Goal: Task Accomplishment & Management: Complete application form

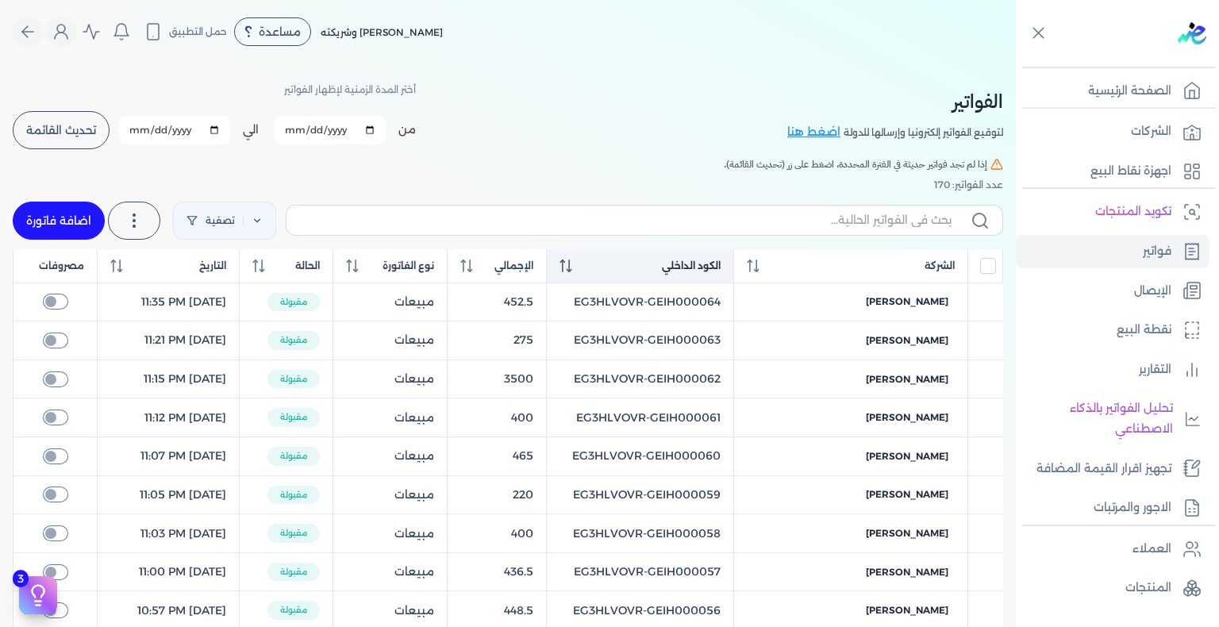
click at [572, 271] on icon at bounding box center [566, 266] width 13 height 13
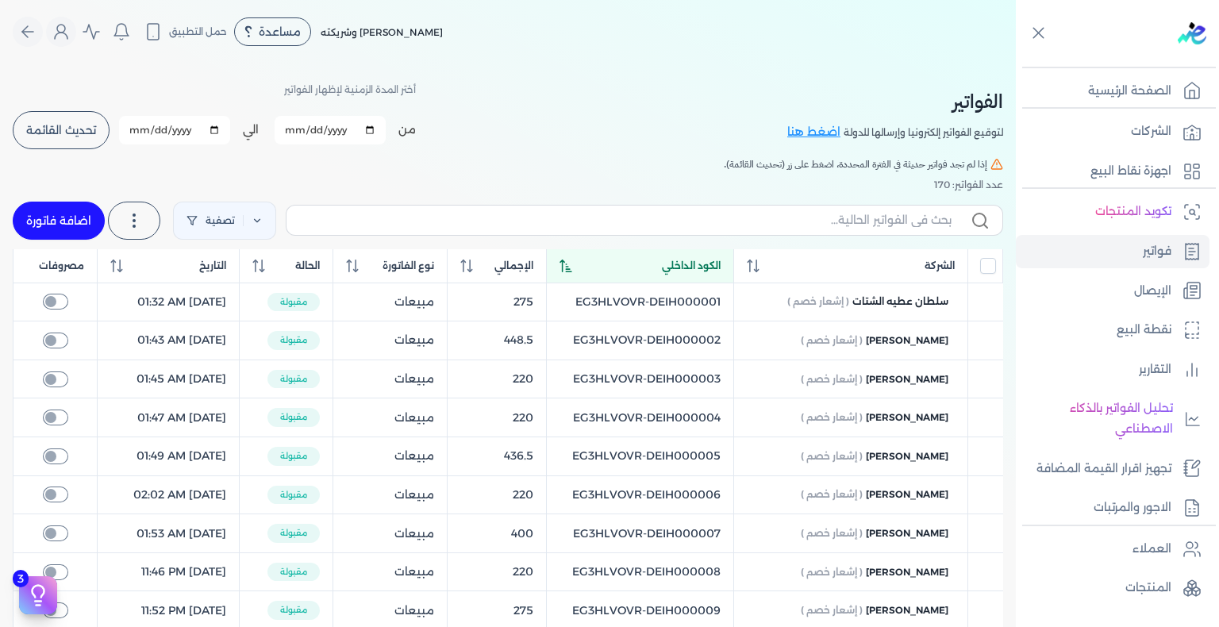
click at [571, 271] on icon at bounding box center [566, 266] width 12 height 13
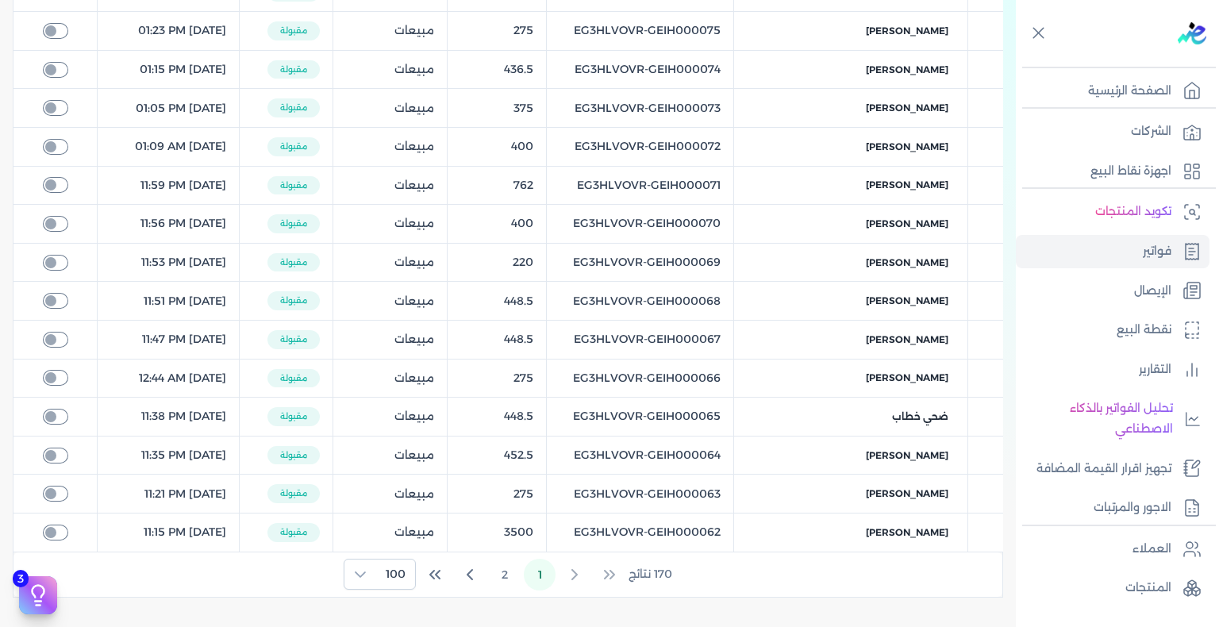
scroll to position [3851, 0]
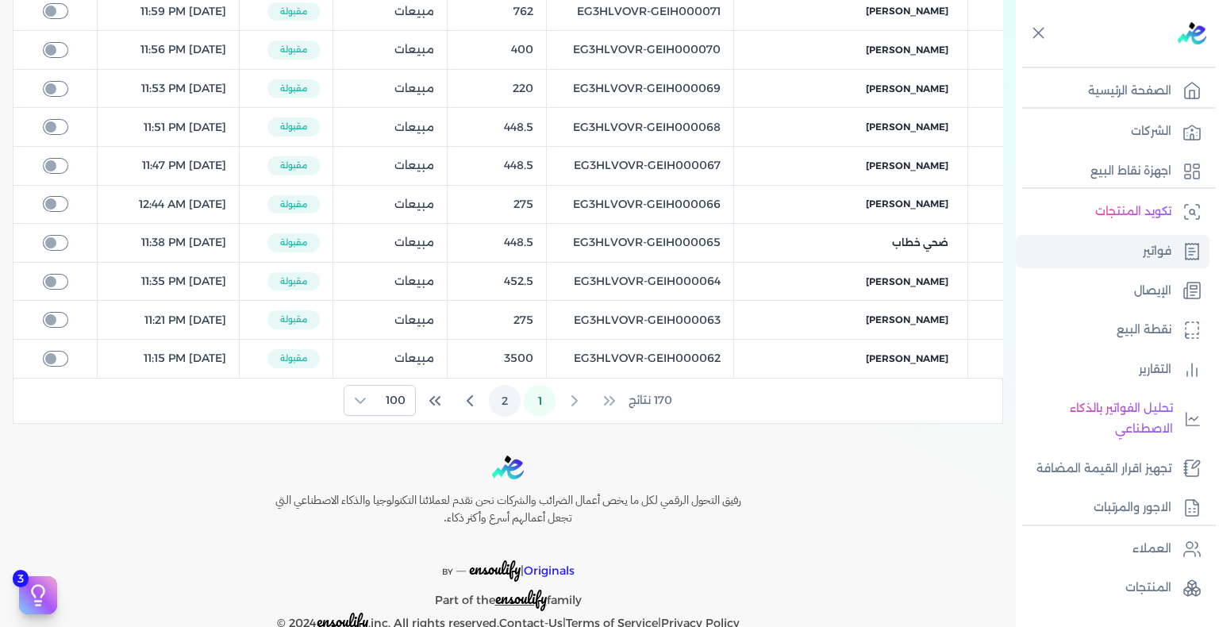
click at [516, 385] on button "2" at bounding box center [505, 401] width 32 height 32
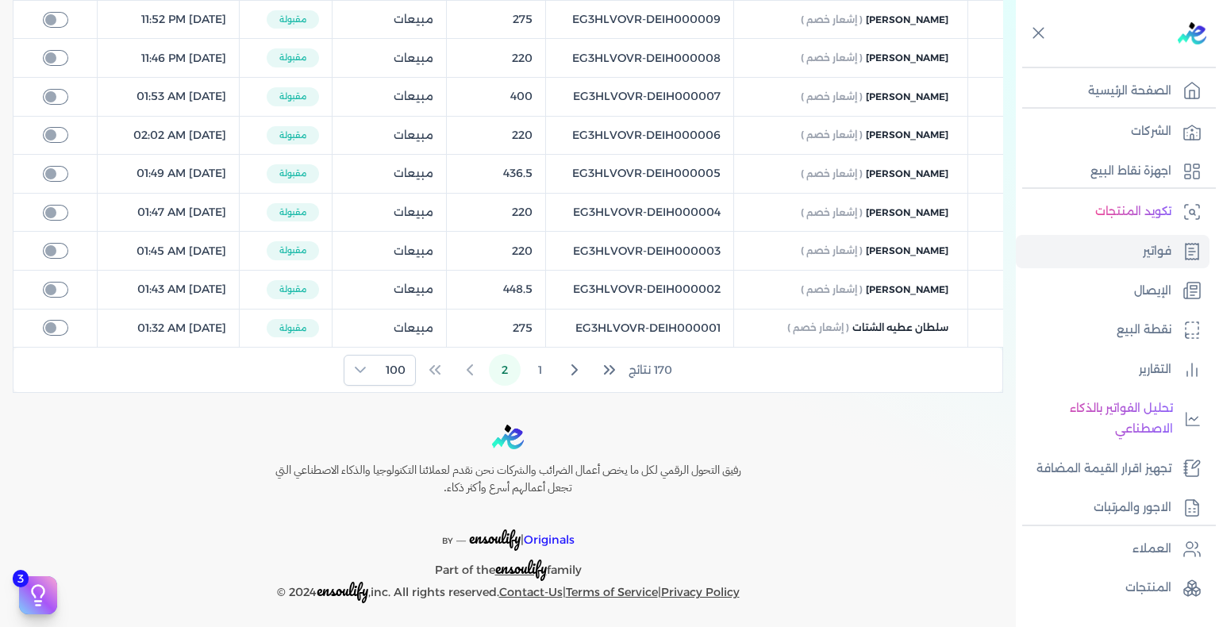
scroll to position [2642, 0]
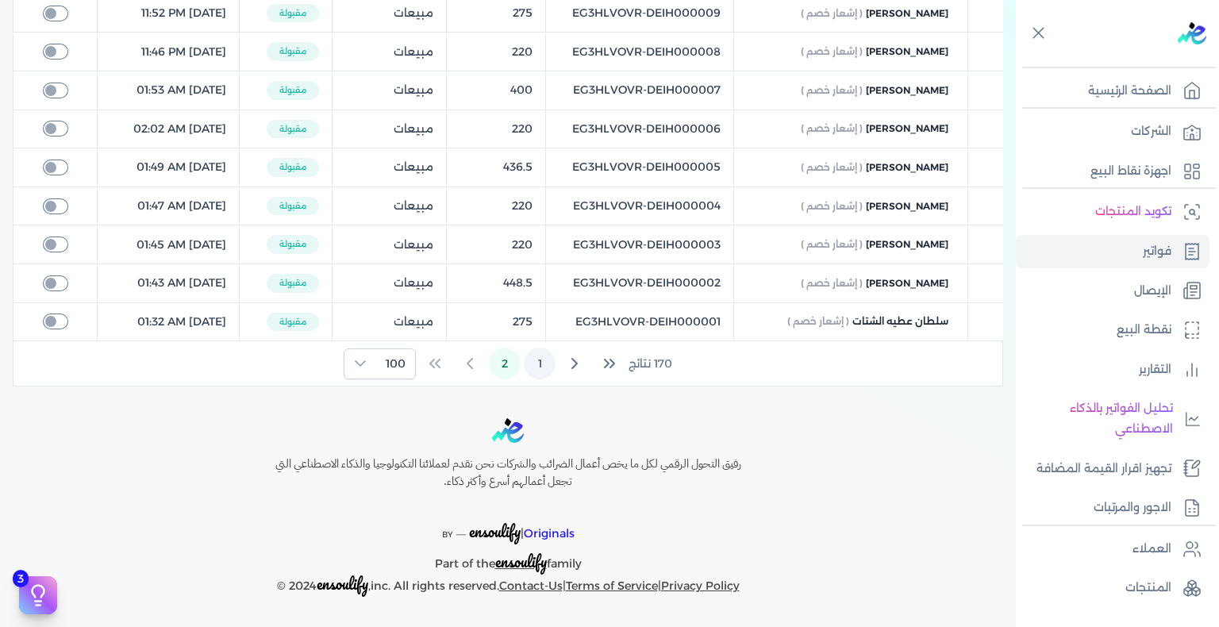
click at [533, 366] on button "1" at bounding box center [540, 364] width 32 height 32
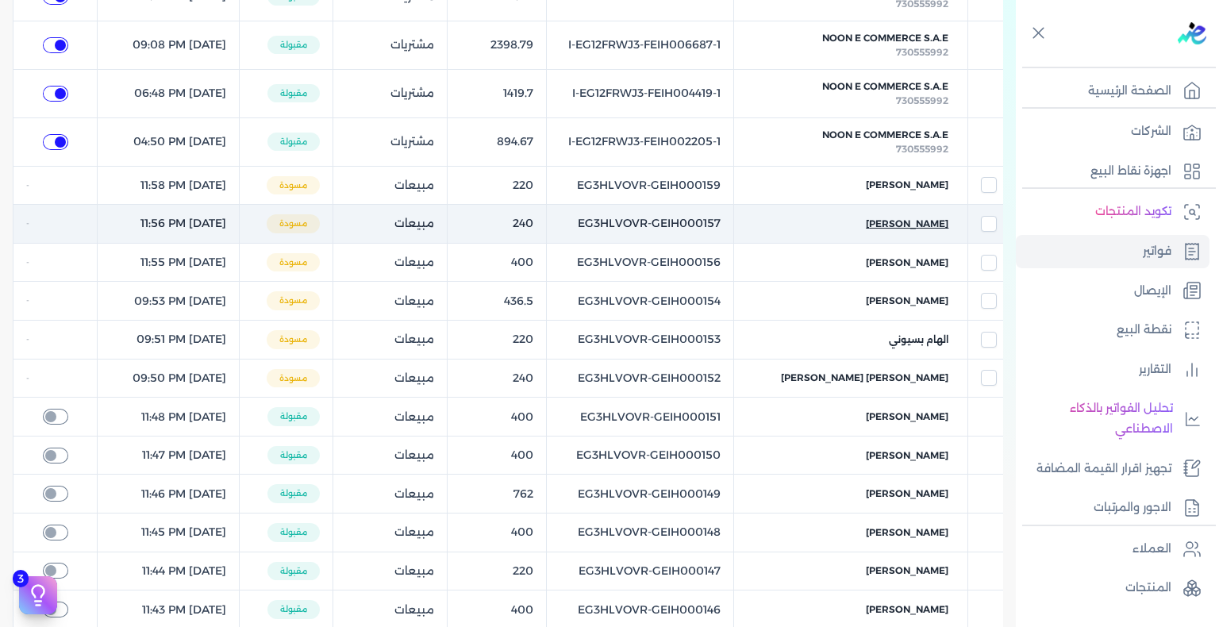
scroll to position [121, 0]
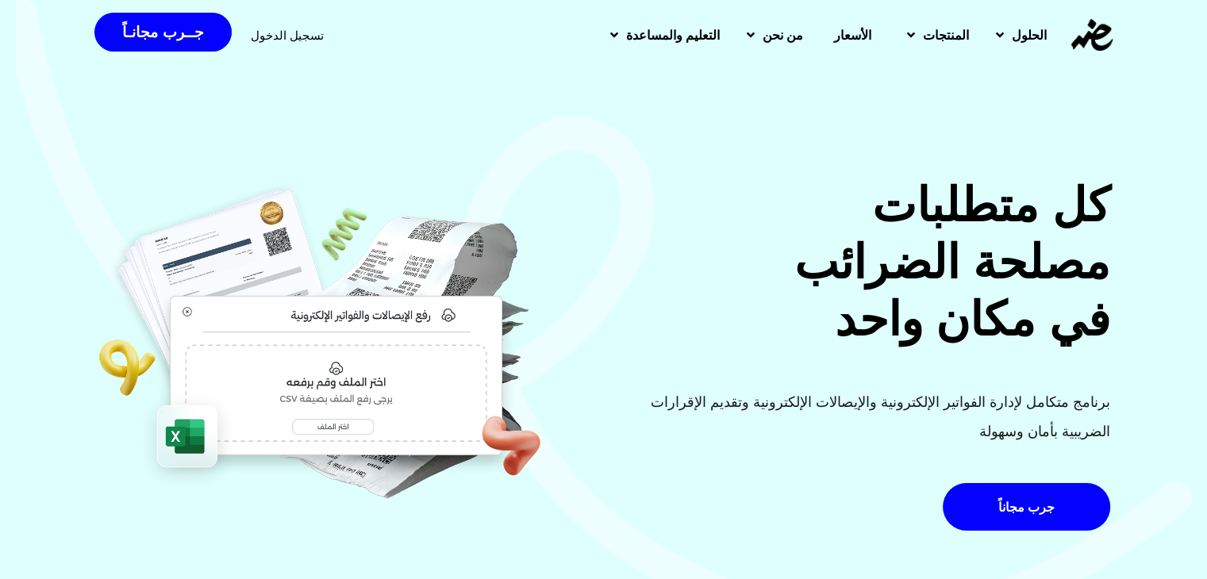
drag, startPoint x: 292, startPoint y: 34, endPoint x: 368, endPoint y: 55, distance: 78.9
click at [292, 34] on span "تسجيل الدخول" at bounding box center [287, 35] width 73 height 12
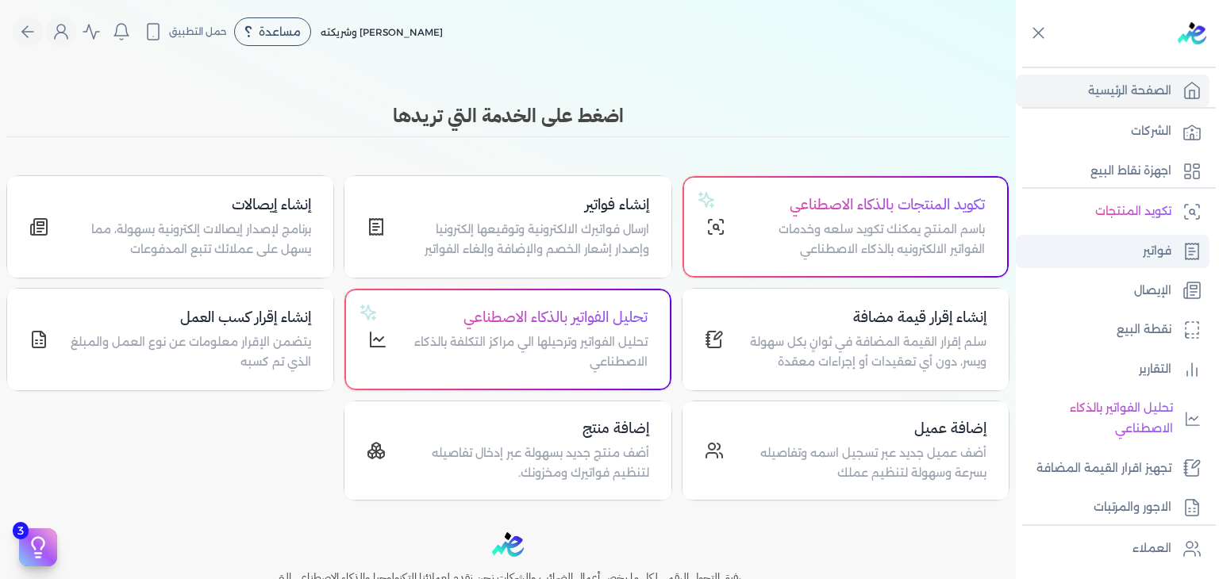
click at [1166, 265] on link "فواتير" at bounding box center [1113, 251] width 194 height 33
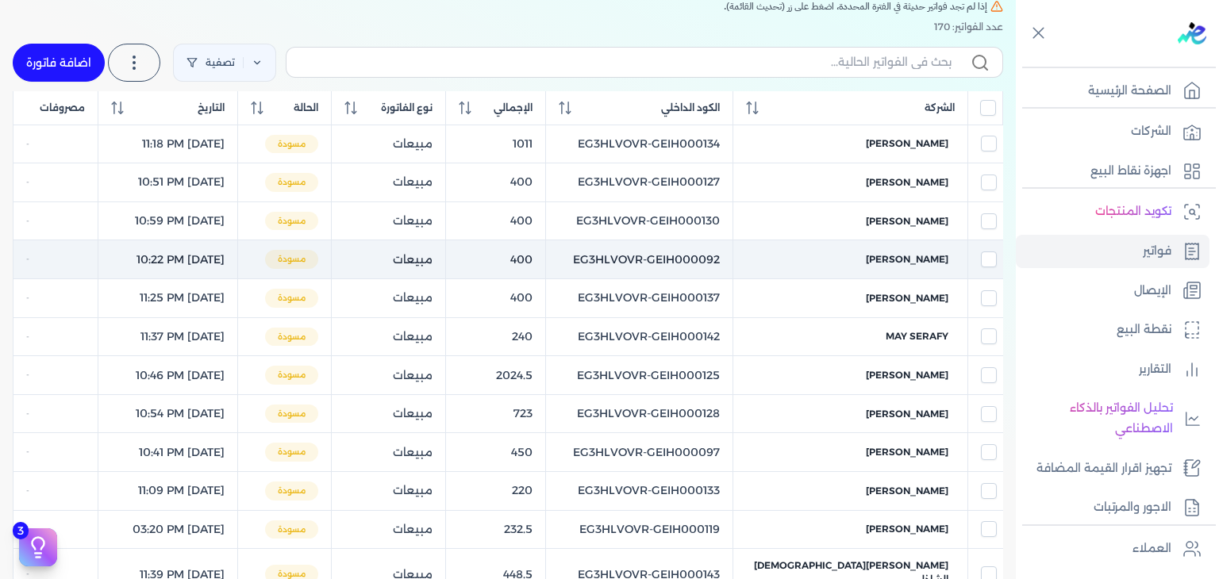
scroll to position [159, 0]
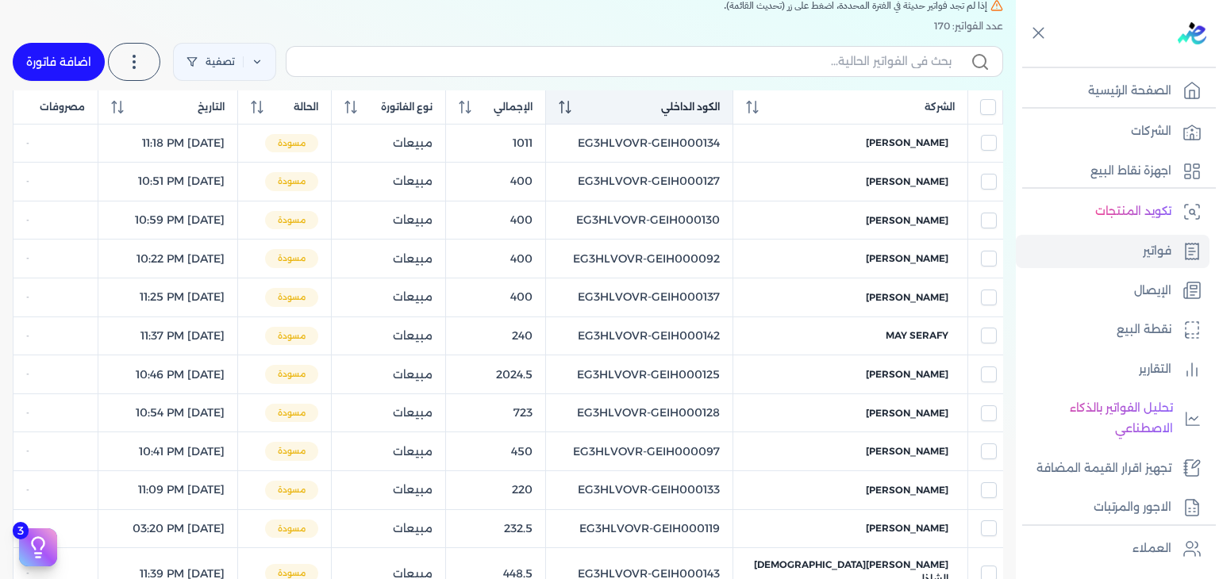
click at [632, 109] on div "الكود الداخلي" at bounding box center [640, 107] width 162 height 14
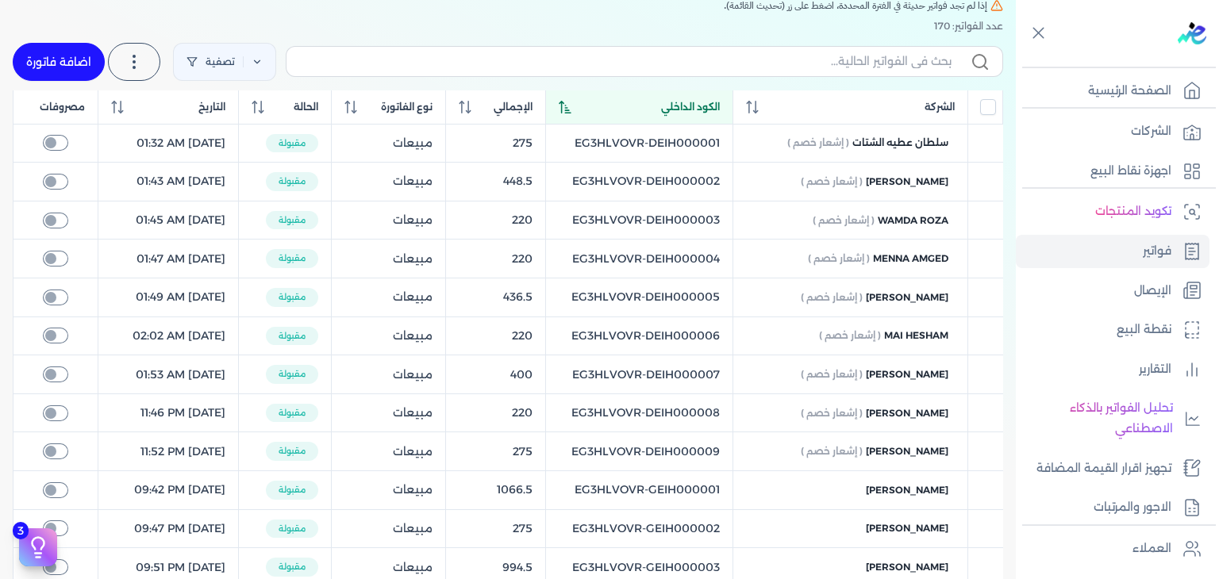
click at [619, 113] on div "الكود الداخلي" at bounding box center [640, 107] width 162 height 14
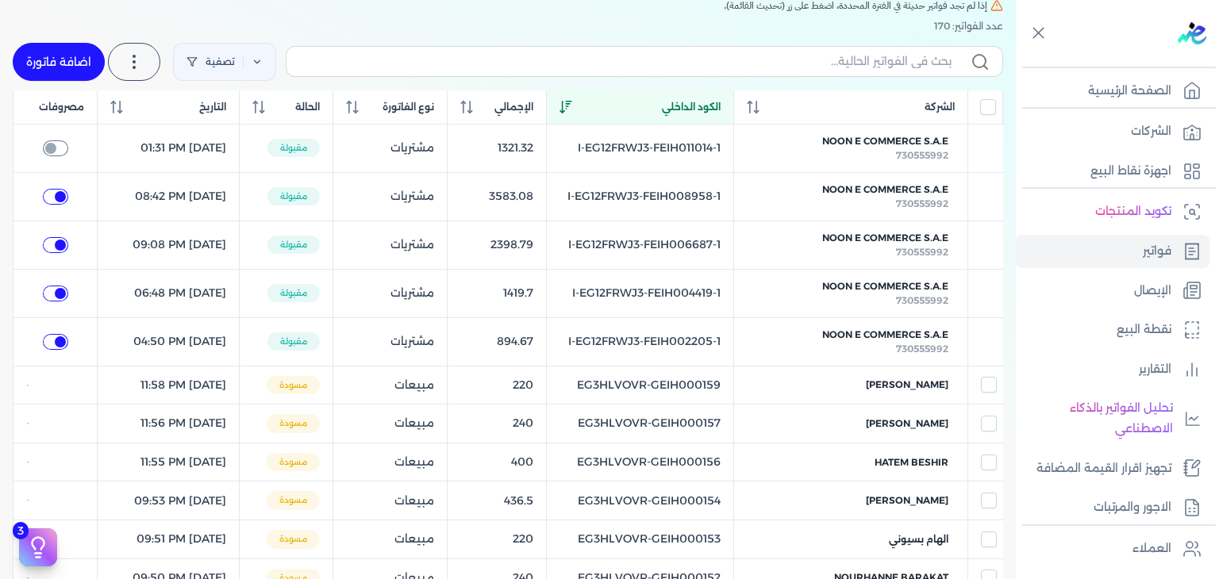
click at [64, 67] on link "اضافة فاتورة" at bounding box center [59, 62] width 92 height 38
select select "EGP"
select select "B"
select select "EGS"
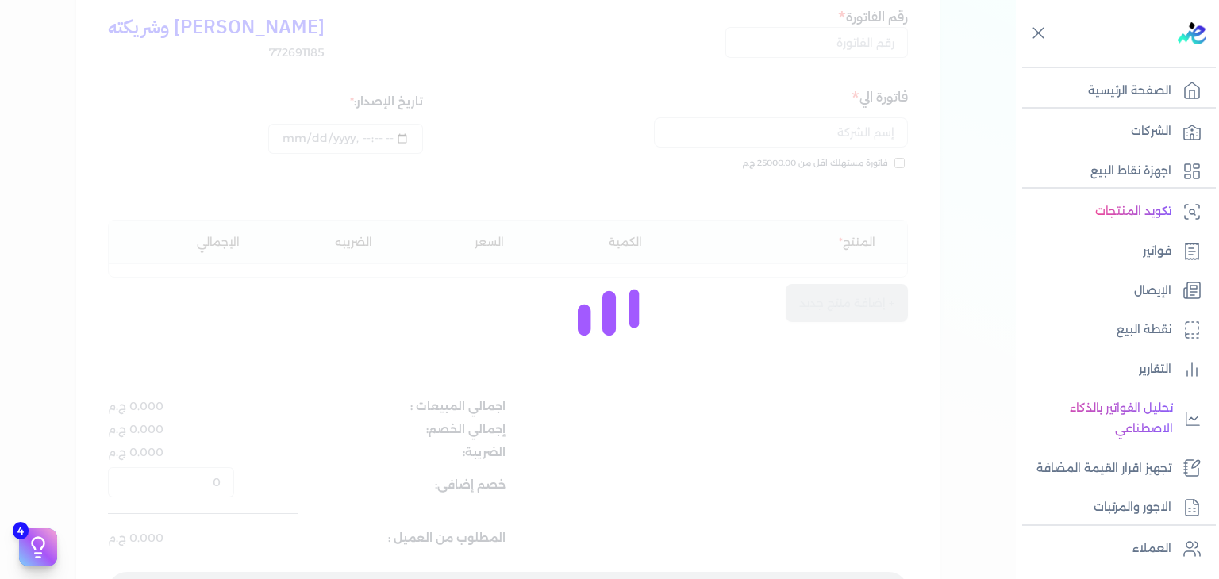
scroll to position [175, 0]
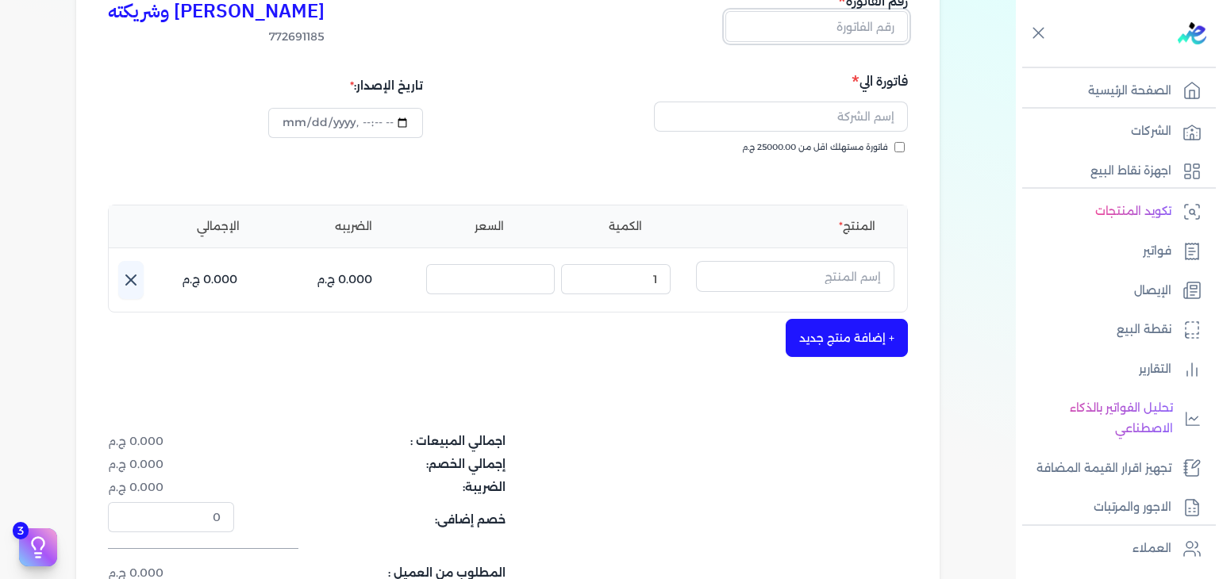
click at [845, 35] on input "text" at bounding box center [816, 26] width 183 height 30
paste input "EG3HLVOVR-GEIH000160"
drag, startPoint x: 840, startPoint y: 29, endPoint x: 994, endPoint y: 22, distance: 154.1
click at [994, 22] on div "بيانات إضافية كريم محمود ابراهيم الدقلة وشريكته 772691185 رقم الفاتورة EG3HLVOV…" at bounding box center [508, 291] width 1016 height 772
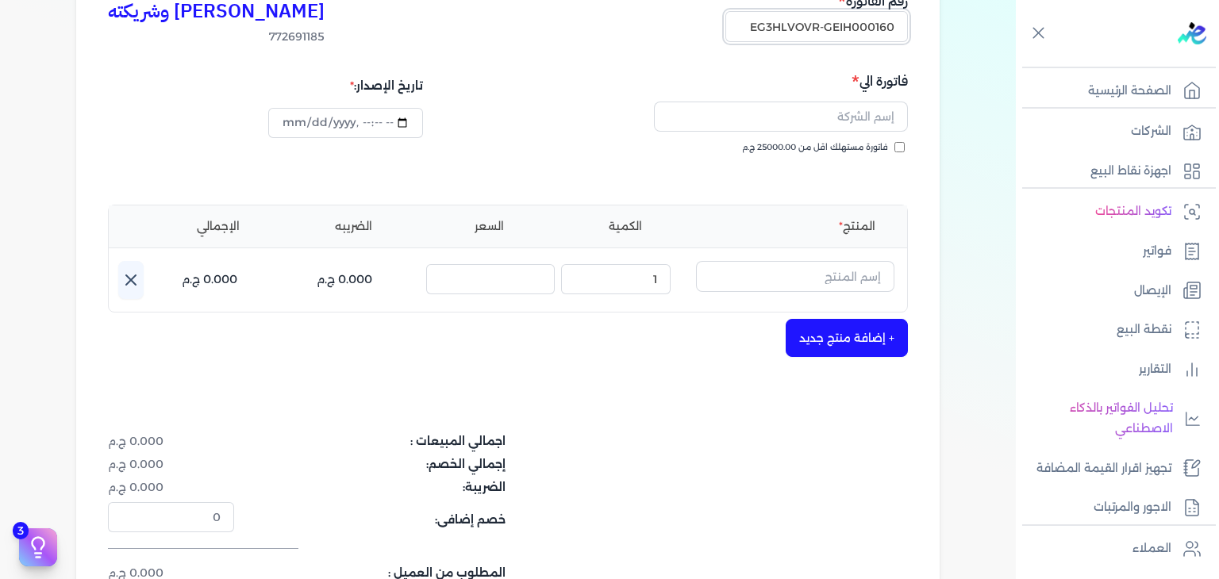
type input "EG3HLVOVR-GEIH000160"
click at [905, 147] on input "فاتورة مستهلك اقل من 25000.00 ج.م" at bounding box center [899, 147] width 10 height 10
checkbox input "true"
click at [286, 121] on input "datetime-local" at bounding box center [345, 123] width 154 height 30
type input "2025-09-03T16:39:04"
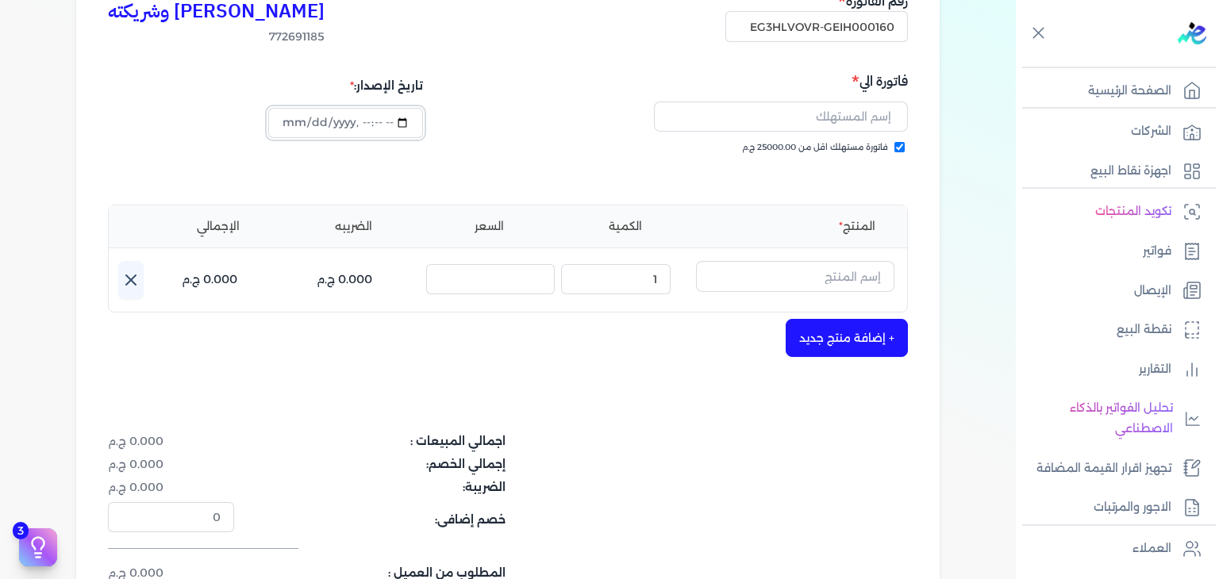
type input "2025-08-31T16:39:04"
click at [775, 125] on input "text" at bounding box center [781, 117] width 254 height 30
paste input "تشوي سعيد"
type input "تشوي سعيد"
click at [822, 274] on input "text" at bounding box center [795, 276] width 198 height 30
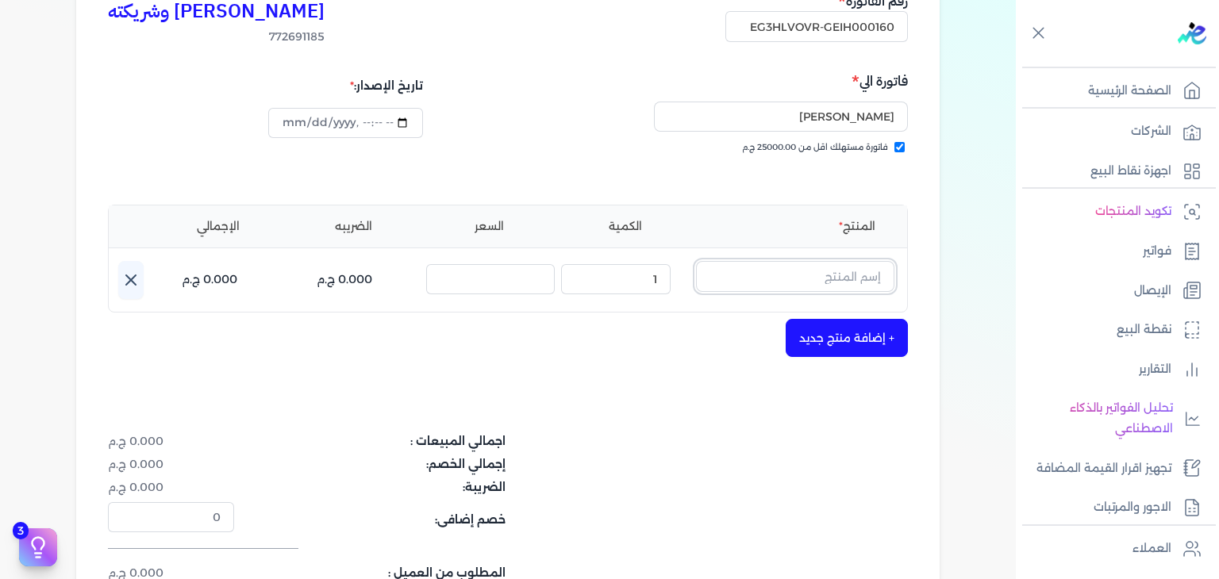
paste input "شيخ زاي"
type input "ش"
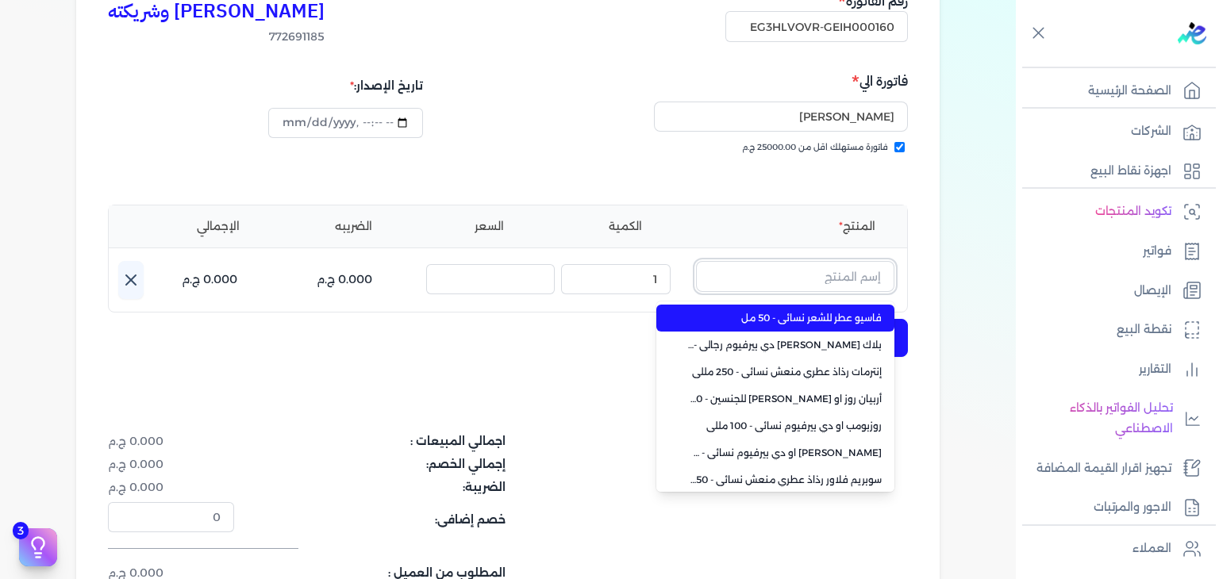
type input "a"
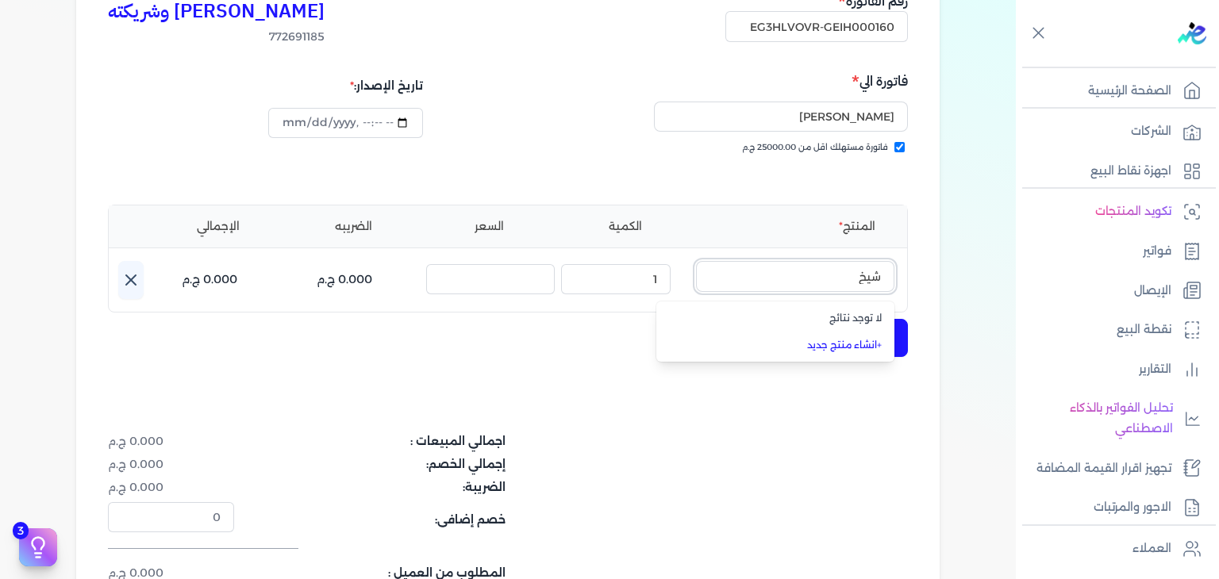
type input "شي"
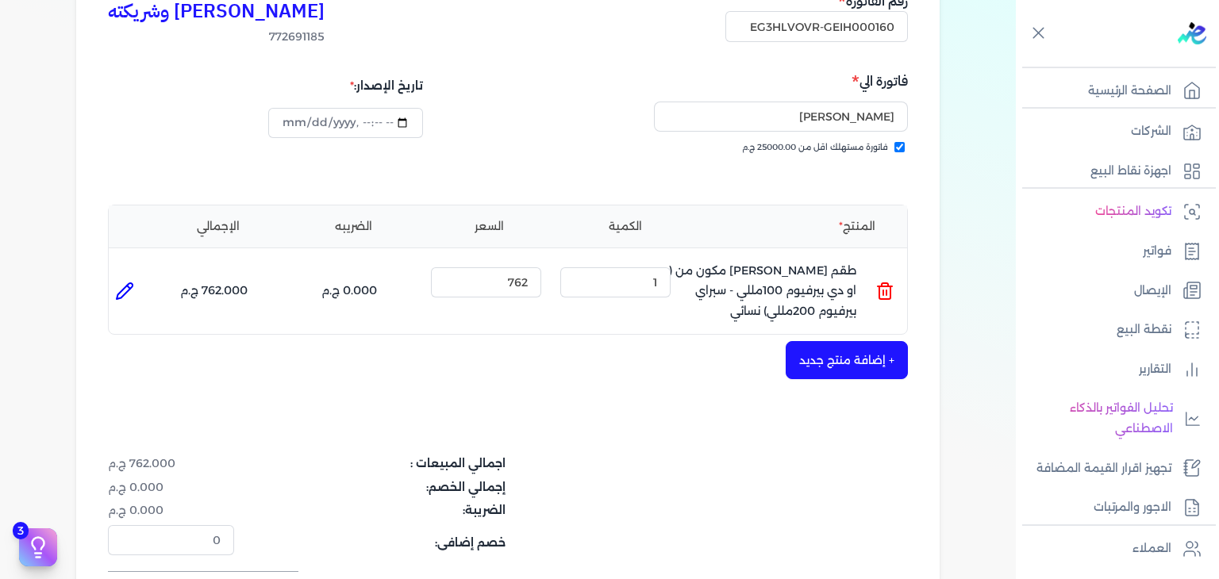
click at [886, 293] on line at bounding box center [886, 292] width 0 height 5
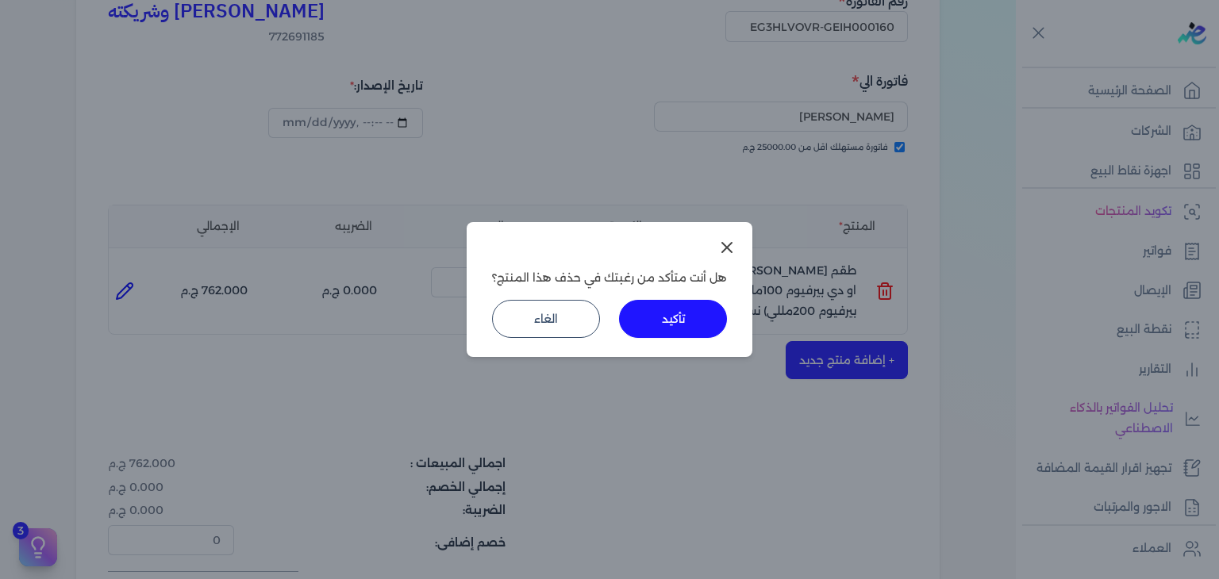
drag, startPoint x: 660, startPoint y: 321, endPoint x: 748, endPoint y: 331, distance: 89.4
click at [660, 321] on button "تأكيد" at bounding box center [673, 319] width 108 height 38
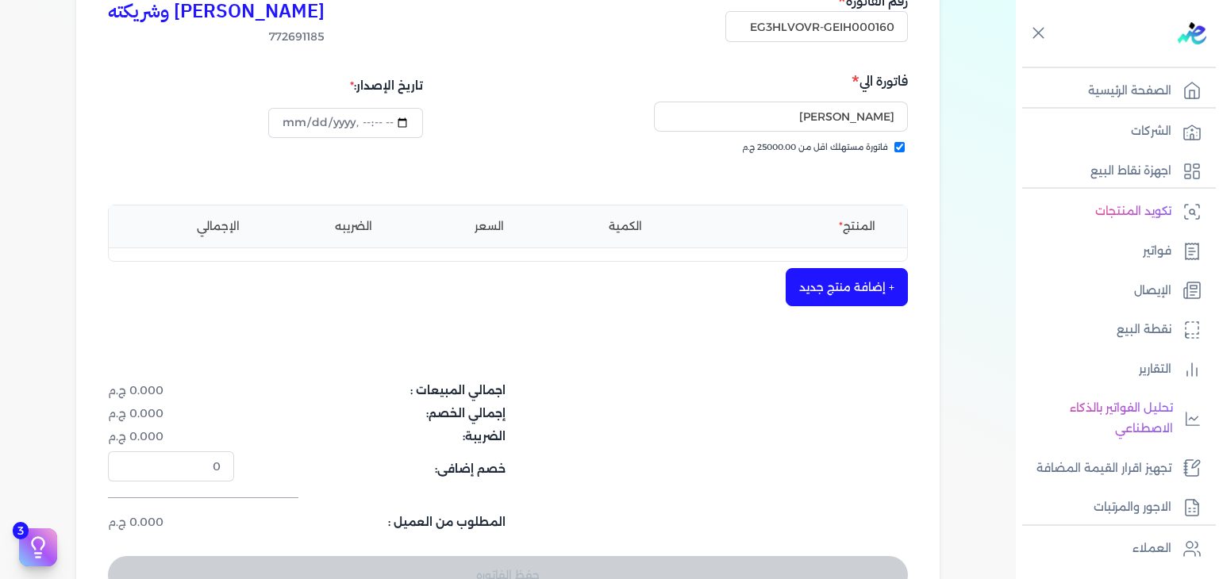
click at [842, 279] on button "+ إضافة منتج جديد" at bounding box center [847, 287] width 122 height 38
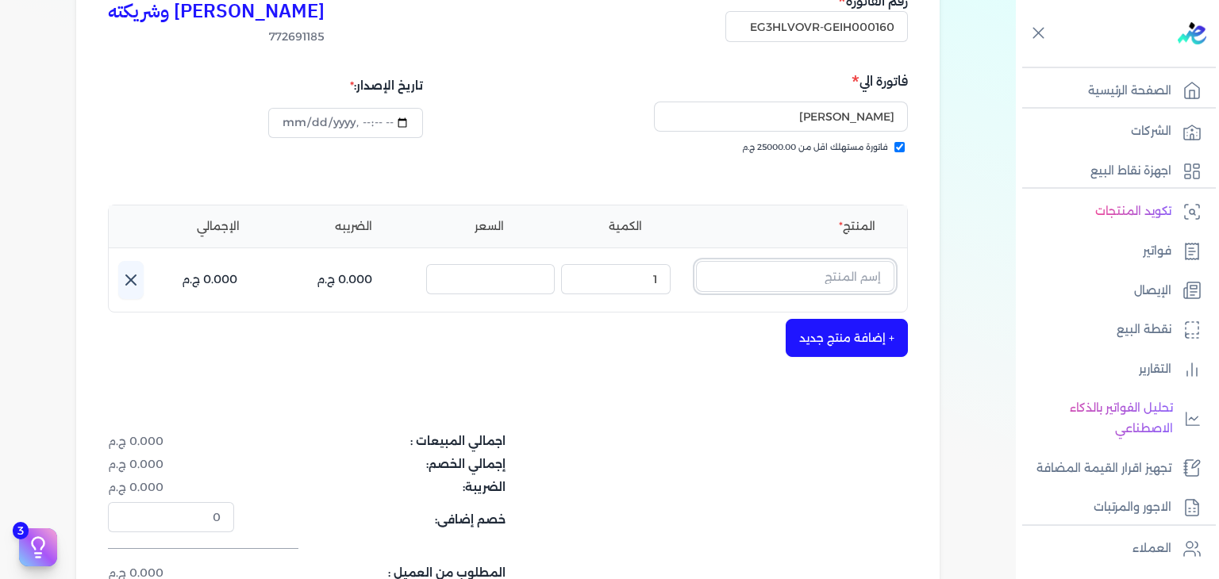
click at [862, 275] on input "text" at bounding box center [795, 276] width 198 height 30
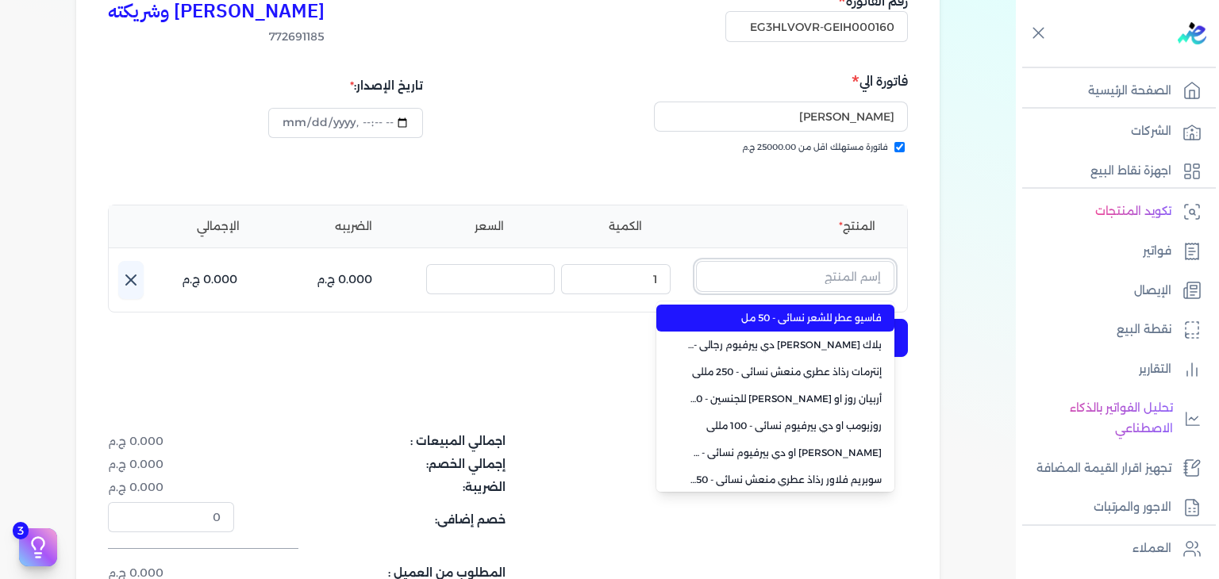
paste input "شيخ زايد"
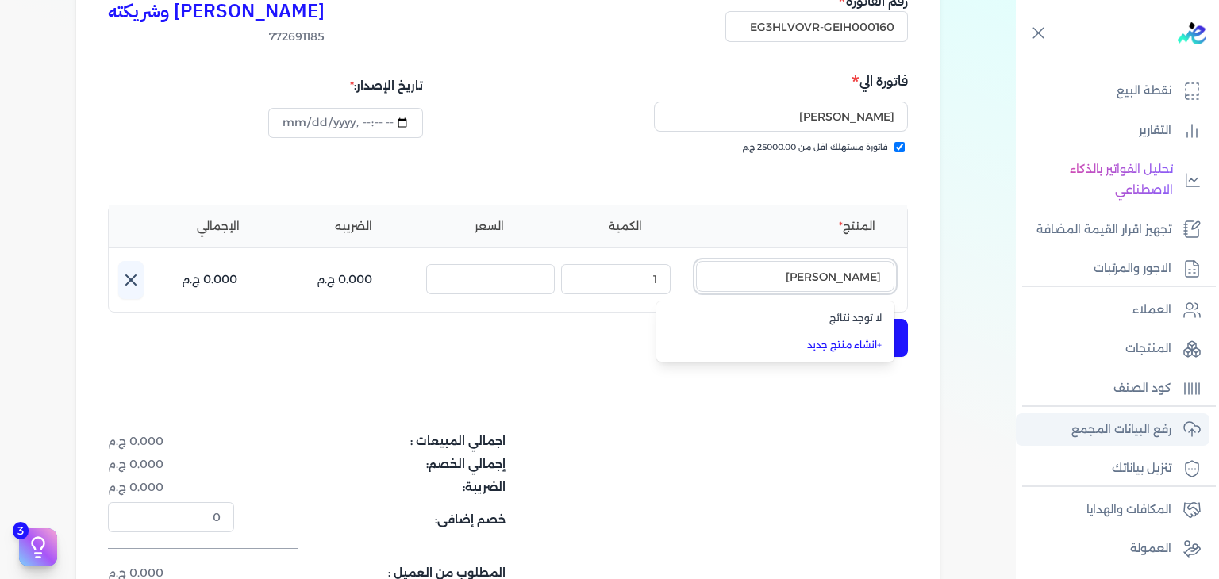
scroll to position [276, 0]
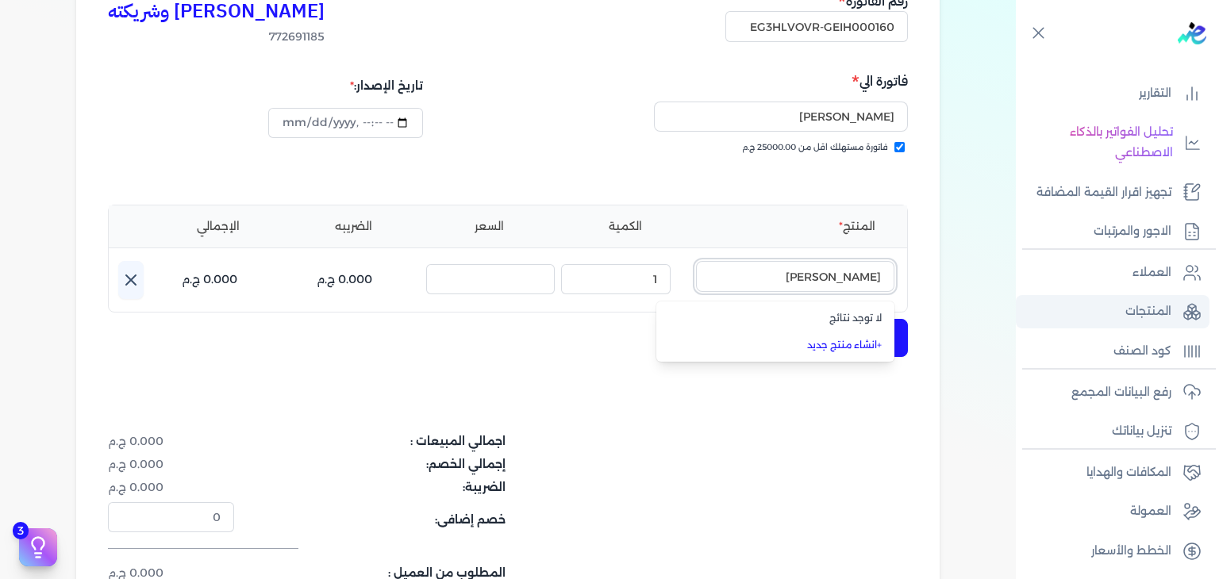
type input "شيخ زايد"
click at [1143, 321] on link "المنتجات" at bounding box center [1113, 311] width 194 height 33
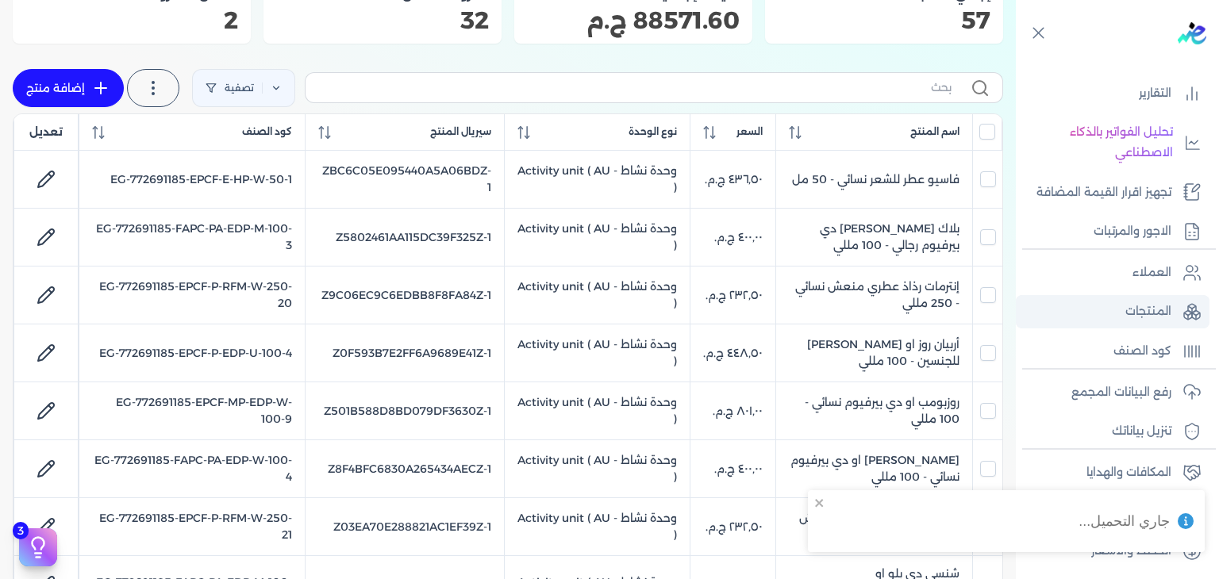
scroll to position [159, 0]
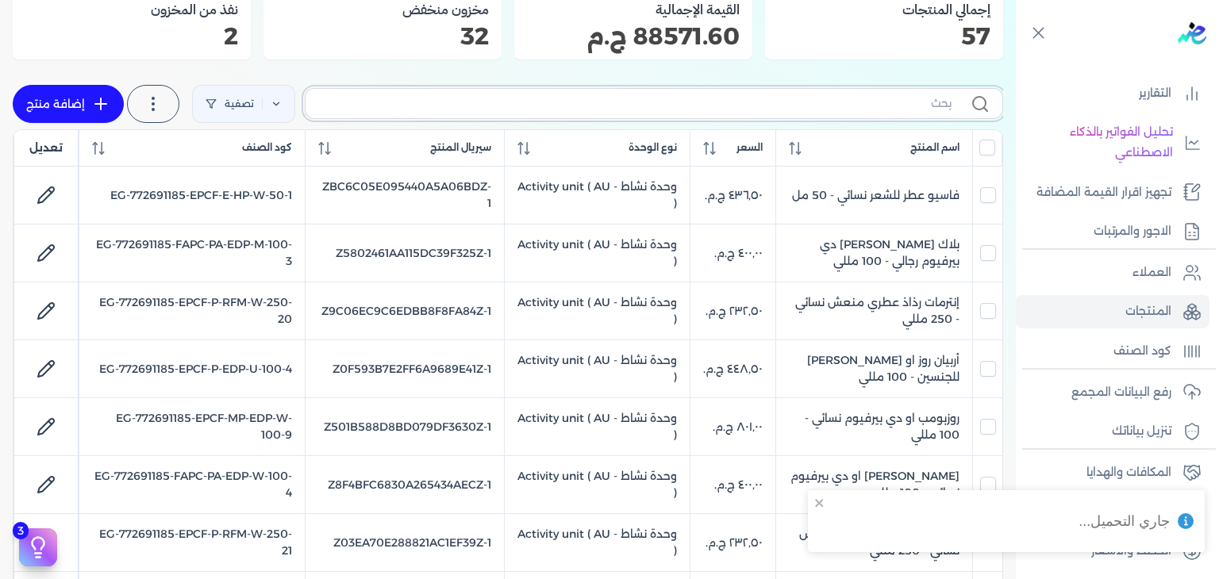
click at [902, 99] on input "text" at bounding box center [634, 103] width 633 height 17
paste input "شيخ زايد"
type input "شيخ زايد"
checkbox input "false"
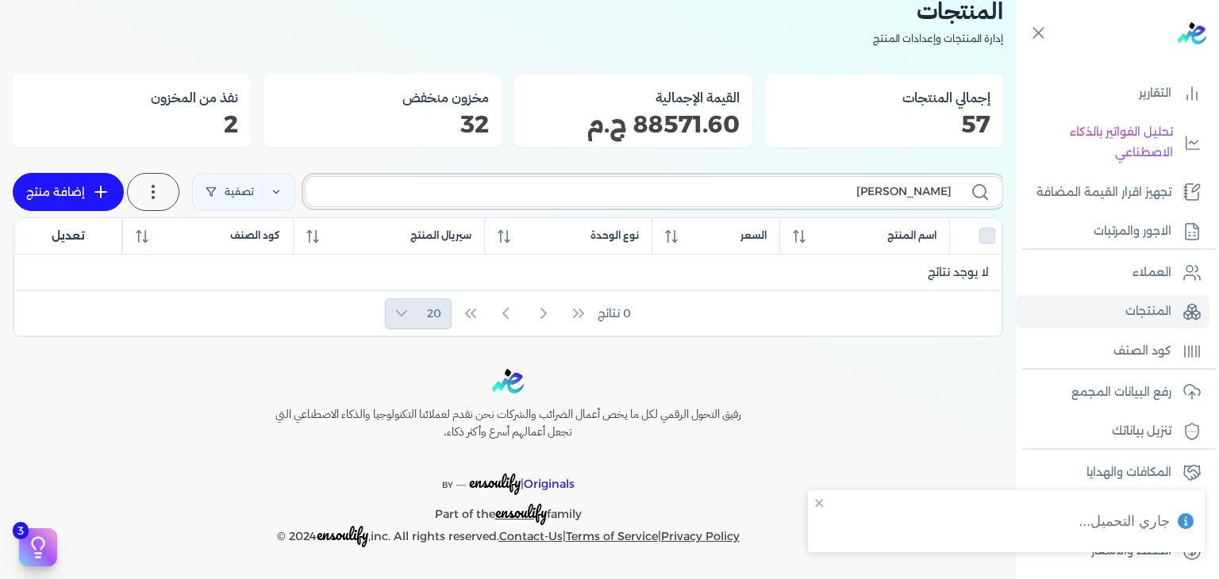
scroll to position [68, 0]
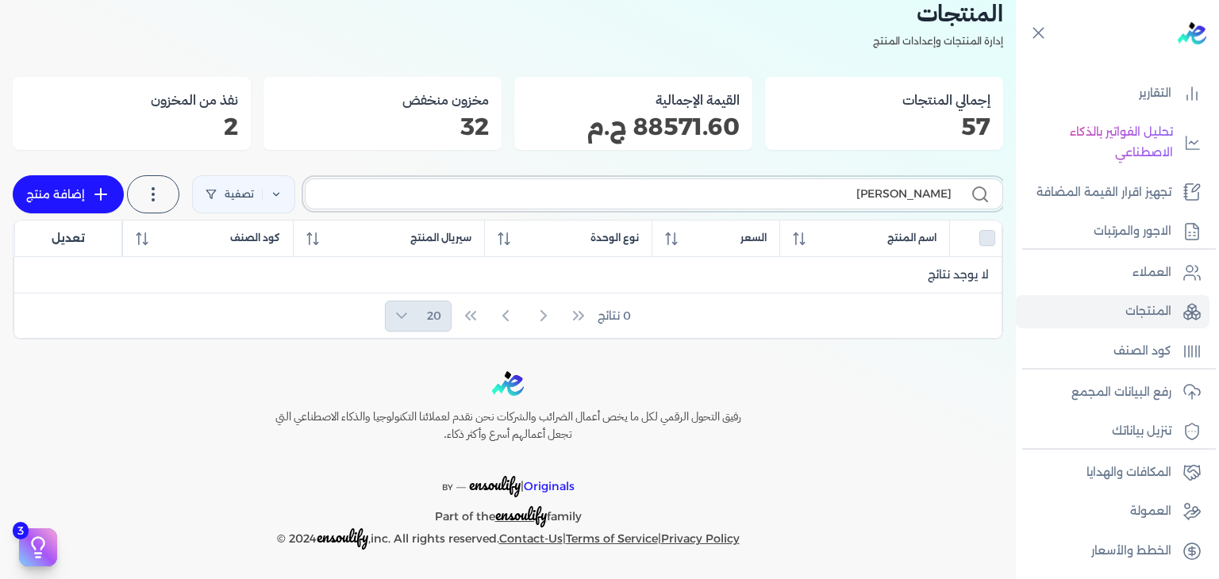
click at [922, 186] on input "شيخ زايد" at bounding box center [634, 194] width 633 height 17
paste input "KH-EDP-U-100-9"
type input "KH-EDP-U-100-9"
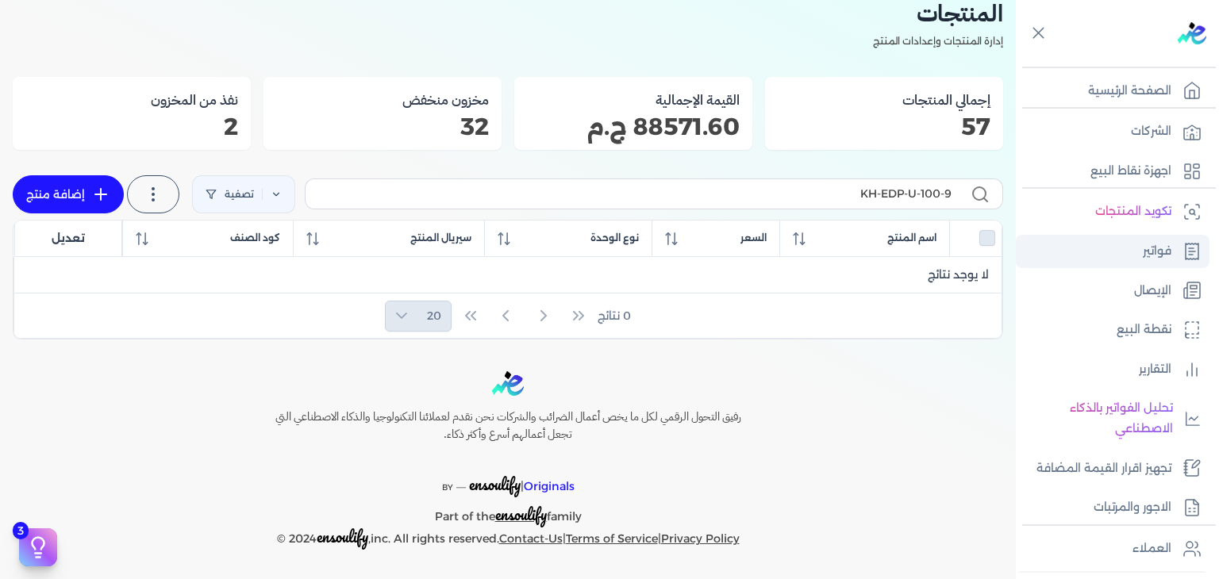
click at [1157, 257] on p "فواتير" at bounding box center [1157, 251] width 29 height 21
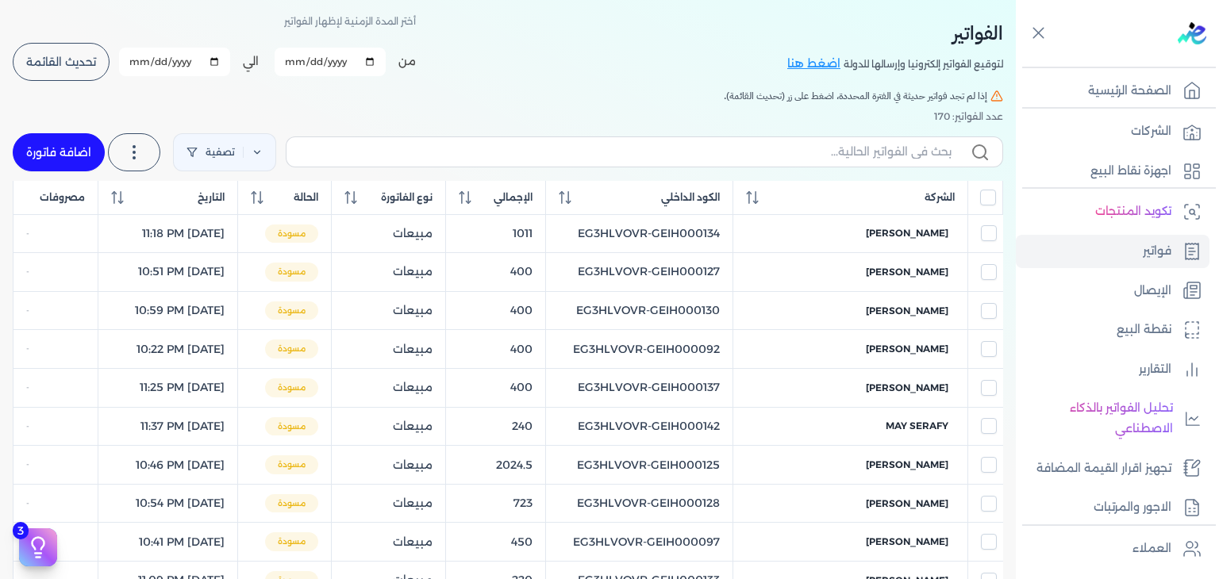
click at [91, 156] on link "اضافة فاتورة" at bounding box center [59, 152] width 92 height 38
select select "EGP"
select select "B"
select select "EGS"
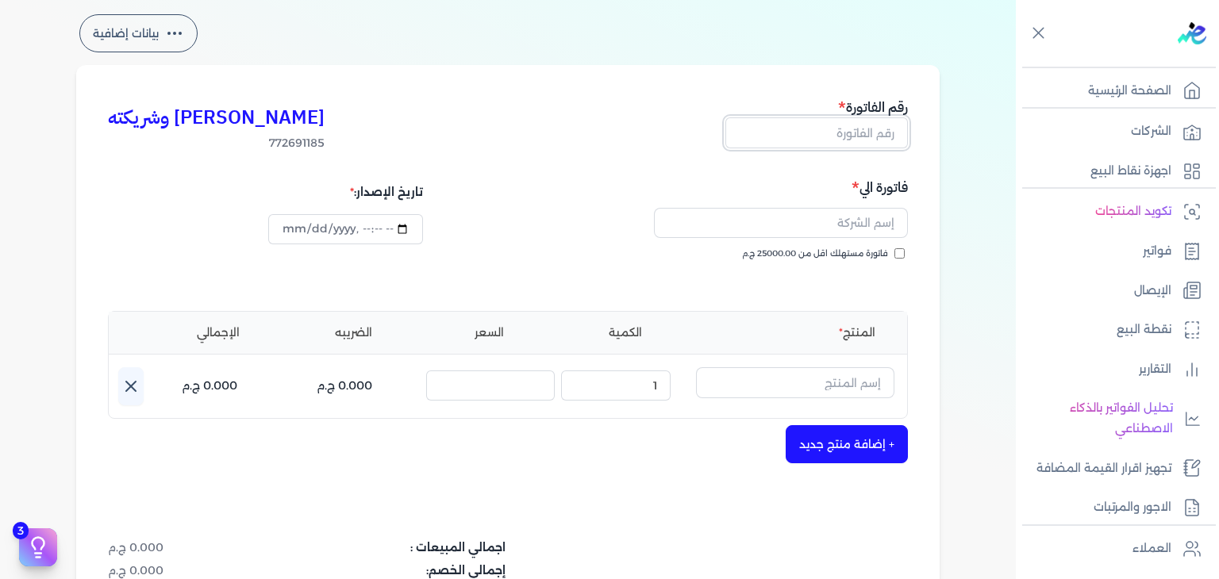
click at [863, 125] on input "text" at bounding box center [816, 132] width 183 height 30
paste input "EG3HLVOVR-GEIH000160"
type input "EG3HLVOVR-GEIH000160"
click at [902, 252] on input "فاتورة مستهلك اقل من 25000.00 ج.م" at bounding box center [899, 253] width 10 height 10
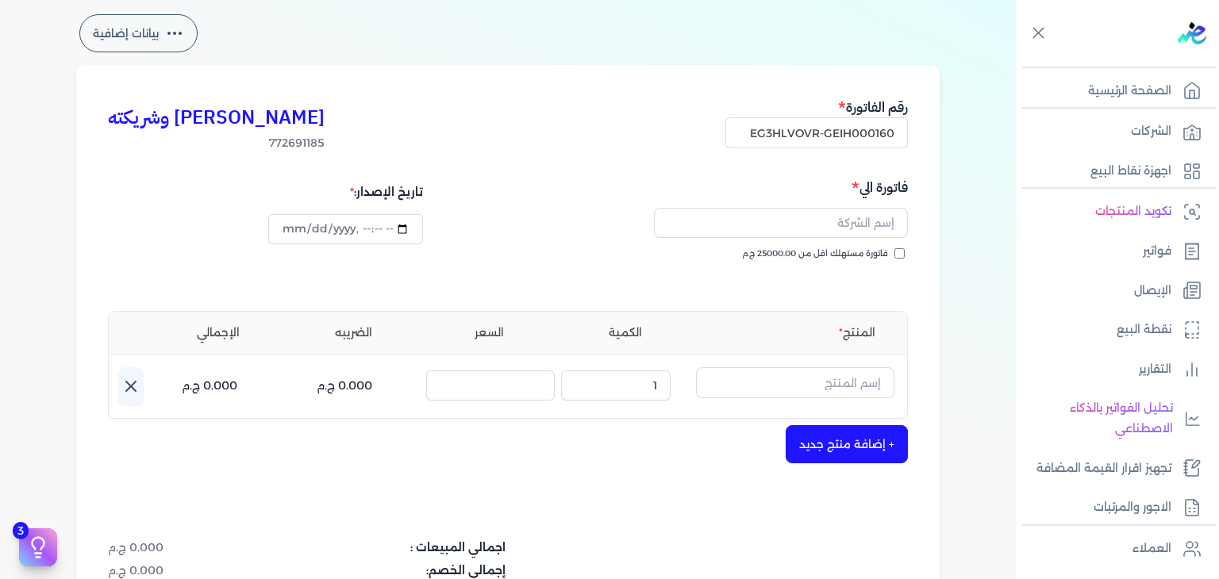
checkbox input "true"
drag, startPoint x: 859, startPoint y: 220, endPoint x: 826, endPoint y: 225, distance: 33.7
click at [859, 220] on input "text" at bounding box center [781, 223] width 254 height 30
paste input "تشوي سعيد"
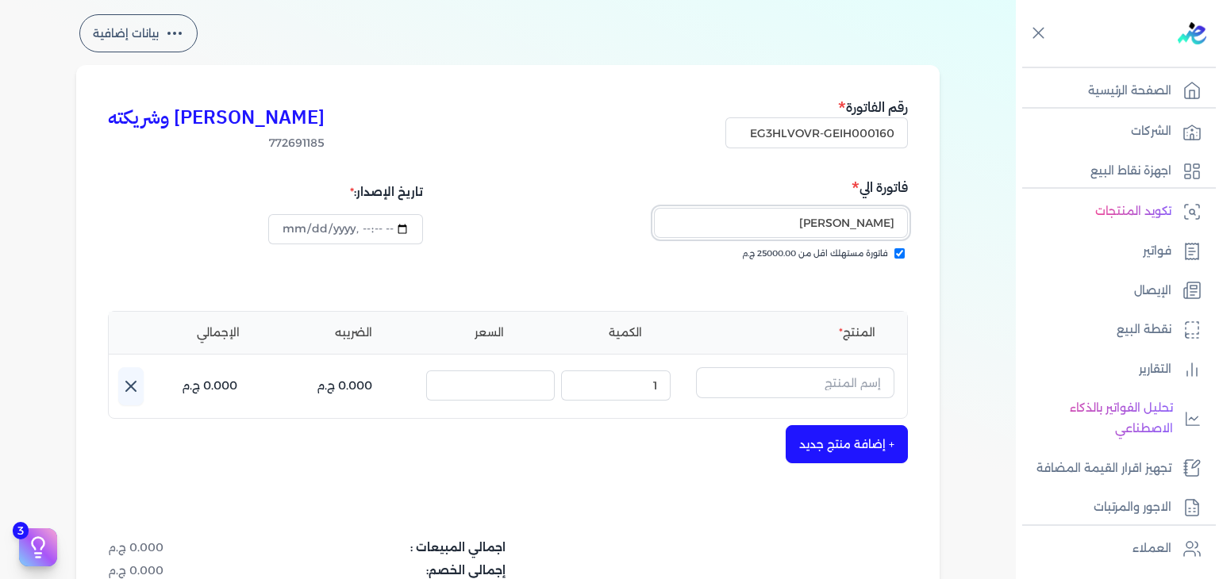
type input "تشوي سعيد"
click at [290, 229] on input "datetime-local" at bounding box center [345, 229] width 154 height 30
type input "2025-09-03T16:41:21"
type input "2025-08-31T16:41:21"
click at [851, 368] on input "text" at bounding box center [795, 382] width 198 height 30
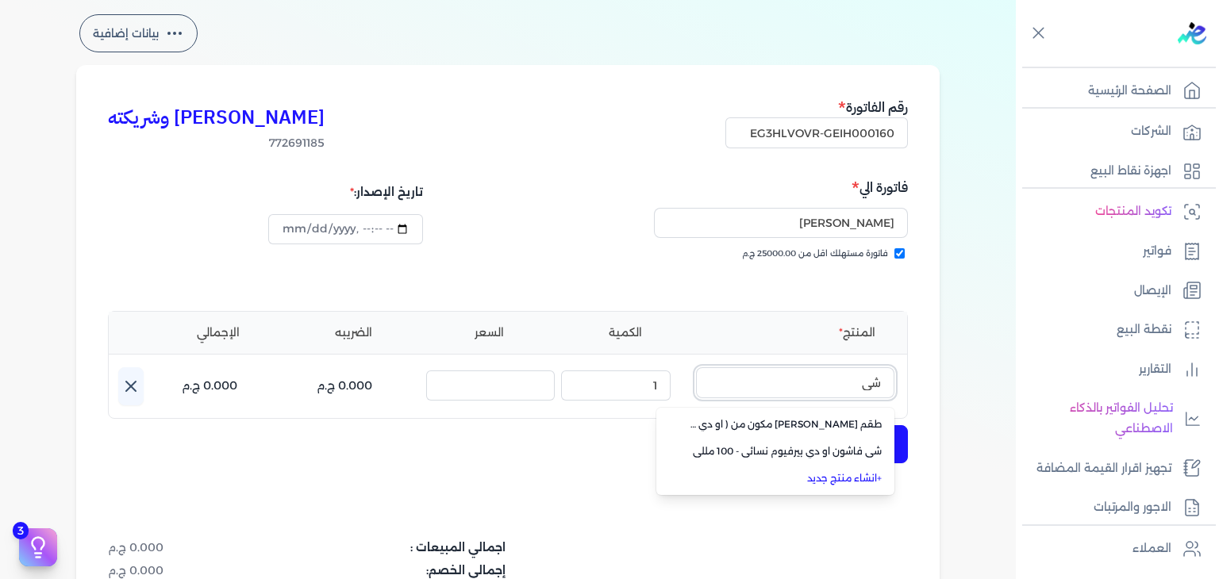
type input "شي"
click at [859, 474] on link "+ انشاء منتج جديد" at bounding box center [785, 478] width 194 height 14
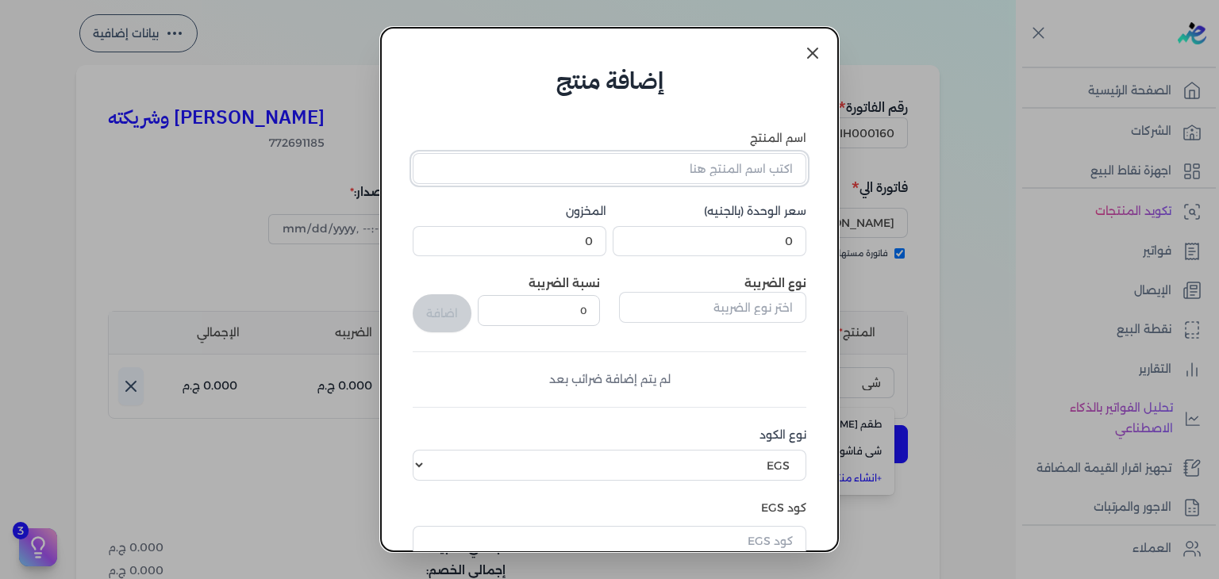
click at [752, 175] on input "اسم المنتج" at bounding box center [610, 168] width 394 height 30
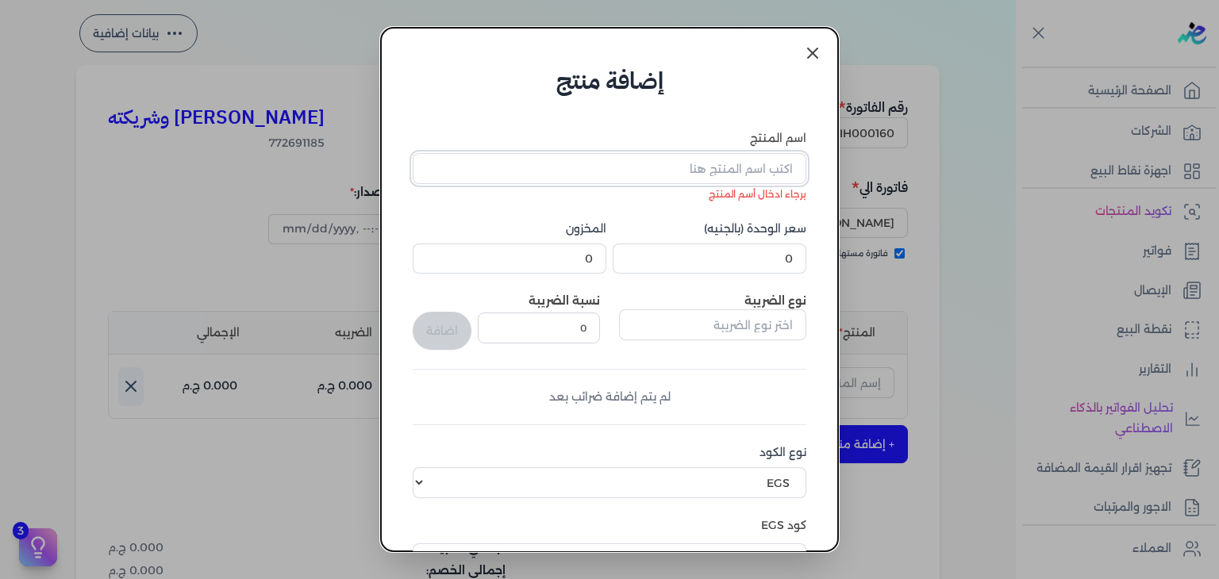
paste input "شيخ زايد فضي او دي بيرفيوم للجنسين - 100 مللي"
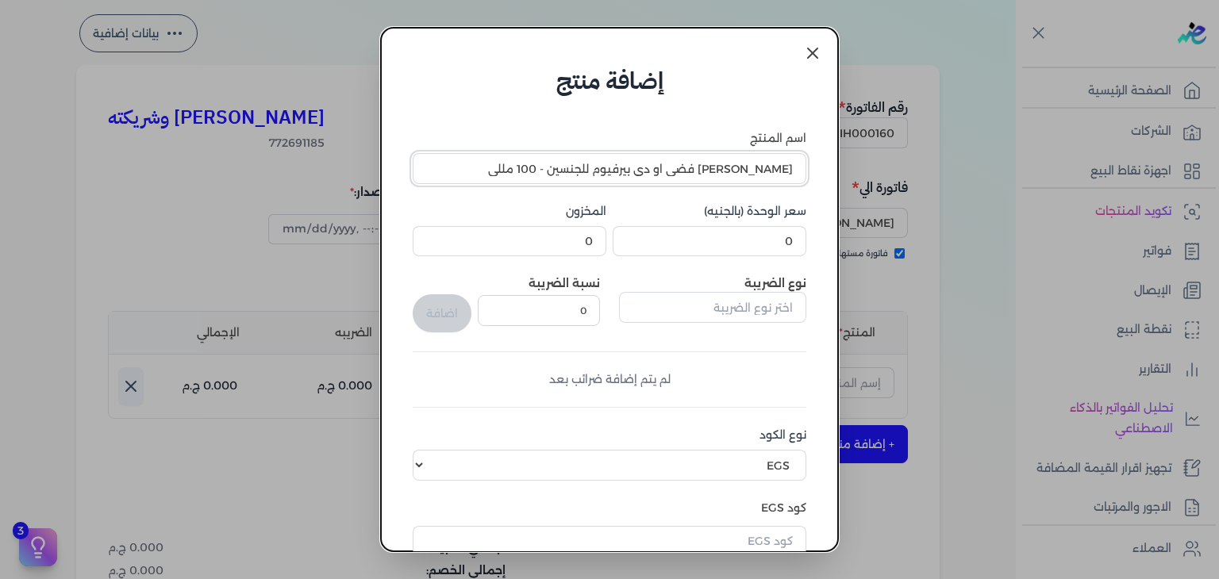
type input "شيخ زايد فضي او دي بيرفيوم للجنسين - 100 مللي"
click at [775, 241] on input "0" at bounding box center [710, 241] width 194 height 30
type input "275"
click at [553, 247] on input "0" at bounding box center [510, 241] width 194 height 30
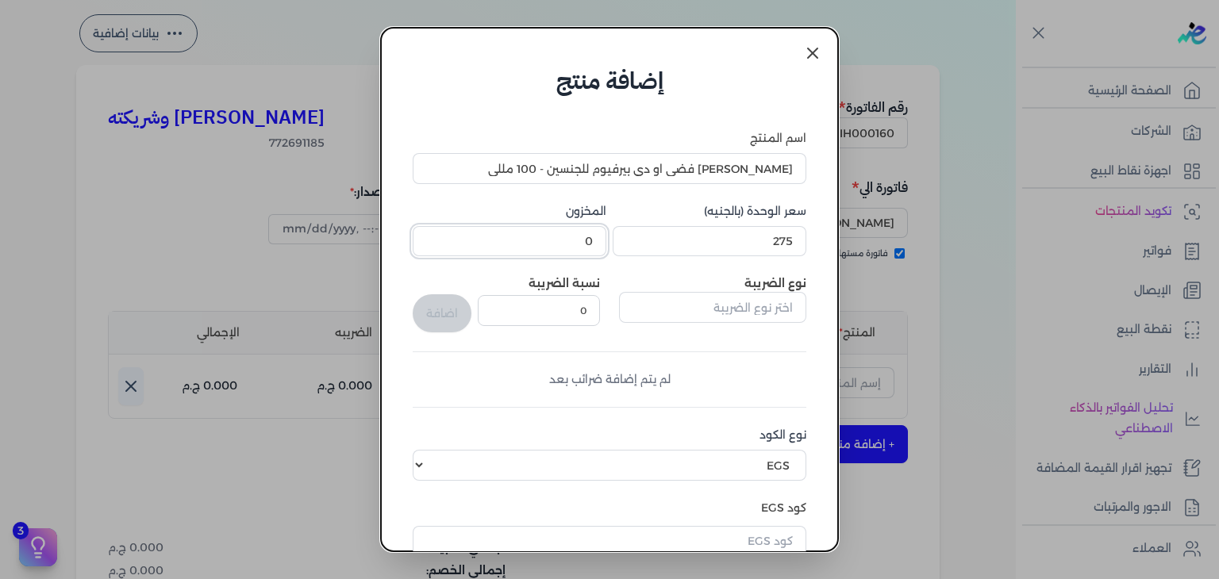
click at [553, 247] on input "0" at bounding box center [510, 241] width 194 height 30
type input "22"
click at [781, 347] on div "اسم المنتج شيخ زايد فضي او دي بيرفيوم للجنسين - 100 مللي سعر الوحدة (بالجنيه) 2…" at bounding box center [610, 418] width 394 height 576
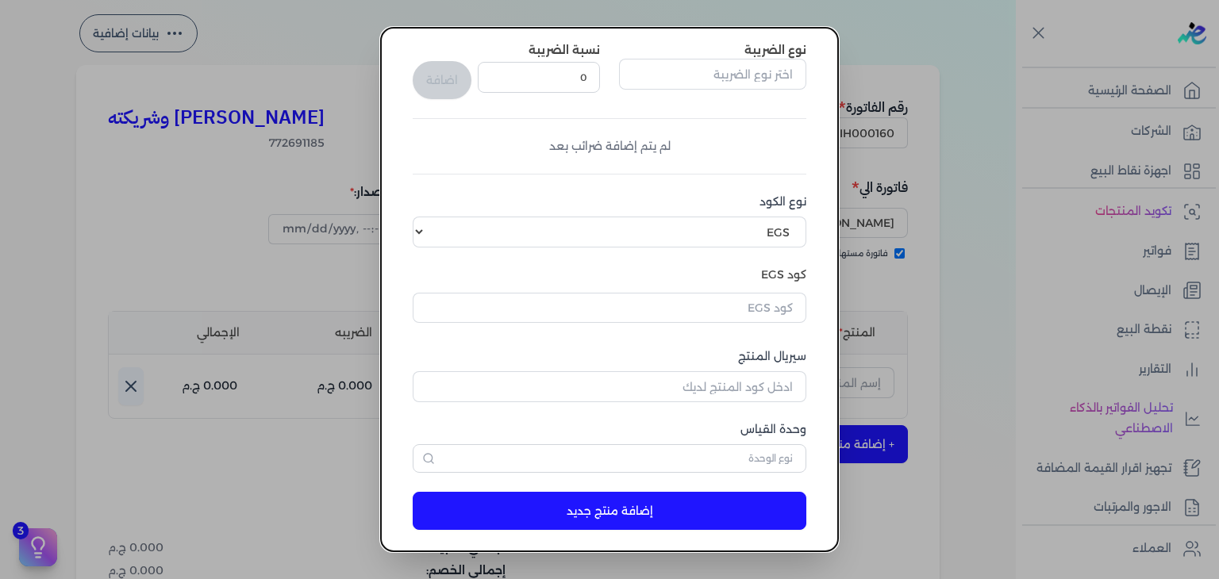
scroll to position [243, 0]
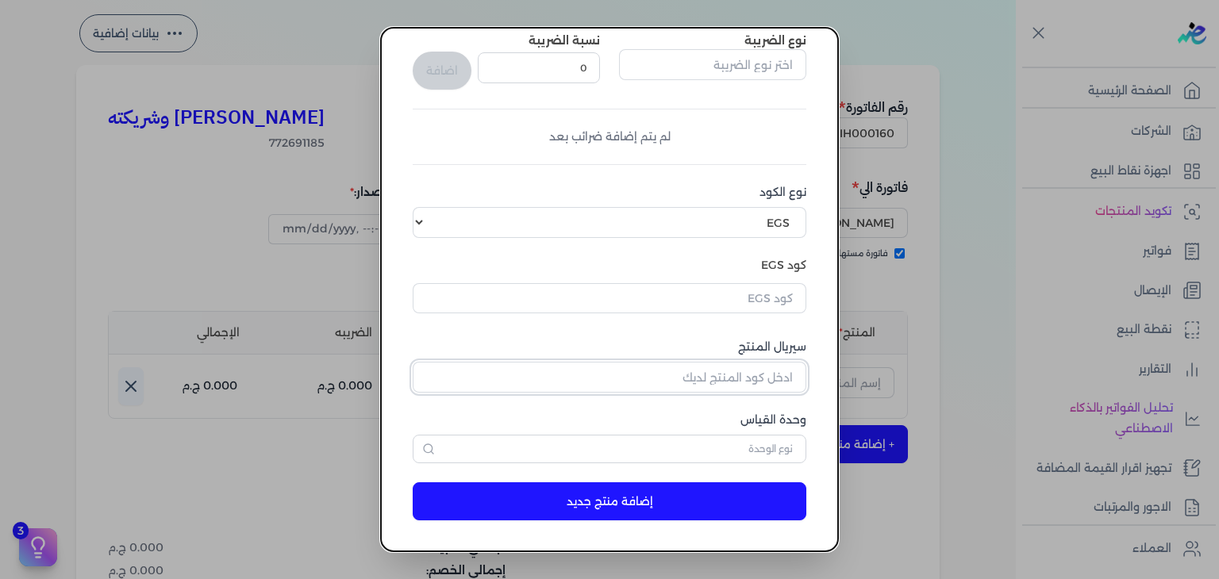
drag, startPoint x: 755, startPoint y: 381, endPoint x: 765, endPoint y: 402, distance: 23.1
click at [756, 380] on input "سيريال المنتج" at bounding box center [610, 377] width 394 height 30
paste input "Z033B0BF60AA433336C0FZ-1"
type input "Z033B0BF60AA433336C0FZ-1"
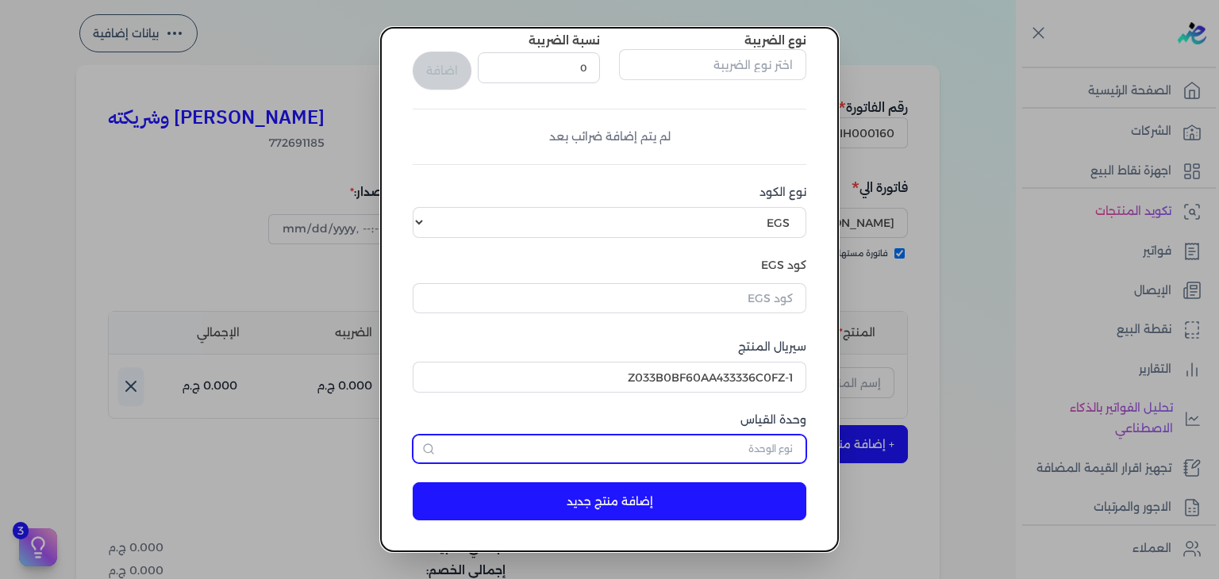
click at [771, 461] on input "text" at bounding box center [610, 449] width 394 height 29
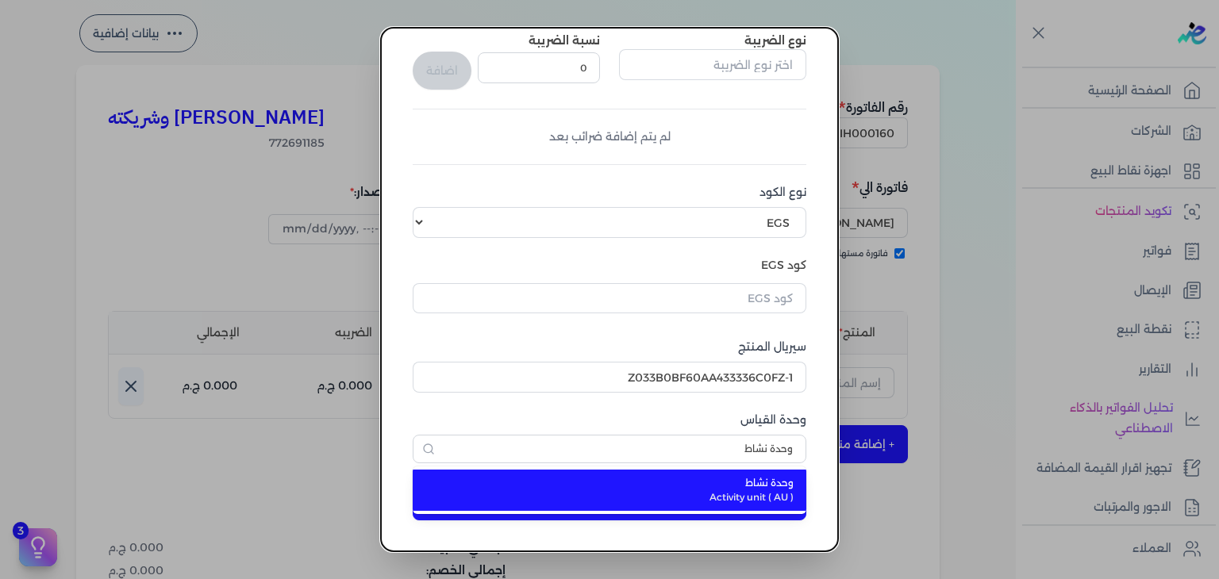
click at [746, 500] on span "Activity unit ( AU )" at bounding box center [618, 497] width 349 height 14
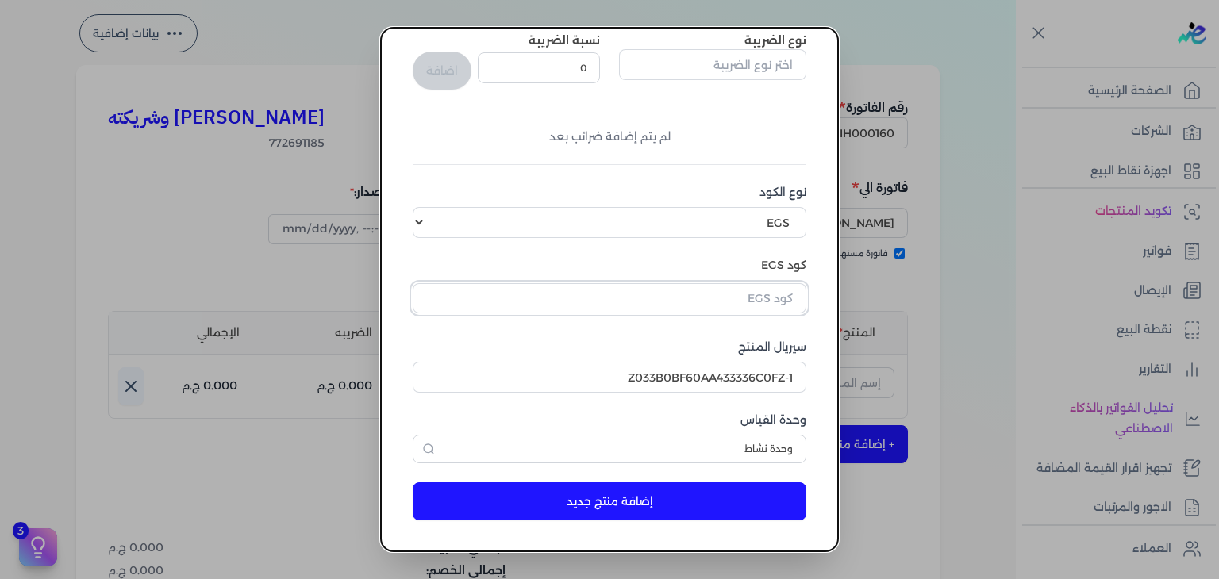
click at [742, 302] on input "text" at bounding box center [610, 298] width 394 height 30
click at [833, 333] on div "إضافة منتج اسم المنتج شيخ زايد فضي او دي بيرفيوم للجنسين - 100 مللي سعر الوحدة …" at bounding box center [609, 290] width 457 height 524
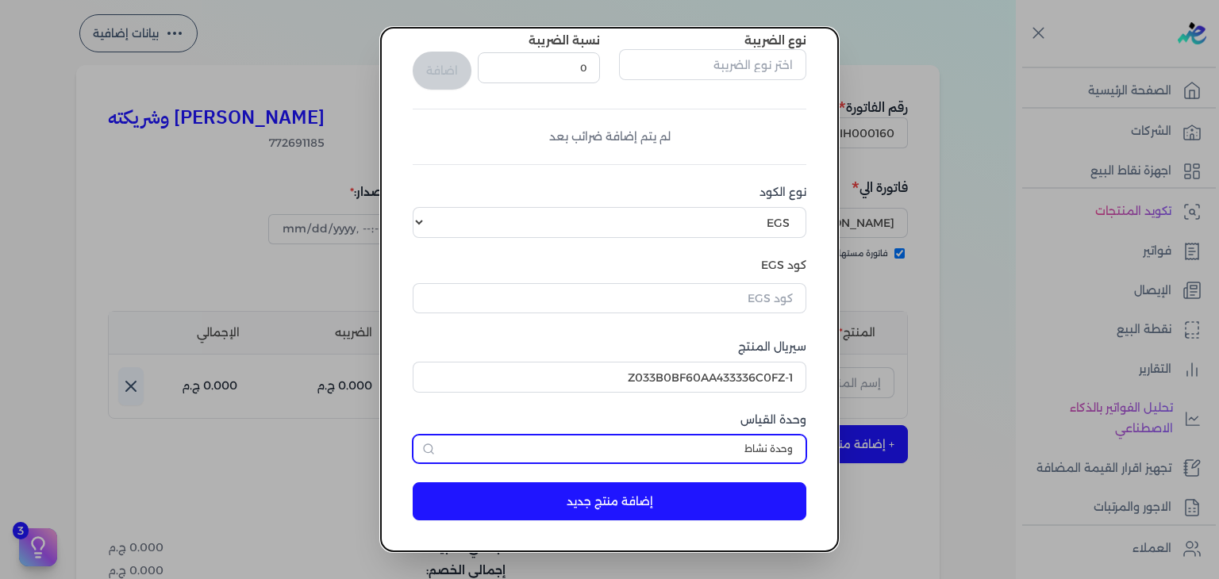
click at [760, 456] on input "وحدة نشاط" at bounding box center [610, 449] width 394 height 29
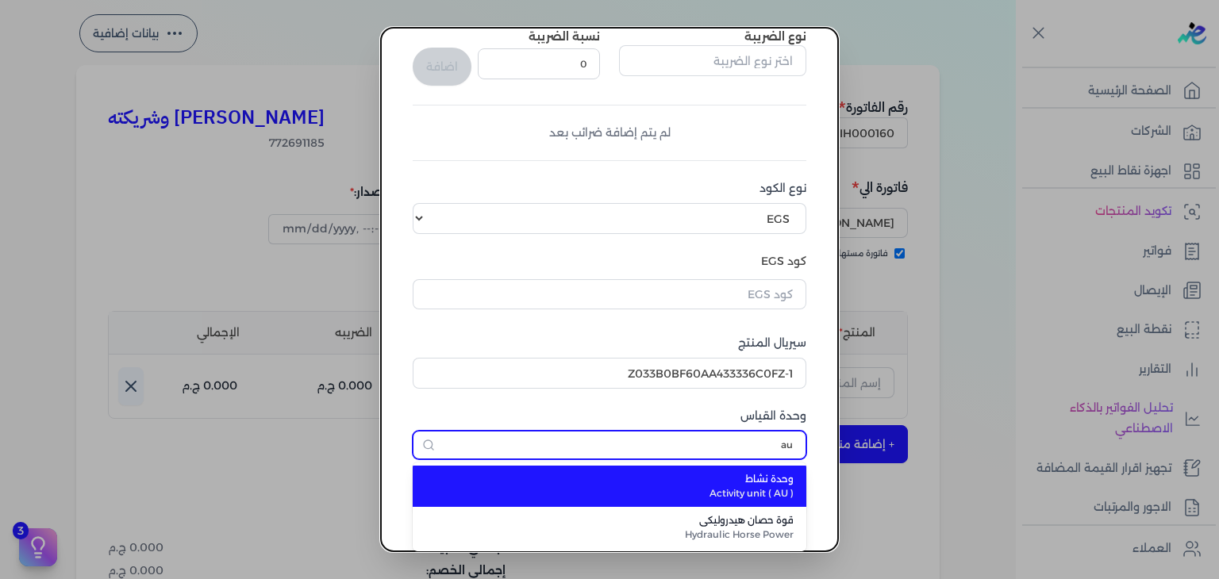
scroll to position [246, 0]
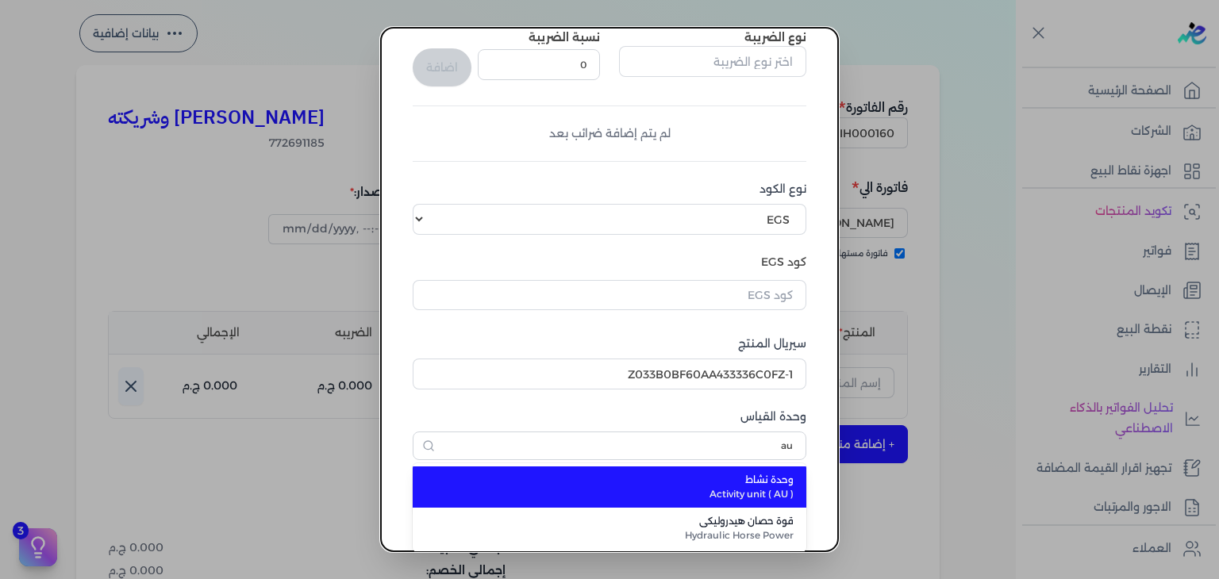
click at [762, 487] on span "Activity unit ( AU )" at bounding box center [618, 494] width 349 height 14
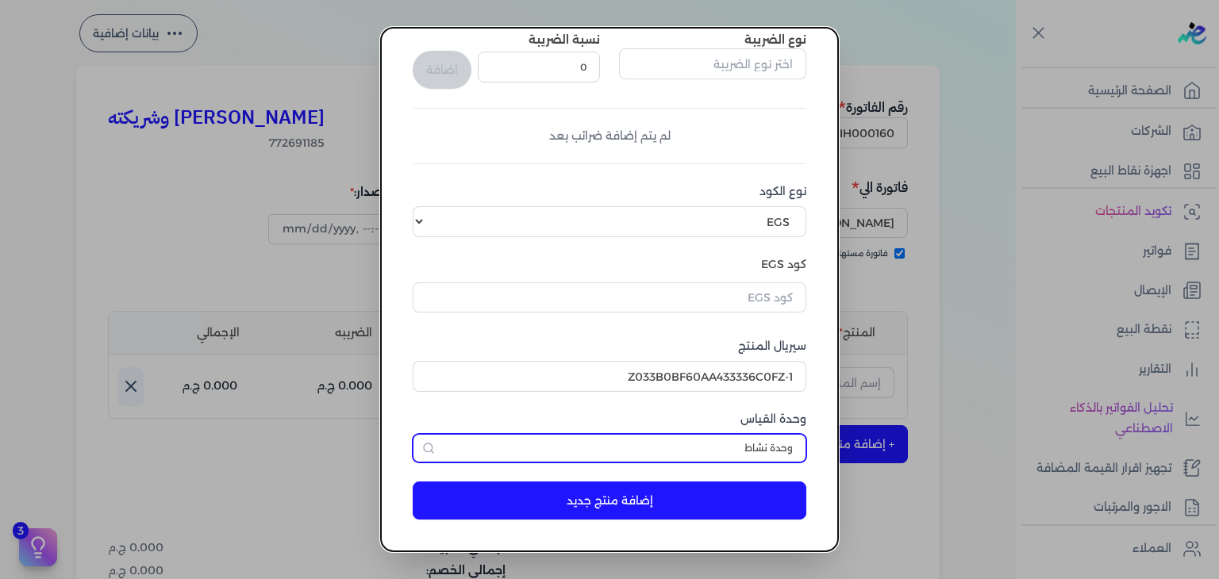
scroll to position [243, 0]
click at [741, 450] on input "وحدة نشاط" at bounding box center [610, 449] width 394 height 29
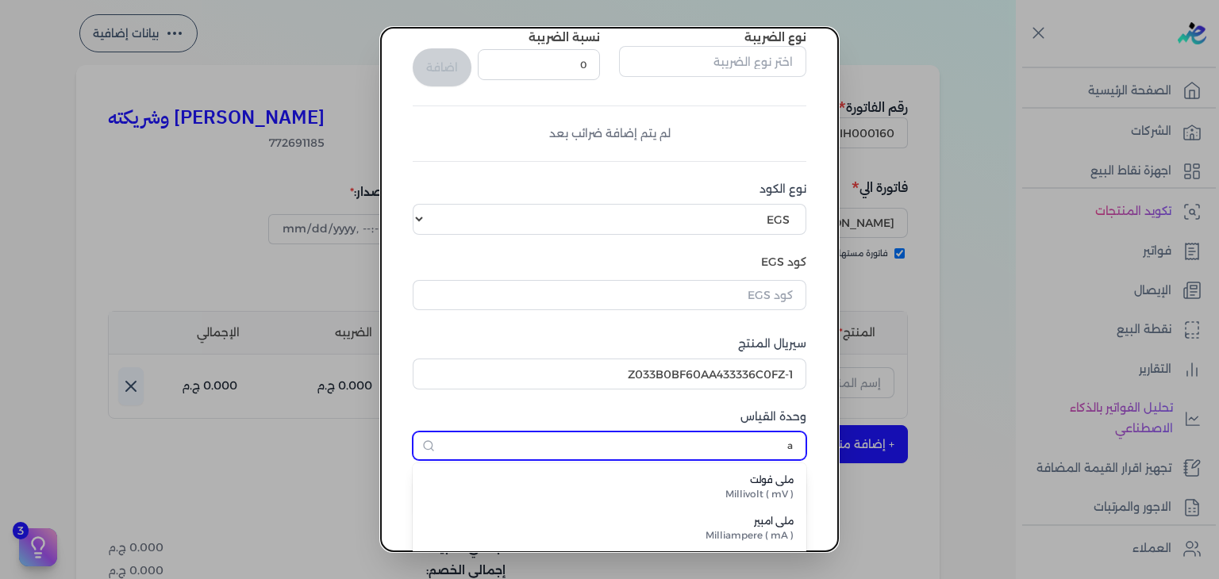
scroll to position [348, 0]
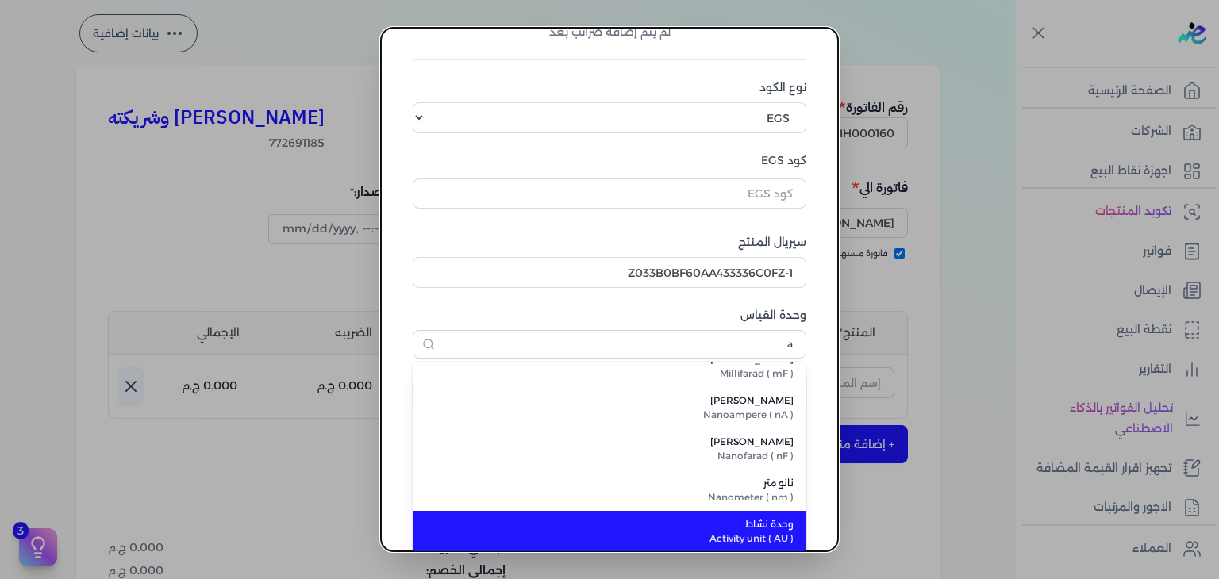
click at [759, 529] on span "وحدة نشاط" at bounding box center [618, 524] width 349 height 14
type input "وحدة نشاط"
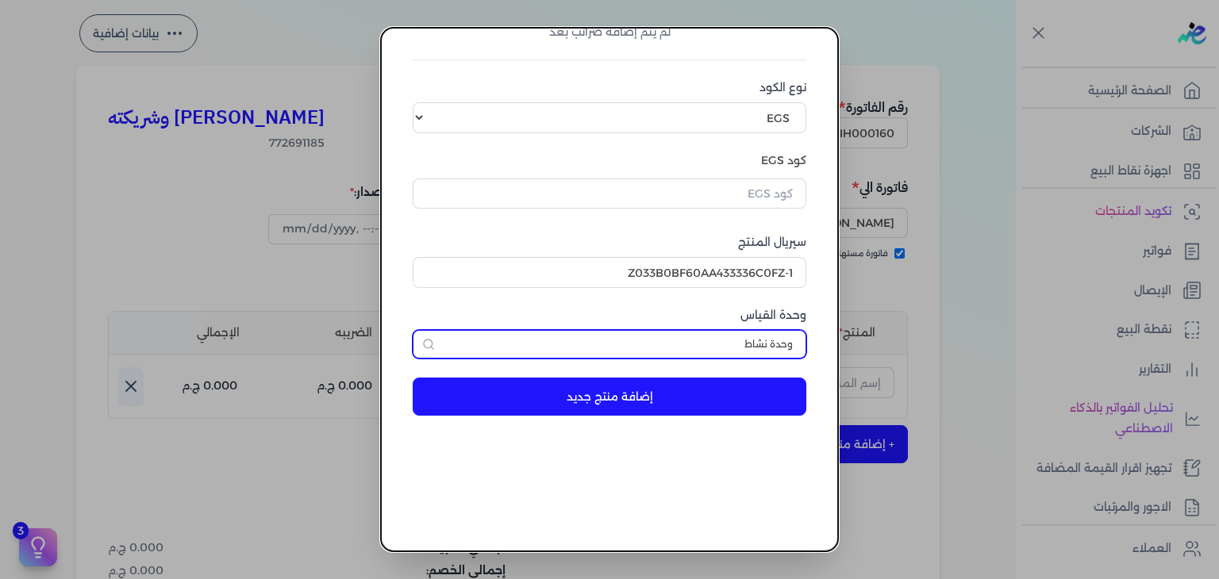
scroll to position [243, 0]
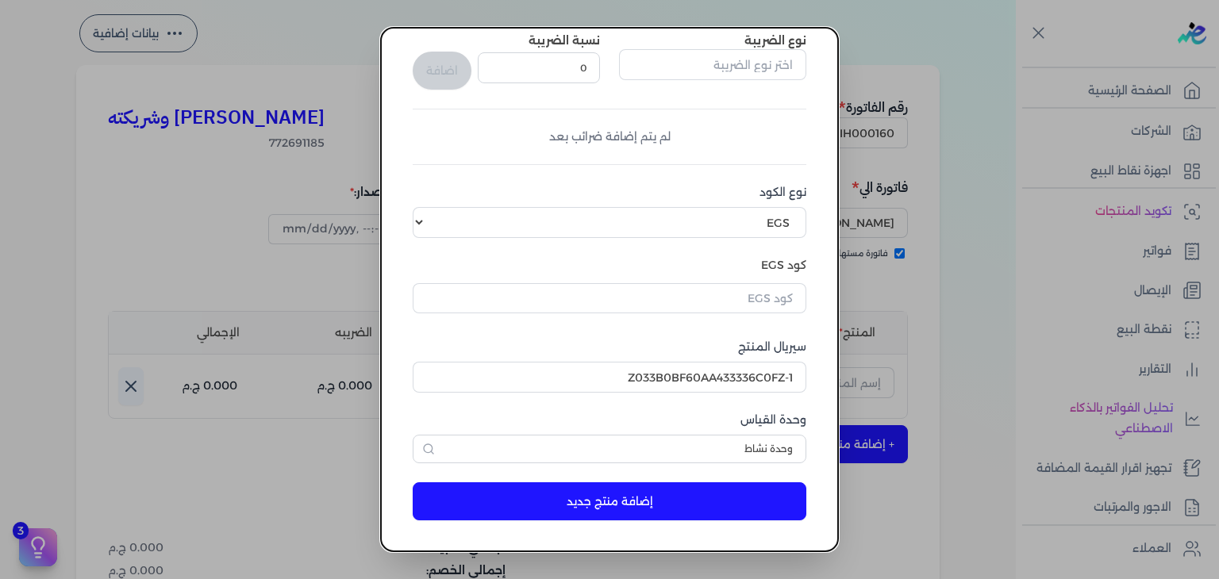
click at [761, 321] on div "اسم المنتج شيخ زايد فضي او دي بيرفيوم للجنسين - 100 مللي سعر الوحدة (بالجنيه) 2…" at bounding box center [610, 175] width 394 height 576
click at [768, 302] on input "text" at bounding box center [610, 298] width 394 height 30
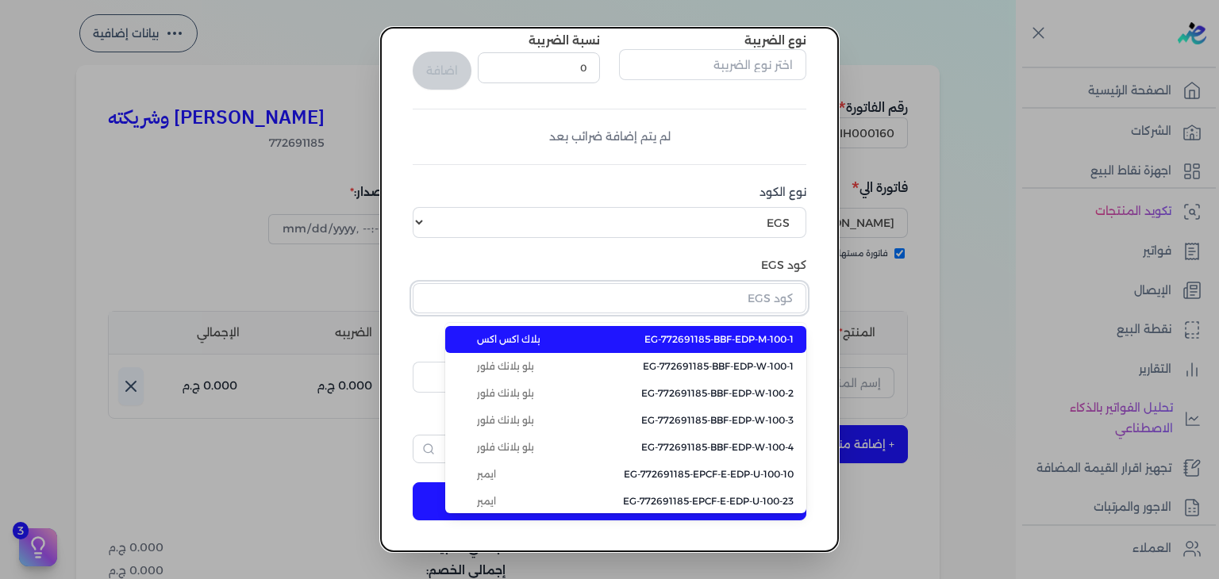
paste input "EG-772691185-NKH-EDP-U-100-9"
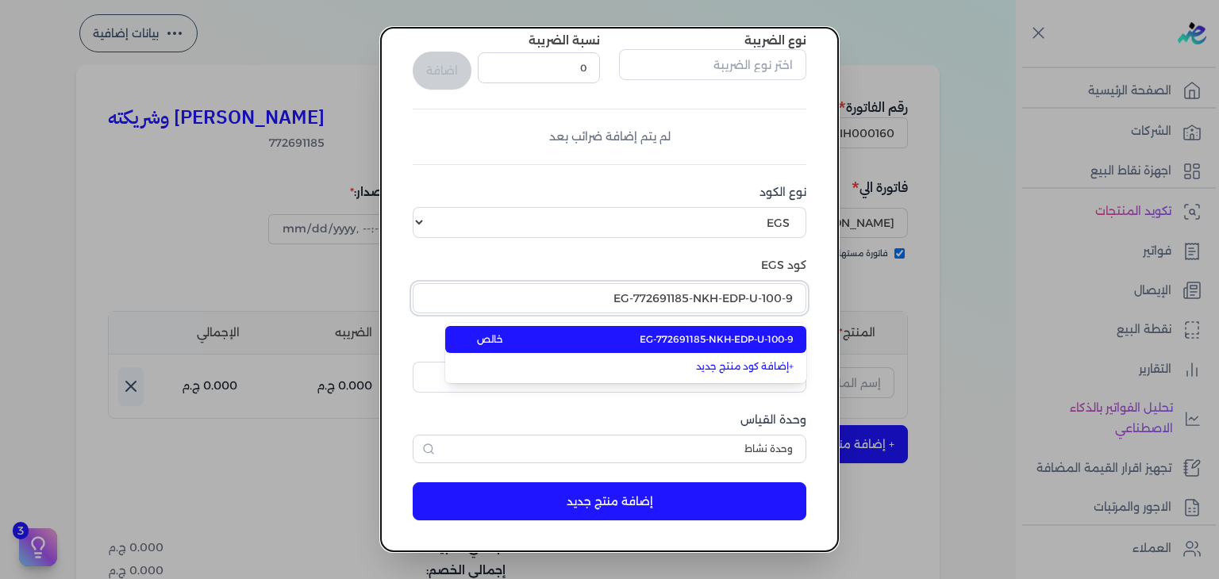
type input "EG-772691185-NKH-EDP-U-100-9"
click at [749, 337] on span "EG-772691185-NKH-EDP-U-100-9" at bounding box center [717, 340] width 154 height 14
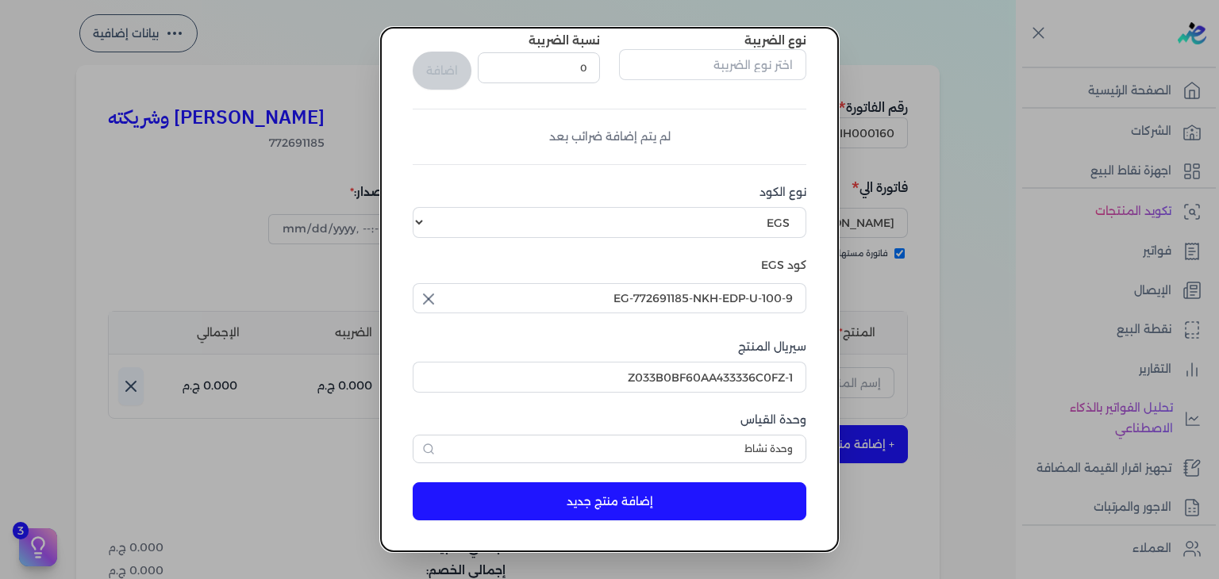
click at [679, 493] on button "إضافة منتج جديد" at bounding box center [610, 502] width 394 height 38
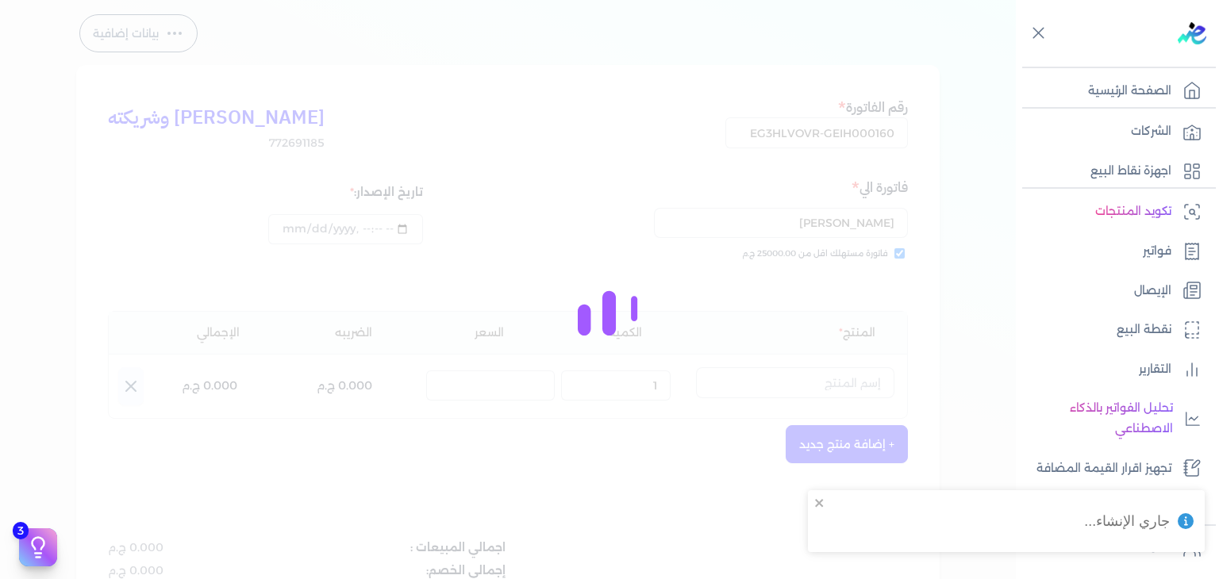
select select "EGS"
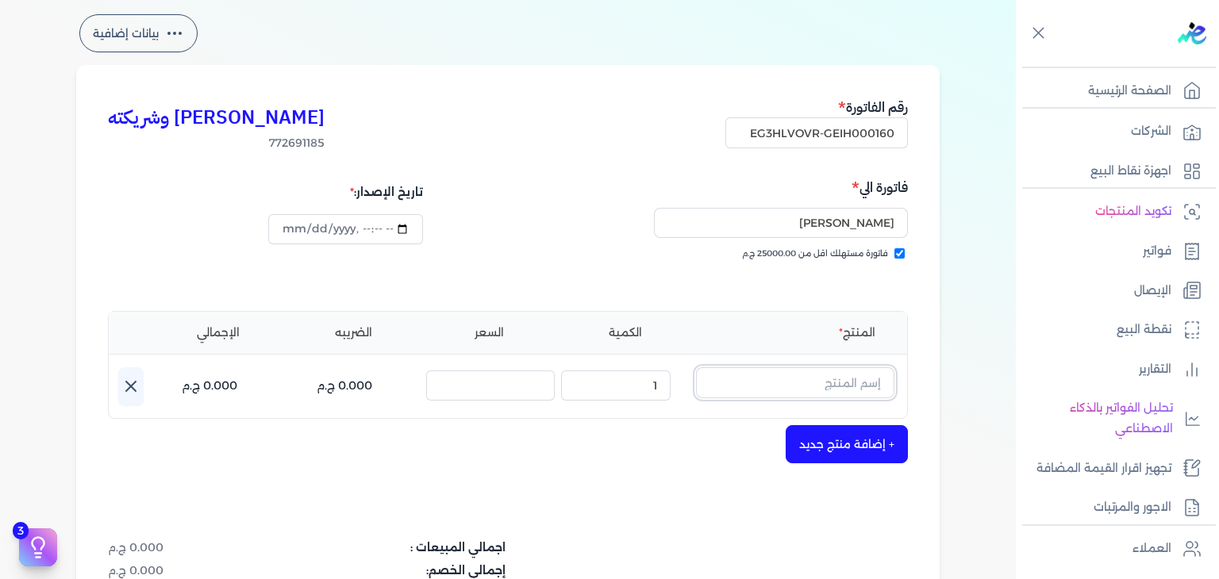
click at [823, 388] on input "text" at bounding box center [795, 382] width 198 height 30
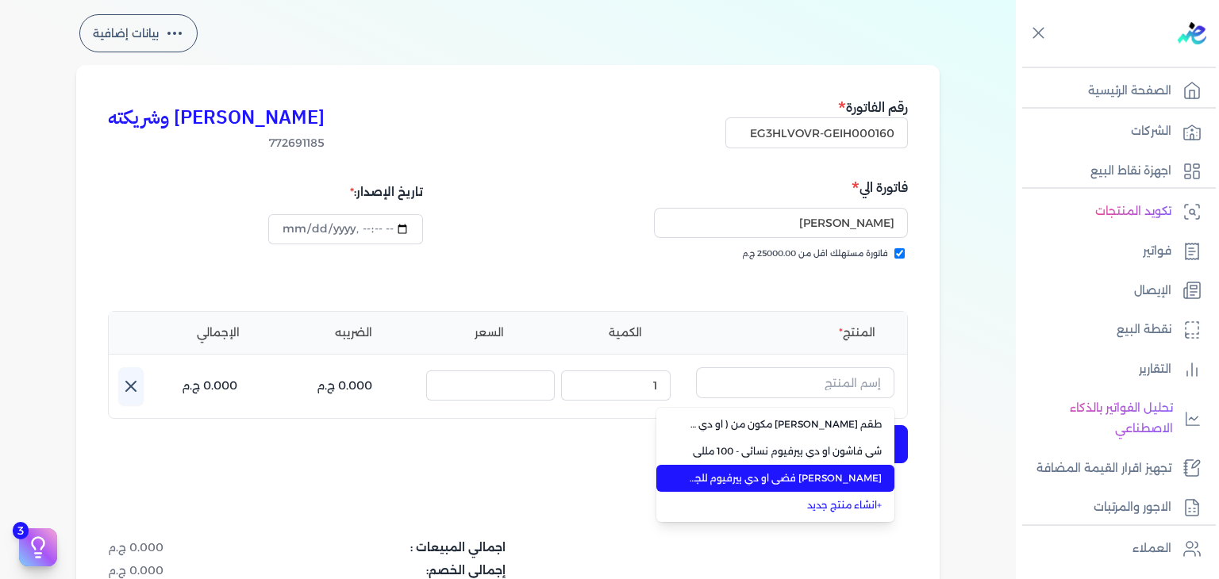
click at [858, 469] on li "شيخ زايد فضي او دي بيرفيوم للجنسين - 100 مللي" at bounding box center [775, 478] width 238 height 27
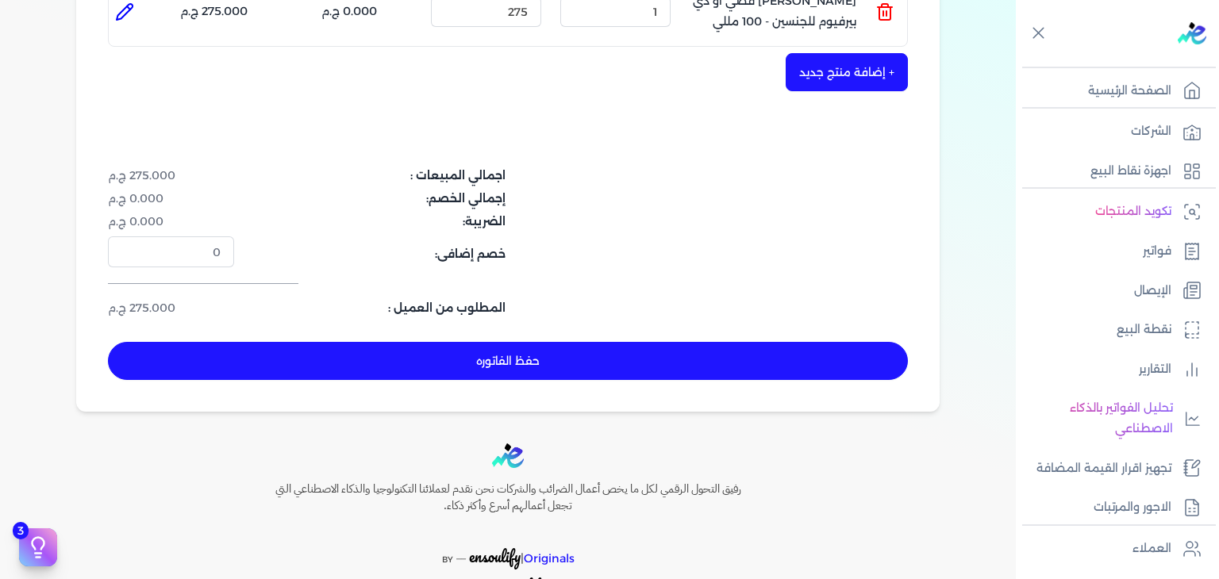
scroll to position [465, 0]
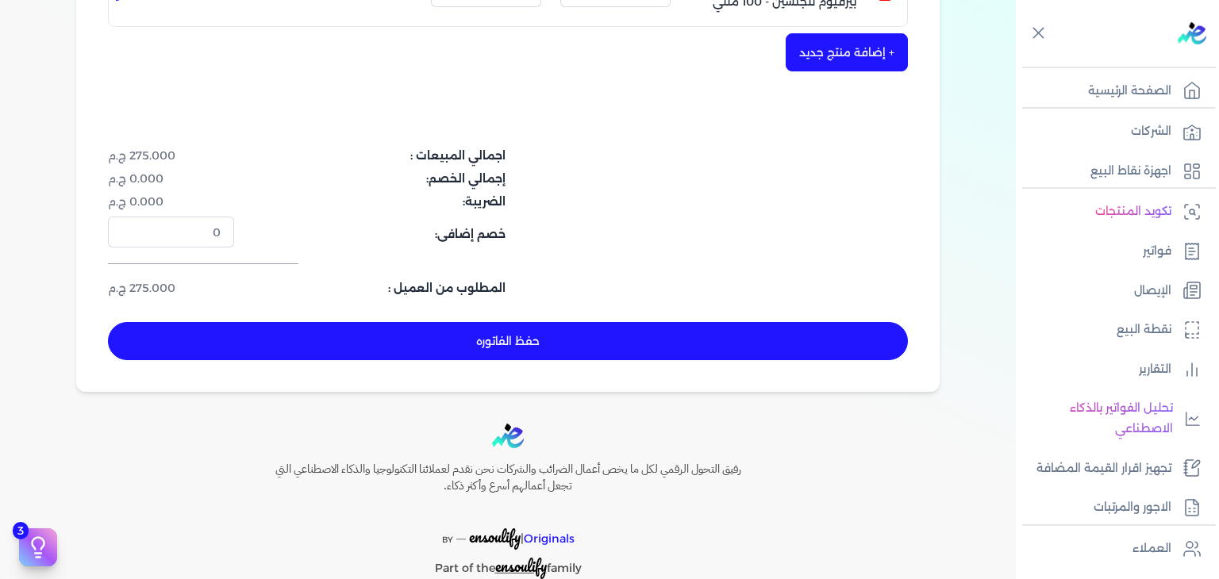
click at [560, 351] on button "حفظ الفاتوره" at bounding box center [508, 341] width 800 height 38
type input "2025-09-19"
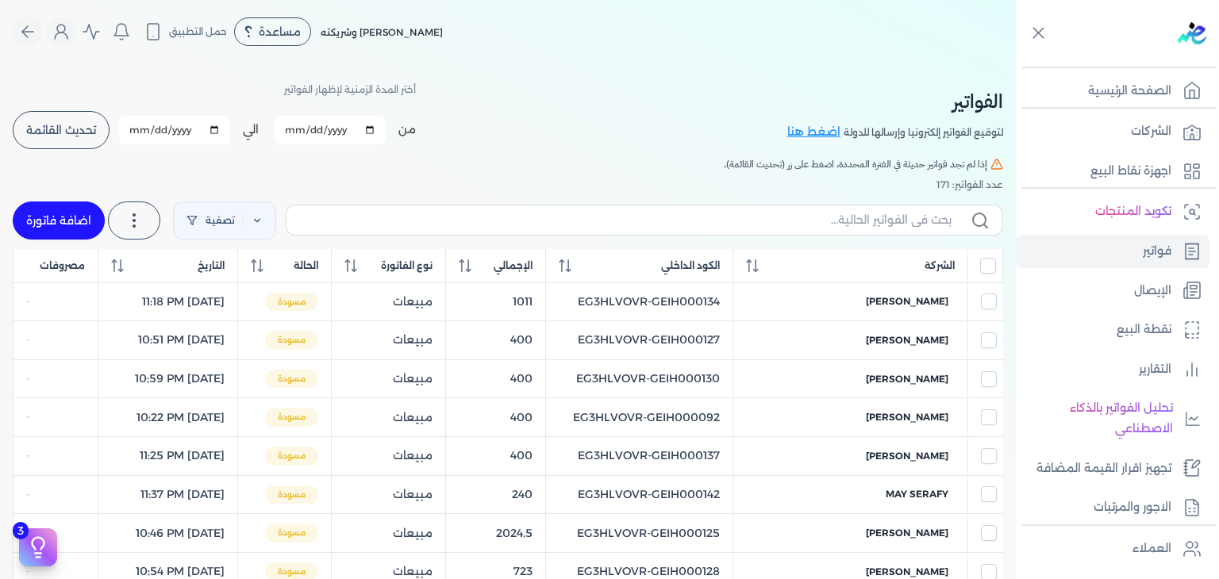
click at [937, 207] on label at bounding box center [644, 220] width 717 height 30
click at [937, 212] on input "text" at bounding box center [625, 220] width 652 height 17
click at [930, 218] on input "text" at bounding box center [625, 220] width 652 height 17
paste input "EG3HLVOVR-GEIH000160"
type input "EG3HLVOVR-GEIH000160"
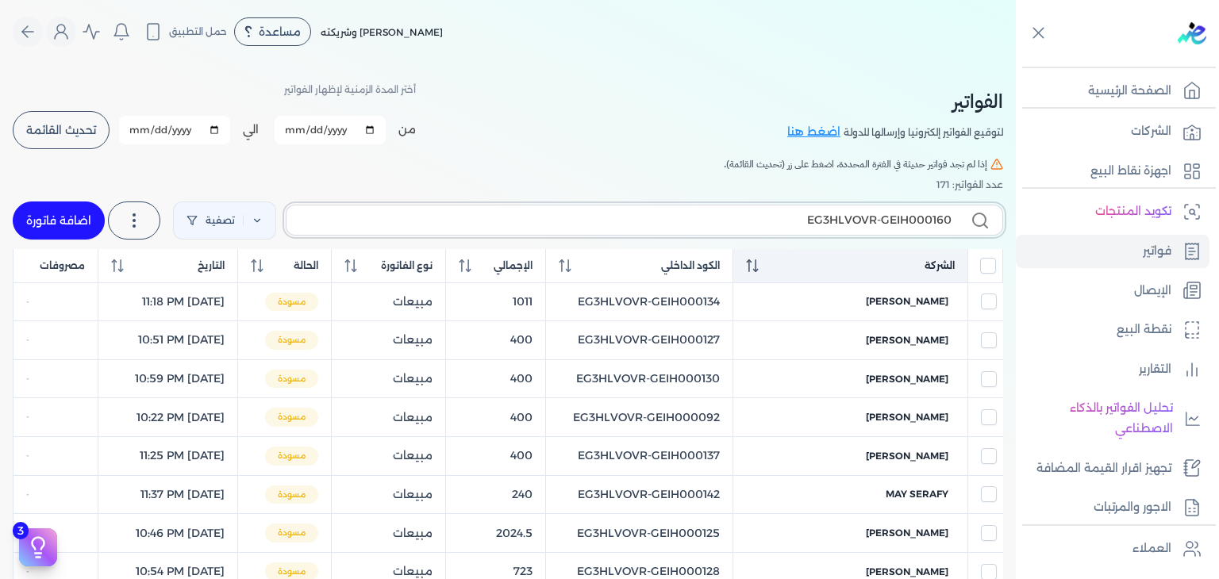
checkbox input "false"
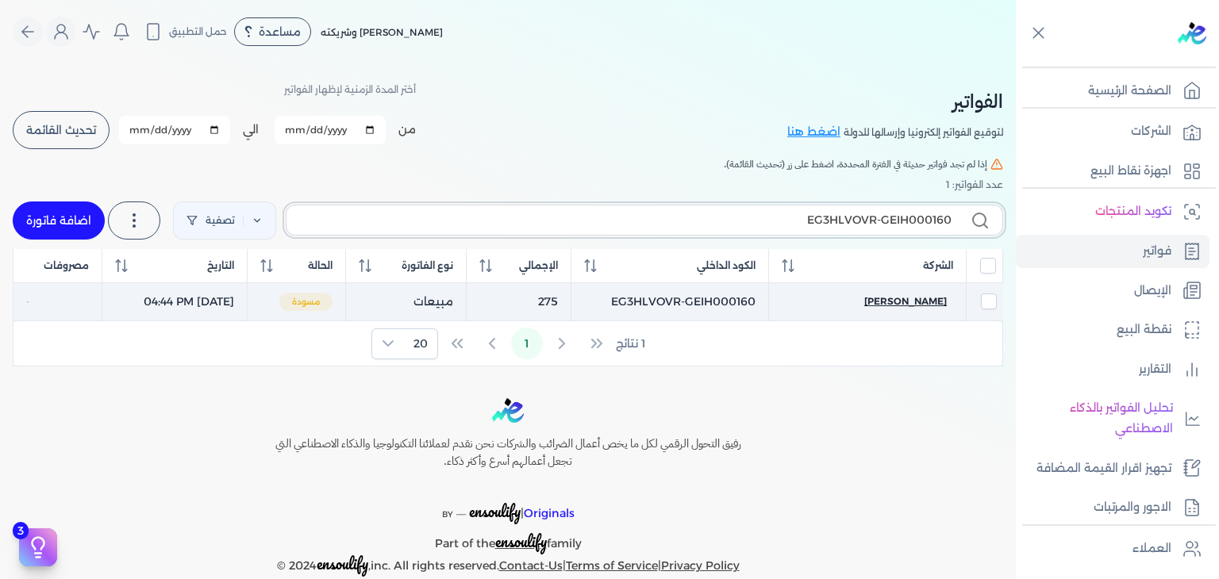
type input "EG3HLVOVR-GEIH000160"
click at [921, 298] on span "تشوي سعيد" at bounding box center [905, 301] width 83 height 14
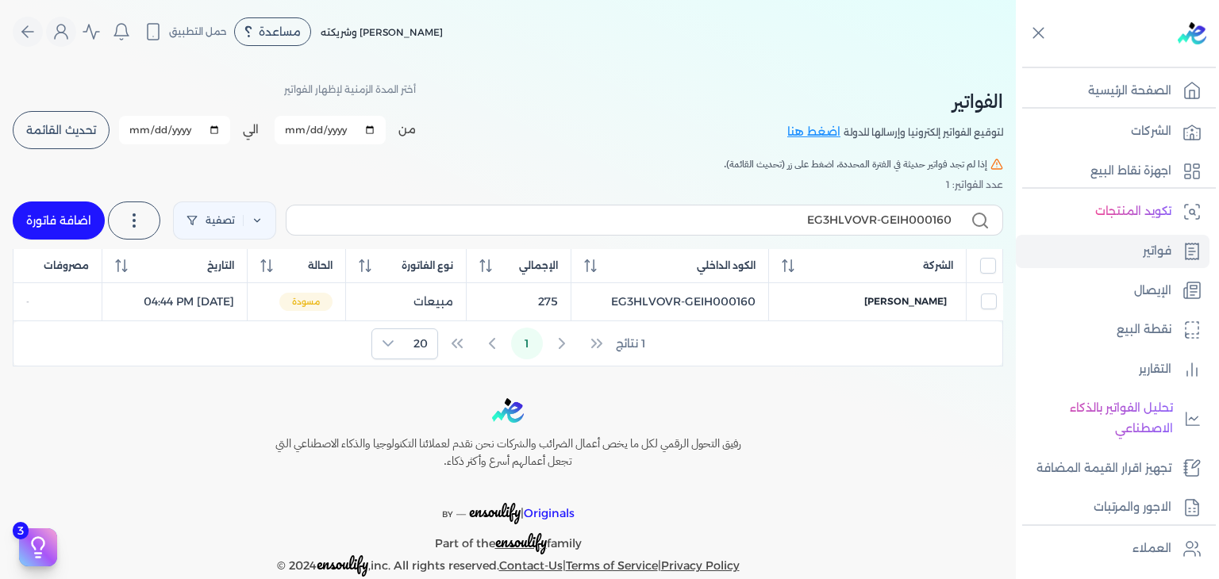
select select "EGP"
select select "B"
select select "EGS"
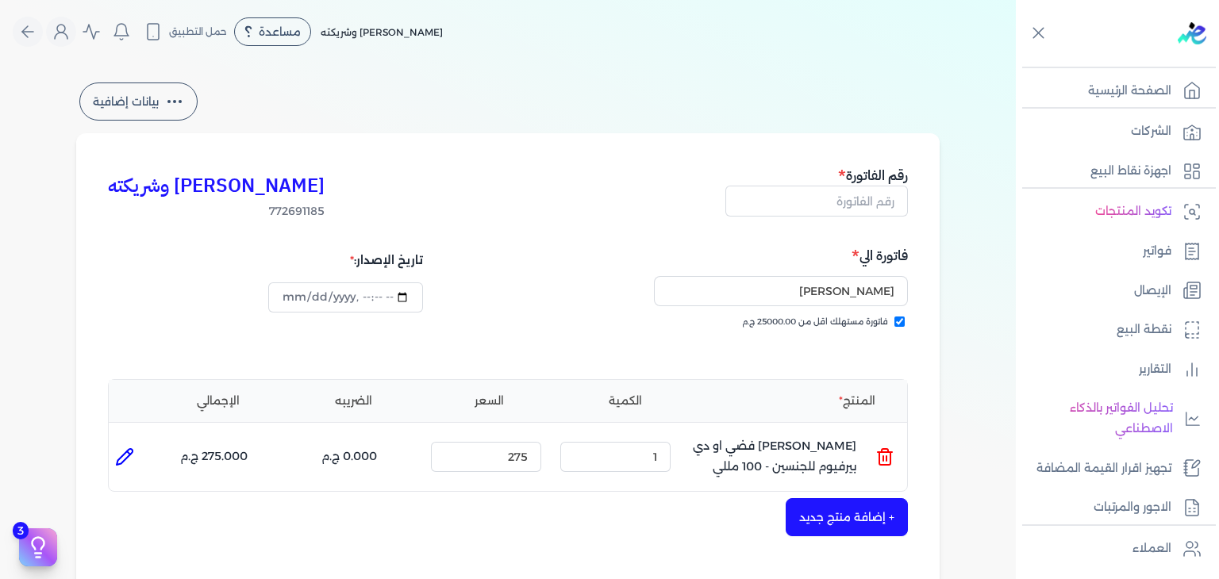
type input "EG3HLVOVR-GEIH000160"
checkbox input "true"
type input "2025-08-31T16:44:48"
type input "2025-09-19"
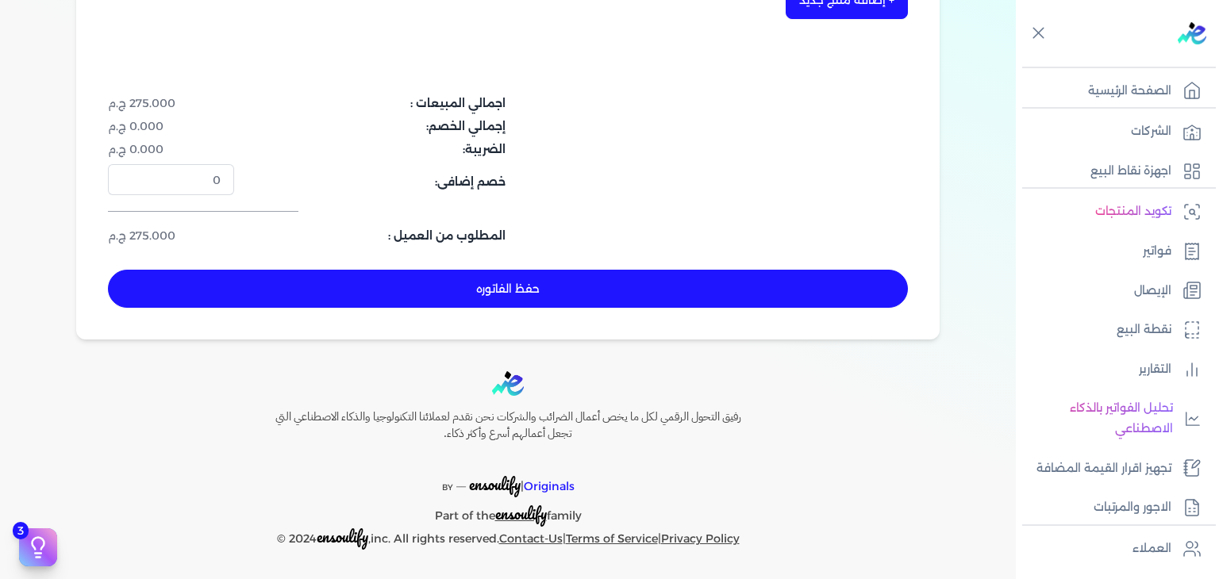
click at [565, 302] on button "حفظ الفاتوره" at bounding box center [508, 289] width 800 height 38
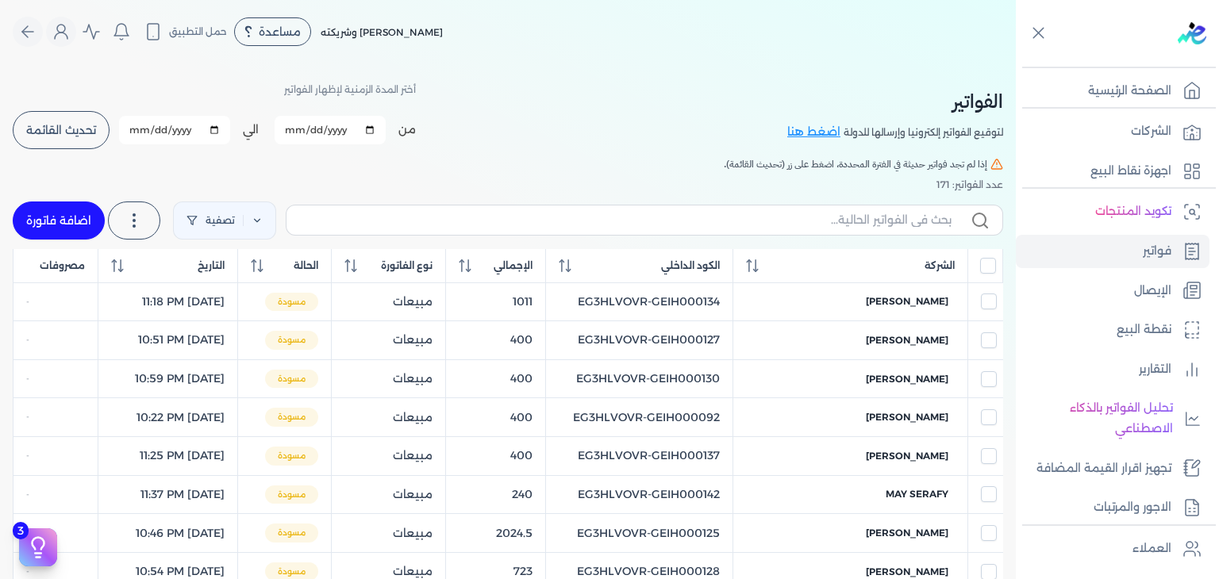
click at [65, 231] on link "اضافة فاتورة" at bounding box center [59, 221] width 92 height 38
select select "EGP"
select select "B"
select select "EGS"
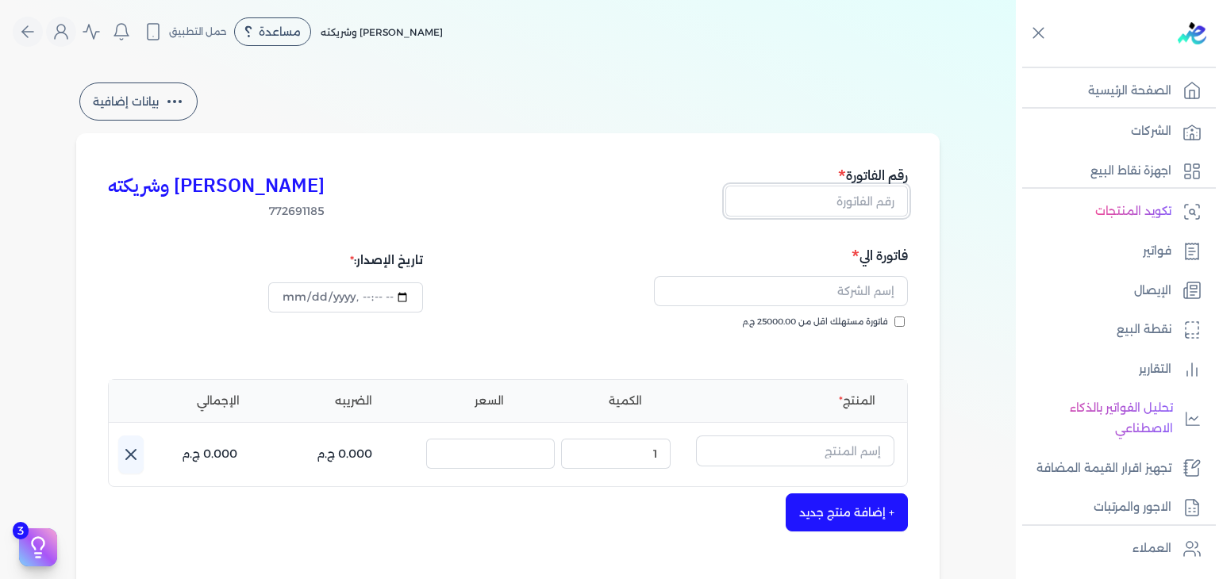
click at [880, 206] on input "text" at bounding box center [816, 201] width 183 height 30
paste input "EG3HLVOVR-GEIH000161"
type input "EG3HLVOVR-GEIH000161"
click at [898, 321] on input "فاتورة مستهلك اقل من 25000.00 ج.م" at bounding box center [899, 322] width 10 height 10
checkbox input "true"
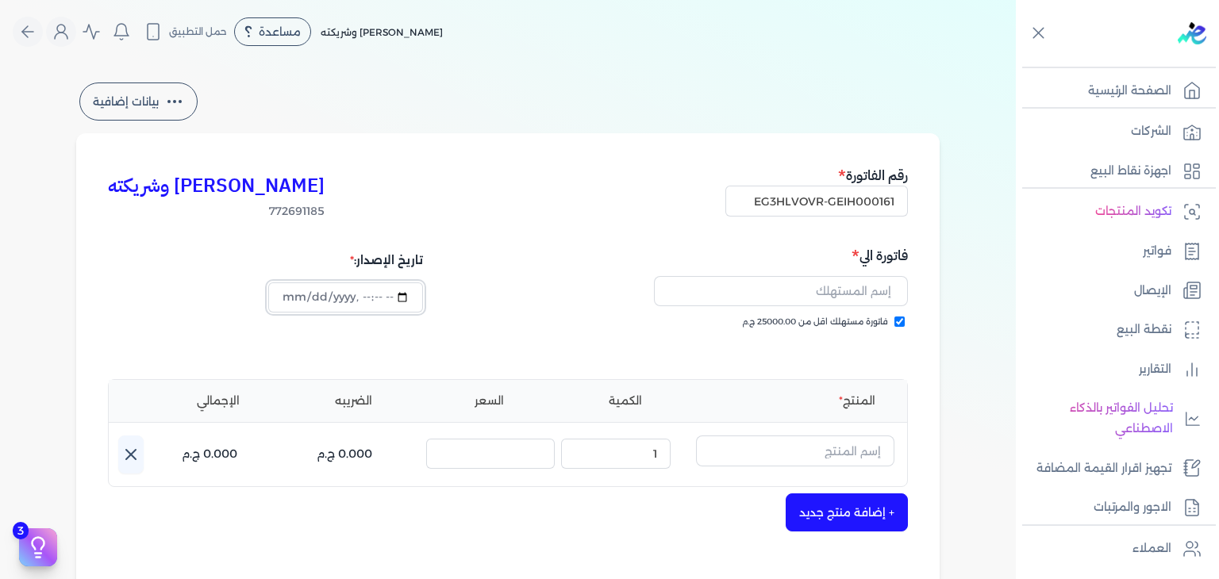
click at [292, 295] on input "datetime-local" at bounding box center [345, 298] width 154 height 30
type input "2025-09-03T16:46:30"
type input "2025-08-31T16:46:30"
click at [818, 286] on input "text" at bounding box center [781, 291] width 254 height 30
paste input "Maryan Fahmi"
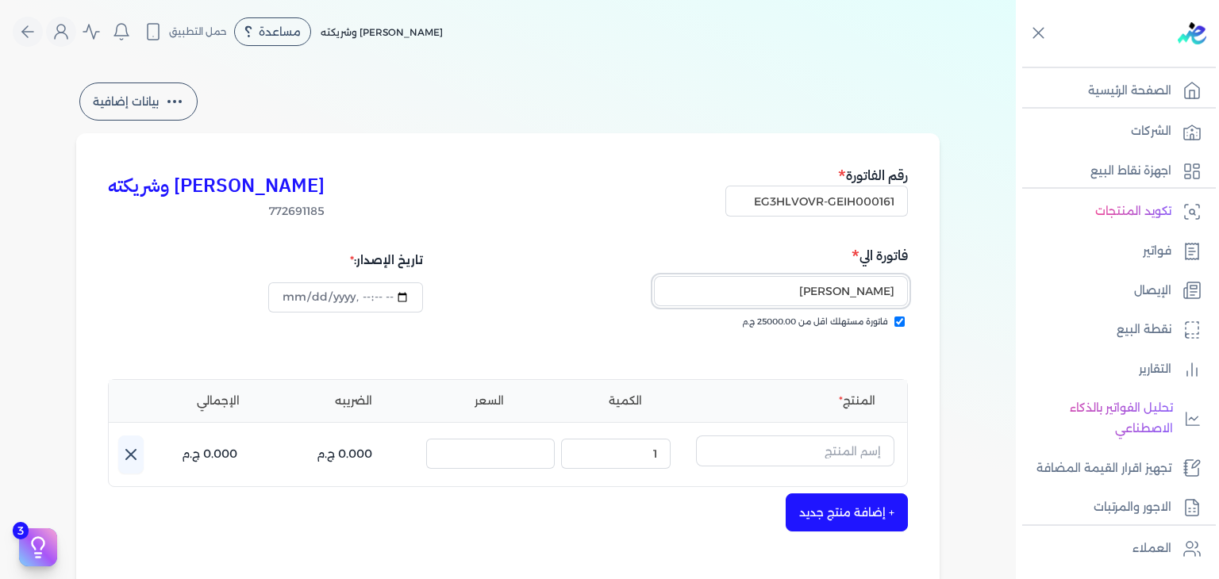
type input "Maryan Fahmi"
click at [832, 459] on input "text" at bounding box center [795, 451] width 198 height 30
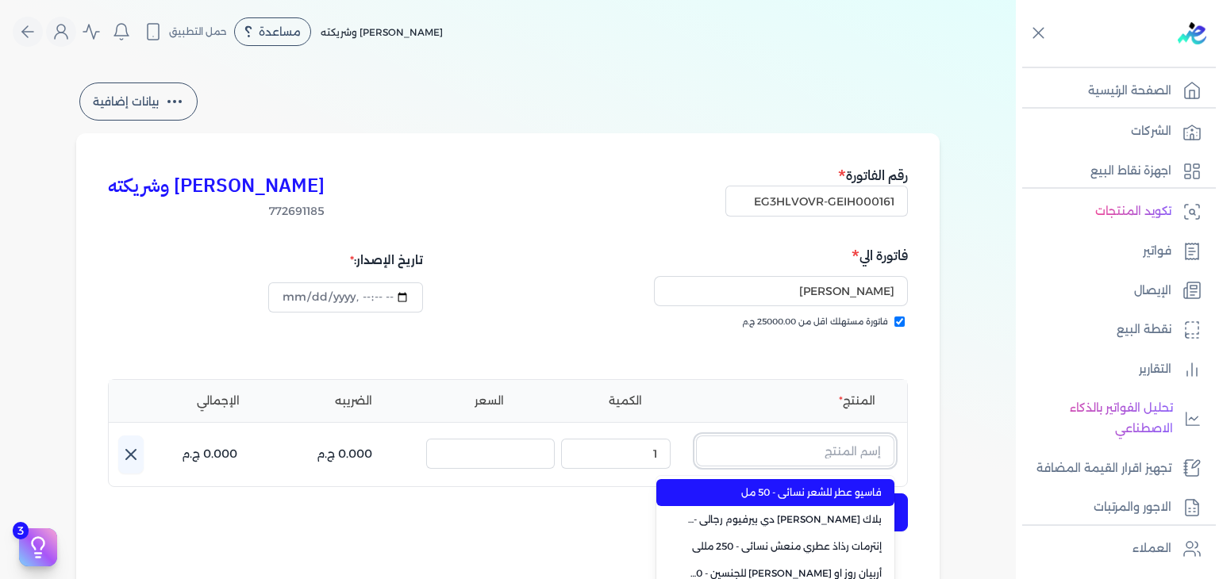
paste input "سي او دي"
type input "سي او دي"
click at [843, 495] on span "سي او دي بيرفيوم نسائي - 100 مللي" at bounding box center [785, 493] width 194 height 14
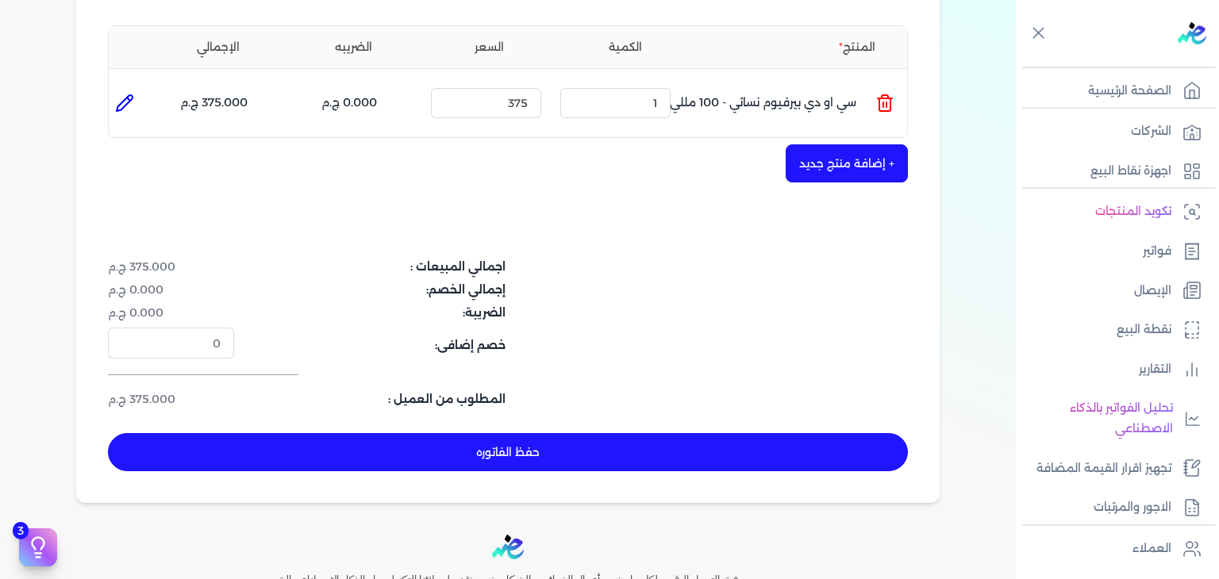
scroll to position [476, 0]
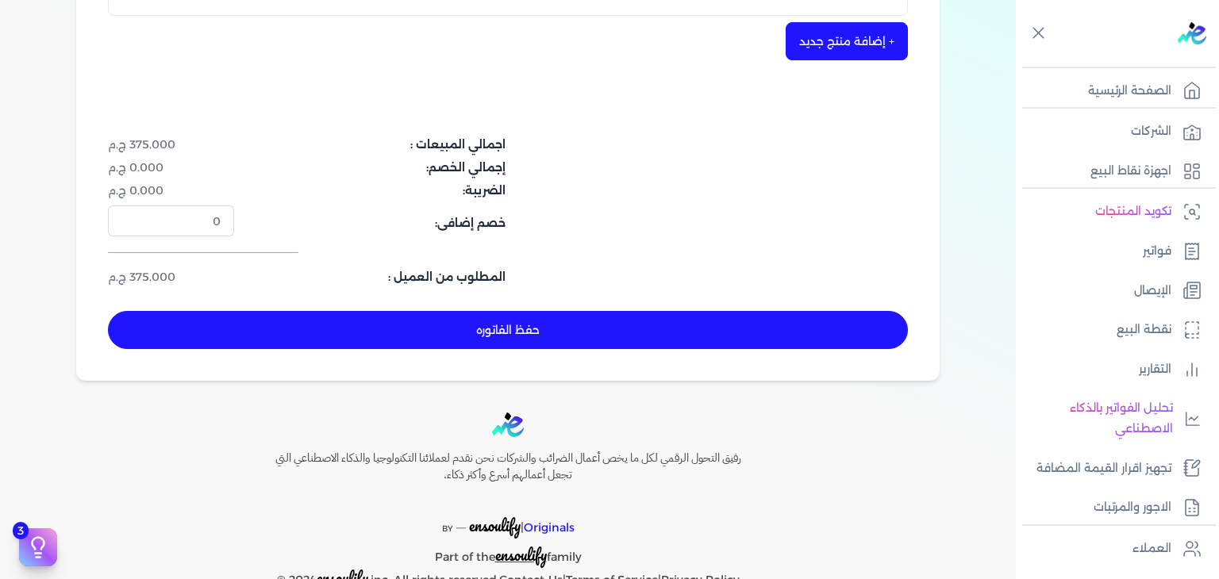
click at [447, 315] on button "حفظ الفاتوره" at bounding box center [508, 330] width 800 height 38
type input "2025-09-19"
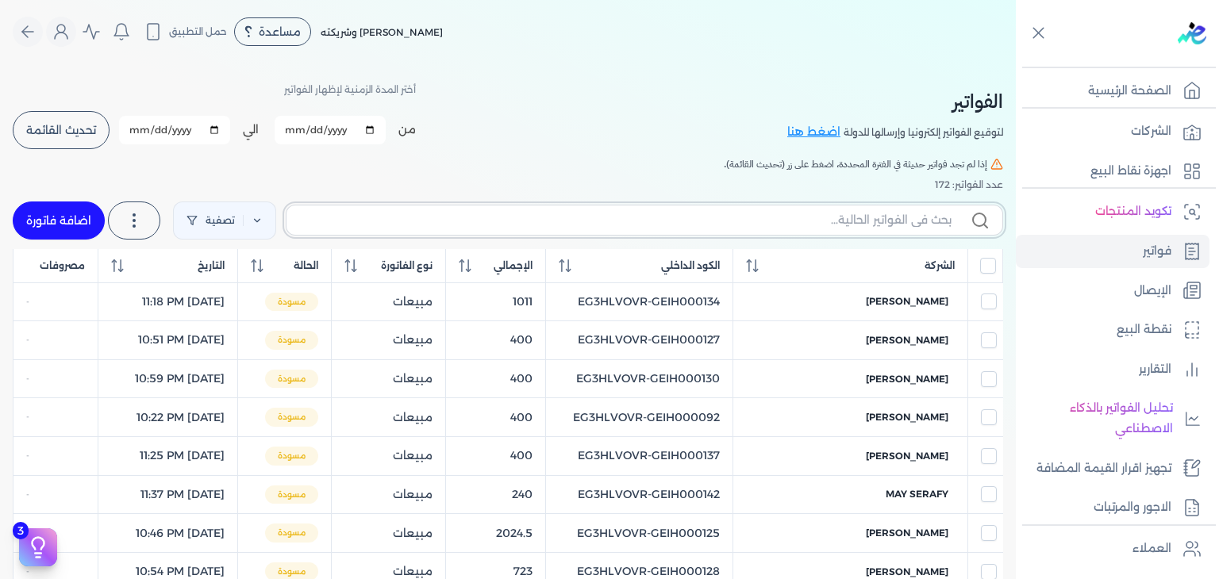
click at [931, 223] on input "text" at bounding box center [625, 220] width 652 height 17
paste input "سي او دي"
type input "سي او دي"
checkbox input "false"
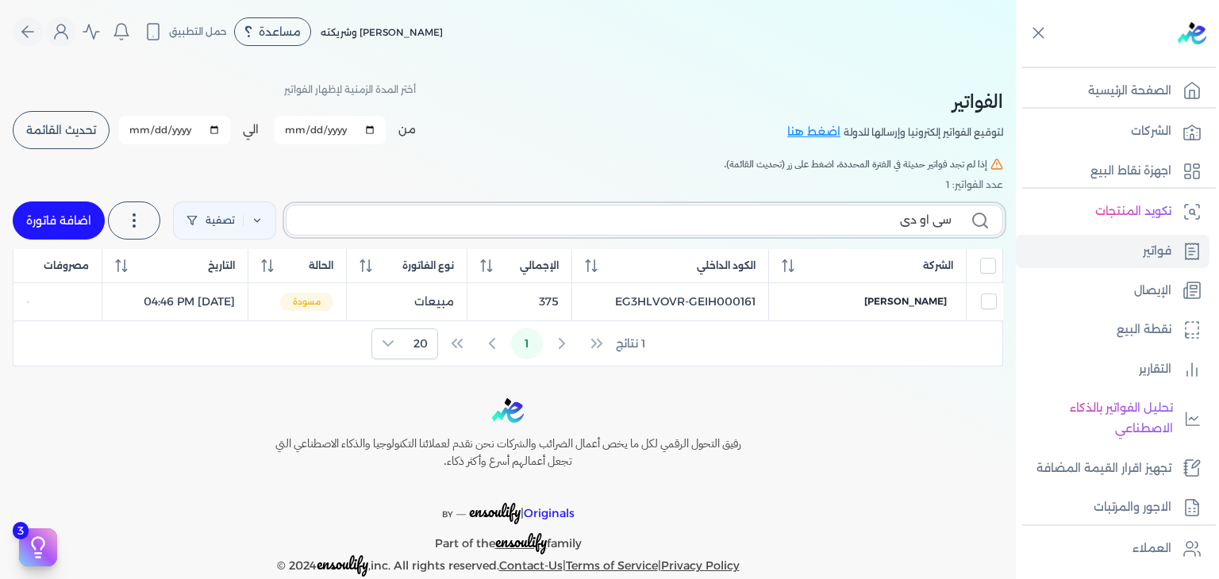
paste input "EG3HLVOVR-GEIH000161"
type input "EG3HLVOVR-GEIH000161"
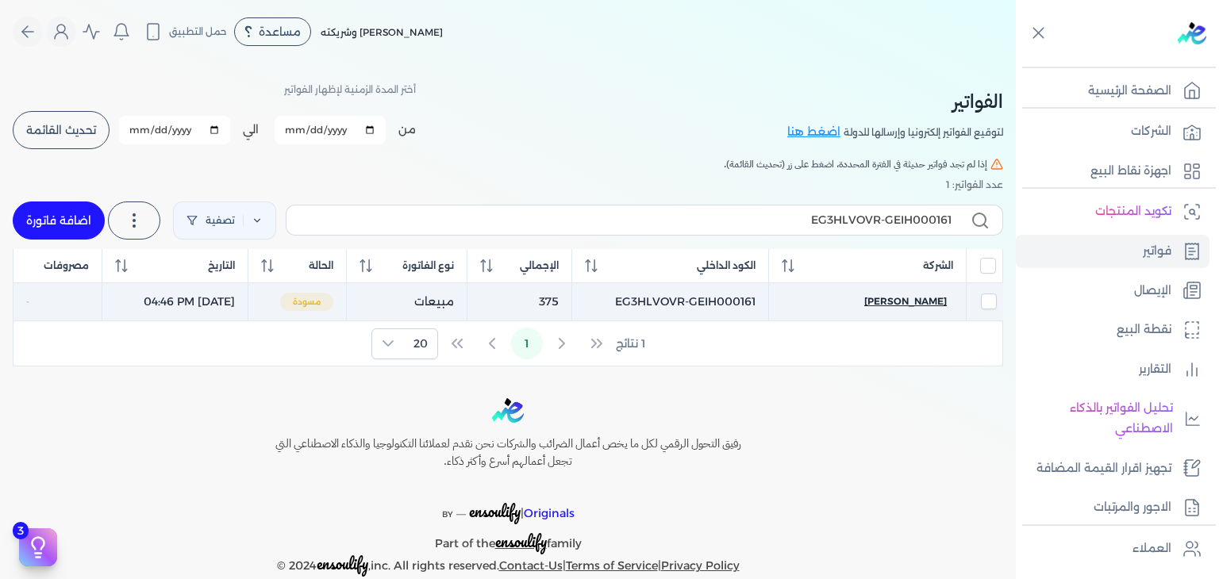
click at [913, 306] on span "Maryan Fahmi" at bounding box center [905, 301] width 83 height 14
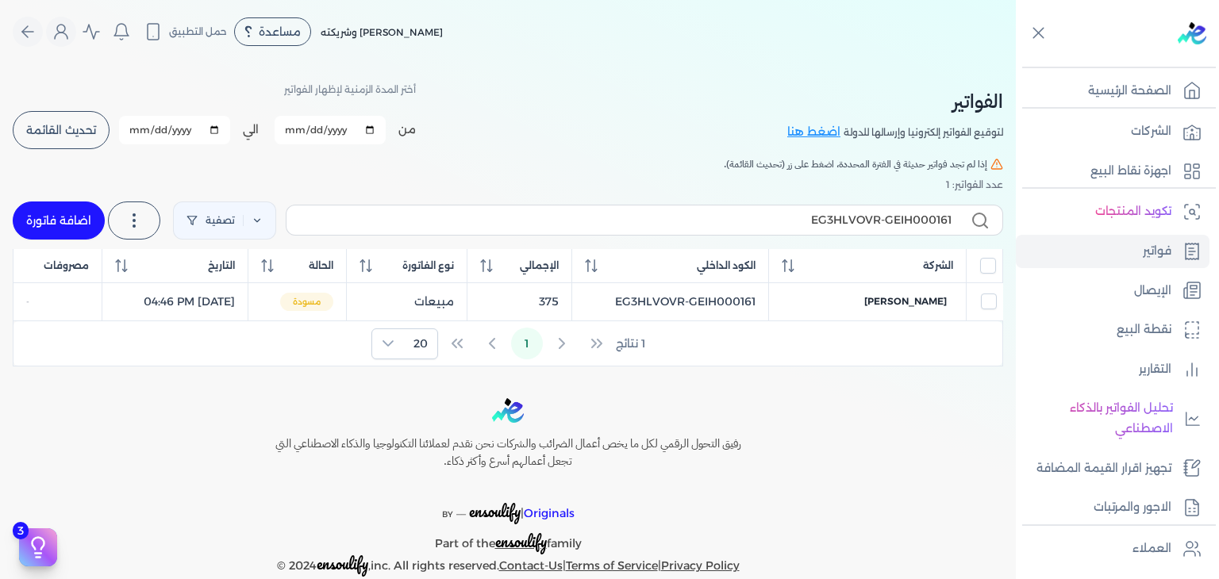
select select "EGP"
select select "B"
select select "EGS"
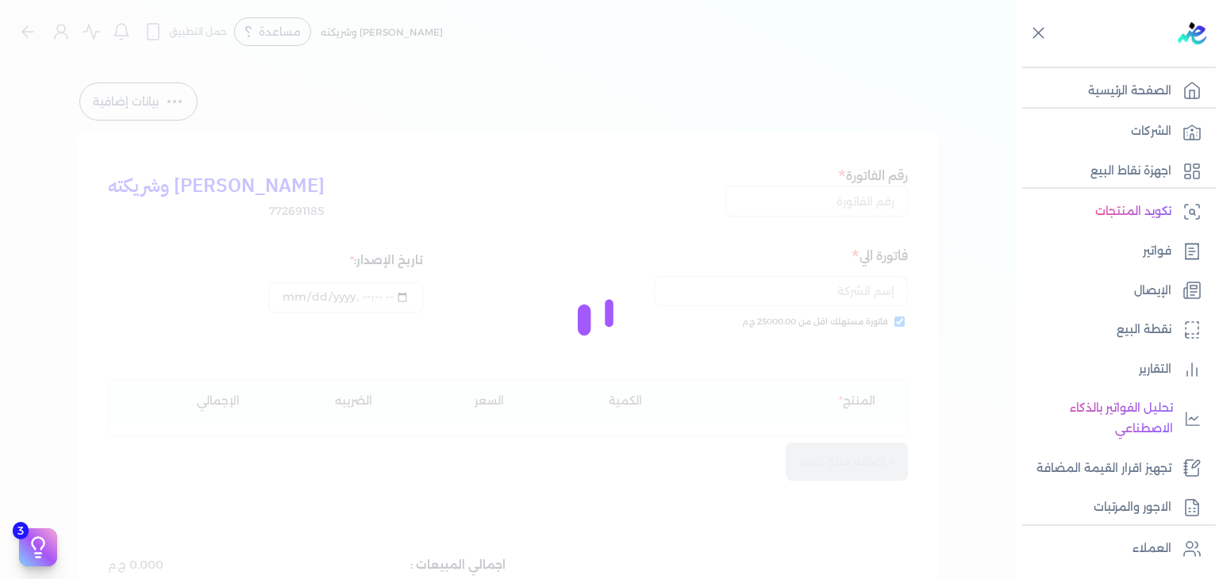
type input "EG3HLVOVR-GEIH000161"
checkbox input "true"
type input "2025-08-31T16:46:55"
type input "2025-09-19"
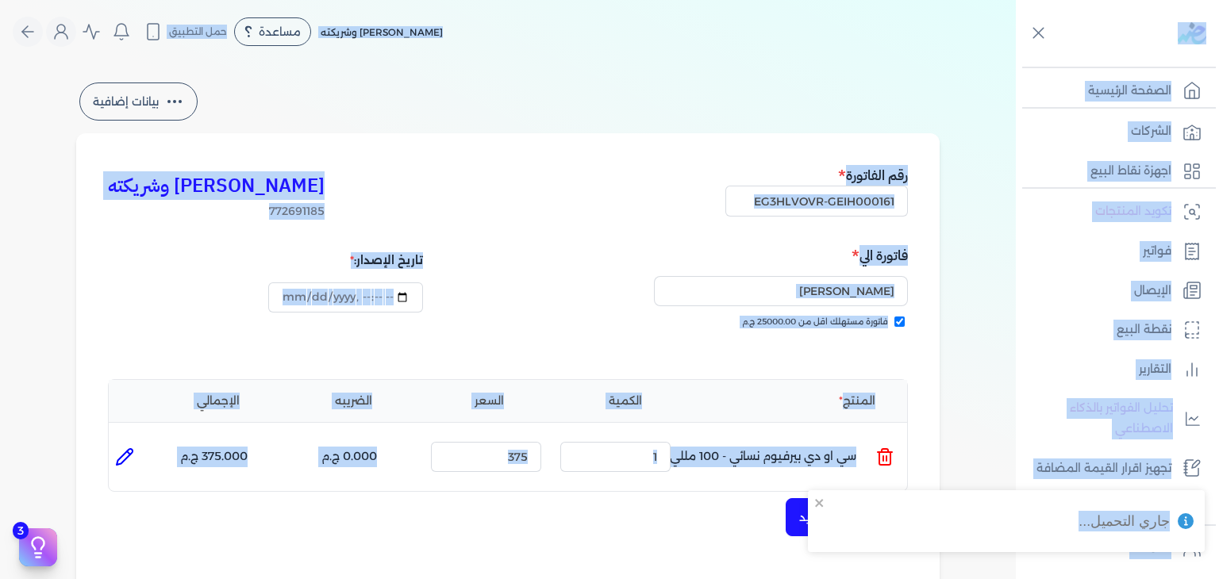
click at [625, 136] on div "كريم محمود ابراهيم الدقلة وشريكته 772691185 رقم الفاتورة EG3HLVOVR-GEIH000161 ف…" at bounding box center [507, 495] width 863 height 724
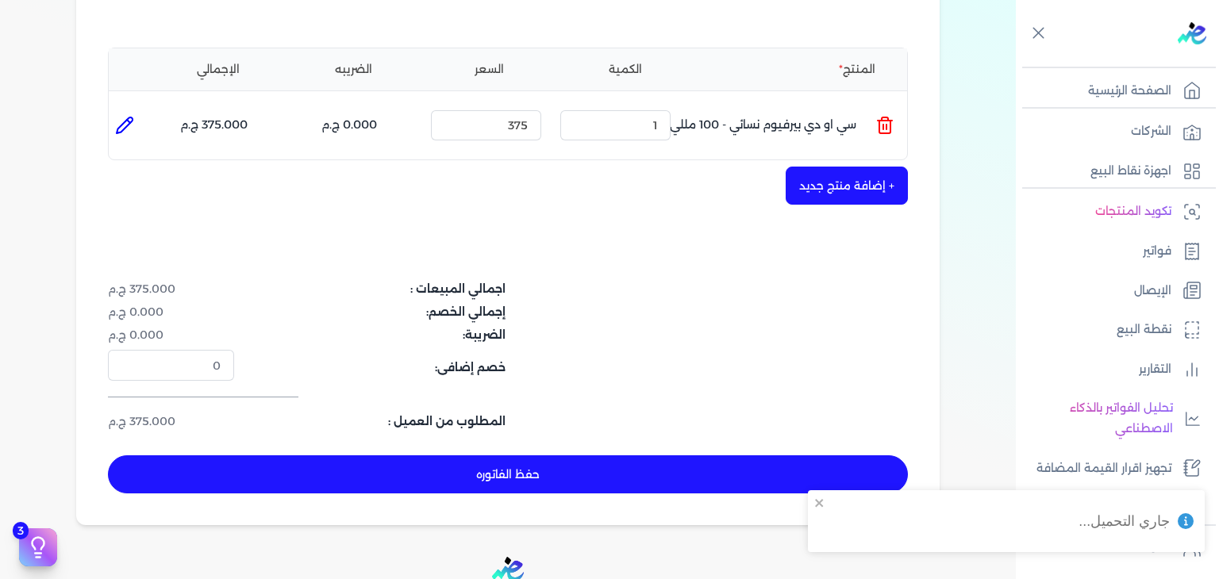
scroll to position [476, 0]
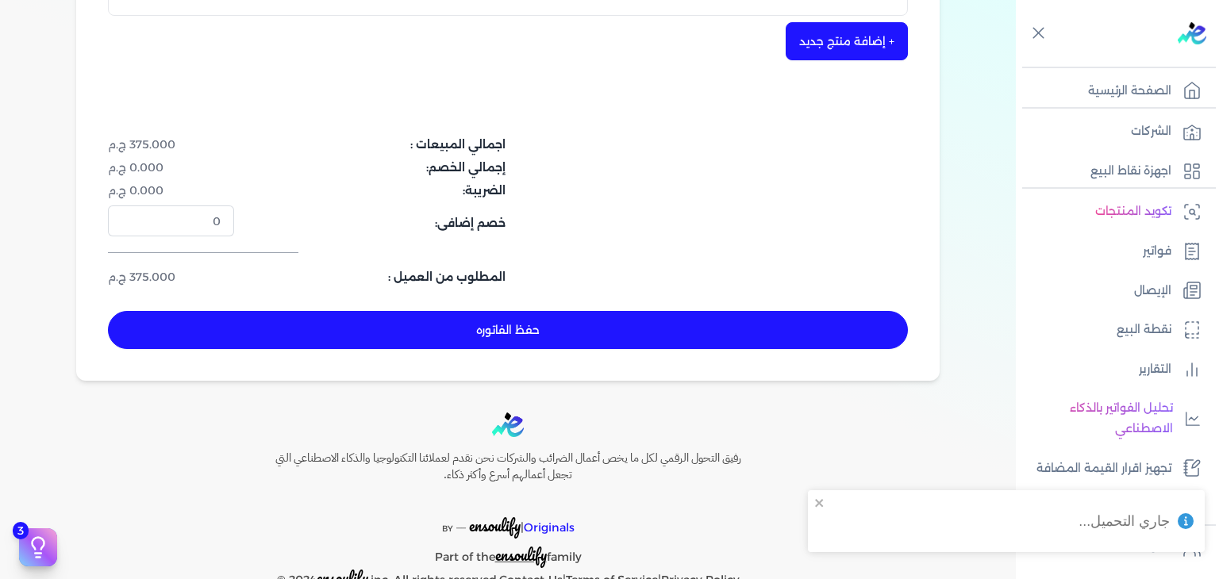
click at [582, 333] on button "حفظ الفاتوره" at bounding box center [508, 330] width 800 height 38
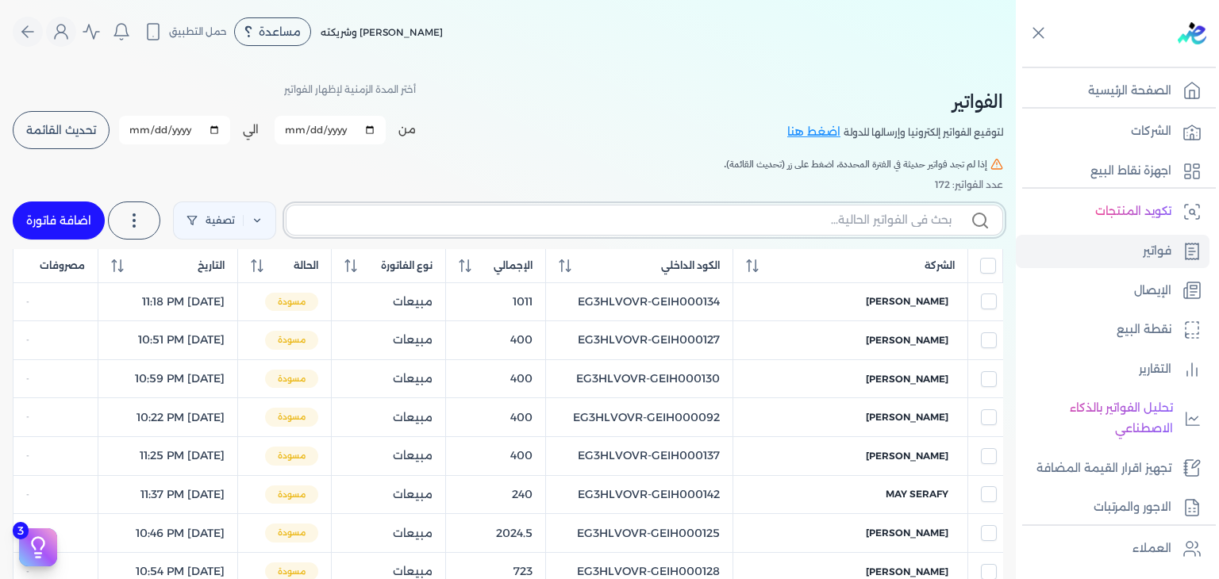
click at [907, 218] on input "text" at bounding box center [625, 220] width 652 height 17
paste input "EG3HLVOVR-GEIH000161"
type input "EG3HLVOVR-GEIH000161"
checkbox input "false"
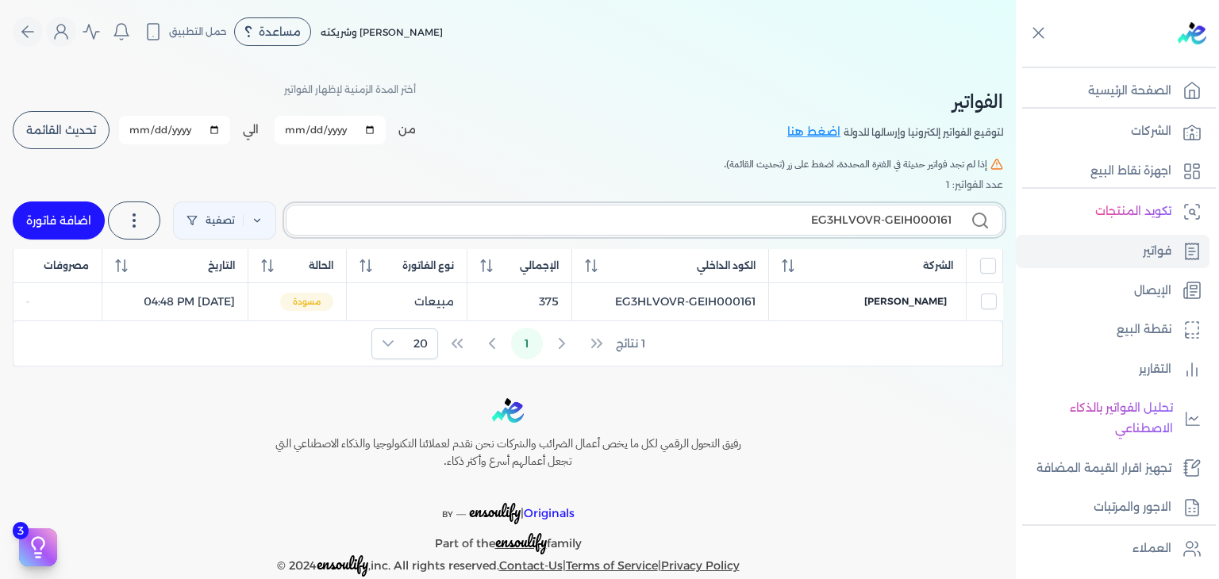
type input "EG3HLVOVR-GEIH000161"
click at [66, 217] on link "اضافة فاتورة" at bounding box center [59, 221] width 92 height 38
select select "EGP"
select select "B"
select select "EGS"
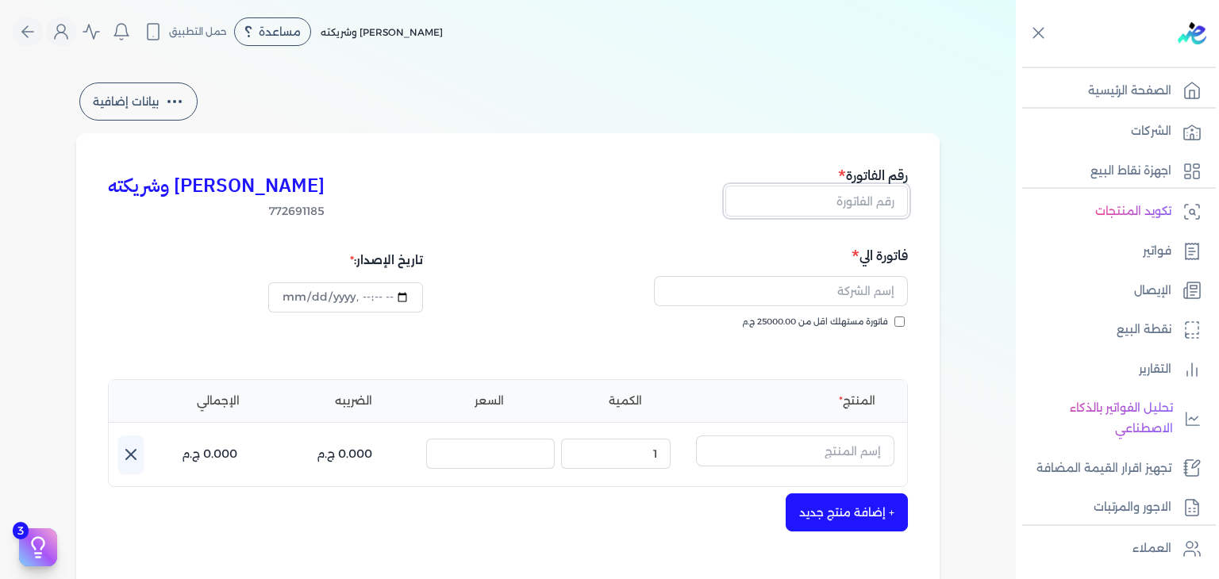
click at [853, 204] on input "text" at bounding box center [816, 201] width 183 height 30
paste input "EG3HLVOVR-GEIH000162"
type input "EG3HLVOVR-GEIH000162"
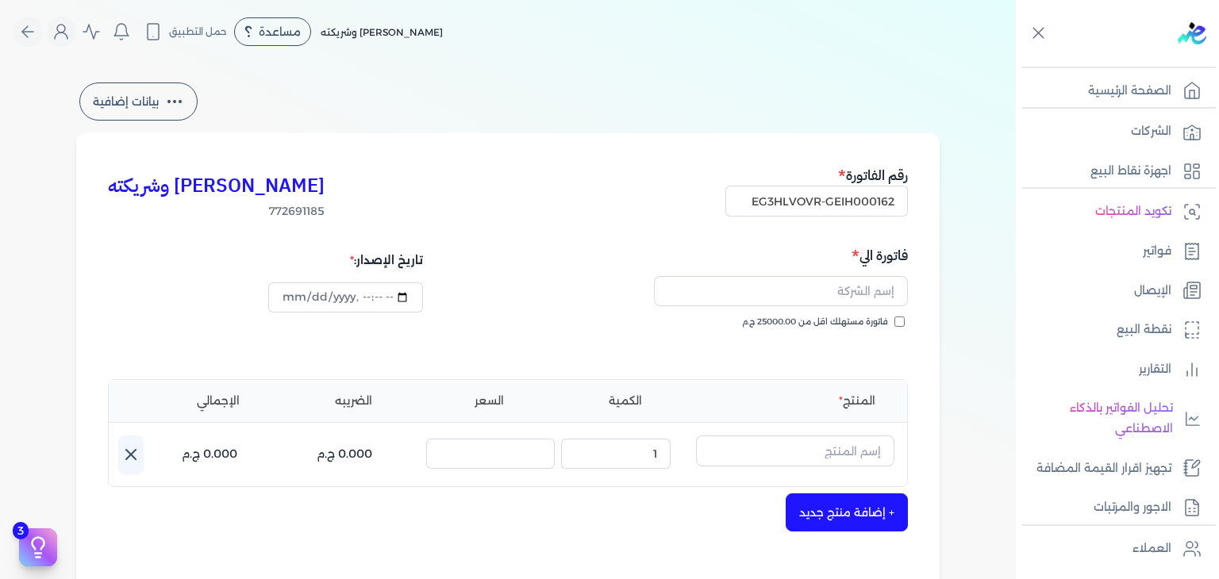
click at [902, 325] on input "فاتورة مستهلك اقل من 25000.00 ج.م" at bounding box center [899, 322] width 10 height 10
checkbox input "true"
type input "2025-09-03T16:49:34"
type input "2025-08-31T16:49:34"
click at [816, 456] on input "text" at bounding box center [795, 451] width 198 height 30
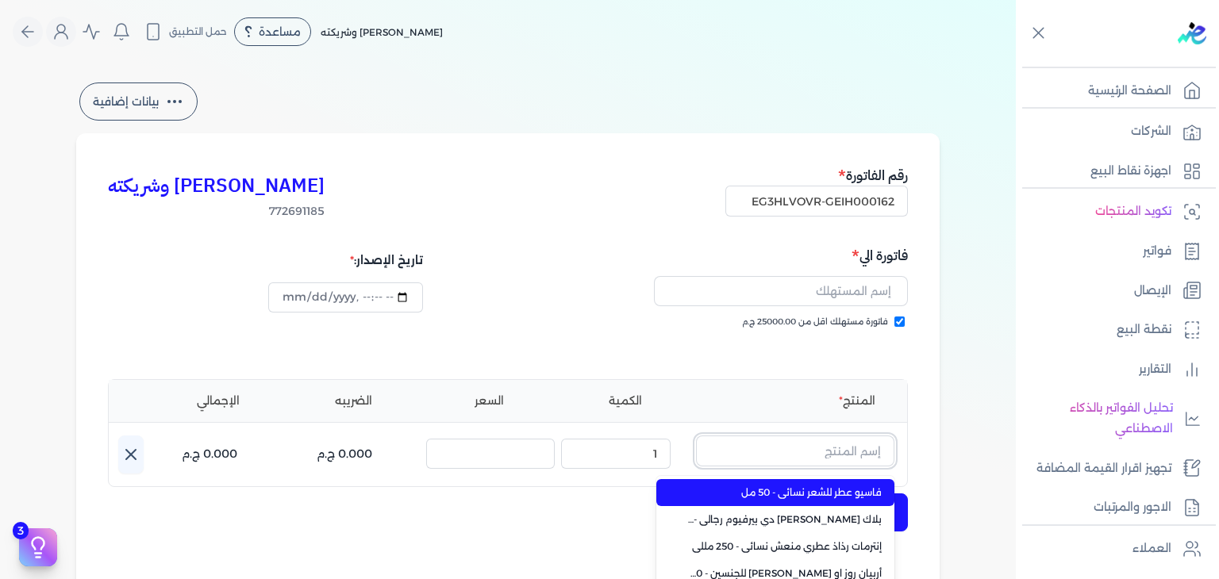
paste input "شنسي دي بلو او دي بيرفيوم رجالي - 100 مللي"
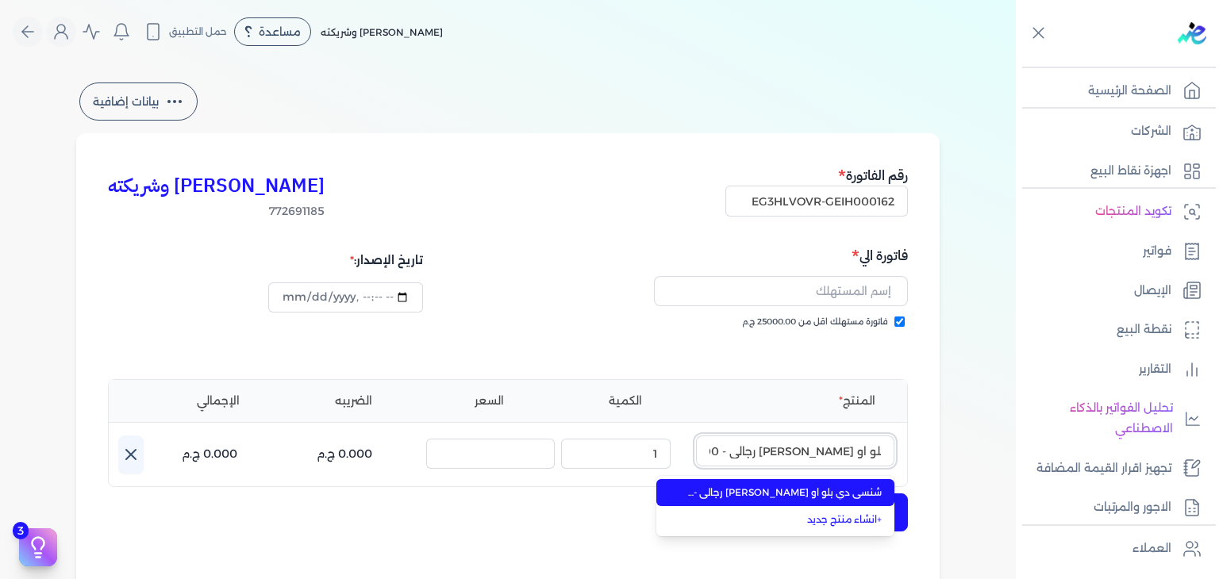
type input "شنسي دي بلو او دي بيرفيوم رجالي - 100 مللي"
click at [842, 498] on span "شنسي دي بلو او دي بيرفيوم رجالي - 100 مللي" at bounding box center [785, 493] width 194 height 14
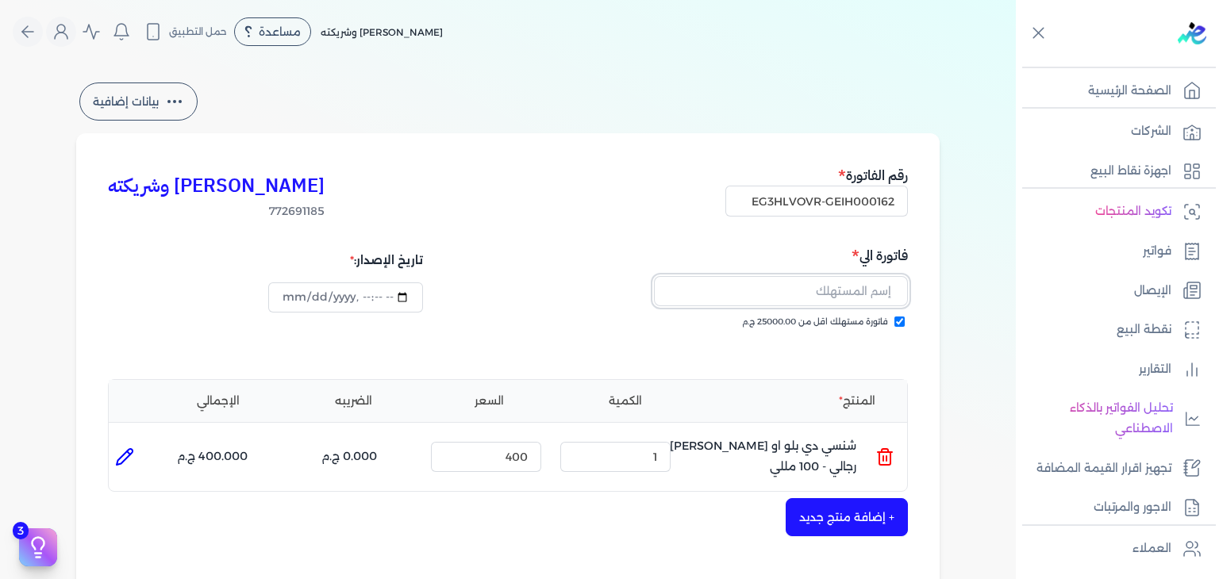
click at [885, 294] on input "text" at bounding box center [781, 291] width 254 height 30
paste input "ahmed shawky bassiouny"
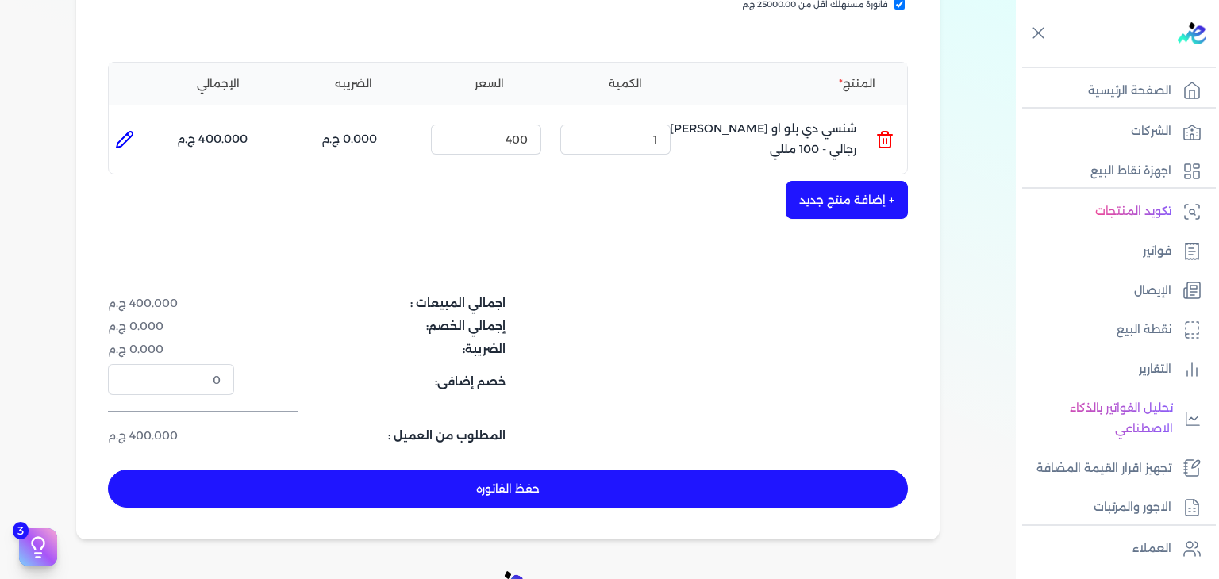
type input "ahmed shawky bassiouny"
click at [348, 486] on button "حفظ الفاتوره" at bounding box center [508, 489] width 800 height 38
type input "2025-09-19"
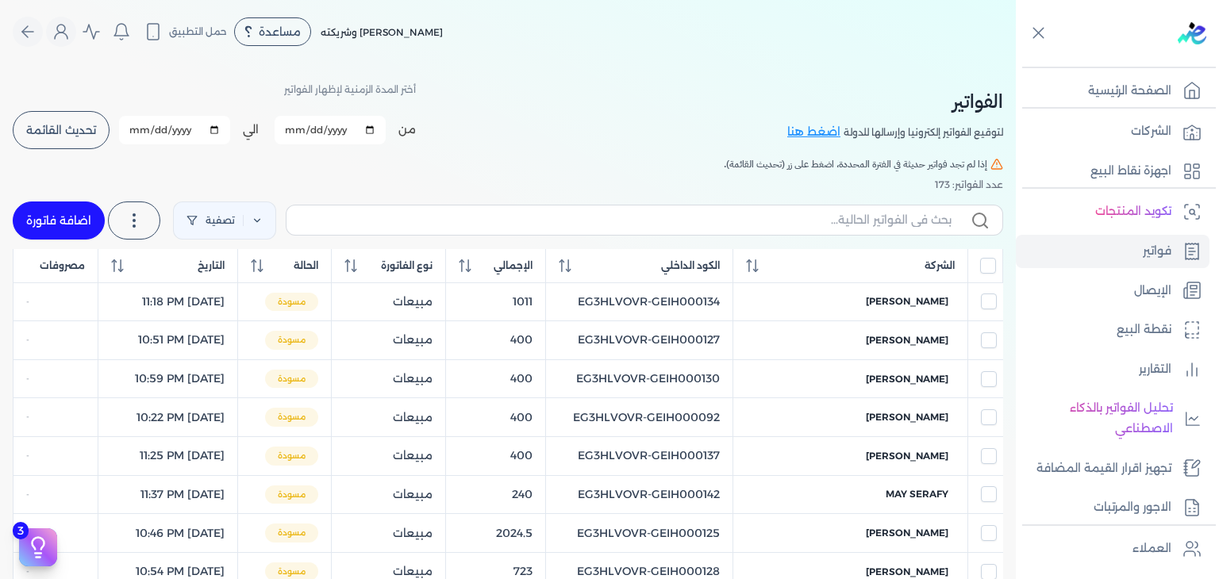
click at [771, 209] on label at bounding box center [644, 220] width 717 height 30
click at [771, 212] on input "text" at bounding box center [625, 220] width 652 height 17
paste input "EG3HLVOVR-GEIH000162"
type input "EG3HLVOVR-GEIH000162"
checkbox input "false"
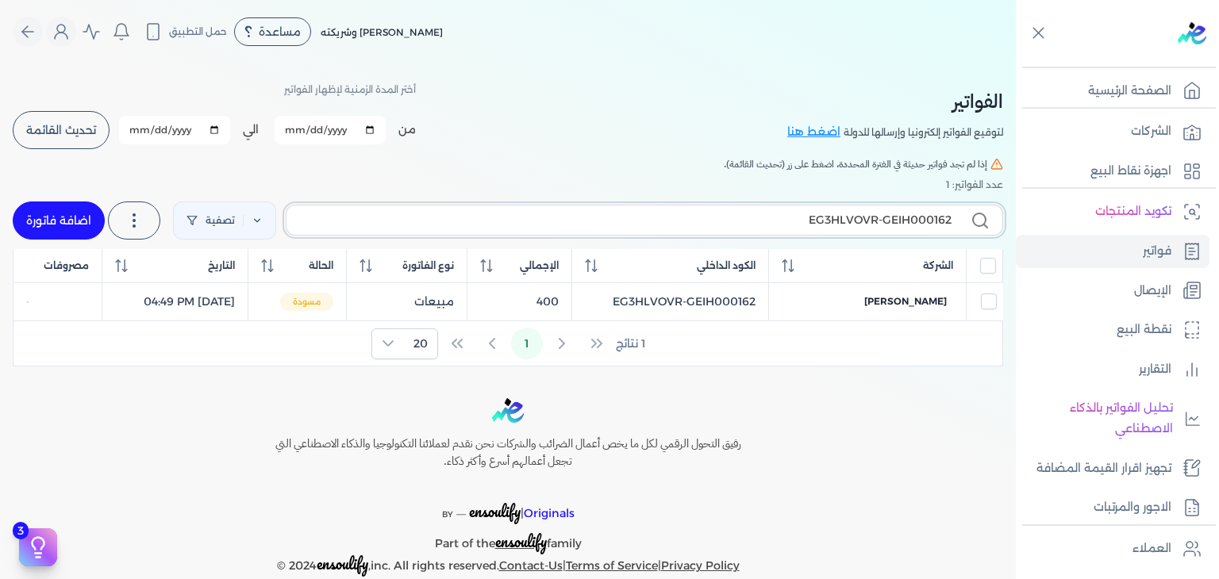
type input "EG3HLVOVR-GEIH000162"
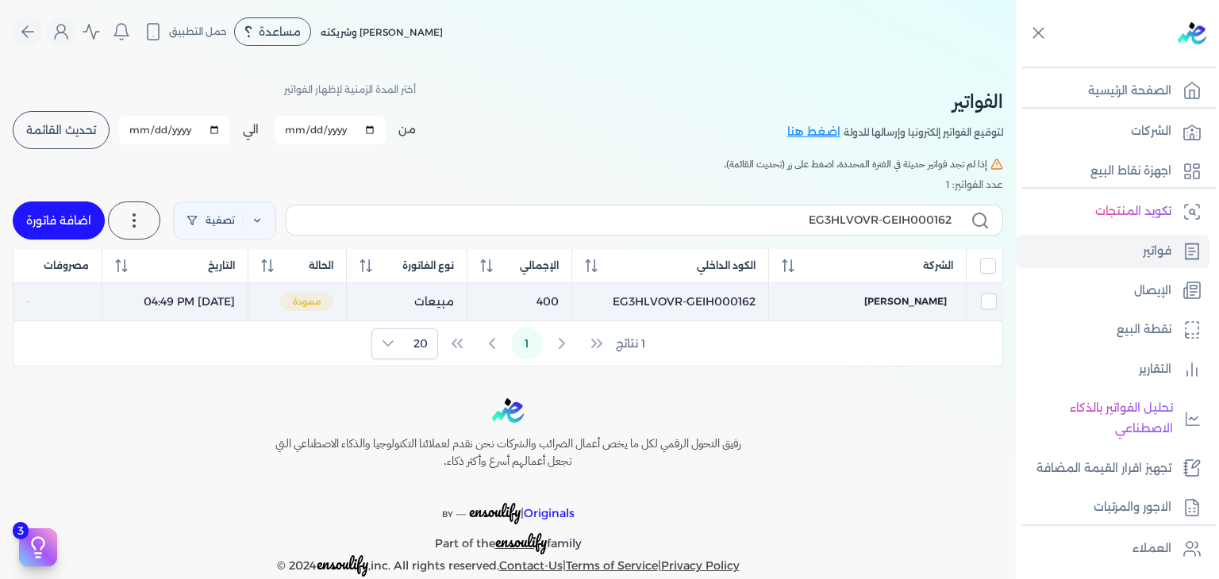
click at [712, 297] on td "EG3HLVOVR-GEIH000162" at bounding box center [670, 302] width 198 height 39
checkbox input "true"
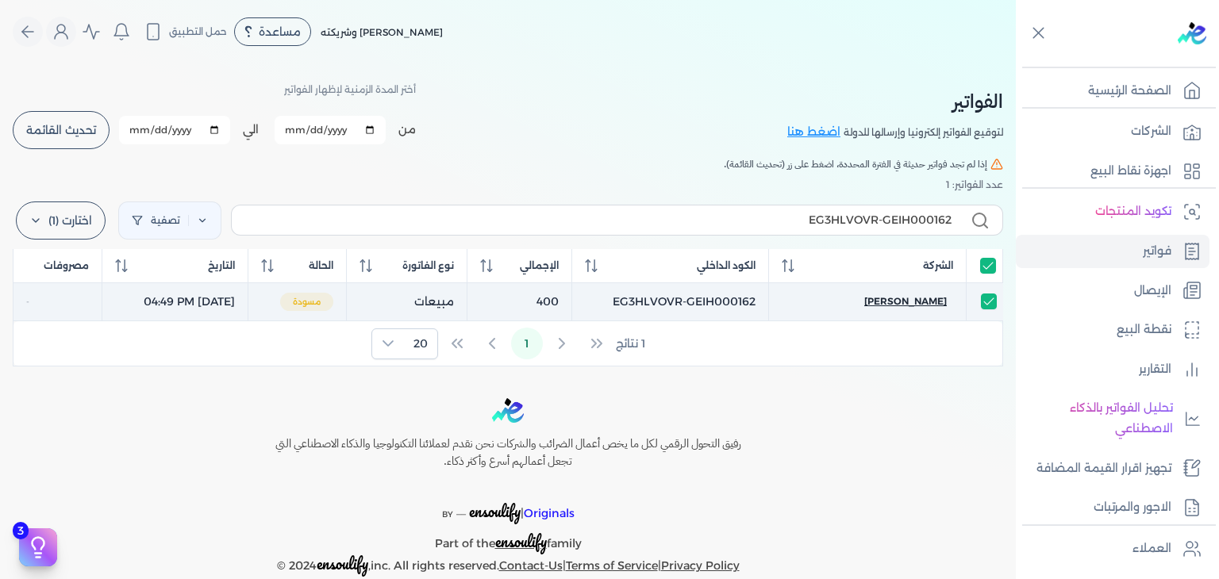
click at [913, 298] on span "ahmed shawky bassiouny" at bounding box center [905, 301] width 83 height 14
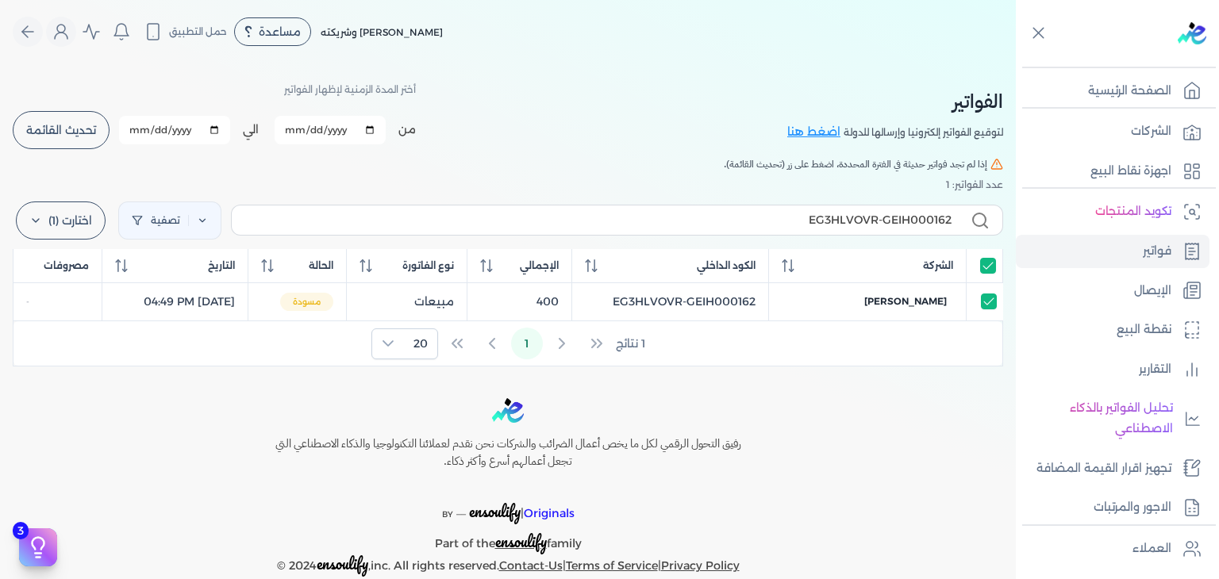
select select "EGP"
select select "B"
select select "EGS"
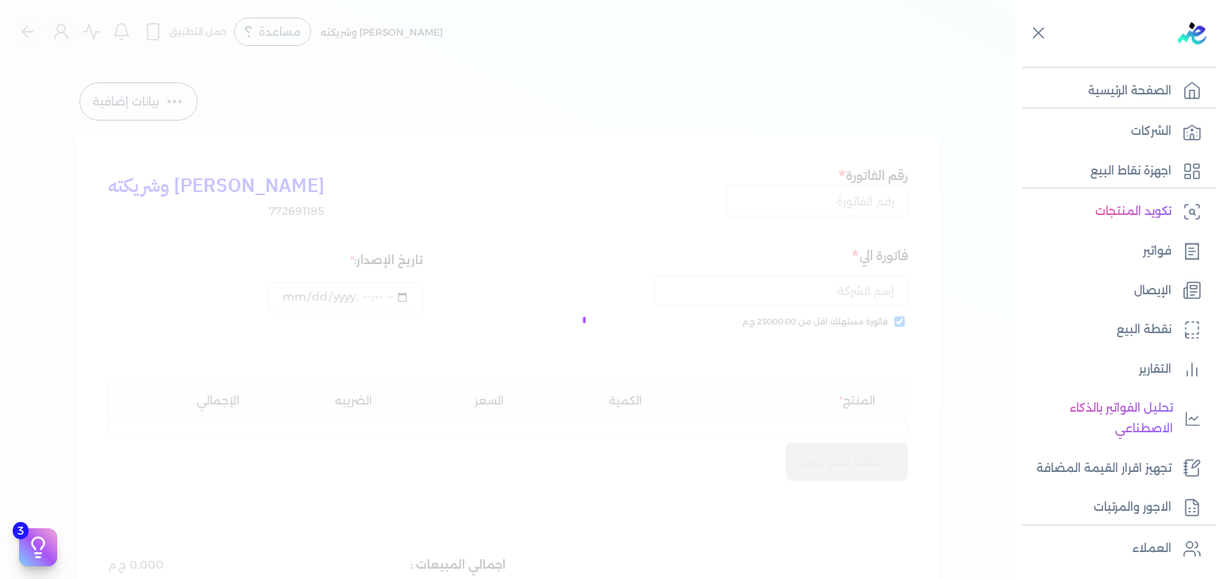
type input "EG3HLVOVR-GEIH000162"
checkbox input "true"
type input "2025-08-31T16:49:54"
type input "2025-09-19"
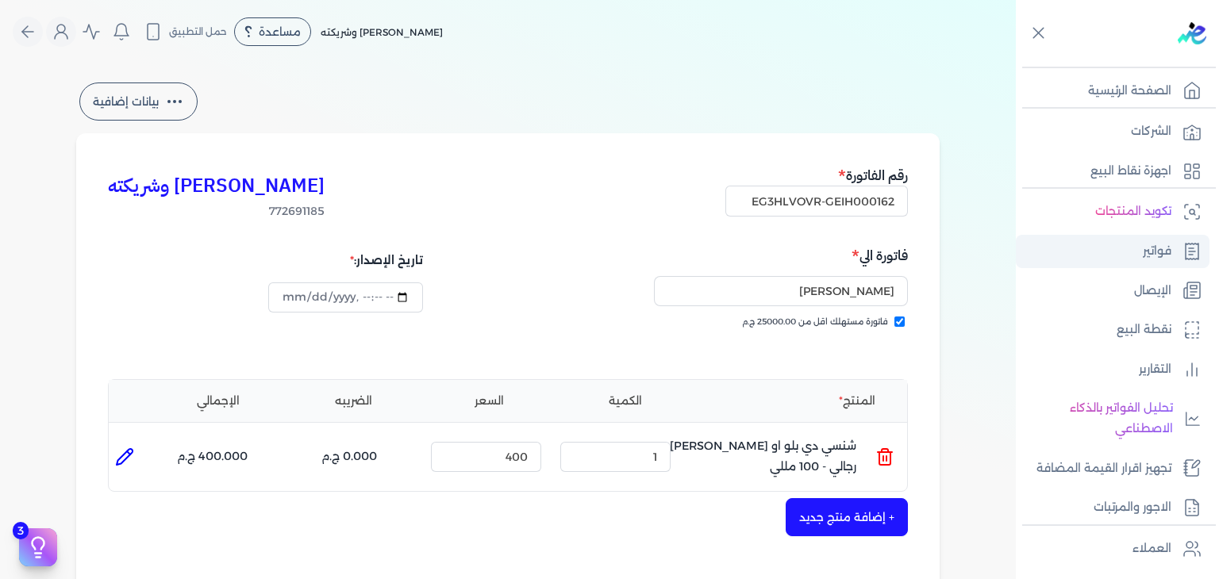
click at [1143, 252] on p "فواتير" at bounding box center [1157, 251] width 29 height 21
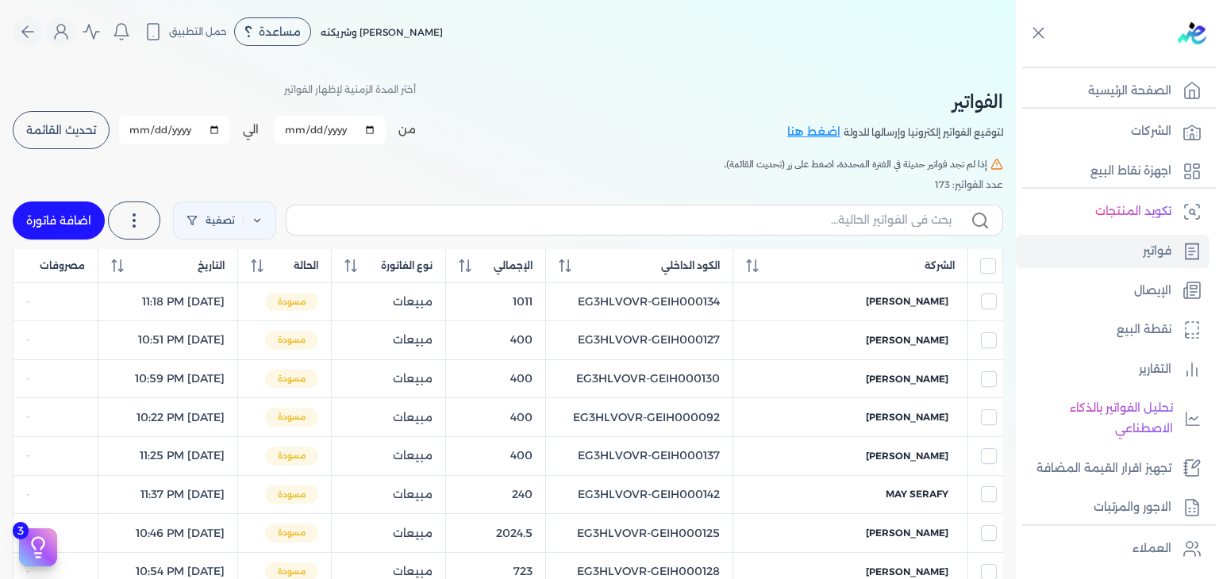
click at [63, 217] on link "اضافة فاتورة" at bounding box center [59, 221] width 92 height 38
select select "EGP"
select select "B"
select select "EGS"
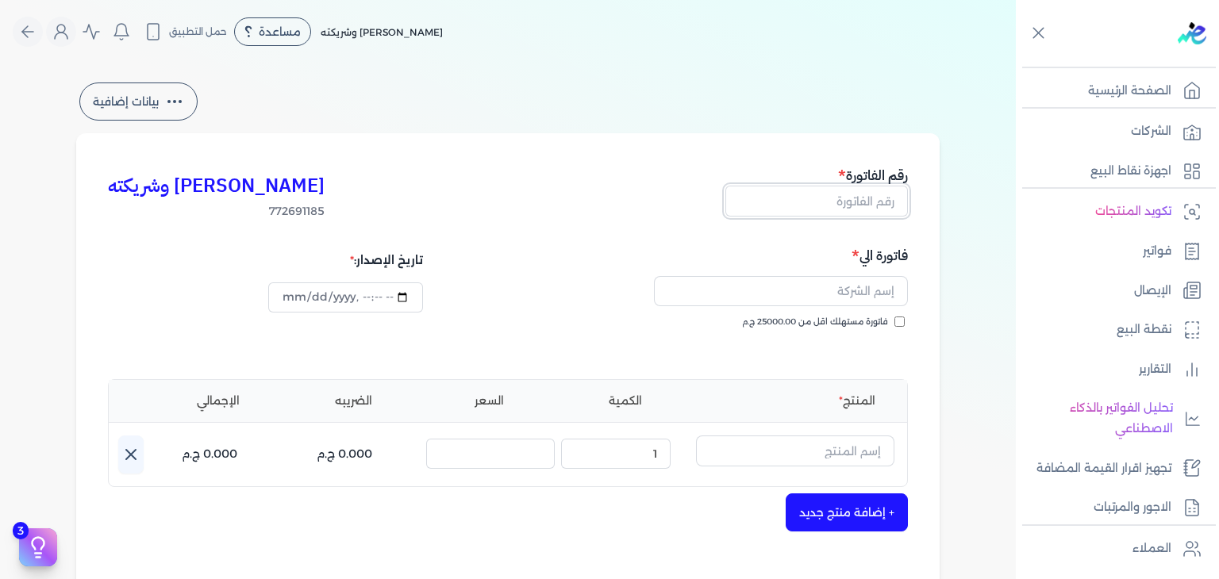
click at [841, 199] on input "text" at bounding box center [816, 201] width 183 height 30
paste input "EG3HLVOVR-GEIH000163"
type input "EG3HLVOVR-GEIH000163"
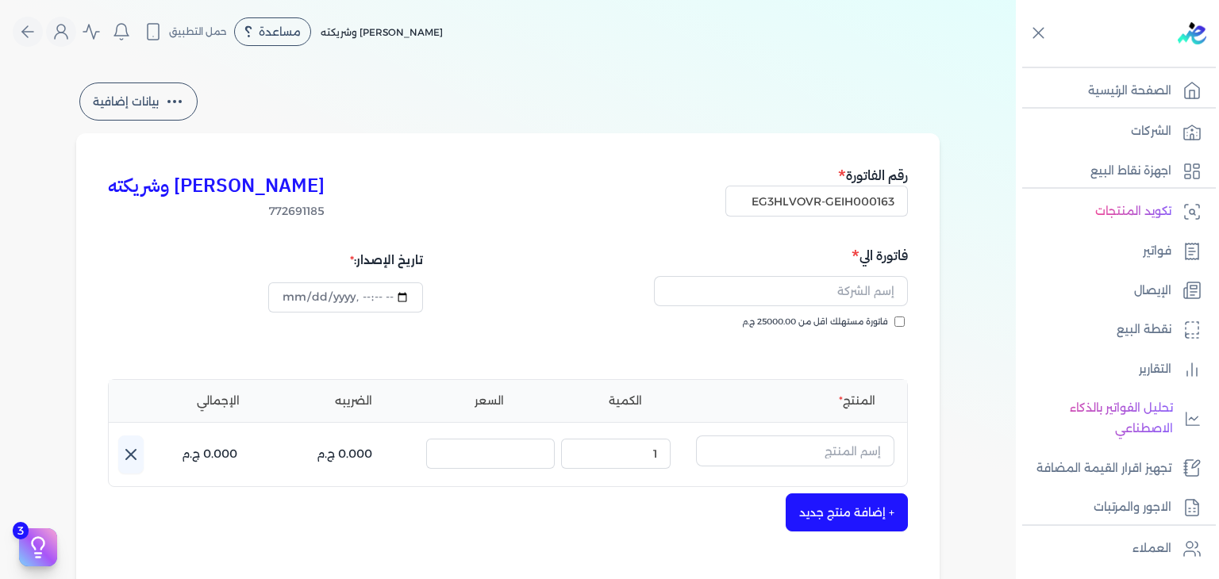
click at [902, 321] on input "فاتورة مستهلك اقل من 25000.00 ج.م" at bounding box center [899, 322] width 10 height 10
checkbox input "true"
click at [292, 298] on input "datetime-local" at bounding box center [345, 298] width 154 height 30
type input "2025-09-03T16:51:31"
type input "2025-08-31T16:51:31"
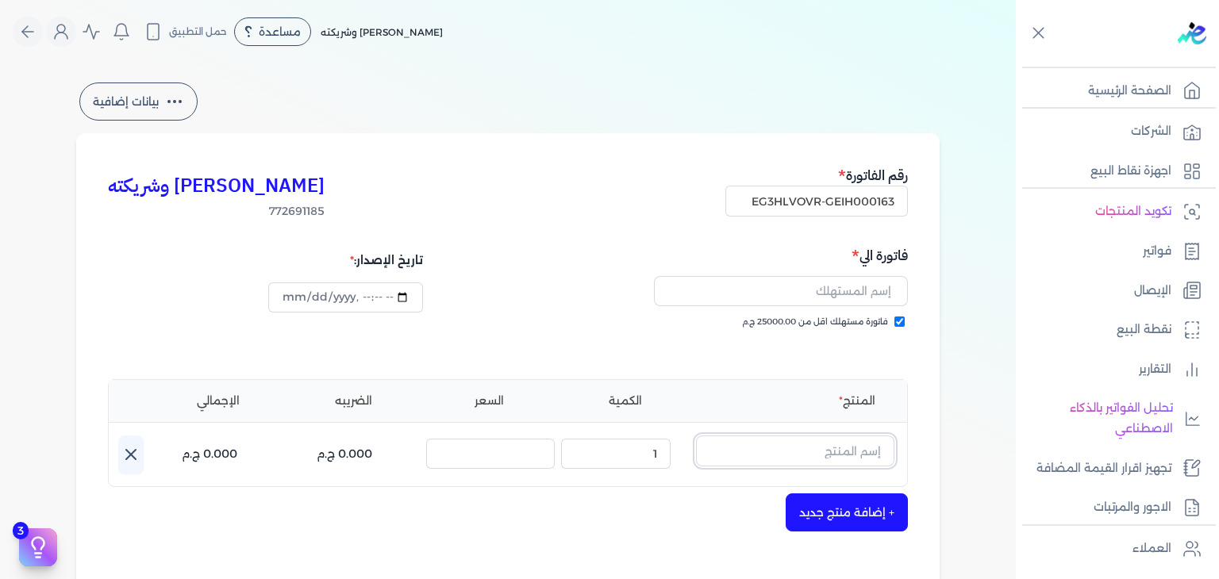
click at [762, 448] on input "text" at bounding box center [795, 451] width 198 height 30
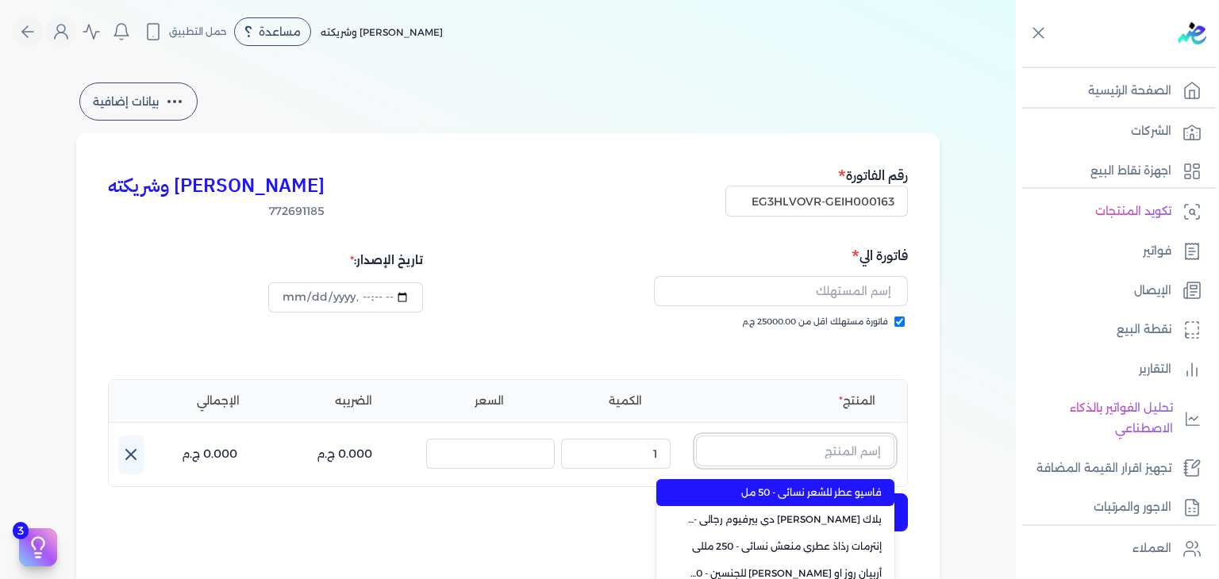
paste input "يارا رذاذ عطري منعش نسائي - 250 مللي"
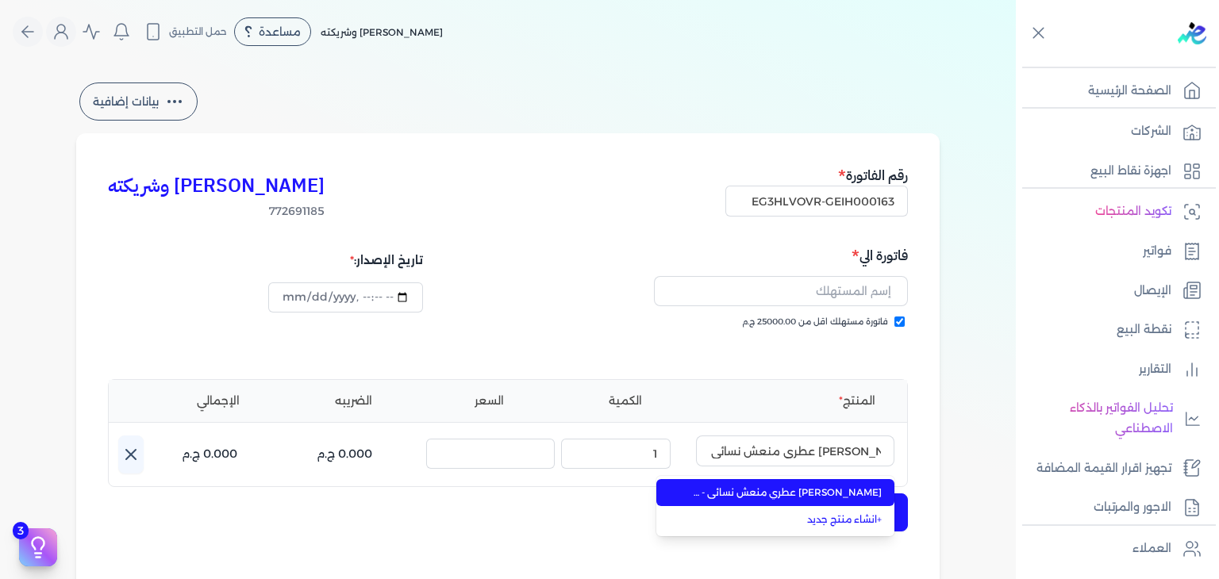
click at [810, 483] on li "يارا رذاذ عطري منعش نسائي - 250 مللي" at bounding box center [775, 492] width 238 height 27
type input "يارا رذاذ عطري منعش نسائي - 250 مللي"
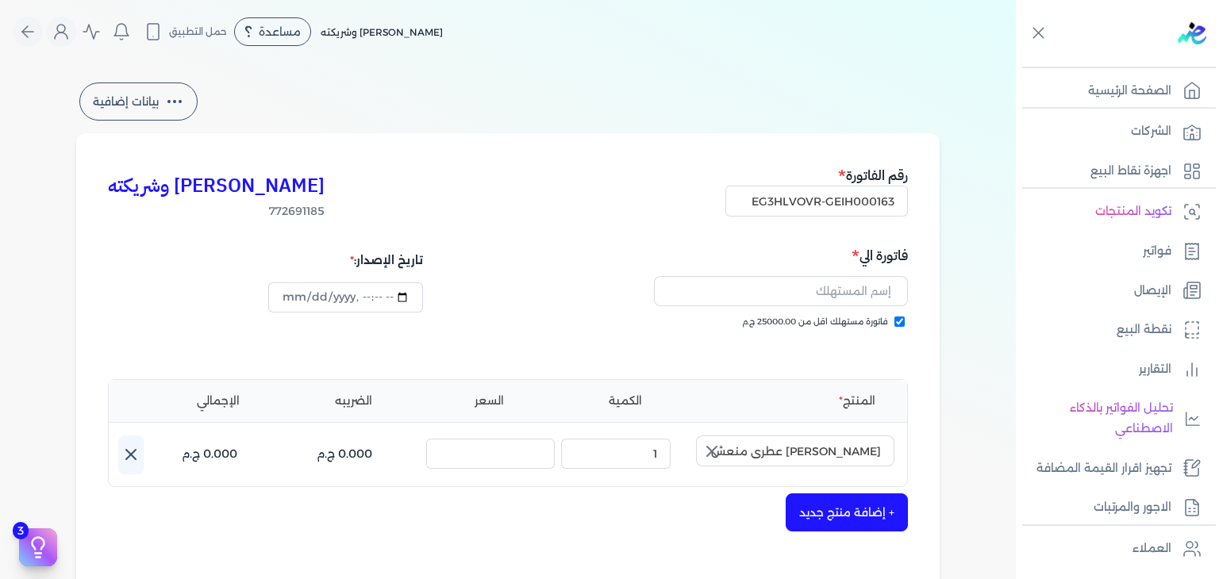
click at [717, 450] on icon "button" at bounding box center [712, 452] width 10 height 10
click at [790, 456] on input "text" at bounding box center [795, 451] width 198 height 30
paste input "يارا رذاذ عطري"
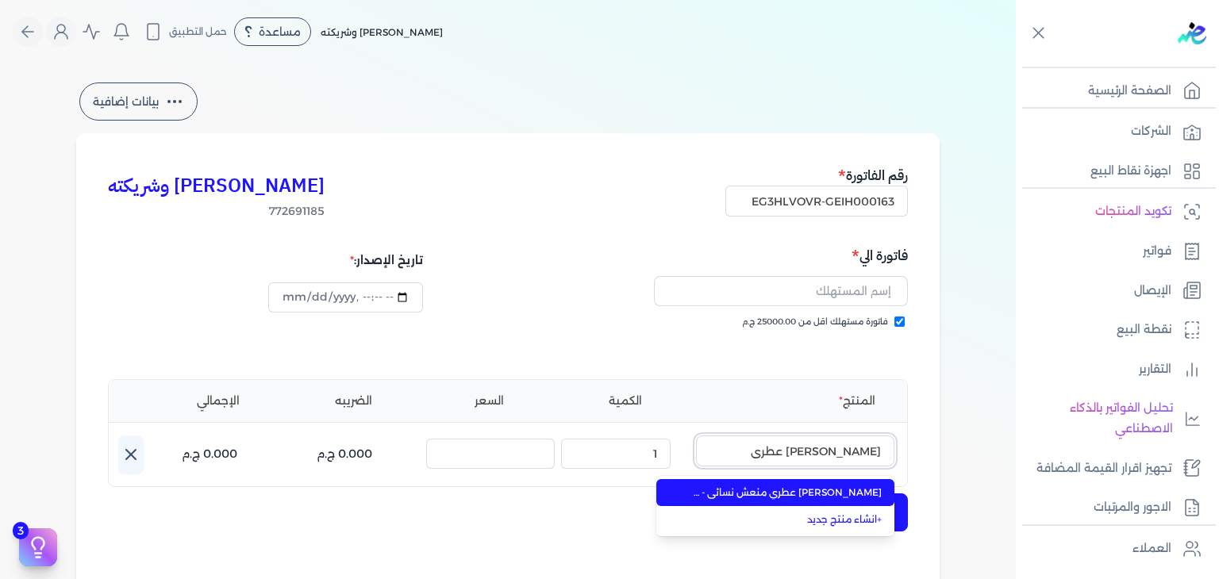
type input "يارا رذاذ عطري"
click at [819, 491] on span "يارا رذاذ عطري منعش نسائي - 250 مللي" at bounding box center [785, 493] width 194 height 14
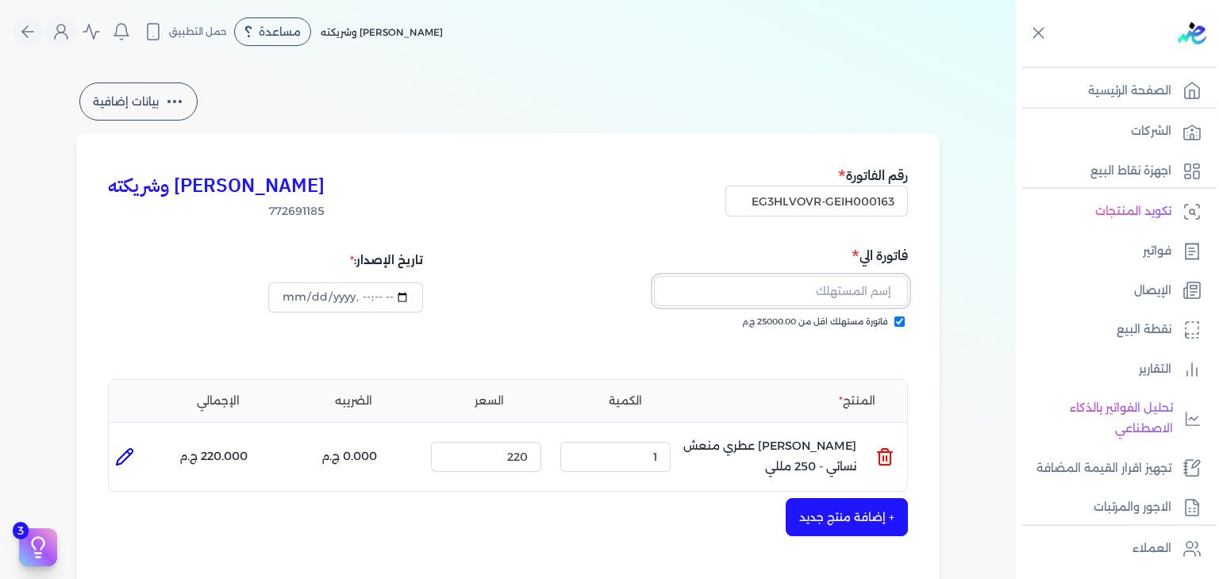
click at [838, 289] on input "text" at bounding box center [781, 291] width 254 height 30
paste input "Noosa Hassan"
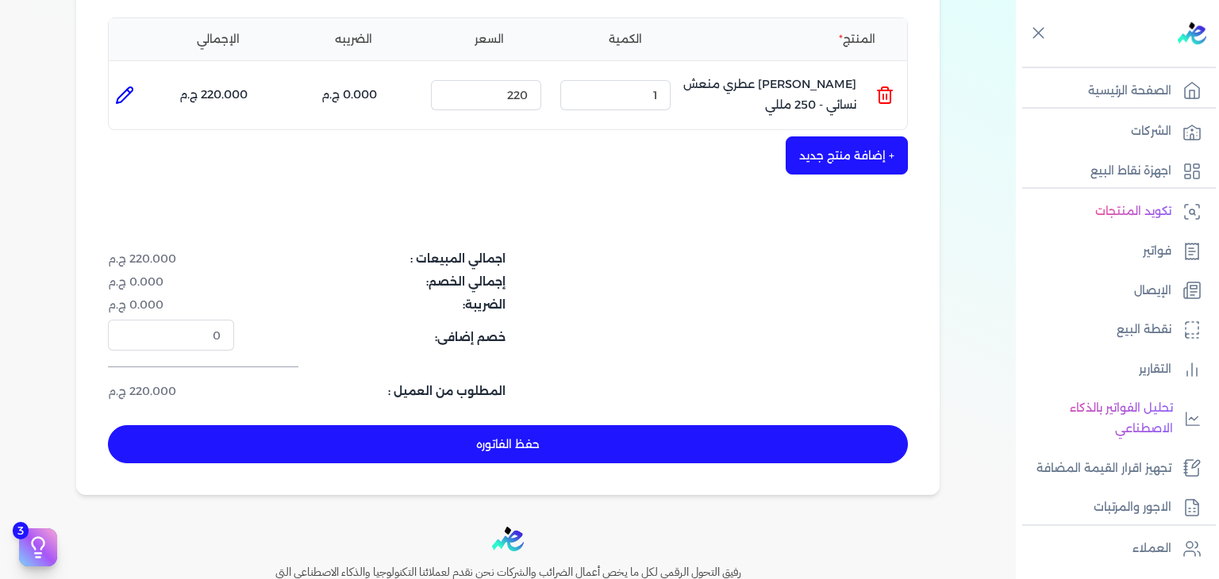
scroll to position [517, 0]
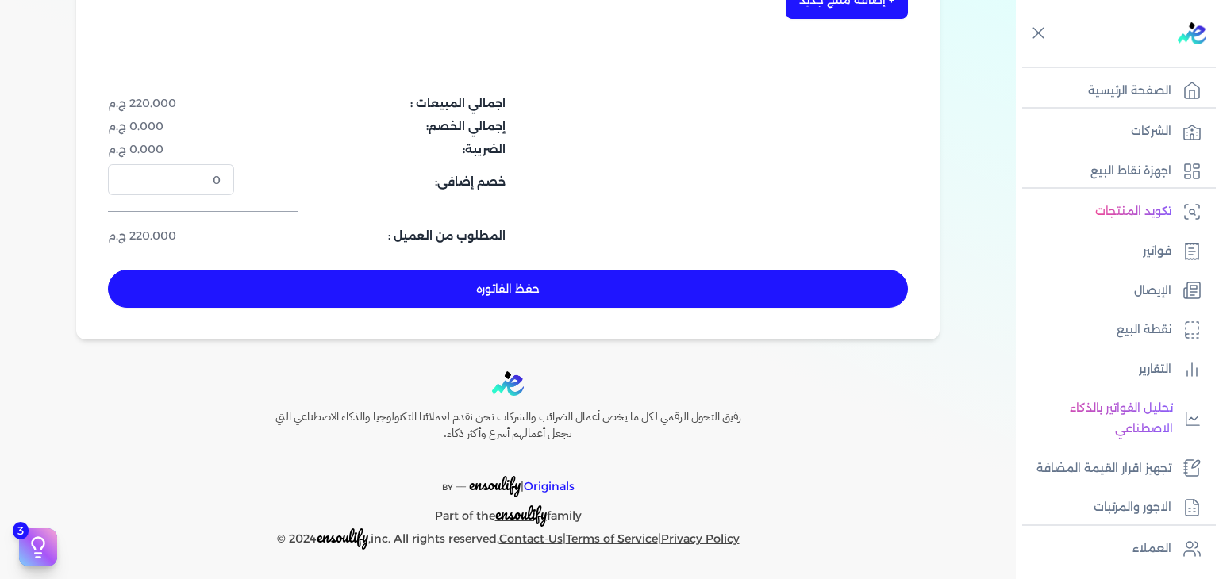
type input "Noosa Hassan"
click at [606, 279] on button "حفظ الفاتوره" at bounding box center [508, 289] width 800 height 38
type input "2025-09-19"
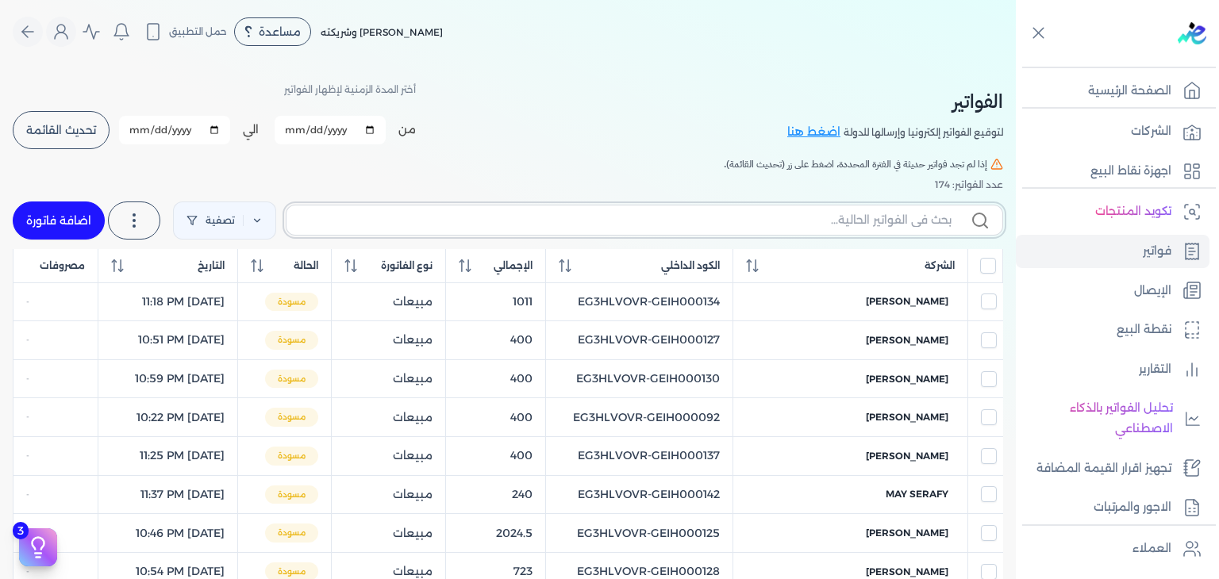
click at [907, 213] on input "text" at bounding box center [625, 220] width 652 height 17
paste input "EG3HLVOVR-GEIH000163"
type input "EG3HLVOVR-GEIH000163"
checkbox input "false"
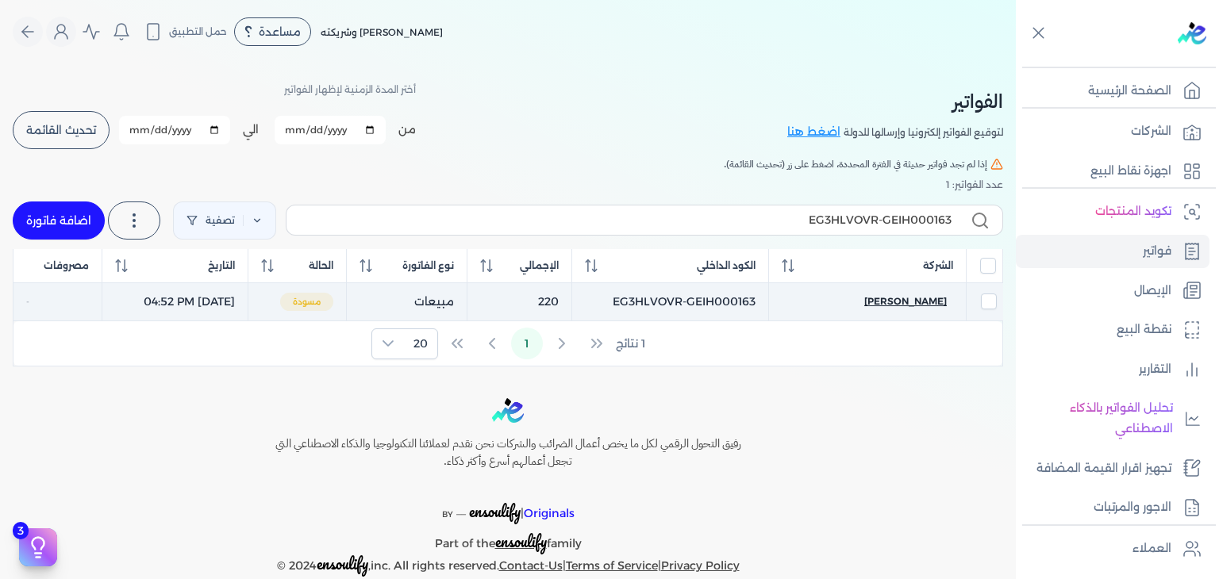
click at [905, 307] on span "Noosa Hassan" at bounding box center [905, 301] width 83 height 14
select select "EGP"
select select "B"
select select "EGS"
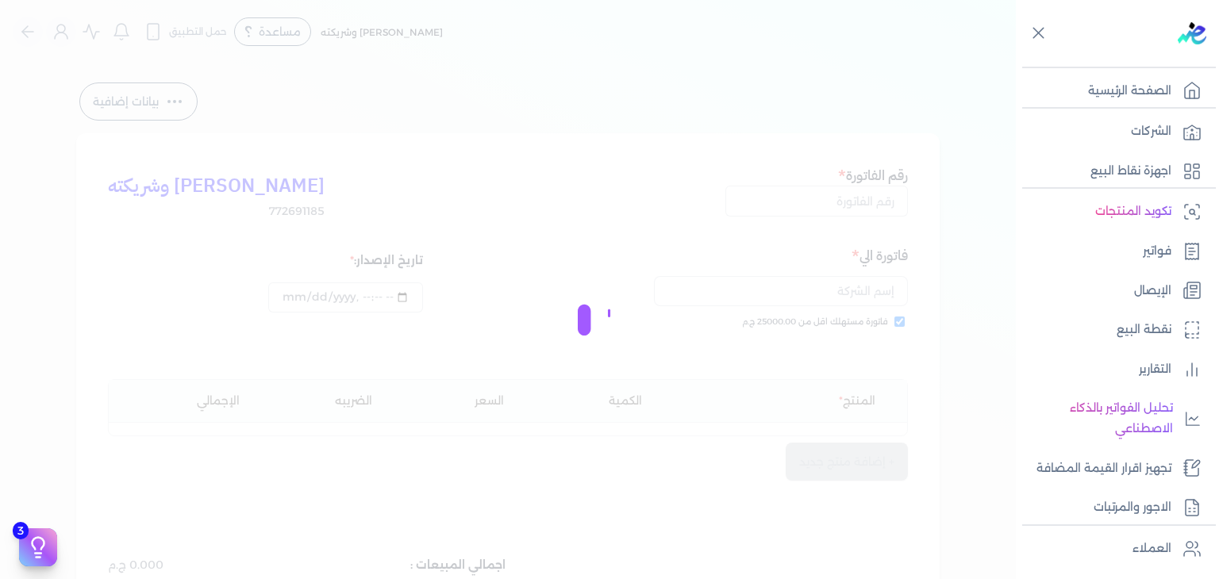
type input "EG3HLVOVR-GEIH000163"
checkbox input "true"
type input "2025-08-31T16:52:10"
type input "2025-09-19"
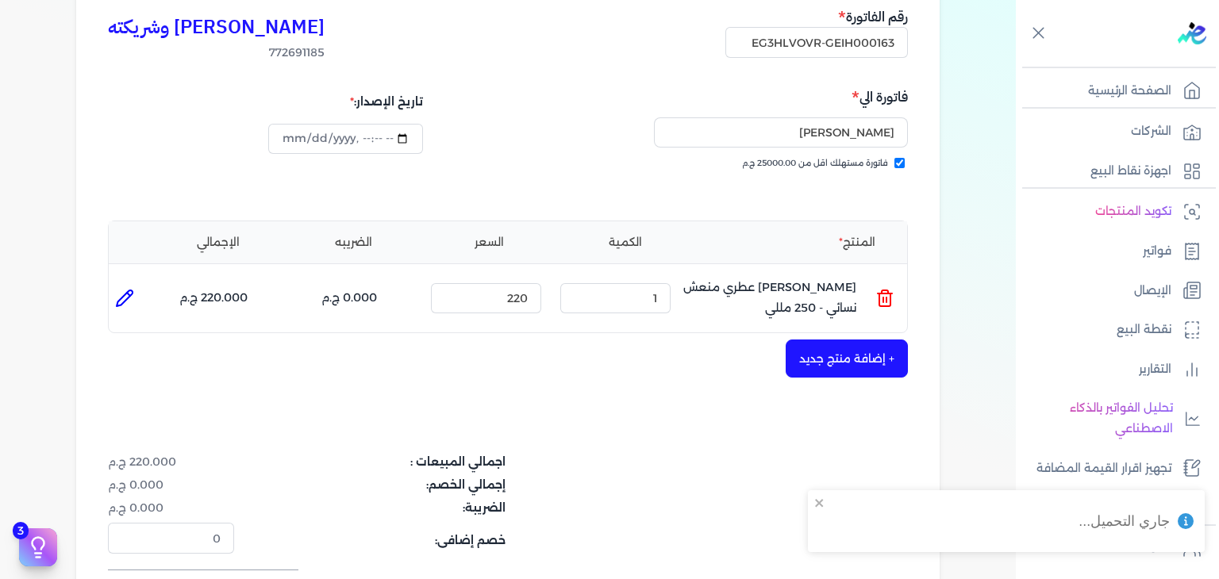
scroll to position [476, 0]
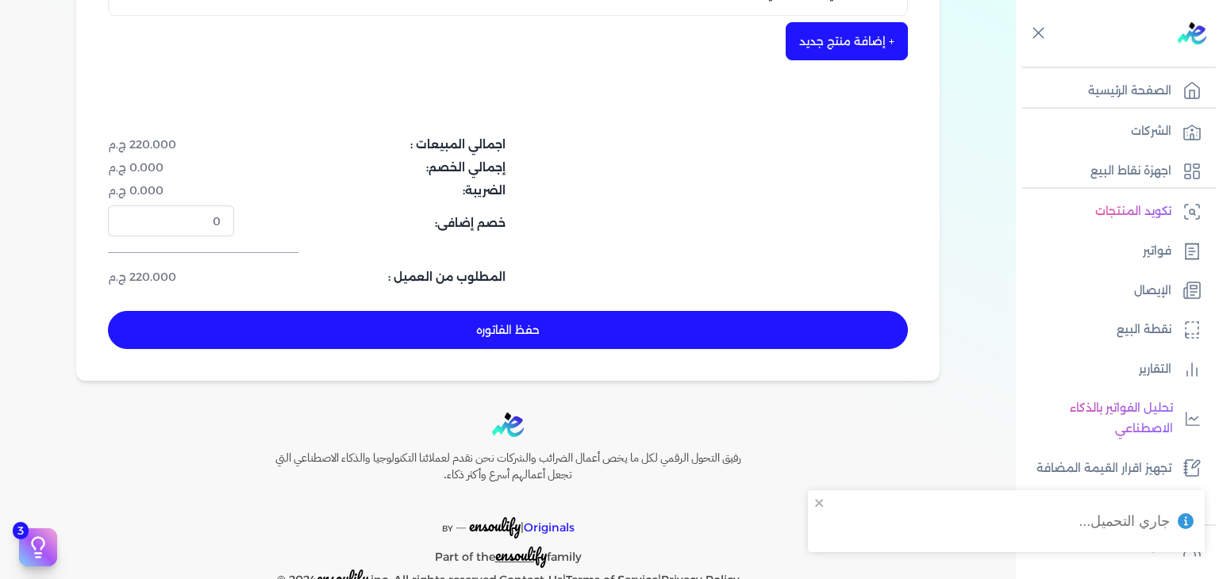
drag, startPoint x: 583, startPoint y: 328, endPoint x: 648, endPoint y: 385, distance: 86.6
click at [583, 329] on button "حفظ الفاتوره" at bounding box center [508, 330] width 800 height 38
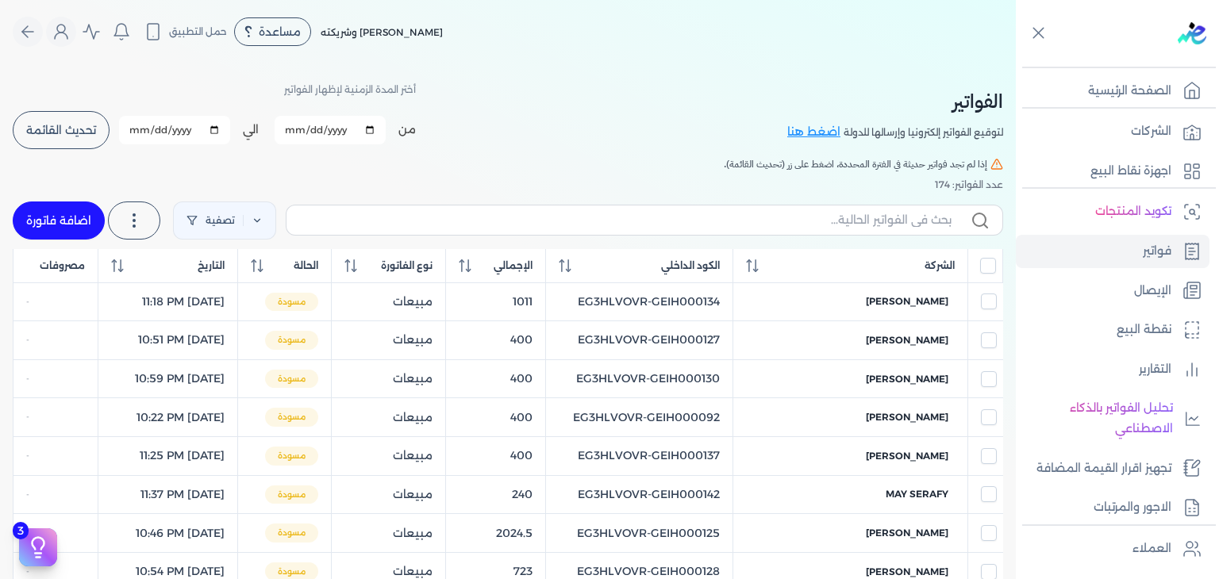
click at [908, 73] on div "الفواتير لتوقيع الفواتير إلكترونيا وإرسالها للدولة اضغط هنا أختر المدة الزمنية …" at bounding box center [508, 587] width 1016 height 1049
click at [69, 133] on span "تحديث القائمة" at bounding box center [61, 130] width 70 height 11
checkbox input "false"
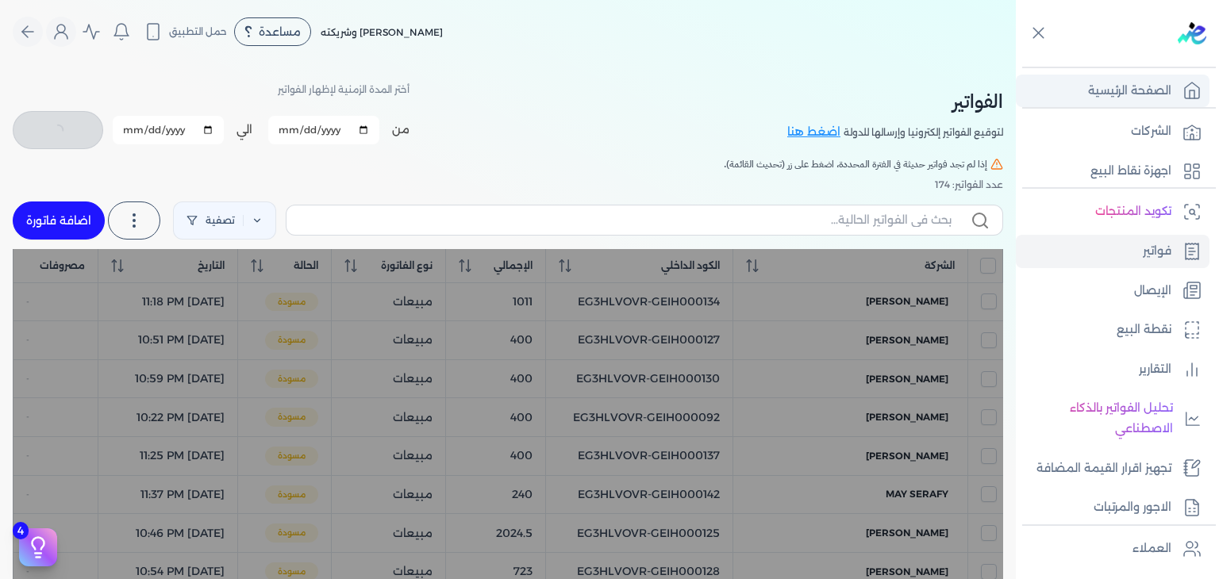
click at [1113, 102] on link "الصفحة الرئيسية" at bounding box center [1113, 91] width 194 height 33
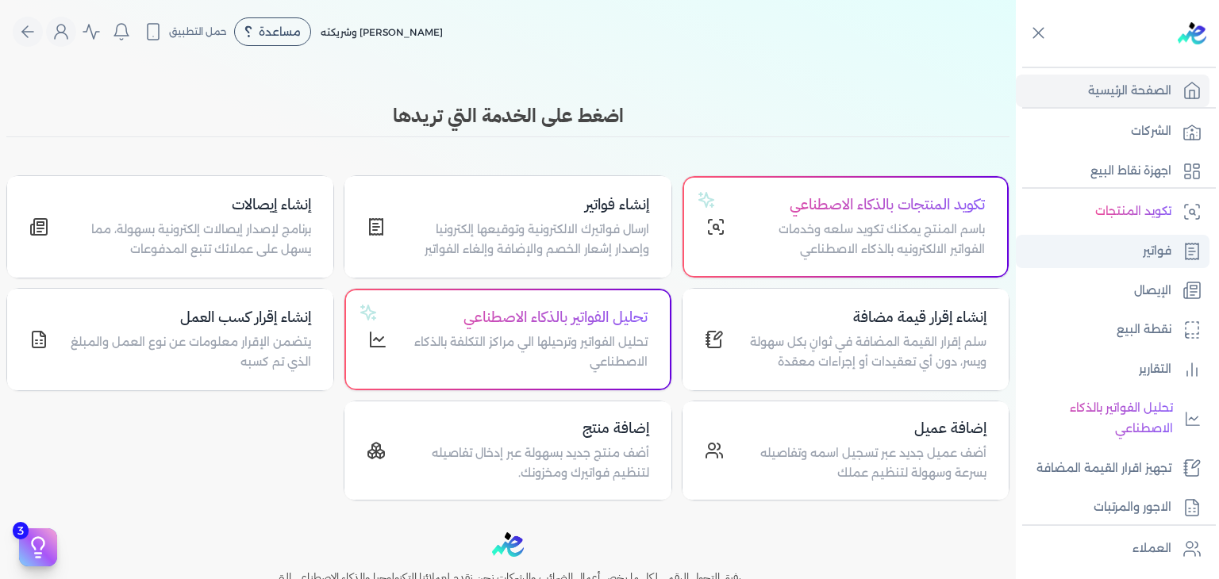
click at [1121, 255] on link "فواتير" at bounding box center [1113, 251] width 194 height 33
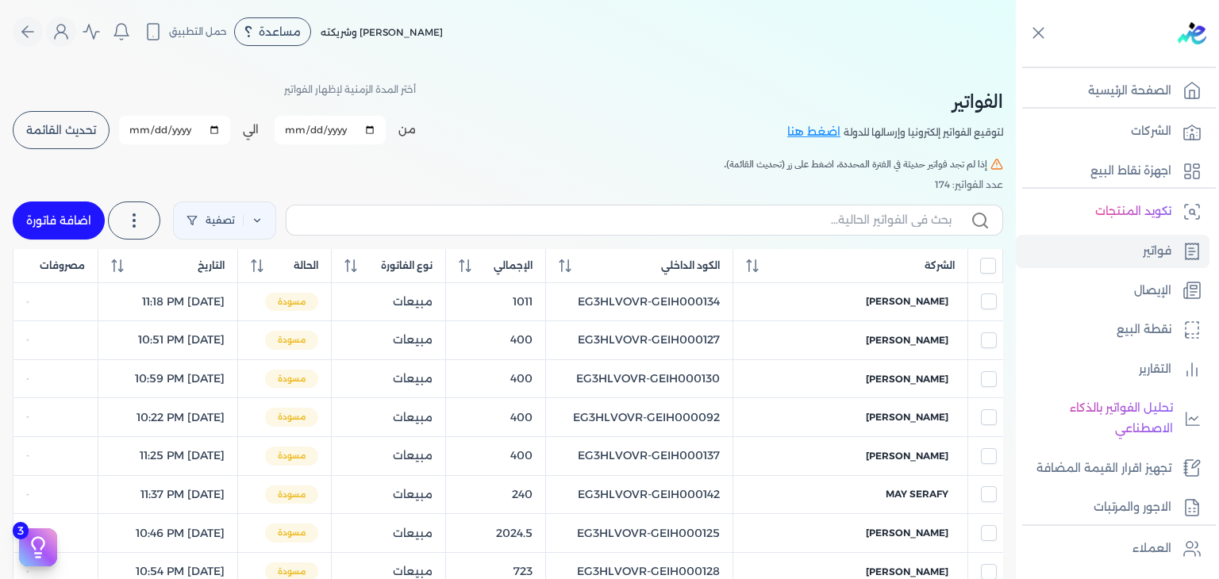
click at [59, 125] on span "تحديث القائمة" at bounding box center [61, 130] width 70 height 11
checkbox input "false"
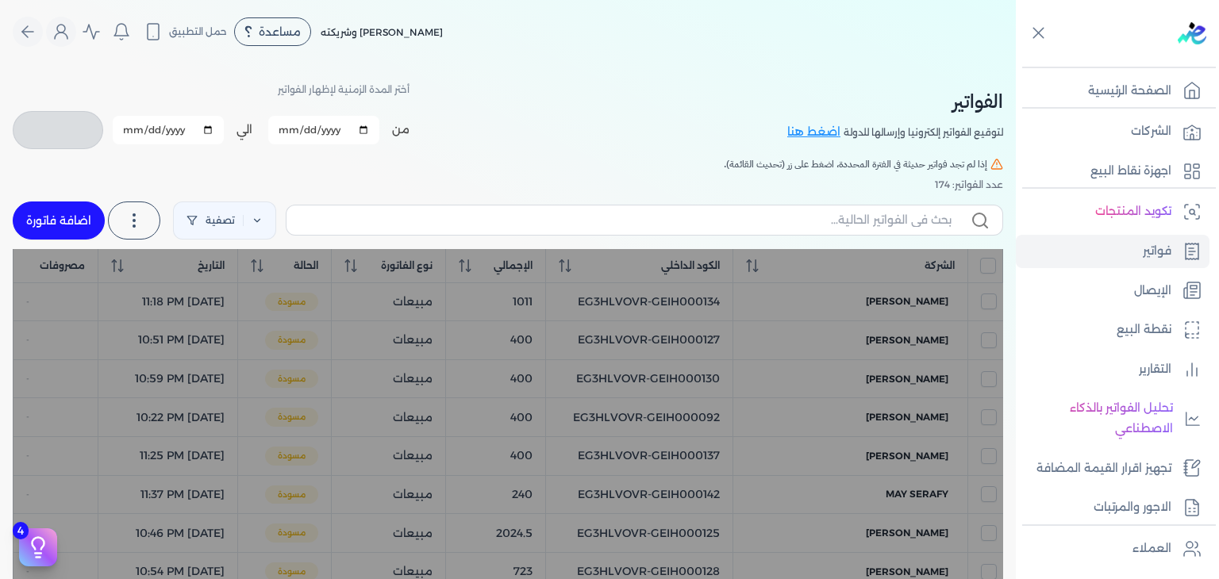
click at [125, 125] on input "2025-08-31" at bounding box center [168, 130] width 111 height 29
type input "2025-08-19"
type input "2025-09-19"
click at [233, 170] on h5 "إذا لم تجد فواتير حديثة في الفترة المحددة، اضغط على زر (تحديث القائمة)." at bounding box center [508, 164] width 990 height 14
click at [405, 167] on h5 "إذا لم تجد فواتير حديثة في الفترة المحددة، اضغط على زر (تحديث القائمة)." at bounding box center [508, 164] width 990 height 14
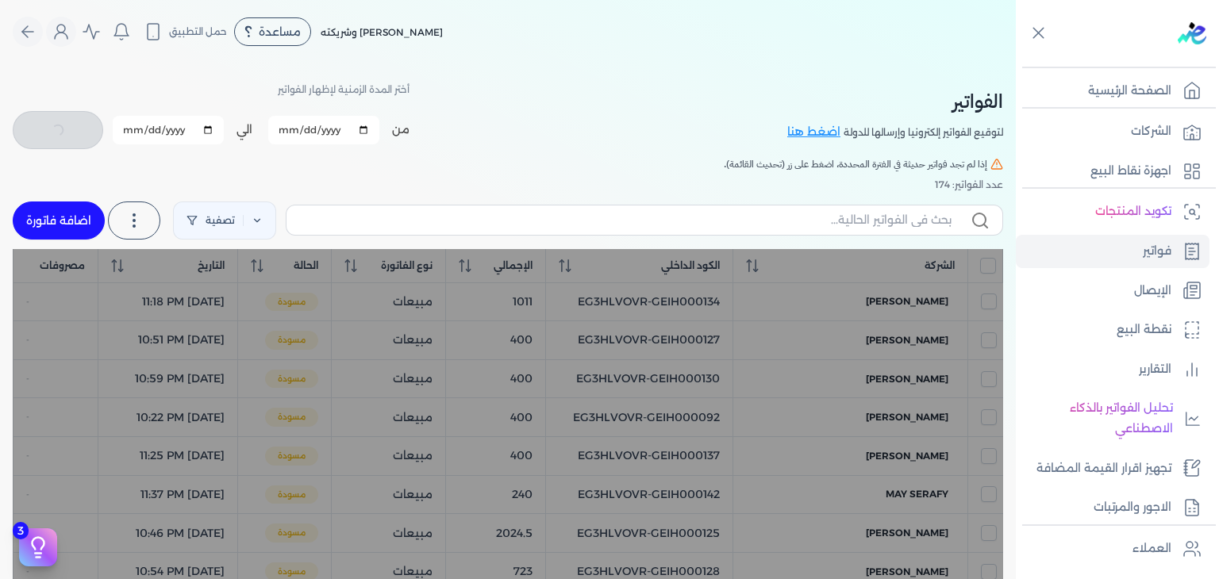
click at [133, 131] on input "2025-09-19" at bounding box center [168, 130] width 111 height 29
click at [244, 163] on h5 "إذا لم تجد فواتير حديثة في الفترة المحددة، اضغط على زر (تحديث القائمة)." at bounding box center [508, 164] width 990 height 14
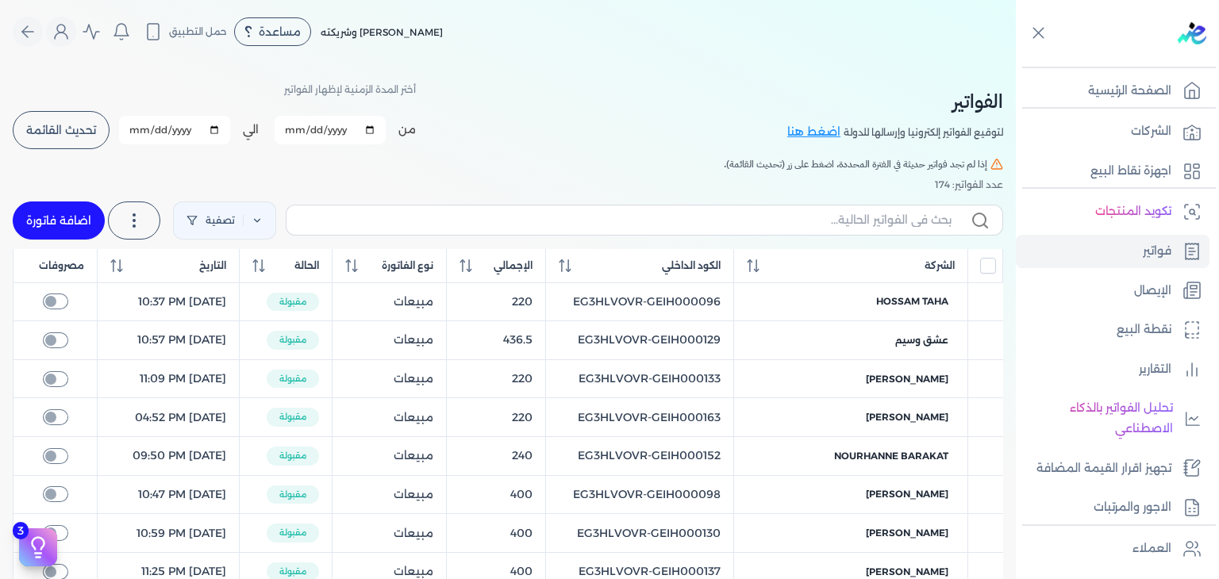
click at [62, 125] on span "تحديث القائمة" at bounding box center [61, 130] width 70 height 11
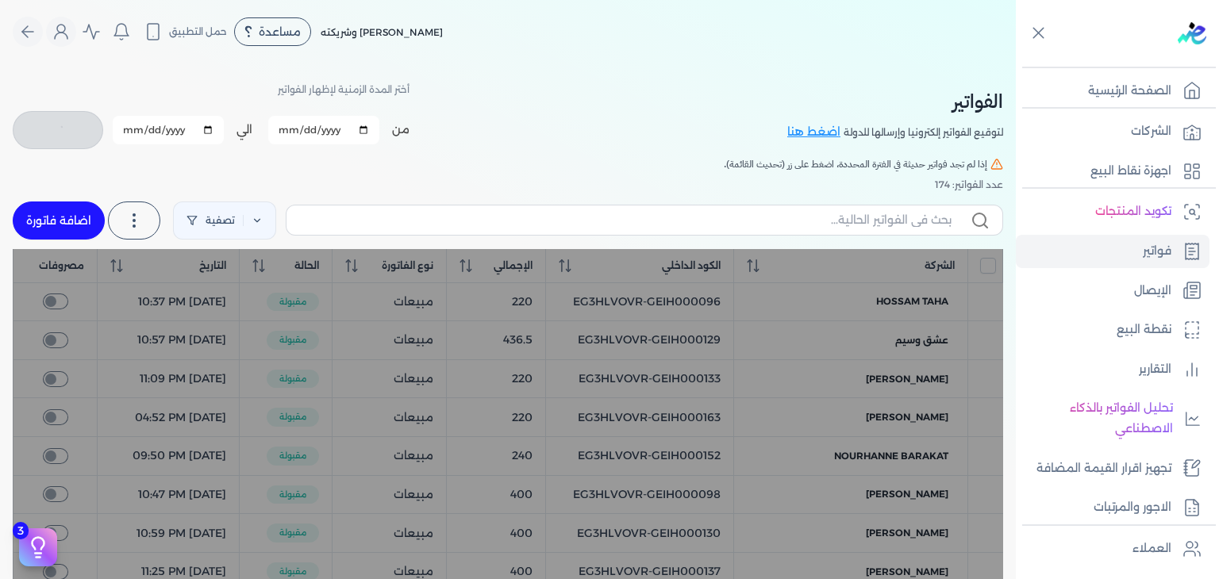
checkbox input "false"
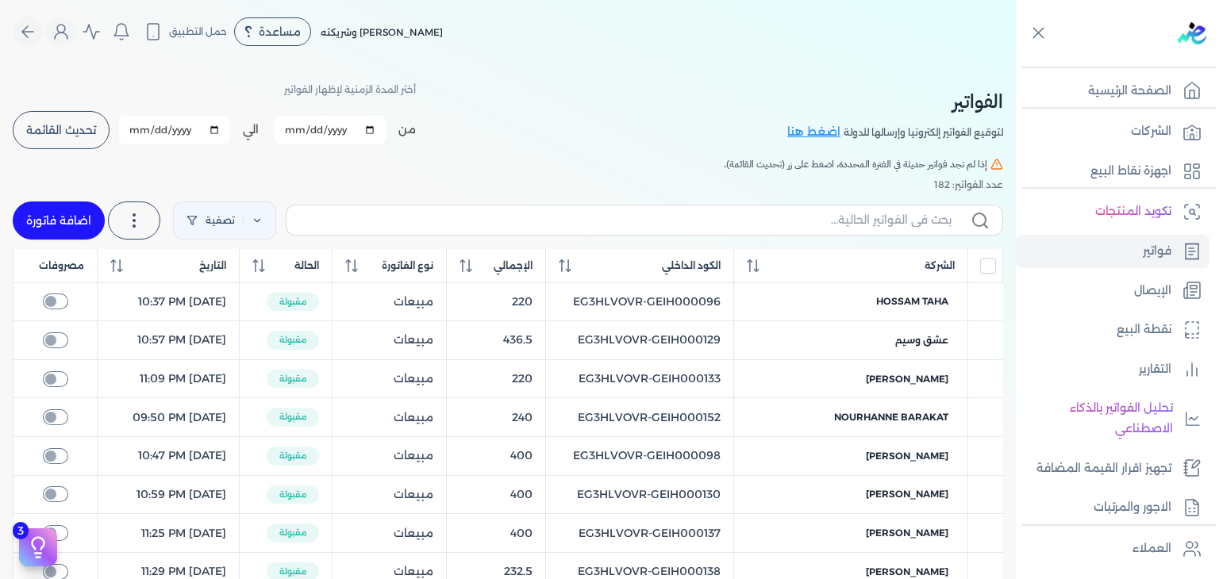
click at [295, 129] on input "2025-08-01" at bounding box center [330, 130] width 111 height 29
type input "2025-08-01"
type input "2025-09-01"
click at [67, 128] on span "تحديث القائمة" at bounding box center [61, 130] width 70 height 11
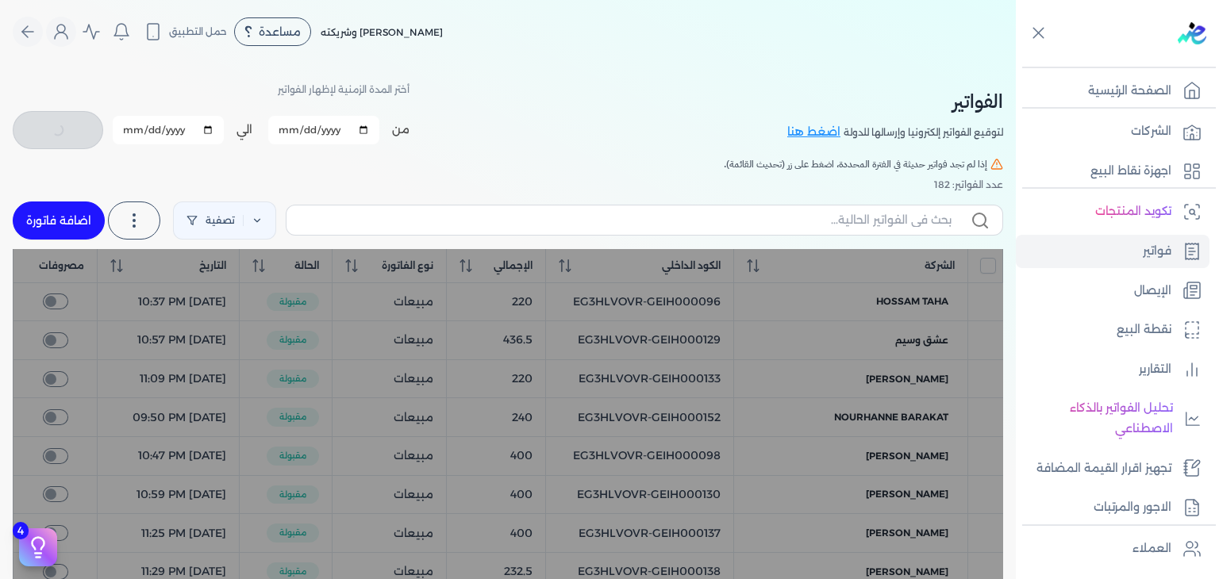
checkbox input "false"
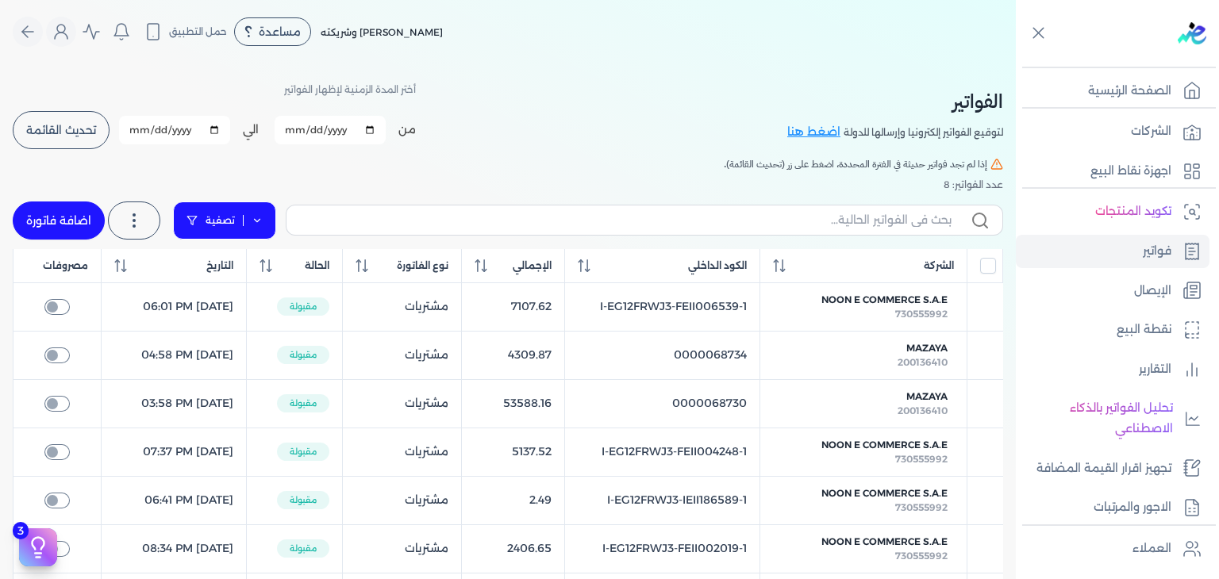
click at [184, 212] on link "تصفية" at bounding box center [224, 221] width 103 height 38
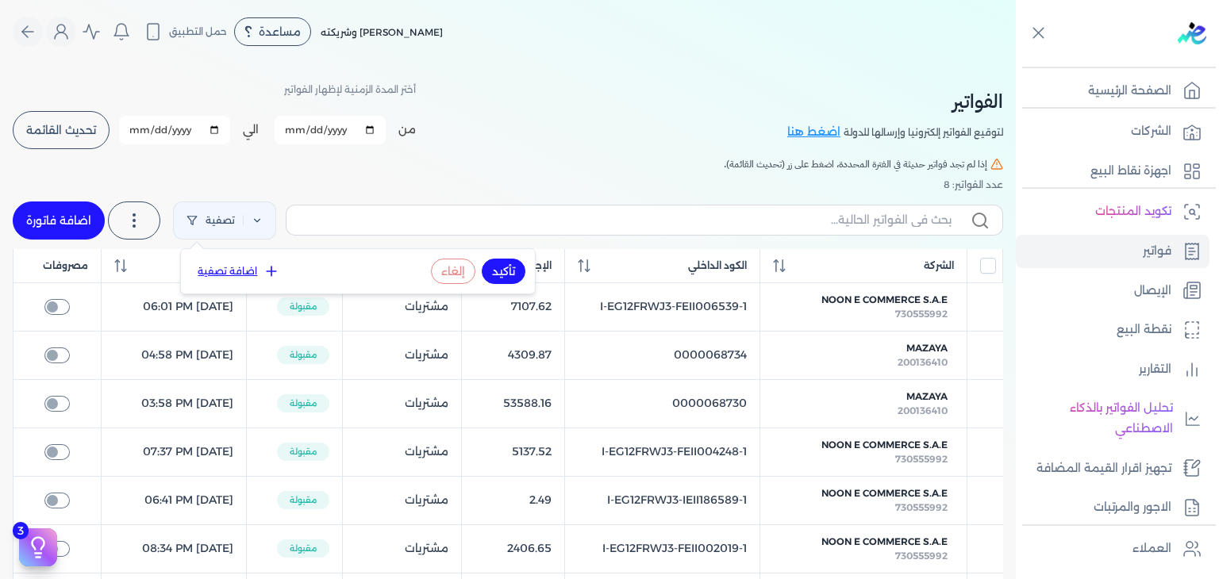
click at [164, 171] on div "الفواتير لتوقيع الفواتير إلكترونيا وإرسالها للدولة اضغط هنا أختر المدة الزمنية …" at bounding box center [508, 389] width 1016 height 652
click at [368, 264] on icon at bounding box center [362, 266] width 13 height 13
click at [513, 217] on input "text" at bounding box center [625, 220] width 652 height 17
paste input "EG3HLVOVR-GEII000001"
type input "EG3HLVOVR-GEII000001"
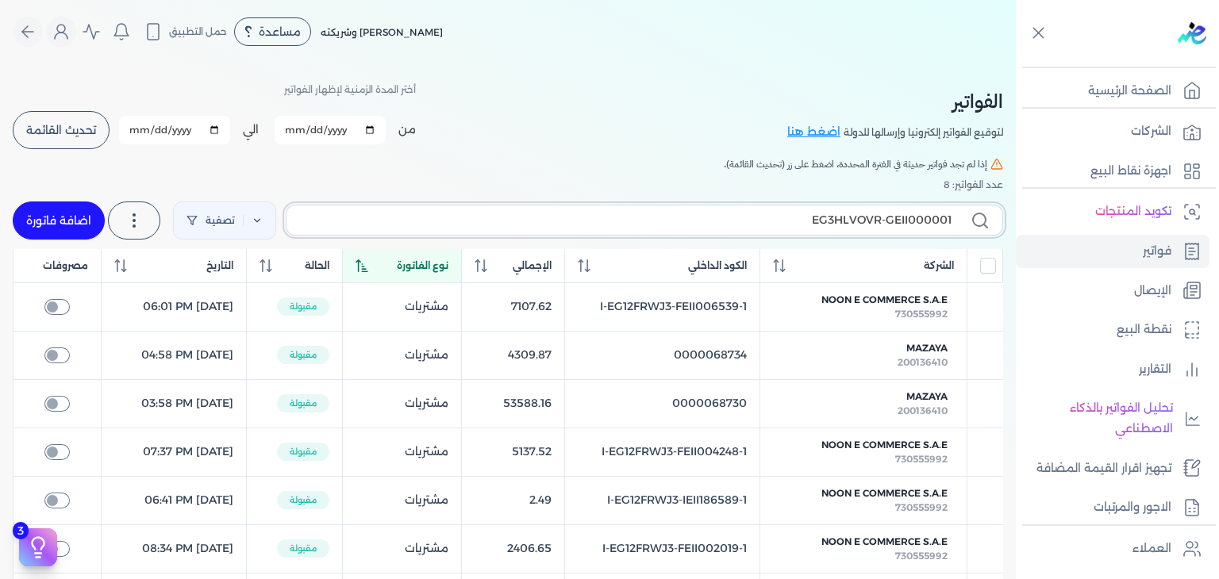
checkbox input "false"
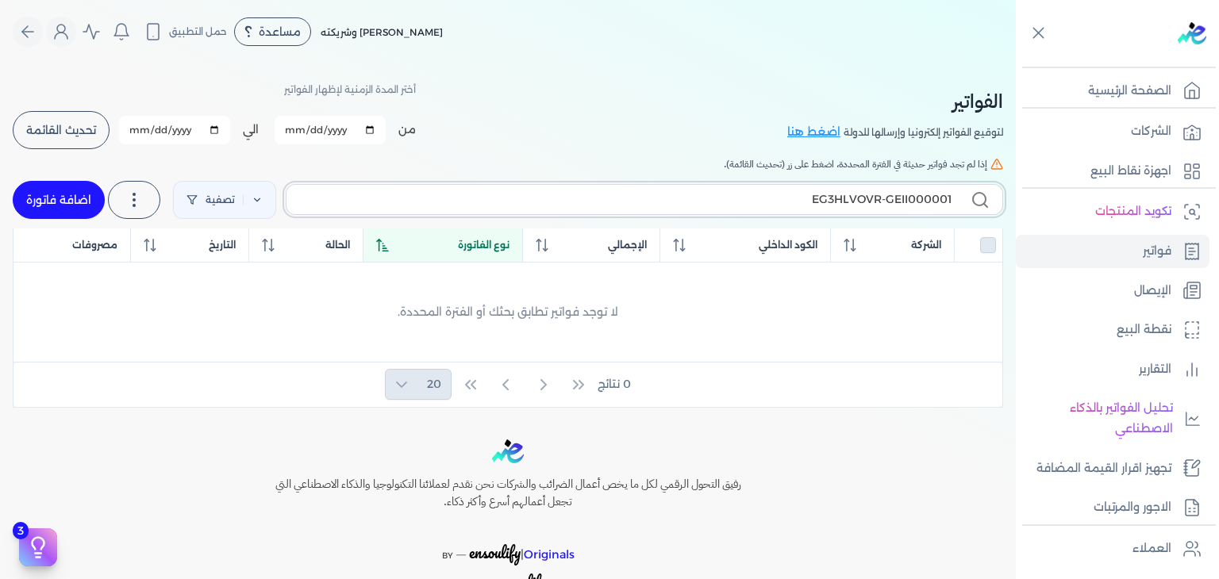
type input "EG3HLVOVR-GEII000001"
click at [299, 132] on input "2025-09-01" at bounding box center [330, 130] width 111 height 29
click at [68, 198] on link "اضافة فاتورة" at bounding box center [59, 200] width 92 height 38
select select "EGP"
select select "B"
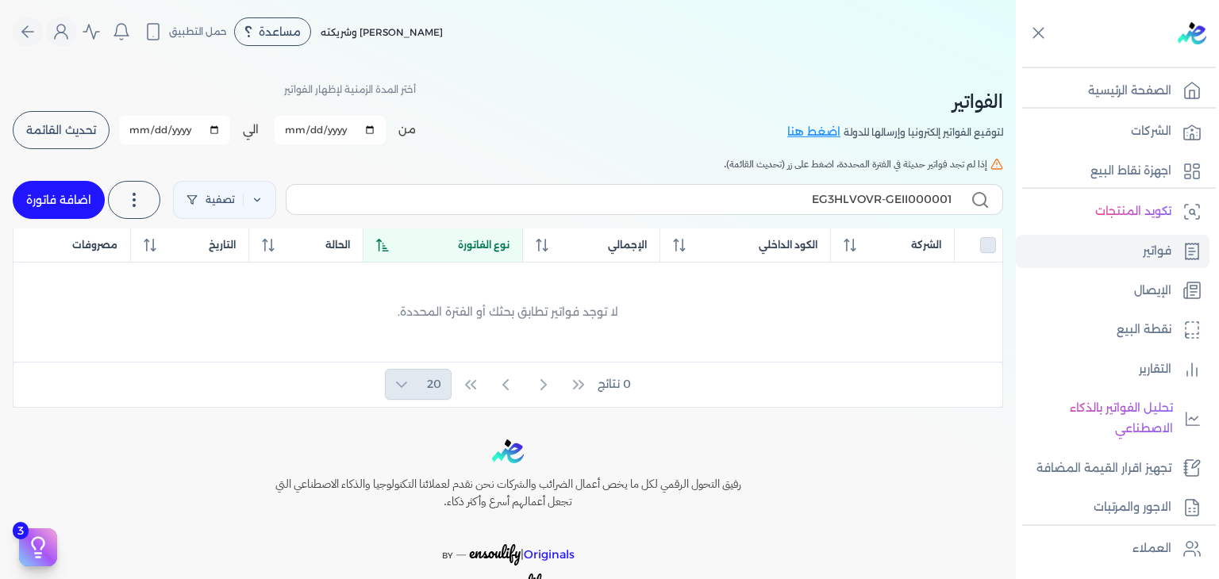
select select "EGS"
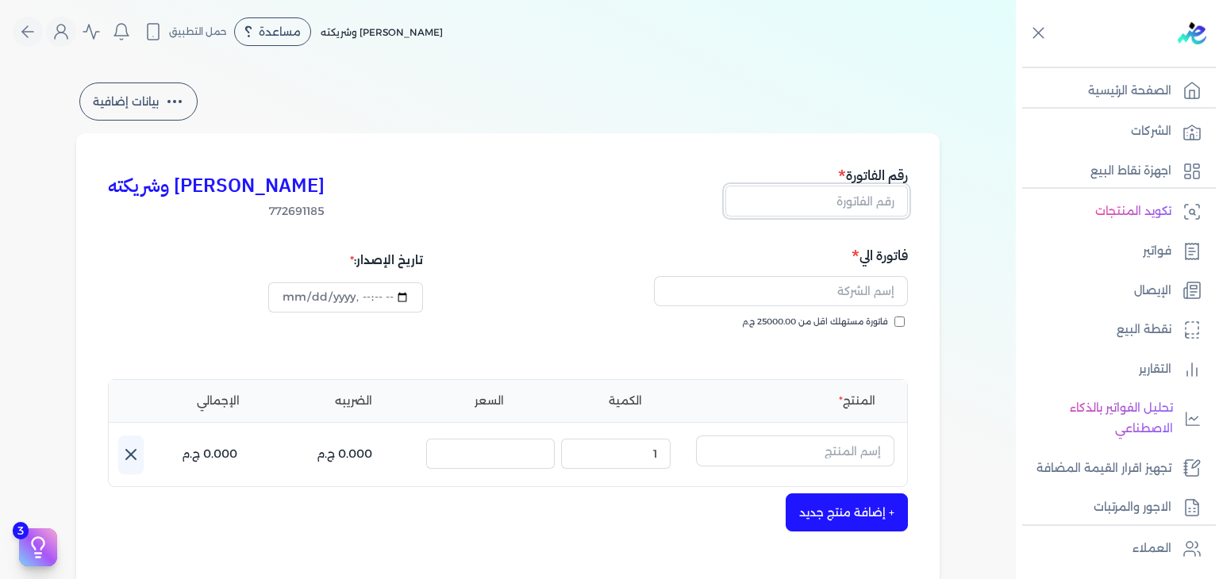
click at [871, 193] on input "text" at bounding box center [816, 201] width 183 height 30
paste input "EG3HLVOVR-GEII000001"
type input "EG3HLVOVR-GEII000001"
click at [905, 323] on input "فاتورة مستهلك اقل من 25000.00 ج.م" at bounding box center [899, 322] width 10 height 10
checkbox input "true"
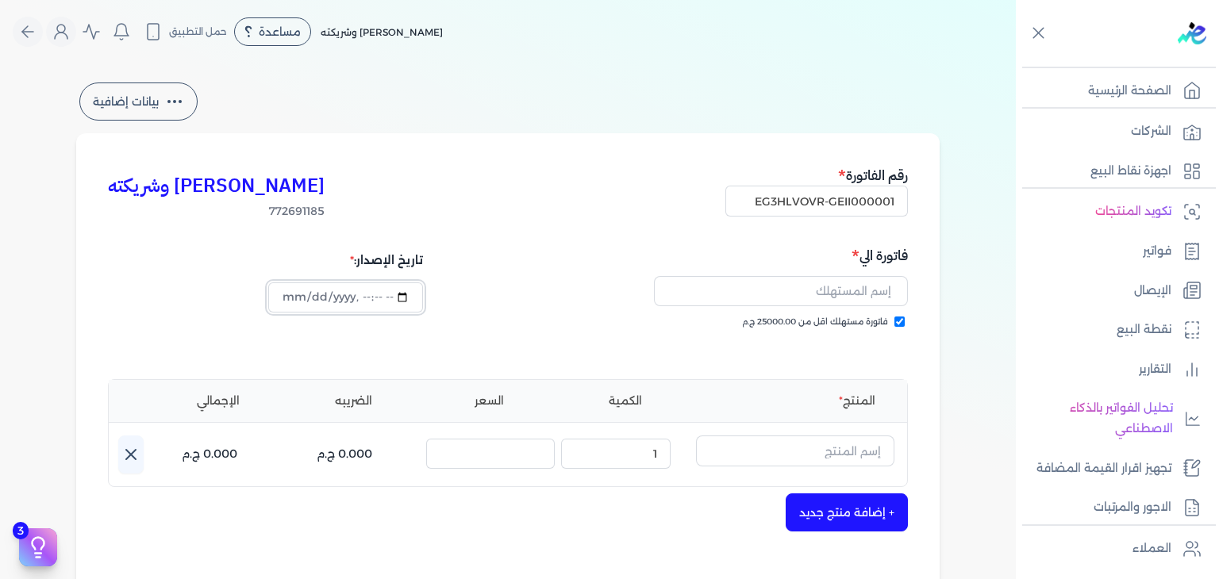
type input "2025-09-01T17:04:52"
drag, startPoint x: 833, startPoint y: 311, endPoint x: 841, endPoint y: 290, distance: 22.9
click at [833, 310] on div at bounding box center [710, 291] width 395 height 49
click at [841, 290] on input "text" at bounding box center [781, 291] width 254 height 30
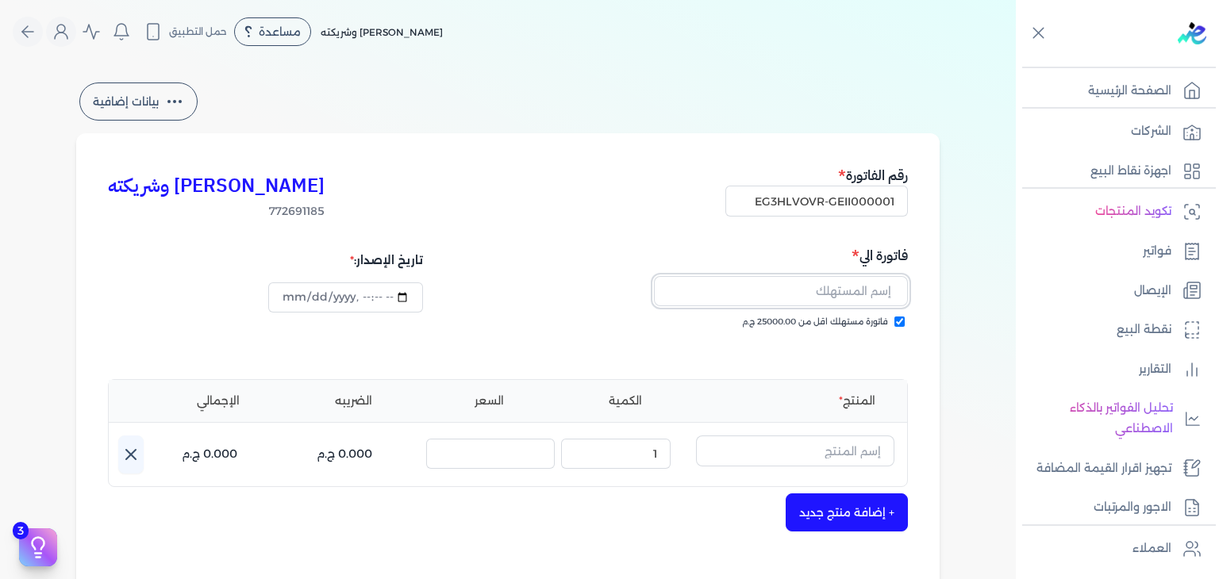
paste input "sagda atef"
type input "sagda atef"
click at [829, 441] on input "text" at bounding box center [795, 451] width 198 height 30
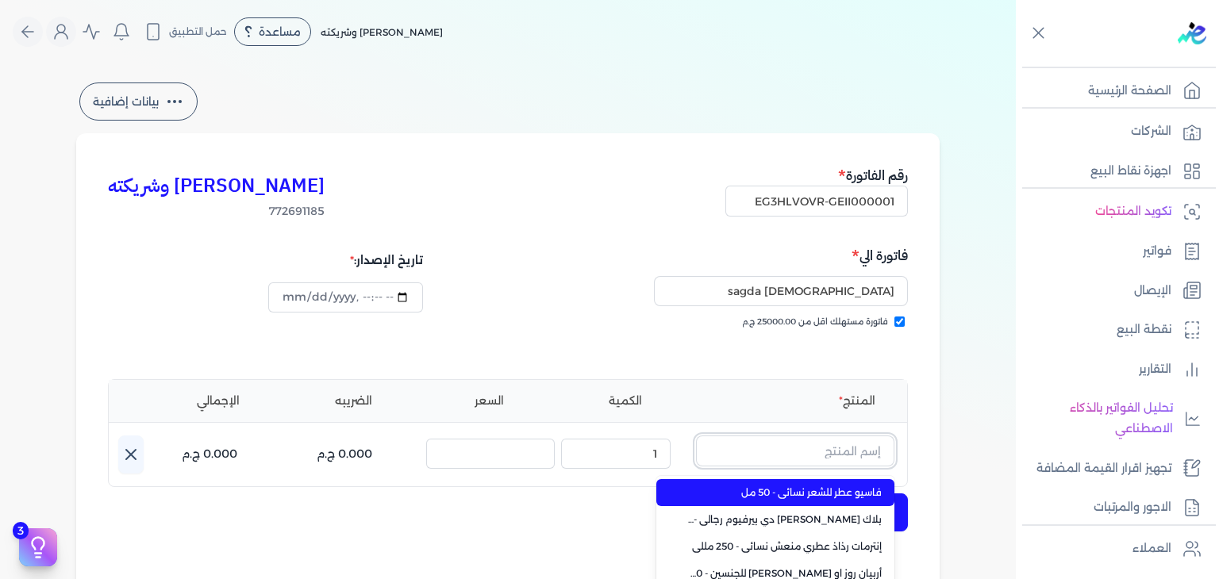
paste input "إثوس نايت"
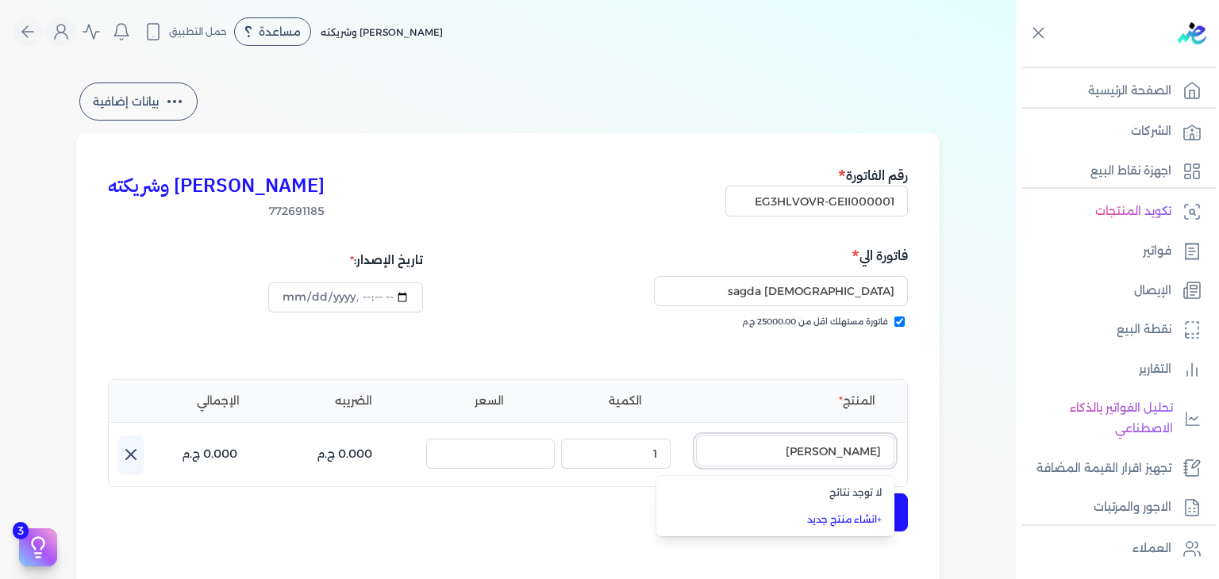
type input "إثوس نايت"
paste input "إثوس نايت"
type input "إثوس نايت"
click at [864, 513] on link "+ انشاء منتج جديد" at bounding box center [785, 520] width 194 height 14
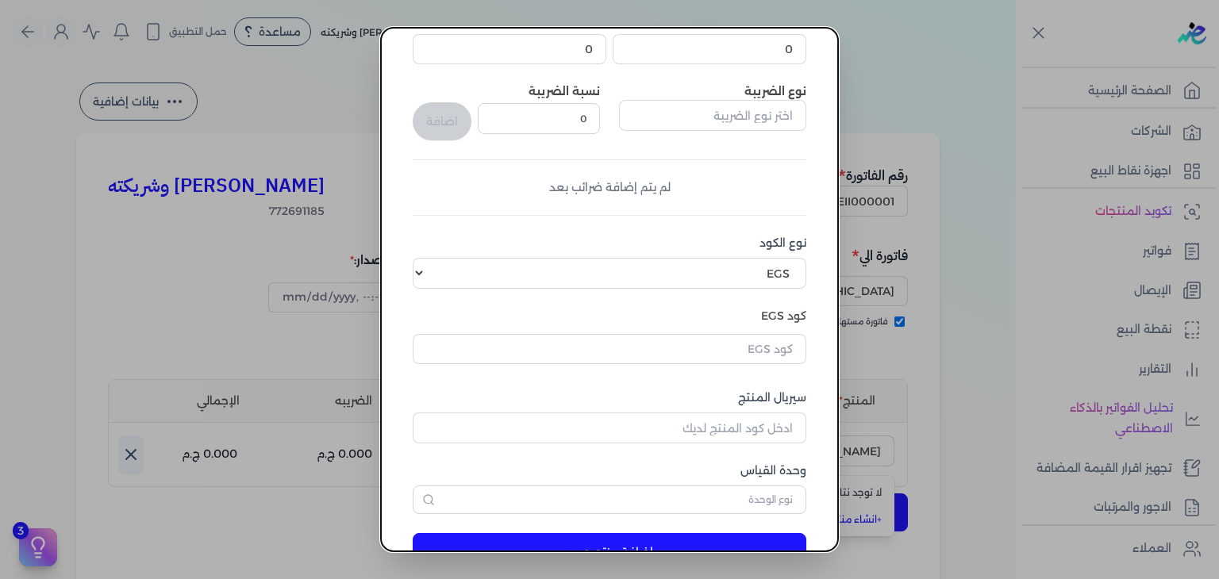
scroll to position [243, 0]
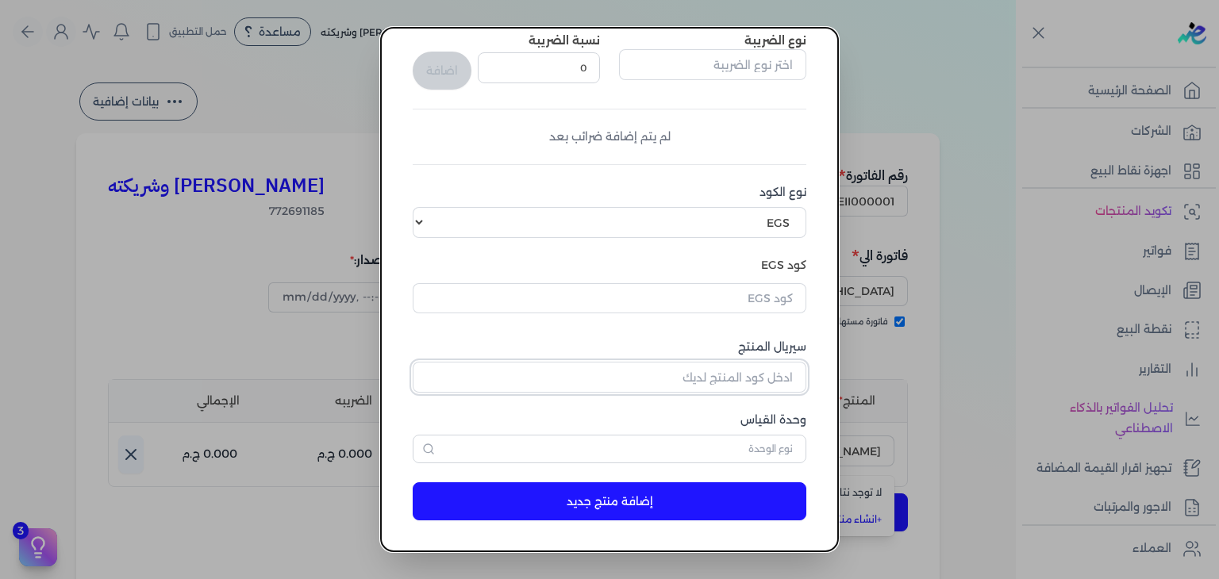
click at [761, 379] on input "سيريال المنتج" at bounding box center [610, 377] width 394 height 30
paste input "ZD38A8A4D0AE44C1F3318Z-1"
type input "ZD38A8A4D0AE44C1F3318Z-1"
paste input "EG-772691185-EPCF-P-EDT-M-100-1"
click at [744, 290] on input "text" at bounding box center [610, 298] width 394 height 30
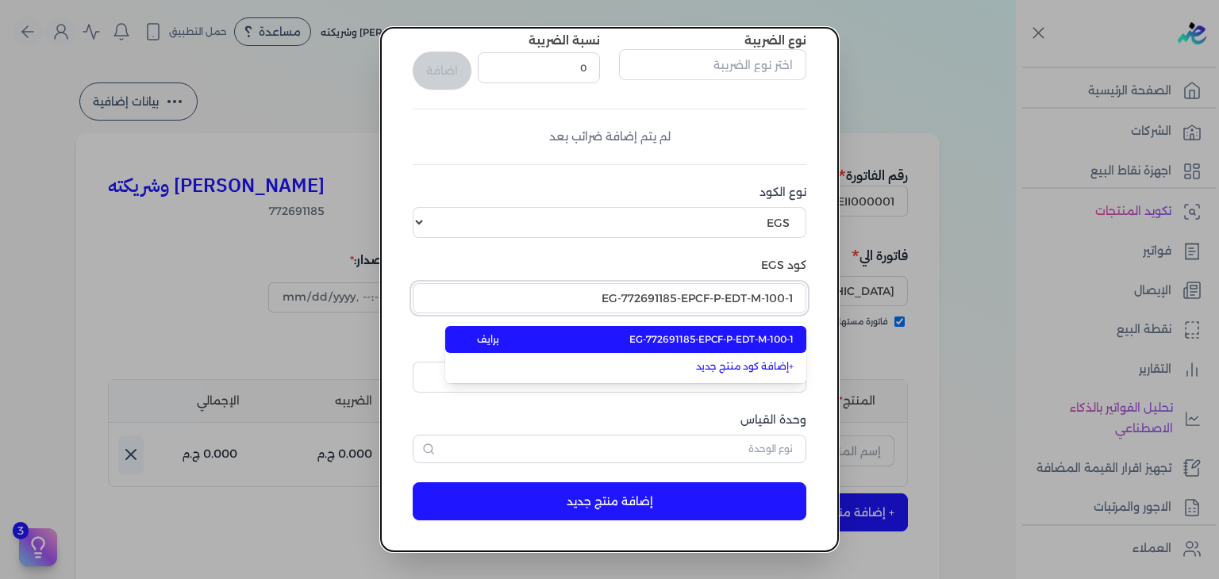
type input "EG-772691185-EPCF-P-EDT-M-100-1"
click at [768, 331] on li "EG-772691185-EPCF-P-EDT-M-100-1 برايف" at bounding box center [625, 339] width 361 height 27
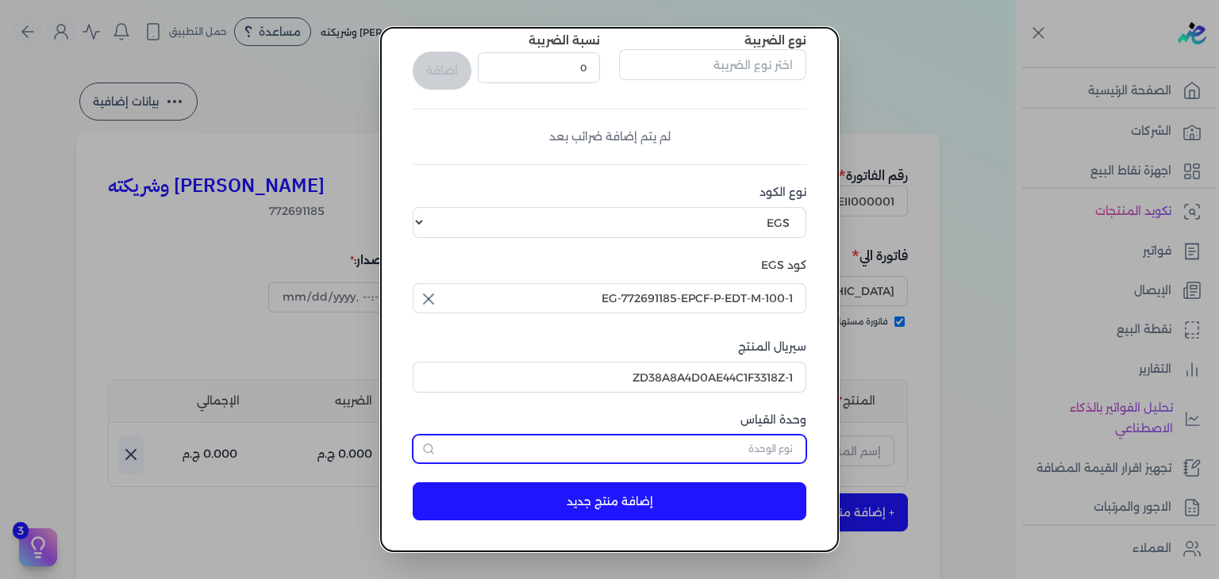
click at [742, 439] on input "text" at bounding box center [610, 449] width 394 height 29
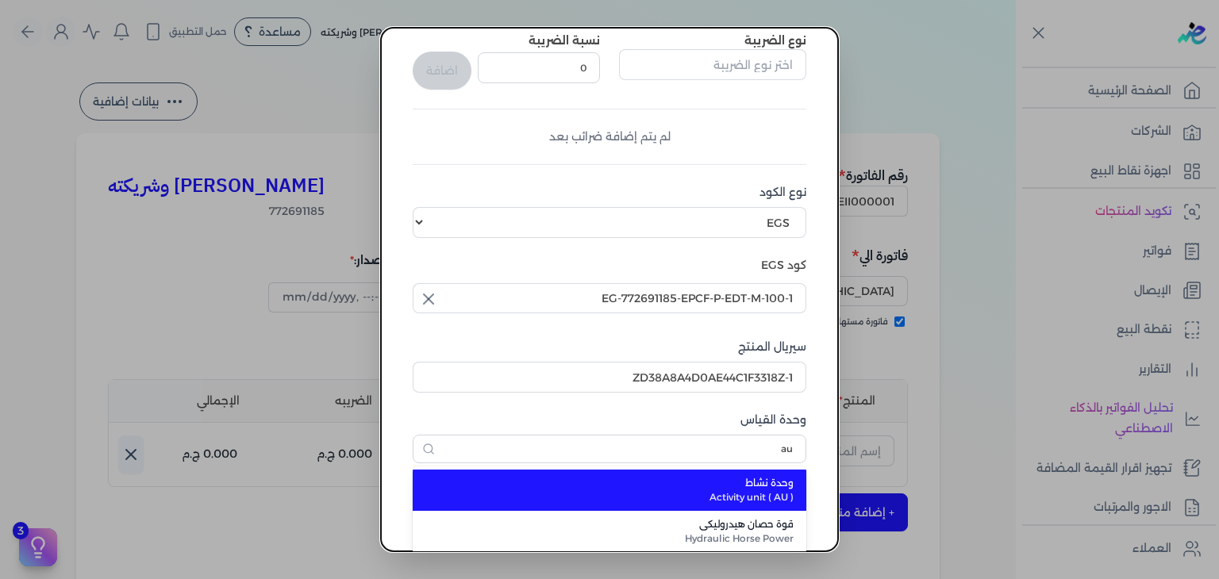
click at [734, 490] on span "Activity unit ( AU )" at bounding box center [618, 497] width 349 height 14
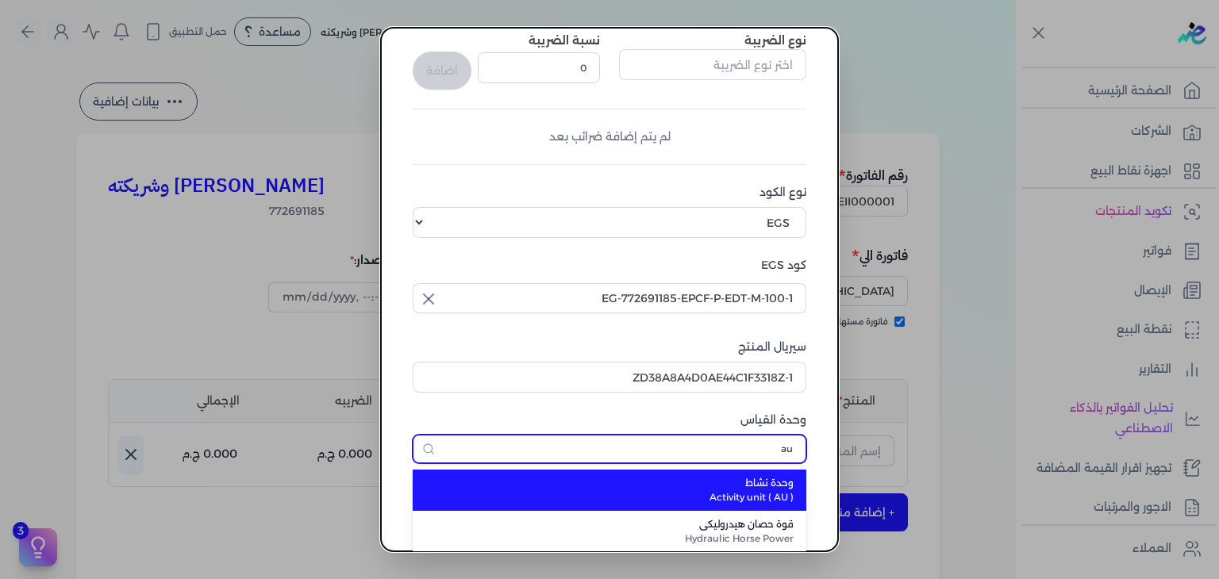
type input "وحدة نشاط"
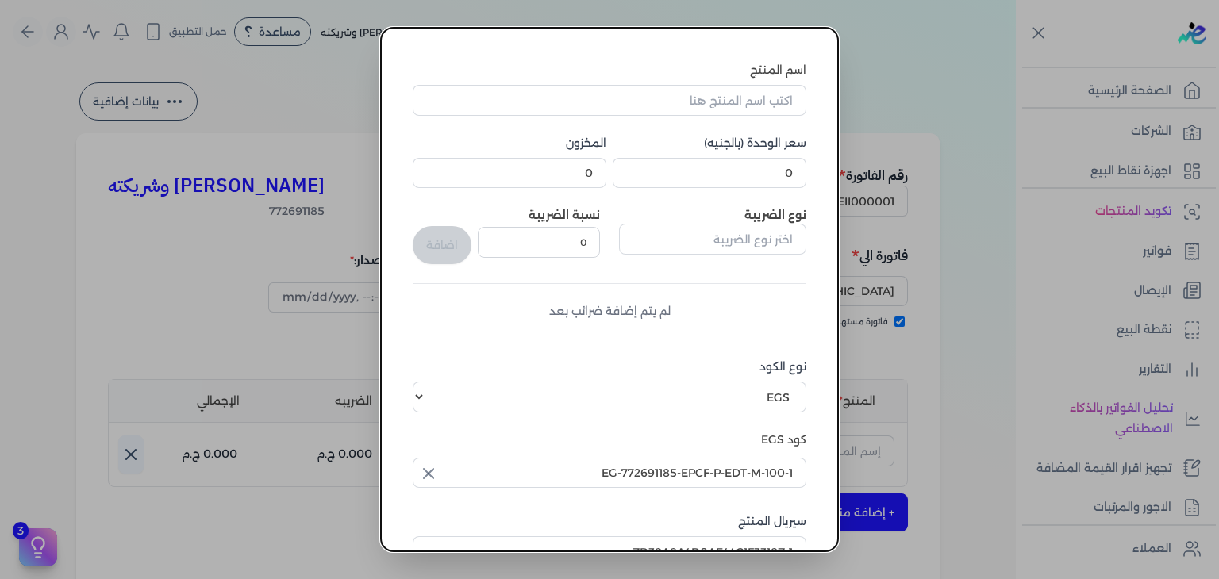
scroll to position [5, 0]
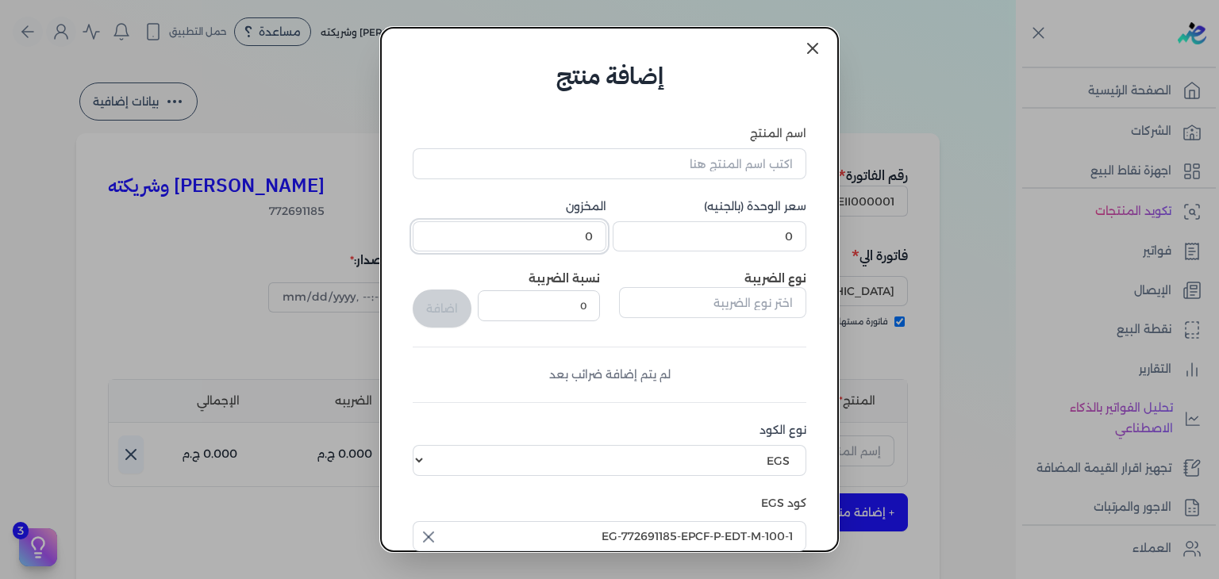
click at [575, 251] on input "0" at bounding box center [510, 236] width 194 height 30
type input "6"
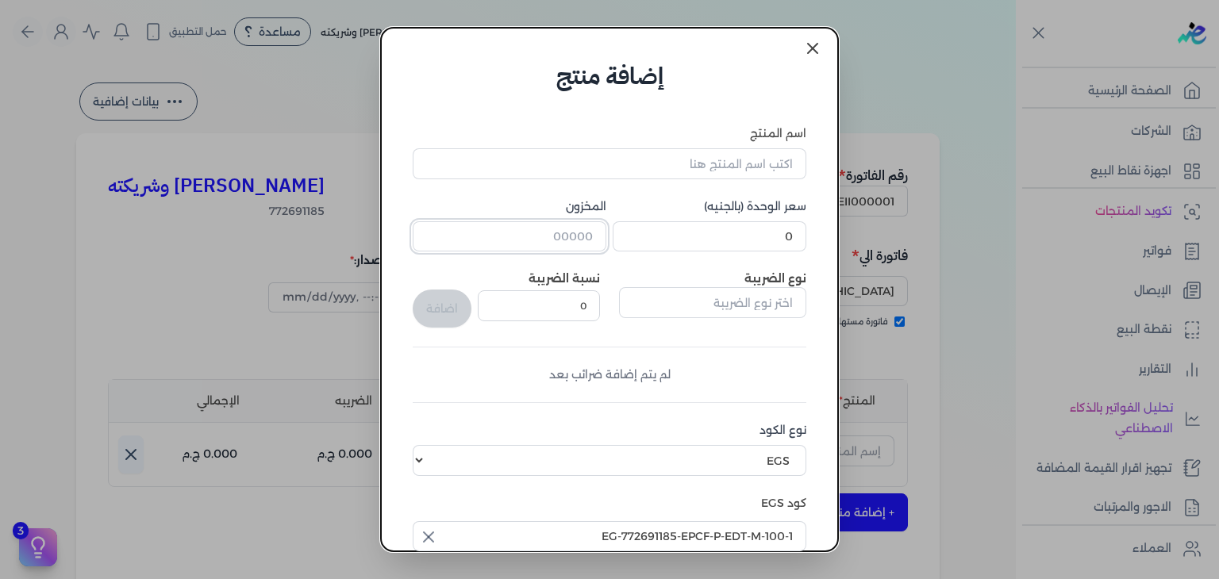
type input "1"
type input "3"
drag, startPoint x: 746, startPoint y: 159, endPoint x: 756, endPoint y: 190, distance: 32.4
click at [746, 159] on input "اسم المنتج" at bounding box center [610, 163] width 394 height 30
paste input "إثوس نايت او دي تواليت رجالي - 100 مللي"
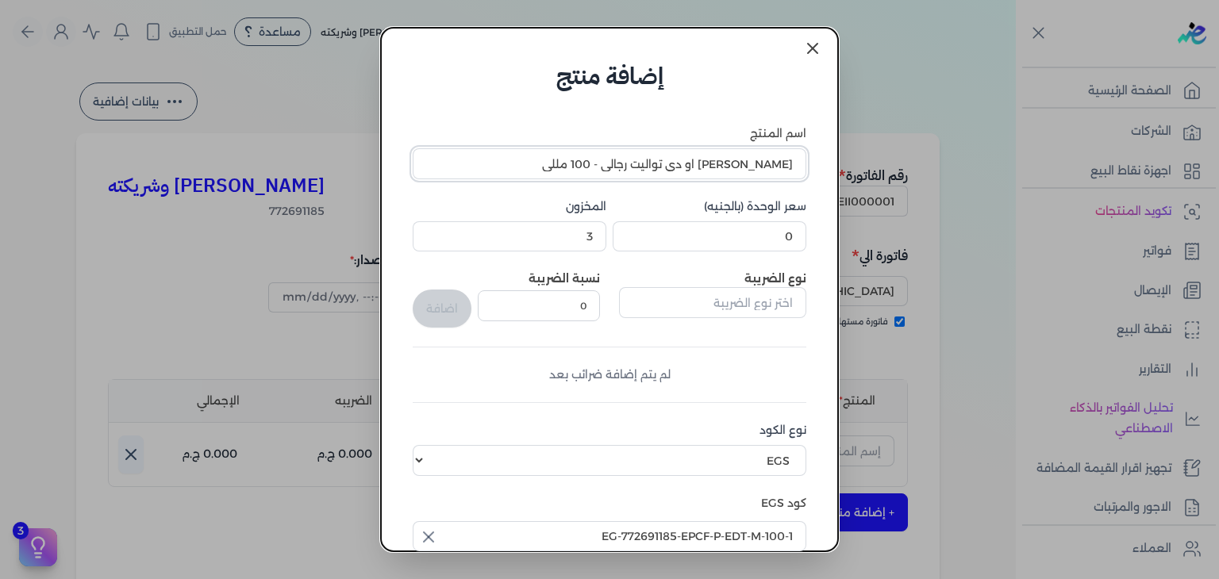
type input "إثوس نايت او دي تواليت رجالي - 100 مللي"
click at [714, 226] on input "0" at bounding box center [710, 236] width 194 height 30
paste input "448.5"
paste input "number"
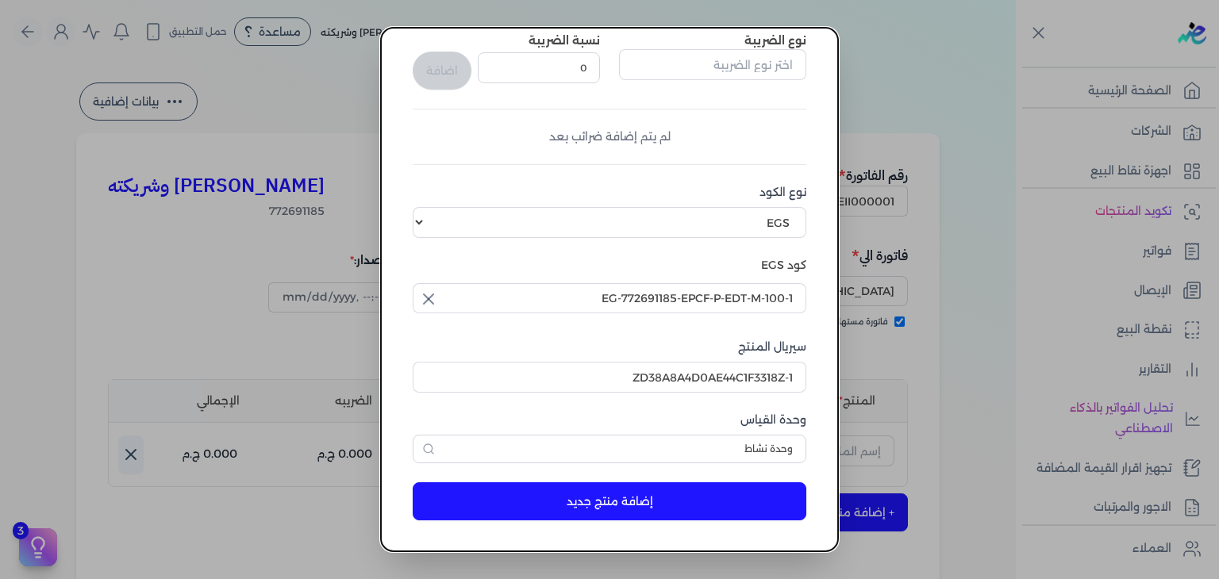
type input "448.5"
drag, startPoint x: 562, startPoint y: 506, endPoint x: 698, endPoint y: 574, distance: 151.9
click at [563, 506] on button "إضافة منتج جديد" at bounding box center [610, 502] width 394 height 38
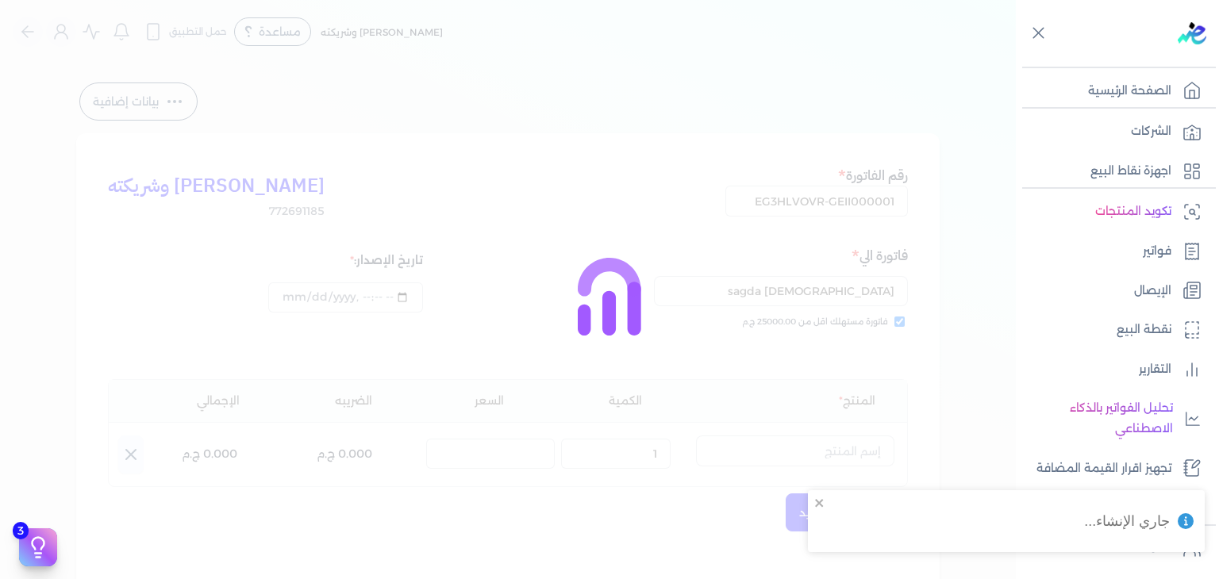
select select "EGS"
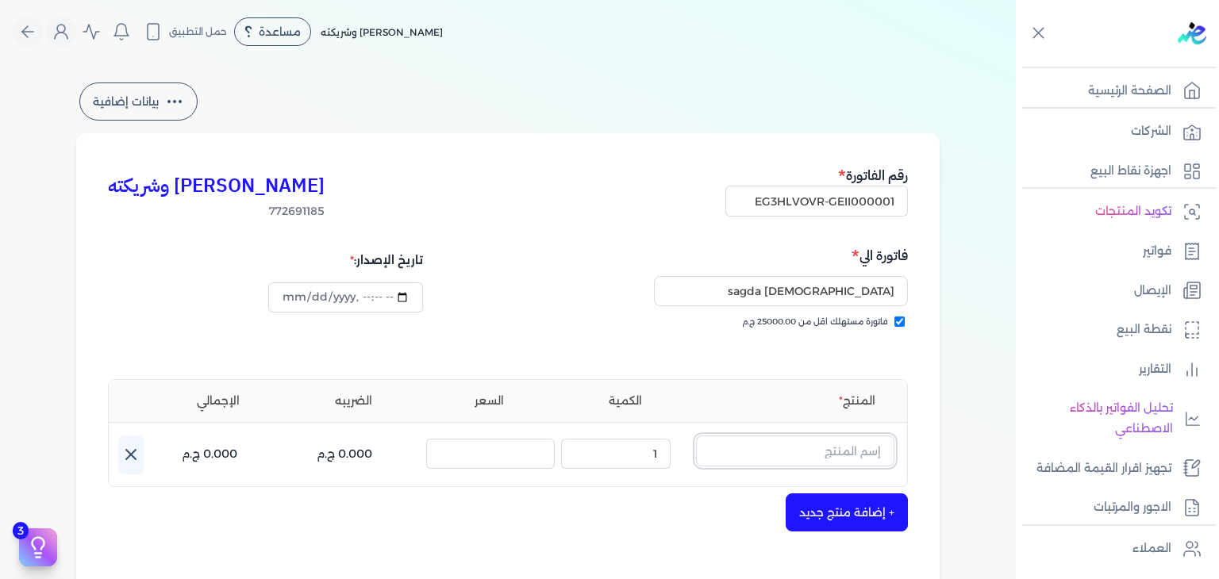
click at [859, 456] on input "text" at bounding box center [795, 451] width 198 height 30
paste input "إثوس نايت"
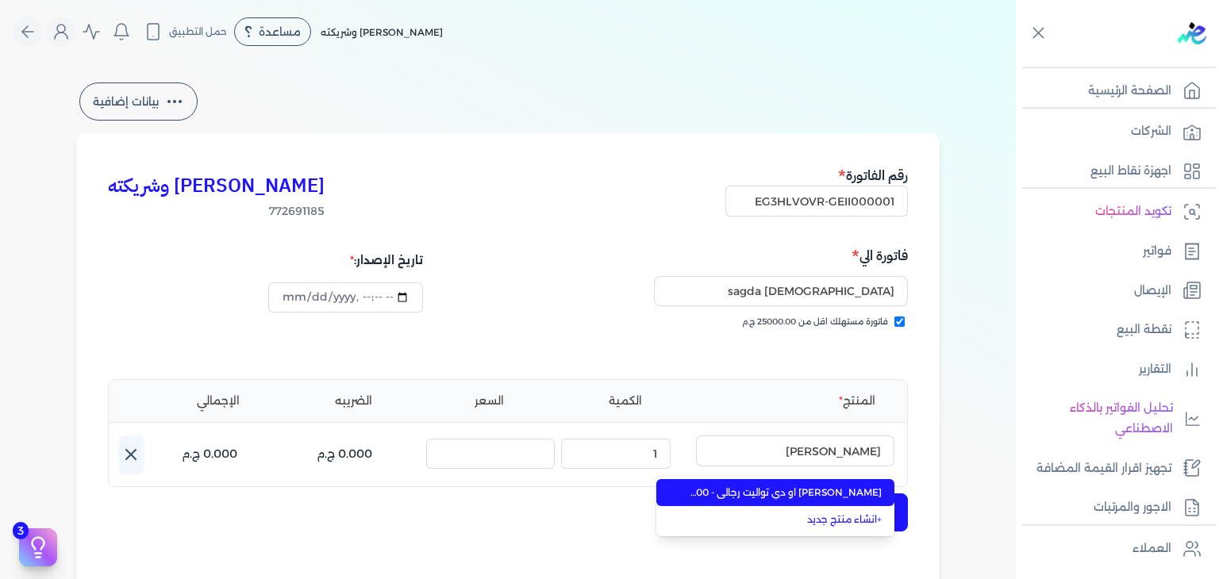
click at [851, 486] on span "إثوس نايت او دي تواليت رجالي - 100 مللي" at bounding box center [785, 493] width 194 height 14
type input "إثوس نايت او دي تواليت رجالي - 100 مللي"
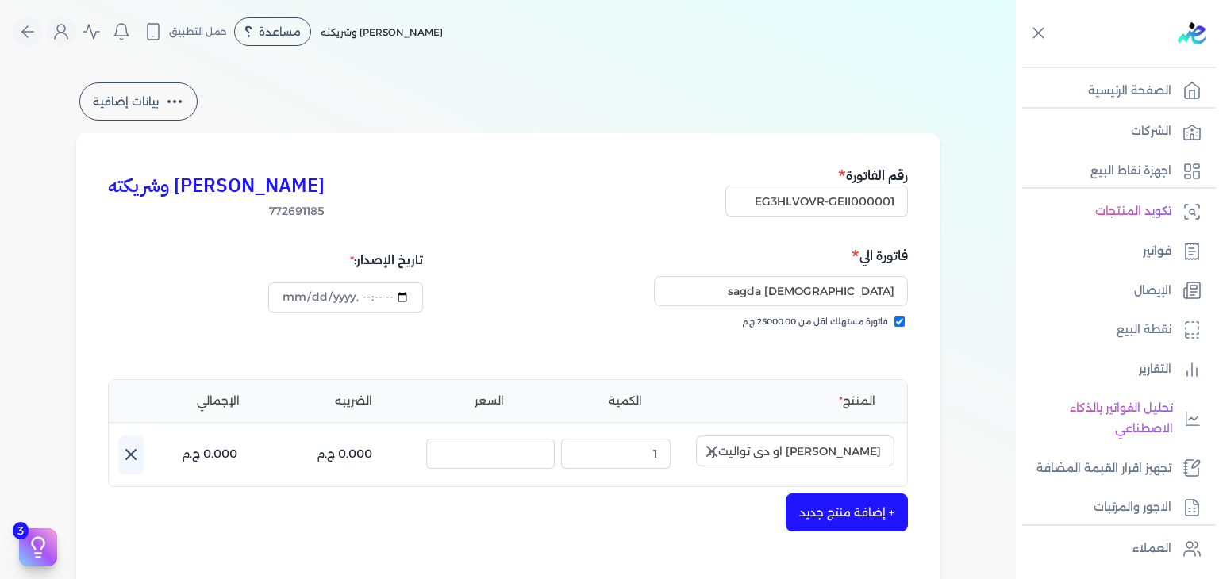
click at [710, 448] on icon "button" at bounding box center [712, 452] width 10 height 10
click at [810, 455] on input "text" at bounding box center [795, 451] width 198 height 30
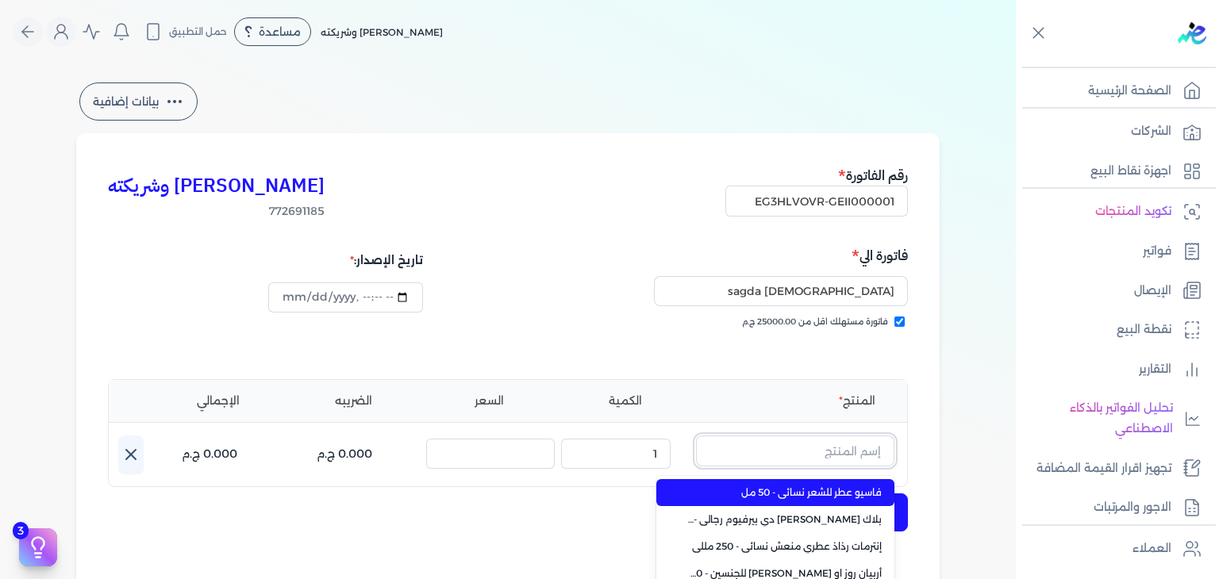
paste input "إثوس نايت"
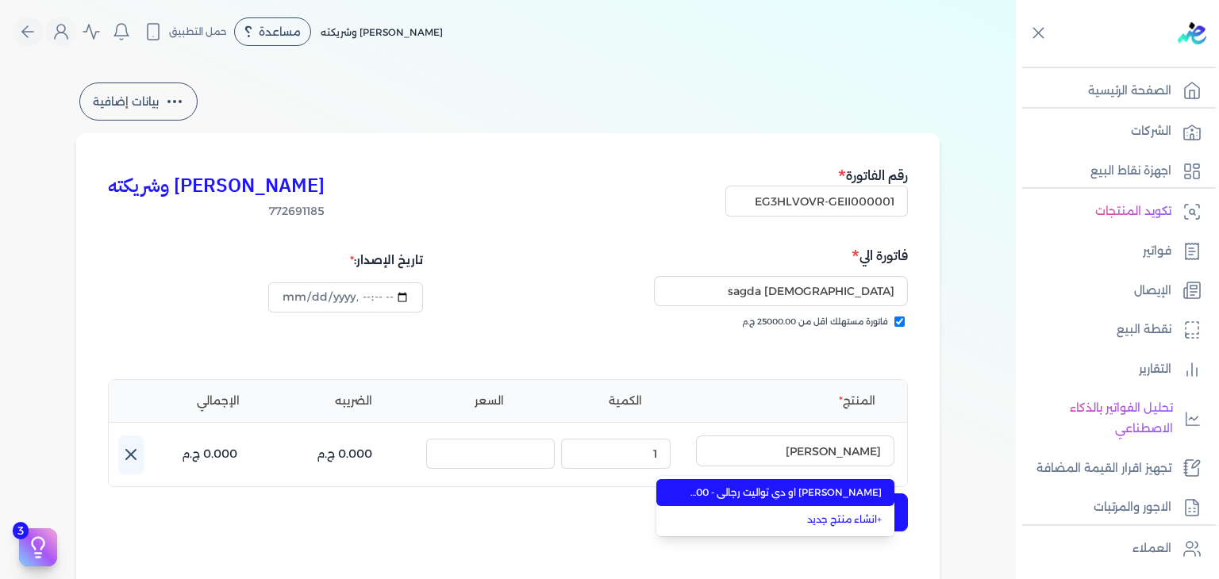
click at [806, 490] on span "إثوس نايت او دي تواليت رجالي - 100 مللي" at bounding box center [785, 493] width 194 height 14
type input "إثوس نايت او دي تواليت رجالي - 100 مللي"
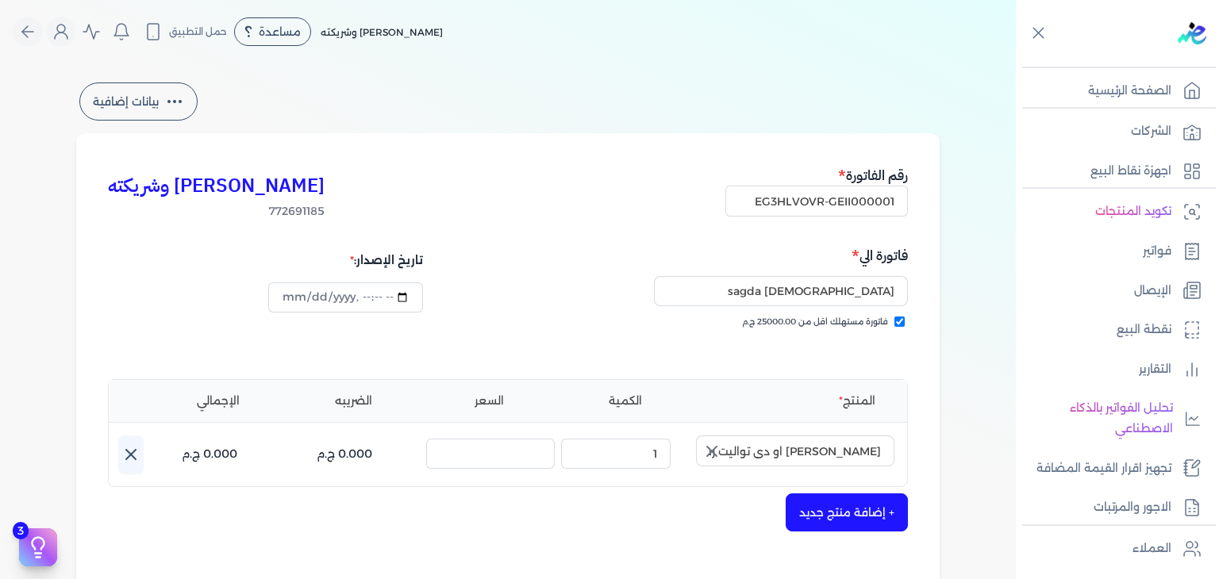
click at [718, 452] on icon "button" at bounding box center [711, 451] width 19 height 19
click at [791, 452] on input "text" at bounding box center [795, 451] width 198 height 30
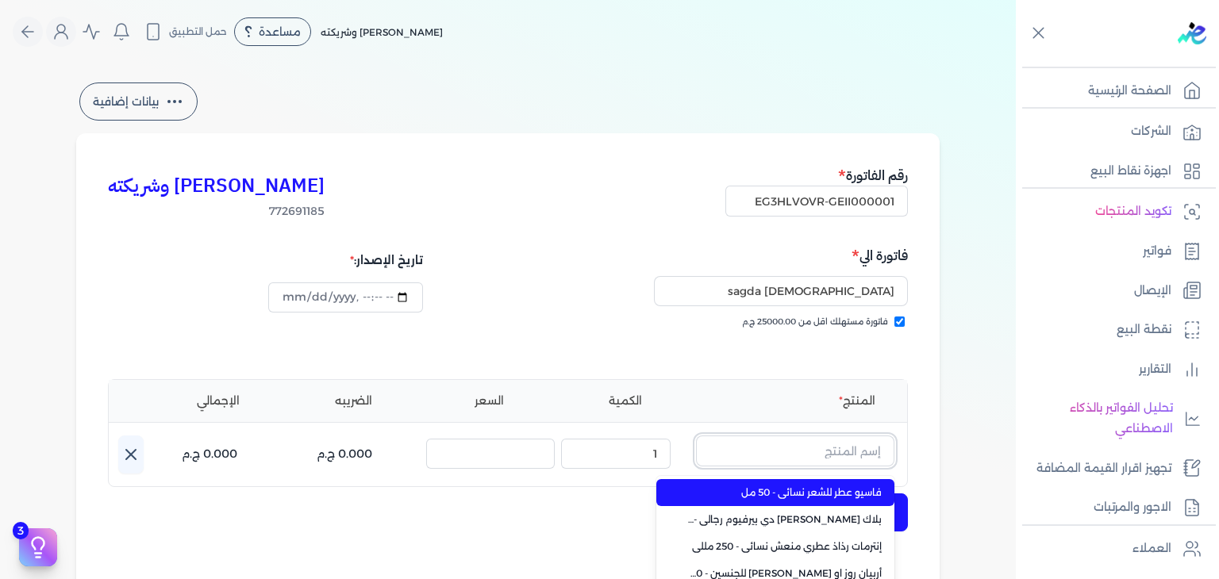
paste input "إثوس نايت"
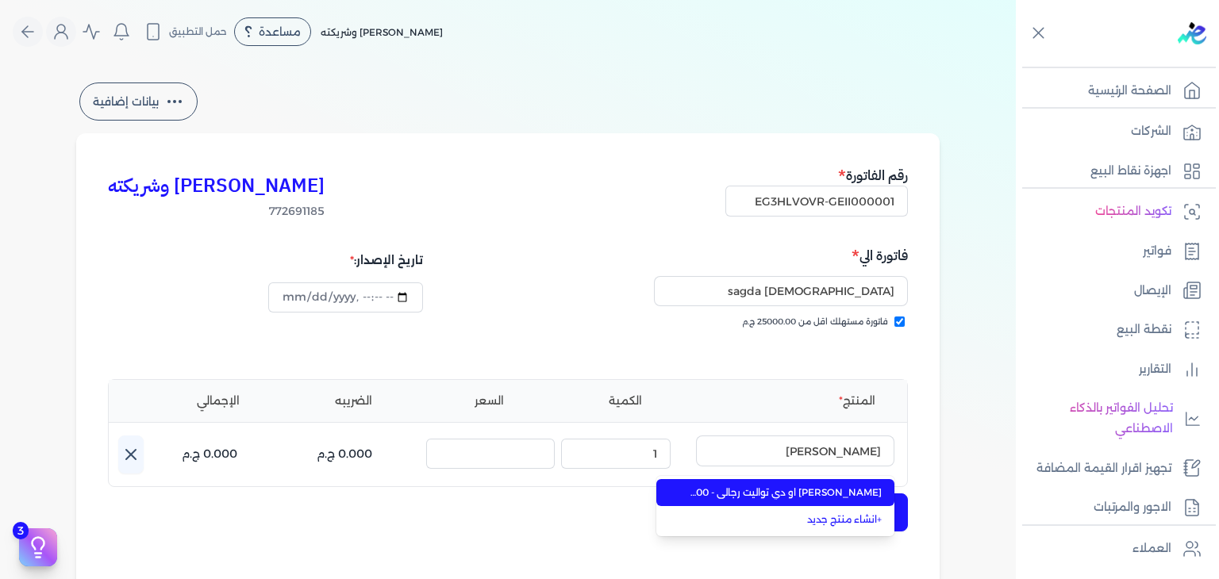
click at [772, 476] on ul "إثوس نايت او دي تواليت رجالي - 100 مللي + انشاء منتج جديد" at bounding box center [775, 506] width 238 height 60
click at [771, 486] on span "إثوس نايت او دي تواليت رجالي - 100 مللي" at bounding box center [785, 493] width 194 height 14
type input "إثوس نايت او دي تواليت رجالي - 100 مللي"
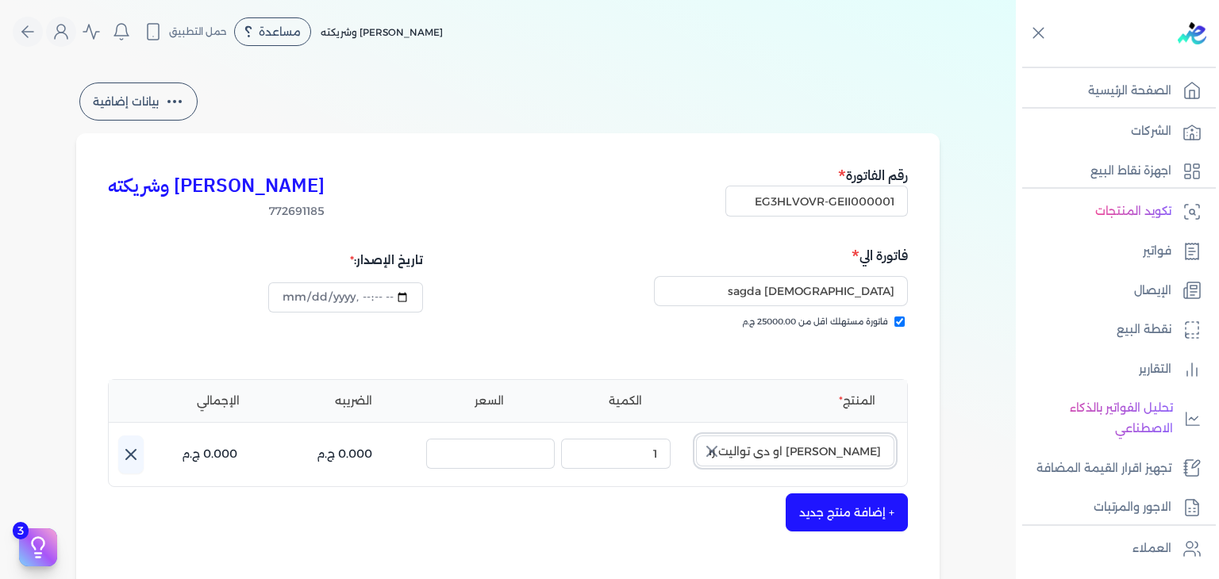
scroll to position [276, 0]
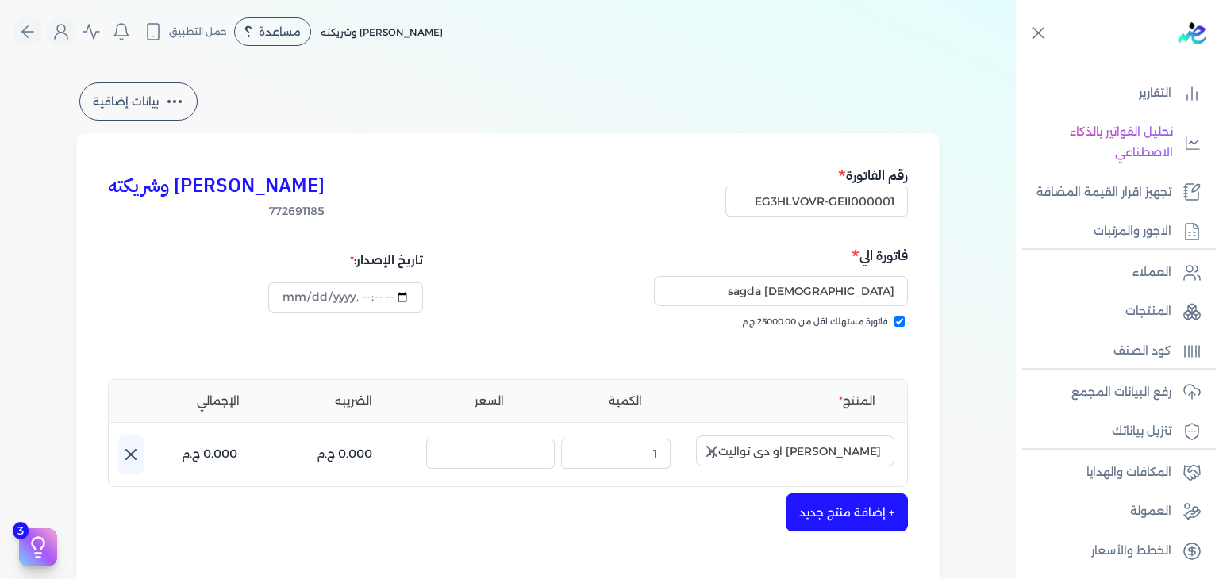
click at [713, 449] on icon "button" at bounding box center [712, 452] width 10 height 10
click at [862, 468] on button "button" at bounding box center [795, 454] width 198 height 37
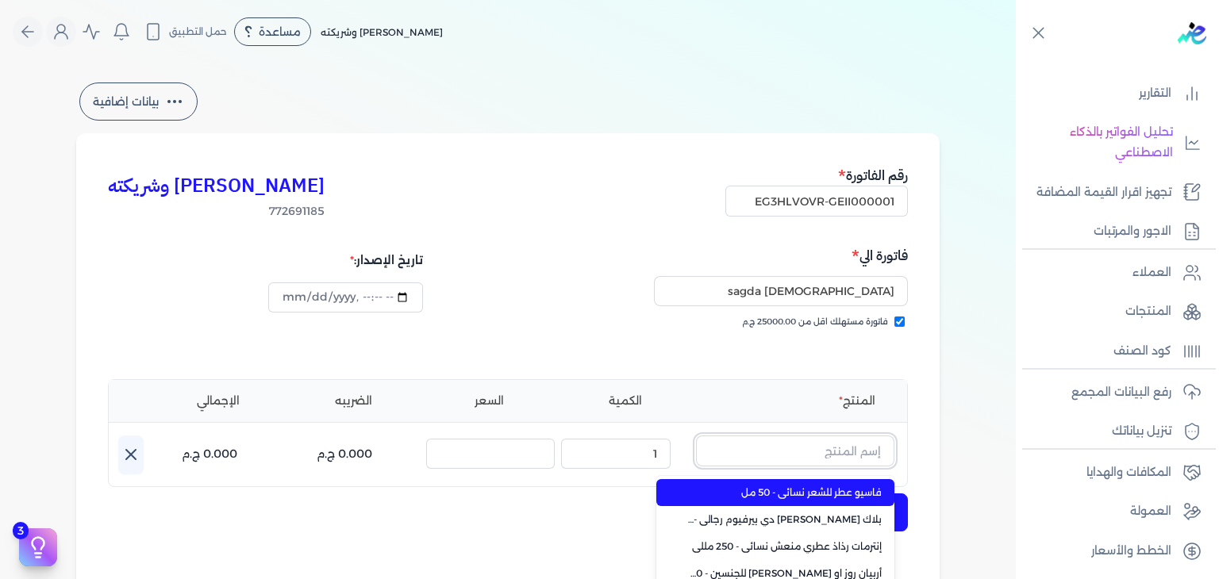
click at [864, 457] on input "text" at bounding box center [795, 451] width 198 height 30
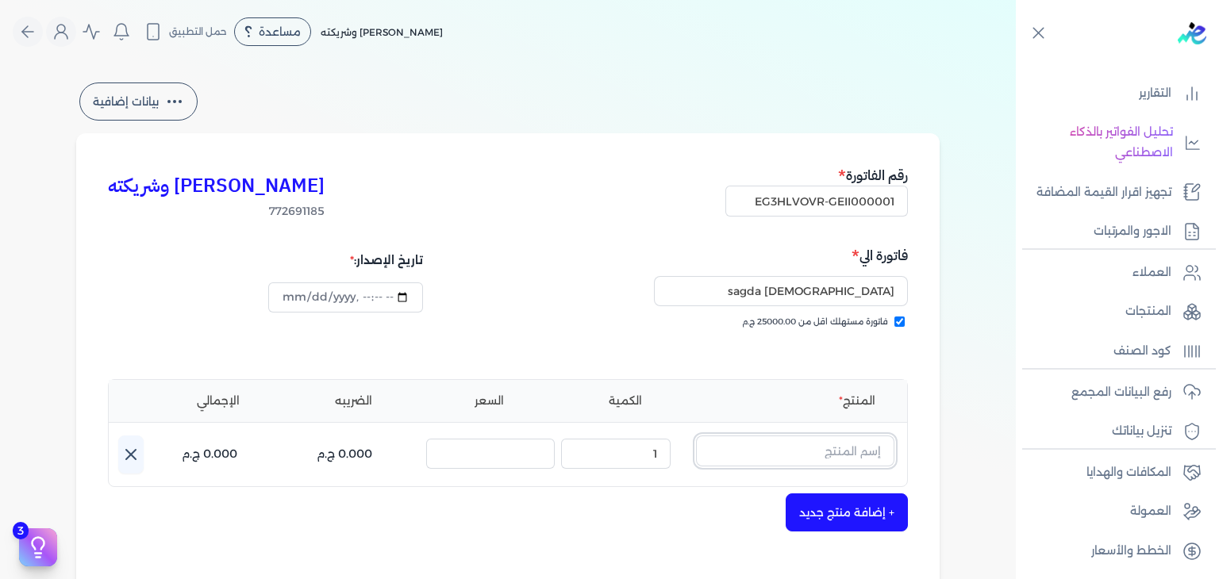
paste input "إثوس نايت"
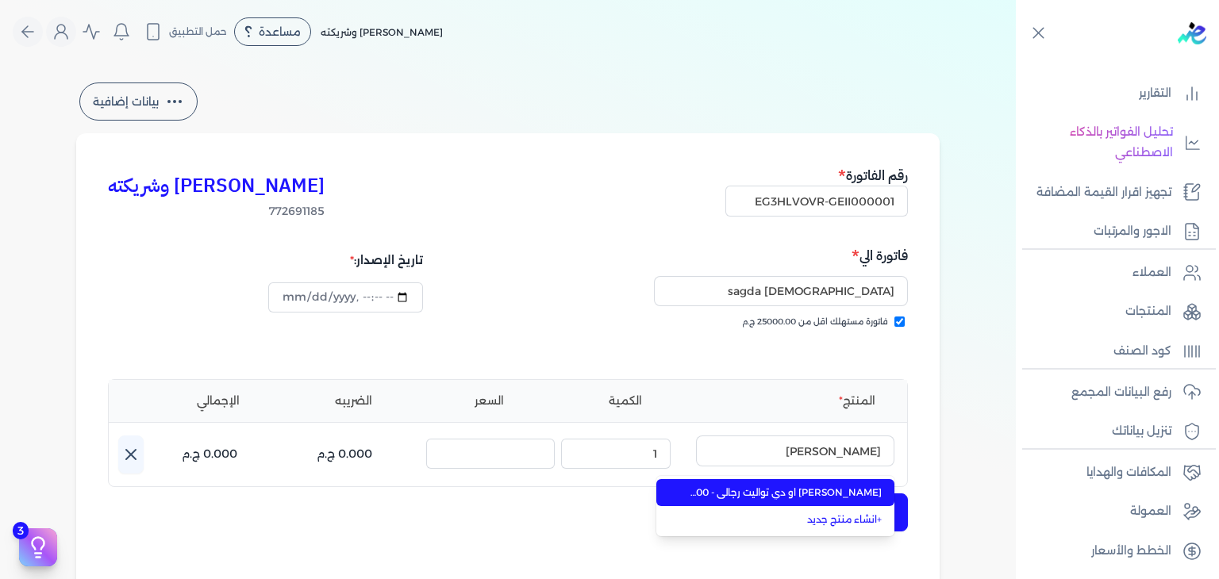
click at [854, 492] on span "إثوس نايت او دي تواليت رجالي - 100 مللي" at bounding box center [785, 493] width 194 height 14
type input "إثوس نايت او دي تواليت رجالي - 100 مللي"
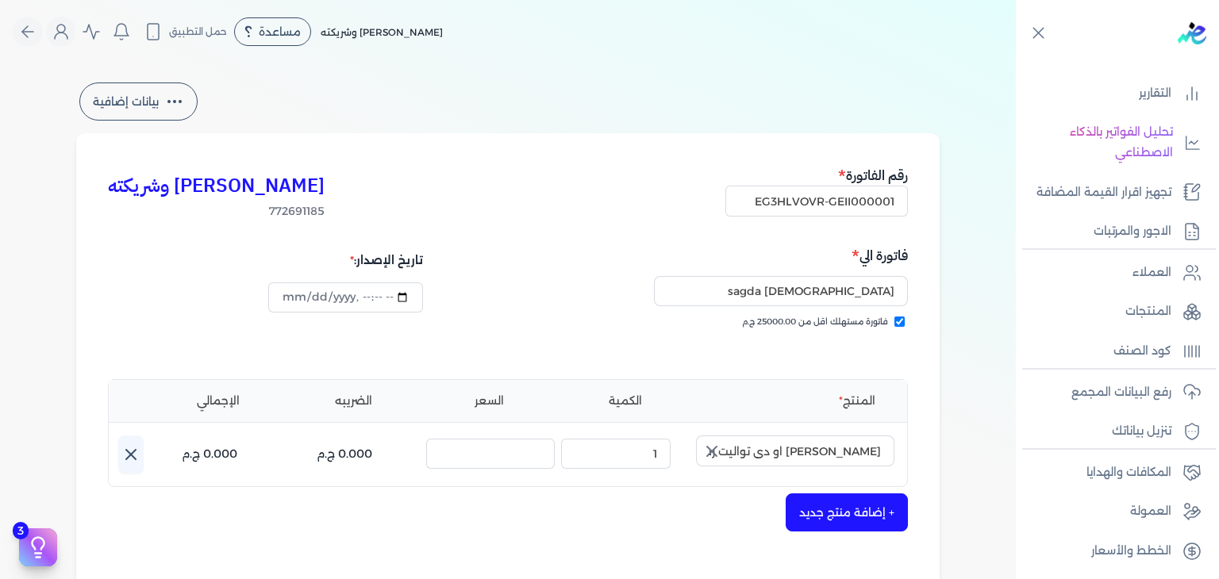
click at [717, 450] on icon "button" at bounding box center [712, 452] width 10 height 10
click at [819, 446] on input "text" at bounding box center [795, 451] width 198 height 30
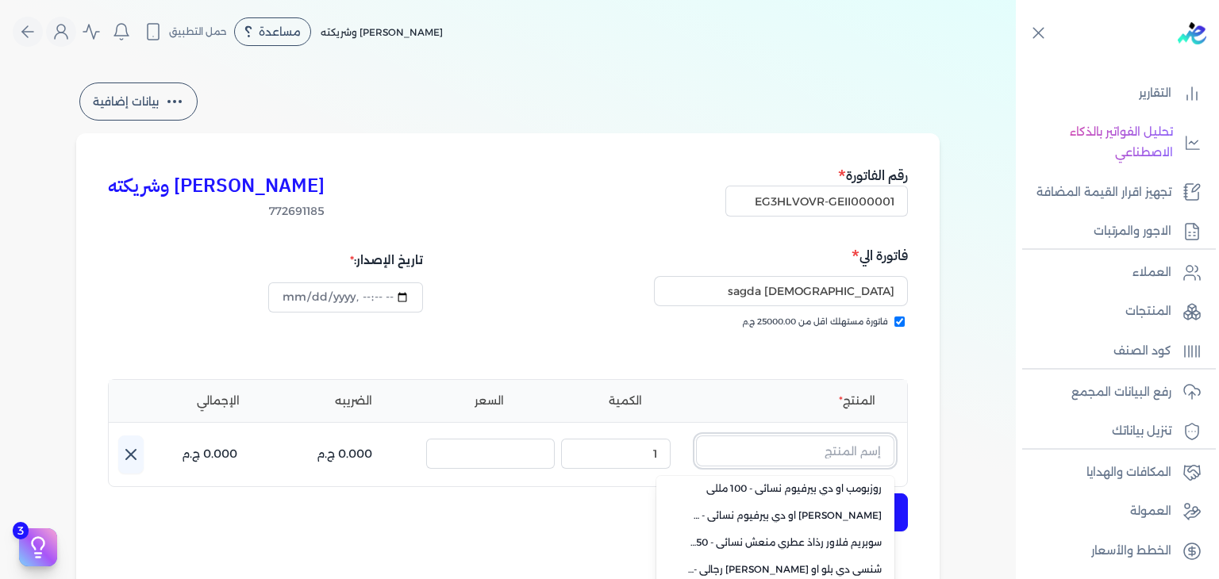
scroll to position [113, 0]
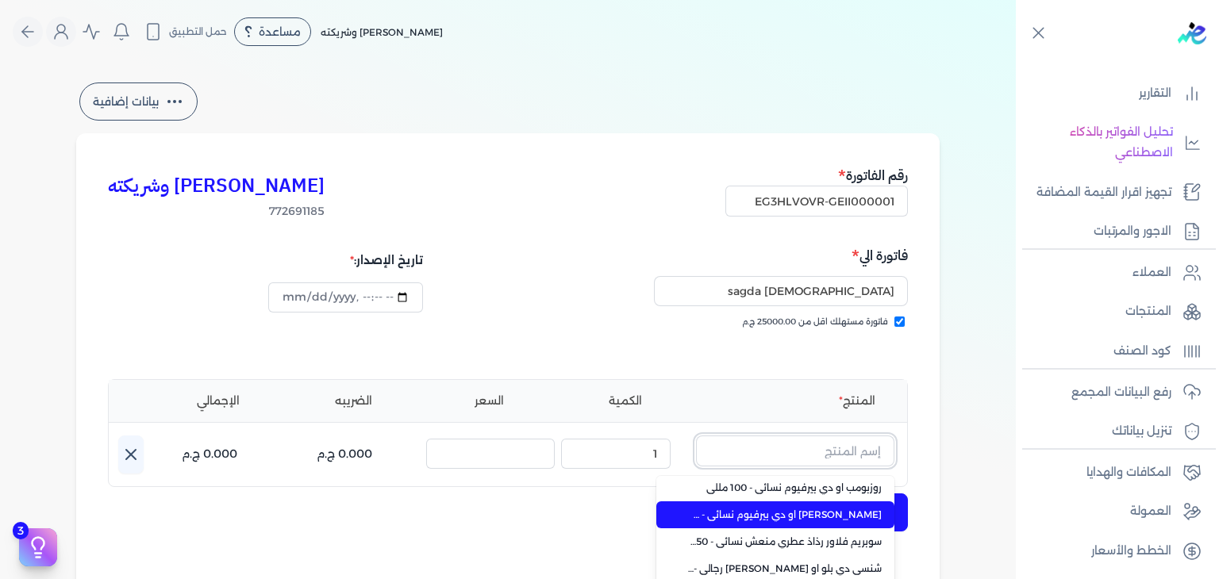
paste input "إثوس نايت"
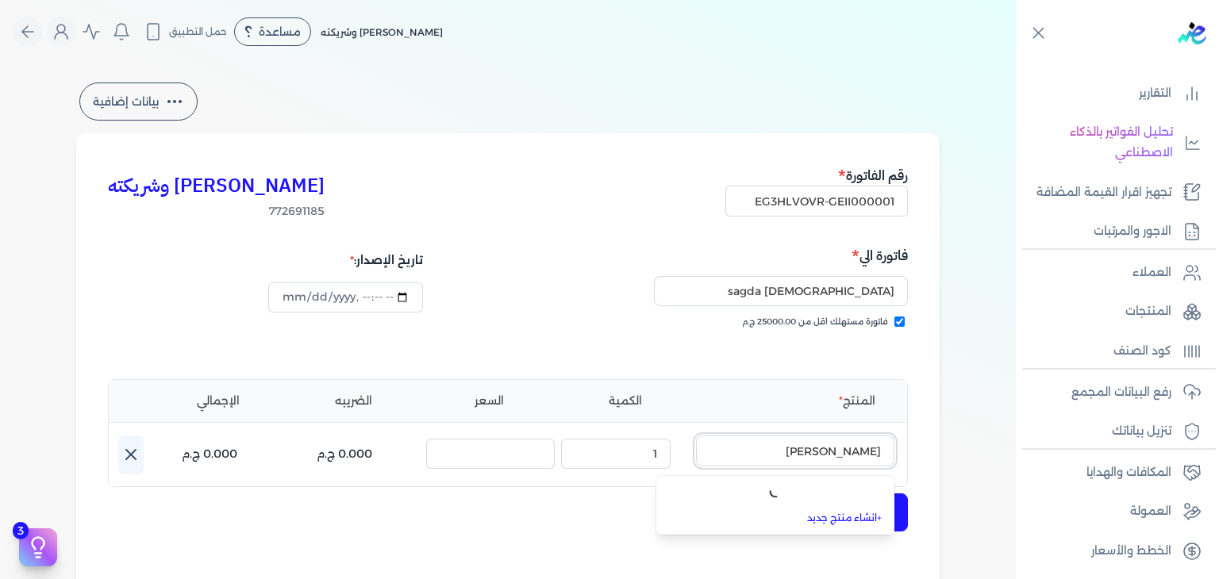
scroll to position [0, 0]
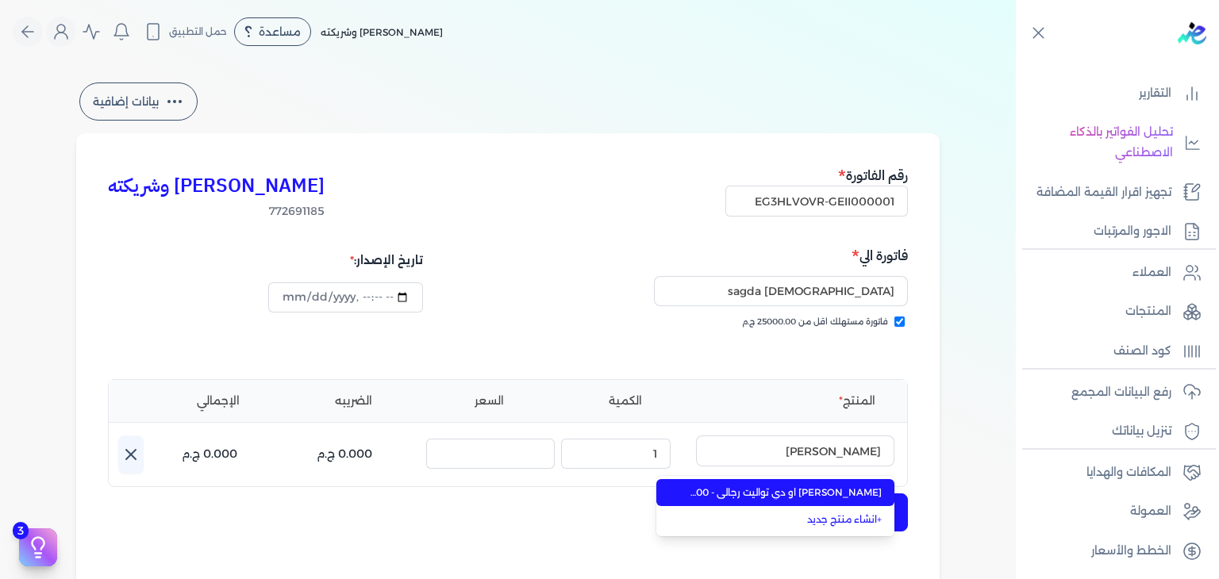
click at [875, 497] on span "إثوس نايت او دي تواليت رجالي - 100 مللي" at bounding box center [785, 493] width 194 height 14
type input "إثوس نايت او دي تواليت رجالي - 100 مللي"
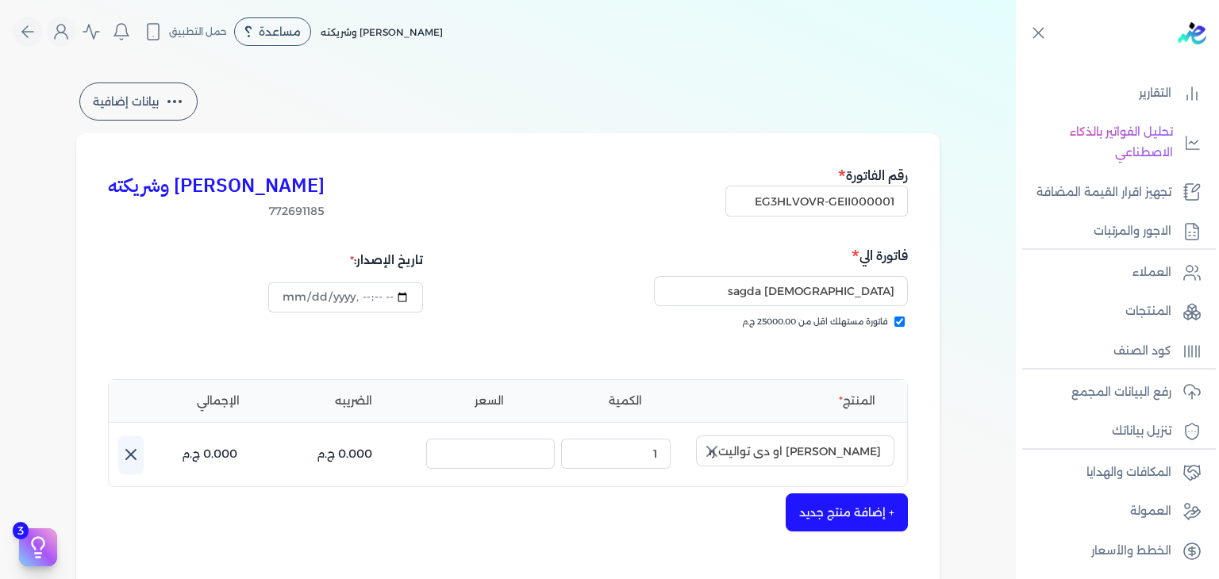
click at [962, 464] on div "بيانات إضافية كريم محمود ابراهيم الدقلة وشريكته 772691185 رقم الفاتورة EG3HLVOV…" at bounding box center [508, 465] width 914 height 772
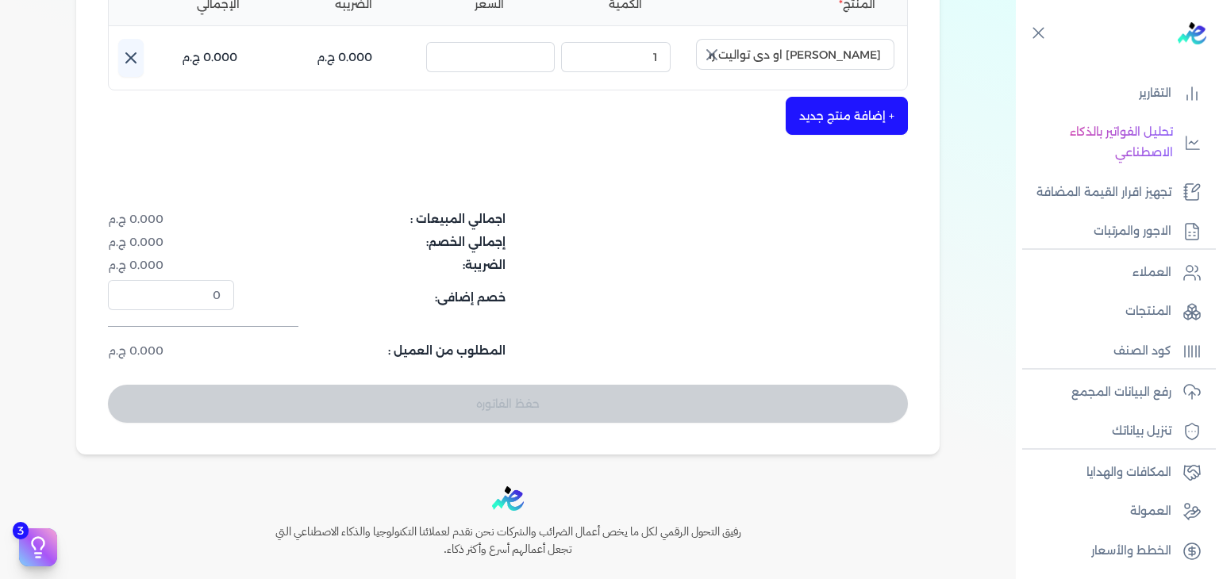
scroll to position [79, 0]
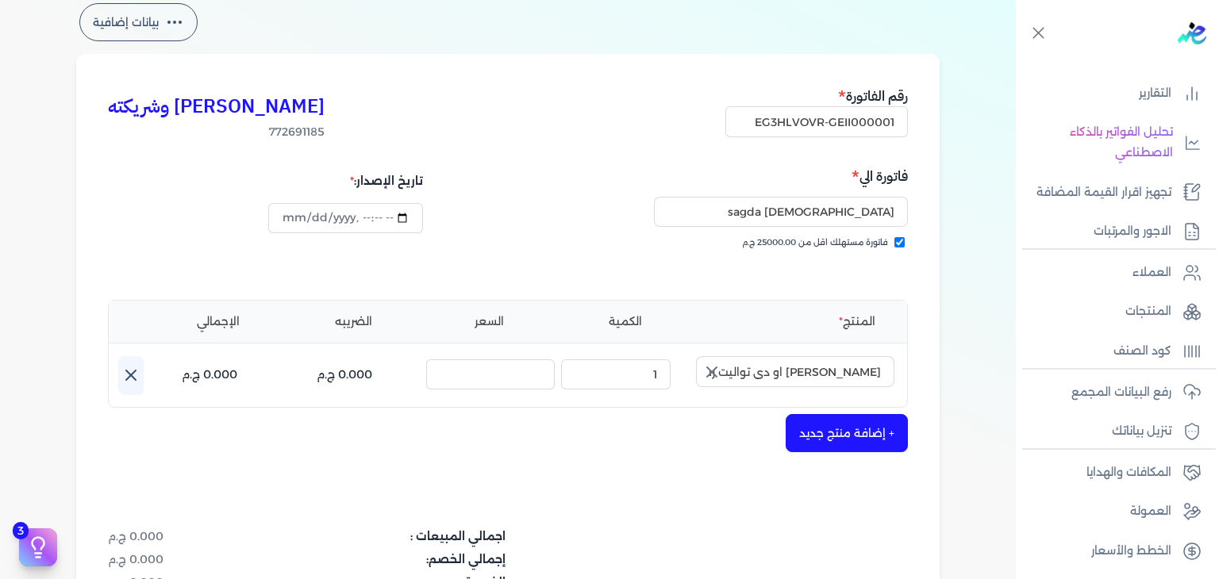
click at [717, 369] on icon "button" at bounding box center [712, 372] width 10 height 10
click at [793, 374] on input "text" at bounding box center [795, 371] width 198 height 30
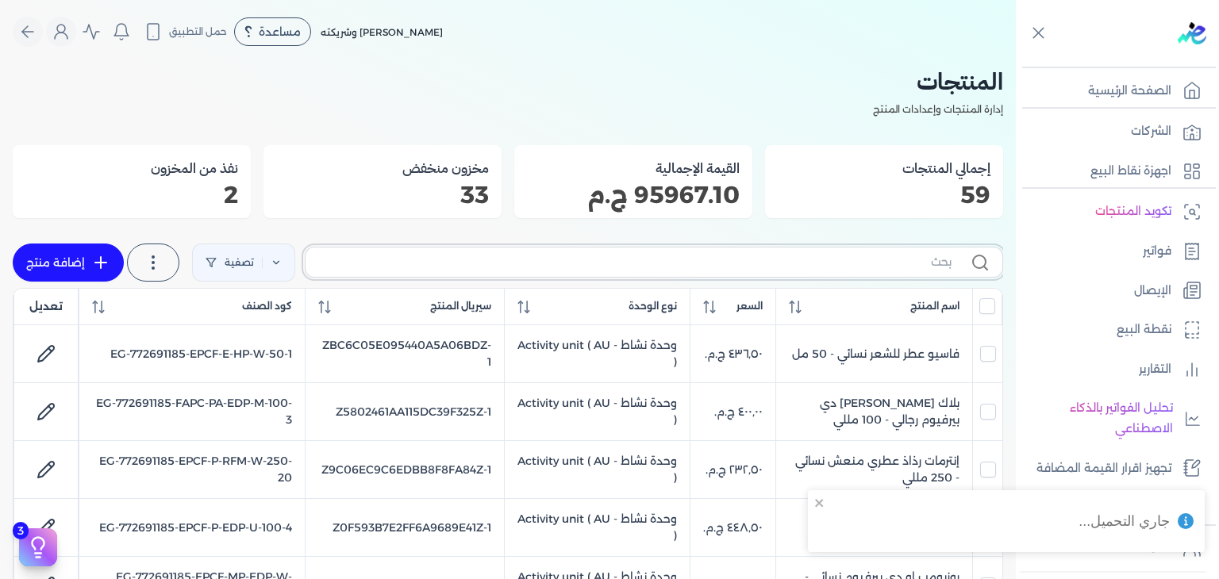
click at [909, 266] on input "text" at bounding box center [634, 262] width 633 height 17
paste input "[PERSON_NAME]"
type input "[PERSON_NAME]"
checkbox input "false"
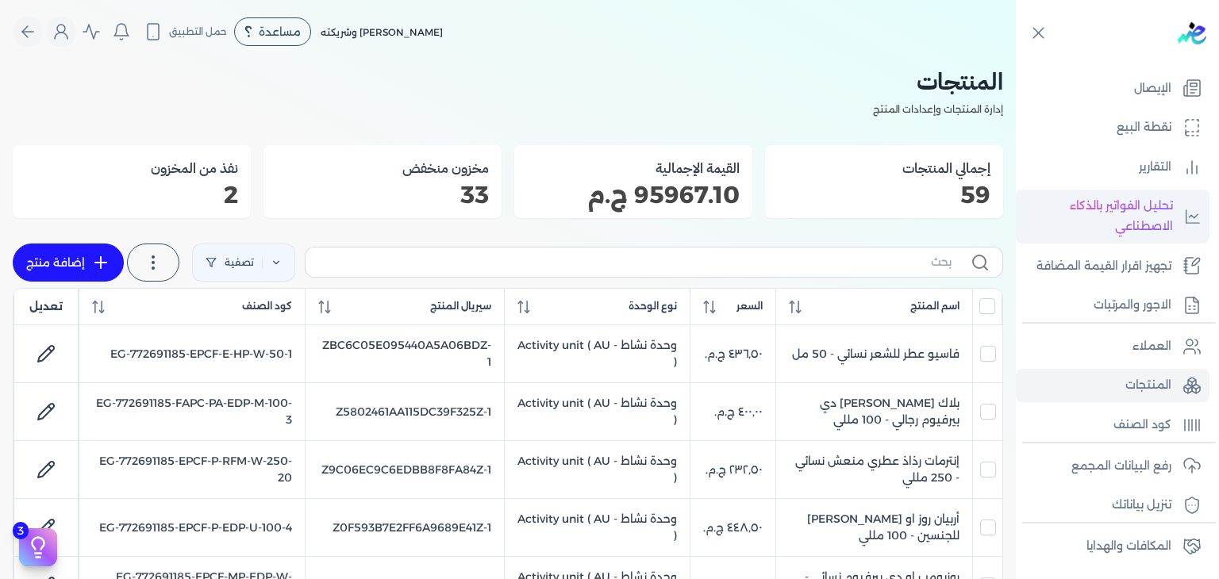
scroll to position [276, 0]
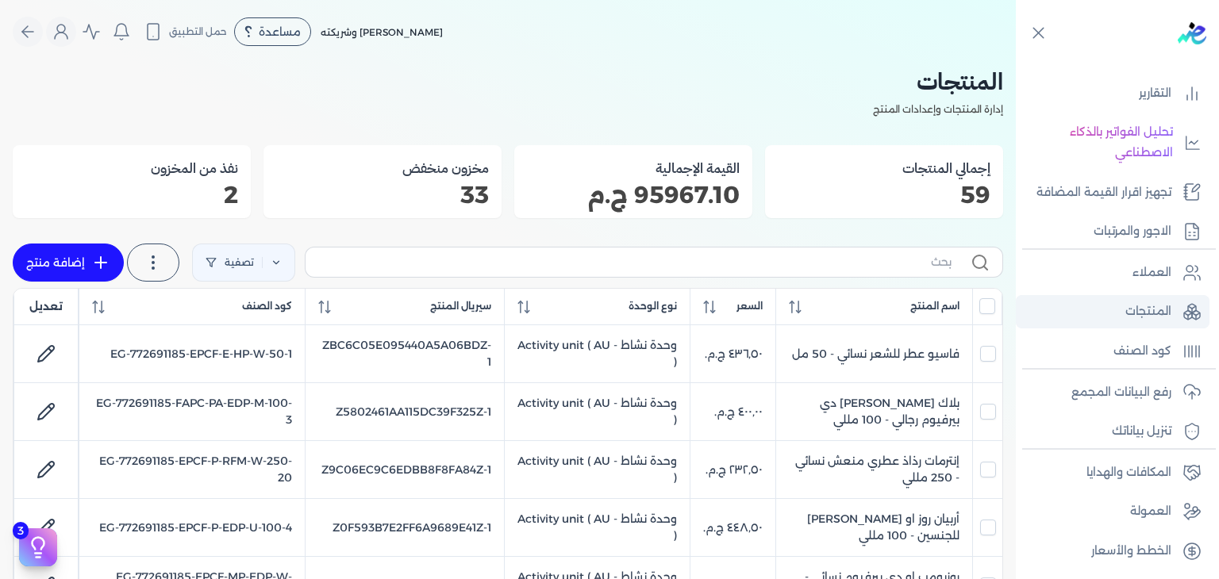
click at [1133, 314] on p "المنتجات" at bounding box center [1148, 312] width 46 height 21
click at [852, 263] on input "text" at bounding box center [634, 262] width 633 height 17
paste input "EPCF-P-EDT-M-100-1"
type input "EPCF-P-EDT-M-100-1"
checkbox input "false"
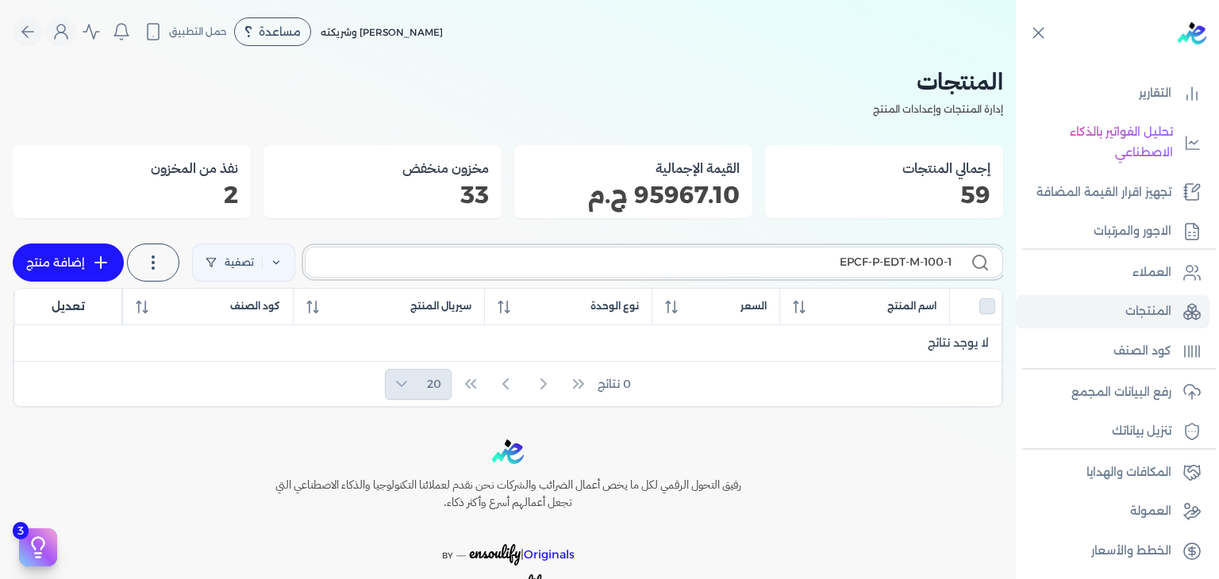
type input "EPCF-P-EDT-M-100-1"
checkbox input "false"
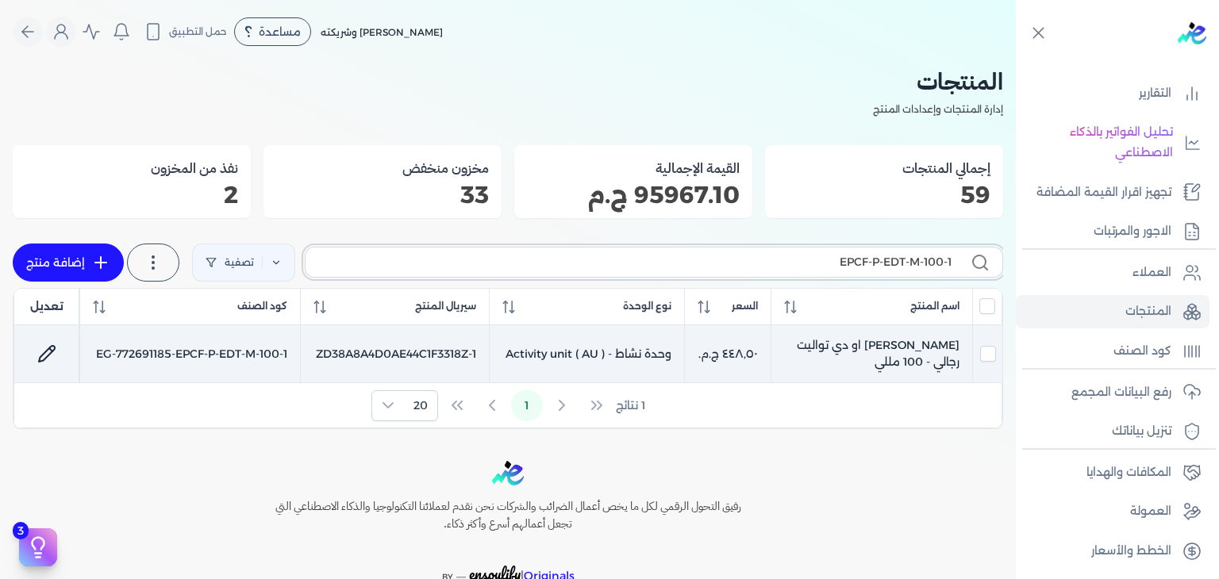
type input "EPCF-P-EDT-M-100-1"
click at [903, 347] on td "[PERSON_NAME] او دي تواليت رجالي - 100 مللي" at bounding box center [871, 354] width 201 height 58
checkbox input "true"
click at [861, 349] on td "[PERSON_NAME] او دي تواليت رجالي - 100 مللي" at bounding box center [871, 354] width 201 height 58
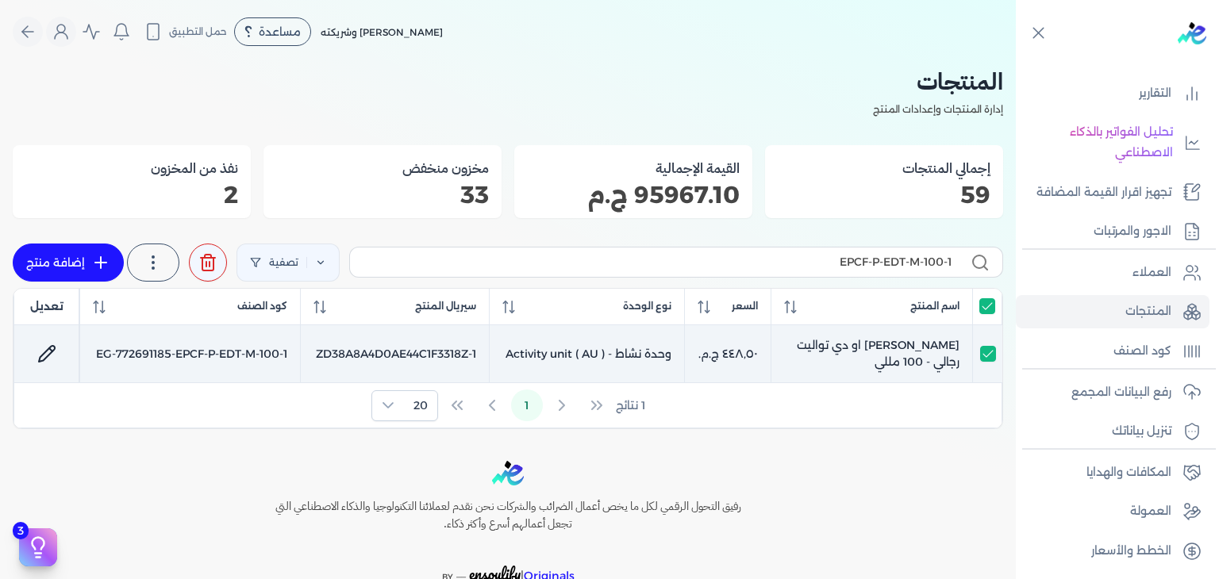
checkbox input "false"
click at [51, 356] on icon at bounding box center [46, 353] width 19 height 19
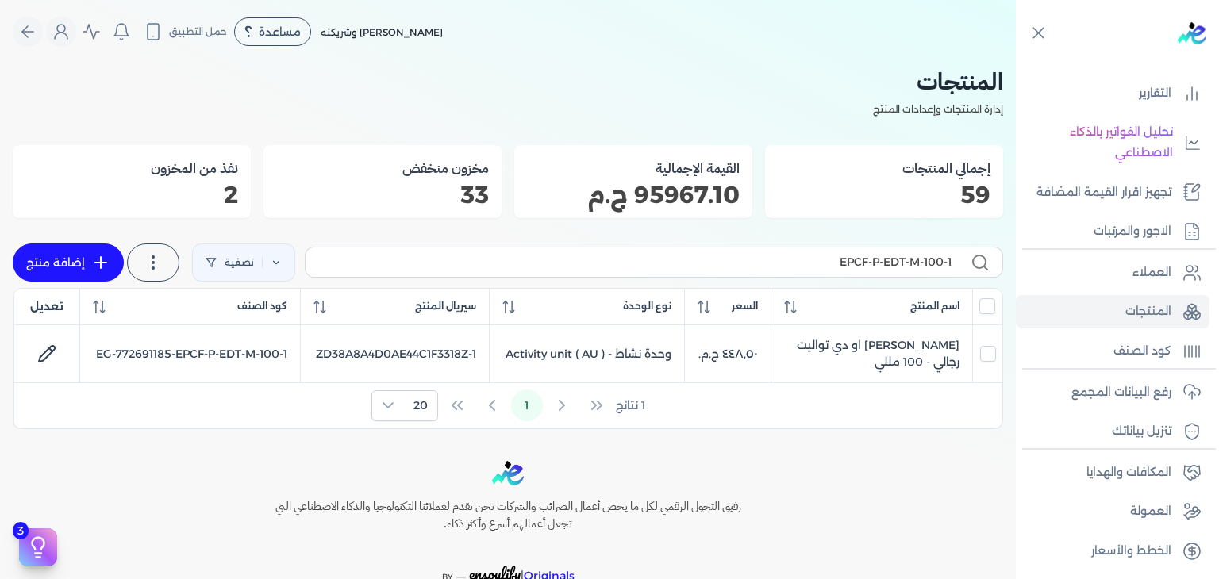
select select "EGS"
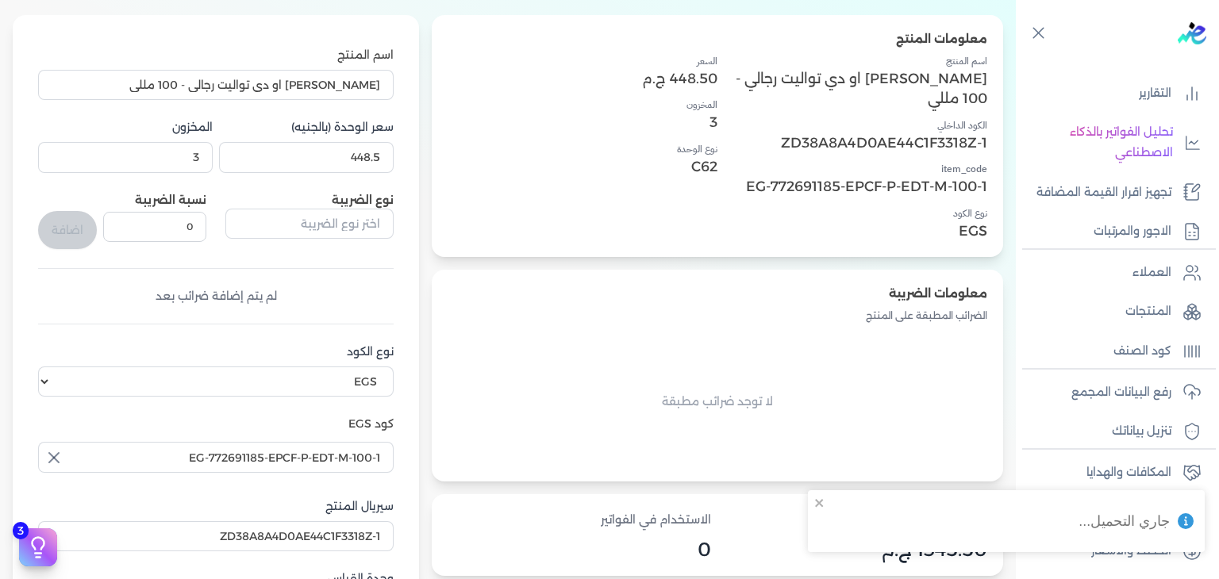
scroll to position [79, 0]
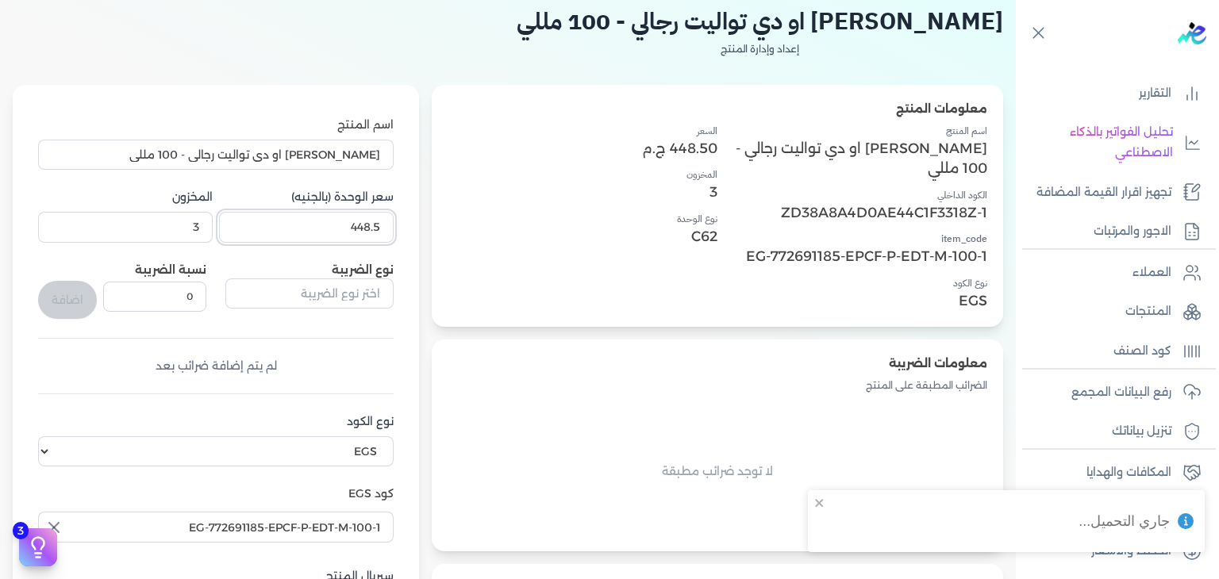
click at [341, 233] on input "448.5" at bounding box center [306, 227] width 175 height 30
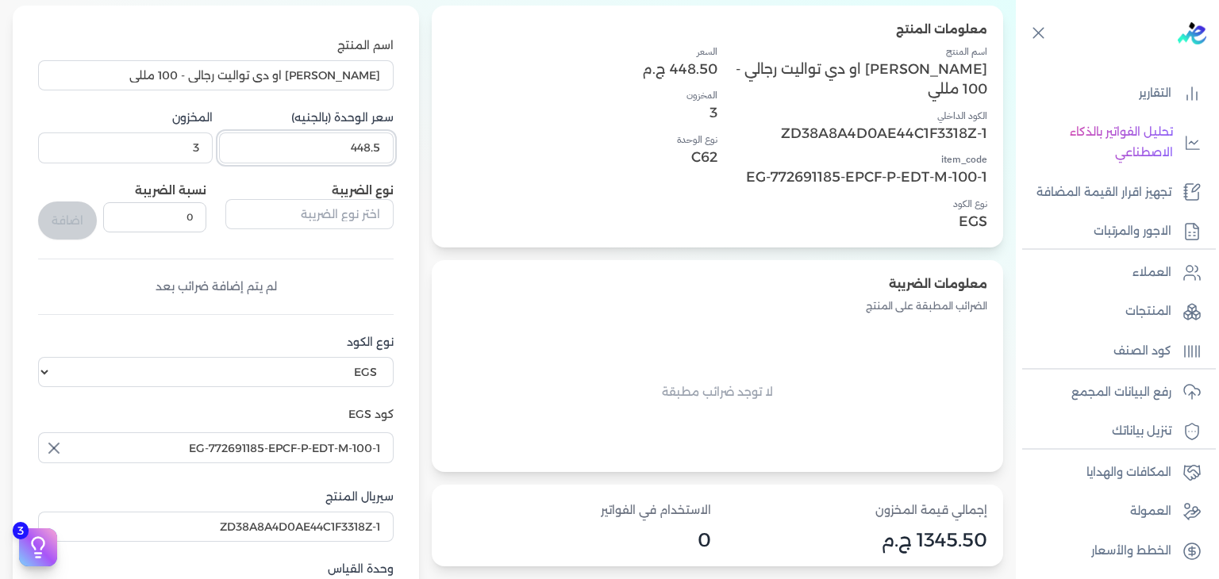
scroll to position [524, 0]
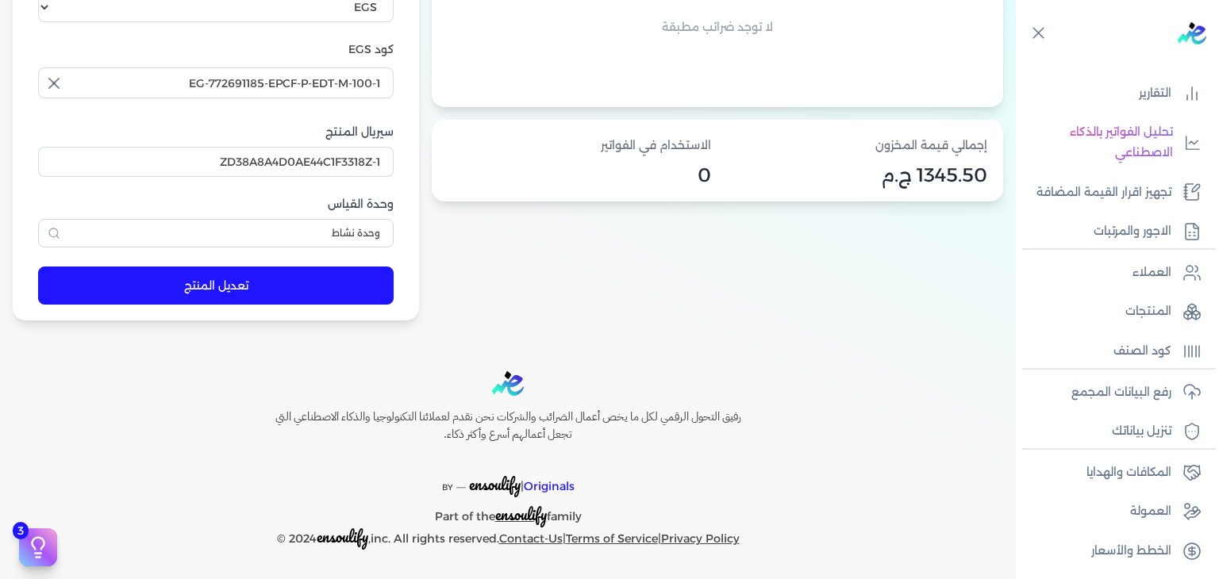
click at [304, 275] on button "تعديل المنتج" at bounding box center [216, 286] width 356 height 38
click at [332, 280] on button "تعديل المنتج" at bounding box center [216, 286] width 356 height 38
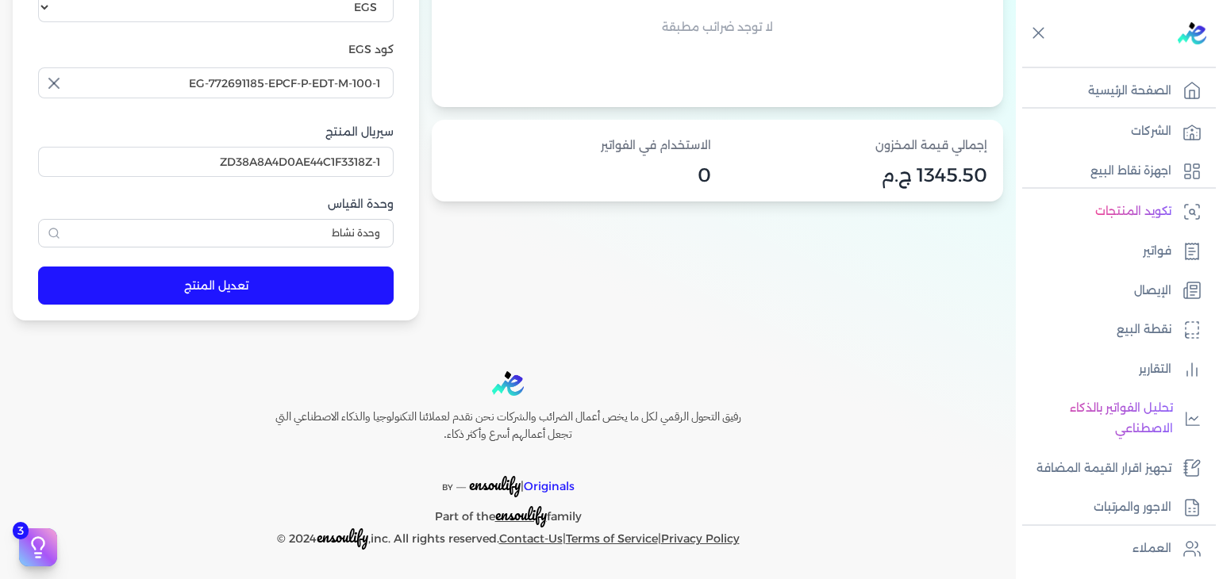
click at [1156, 233] on ul "تكويد المنتجات فواتير الإيصال نقطة البيع التقارير تحليل الفواتير بالذكاء الاصطن…" at bounding box center [1113, 359] width 194 height 329
click at [1152, 249] on p "فواتير" at bounding box center [1157, 251] width 29 height 21
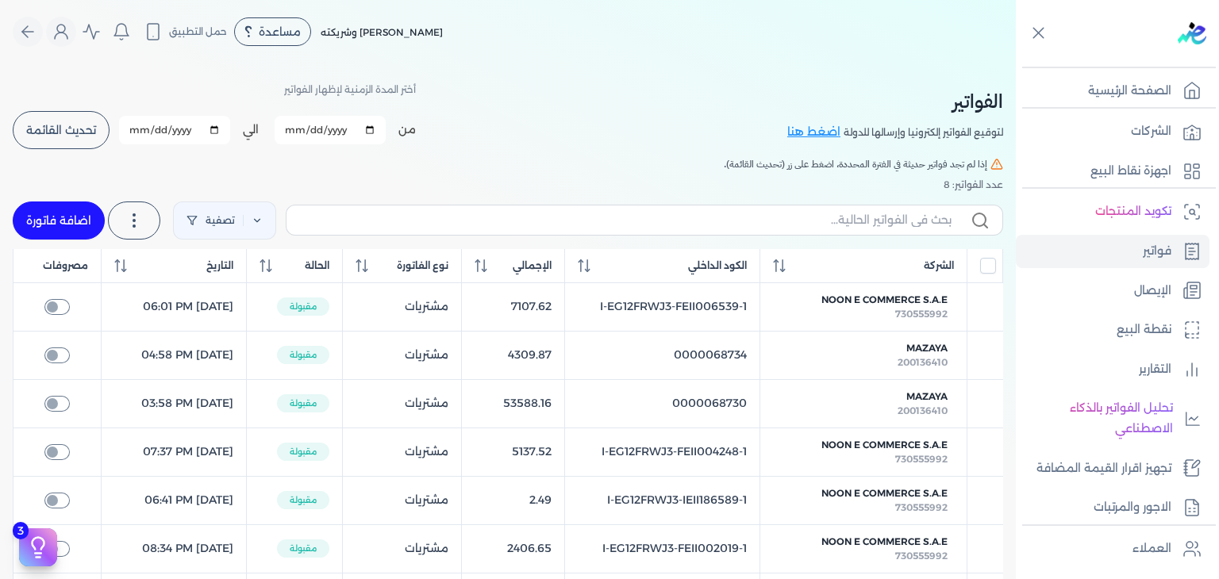
click at [60, 218] on link "اضافة فاتورة" at bounding box center [59, 221] width 92 height 38
select select "EGP"
select select "B"
select select "EGS"
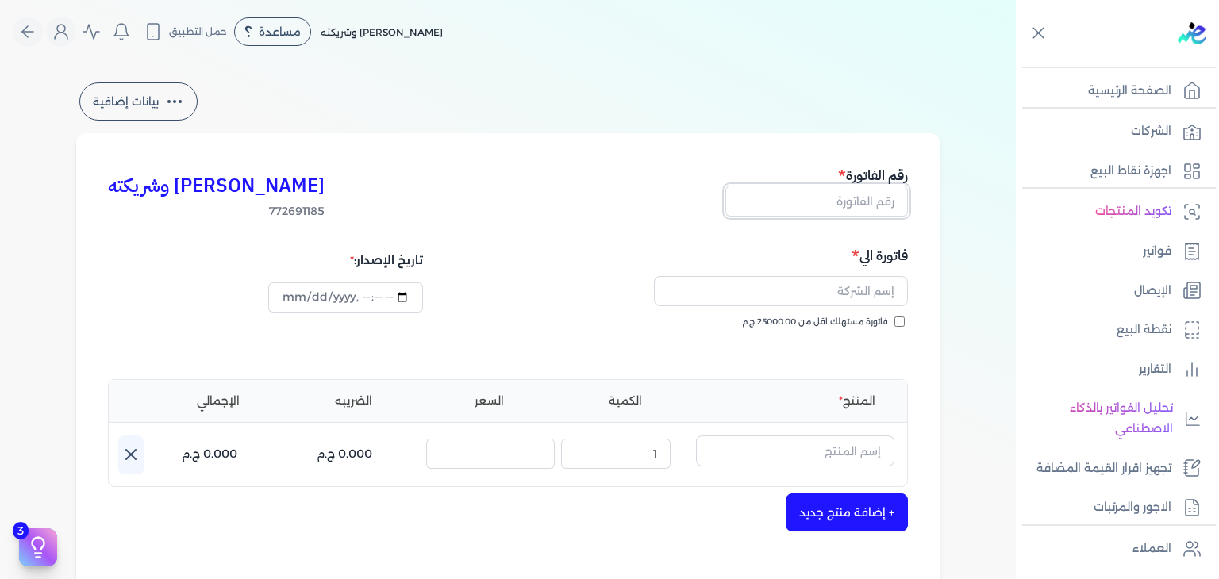
drag, startPoint x: 892, startPoint y: 200, endPoint x: 884, endPoint y: 274, distance: 74.2
click at [892, 200] on input "text" at bounding box center [816, 201] width 183 height 30
paste input "إثوس نايت"
type input "إثوس نايت"
click at [905, 322] on input "فاتورة مستهلك اقل من 25000.00 ج.م" at bounding box center [899, 322] width 10 height 10
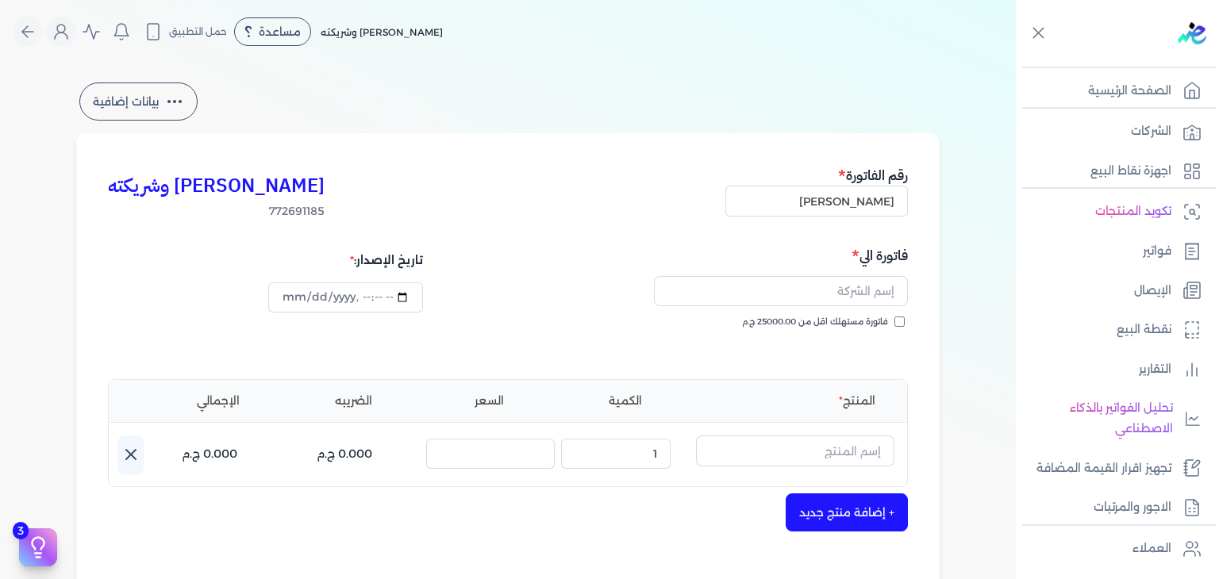
checkbox input "true"
click at [860, 204] on input "إثوس نايت" at bounding box center [816, 201] width 183 height 30
paste input "EG3HLVOVR-GEII000001"
type input "EG3HLVOVR-GEII000001"
click at [294, 298] on input "datetime-local" at bounding box center [345, 298] width 154 height 30
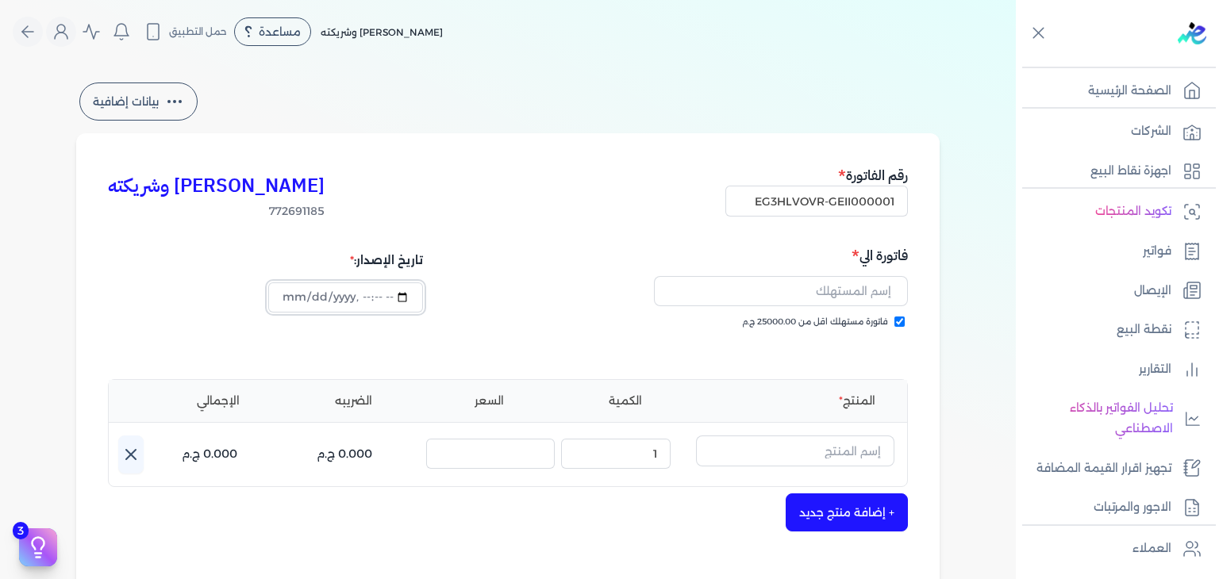
type input "2025-09-01T17:10:48"
click at [524, 319] on div "فاتورة مستهلك اقل من 25000.00 ج.م" at bounding box center [710, 338] width 389 height 44
click at [825, 442] on input "text" at bounding box center [795, 451] width 198 height 30
paste input "إثوس نايت"
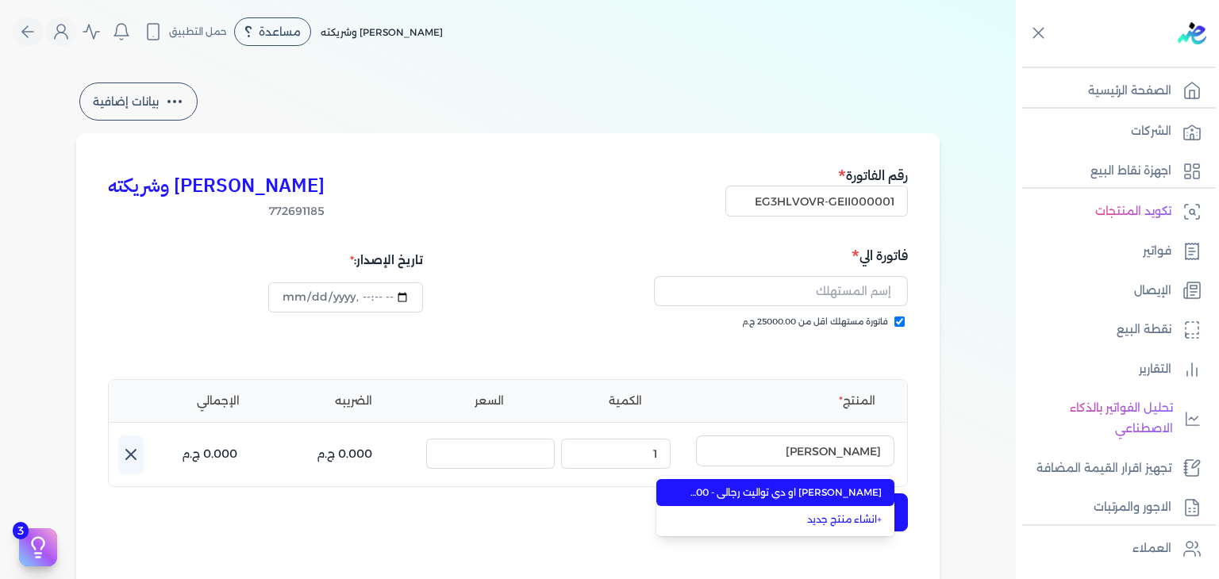
click at [841, 496] on span "إثوس نايت او دي تواليت رجالي - 100 مللي" at bounding box center [785, 493] width 194 height 14
type input "إثوس نايت او دي تواليت رجالي - 100 مللي"
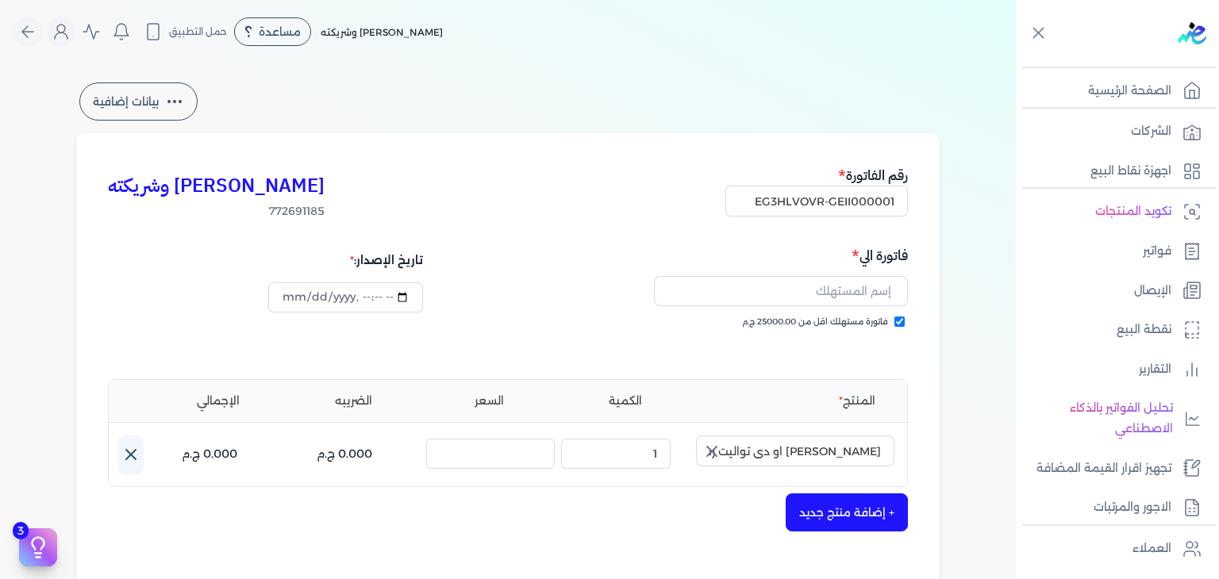
click at [721, 448] on icon "button" at bounding box center [711, 451] width 19 height 19
click at [743, 460] on input "text" at bounding box center [795, 451] width 198 height 30
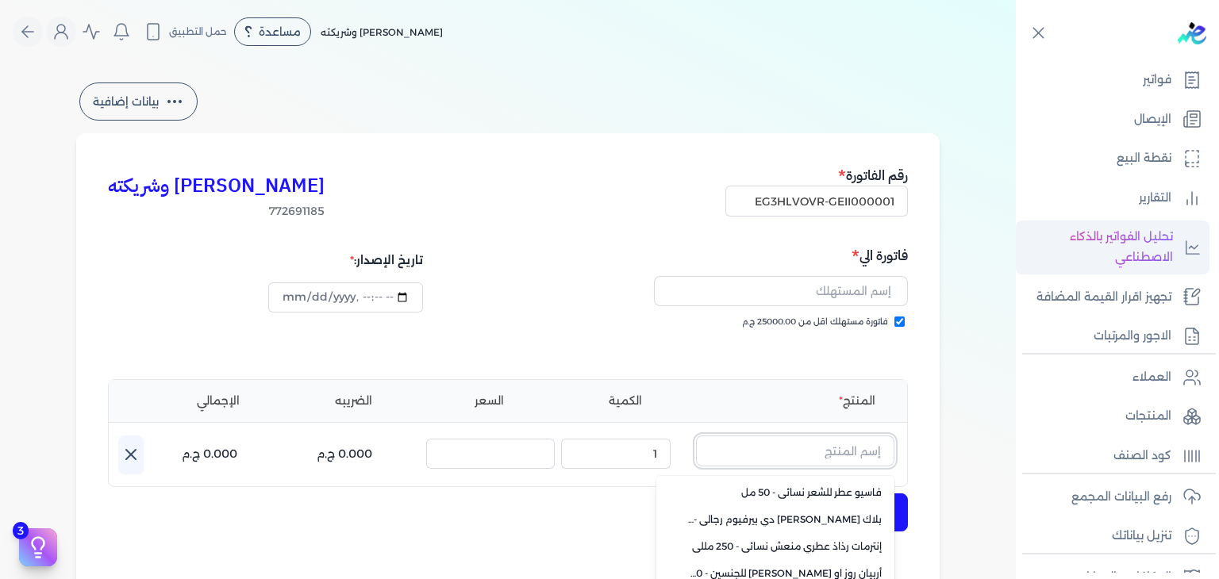
scroll to position [276, 0]
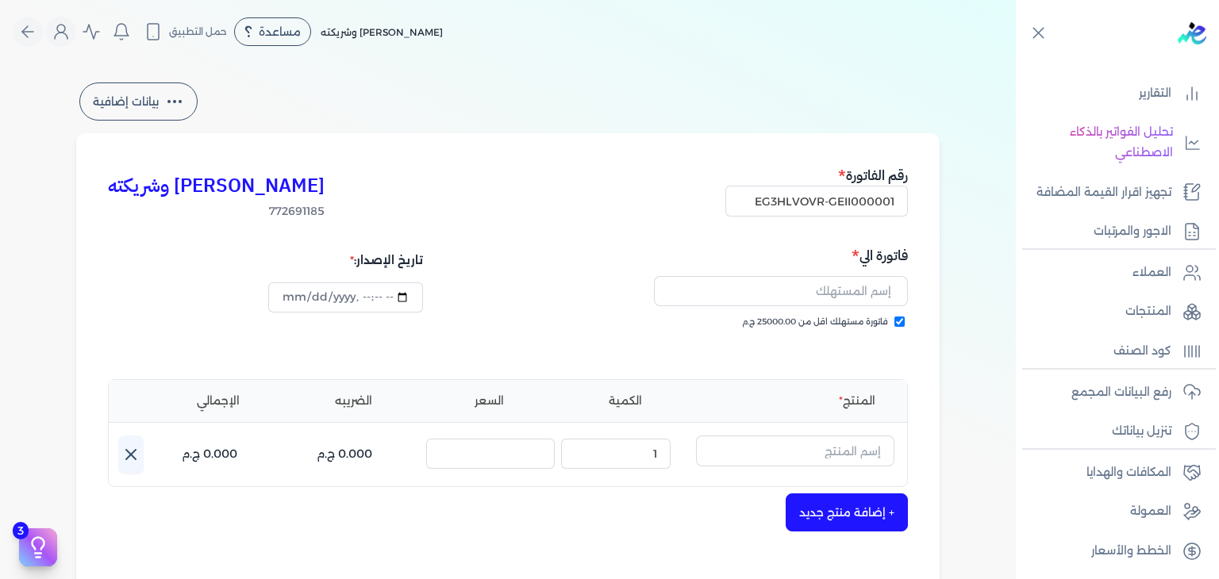
click at [629, 349] on div "فاتورة مستهلك اقل من 25000.00 ج.م" at bounding box center [710, 338] width 389 height 44
click at [130, 450] on icon at bounding box center [131, 455] width 10 height 10
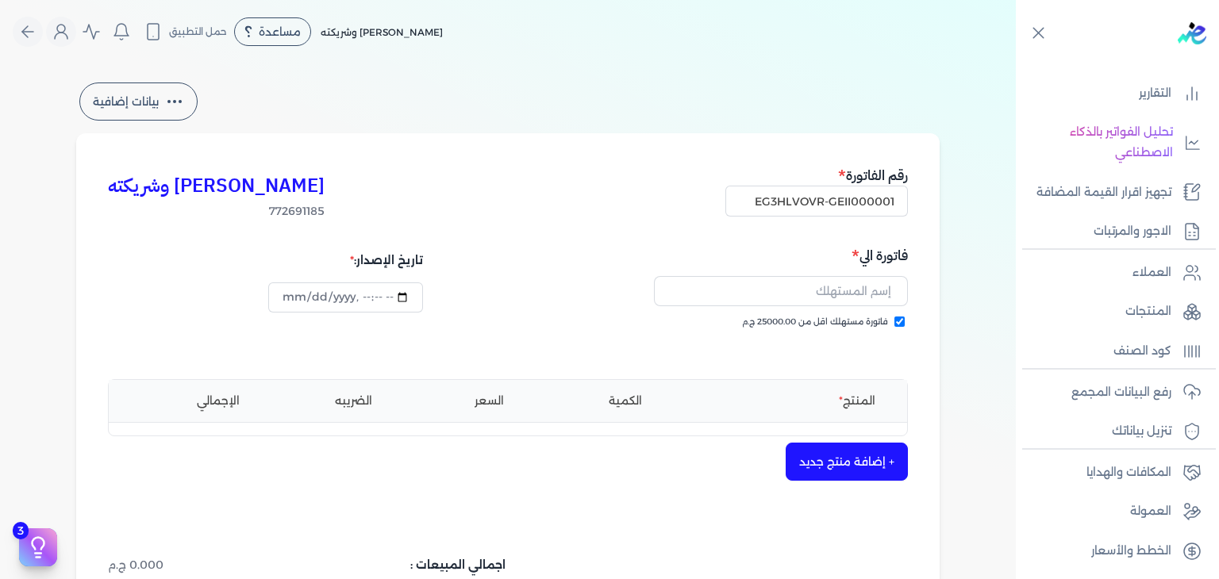
click at [821, 463] on button "+ إضافة منتج جديد" at bounding box center [847, 462] width 122 height 38
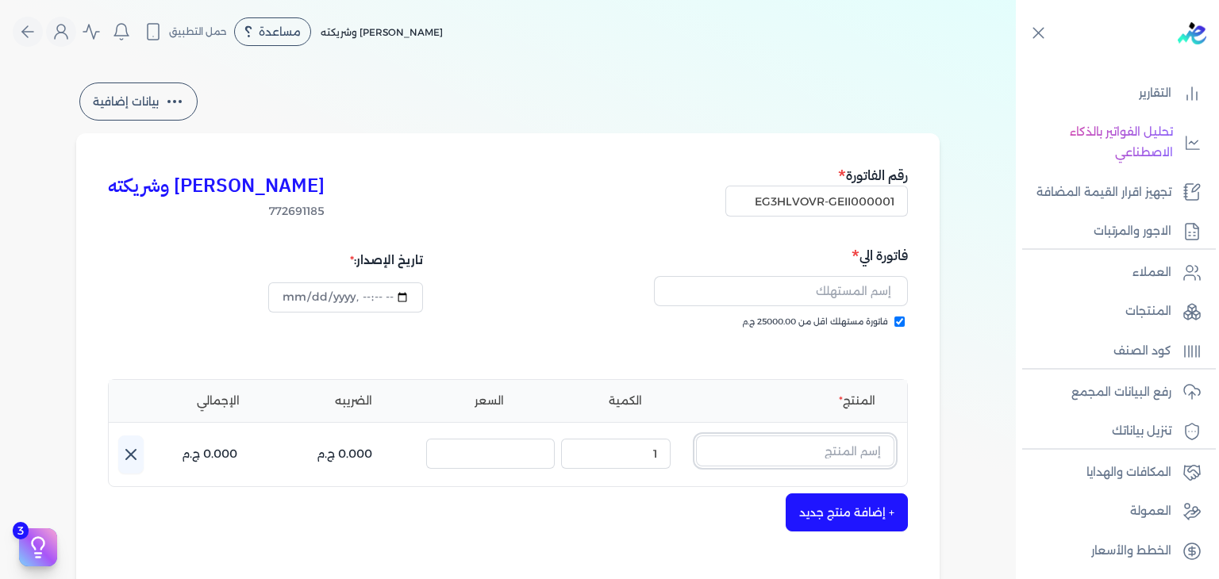
click at [836, 444] on input "text" at bounding box center [795, 451] width 198 height 30
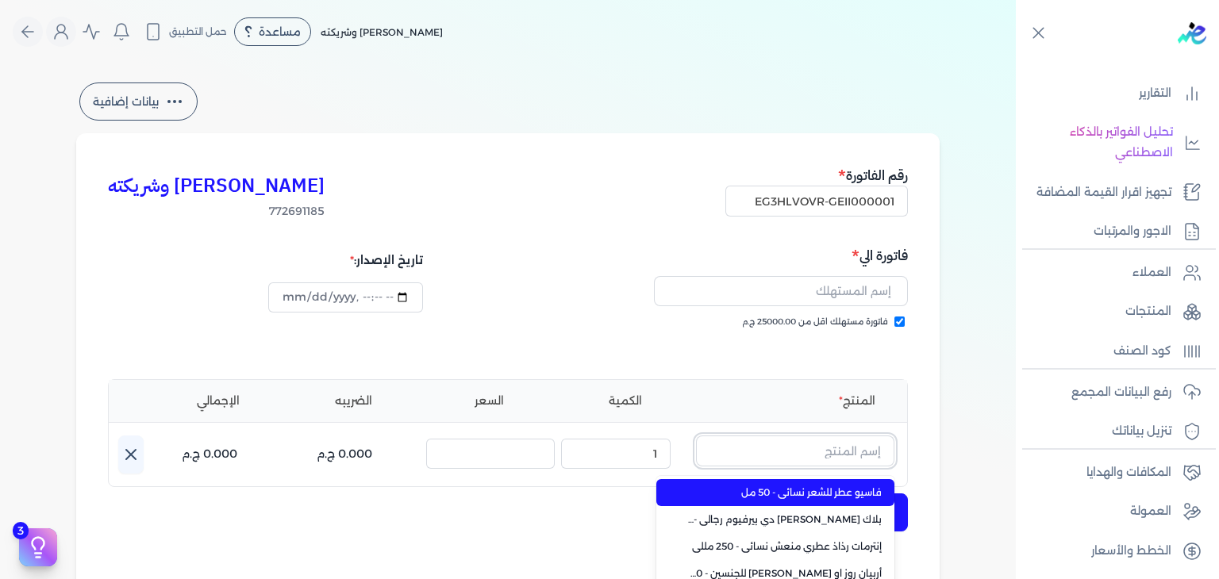
paste input "إثوس نايت"
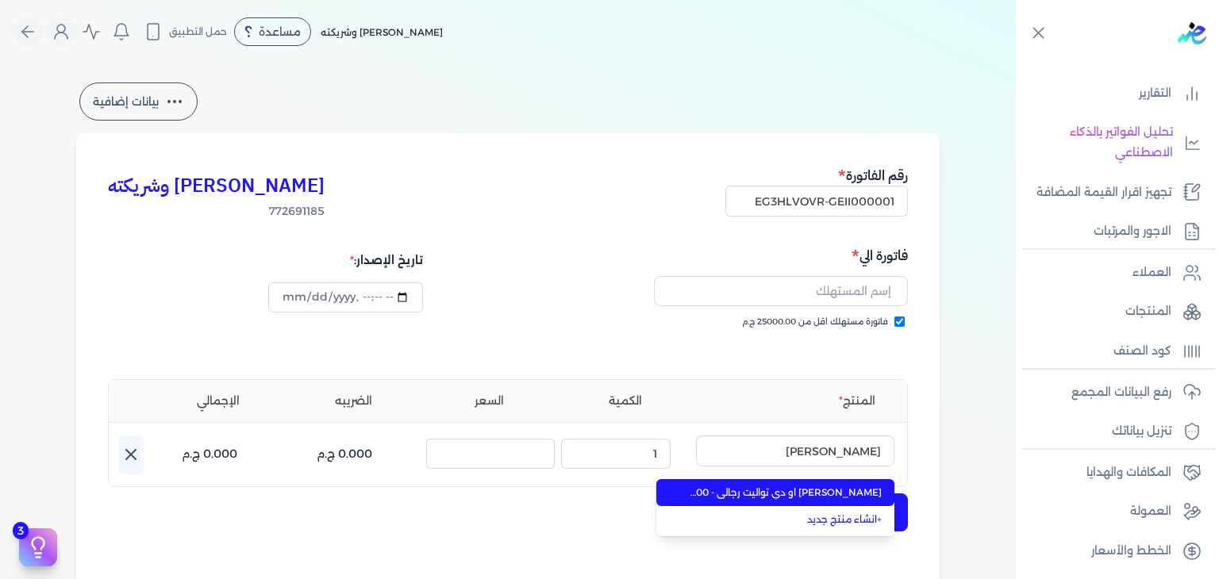
click at [840, 484] on li "إثوس نايت او دي تواليت رجالي - 100 مللي" at bounding box center [775, 492] width 238 height 27
type input "إثوس نايت او دي تواليت رجالي - 100 مللي"
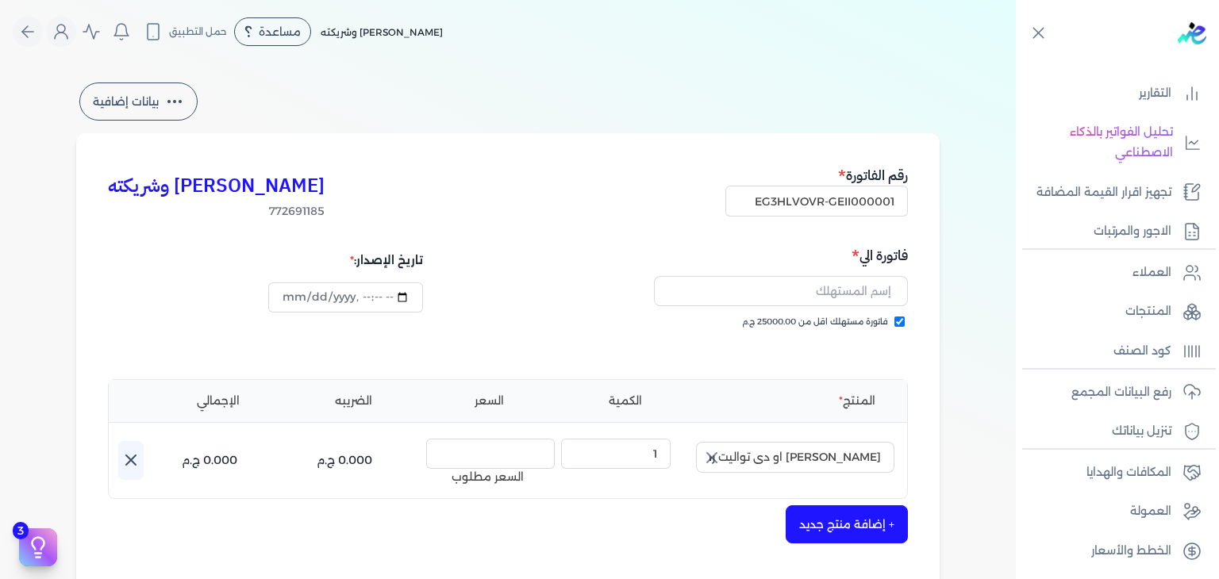
scroll to position [414, 0]
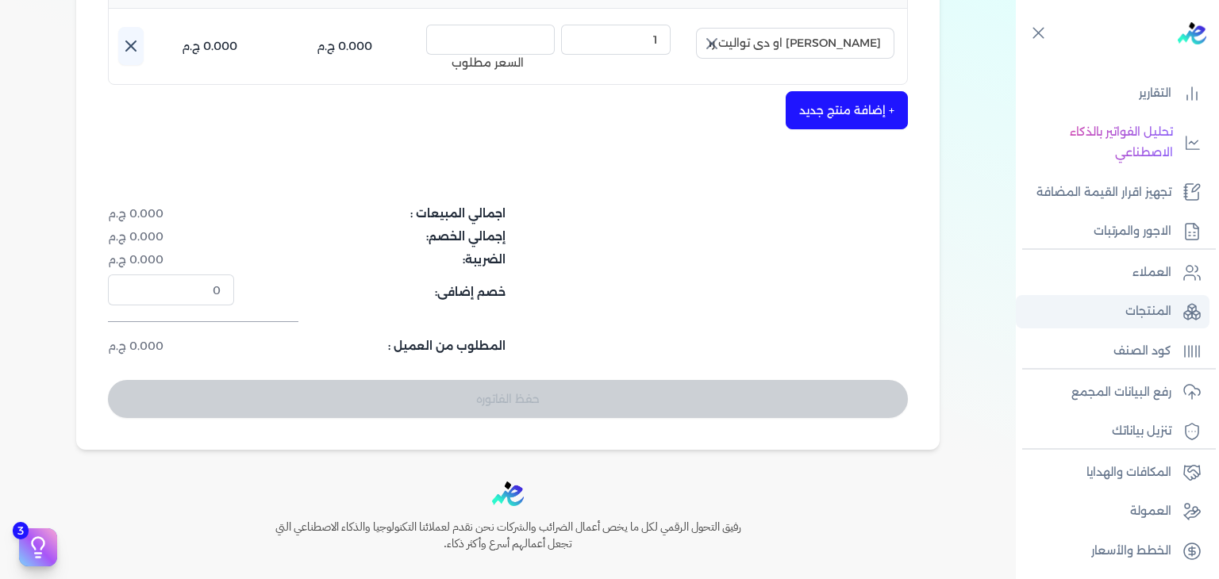
click at [1157, 318] on p "المنتجات" at bounding box center [1148, 312] width 46 height 21
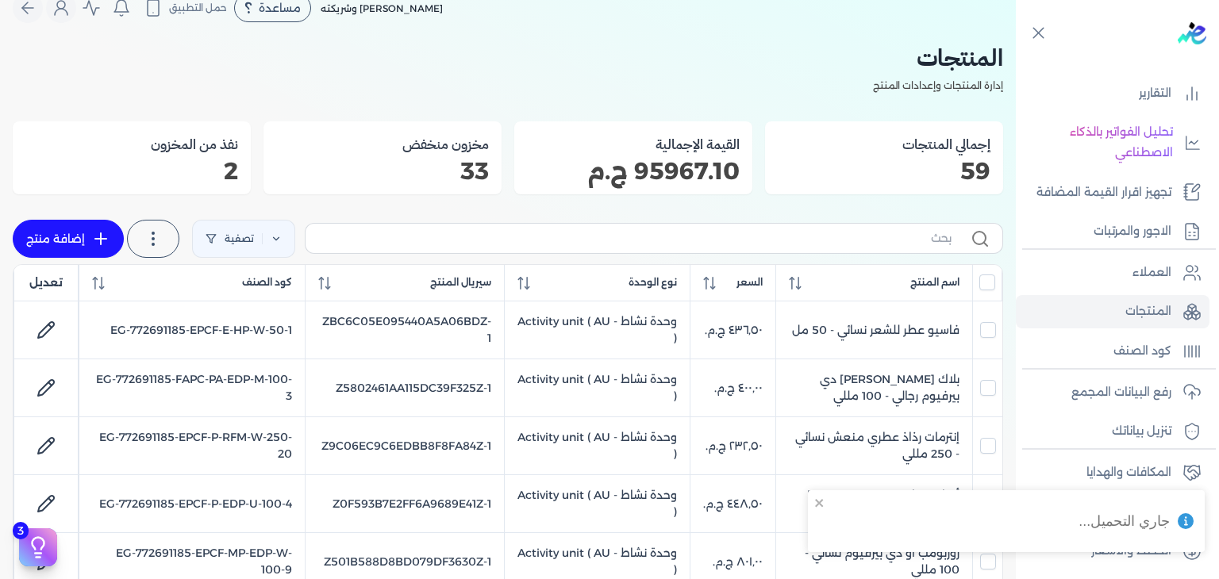
scroll to position [2, 0]
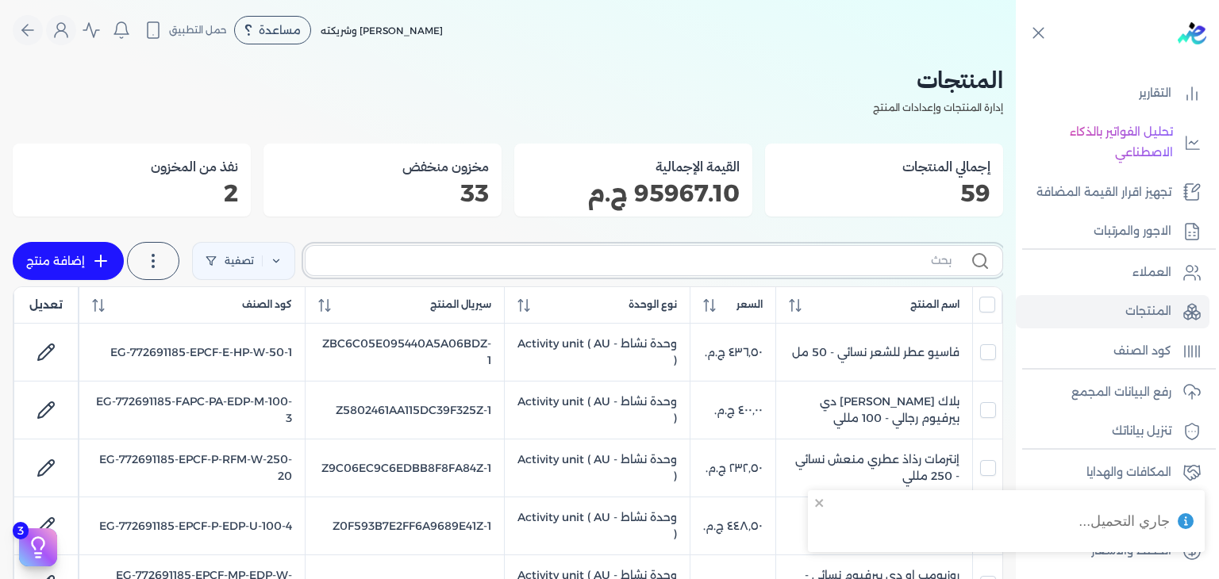
click at [902, 252] on input "text" at bounding box center [634, 260] width 633 height 17
paste input "إثوس نايت"
type input "إثوس نايت"
checkbox input "false"
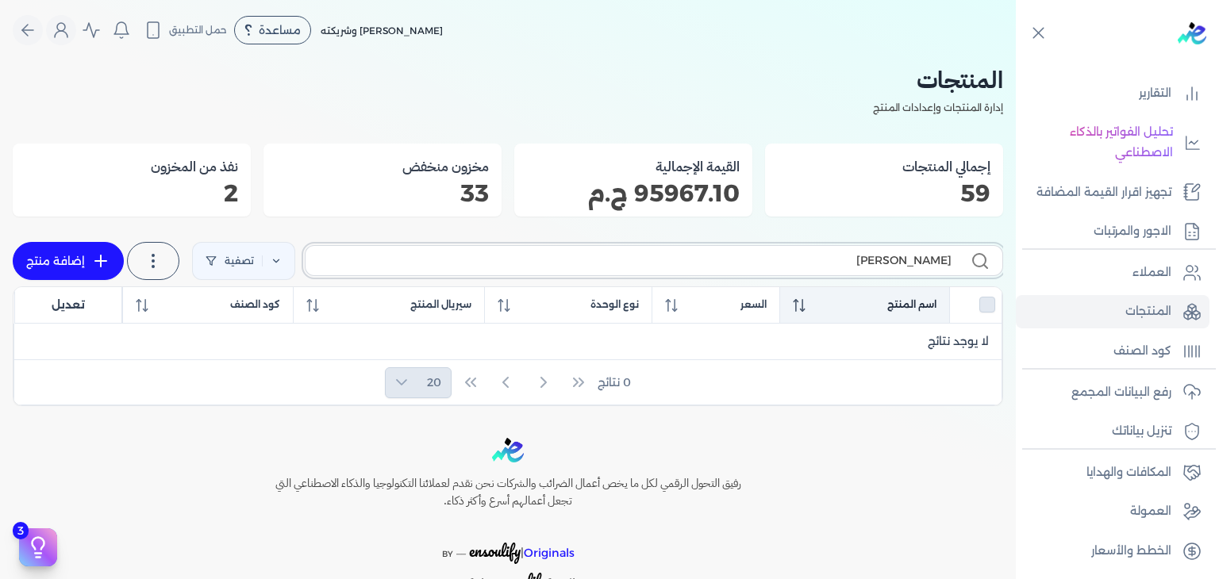
type input "إثوس نايت"
checkbox input "false"
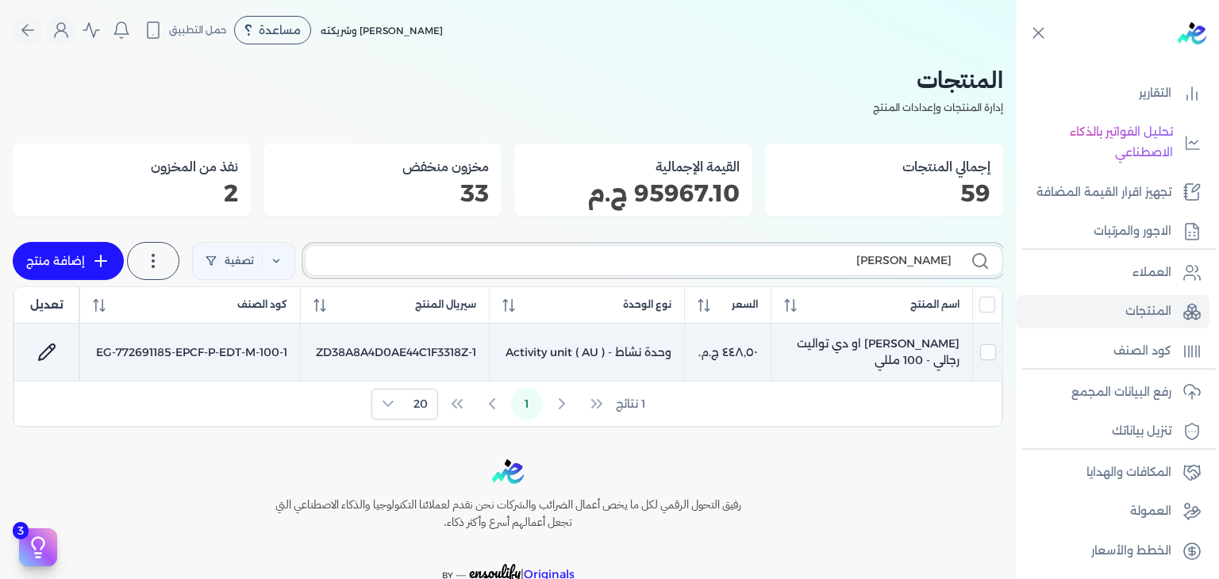
type input "إثوس نايت"
click at [43, 348] on icon at bounding box center [46, 352] width 19 height 19
select select "EGS"
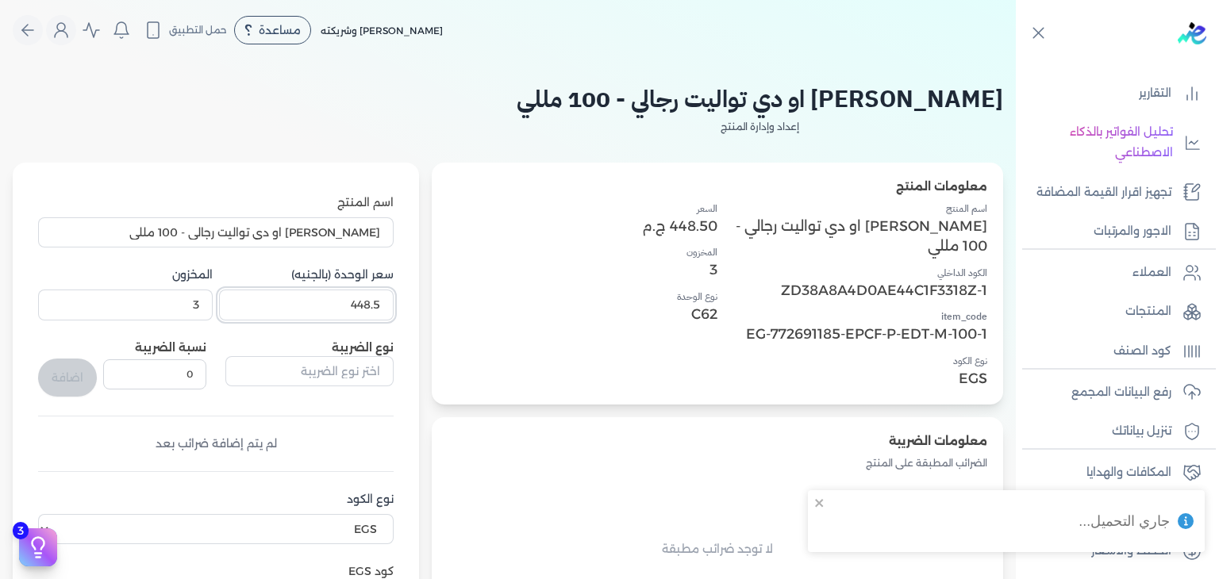
click at [318, 309] on input "448.5" at bounding box center [306, 305] width 175 height 30
type input "448.5"
click at [394, 232] on input "إثوس نايت او دي تواليت رجالي - 100 مللي" at bounding box center [216, 232] width 356 height 30
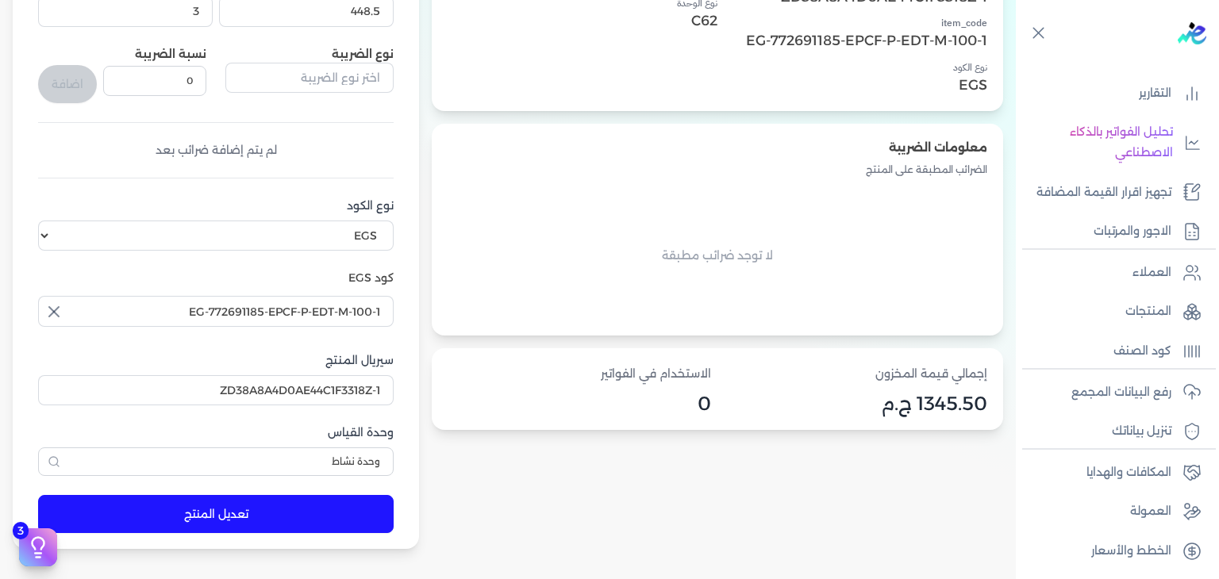
scroll to position [319, 0]
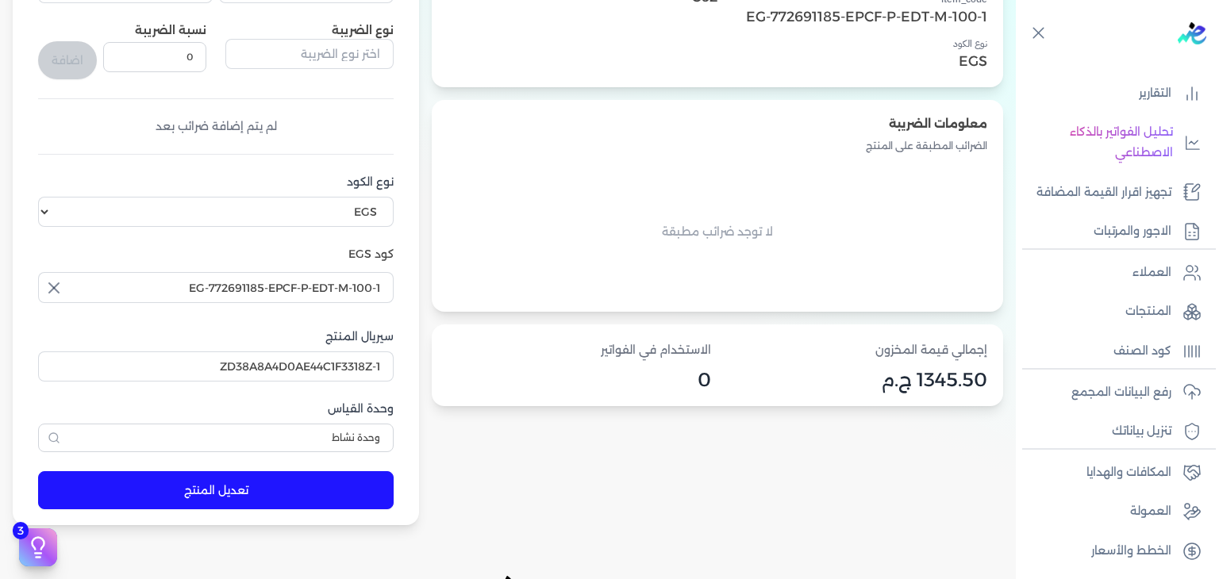
click at [359, 502] on button "تعديل المنتج" at bounding box center [216, 490] width 356 height 38
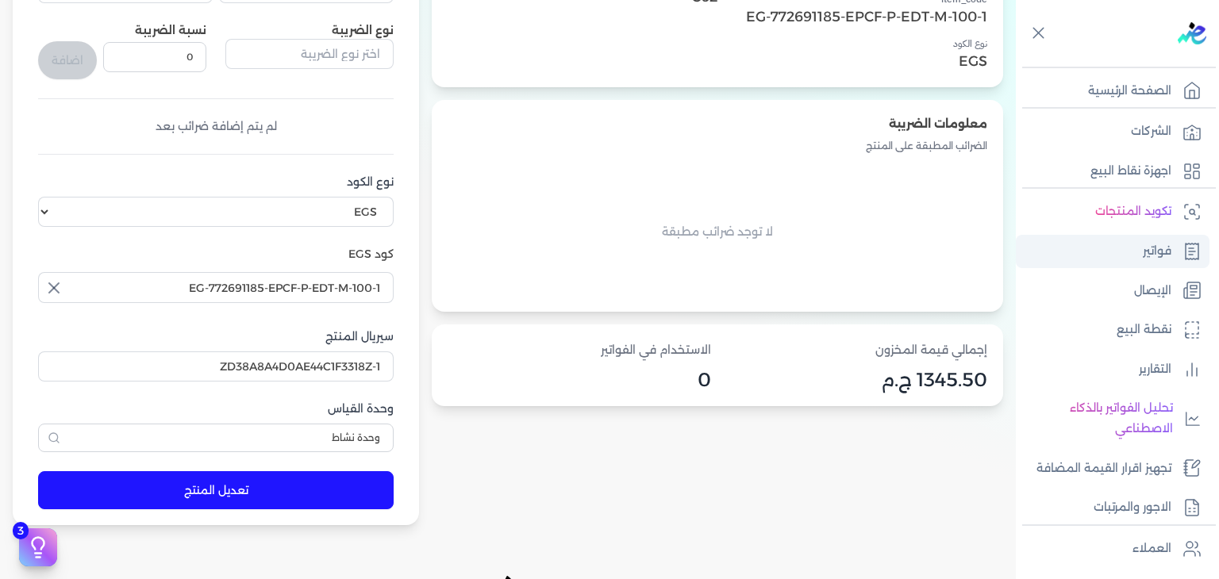
click at [1140, 258] on link "فواتير" at bounding box center [1113, 251] width 194 height 33
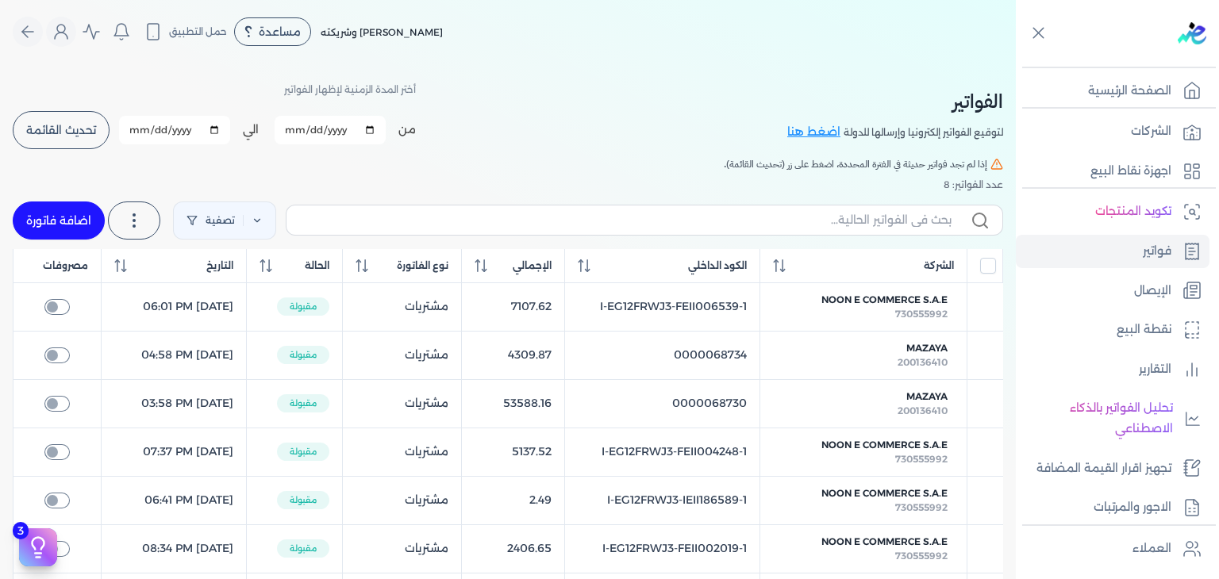
click at [48, 223] on link "اضافة فاتورة" at bounding box center [59, 221] width 92 height 38
select select "EGP"
select select "B"
select select "EGS"
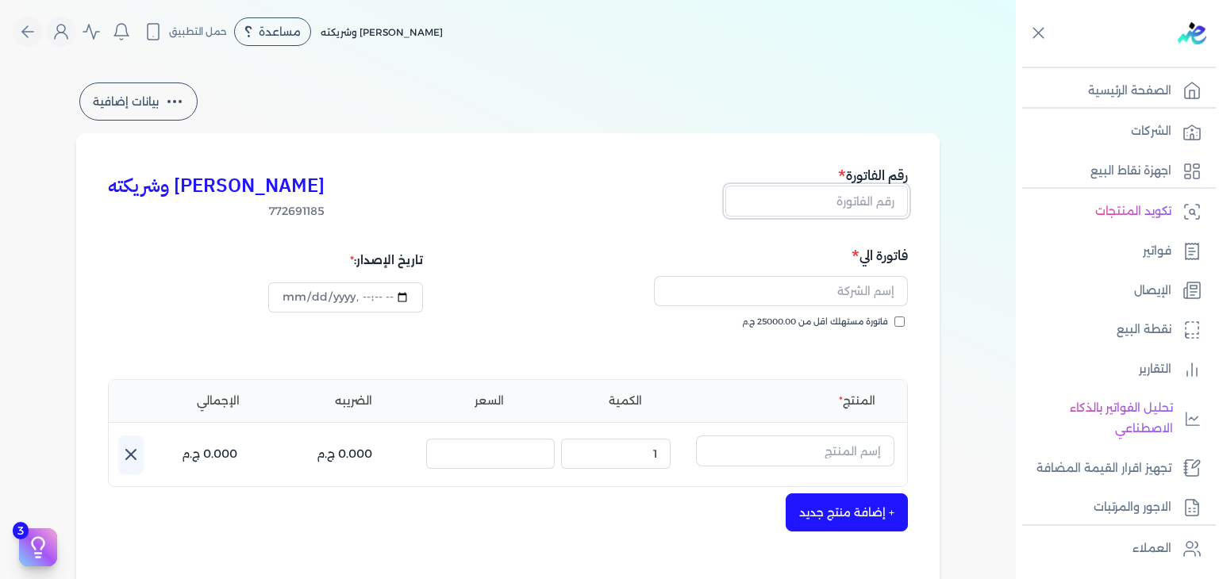
click at [825, 203] on input "text" at bounding box center [816, 201] width 183 height 30
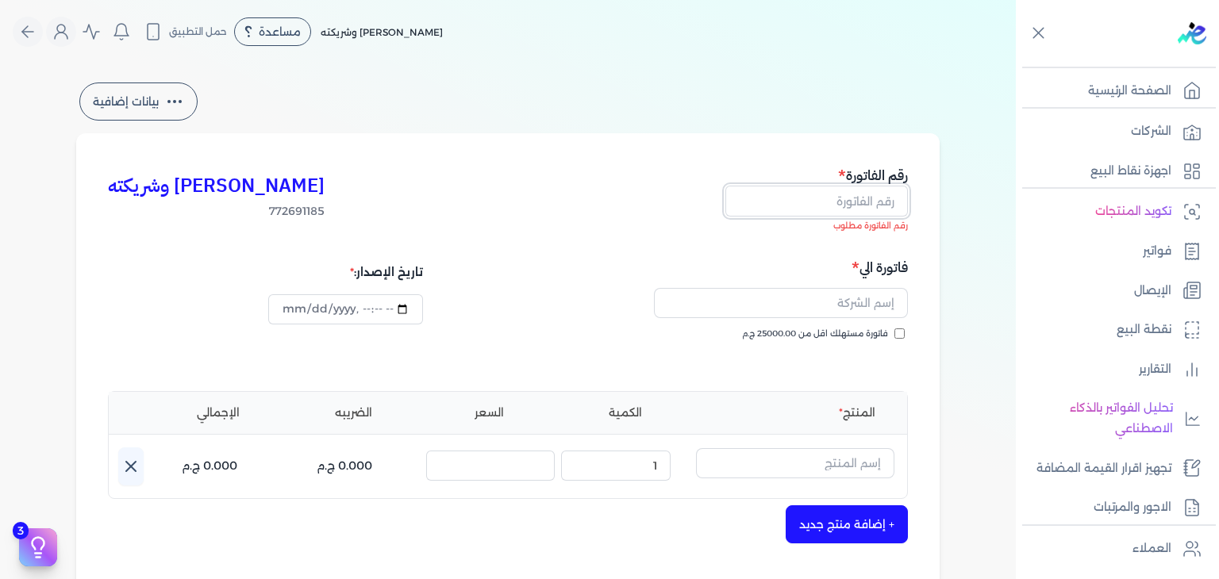
paste input "EG3HLVOVR-GEII000001"
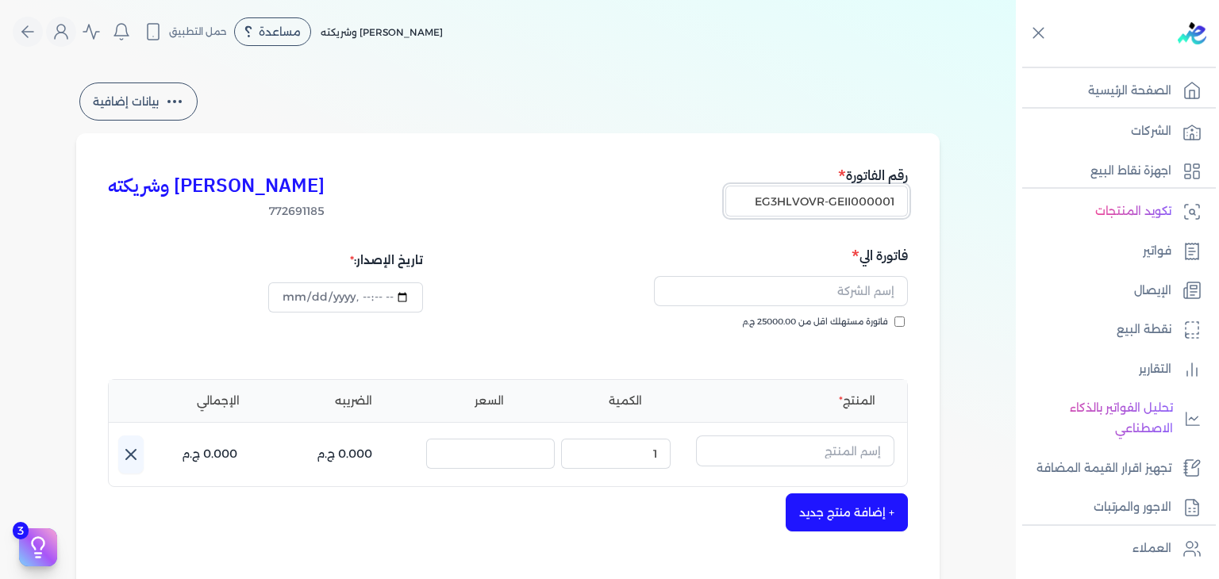
type input "EG3HLVOVR-GEII000001"
click at [902, 324] on input "فاتورة مستهلك اقل من 25000.00 ج.م" at bounding box center [899, 322] width 10 height 10
checkbox input "true"
click at [803, 283] on input "text" at bounding box center [781, 291] width 254 height 30
paste input "sagda atef"
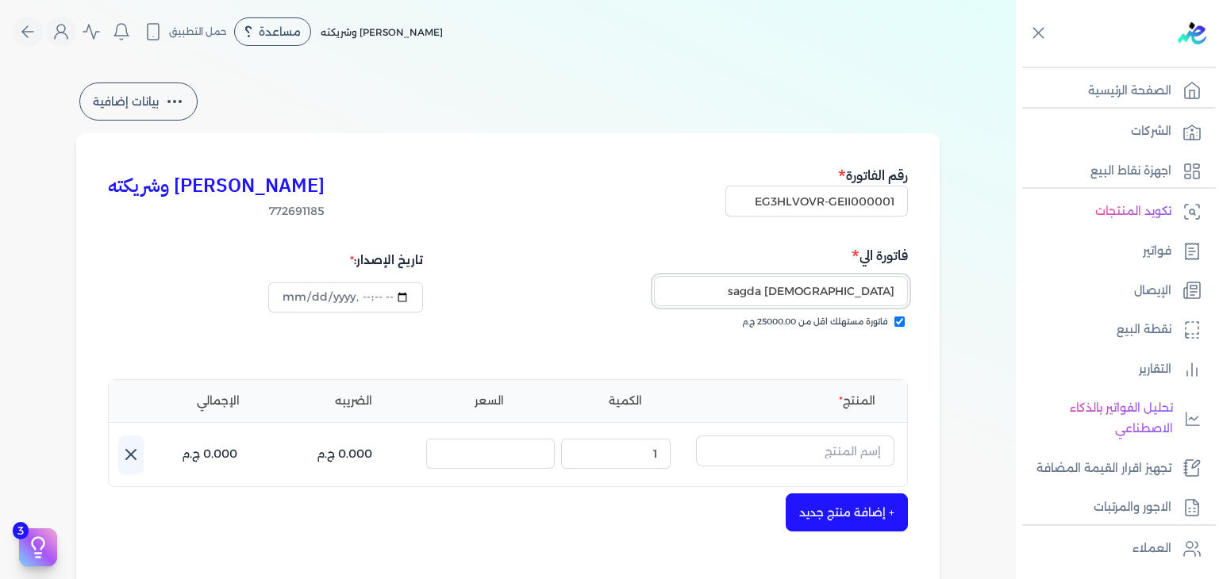
type input "sagda atef"
type input "2025-09-01T17:12:12"
click at [865, 453] on input "text" at bounding box center [795, 451] width 198 height 30
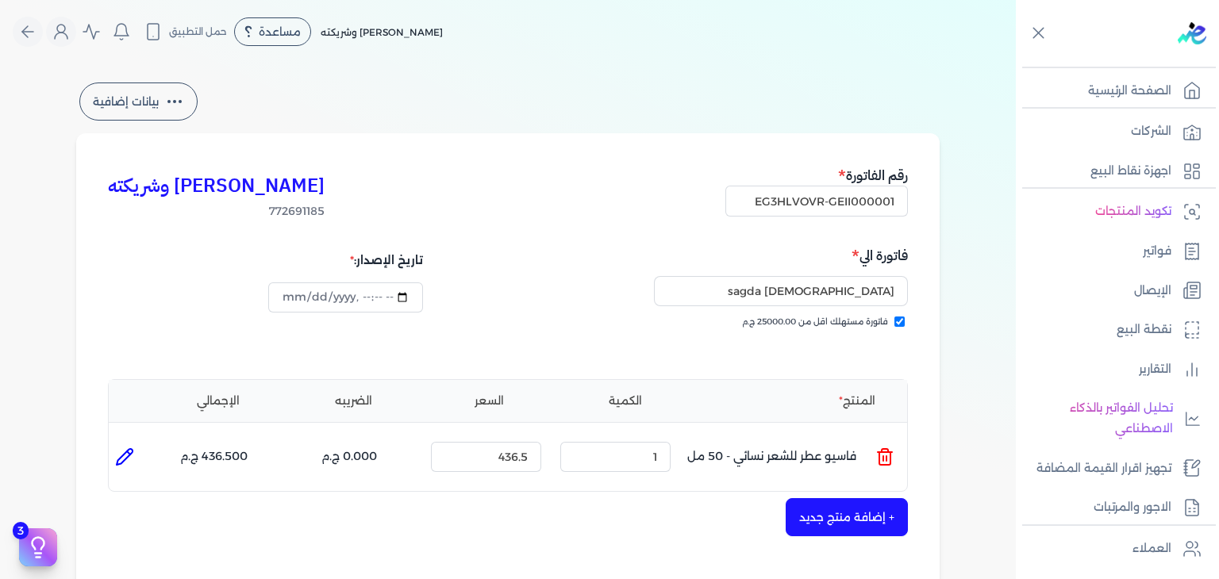
click at [888, 452] on icon at bounding box center [885, 450] width 6 height 3
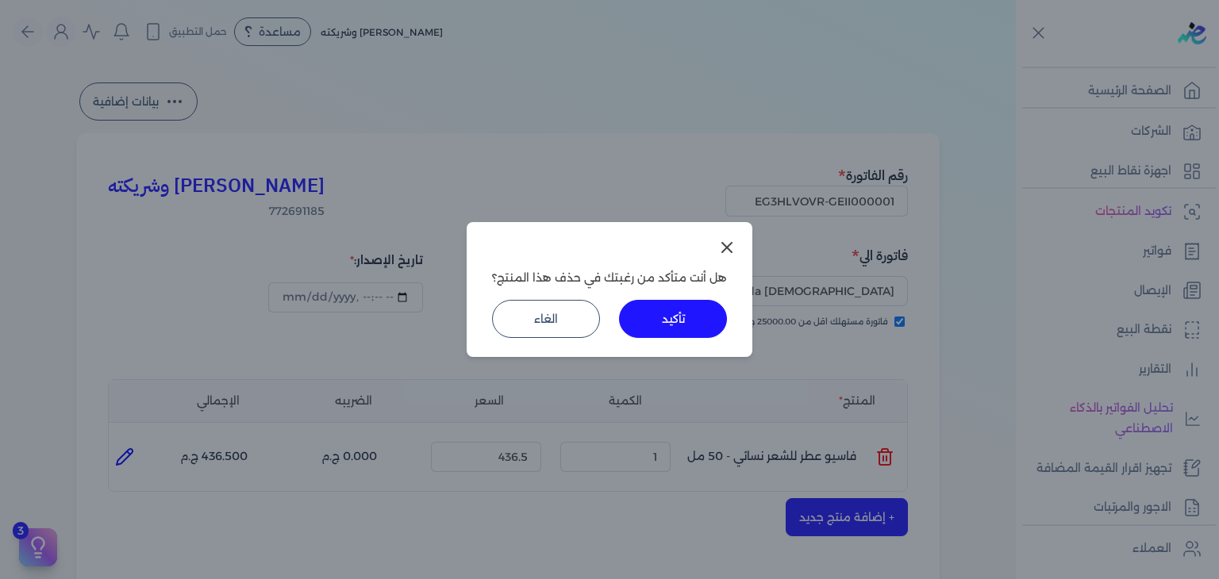
click at [677, 312] on button "تأكيد" at bounding box center [673, 319] width 108 height 38
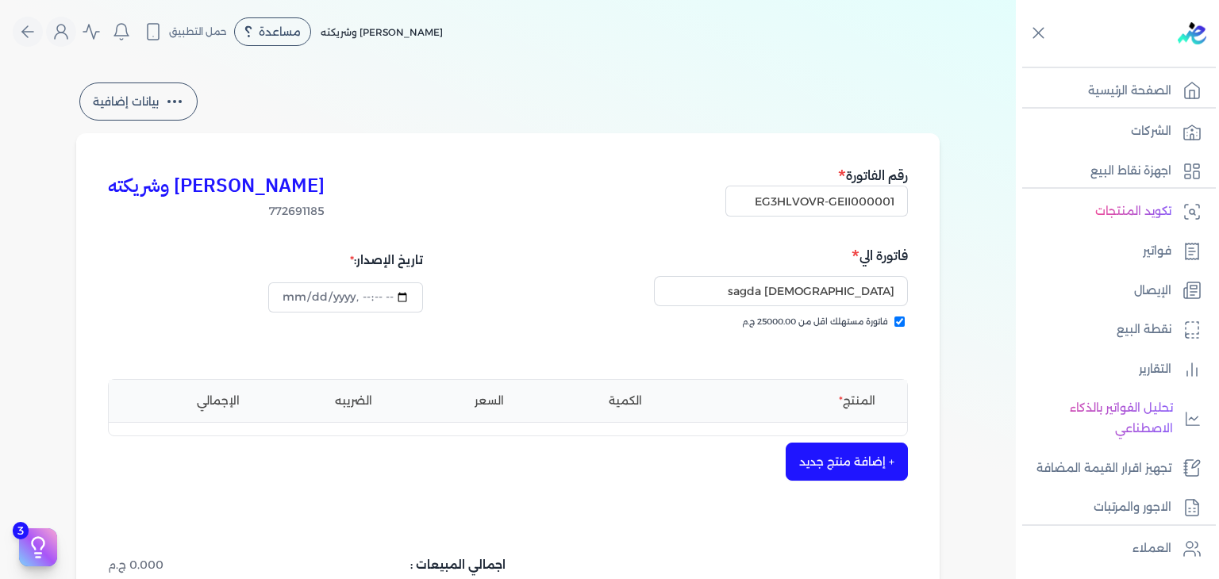
click at [825, 456] on button "+ إضافة منتج جديد" at bounding box center [847, 462] width 122 height 38
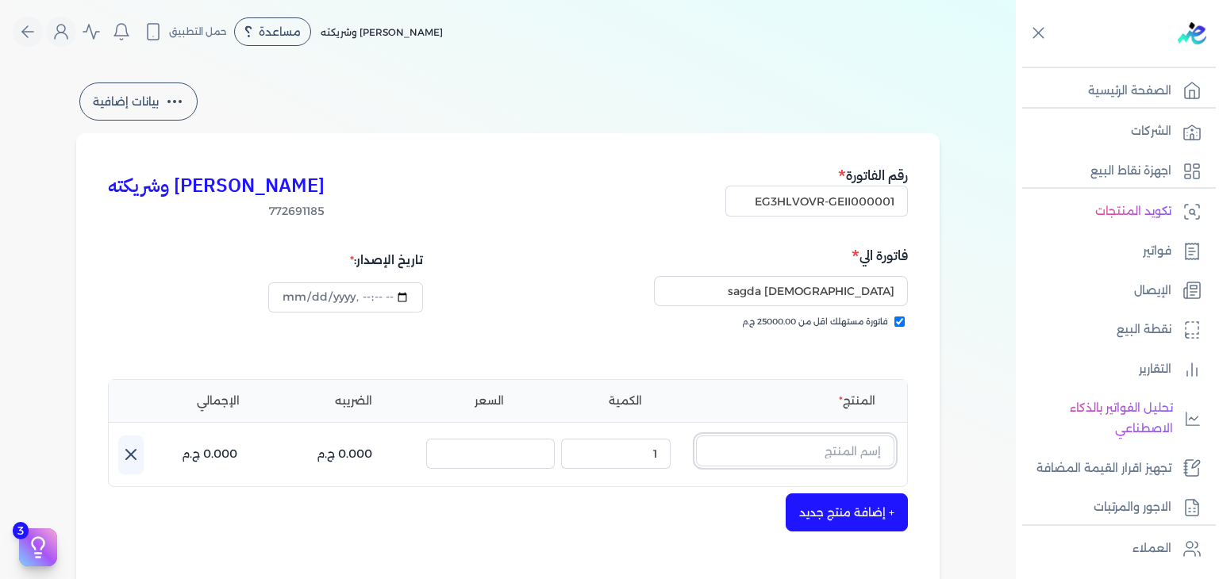
click at [818, 450] on input "text" at bounding box center [795, 451] width 198 height 30
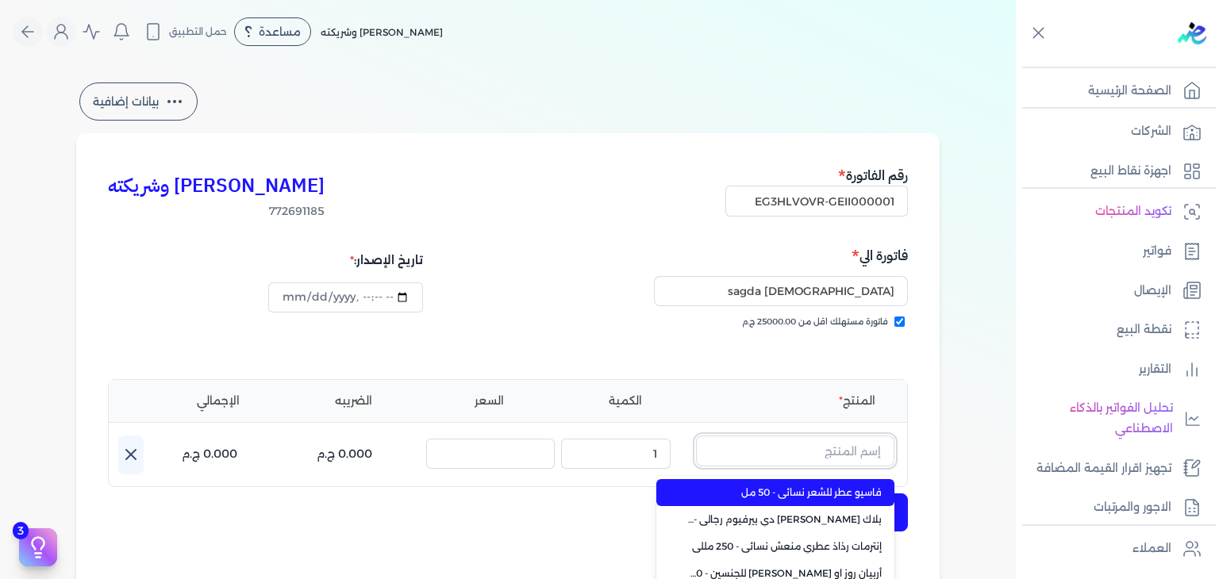
paste input "إثوس"
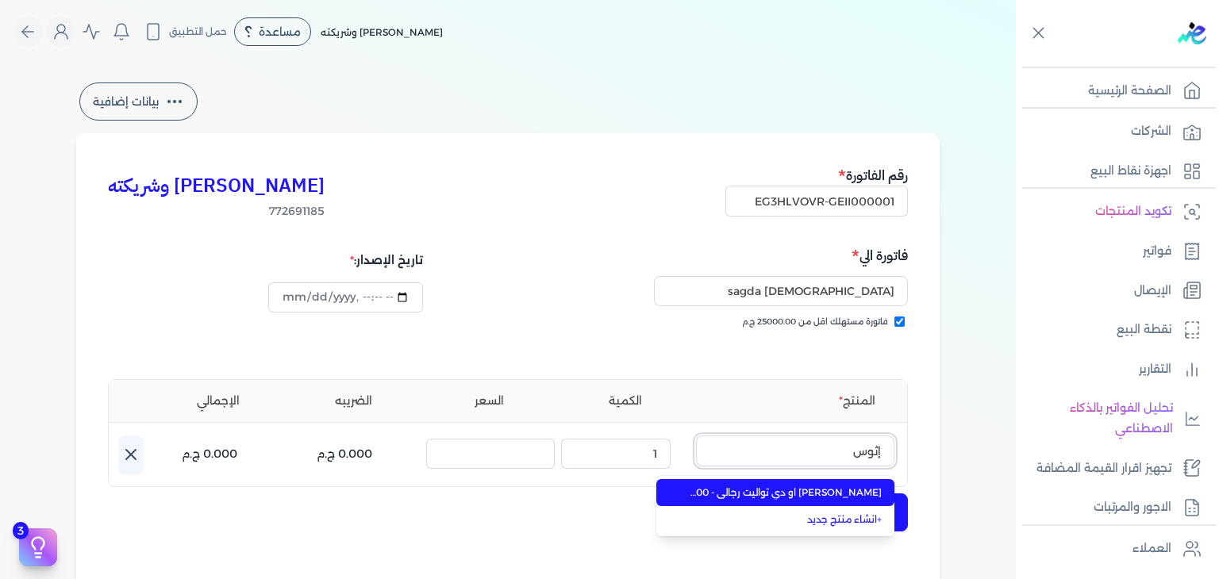
type input "إثوس"
click at [848, 490] on span "إثوس نايت او دي تواليت رجالي - 100 مللي" at bounding box center [785, 493] width 194 height 14
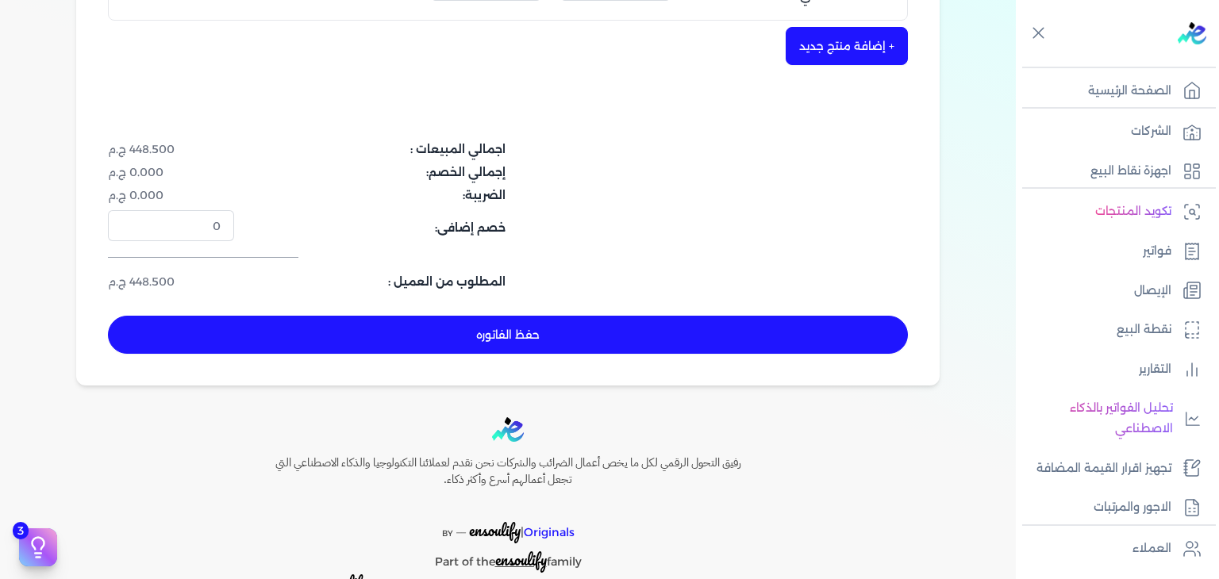
scroll to position [476, 0]
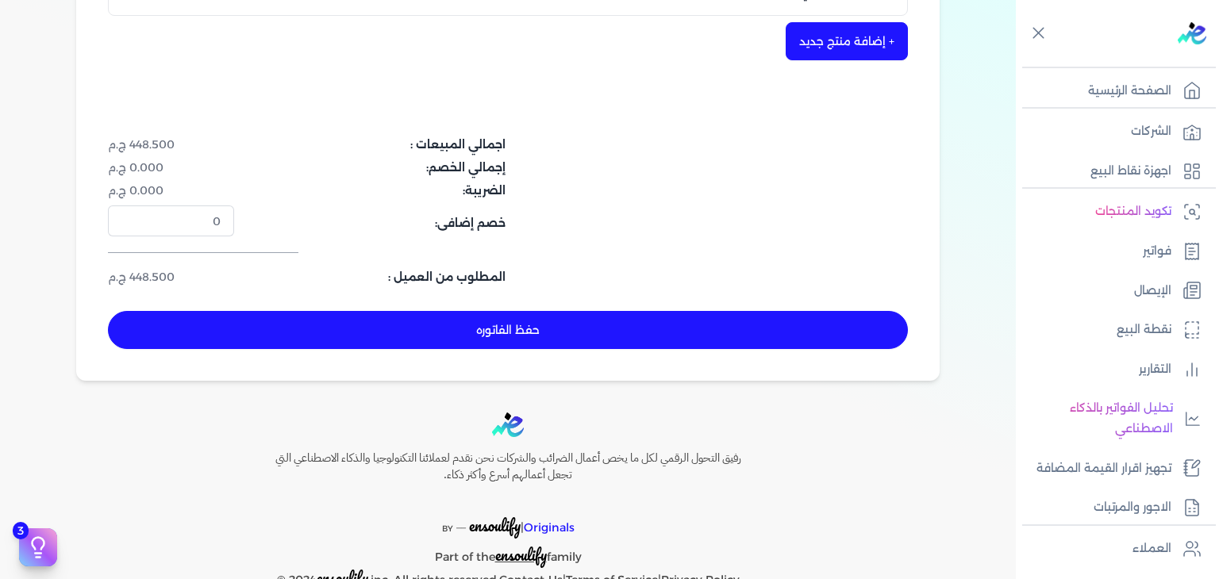
click at [567, 332] on button "حفظ الفاتوره" at bounding box center [508, 330] width 800 height 38
type input "2025-09-19"
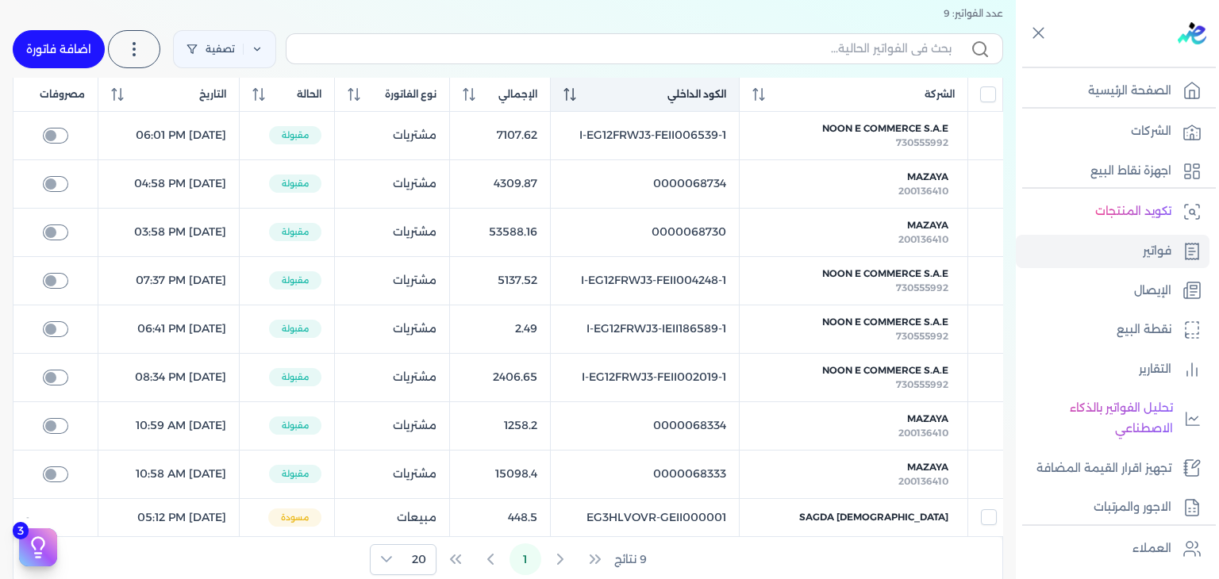
scroll to position [95, 0]
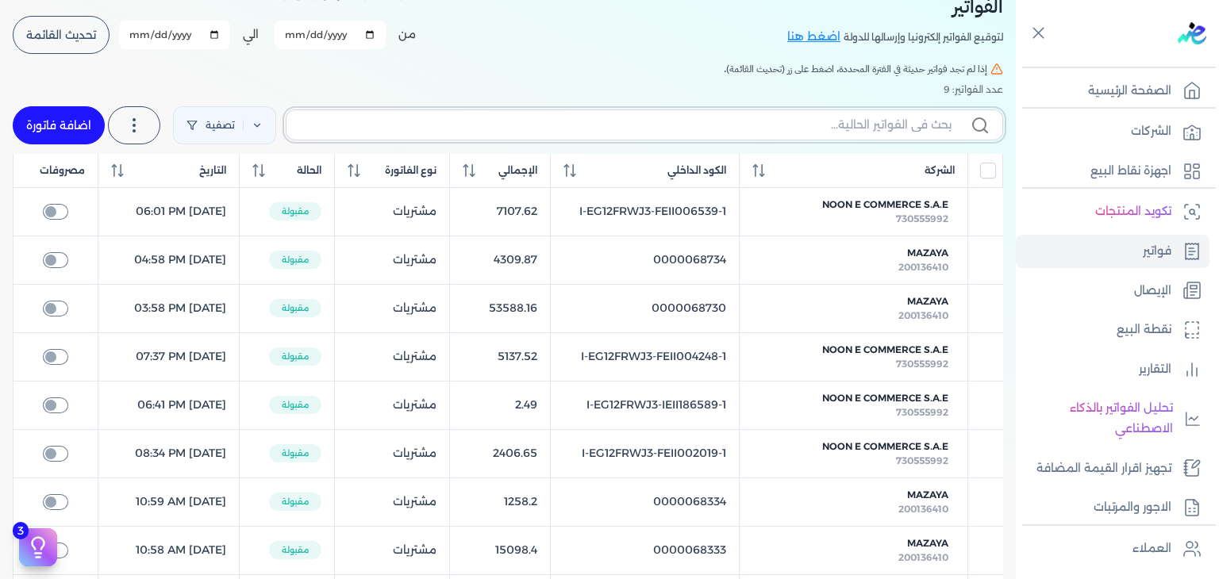
click at [844, 129] on input "text" at bounding box center [625, 125] width 652 height 17
paste input "EG3HLVOVR-GEII000001"
type input "EG3HLVOVR-GEII000001"
checkbox input "false"
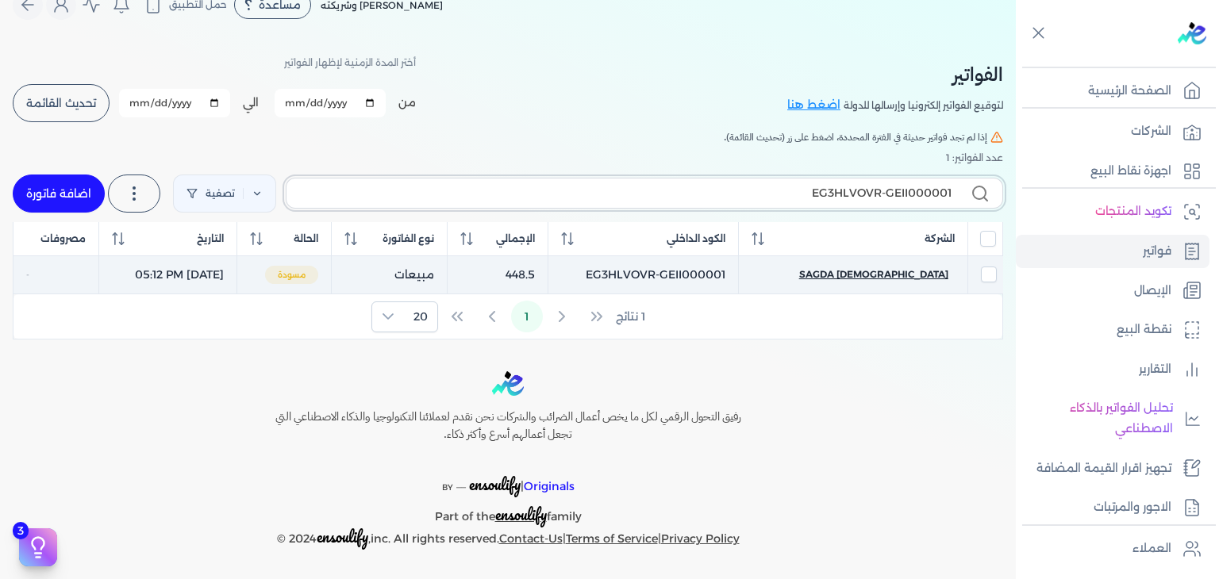
type input "EG3HLVOVR-GEII000001"
click at [927, 273] on span "sagda atef" at bounding box center [873, 274] width 149 height 14
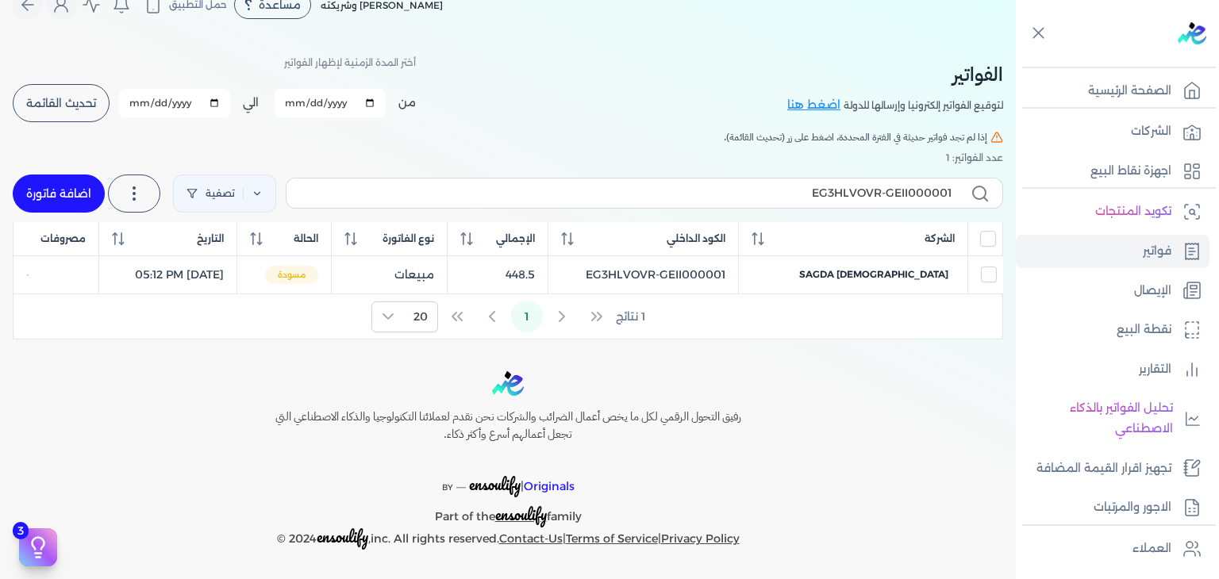
select select "EGP"
select select "B"
select select "EGS"
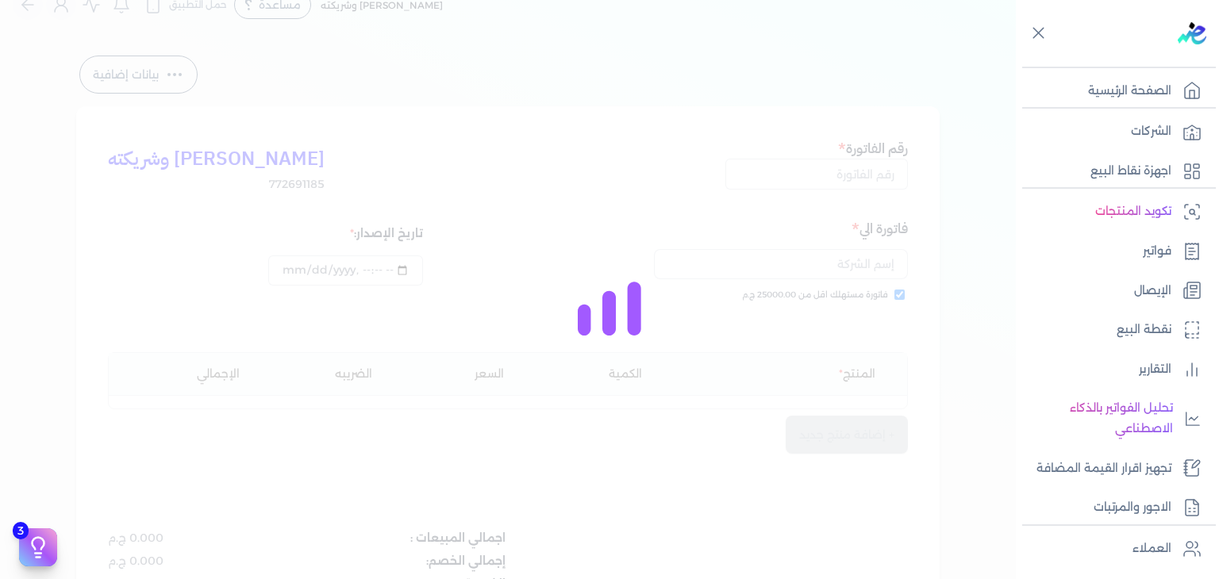
type input "EG3HLVOVR-GEII000001"
checkbox input "true"
type input "2025-09-01T17:12:42"
type input "2025-09-19"
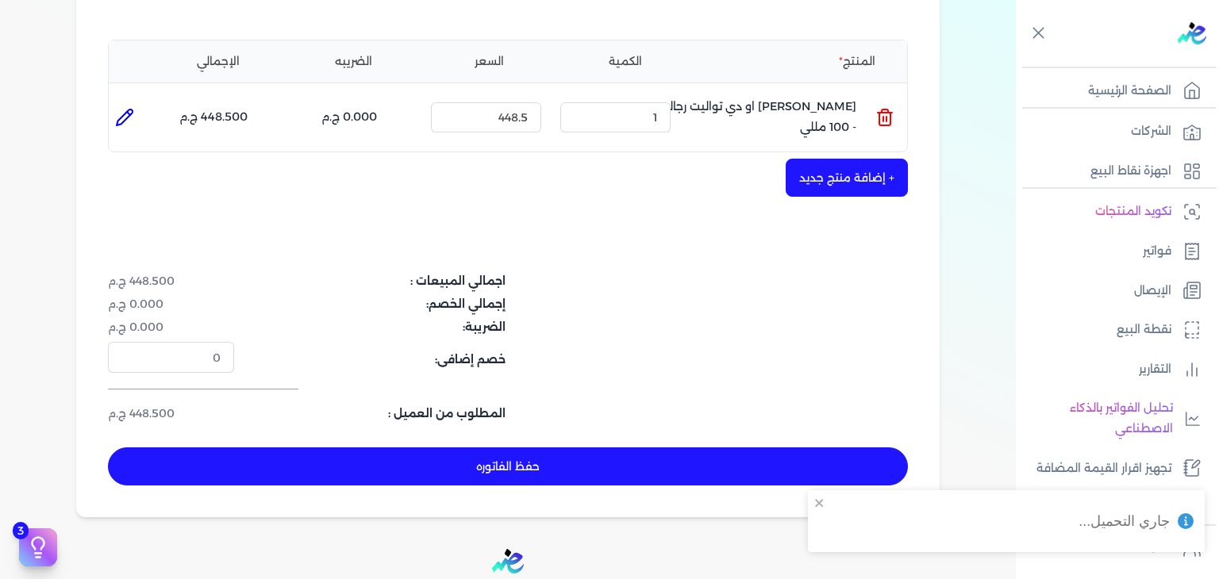
scroll to position [503, 0]
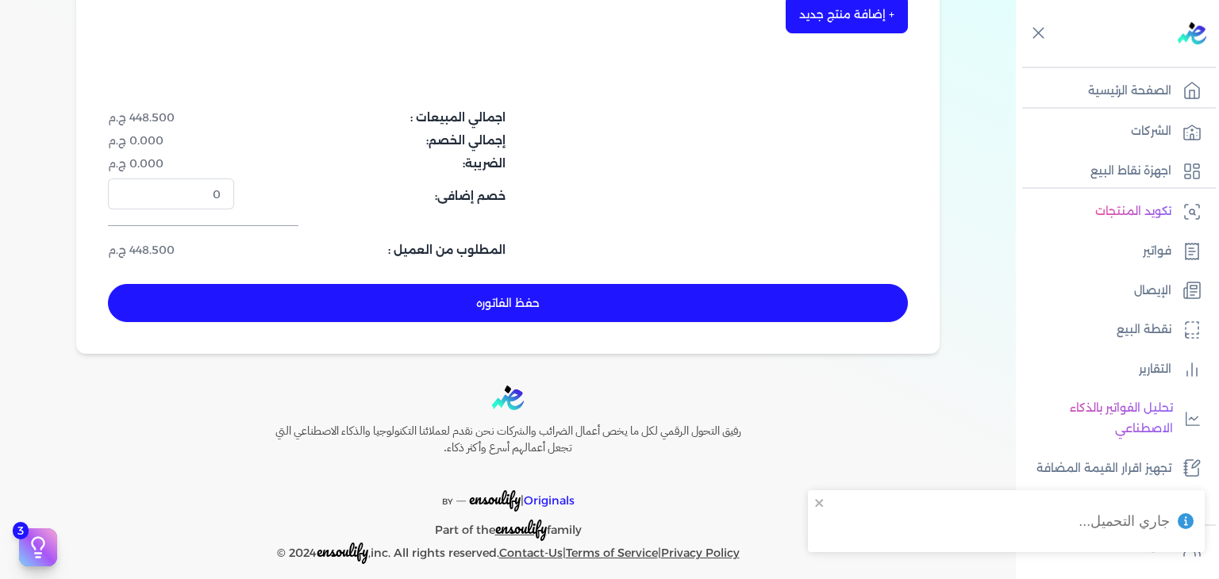
click at [575, 299] on button "حفظ الفاتوره" at bounding box center [508, 303] width 800 height 38
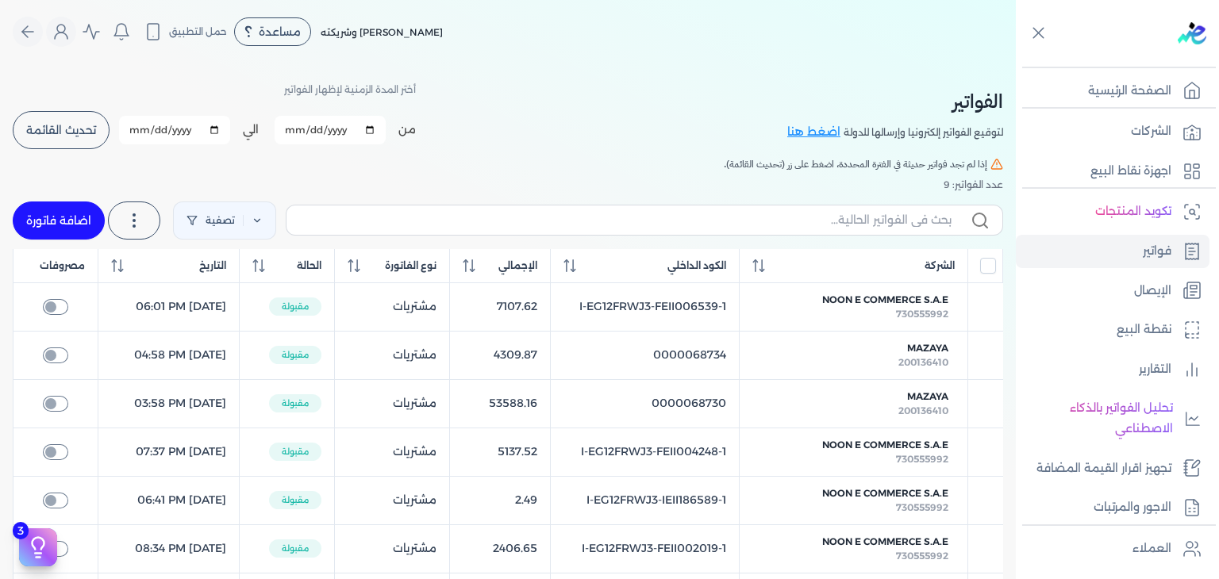
click at [53, 217] on link "اضافة فاتورة" at bounding box center [59, 221] width 92 height 38
select select "EGP"
select select "B"
select select "EGS"
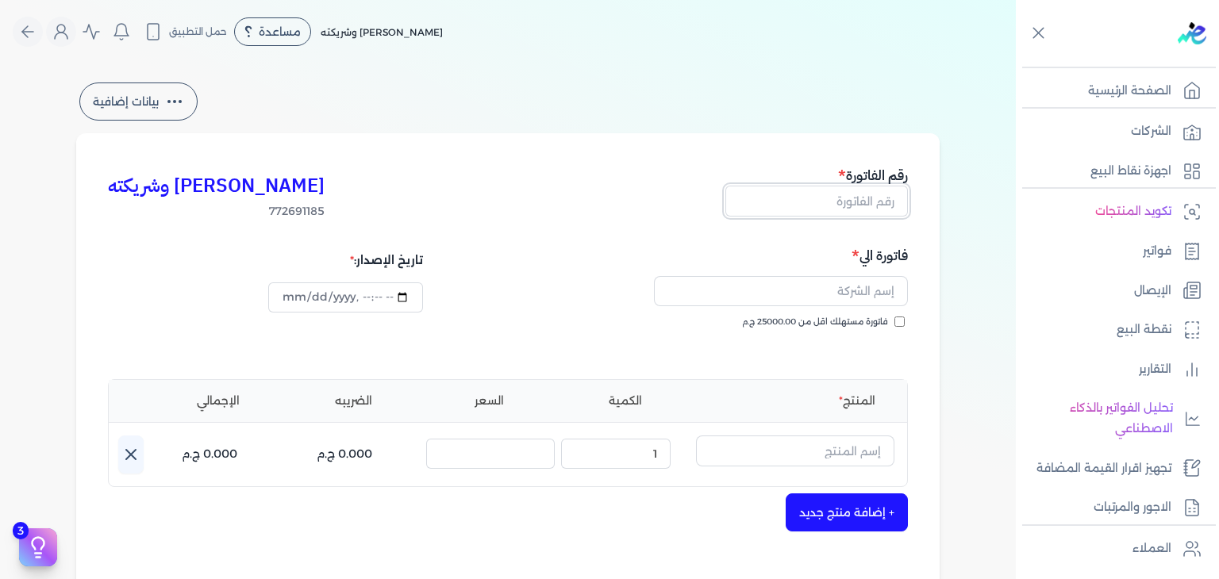
click at [875, 202] on input "text" at bounding box center [816, 201] width 183 height 30
paste input "EG3HLVOVR-GEII000002"
type input "EG3HLVOVR-GEII000002"
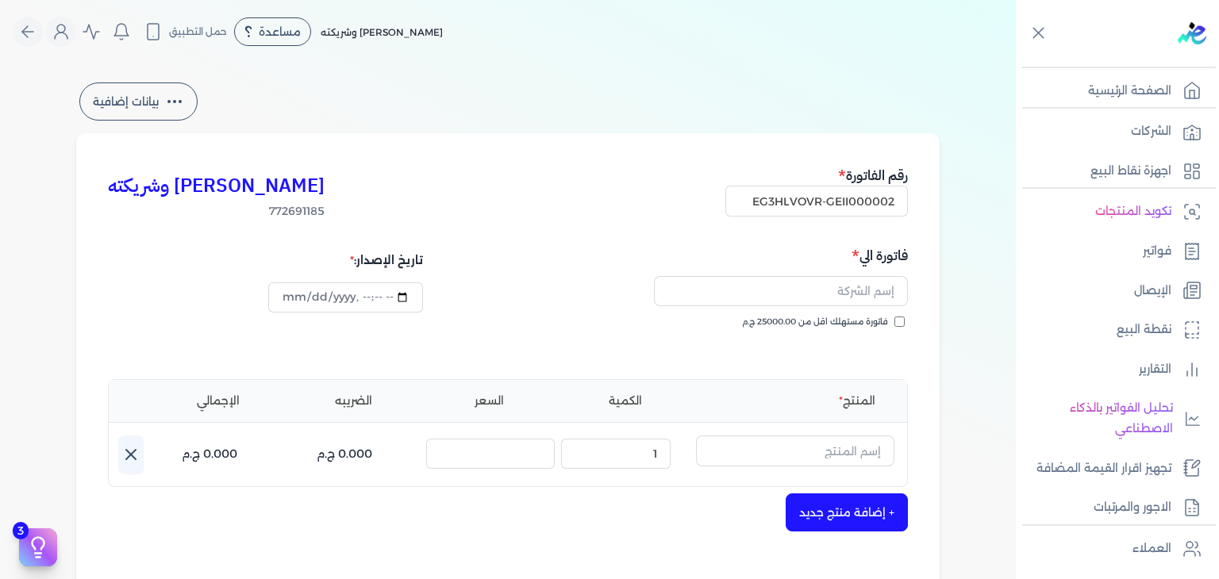
click at [904, 321] on input "فاتورة مستهلك اقل من 25000.00 ج.م" at bounding box center [899, 322] width 10 height 10
checkbox input "true"
click at [886, 299] on input "text" at bounding box center [781, 291] width 254 height 30
paste input "omnia taha"
type input "omnia taha"
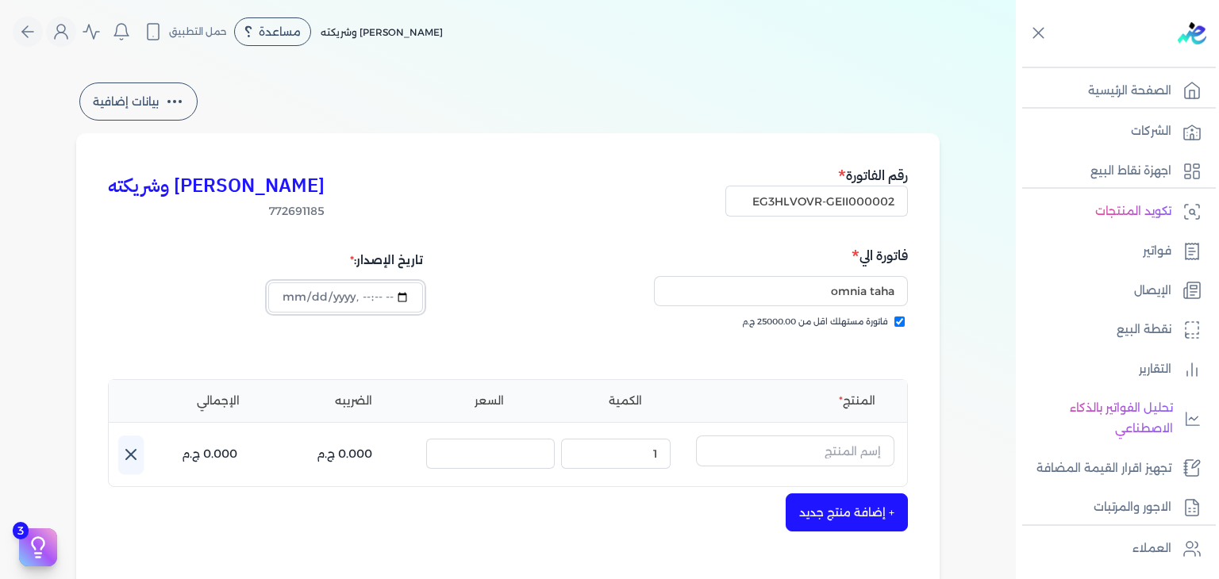
type input "2025-09-01T17:13:15"
click at [858, 456] on input "text" at bounding box center [795, 451] width 198 height 30
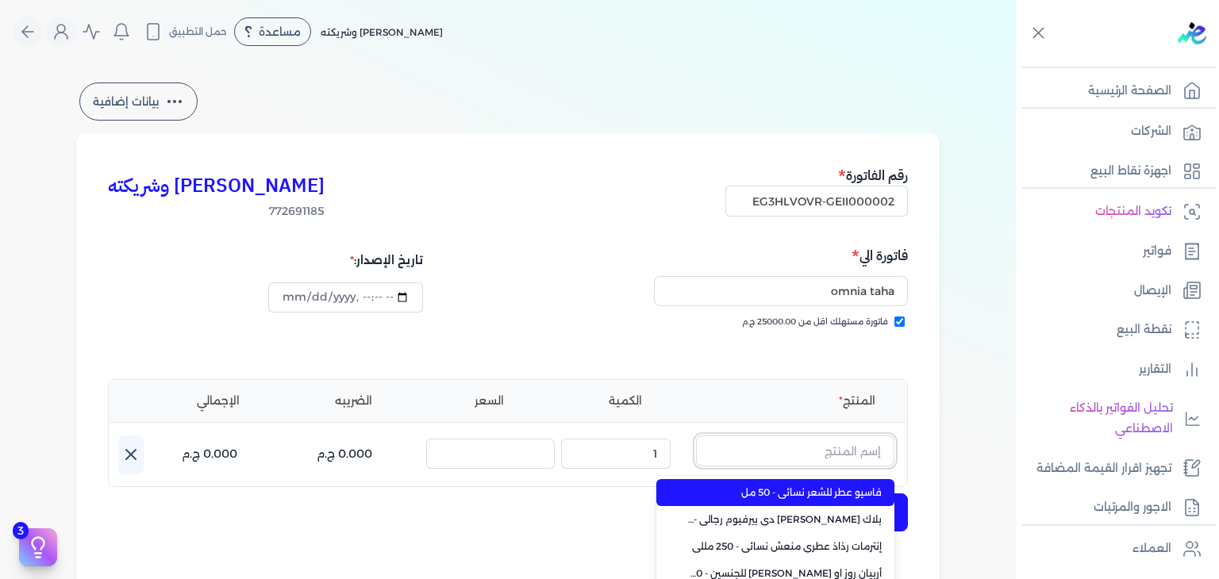
paste input "باكارات روج"
click at [863, 486] on span "باكارات روج 540 رذاذ عطري منعش نسائي - 250 مللي" at bounding box center [785, 493] width 194 height 14
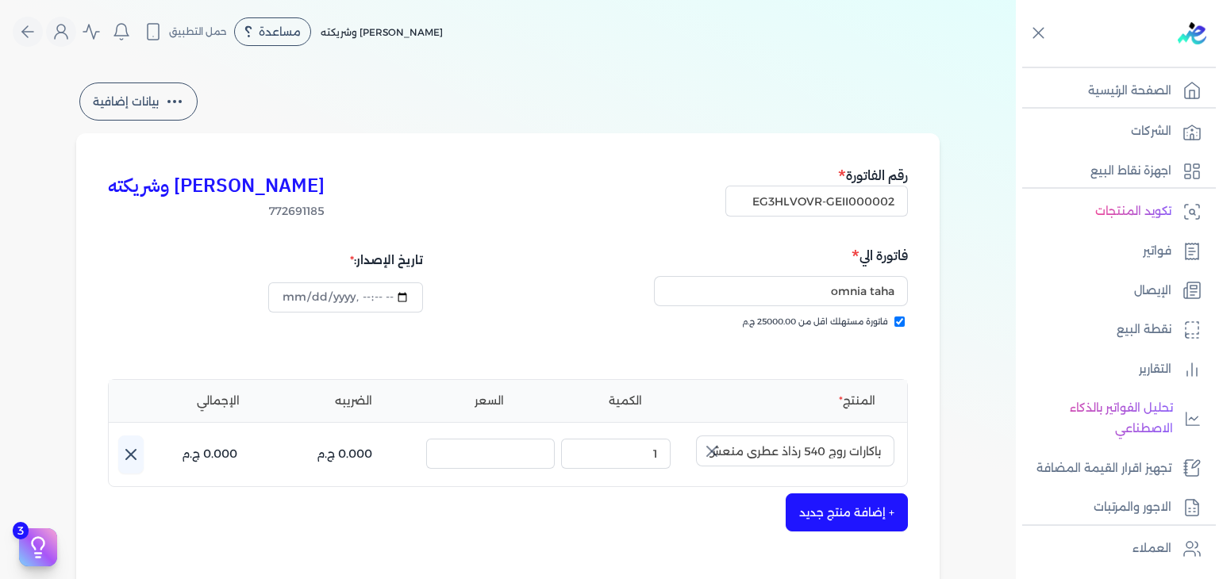
click at [871, 502] on button "+ إضافة منتج جديد" at bounding box center [847, 513] width 122 height 38
click at [879, 510] on button "+ إضافة منتج جديد" at bounding box center [847, 513] width 122 height 38
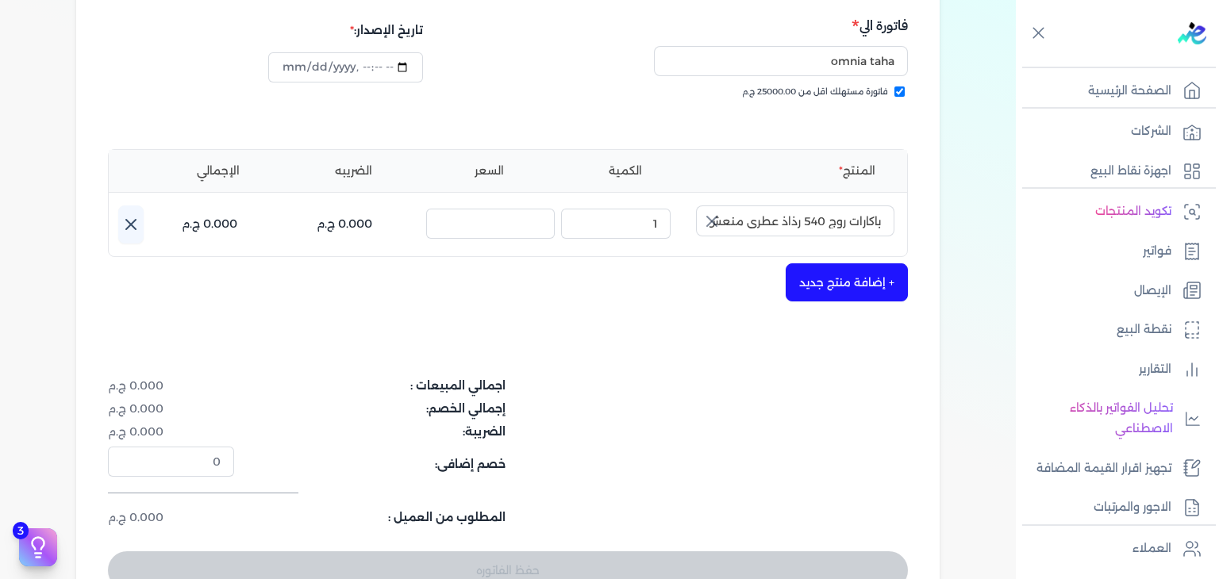
scroll to position [238, 0]
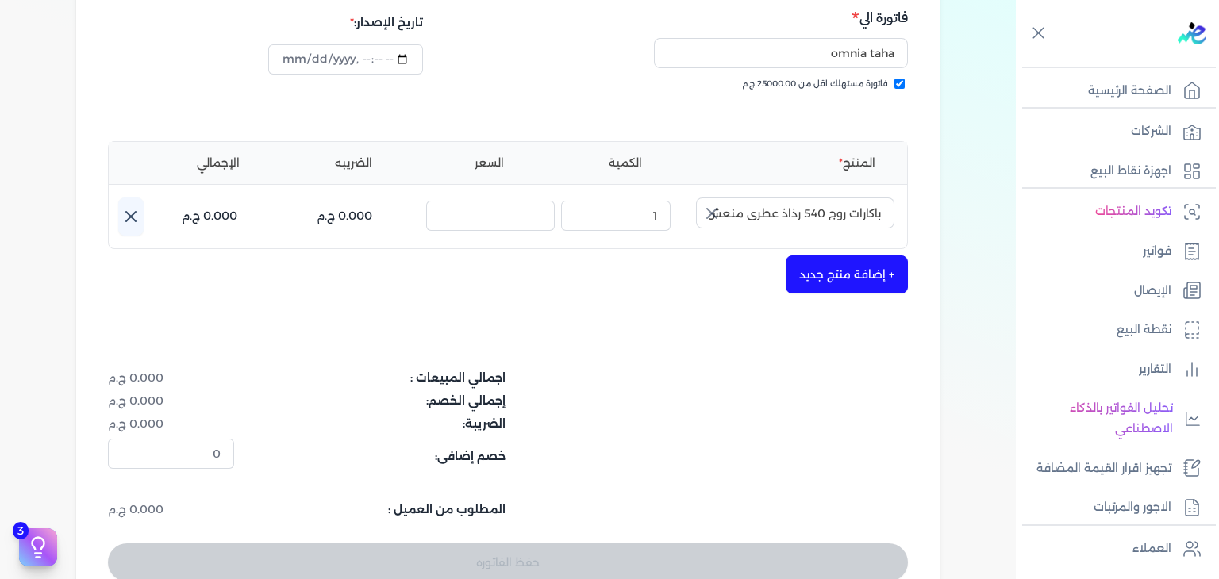
click at [882, 286] on button "+ إضافة منتج جديد" at bounding box center [847, 275] width 122 height 38
click at [819, 217] on input "باكارات روج 540 رذاذ عطري منعش نسائي - 250 مللي" at bounding box center [795, 213] width 198 height 30
type input "باكارات روج 540 رذاذ عطري منعش نسائي - 250 مللي"
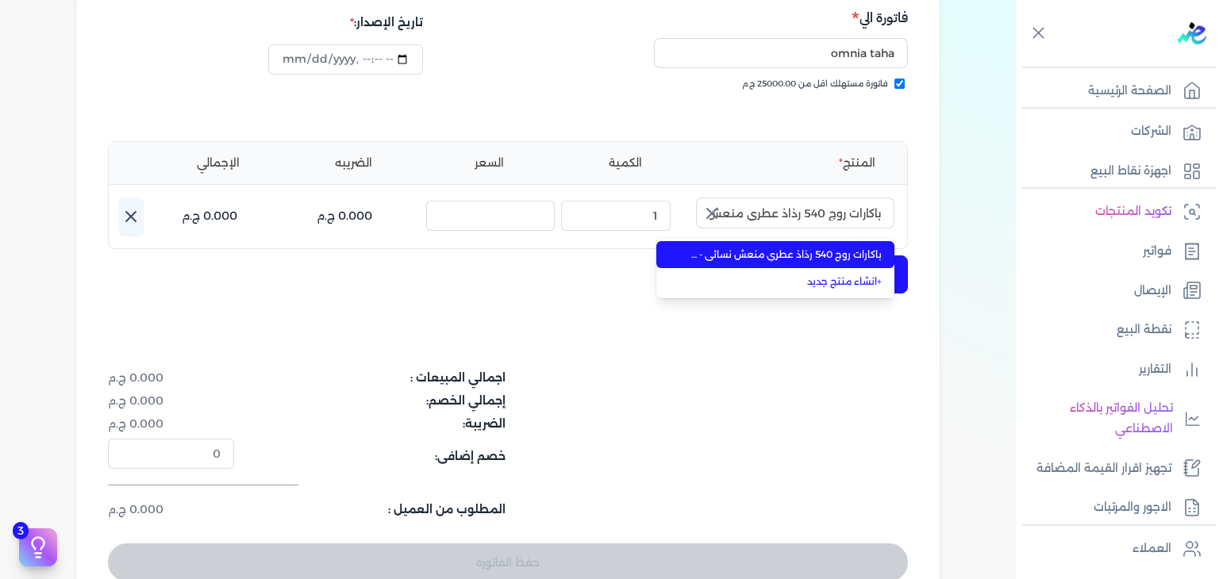
click at [712, 212] on icon "button" at bounding box center [711, 213] width 19 height 19
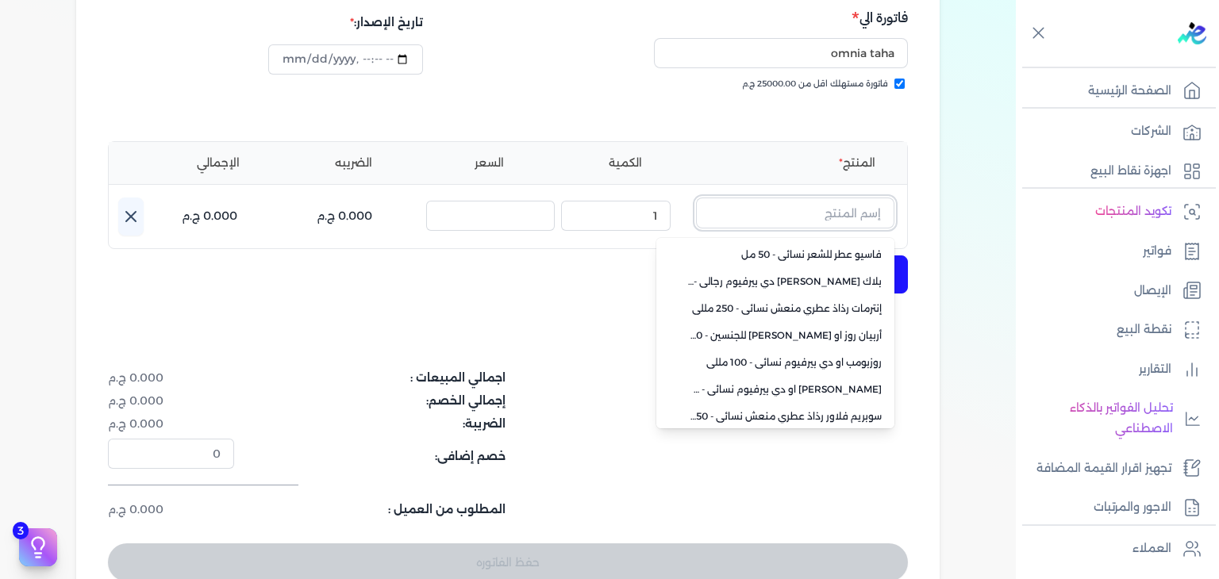
click at [846, 207] on input "text" at bounding box center [795, 213] width 198 height 30
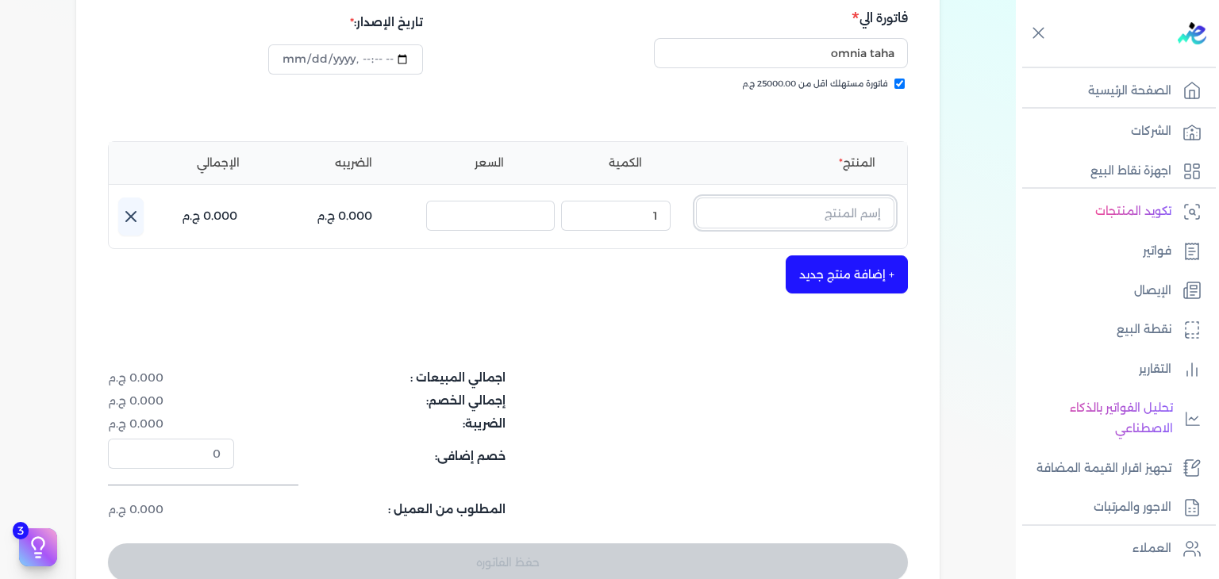
type input "f"
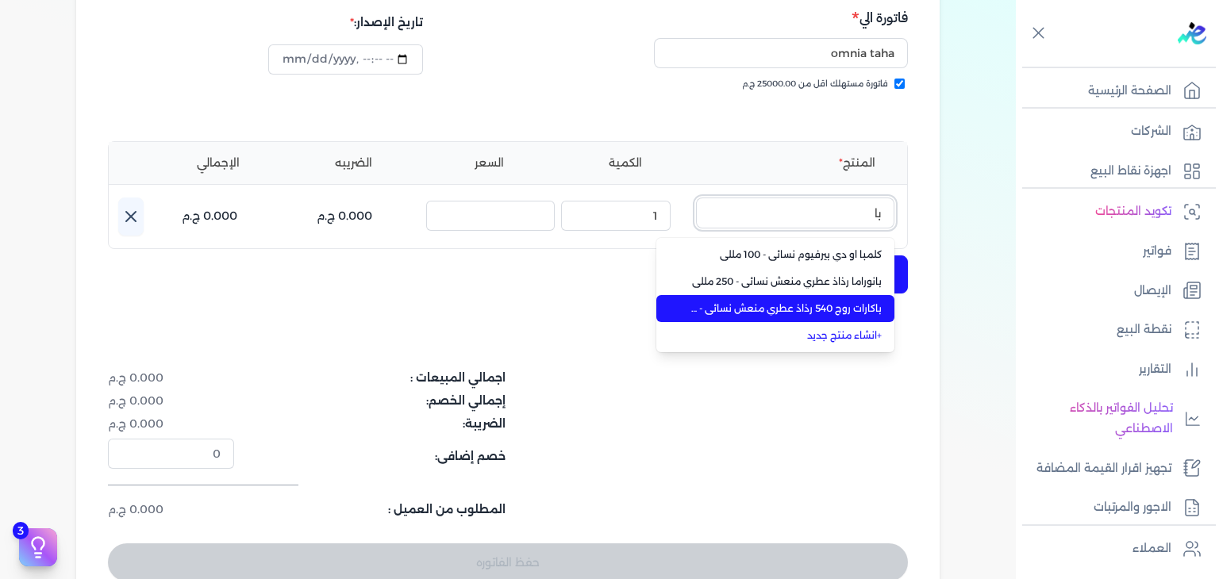
type input "با"
click at [822, 299] on li "باكارات روج 540 رذاذ عطري منعش نسائي - 250 مللي" at bounding box center [775, 308] width 238 height 27
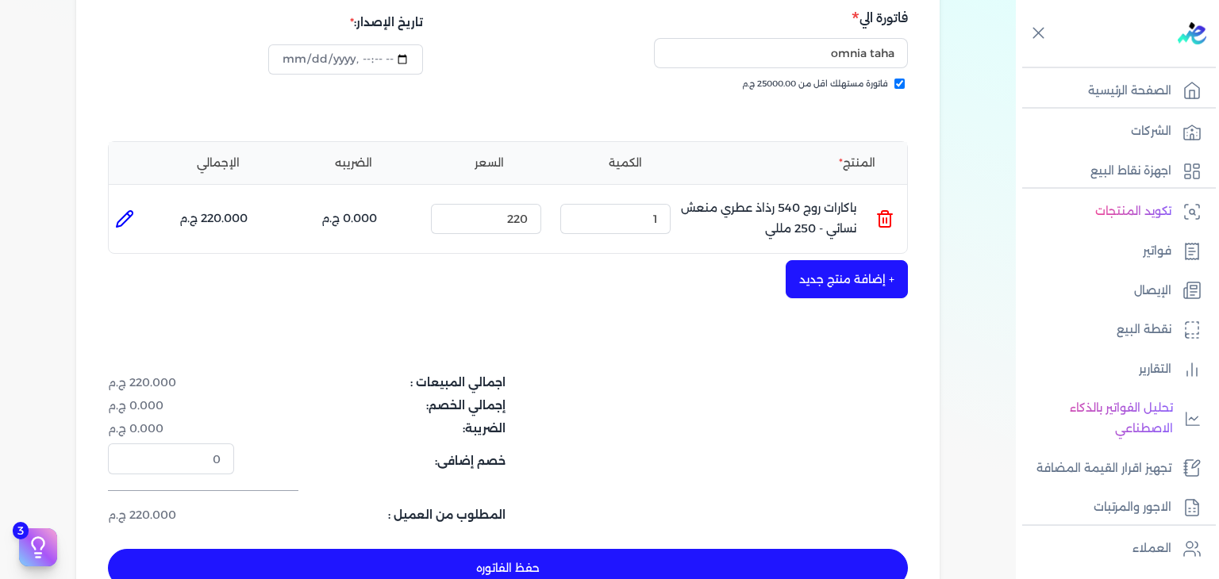
click at [849, 275] on button "+ إضافة منتج جديد" at bounding box center [847, 279] width 122 height 38
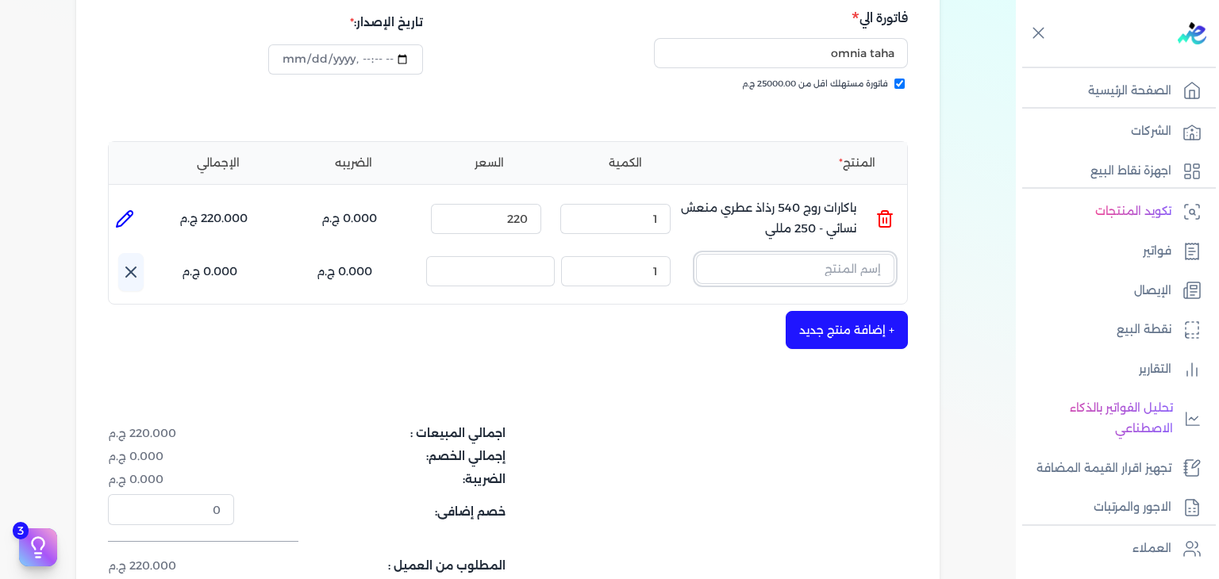
click at [856, 274] on input "text" at bounding box center [795, 269] width 198 height 30
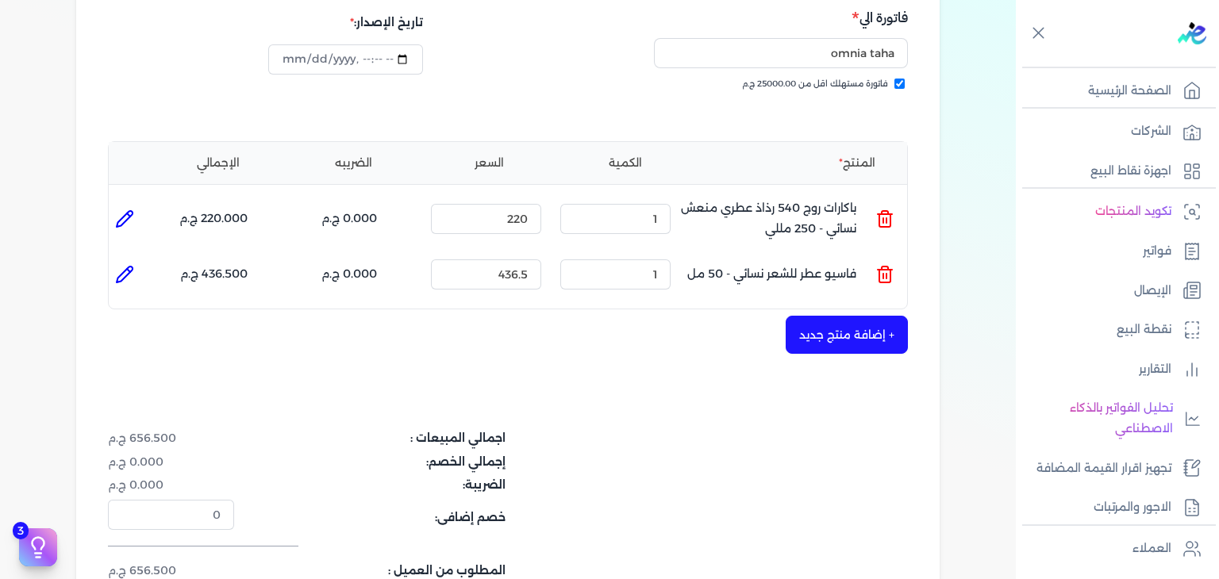
click at [898, 271] on ul "المنتج : فاسيو عطر للشعر نسائي - 50 مل الكمية : 1 السعر : 436.5 الضريبه : 0.000…" at bounding box center [508, 274] width 798 height 43
click at [887, 271] on icon at bounding box center [884, 274] width 19 height 19
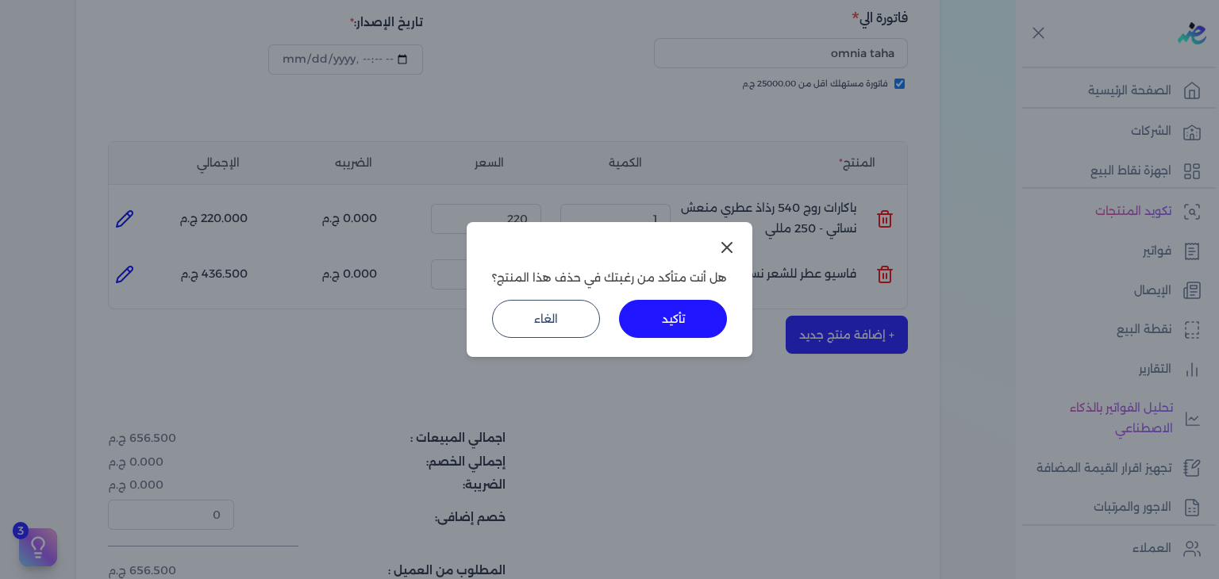
click at [651, 321] on button "تأكيد" at bounding box center [673, 319] width 108 height 38
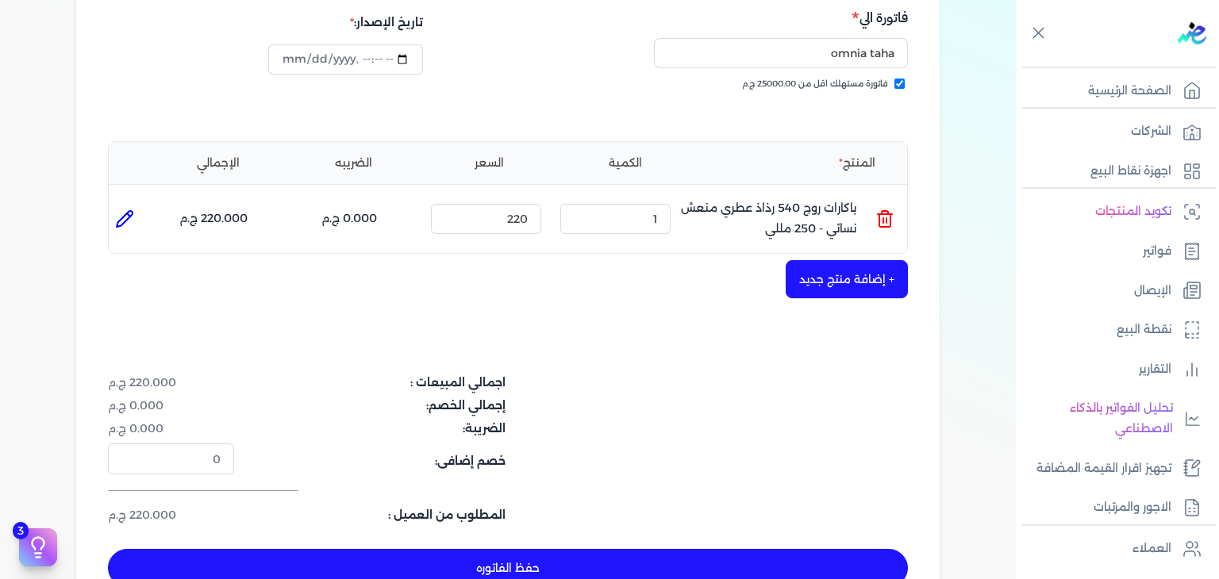
click at [836, 294] on button "+ إضافة منتج جديد" at bounding box center [847, 279] width 122 height 38
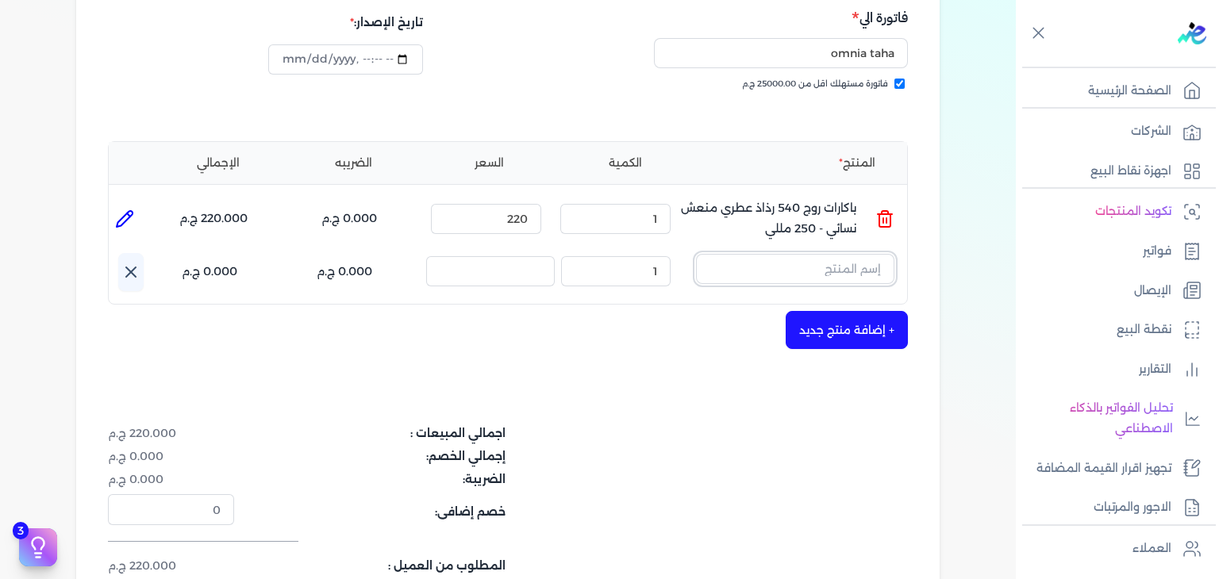
click at [831, 274] on input "text" at bounding box center [795, 269] width 198 height 30
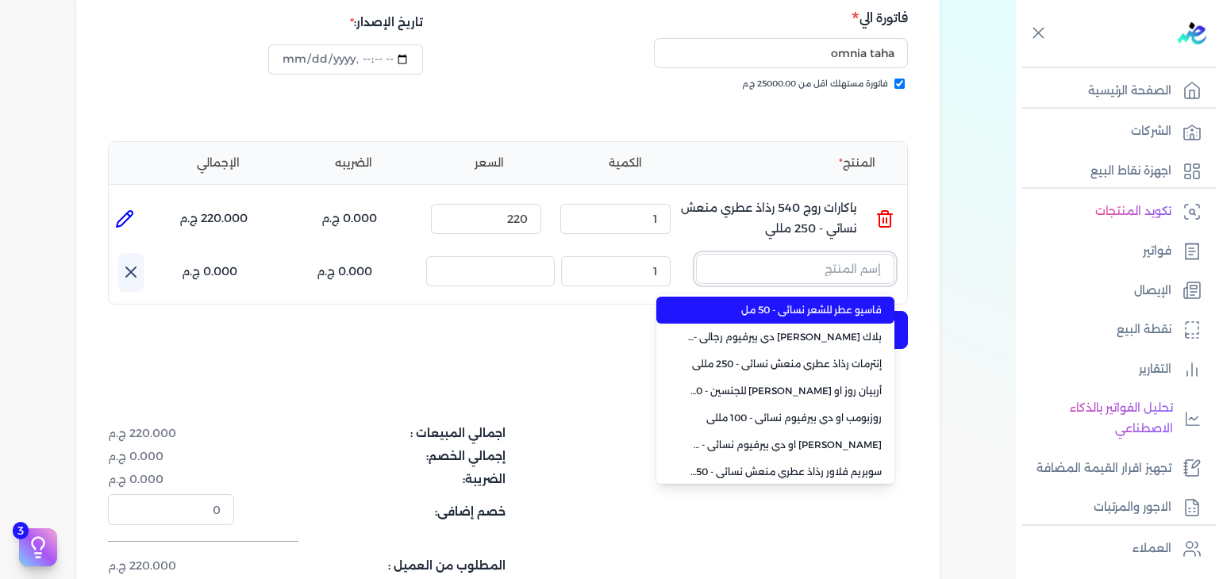
paste input "خمرة ر"
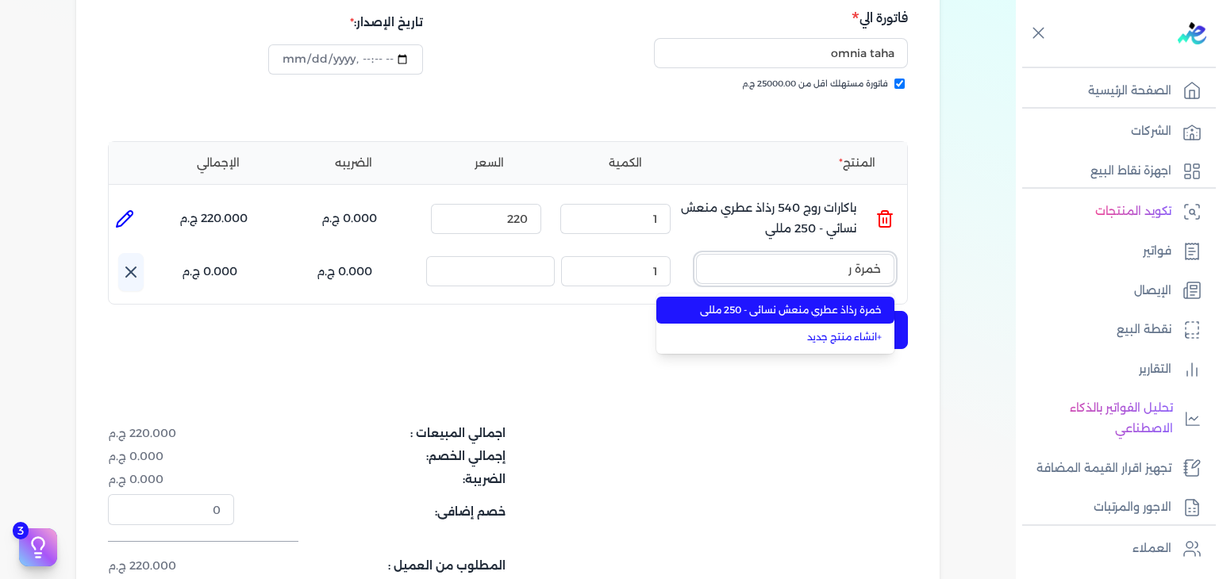
type input "خمرة ر"
click at [816, 303] on span "خمرة رذاذ عطري منعش نسائي - 250 مللي" at bounding box center [785, 310] width 194 height 14
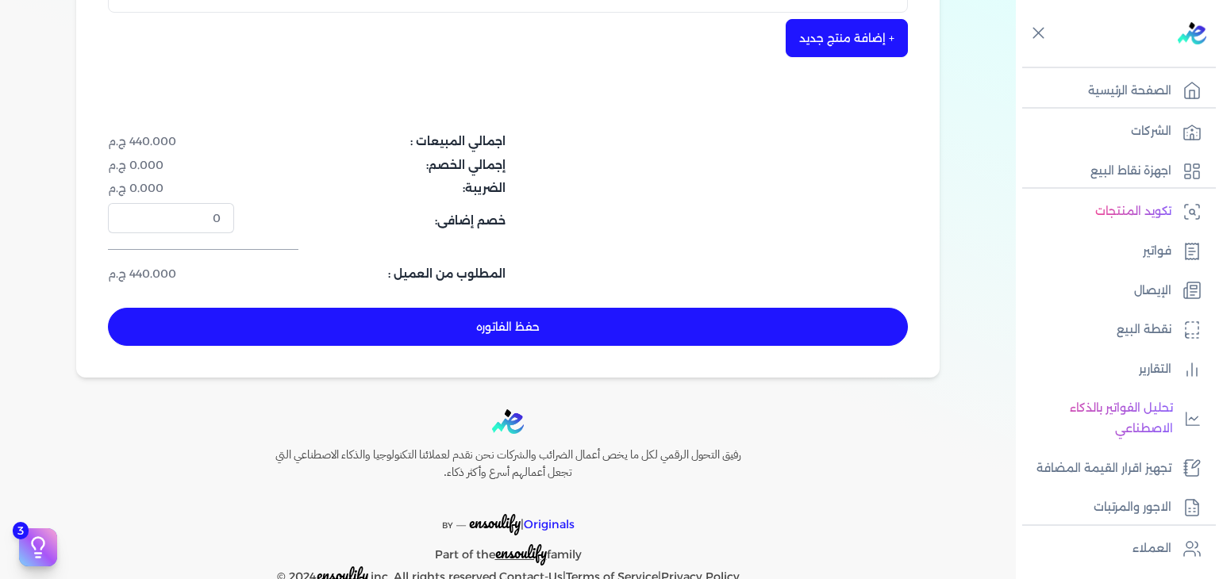
scroll to position [573, 0]
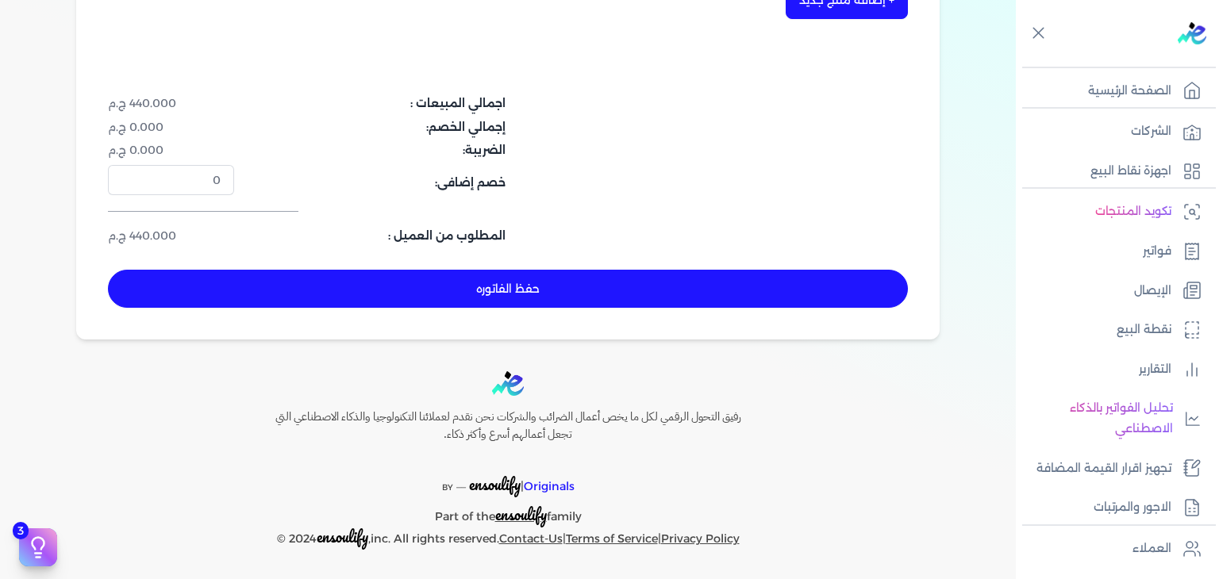
click at [630, 294] on button "حفظ الفاتوره" at bounding box center [508, 289] width 800 height 38
type input "2025-09-19"
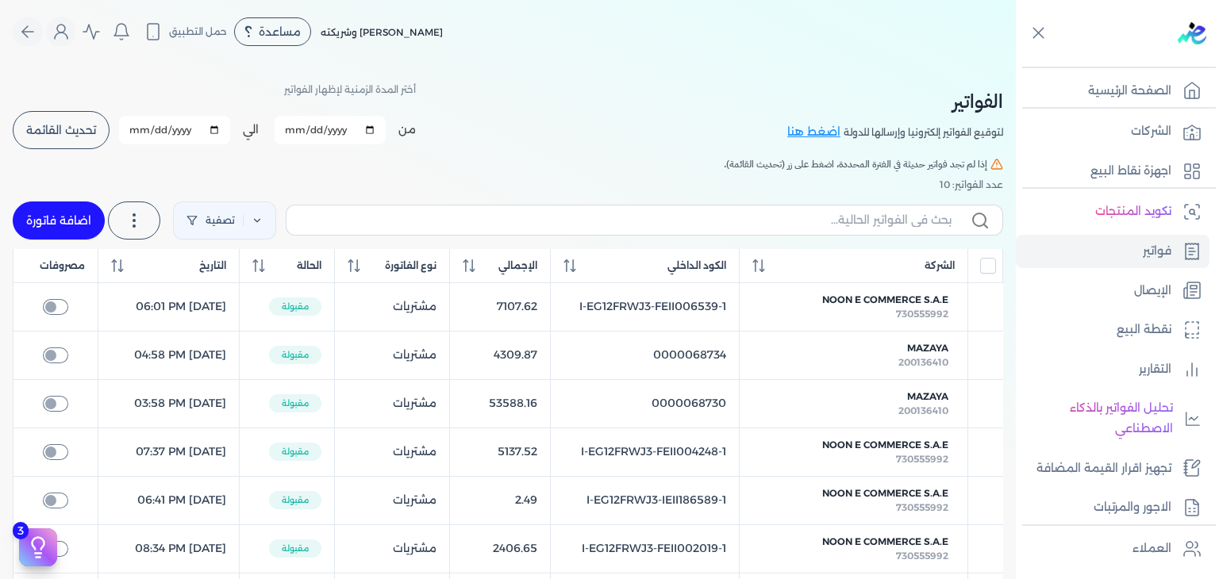
click at [823, 205] on label at bounding box center [644, 220] width 717 height 30
click at [823, 212] on input "text" at bounding box center [625, 220] width 652 height 17
paste input "EG3HLVOVR-GEII000002"
type input "EG3HLVOVR-GEII000002"
checkbox input "false"
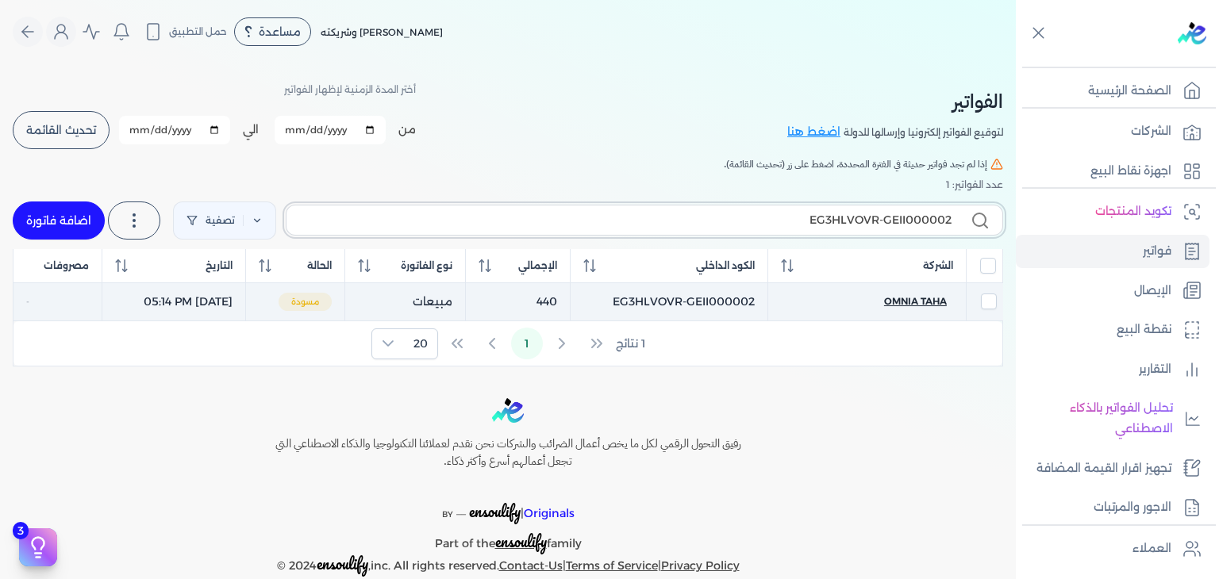
type input "EG3HLVOVR-GEII000002"
click at [928, 300] on span "omnia taha" at bounding box center [915, 301] width 63 height 14
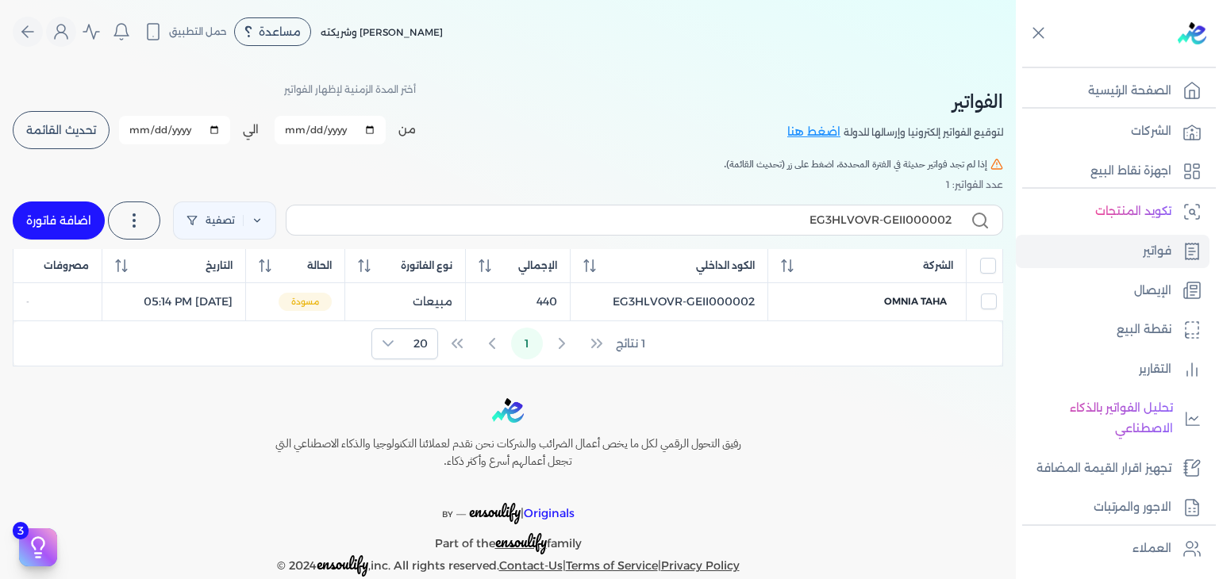
select select "EGP"
select select "B"
select select "EGS"
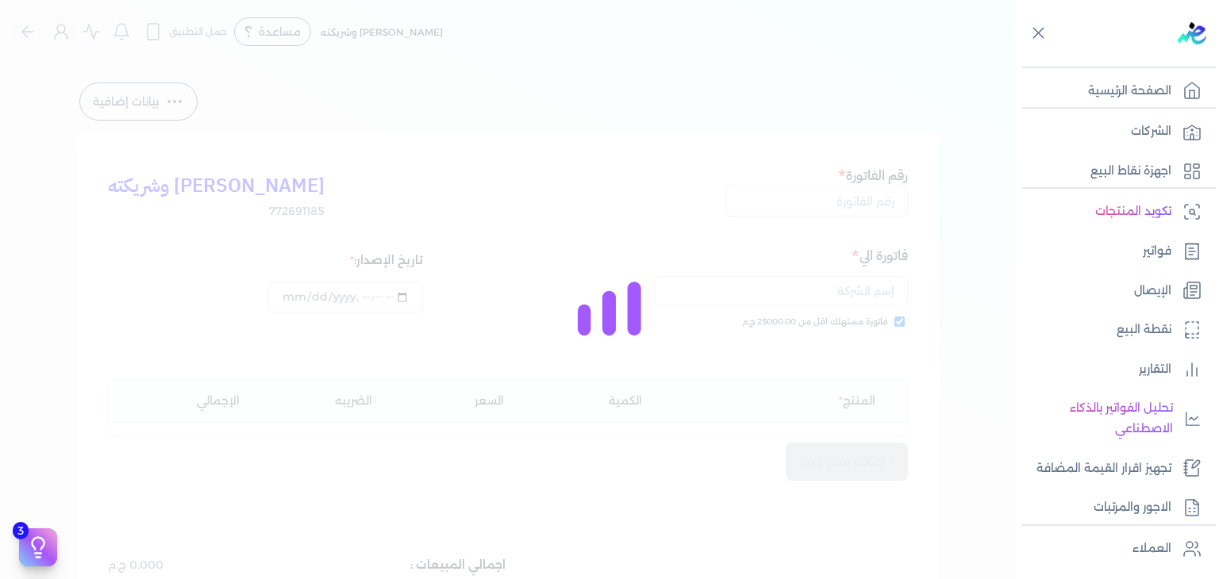
type input "EG3HLVOVR-GEII000002"
checkbox input "true"
type input "2025-09-01T17:14:01"
type input "2025-09-19"
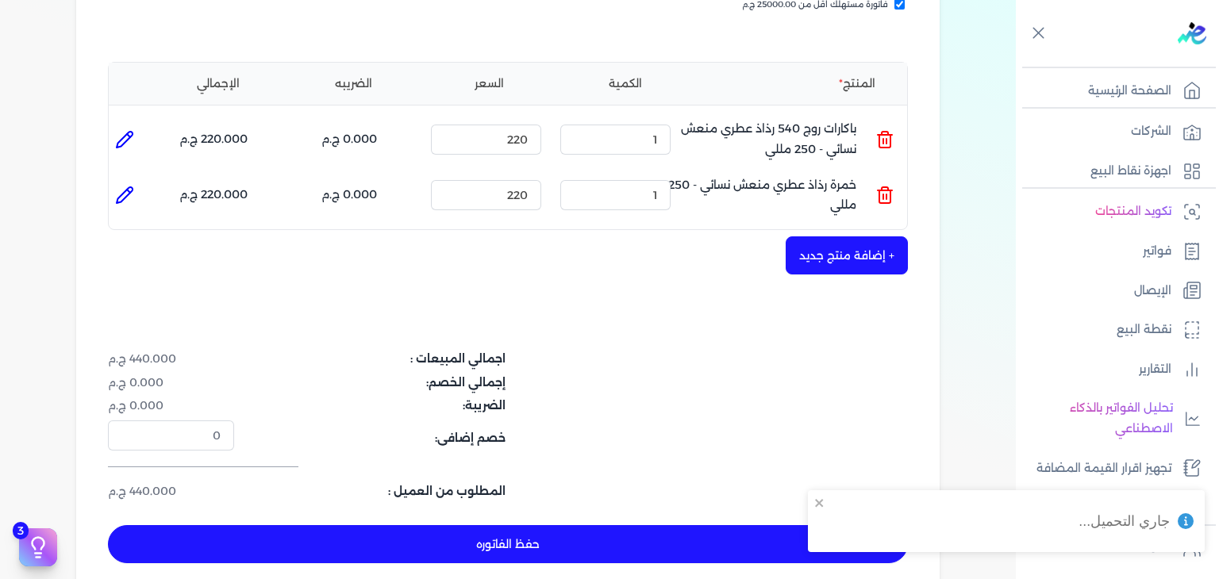
scroll to position [556, 0]
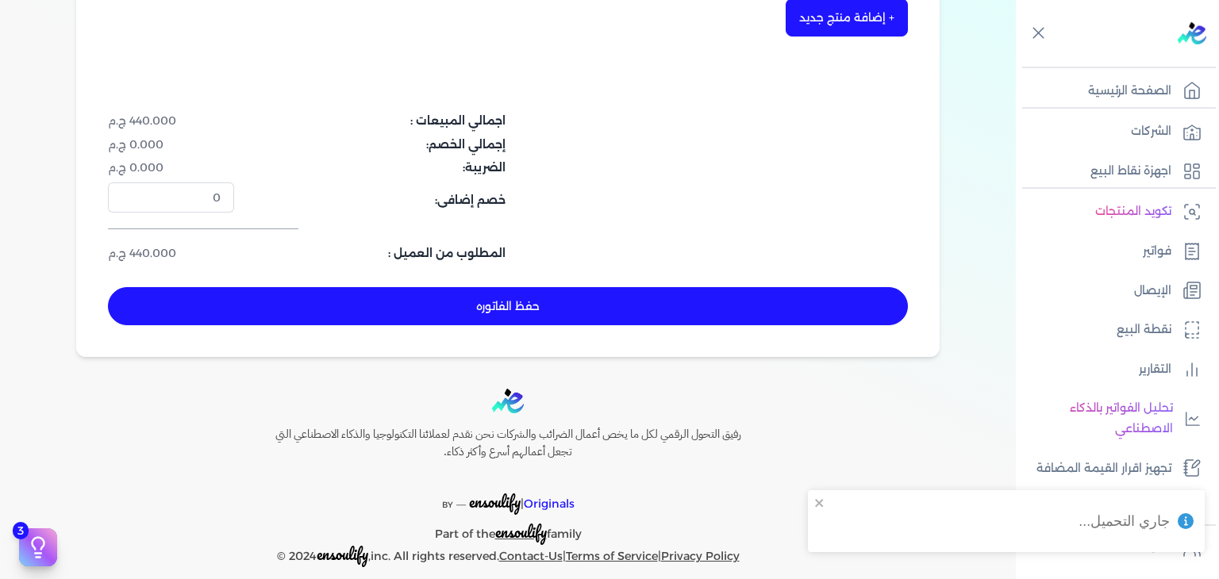
click at [733, 296] on button "حفظ الفاتوره" at bounding box center [508, 306] width 800 height 38
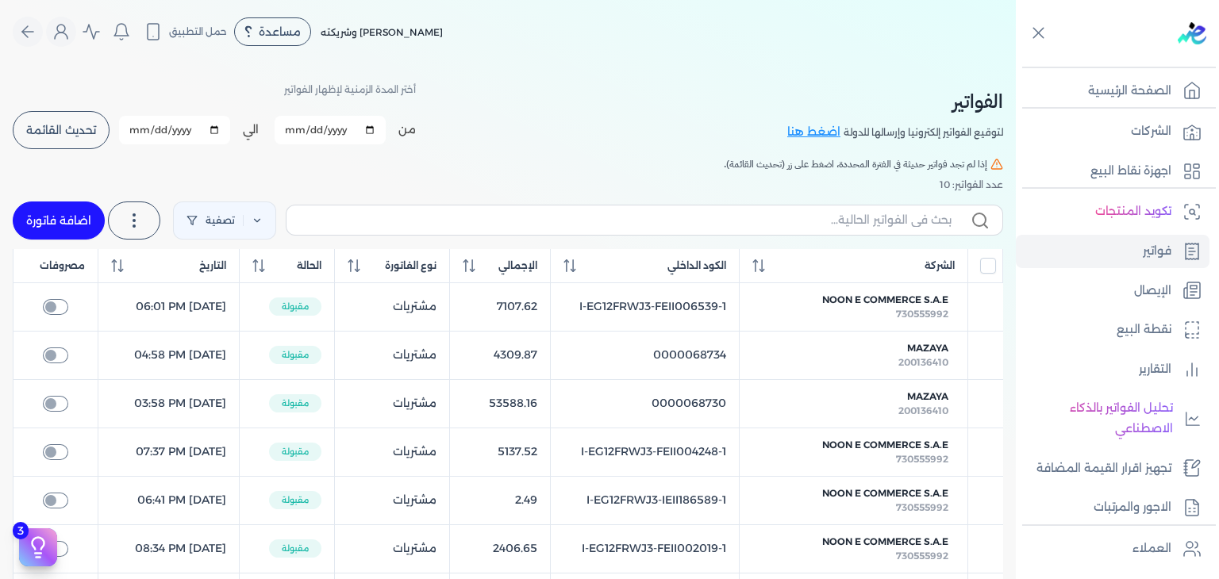
click at [60, 218] on link "اضافة فاتورة" at bounding box center [59, 221] width 92 height 38
select select "EGP"
select select "B"
select select "EGS"
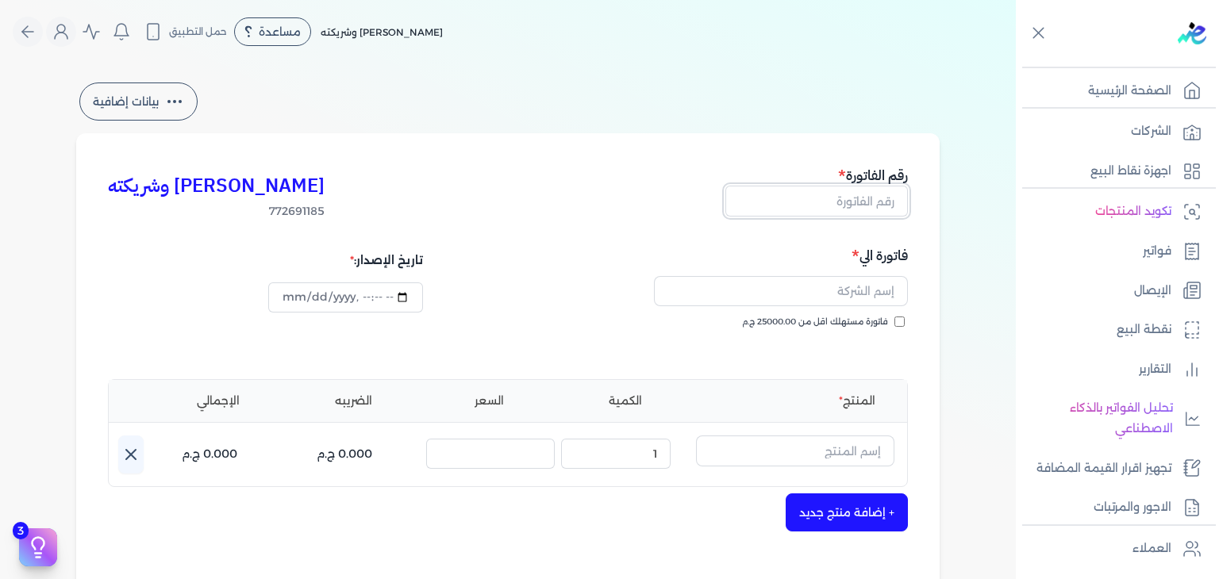
click at [879, 193] on input "text" at bounding box center [816, 201] width 183 height 30
paste input "EG3HLVOVR-GEII000003"
type input "EG3HLVOVR-GEII000003"
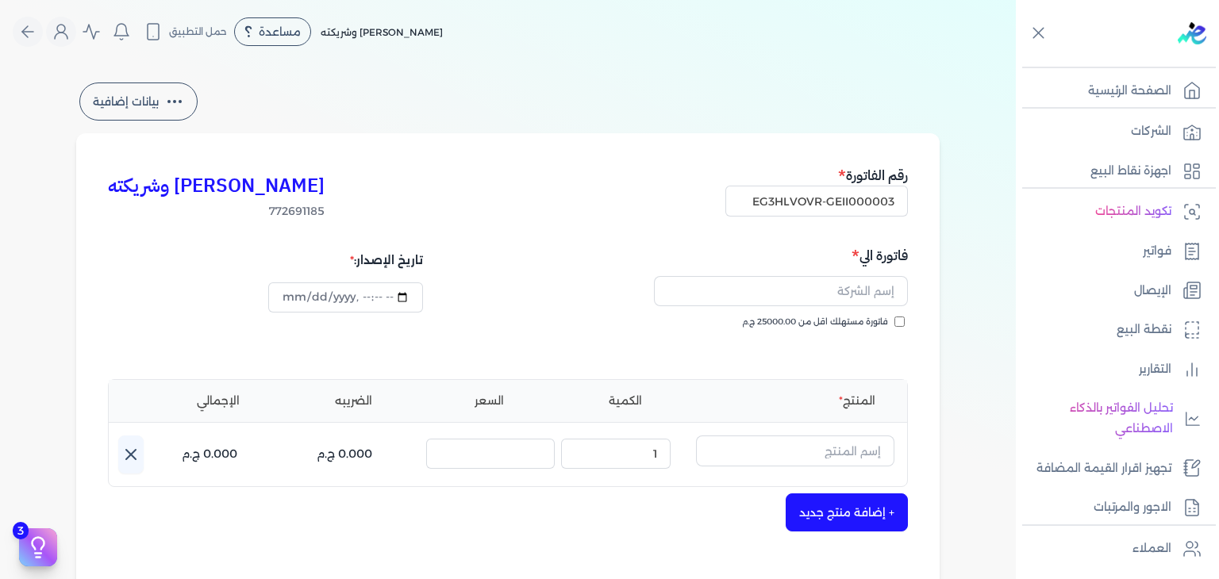
click at [898, 322] on input "فاتورة مستهلك اقل من 25000.00 ج.م" at bounding box center [899, 322] width 10 height 10
checkbox input "true"
click at [819, 292] on input "text" at bounding box center [781, 291] width 254 height 30
paste input "marina raof dolor"
type input "marina raof dolor"
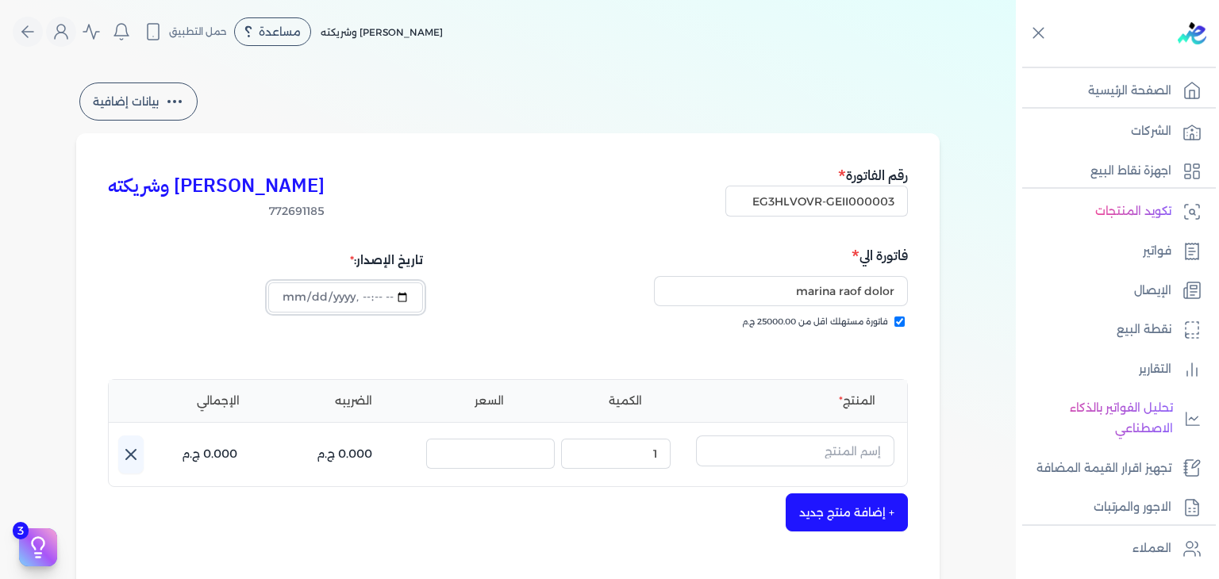
click at [295, 299] on input "datetime-local" at bounding box center [345, 298] width 154 height 30
type input "2025-09-01T17:14:47"
click at [818, 454] on input "text" at bounding box center [795, 451] width 198 height 30
paste input "يارا ر"
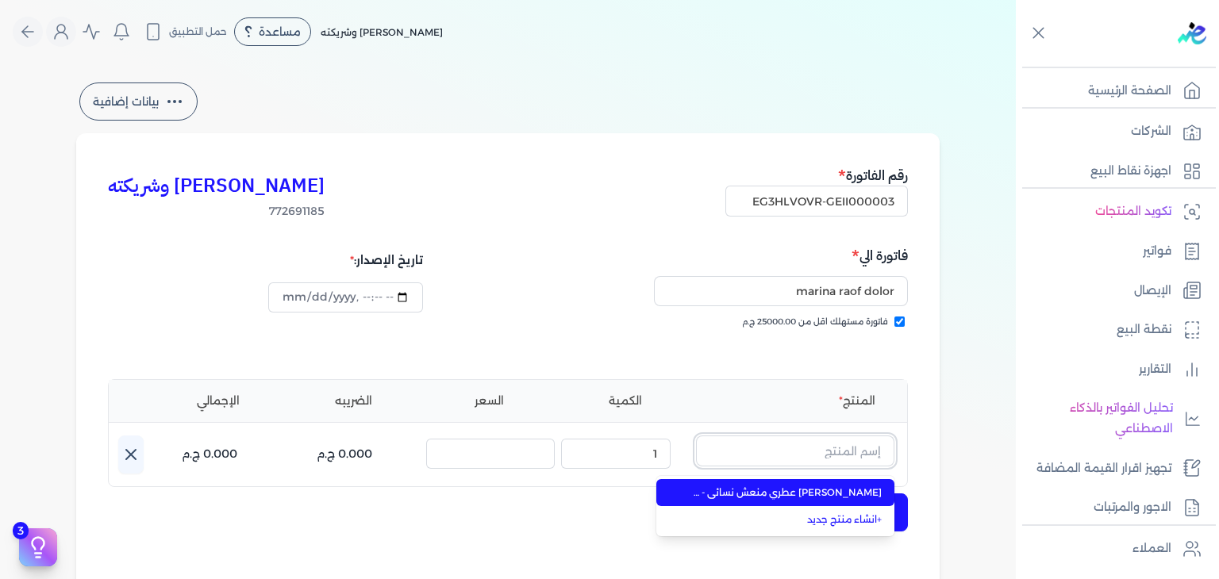
type input "يارا ر"
click at [878, 498] on span "يارا رذاذ عطري منعش نسائي - 250 مللي" at bounding box center [785, 493] width 194 height 14
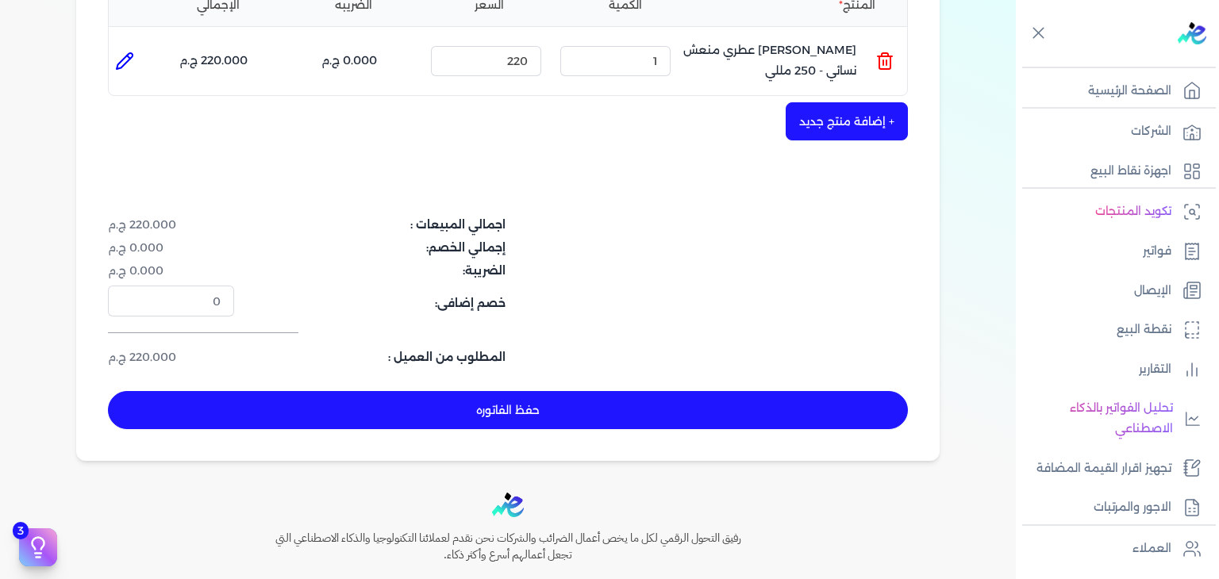
scroll to position [397, 0]
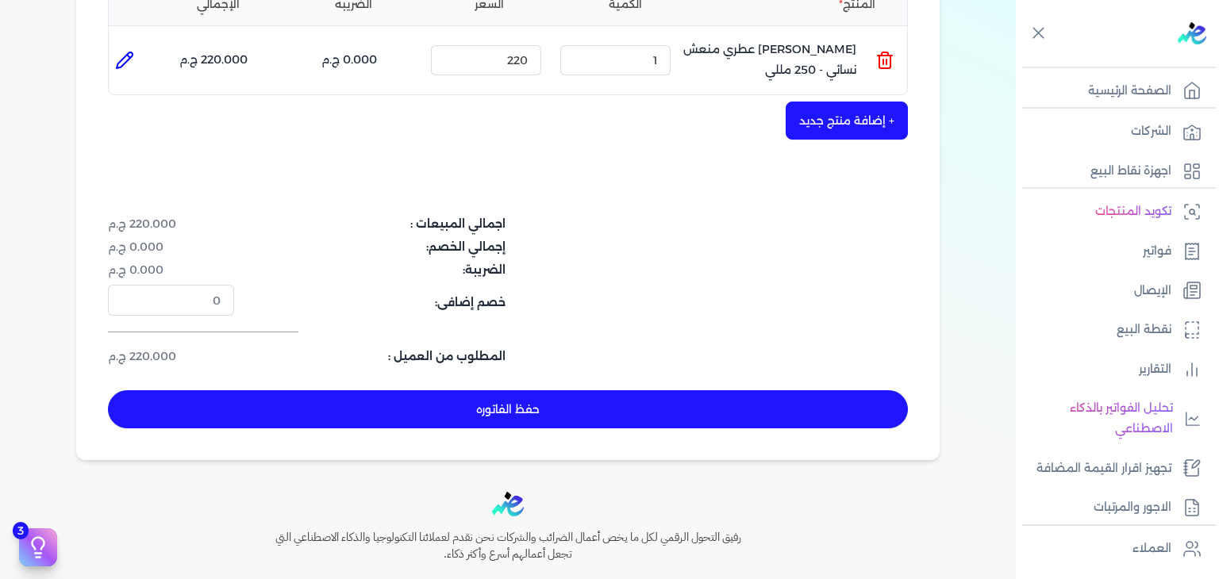
click at [526, 402] on button "حفظ الفاتوره" at bounding box center [508, 409] width 800 height 38
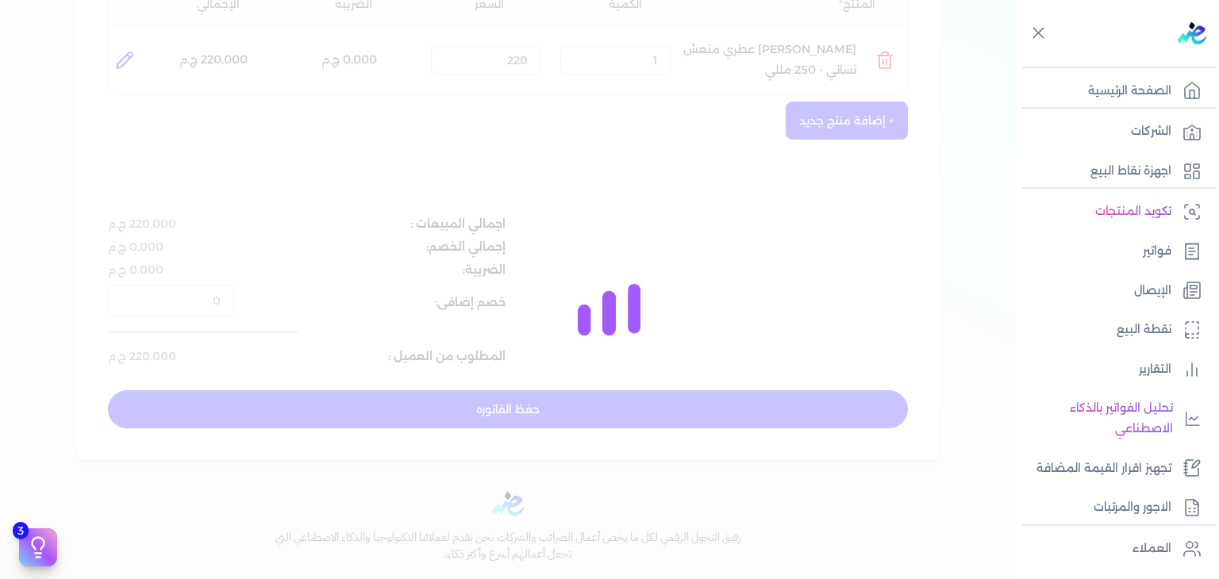
type input "2025-09-19"
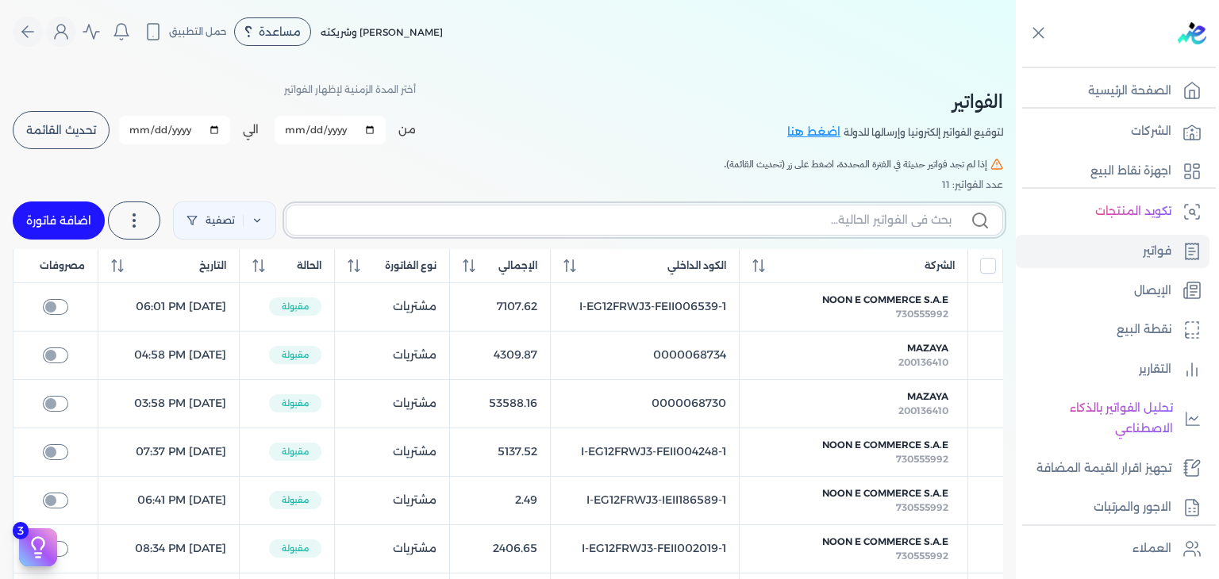
click at [924, 220] on input "text" at bounding box center [625, 220] width 652 height 17
paste input "يارا ر"
type input "يارا ر"
checkbox input "false"
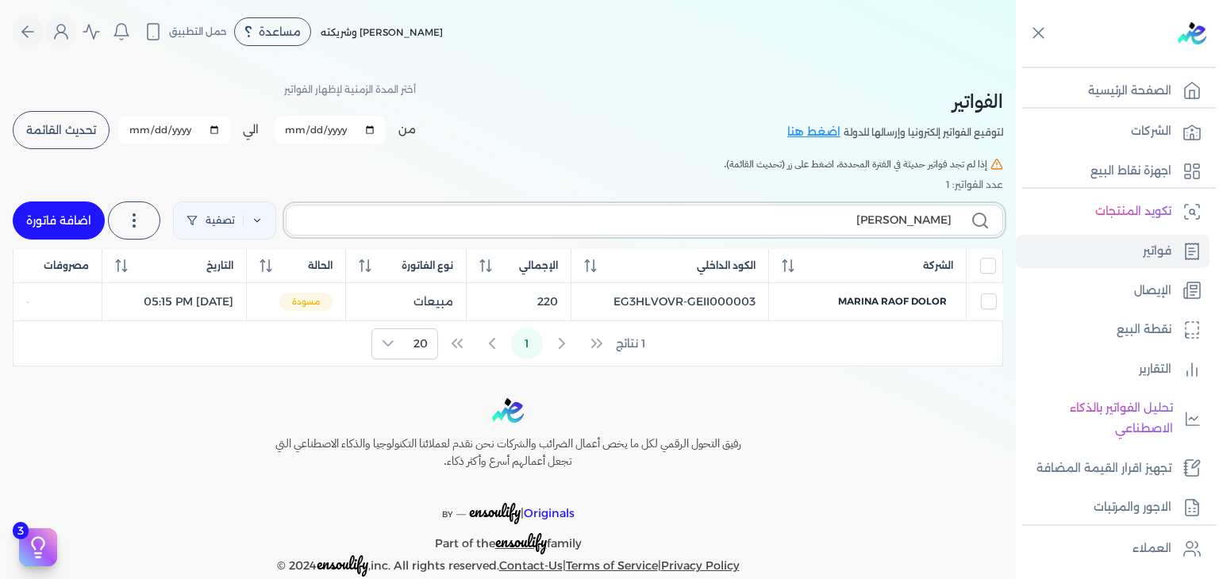
paste input "EG3HLVOVR-GEII000003"
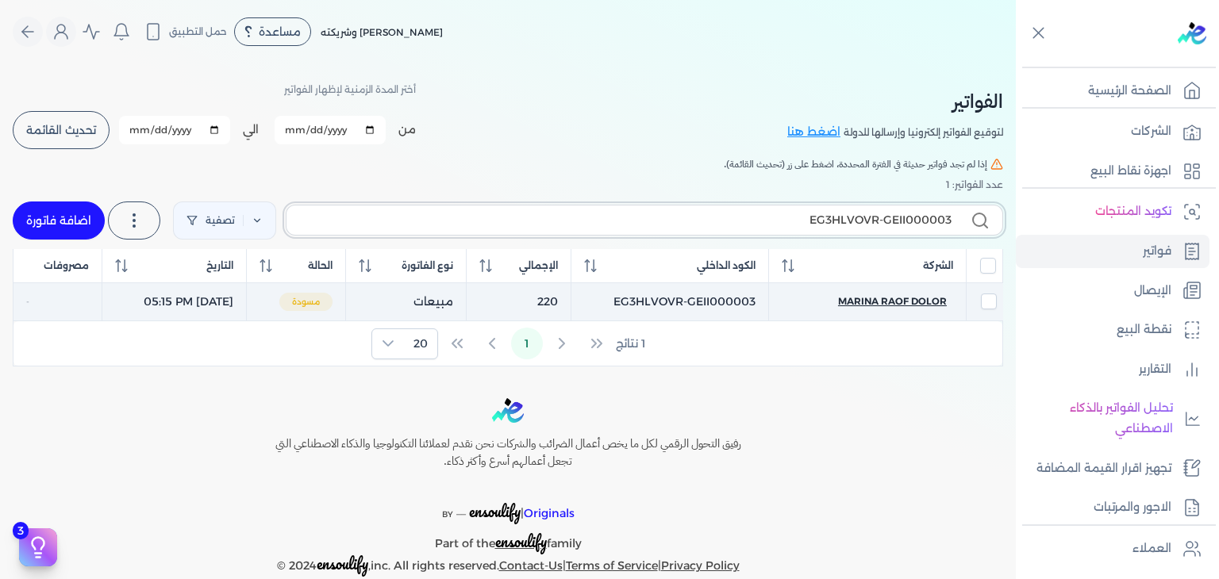
type input "EG3HLVOVR-GEII000003"
click at [912, 302] on span "marina raof dolor" at bounding box center [892, 301] width 109 height 14
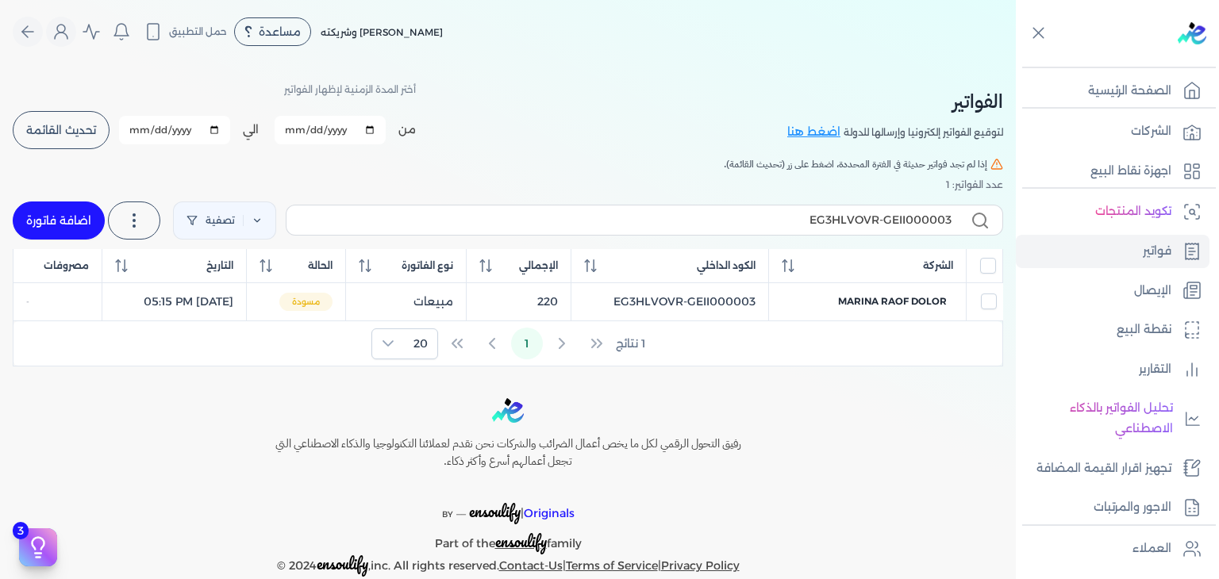
select select "EGP"
select select "B"
select select "EGS"
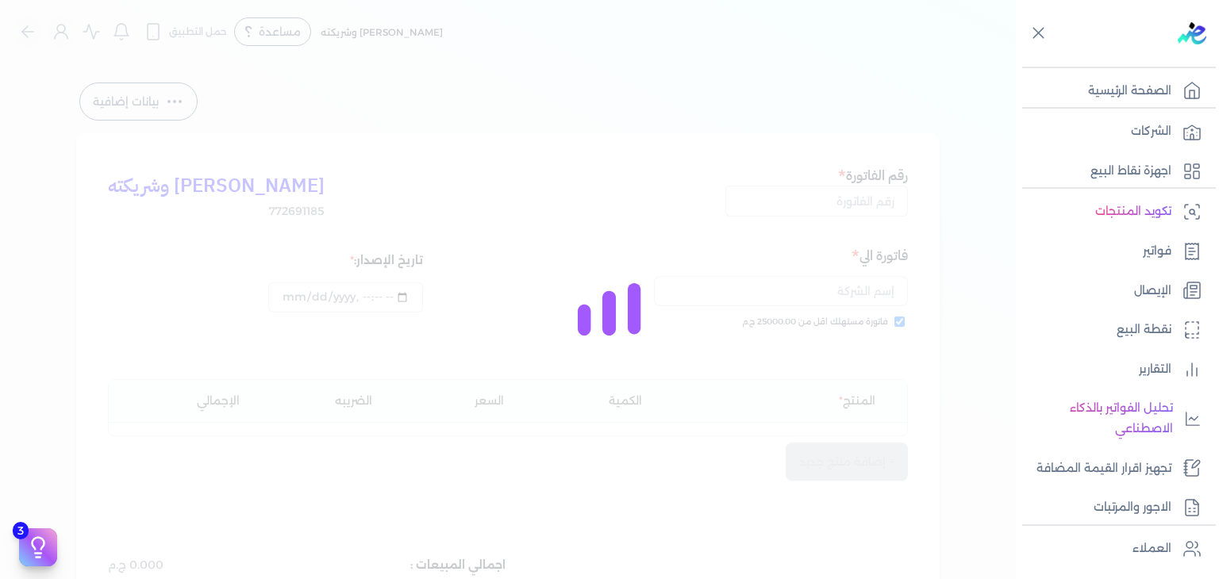
type input "EG3HLVOVR-GEII000003"
checkbox input "true"
type input "2025-09-01T17:15:11"
type input "2025-09-19"
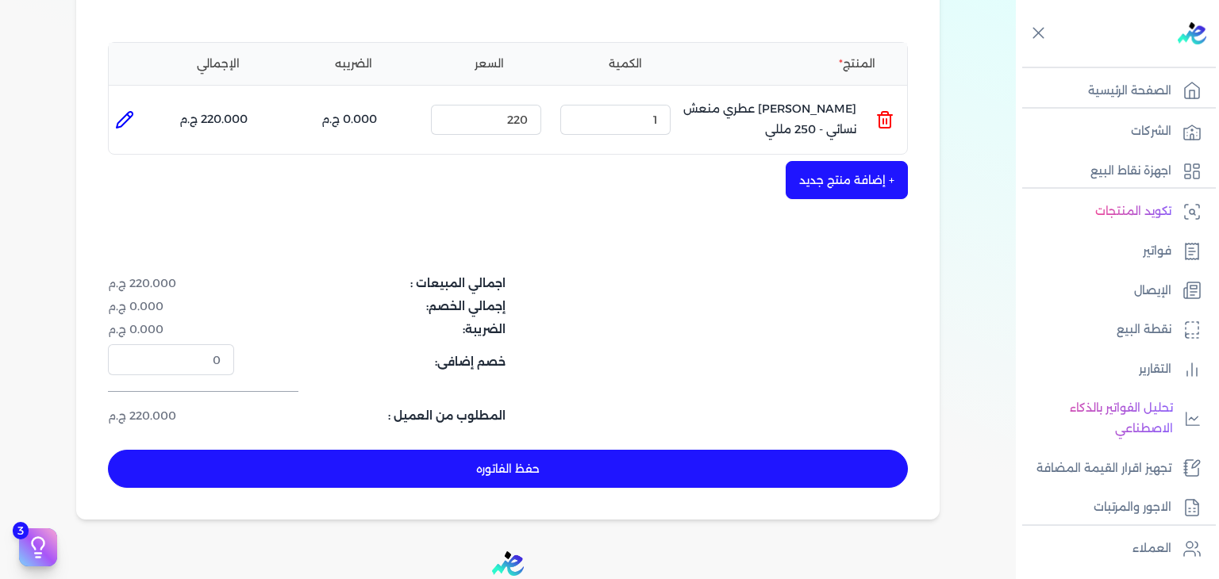
scroll to position [397, 0]
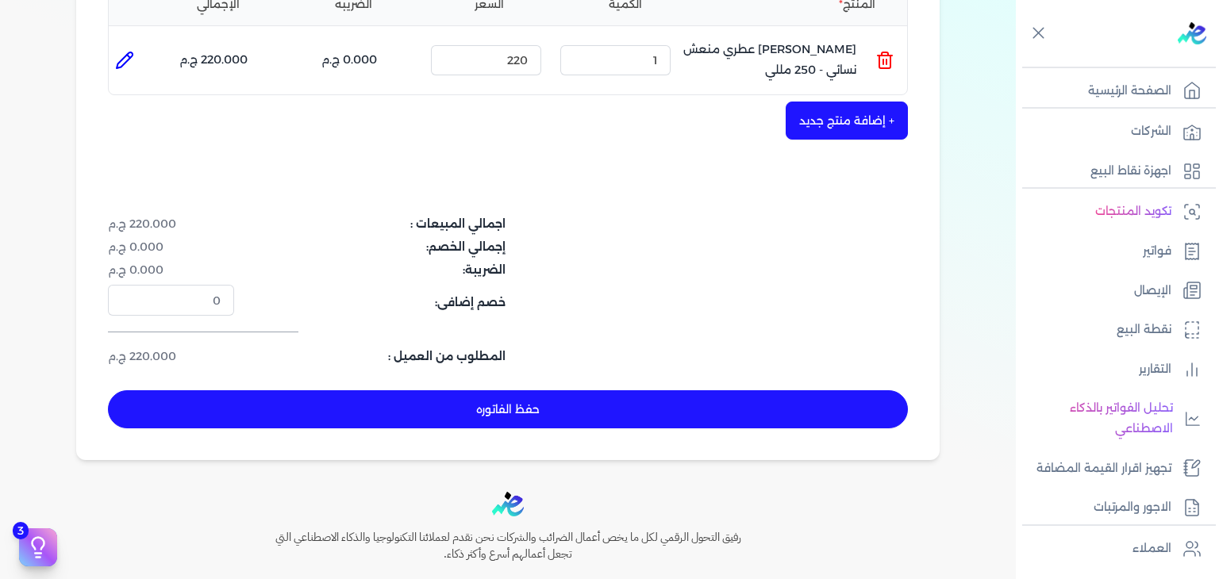
click at [656, 401] on button "حفظ الفاتوره" at bounding box center [508, 409] width 800 height 38
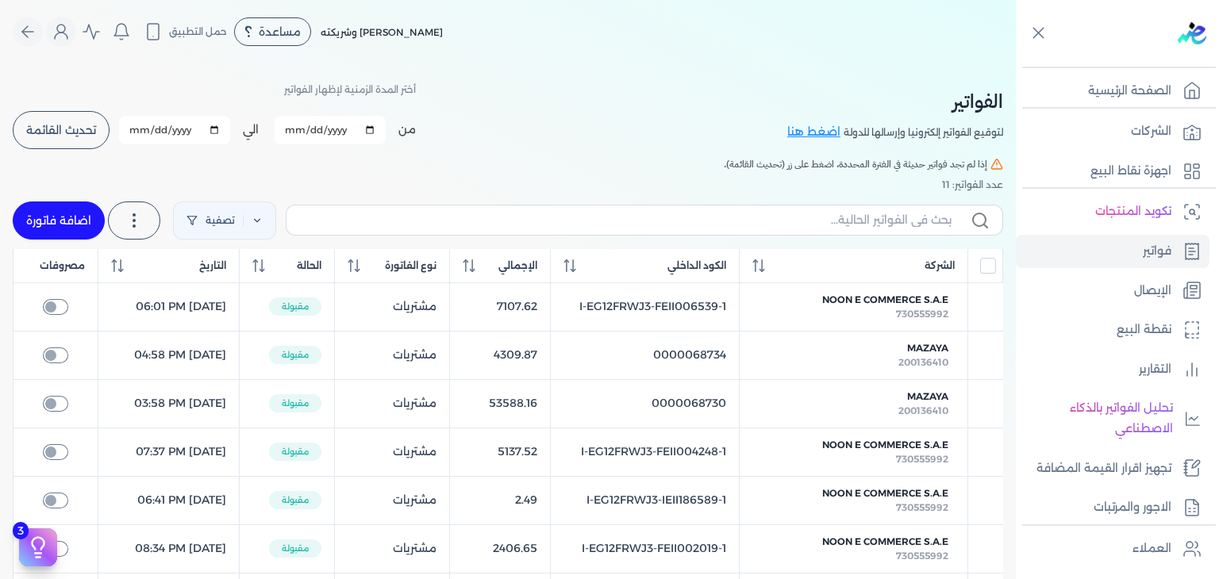
drag, startPoint x: 71, startPoint y: 210, endPoint x: 665, endPoint y: 290, distance: 599.8
click at [71, 210] on link "اضافة فاتورة" at bounding box center [59, 221] width 92 height 38
select select "EGP"
select select "B"
select select "EGS"
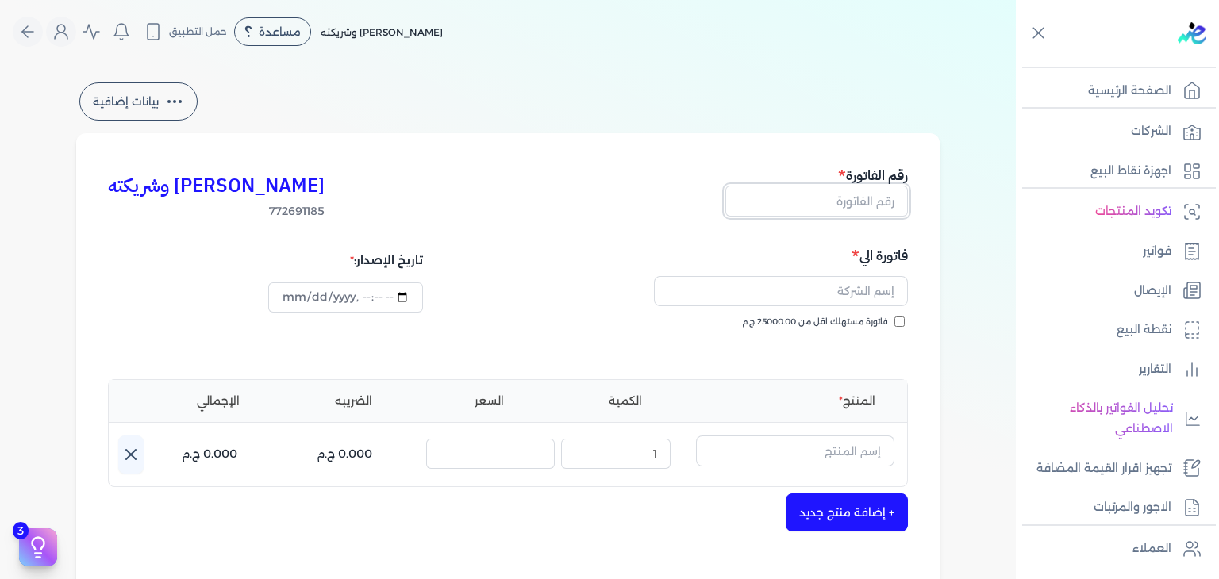
click at [880, 210] on input "text" at bounding box center [816, 201] width 183 height 30
paste input "EG3HLVOVR-GEII000004"
type input "EG3HLVOVR-GEII000004"
click at [904, 319] on input "فاتورة مستهلك اقل من 25000.00 ج.م" at bounding box center [899, 322] width 10 height 10
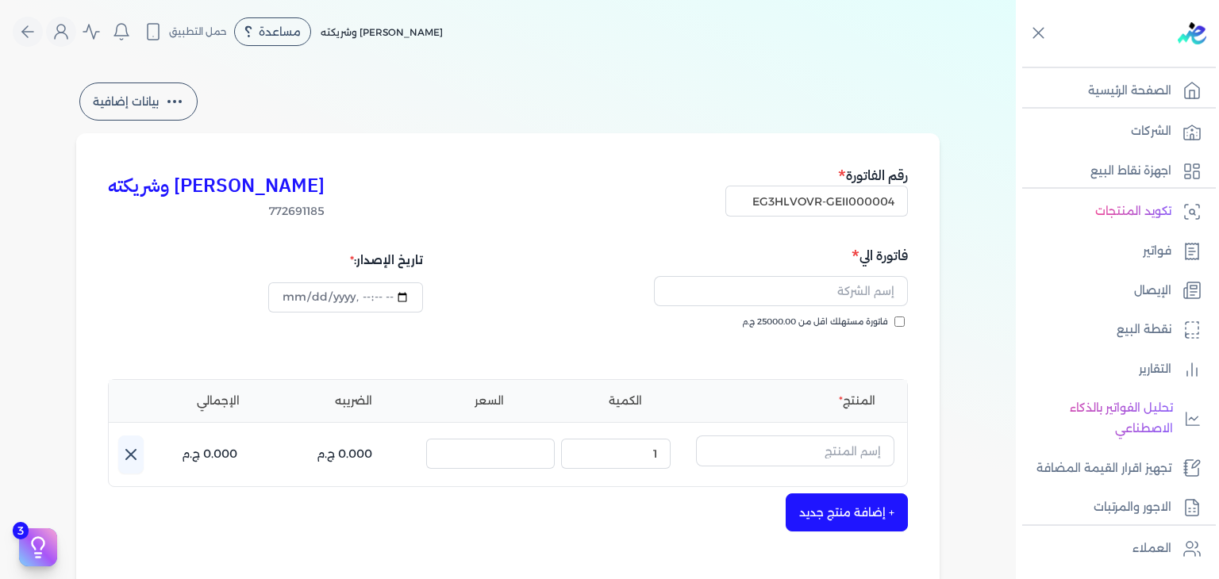
checkbox input "true"
drag, startPoint x: 830, startPoint y: 288, endPoint x: 858, endPoint y: 321, distance: 42.8
click at [830, 288] on input "text" at bounding box center [781, 291] width 254 height 30
paste input "khetam asaad"
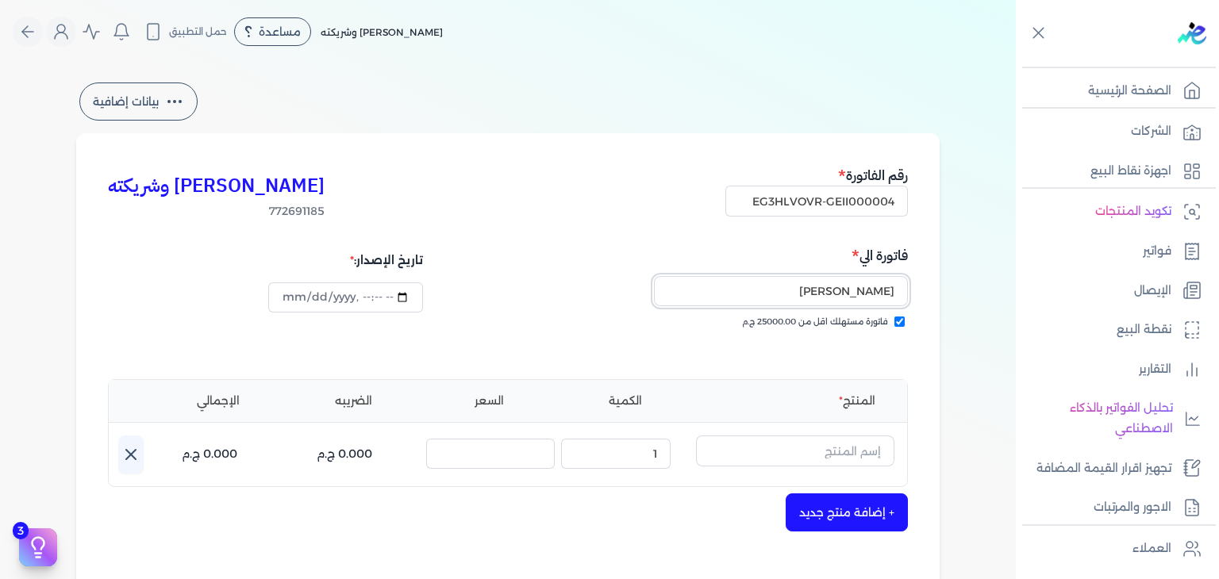
type input "khetam asaad"
click at [825, 443] on input "text" at bounding box center [795, 451] width 198 height 30
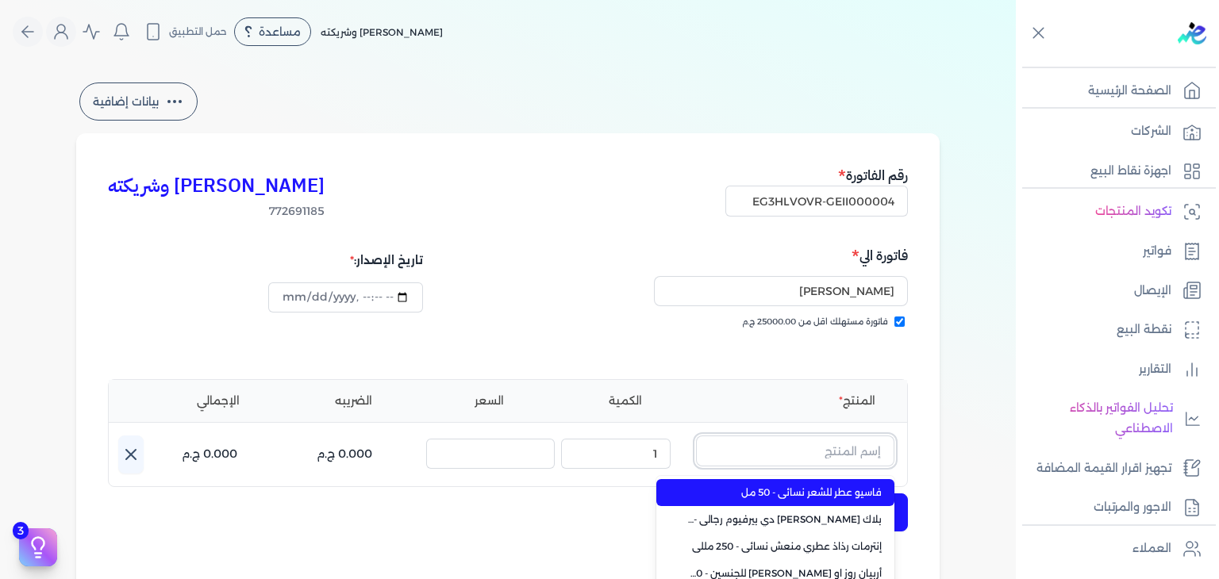
paste input "طقم هدايا شيفون مكو"
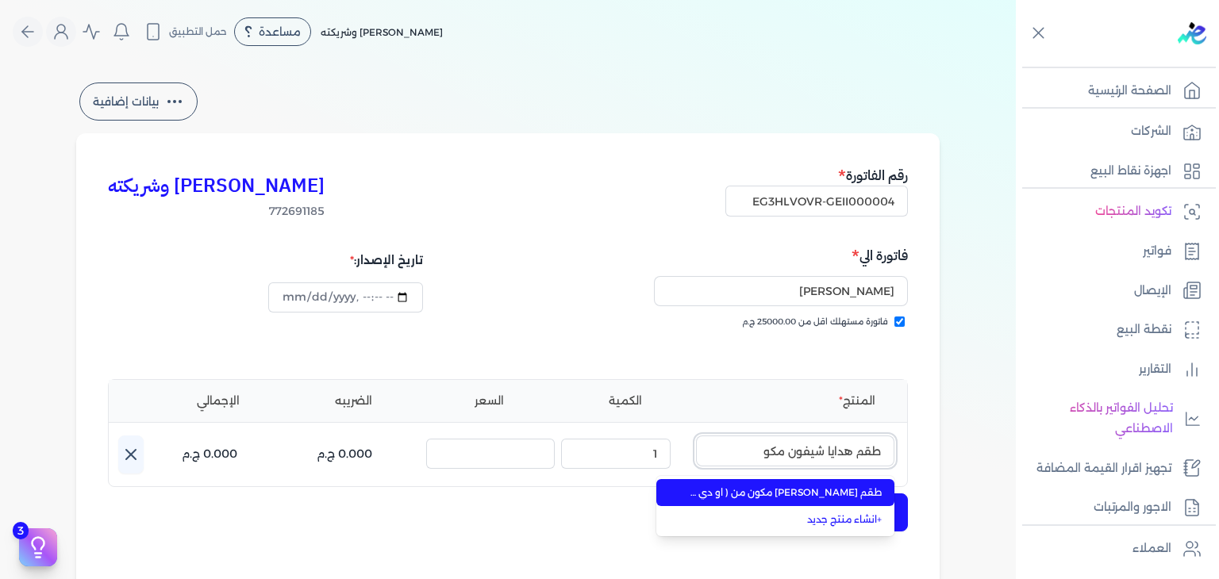
type input "طقم هدايا شيفون مكو"
click at [844, 501] on li "طقم هدايا شيفون مكون من ( او دي بيرفيوم 100مللي - سبراي بيرفيوم 200مللي) نسائي" at bounding box center [775, 492] width 238 height 27
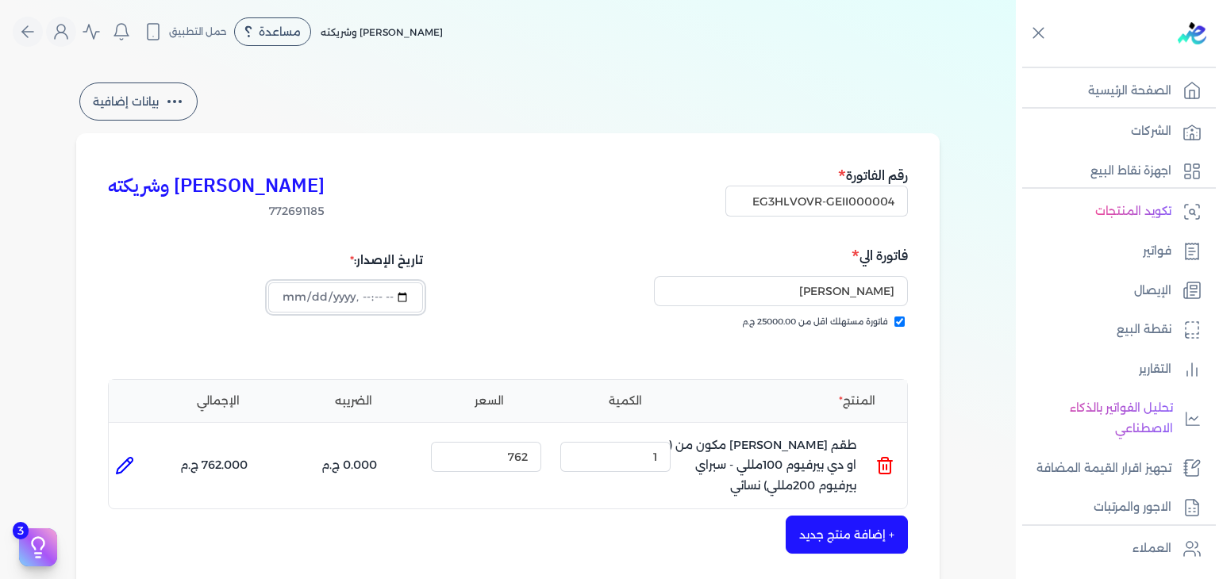
click at [292, 299] on input "datetime-local" at bounding box center [345, 298] width 154 height 30
type input "2025-09-01T17:16:04"
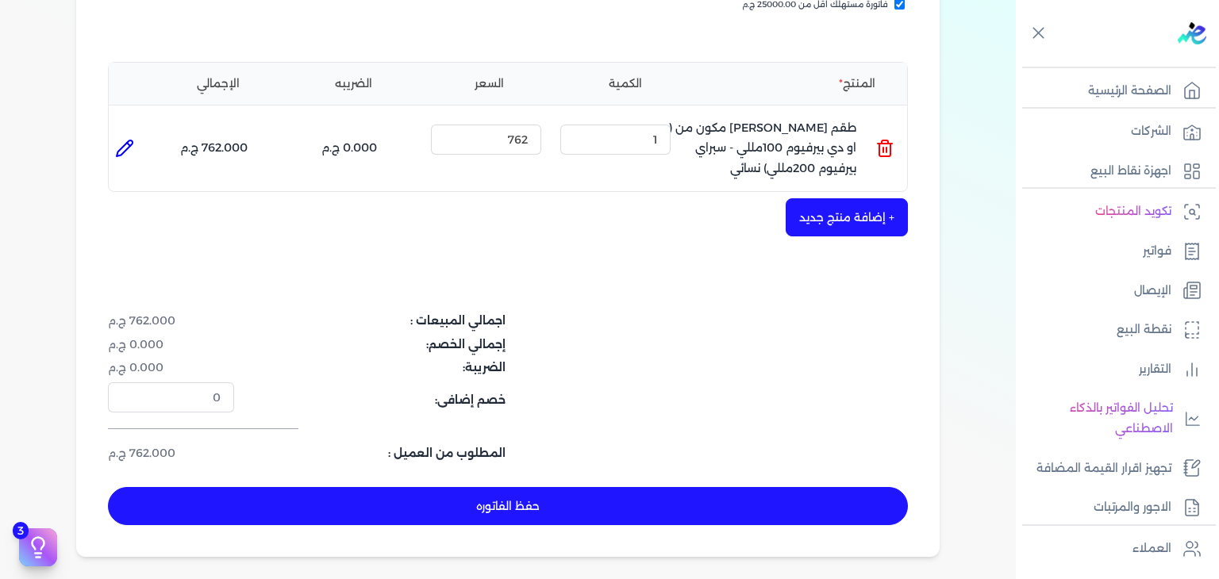
click at [510, 509] on button "حفظ الفاتوره" at bounding box center [508, 506] width 800 height 38
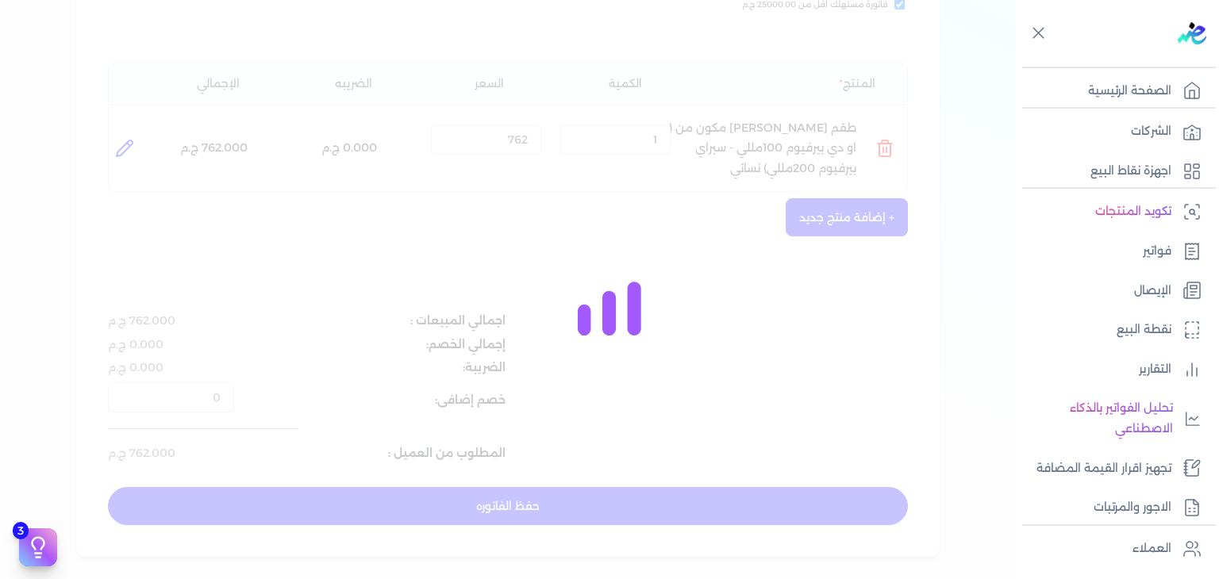
type input "2025-09-19"
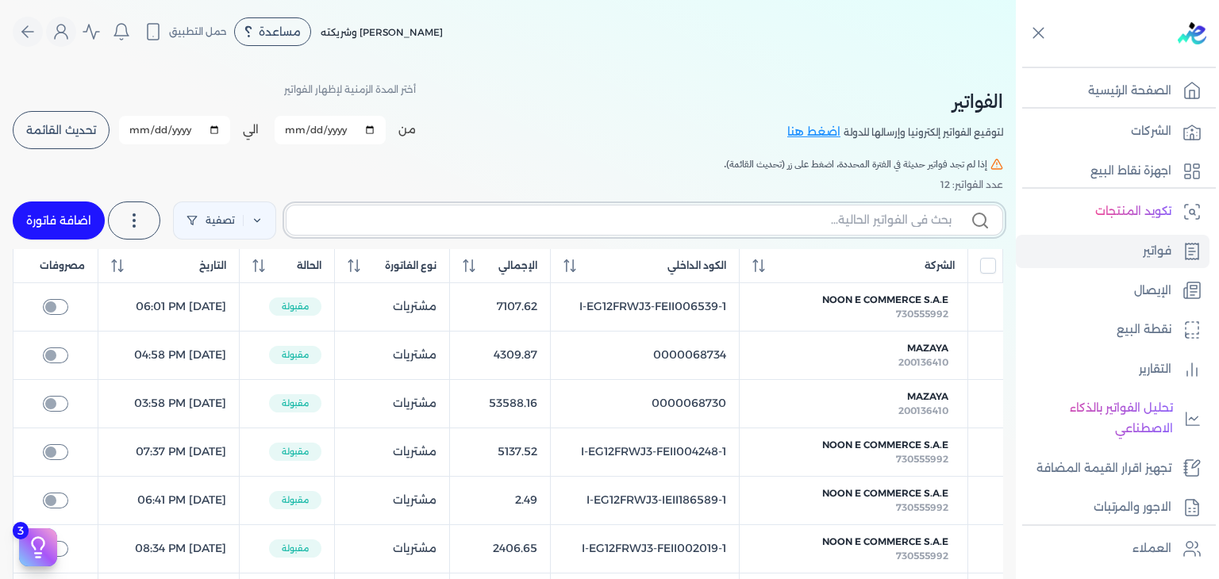
click at [836, 213] on input "text" at bounding box center [625, 220] width 652 height 17
paste input "طقم هدايا شيفون مكو"
type input "طقم هدايا شيفون مكو"
checkbox input "false"
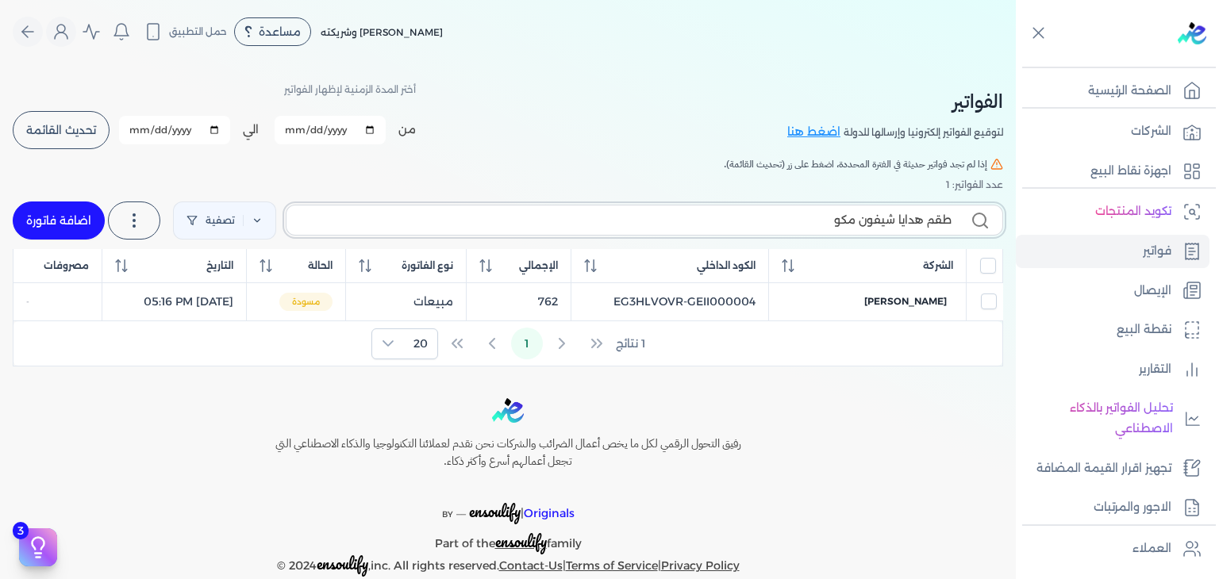
paste input "EG3HLVOVR-GEII000004"
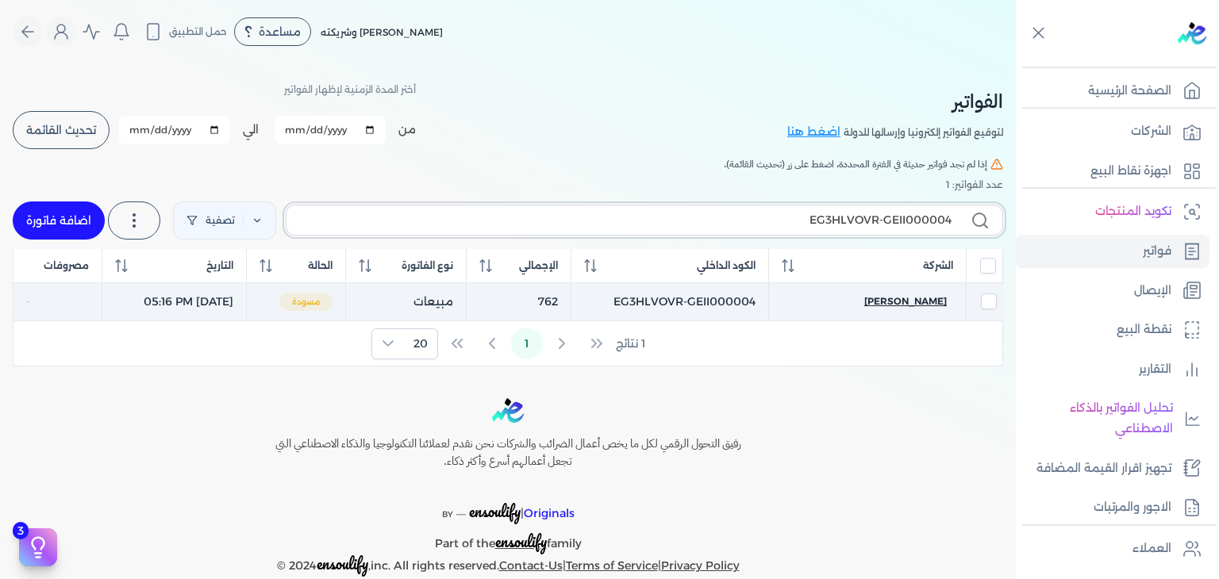
type input "EG3HLVOVR-GEII000004"
click at [905, 306] on span "khetam asaad" at bounding box center [905, 301] width 83 height 14
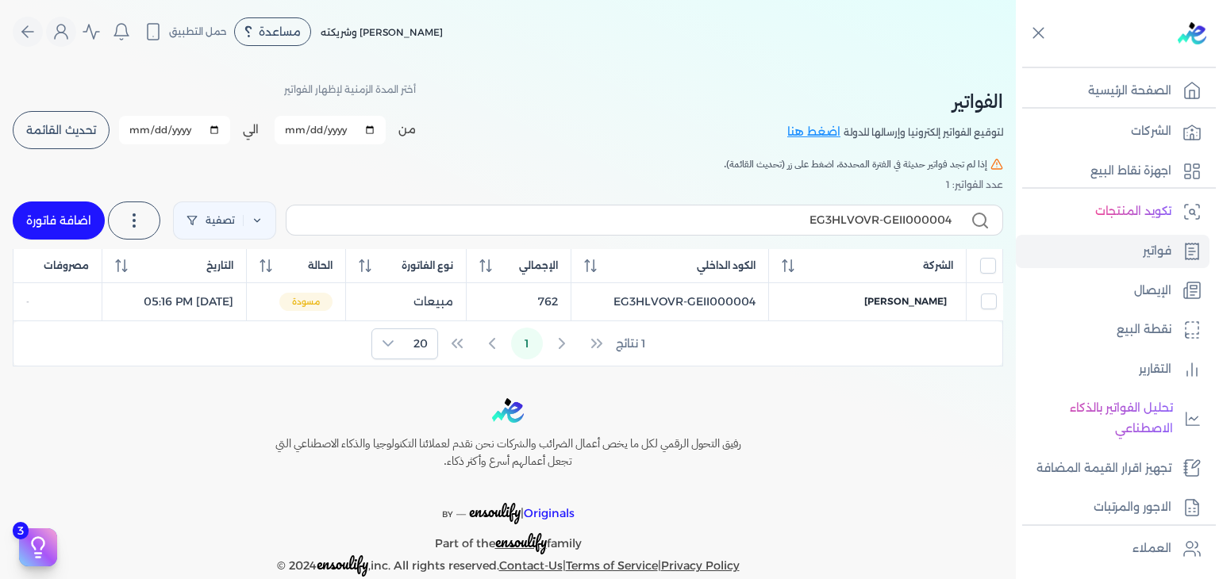
select select "EGP"
select select "B"
select select "EGS"
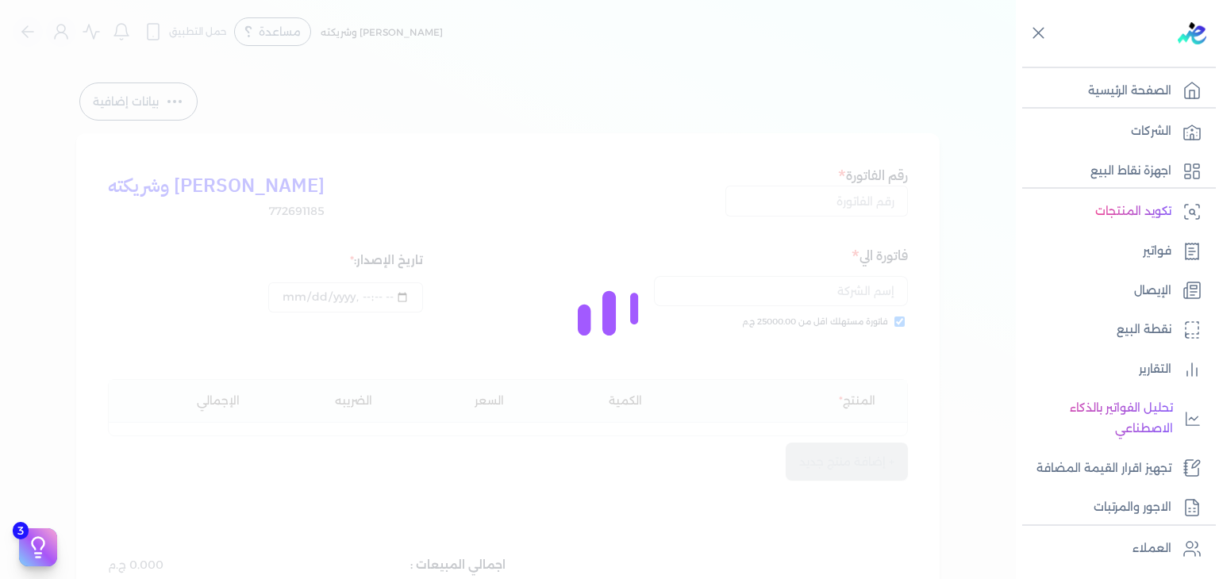
type input "EG3HLVOVR-GEII000004"
checkbox input "true"
type input "2025-09-01T17:16:29"
type input "2025-09-19"
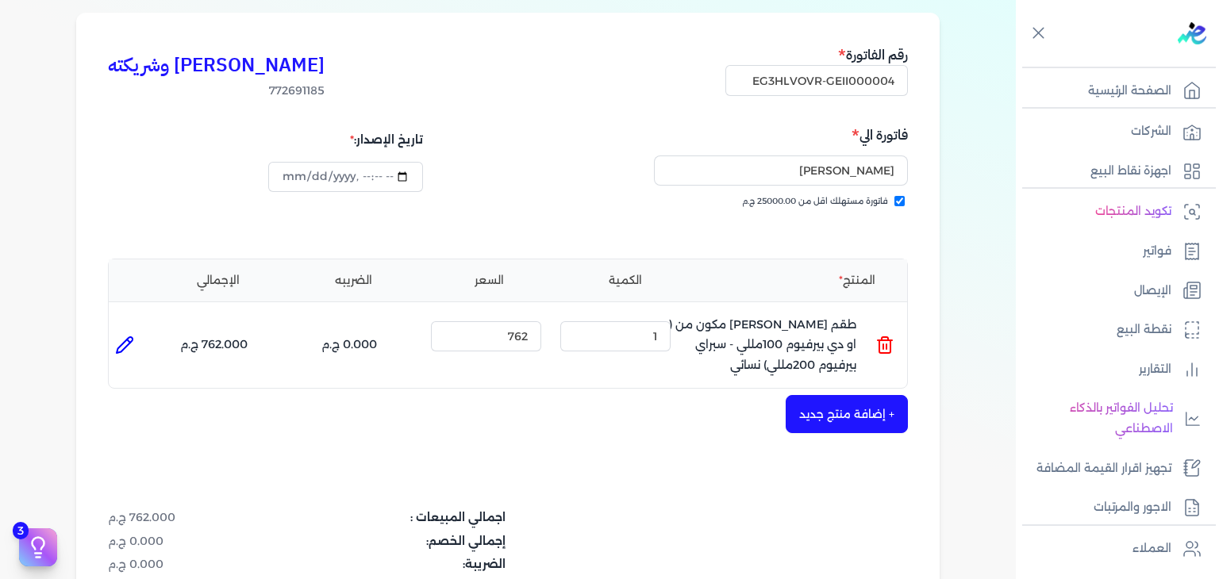
scroll to position [317, 0]
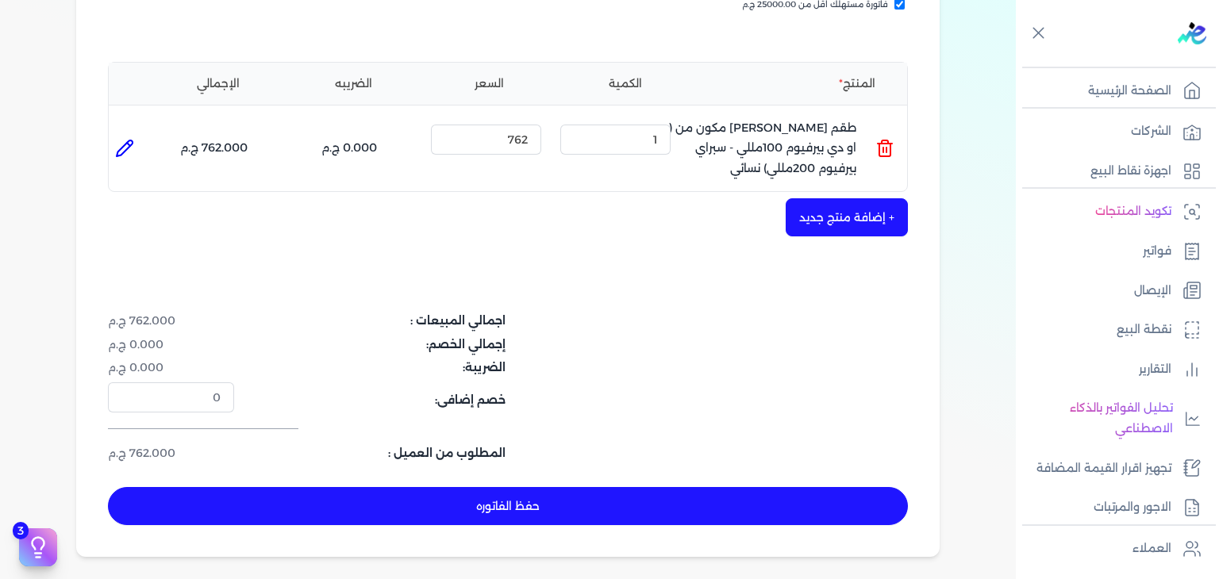
click at [589, 496] on button "حفظ الفاتوره" at bounding box center [508, 506] width 800 height 38
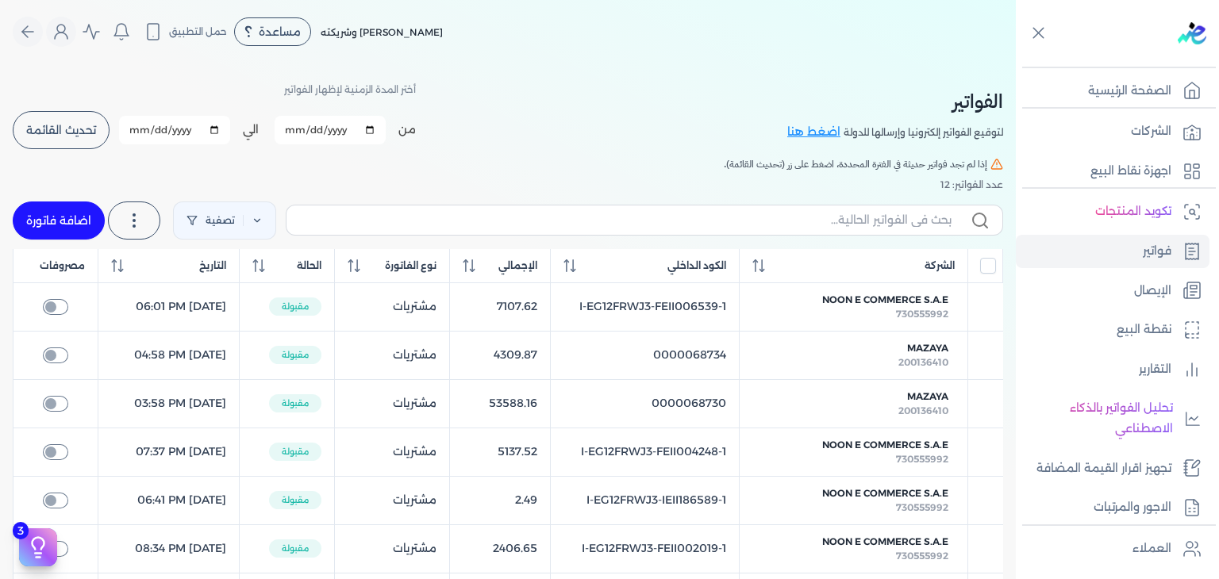
drag, startPoint x: 60, startPoint y: 201, endPoint x: 798, endPoint y: 167, distance: 738.9
click at [60, 202] on link "اضافة فاتورة" at bounding box center [59, 221] width 92 height 38
select select "EGP"
select select "B"
select select "EGS"
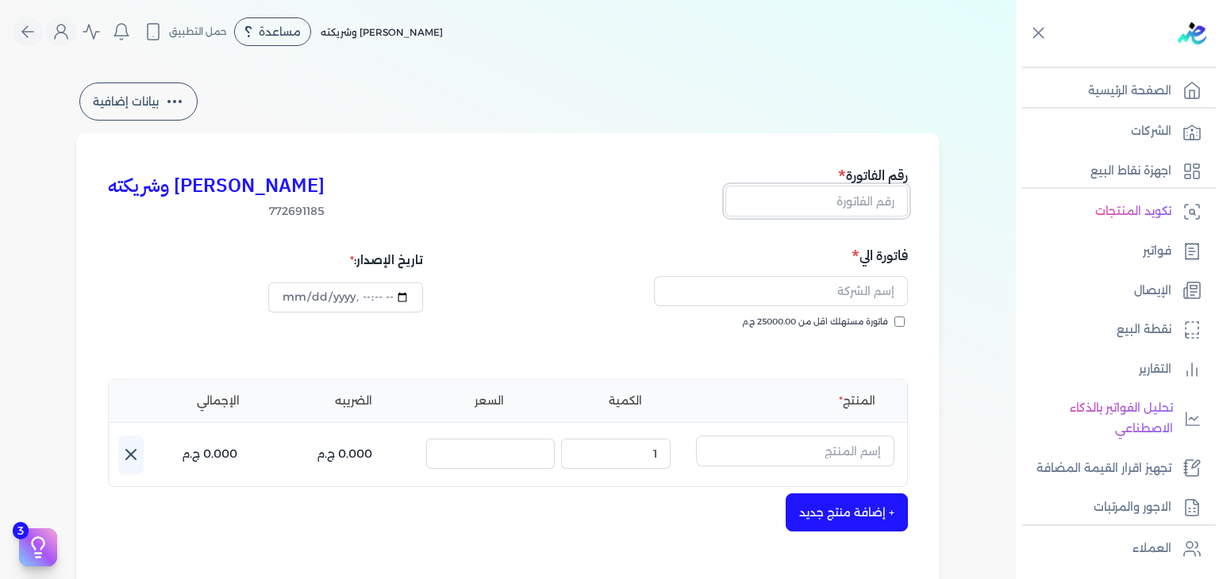
click at [859, 210] on input "text" at bounding box center [816, 201] width 183 height 30
paste input "EG3HLVOVR-GEII000005"
type input "EG3HLVOVR-GEII000005"
click at [905, 323] on input "فاتورة مستهلك اقل من 25000.00 ج.م" at bounding box center [899, 322] width 10 height 10
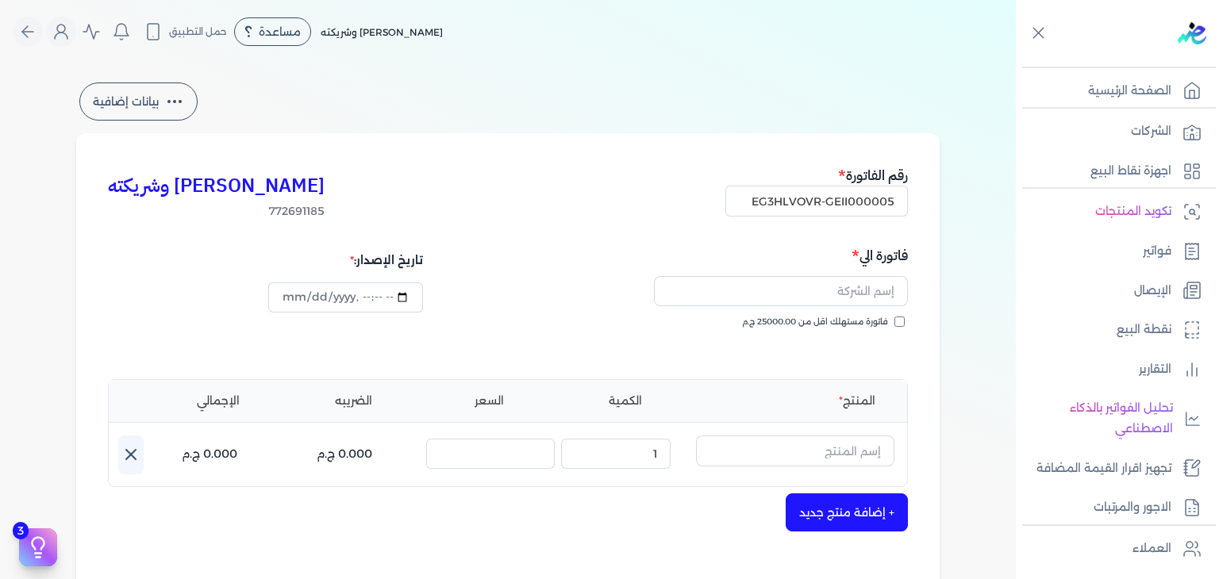
checkbox input "true"
click at [856, 299] on input "text" at bounding box center [781, 291] width 254 height 30
paste input "نورهان عبدالشافي"
type input "نورهان عبدالشافي"
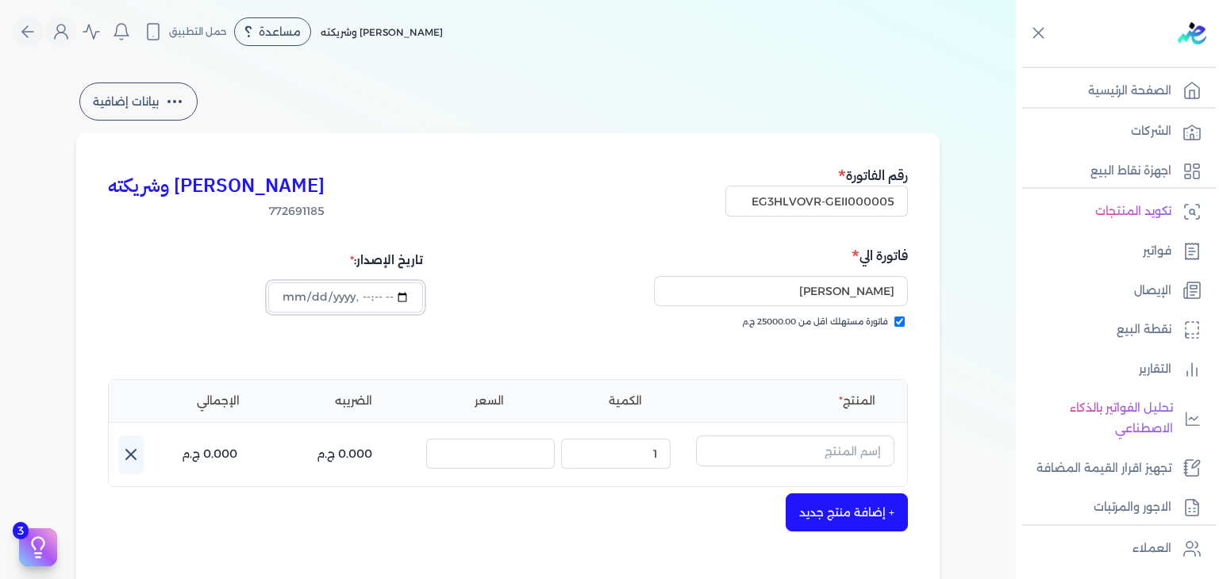
type input "2025-09-01T17:19:55"
click at [832, 463] on input "text" at bounding box center [795, 451] width 198 height 30
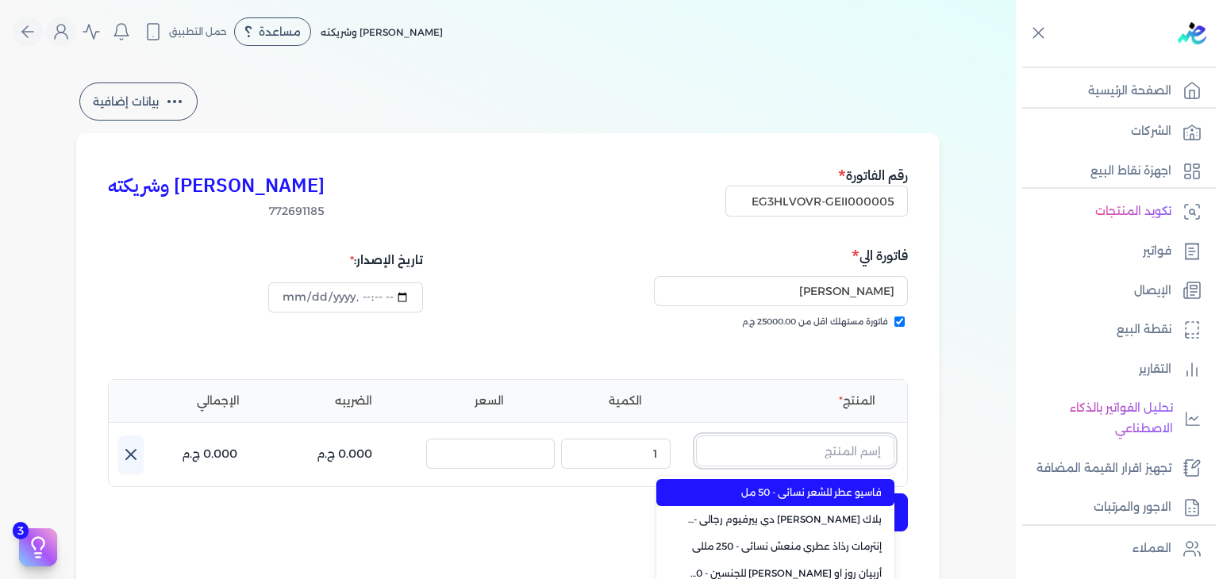
paste input "جواد العرب أزرق"
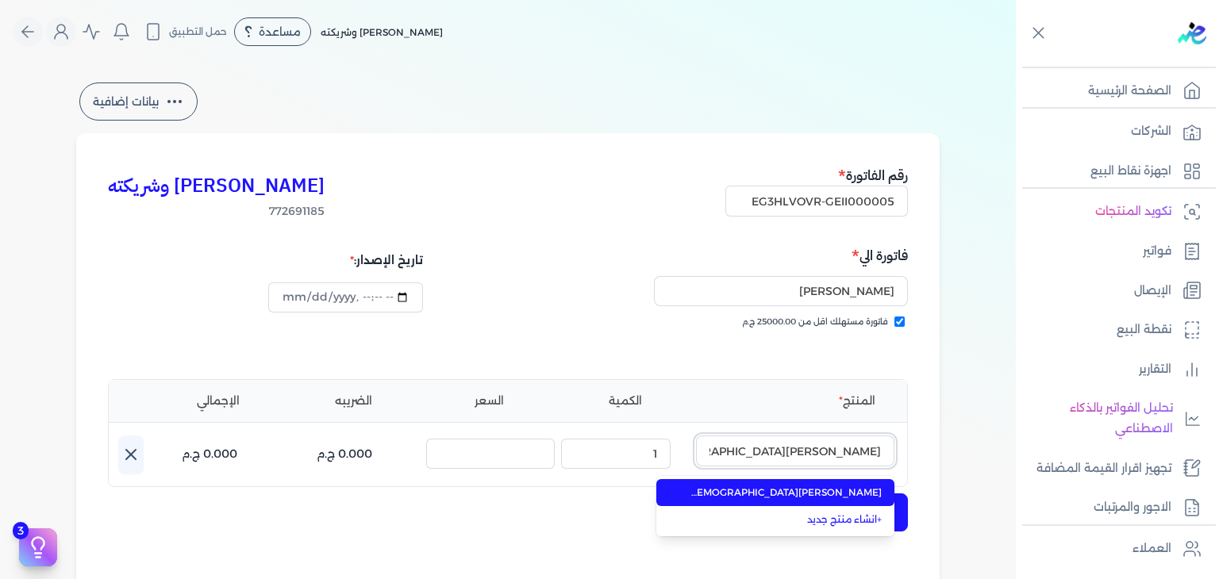
type input "جواد العرب أزرق"
click at [821, 494] on span "جواد العرب أزرق او دي بيرفيوم للجنسين - 100 مللي" at bounding box center [785, 493] width 194 height 14
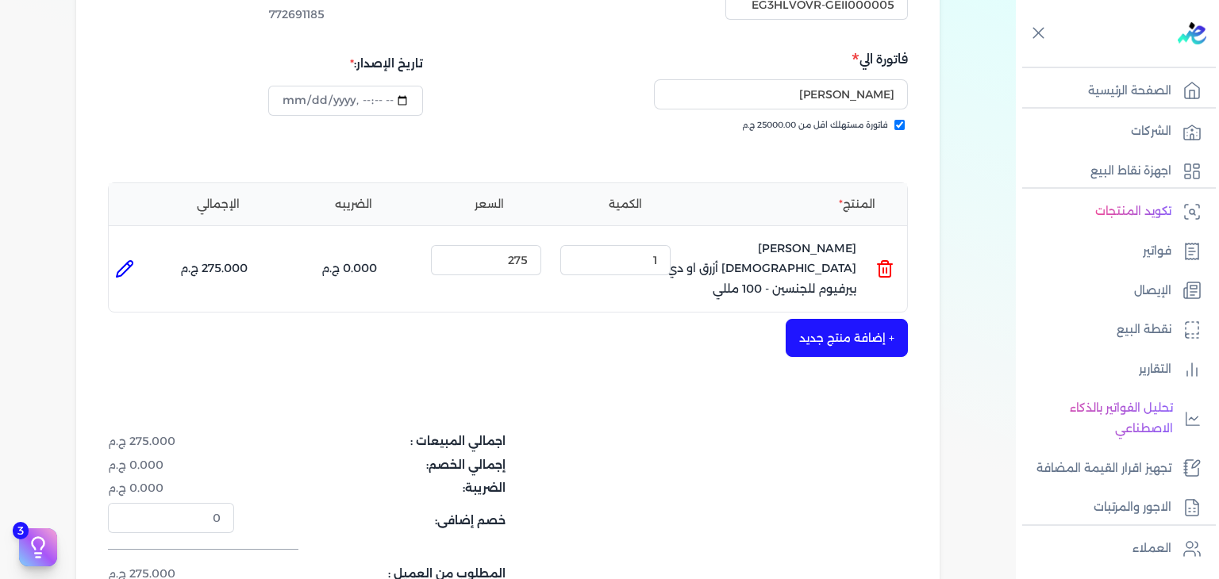
scroll to position [317, 0]
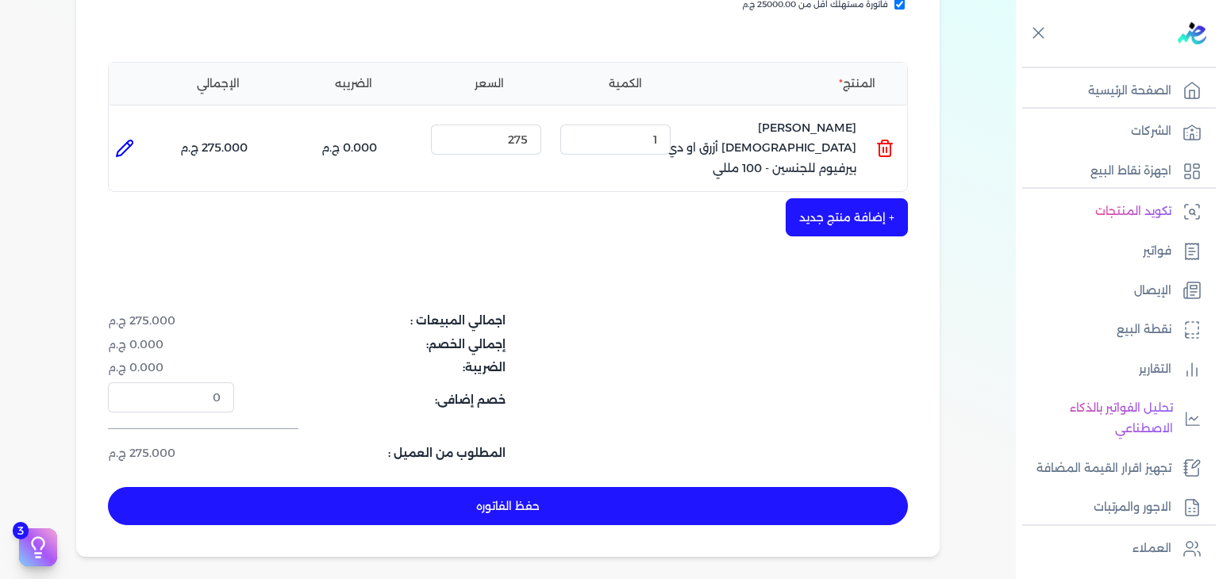
click at [621, 506] on button "حفظ الفاتوره" at bounding box center [508, 506] width 800 height 38
type input "2025-09-19"
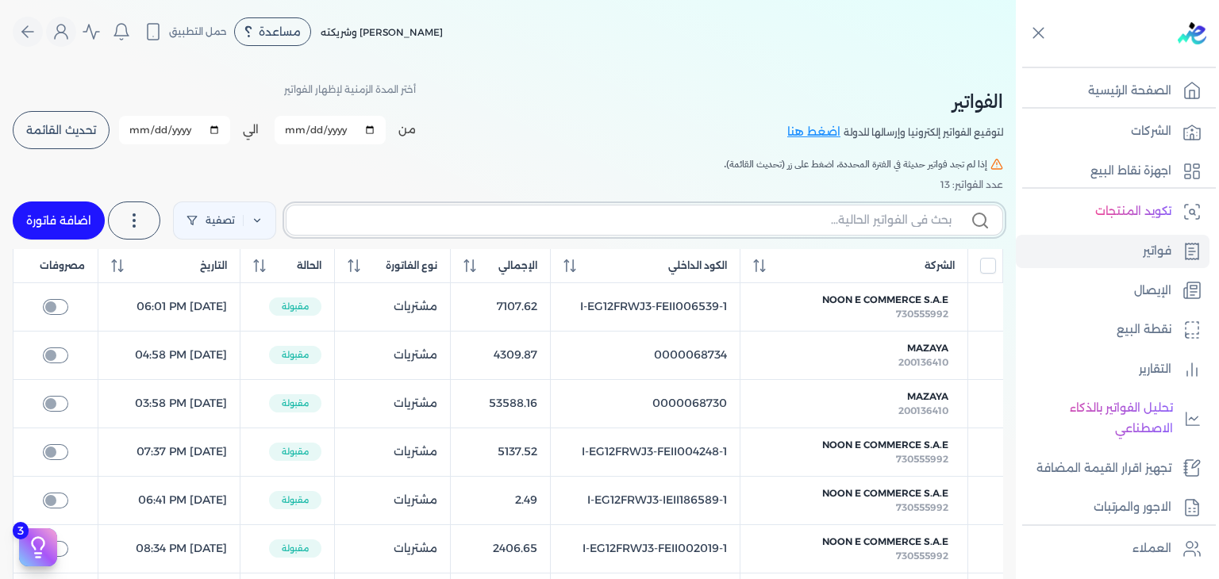
click at [841, 222] on input "text" at bounding box center [625, 220] width 652 height 17
paste input "EG3HLVOVR-GEII000005"
type input "EG3HLVOVR-GEII000005"
checkbox input "false"
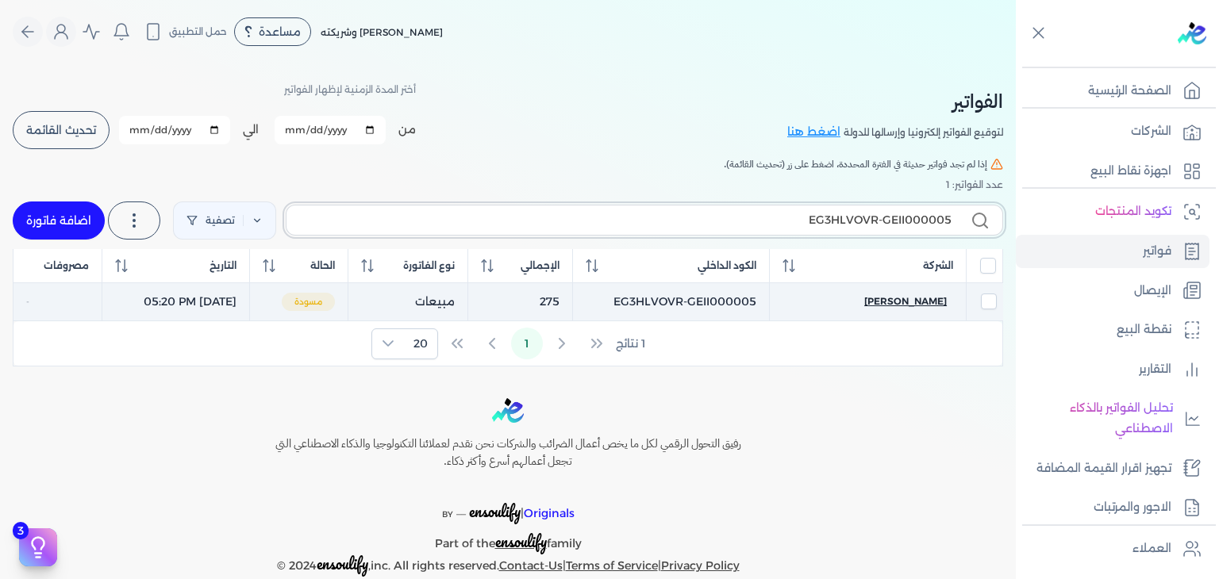
type input "EG3HLVOVR-GEII000005"
click at [931, 307] on span "نورهان عبدالشافي" at bounding box center [905, 301] width 83 height 14
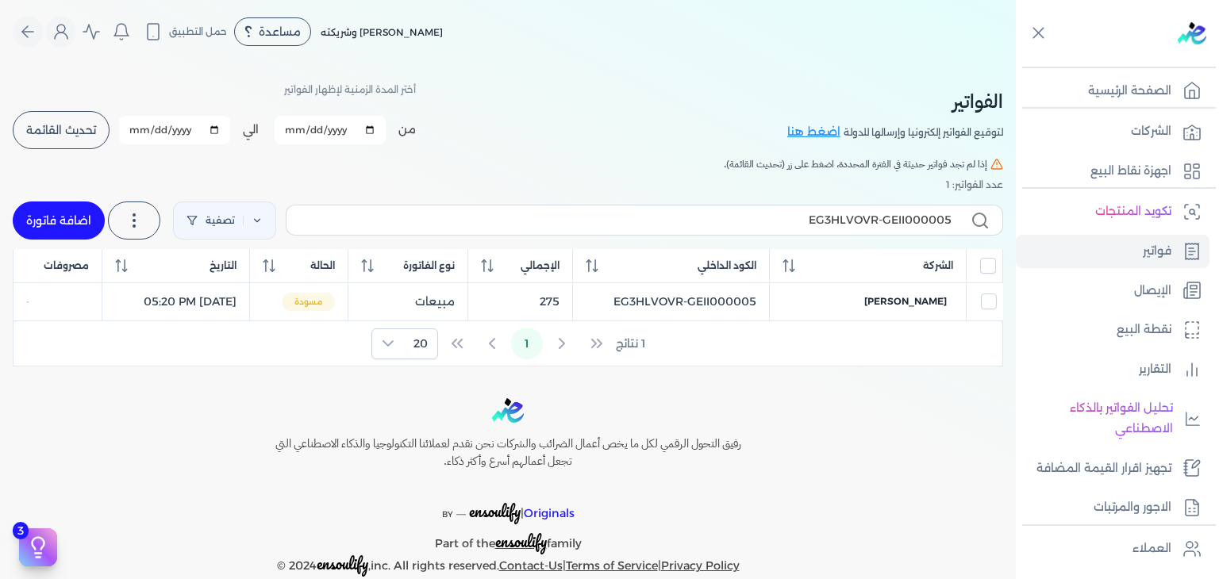
select select "EGP"
select select "B"
select select "EGS"
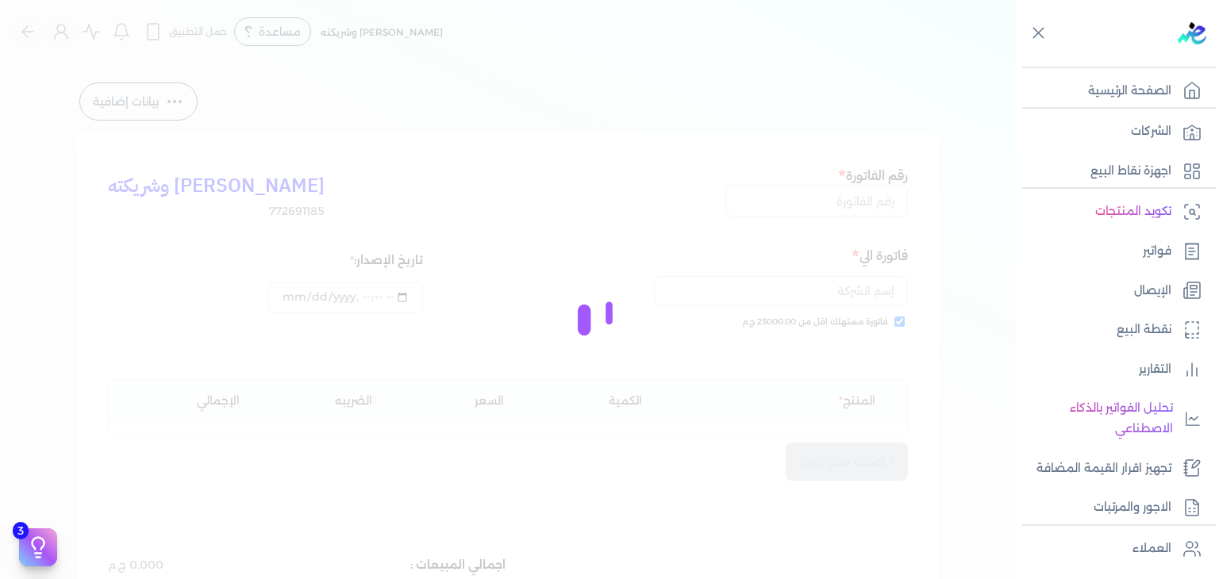
type input "EG3HLVOVR-GEII000005"
checkbox input "true"
type input "2025-09-01T17:20:15"
type input "2025-09-19"
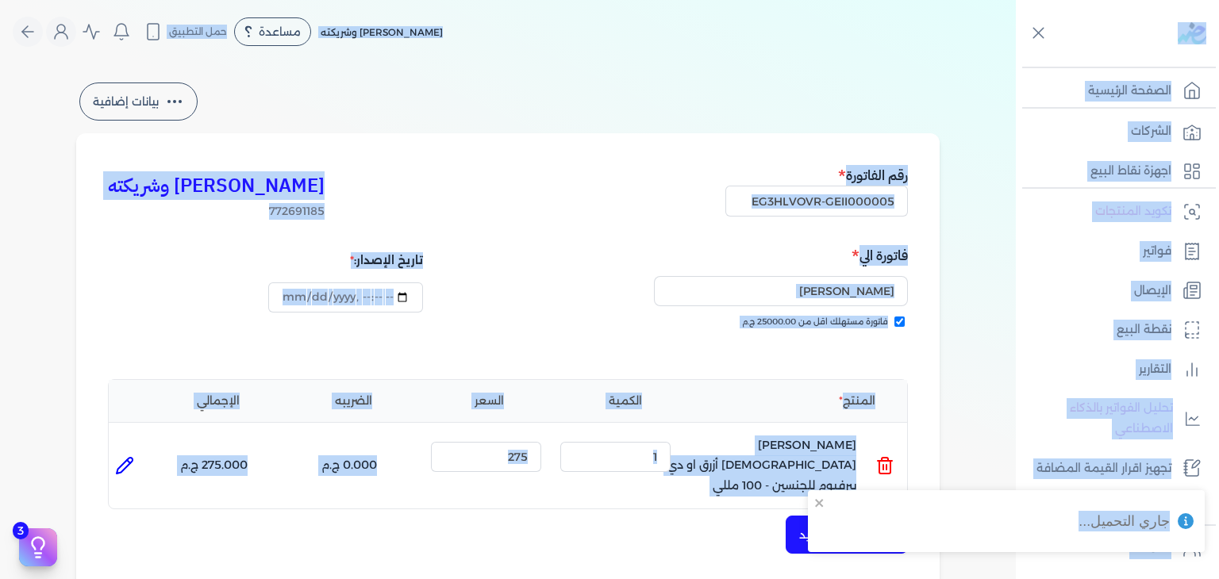
click at [702, 146] on div "كريم محمود ابراهيم الدقلة وشريكته 772691185 رقم الفاتورة EG3HLVOVR-GEII000005 ف…" at bounding box center [507, 503] width 863 height 741
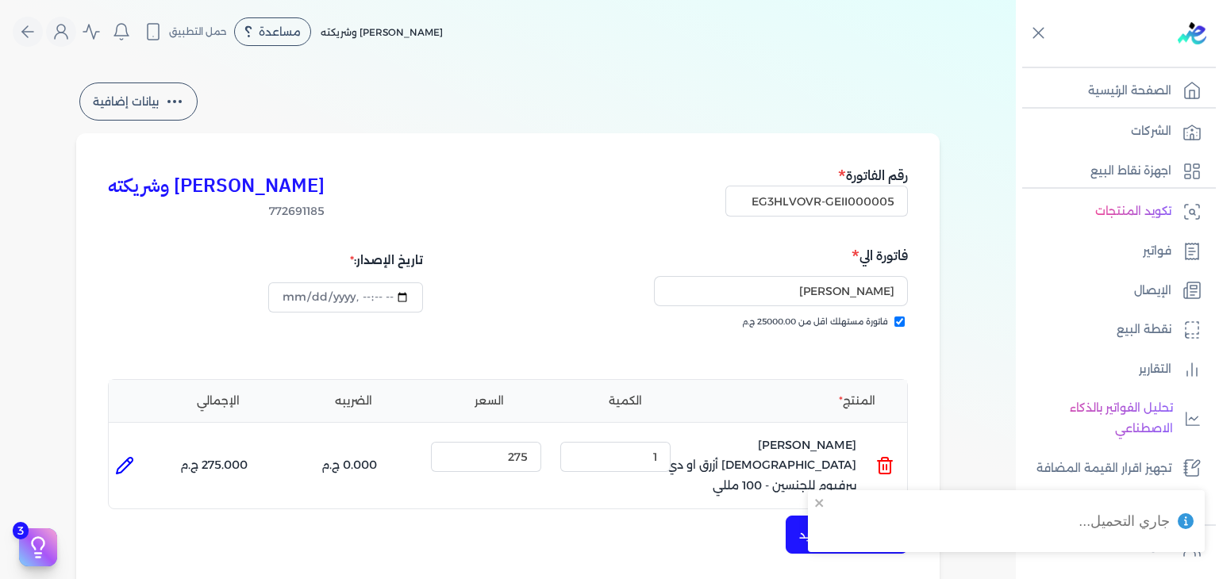
scroll to position [476, 0]
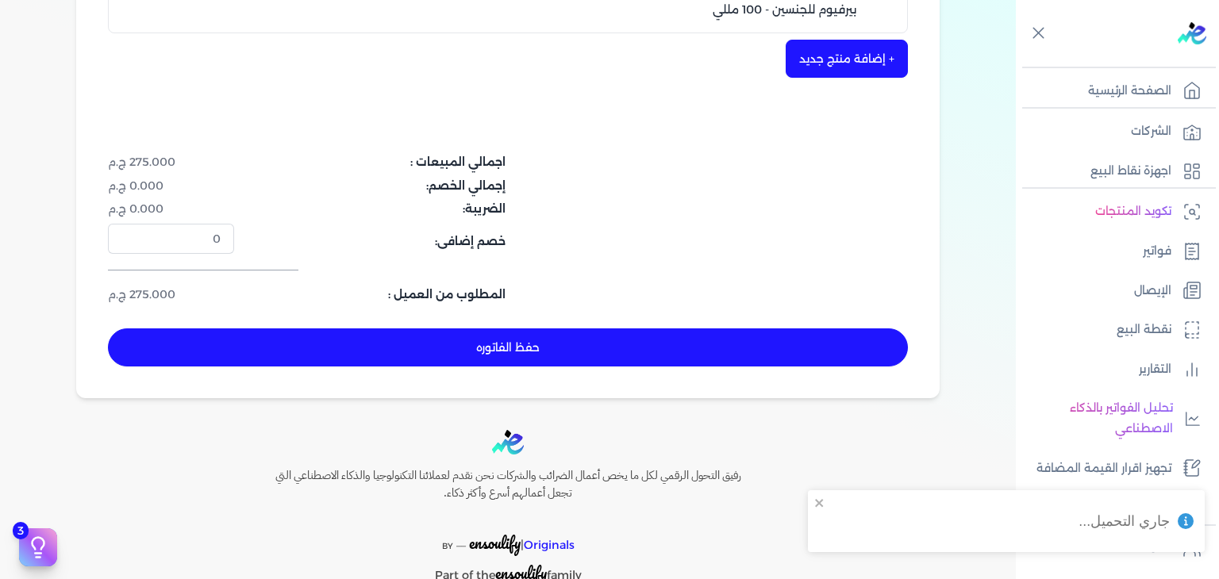
drag, startPoint x: 517, startPoint y: 313, endPoint x: 553, endPoint y: 336, distance: 42.9
click at [519, 329] on button "حفظ الفاتوره" at bounding box center [508, 348] width 800 height 38
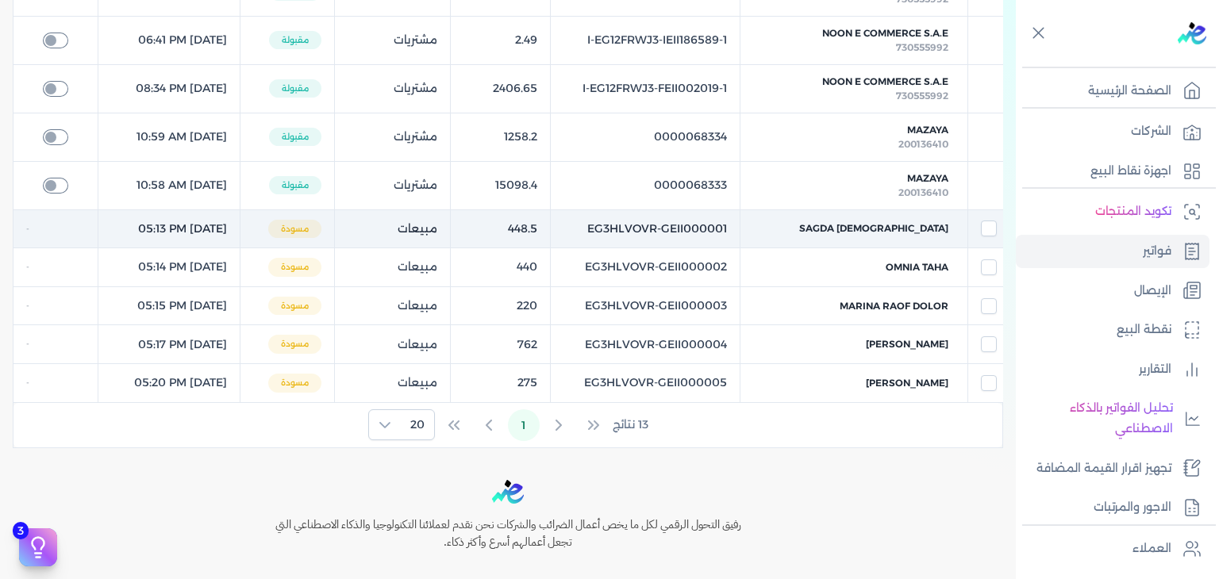
scroll to position [143, 0]
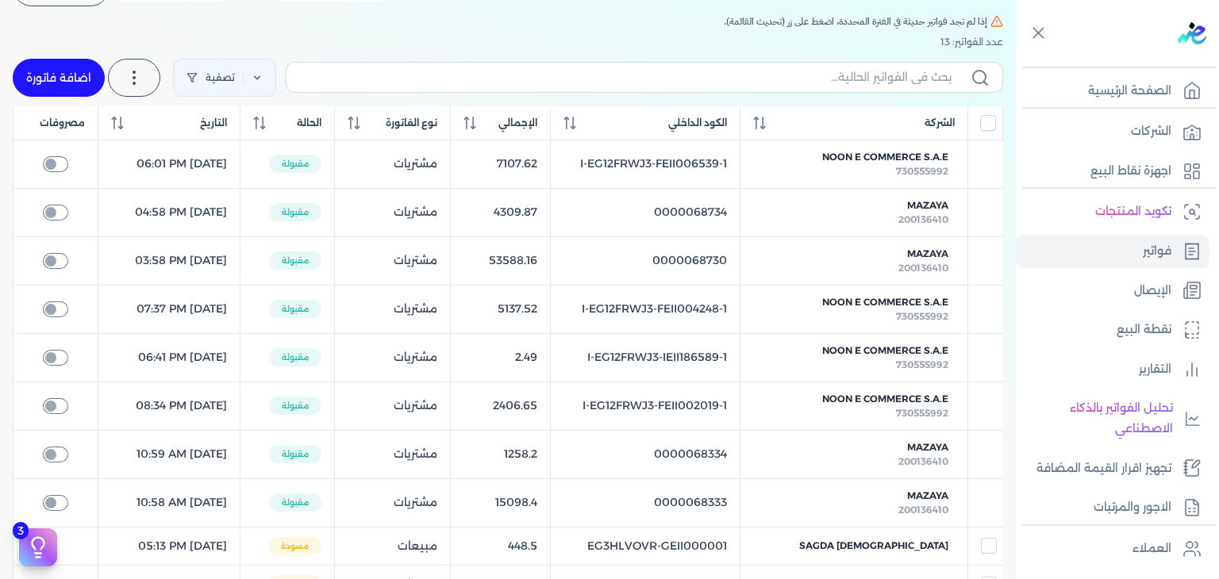
click at [54, 65] on link "اضافة فاتورة" at bounding box center [59, 78] width 92 height 38
select select "EGP"
select select "B"
select select "EGS"
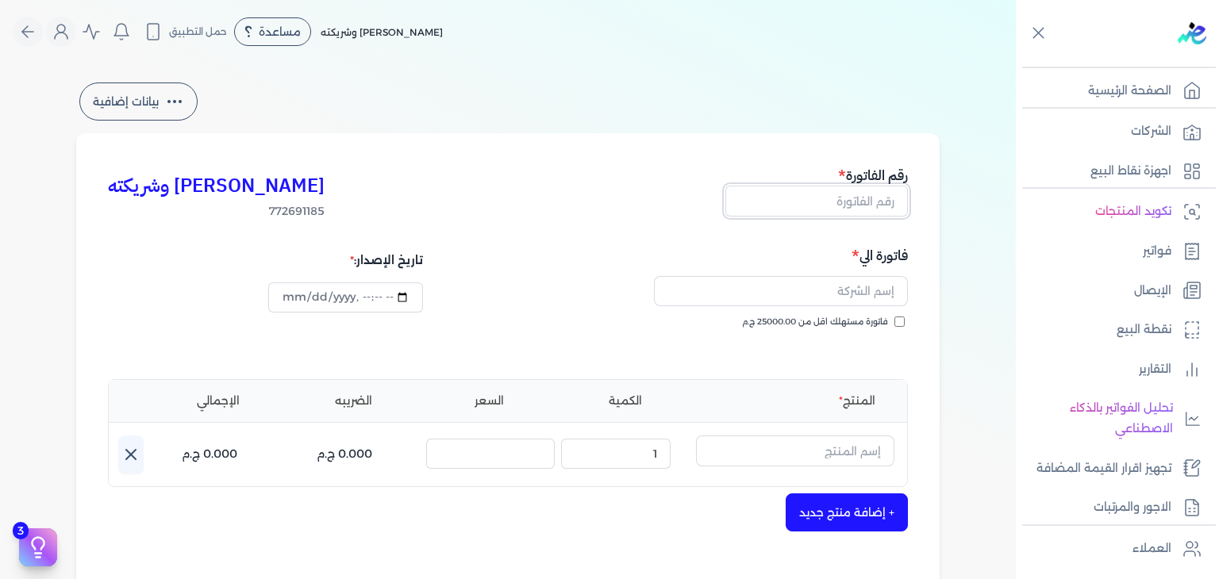
click at [859, 207] on input "text" at bounding box center [816, 201] width 183 height 30
paste input "EG3HLVOVR-GEII000006"
type input "EG3HLVOVR-GEII000006"
click at [905, 317] on input "فاتورة مستهلك اقل من 25000.00 ج.م" at bounding box center [899, 322] width 10 height 10
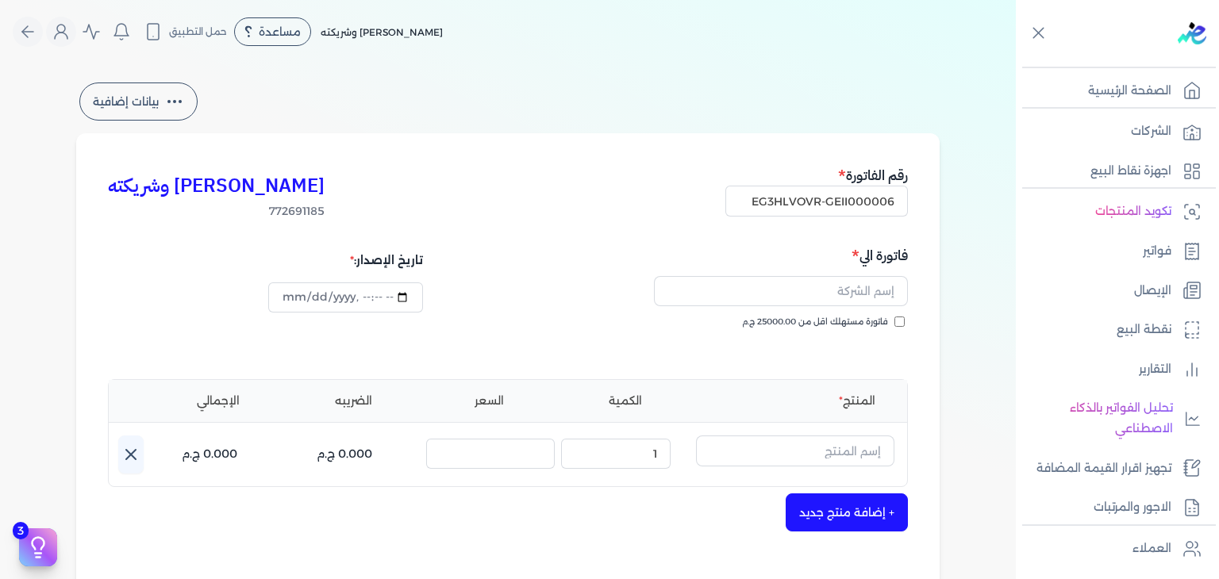
checkbox input "true"
click at [820, 289] on input "text" at bounding box center [781, 291] width 254 height 30
paste input "شيماء جمال"
type input "شيماء جمال"
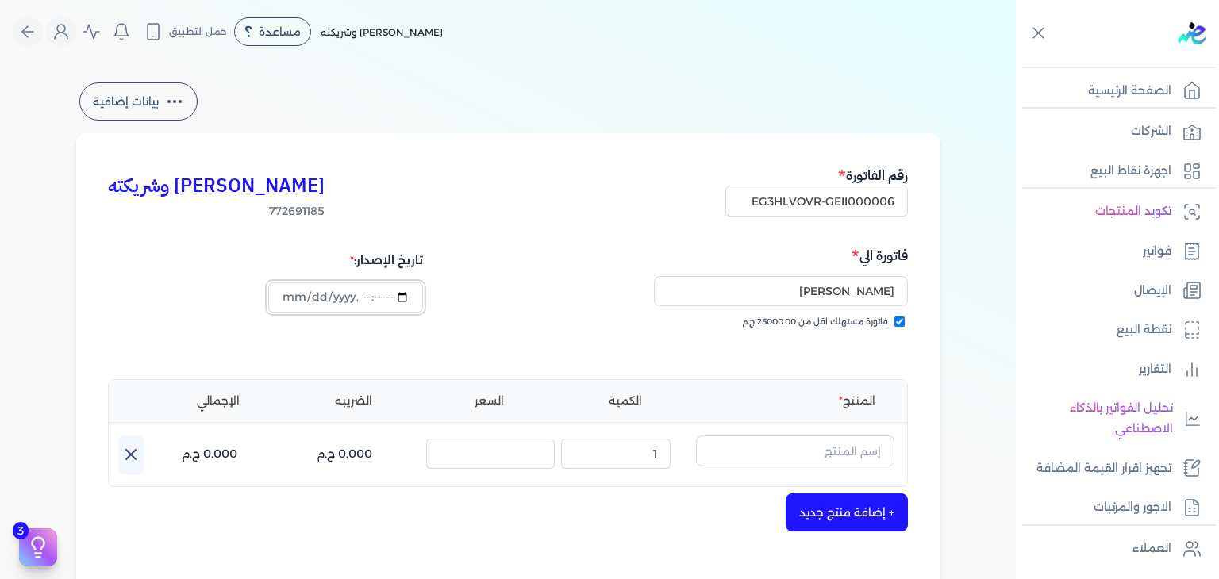
click at [298, 299] on input "datetime-local" at bounding box center [345, 298] width 154 height 30
type input "2025-09-01T17:21:04"
click at [819, 448] on input "text" at bounding box center [795, 451] width 198 height 30
paste input "كلمبا او"
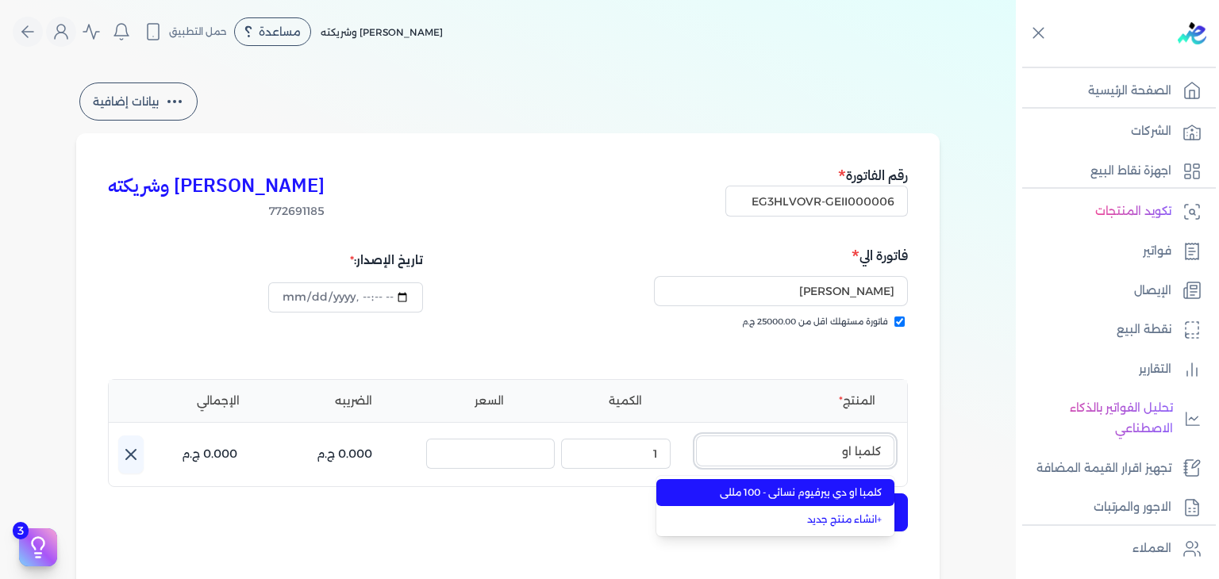
type input "كلمبا او"
click at [859, 493] on span "كلمبا او دي بيرفيوم نسائي - 100 مللي" at bounding box center [785, 493] width 194 height 14
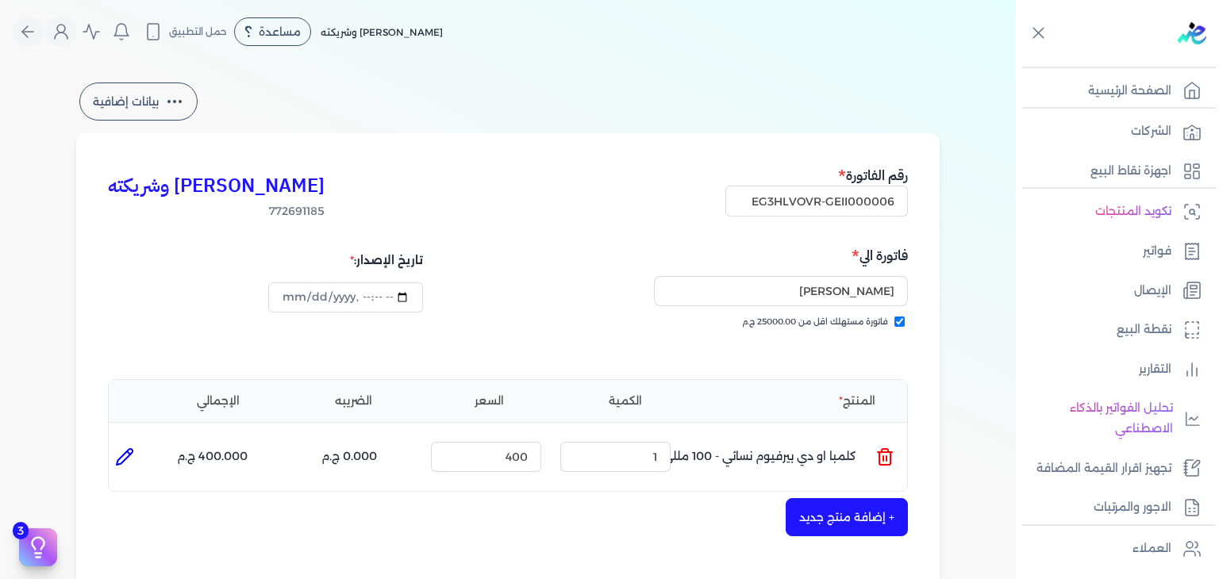
scroll to position [317, 0]
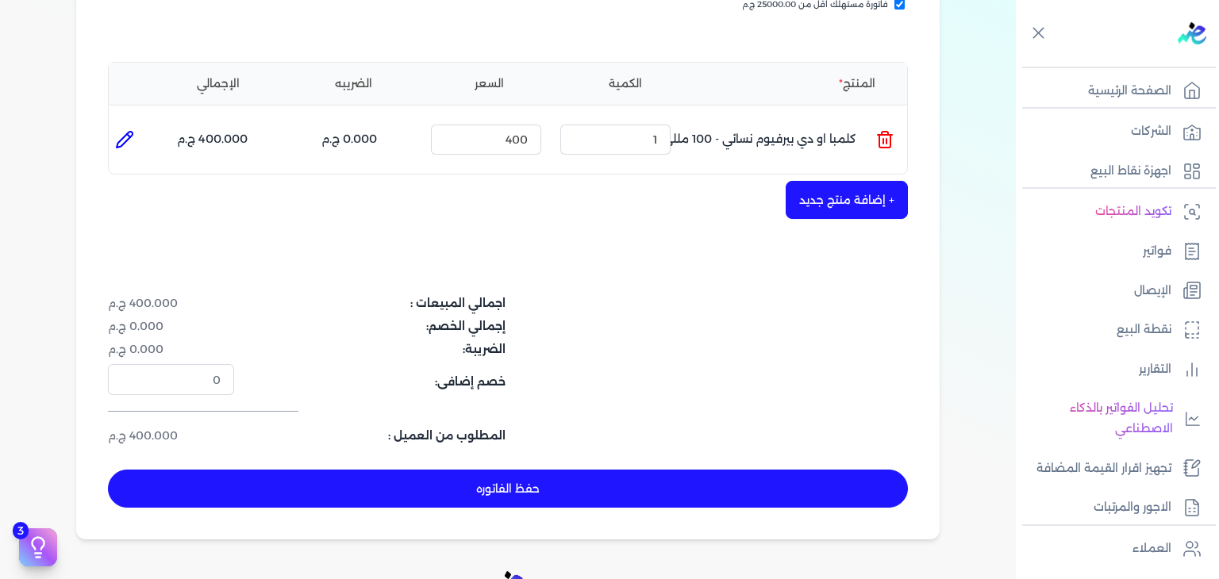
click at [771, 490] on button "حفظ الفاتوره" at bounding box center [508, 489] width 800 height 38
type input "2025-09-19"
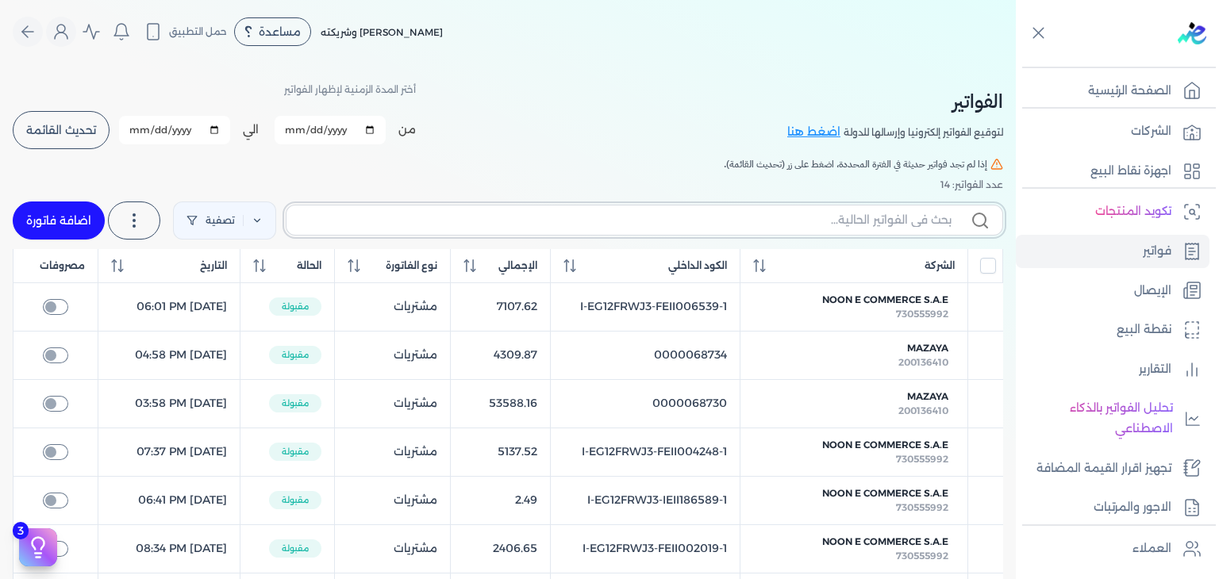
click at [897, 221] on input "text" at bounding box center [625, 220] width 652 height 17
paste input "EG3HLVOVR-GEII000006"
type input "EG3HLVOVR-GEII000006"
checkbox input "false"
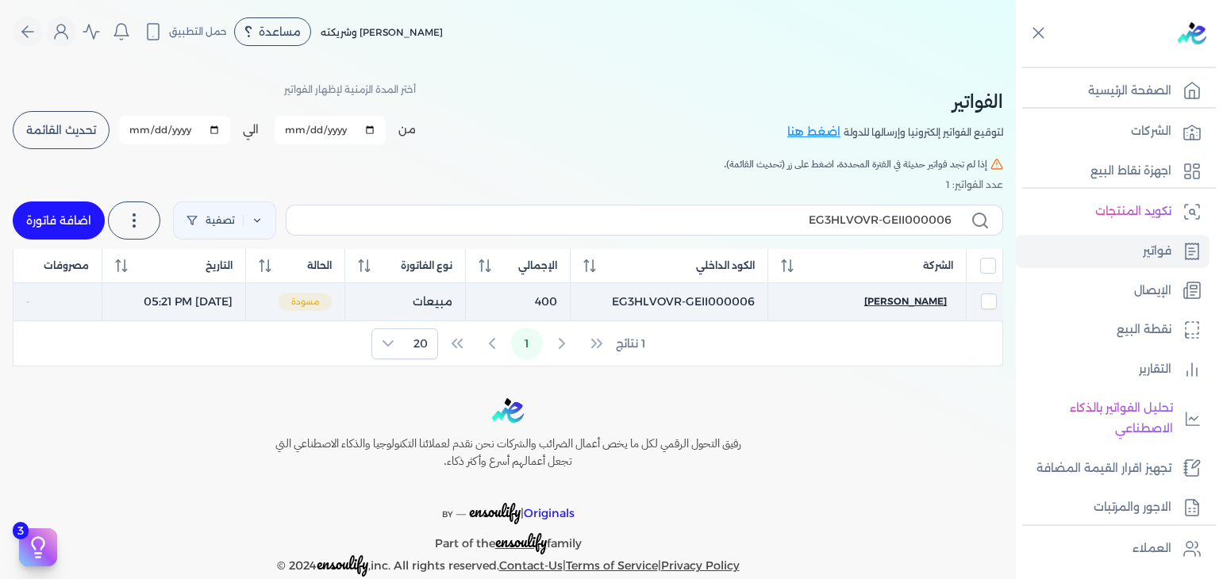
click at [921, 300] on span "شيماء جمال" at bounding box center [905, 301] width 83 height 14
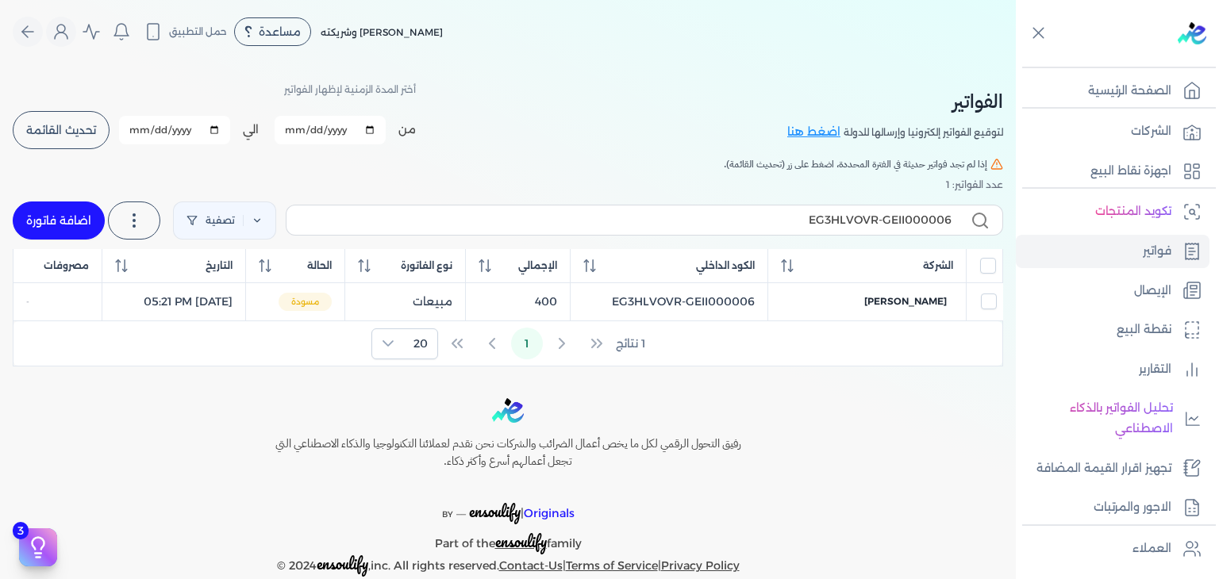
select select "EGP"
select select "B"
select select "EGS"
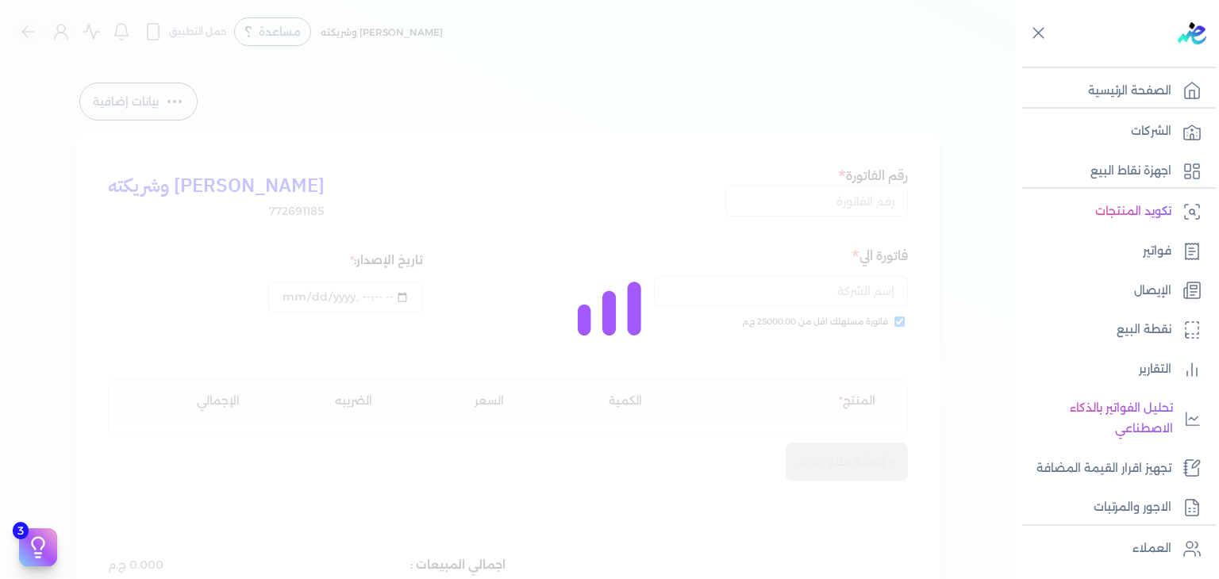
type input "EG3HLVOVR-GEII000006"
checkbox input "true"
type input "2025-09-01T17:21:25"
type input "2025-09-19"
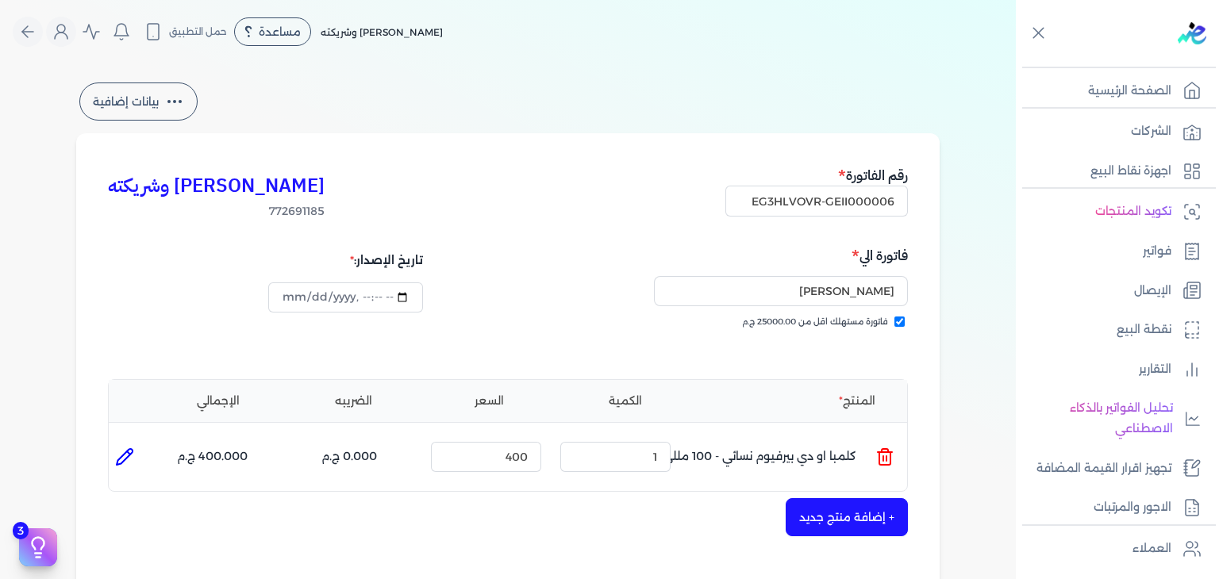
scroll to position [476, 0]
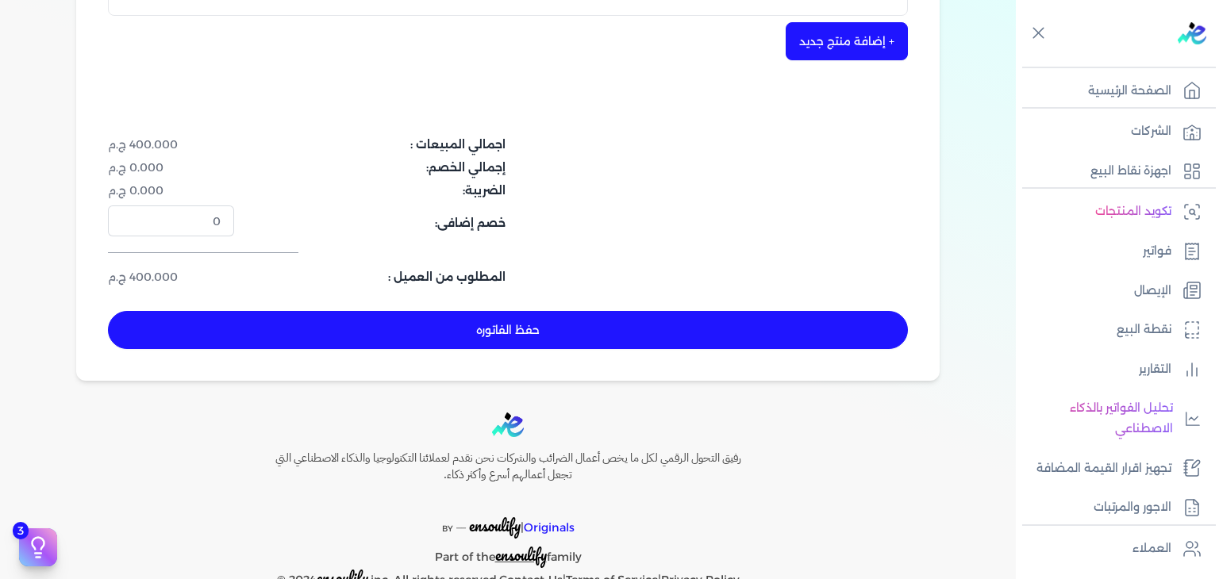
click at [560, 333] on button "حفظ الفاتوره" at bounding box center [508, 330] width 800 height 38
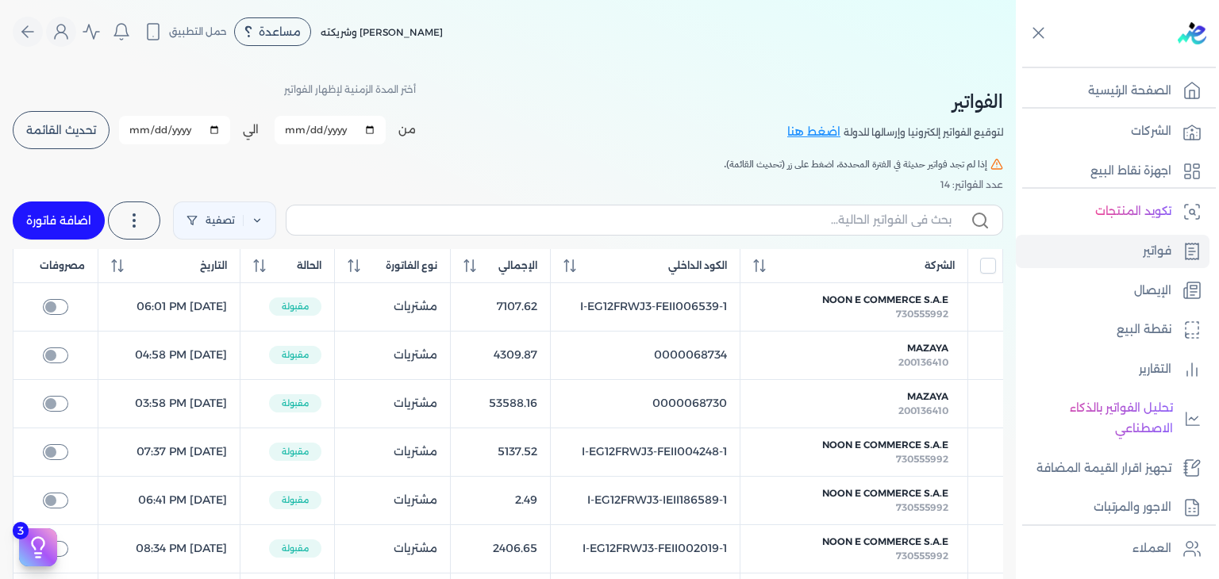
click at [90, 239] on div "تصفية استخرج العملاء استخرج المنتجات اضافة فاتورة" at bounding box center [508, 220] width 990 height 57
click at [60, 221] on link "اضافة فاتورة" at bounding box center [59, 221] width 92 height 38
select select "EGP"
select select "B"
select select "EGS"
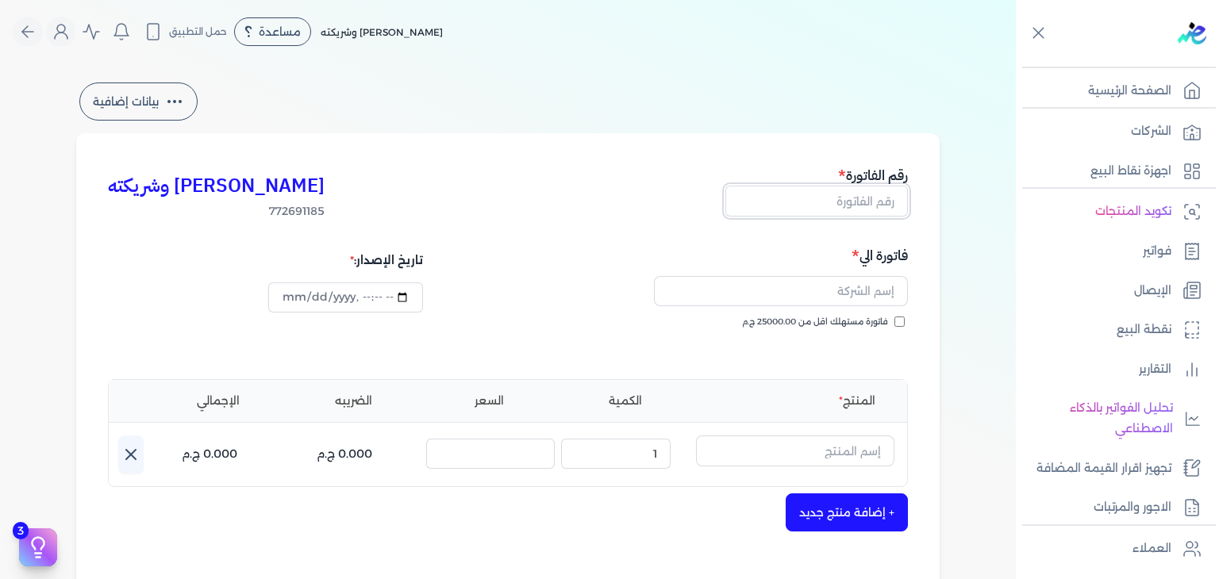
click at [870, 206] on input "text" at bounding box center [816, 201] width 183 height 30
paste input "EG3HLVOVR-GEII000007"
type input "EG3HLVOVR-GEII000007"
click at [903, 325] on input "فاتورة مستهلك اقل من 25000.00 ج.م" at bounding box center [899, 322] width 10 height 10
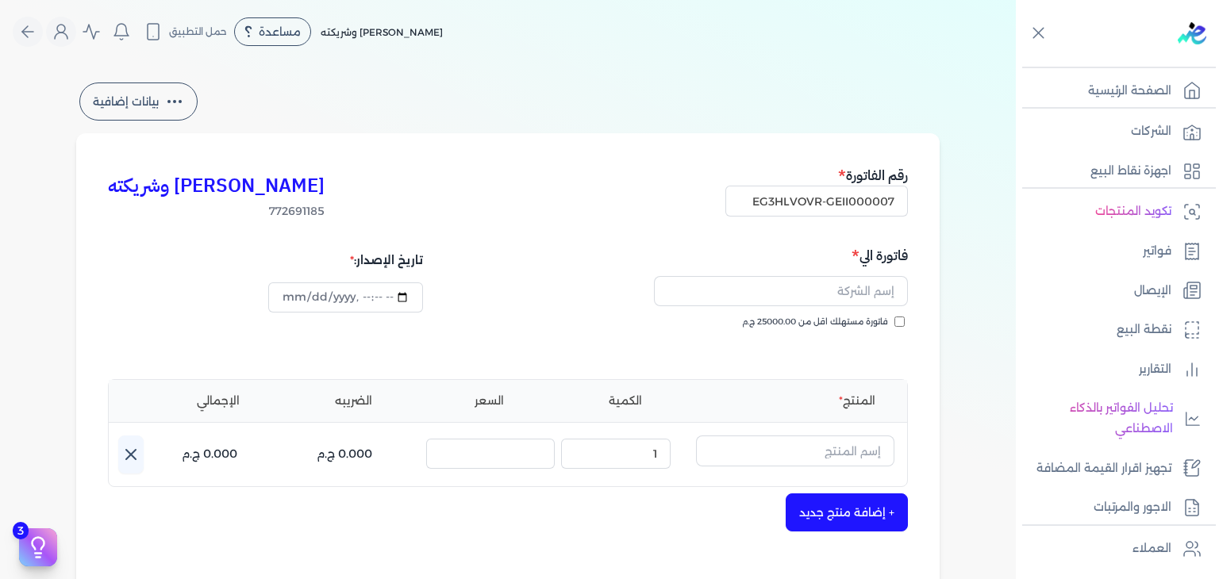
checkbox input "true"
click at [852, 295] on input "text" at bounding box center [781, 291] width 254 height 30
paste input "Nada Samir"
type input "Nada Samir"
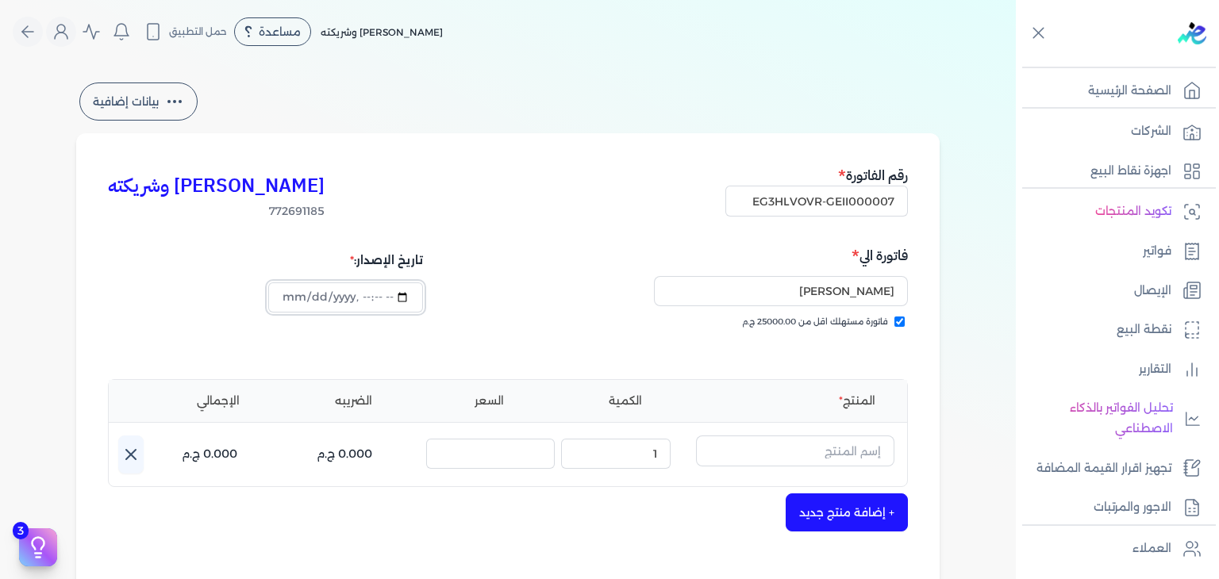
click at [290, 298] on input "datetime-local" at bounding box center [345, 298] width 154 height 30
type input "2025-09-01T17:23:06"
click at [843, 451] on input "text" at bounding box center [795, 451] width 198 height 30
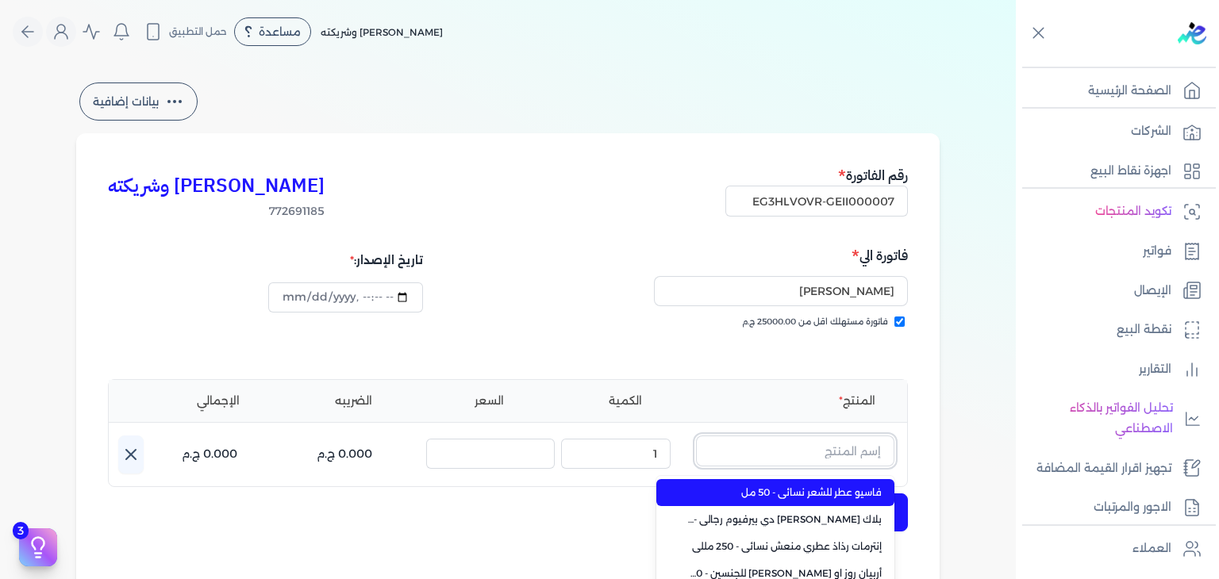
paste input "بلاك أبرا او"
type input "بلاك أبرا او"
click at [825, 492] on span "بلاك أبرا او دي بيرفيوم نسائي - 100 مللي" at bounding box center [785, 493] width 194 height 14
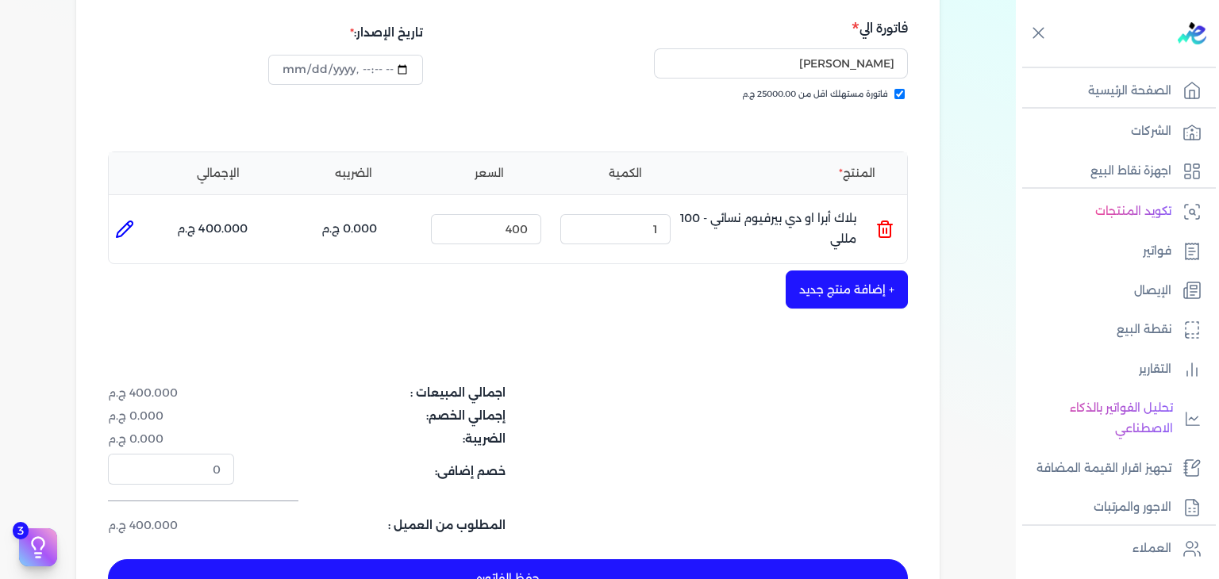
scroll to position [397, 0]
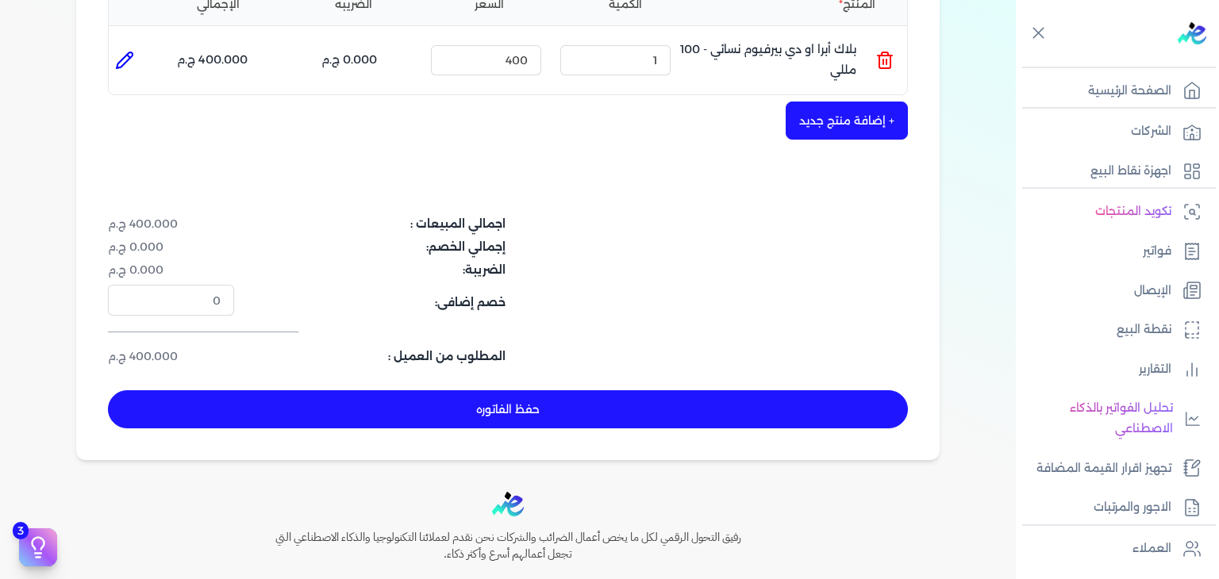
drag, startPoint x: 592, startPoint y: 404, endPoint x: 746, endPoint y: 448, distance: 160.2
click at [594, 405] on button "حفظ الفاتوره" at bounding box center [508, 409] width 800 height 38
type input "2025-09-19"
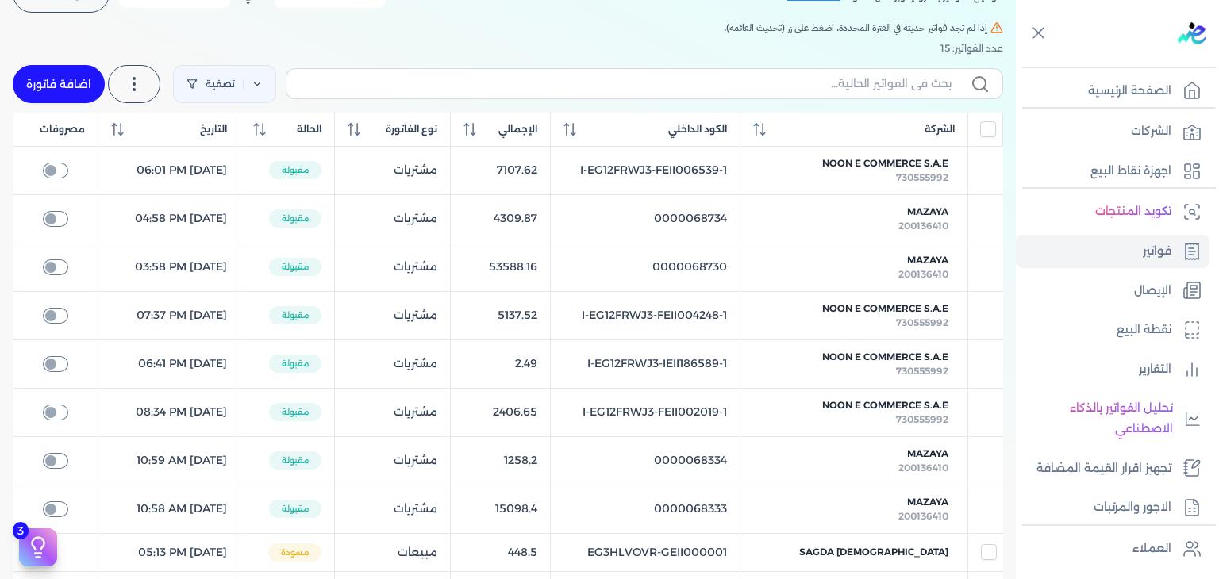
scroll to position [63, 0]
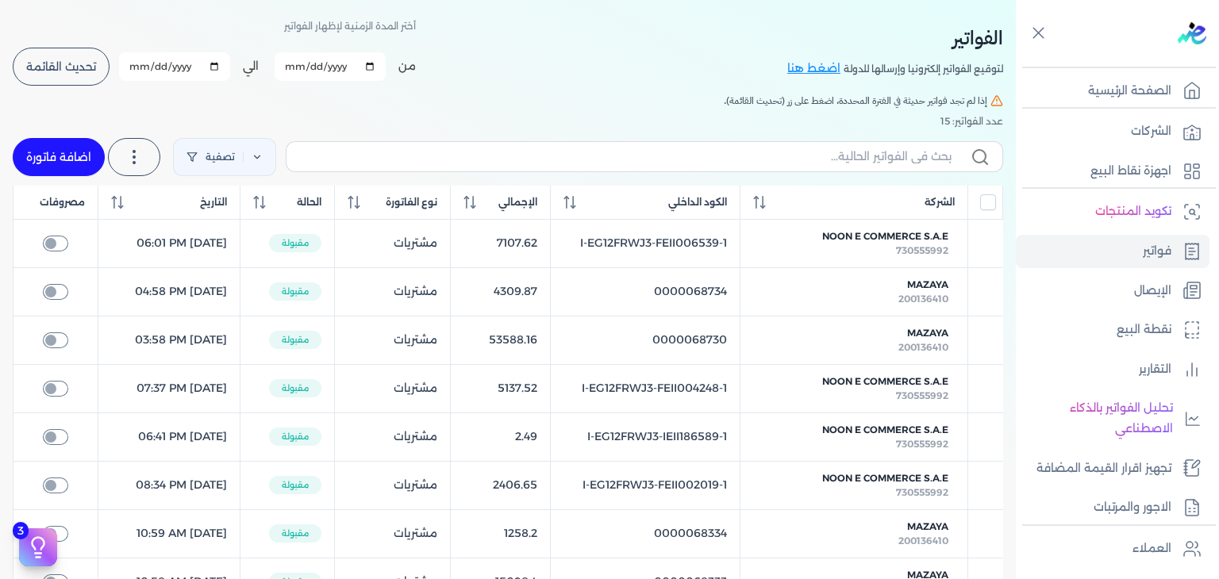
click at [859, 144] on label at bounding box center [644, 156] width 717 height 30
click at [859, 148] on input "text" at bounding box center [625, 156] width 652 height 17
paste input "بلاك أبرا او"
type input "بلاك أبرا او"
checkbox input "false"
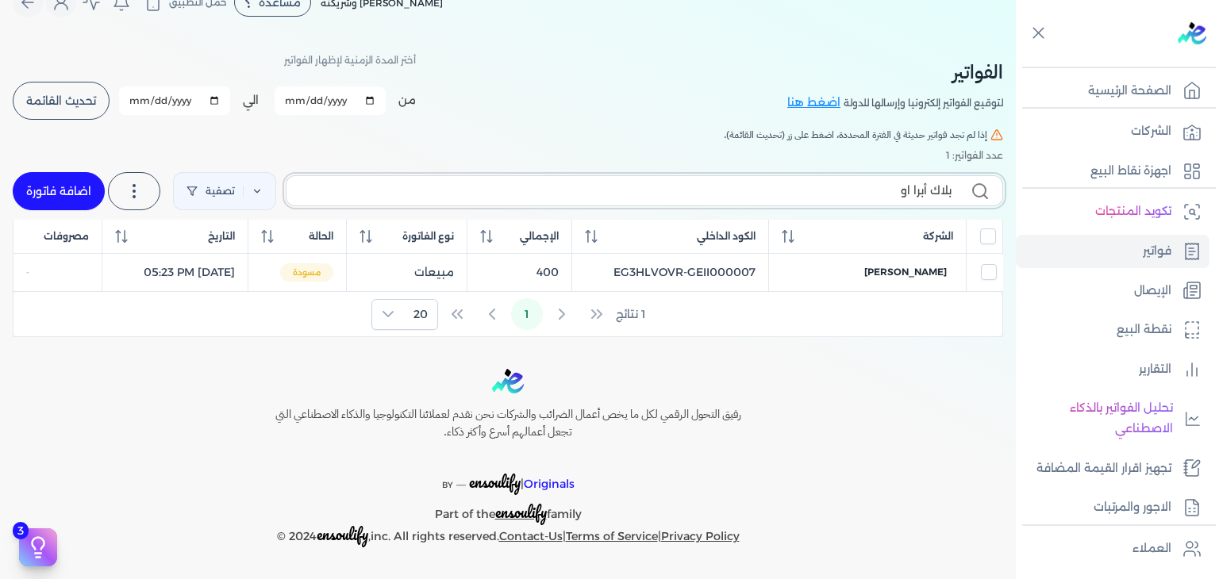
scroll to position [27, 0]
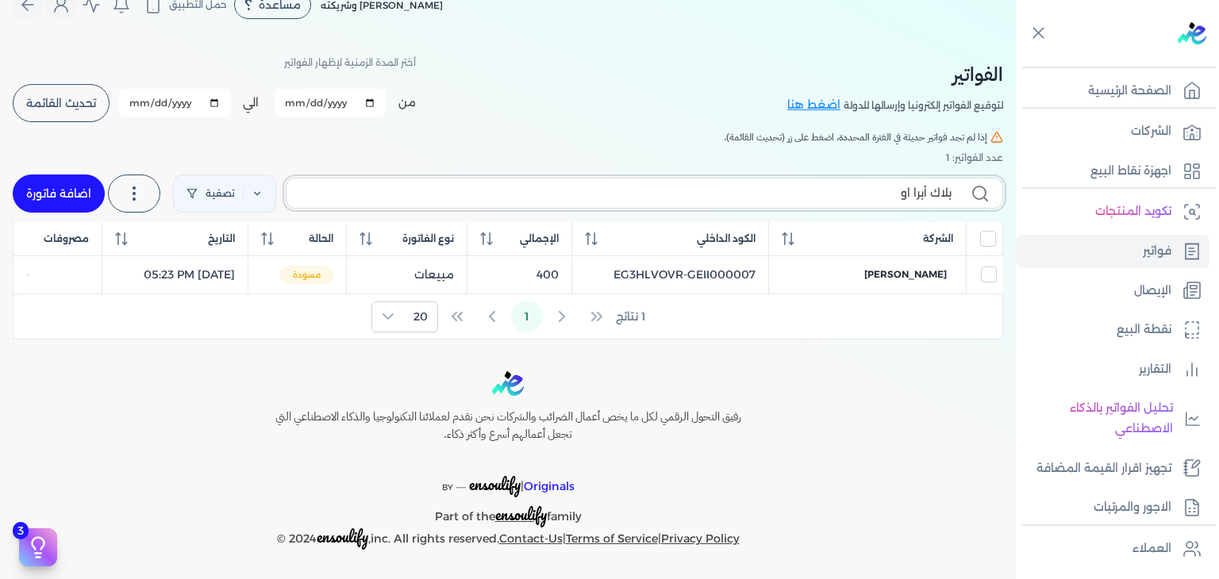
paste input "EG3HLVOVR-GEII000007"
type input "EG3HLVOVR-GEII000007"
click at [917, 269] on span "Nada Samir" at bounding box center [905, 274] width 83 height 14
select select "EGP"
select select "B"
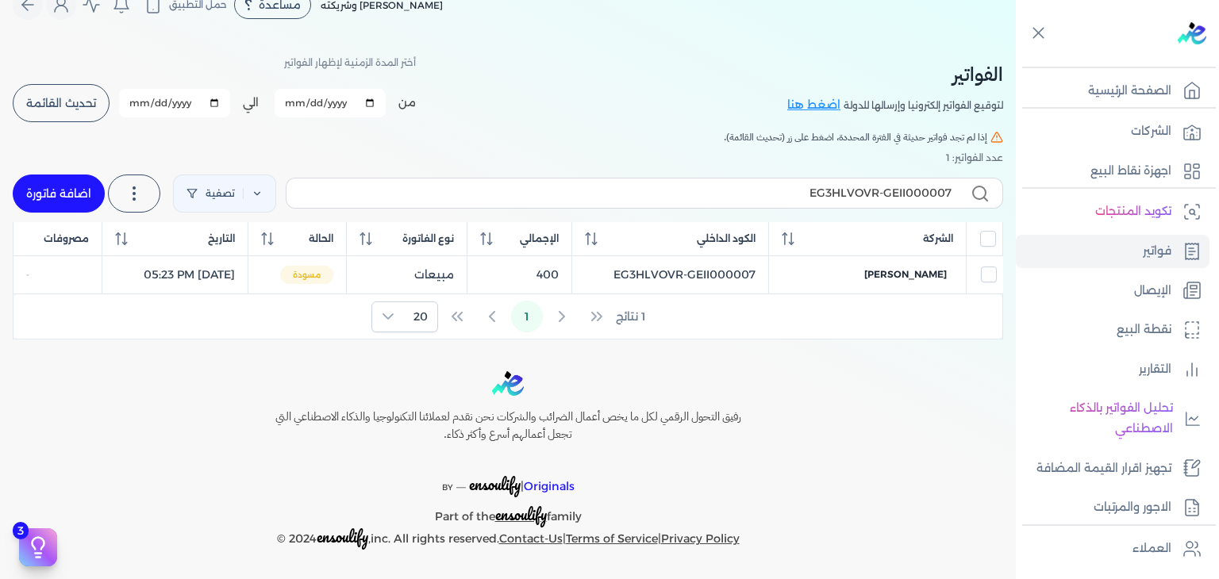
select select "EGS"
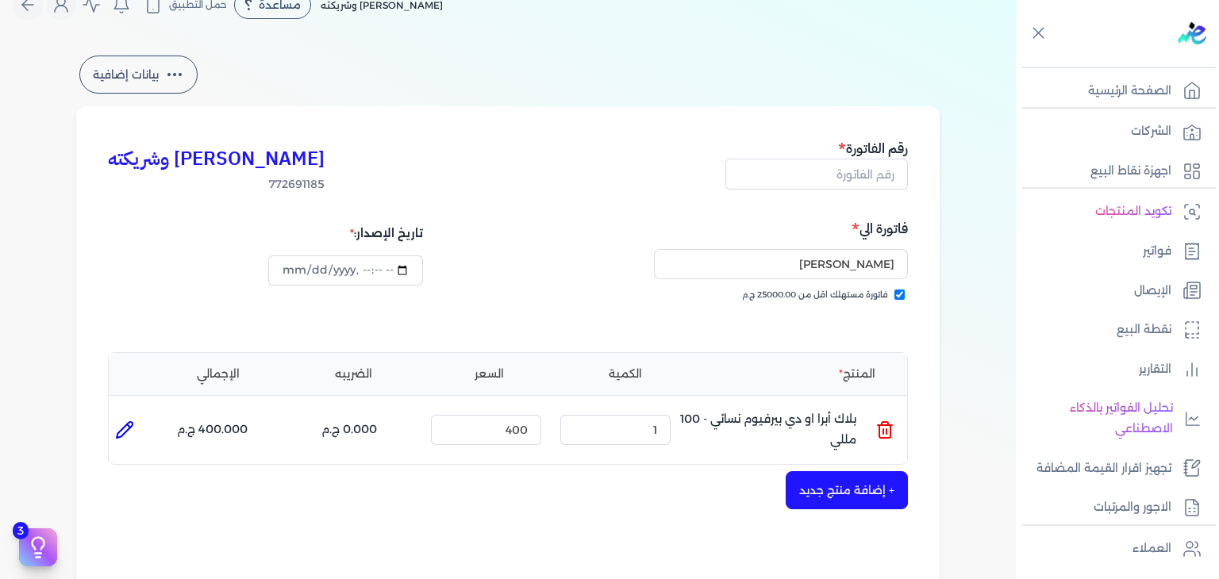
type input "EG3HLVOVR-GEII000007"
checkbox input "true"
type input "2025-09-01T17:23:22"
type input "2025-09-19"
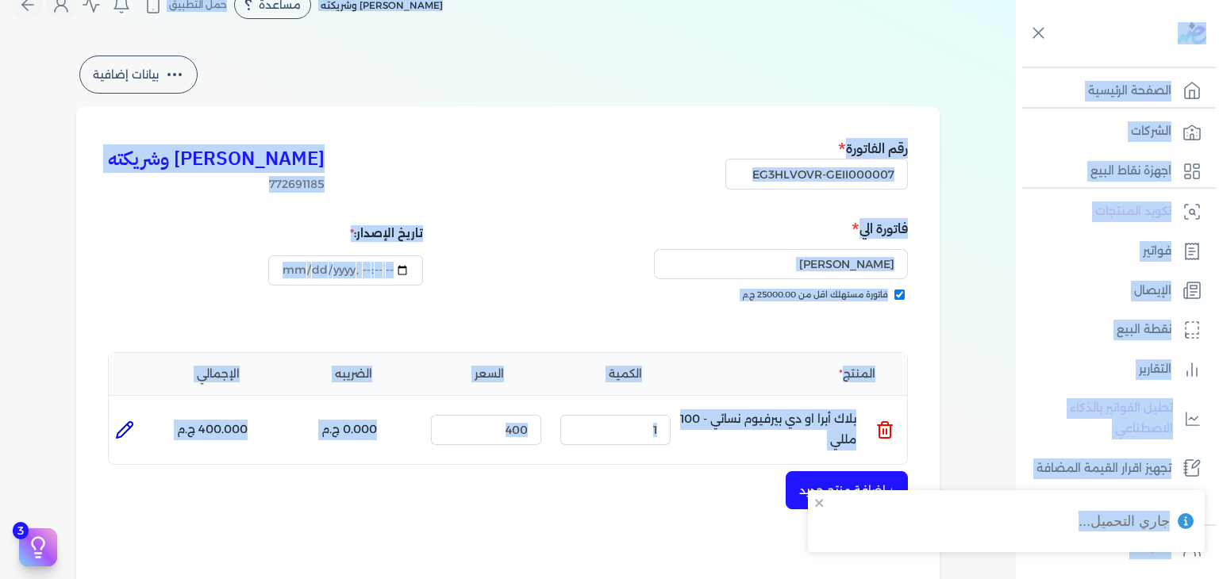
click at [636, 233] on h5 "فاتورة الي" at bounding box center [710, 228] width 395 height 21
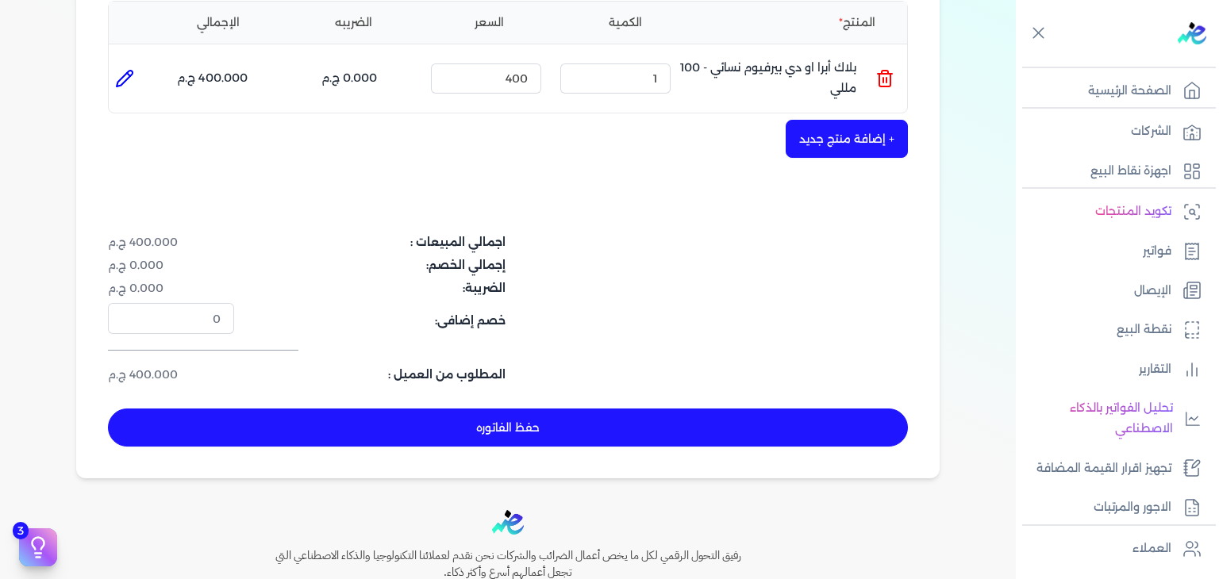
scroll to position [517, 0]
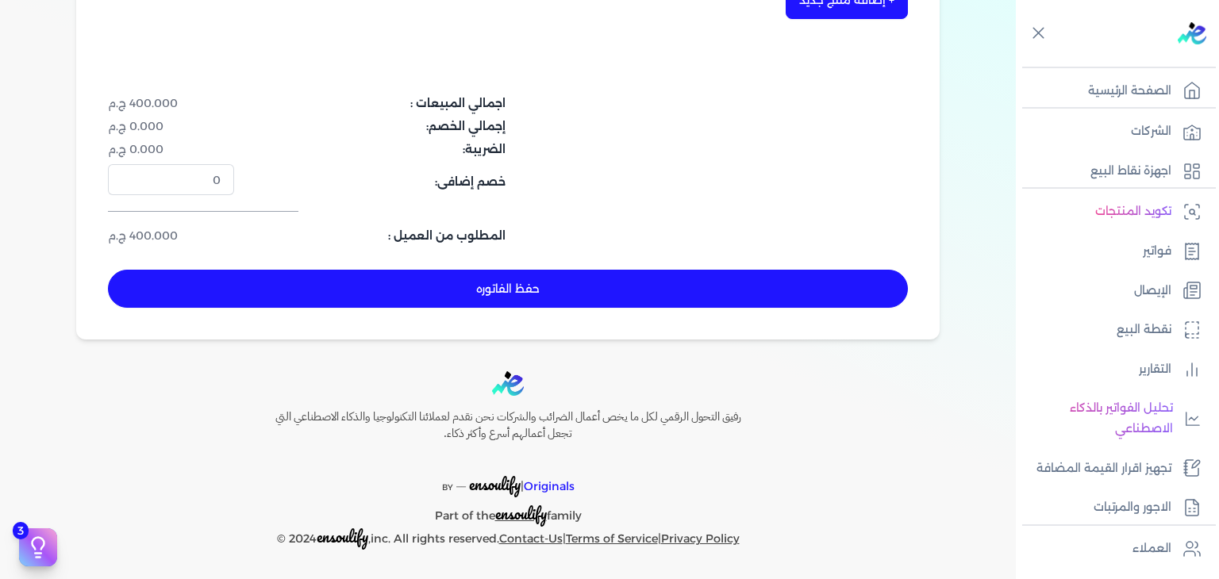
click at [560, 300] on button "حفظ الفاتوره" at bounding box center [508, 289] width 800 height 38
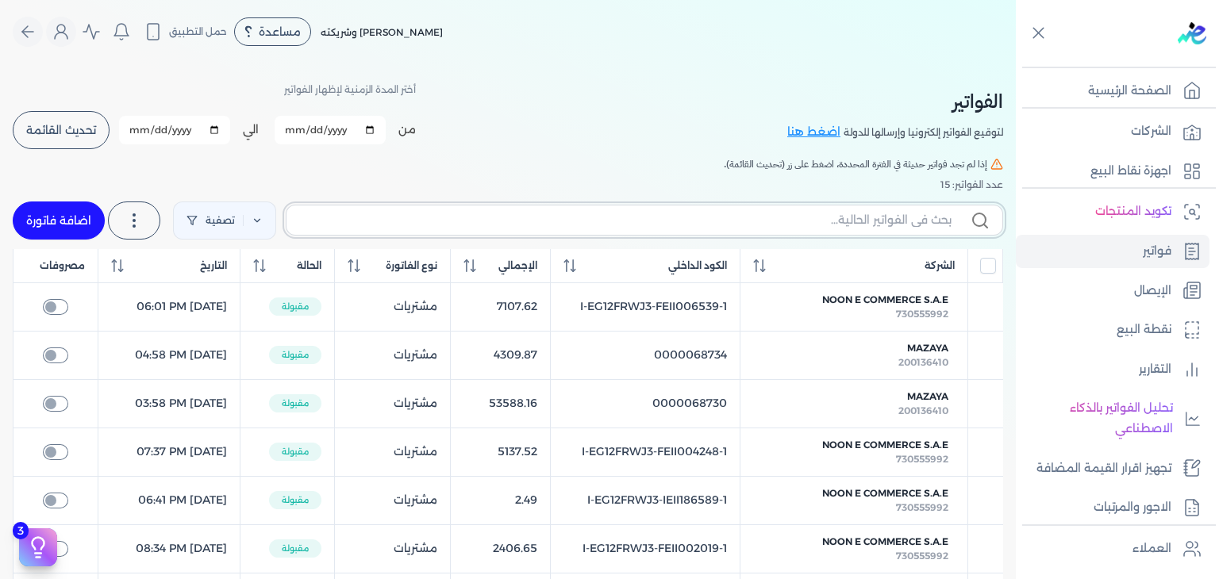
click at [887, 227] on input "text" at bounding box center [625, 220] width 652 height 17
paste input "EG3HLVOVR-GEII000008"
type input "EG3HLVOVR-GEII000008"
checkbox input "false"
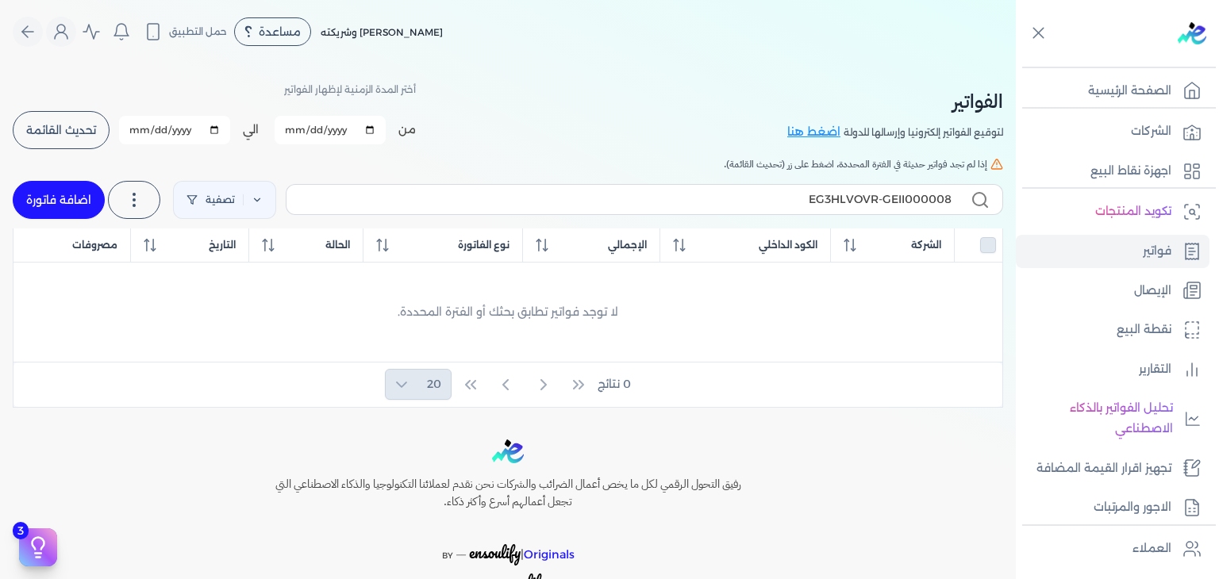
click at [75, 197] on link "اضافة فاتورة" at bounding box center [59, 200] width 92 height 38
select select "EGP"
select select "B"
select select "EGS"
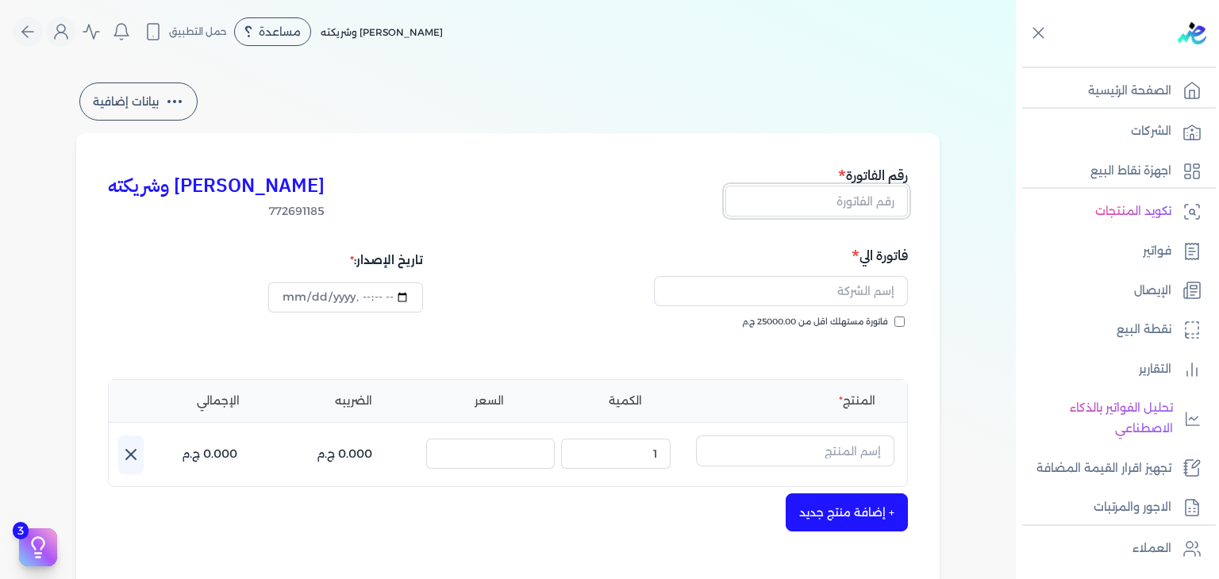
click at [870, 204] on input "text" at bounding box center [816, 201] width 183 height 30
paste input "EG3HLVOVR-GEII000008"
type input "EG3HLVOVR-GEII000008"
click at [902, 321] on input "فاتورة مستهلك اقل من 25000.00 ج.م" at bounding box center [899, 322] width 10 height 10
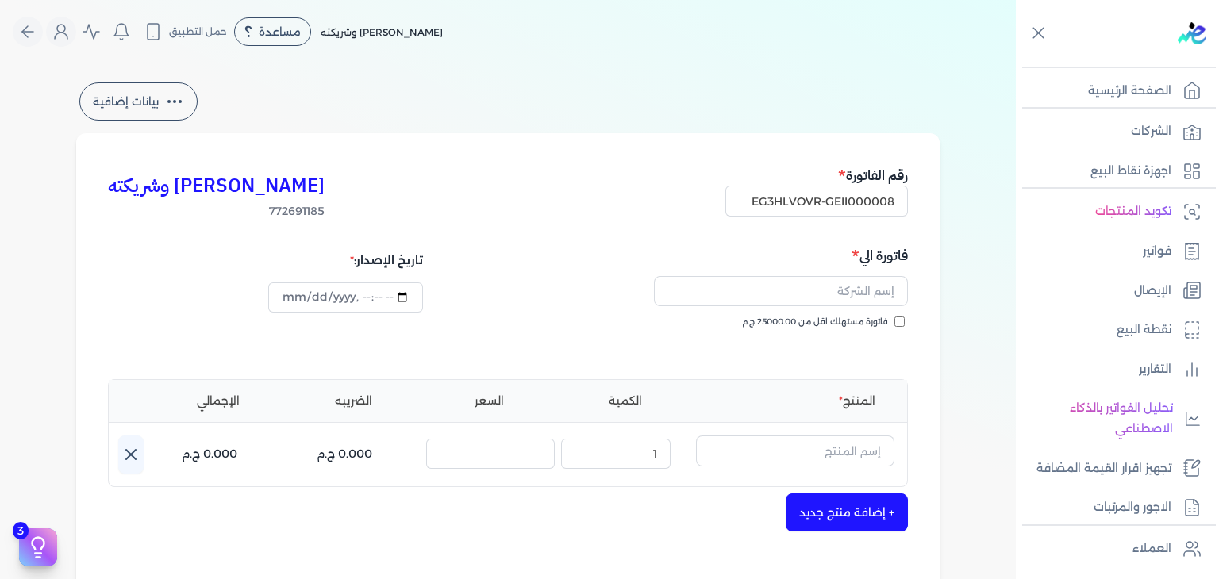
checkbox input "true"
click at [803, 293] on input "text" at bounding box center [781, 291] width 254 height 30
paste input "nour ali"
type input "nour ali"
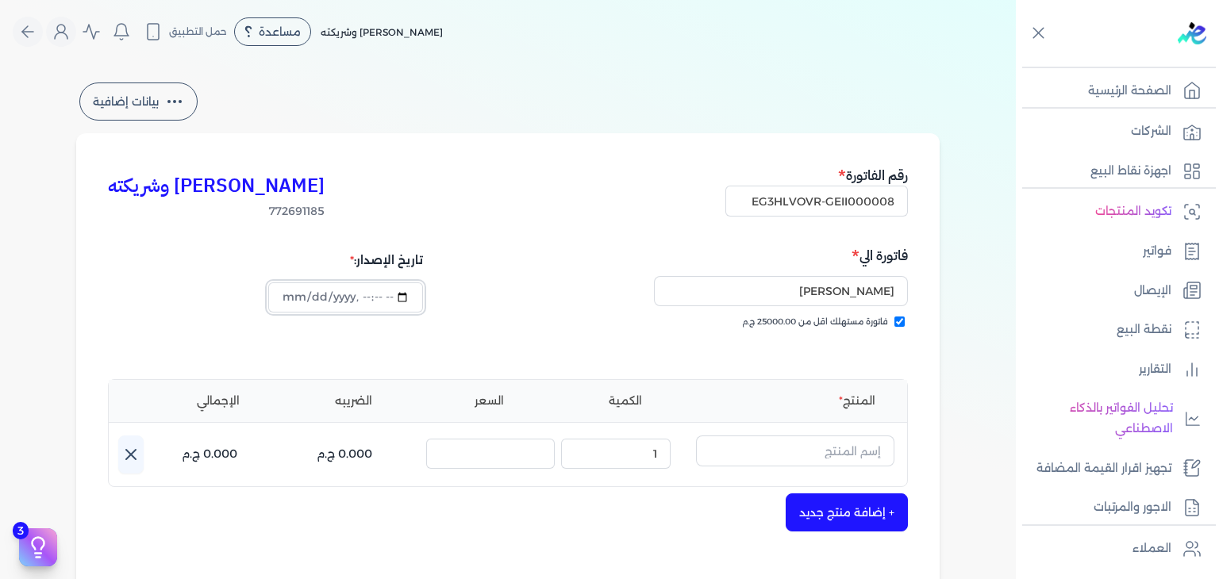
click at [286, 298] on input "datetime-local" at bounding box center [345, 298] width 154 height 30
type input "2025-09-01T17:24:28"
click at [817, 441] on input "text" at bounding box center [795, 451] width 198 height 30
paste input "بودرة مسك الطهار"
type input "بودرة مسك الطهار"
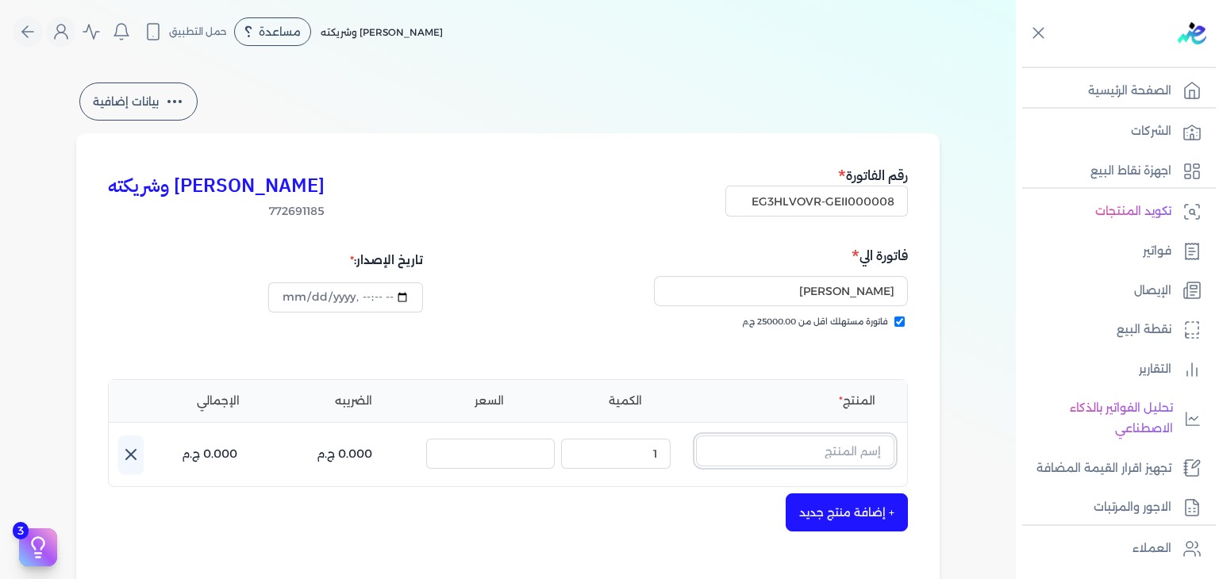
paste input "بودرة مسك الطهار"
type input "بودرة مسك الطهار"
click at [863, 520] on link "+ انشاء منتج جديد" at bounding box center [785, 520] width 194 height 14
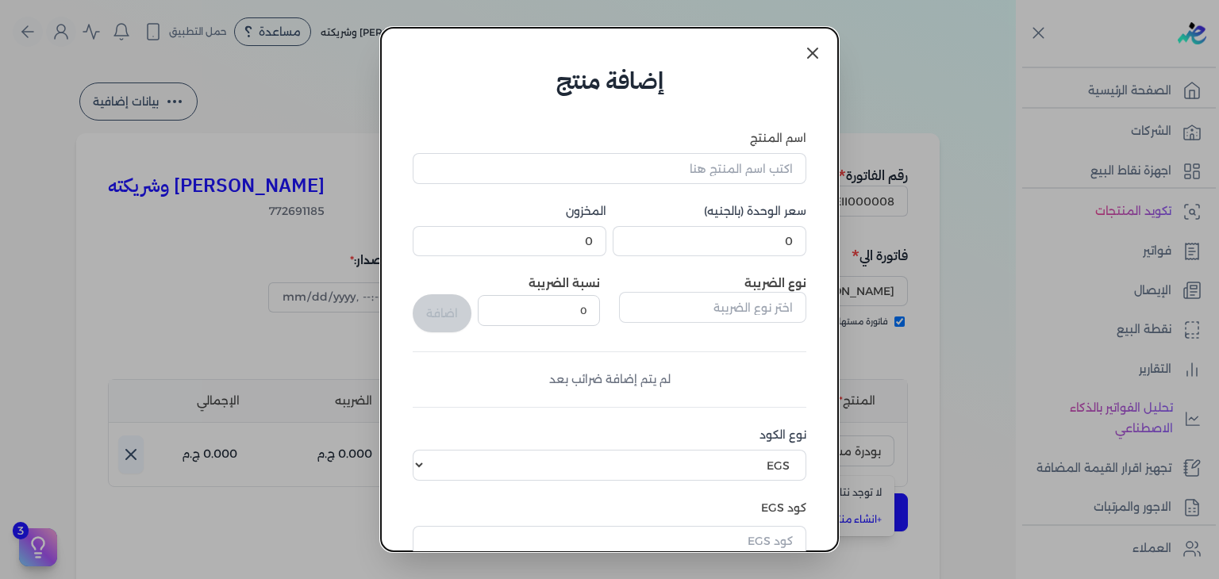
scroll to position [243, 0]
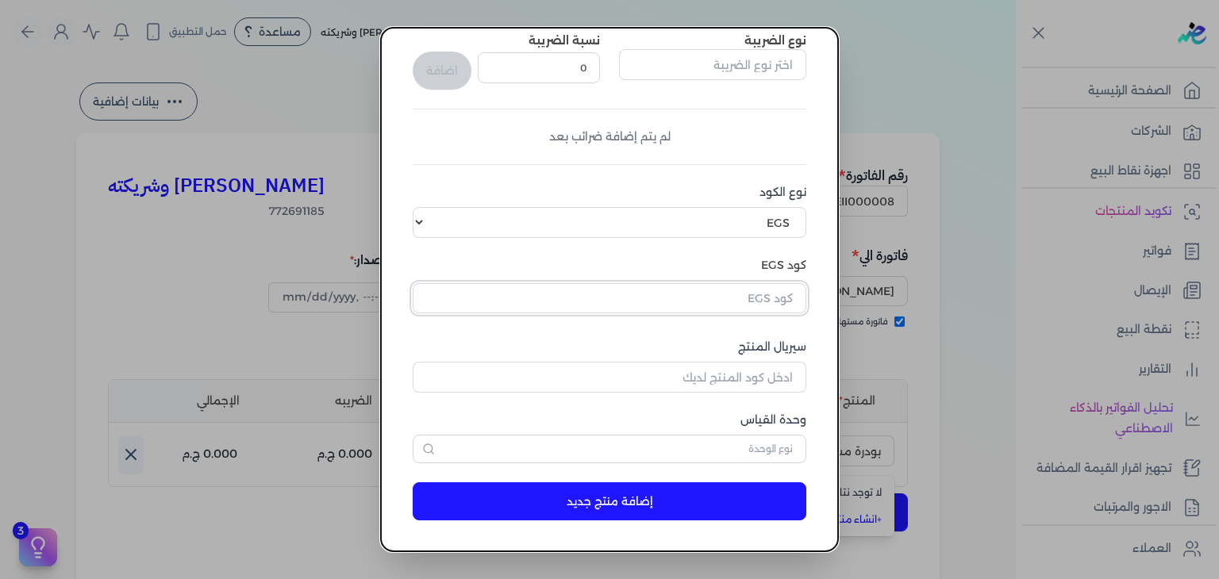
click at [783, 299] on input "text" at bounding box center [610, 298] width 394 height 30
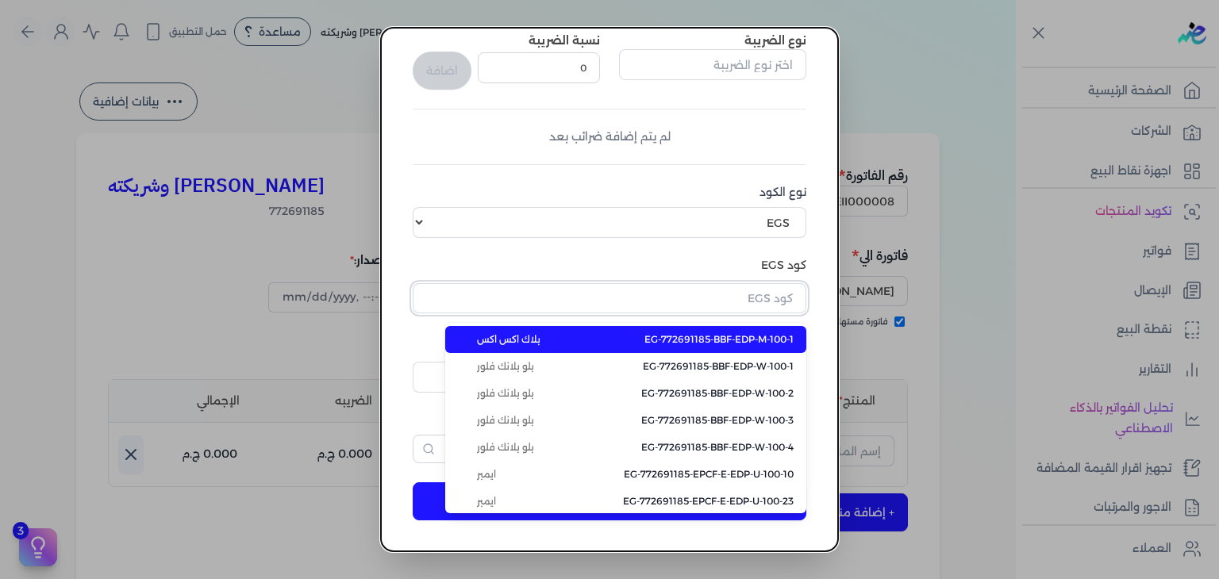
paste input "EG-772691185-FAPC-AQ-BS-W-250-1"
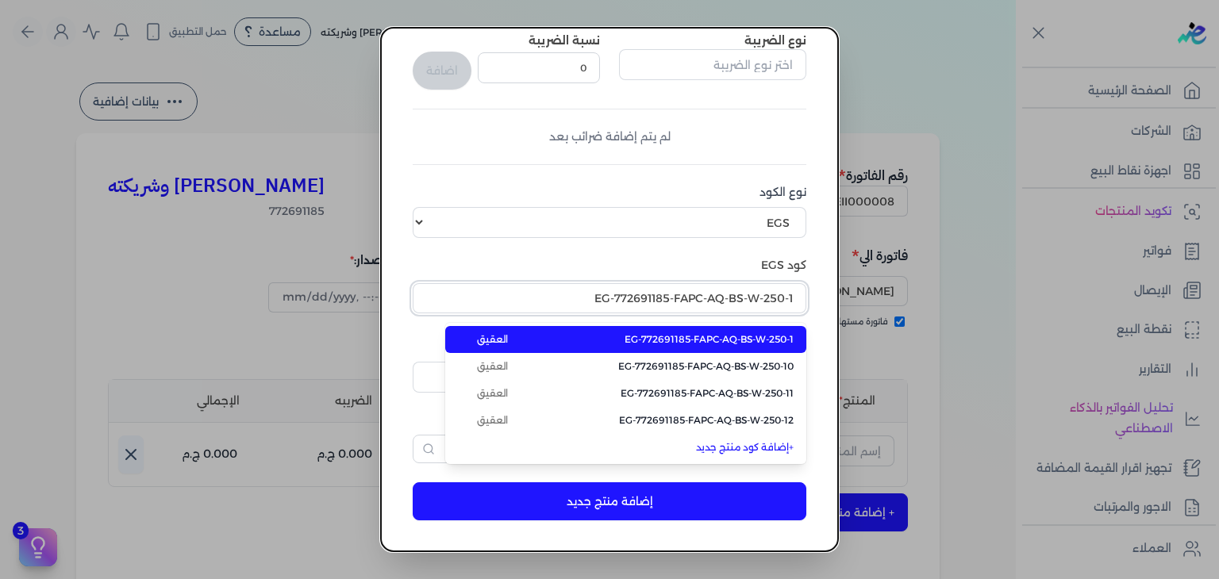
type input "EG-772691185-FAPC-AQ-BS-W-250-1"
click at [781, 337] on span "EG-772691185-FAPC-AQ-BS-W-250-1" at bounding box center [709, 340] width 169 height 14
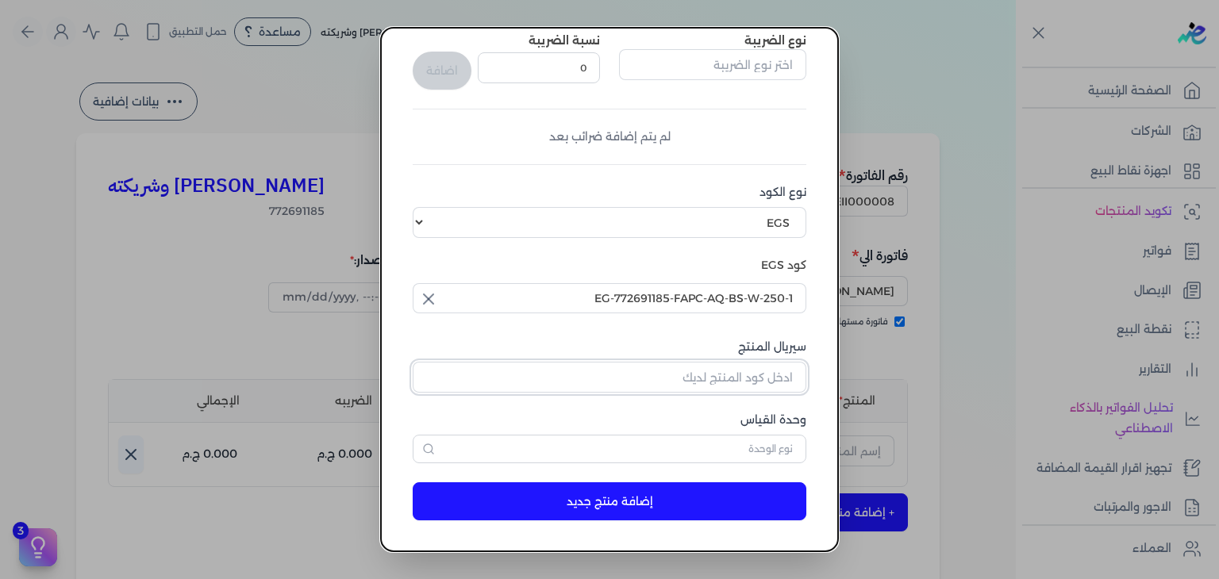
click at [784, 387] on input "سيريال المنتج" at bounding box center [610, 377] width 394 height 30
paste input "ZDA7265DB1676632C5DCDZ-1"
type input "ZDA7265DB1676632C5DCDZ-1"
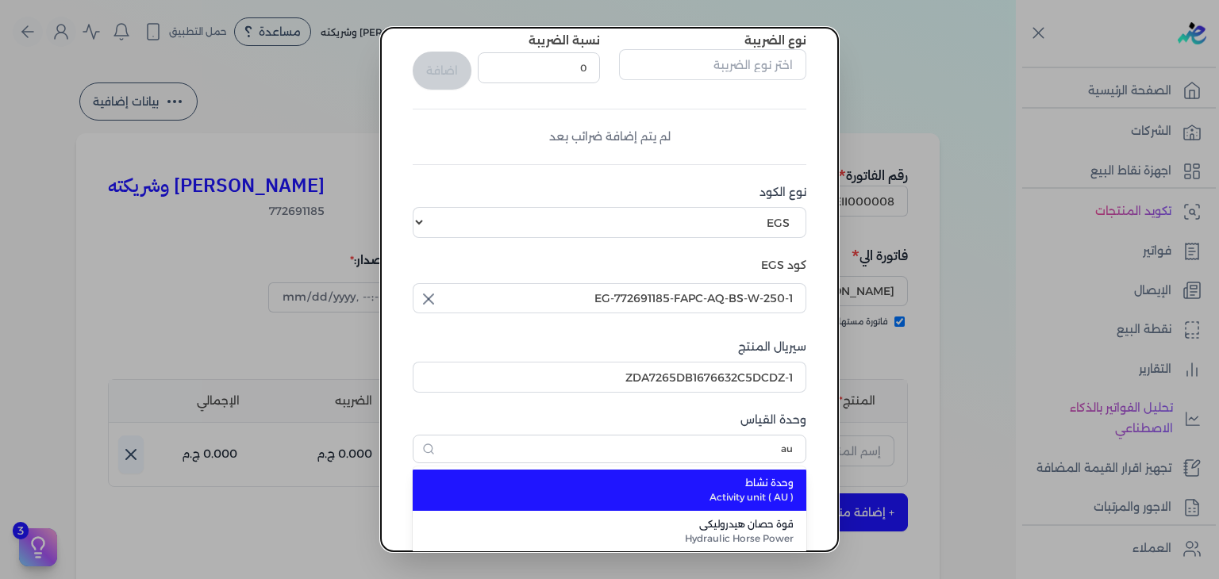
click at [701, 486] on span "وحدة نشاط" at bounding box center [618, 483] width 349 height 14
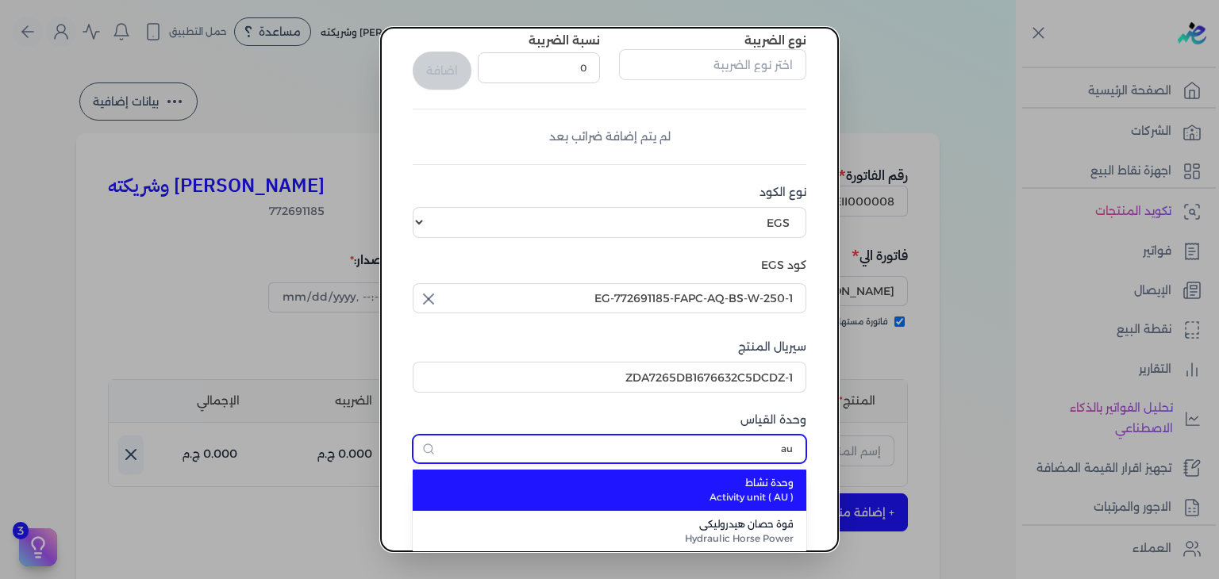
type input "وحدة نشاط"
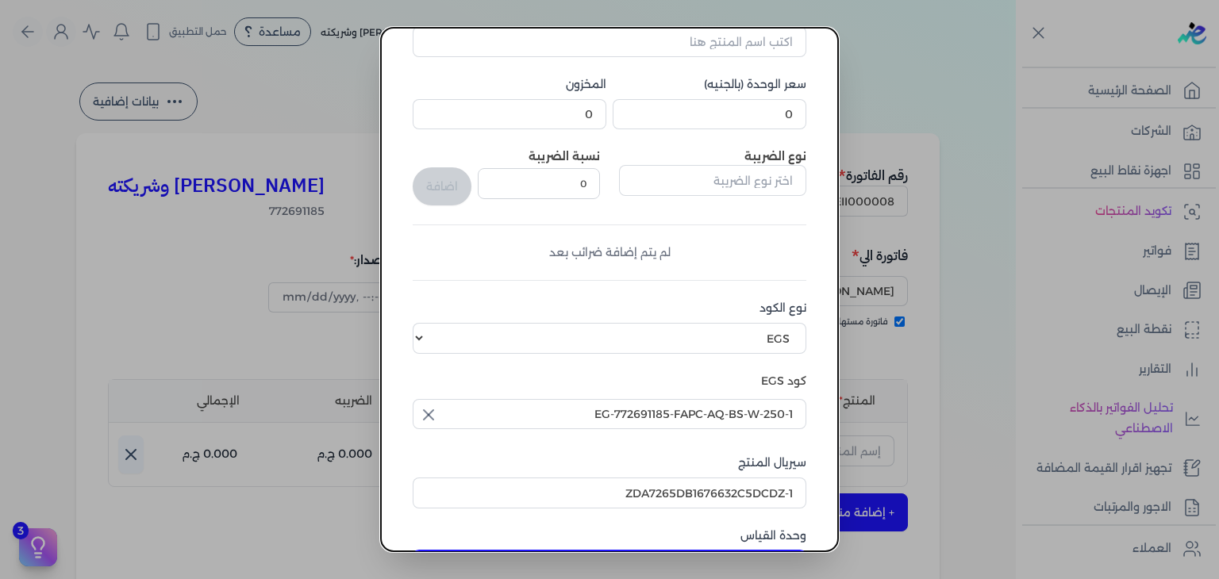
scroll to position [84, 0]
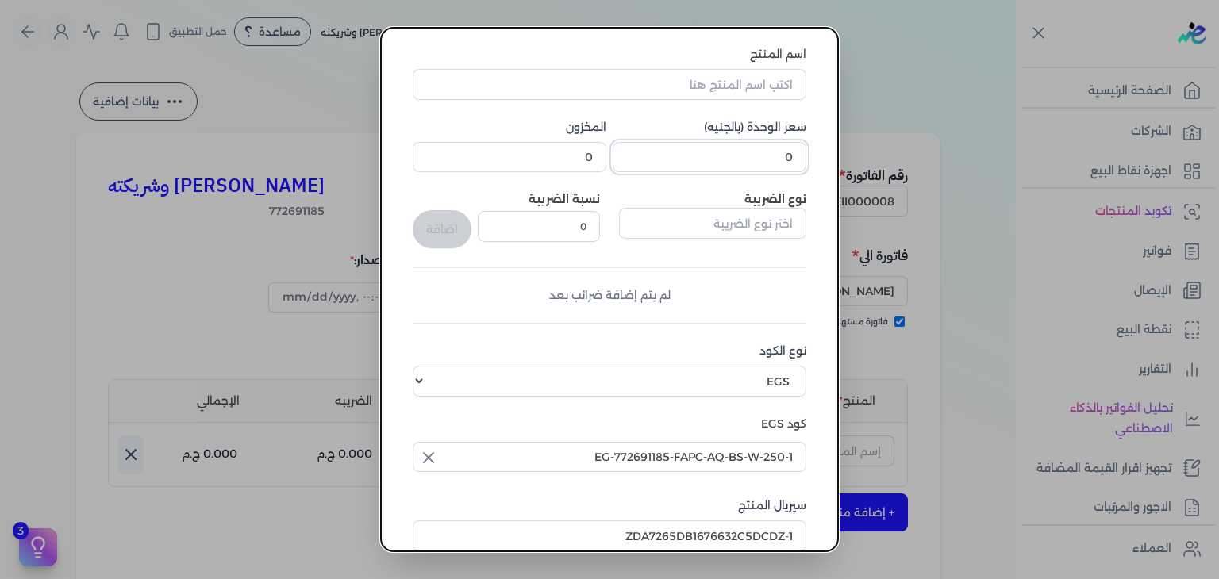
click at [771, 160] on input "0" at bounding box center [710, 157] width 194 height 30
type input "240"
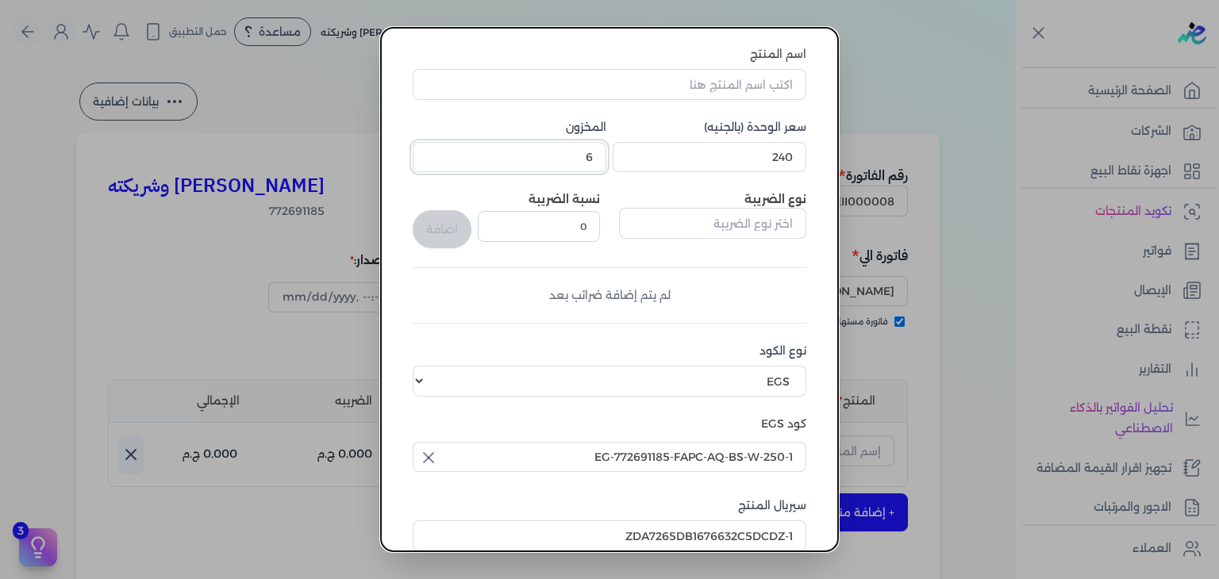
type input "6"
click at [725, 93] on input "اسم المنتج" at bounding box center [610, 84] width 394 height 30
paste input "بودرة مسك الطهارة بودي سبلاش نسائي - 250 مللي"
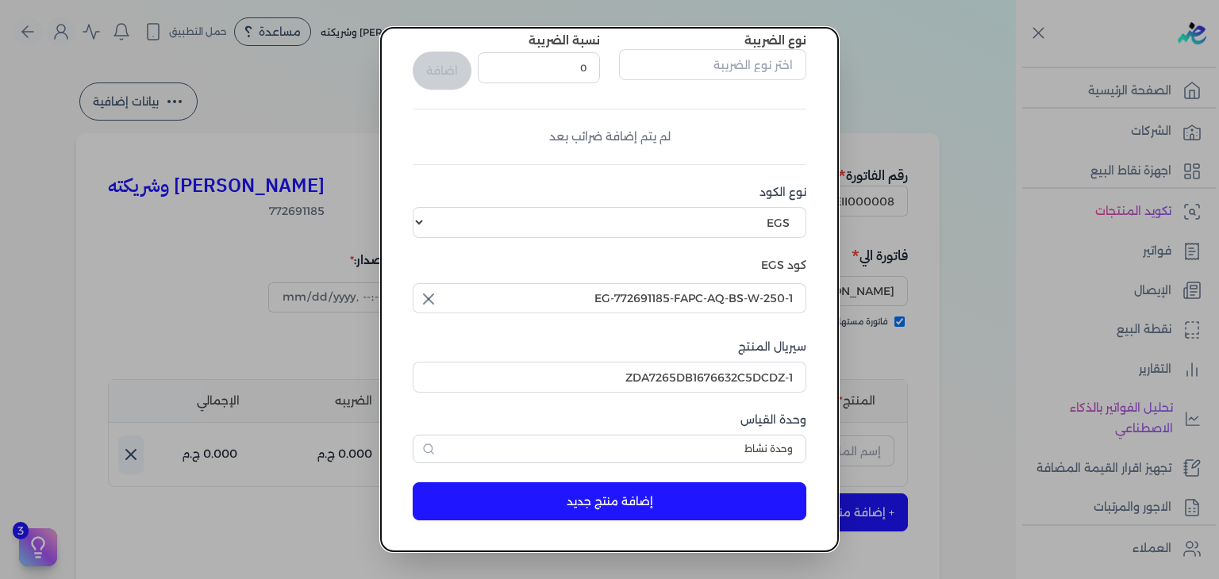
type input "بودرة مسك الطهارة بودي سبلاش نسائي - 250 مللي"
click at [571, 489] on button "إضافة منتج جديد" at bounding box center [610, 502] width 394 height 38
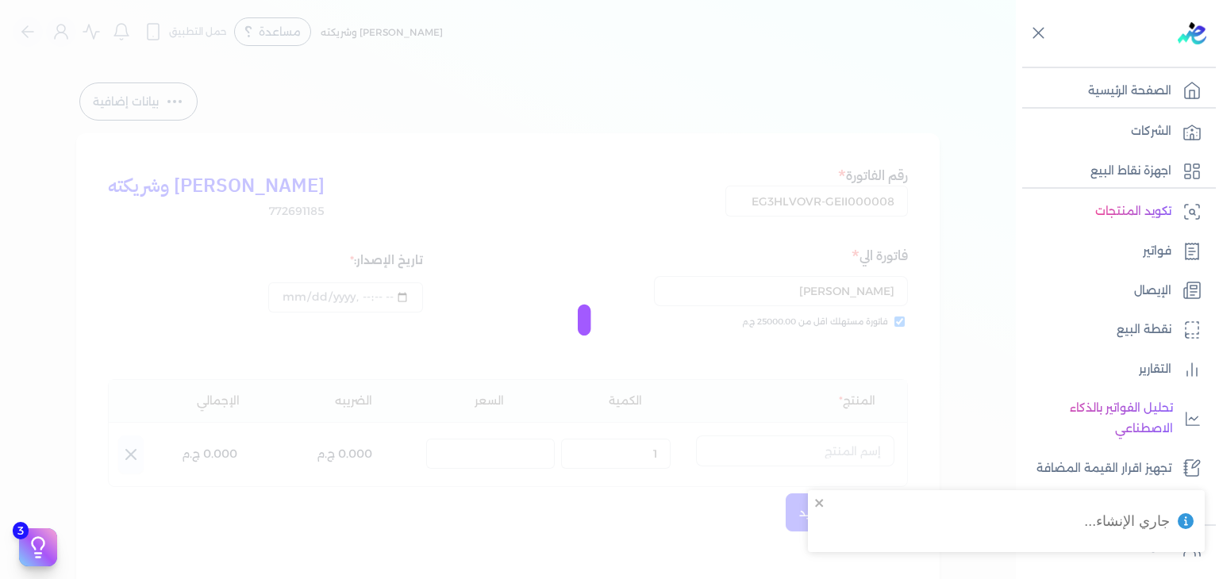
select select "EGS"
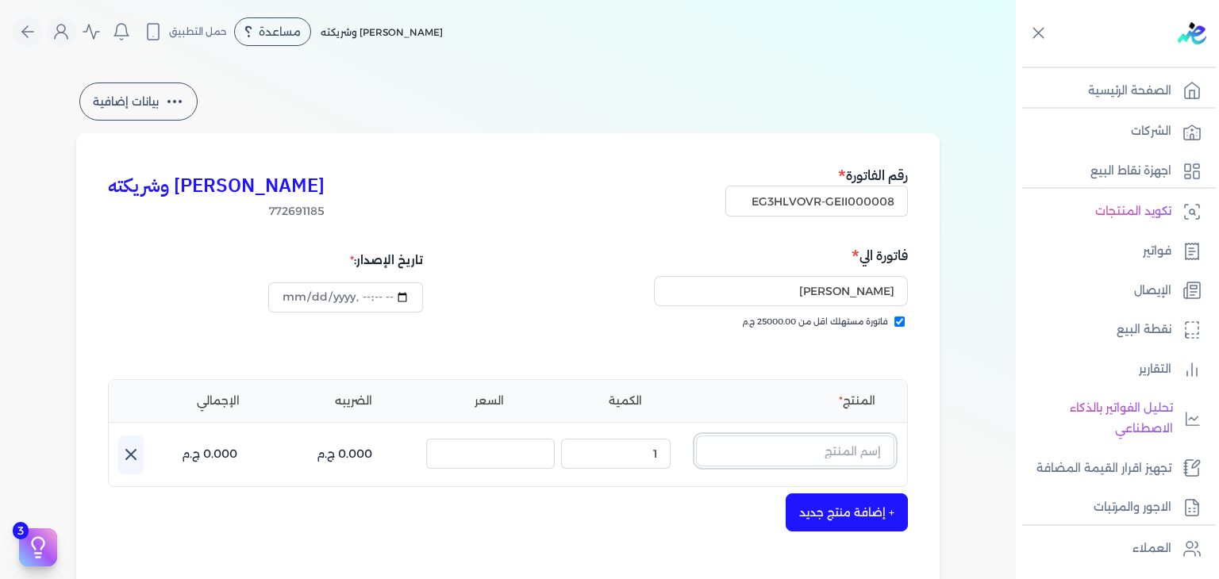
click at [840, 460] on input "text" at bounding box center [795, 451] width 198 height 30
paste input "بودرة مسك الطهار"
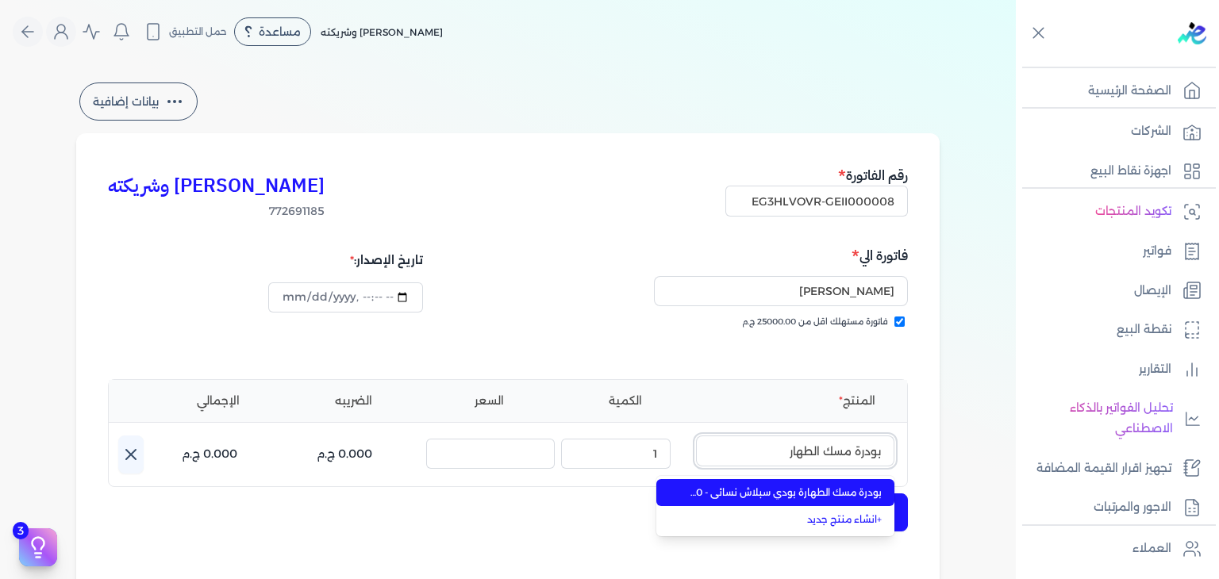
type input "بودرة مسك الطهار"
click at [854, 484] on li "بودرة مسك الطهارة بودي سبلاش نسائي - 250 مللي" at bounding box center [775, 492] width 238 height 27
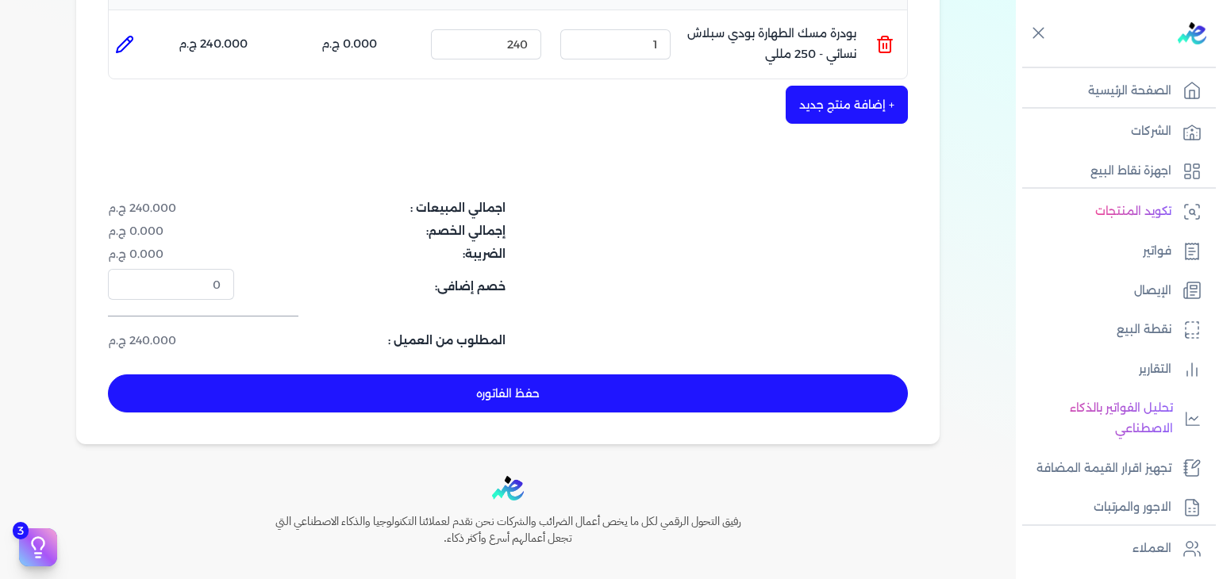
scroll to position [517, 0]
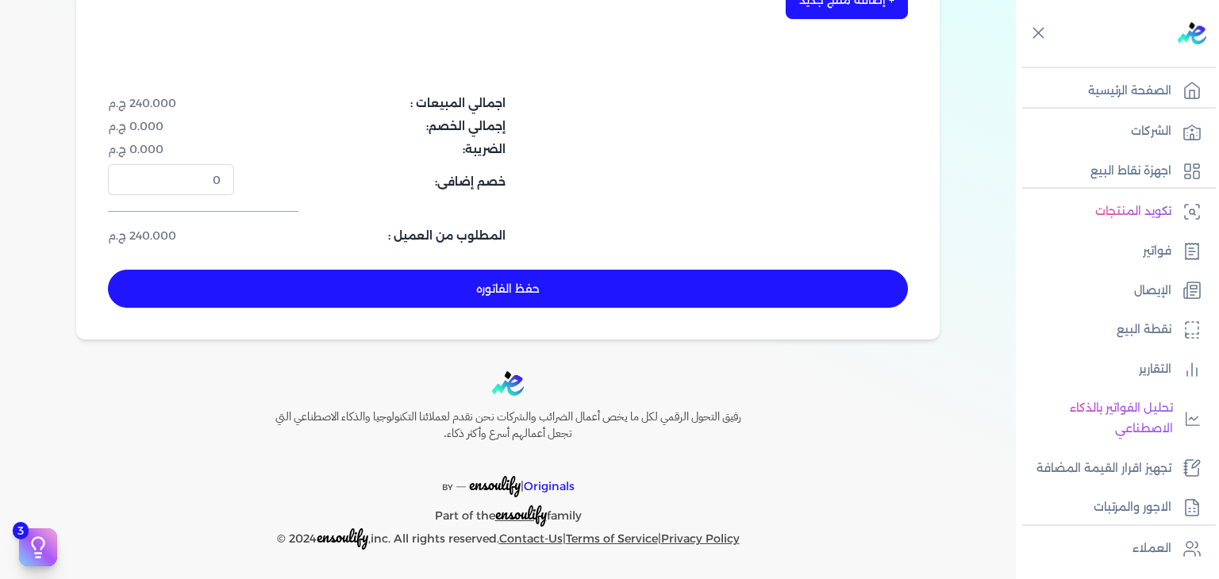
click at [619, 299] on button "حفظ الفاتوره" at bounding box center [508, 289] width 800 height 38
type input "2025-09-19"
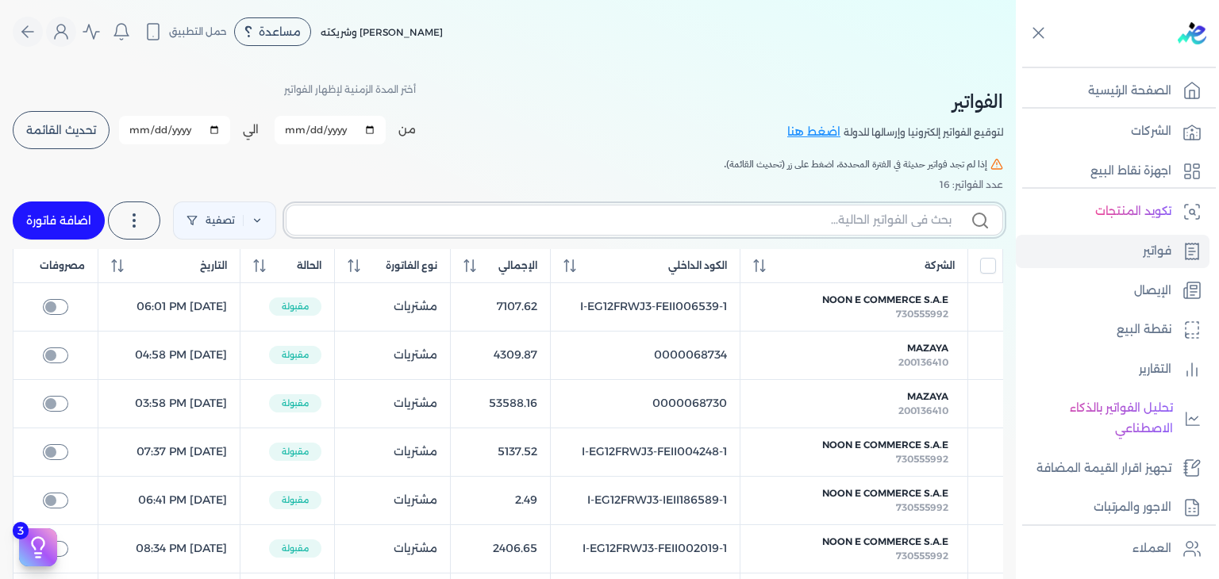
click at [896, 217] on input "text" at bounding box center [625, 220] width 652 height 17
paste input "EG3HLVOVR-GEII000008"
type input "EG3HLVOVR-GEII000008"
checkbox input "false"
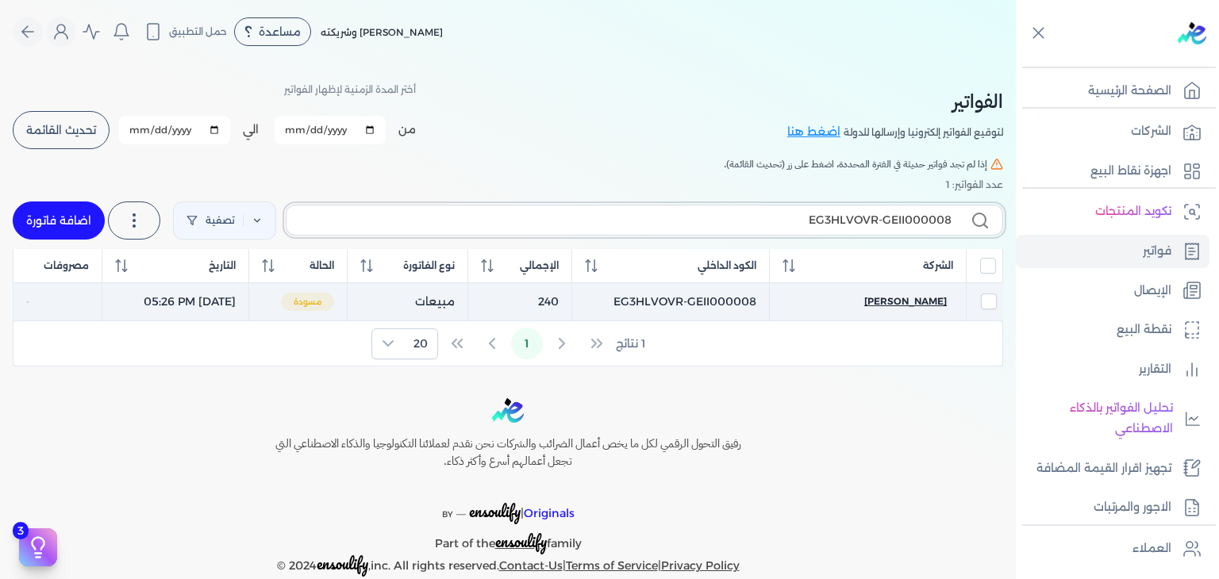
type input "EG3HLVOVR-GEII000008"
click at [923, 302] on span "nour ali" at bounding box center [905, 301] width 83 height 14
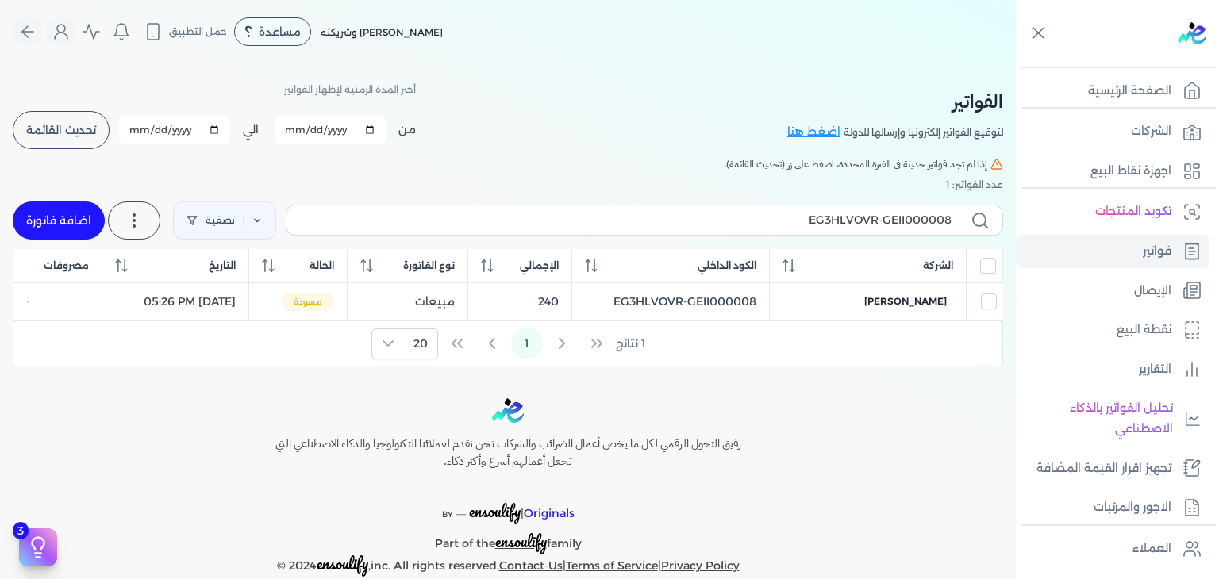
select select "EGP"
select select "B"
select select "EGS"
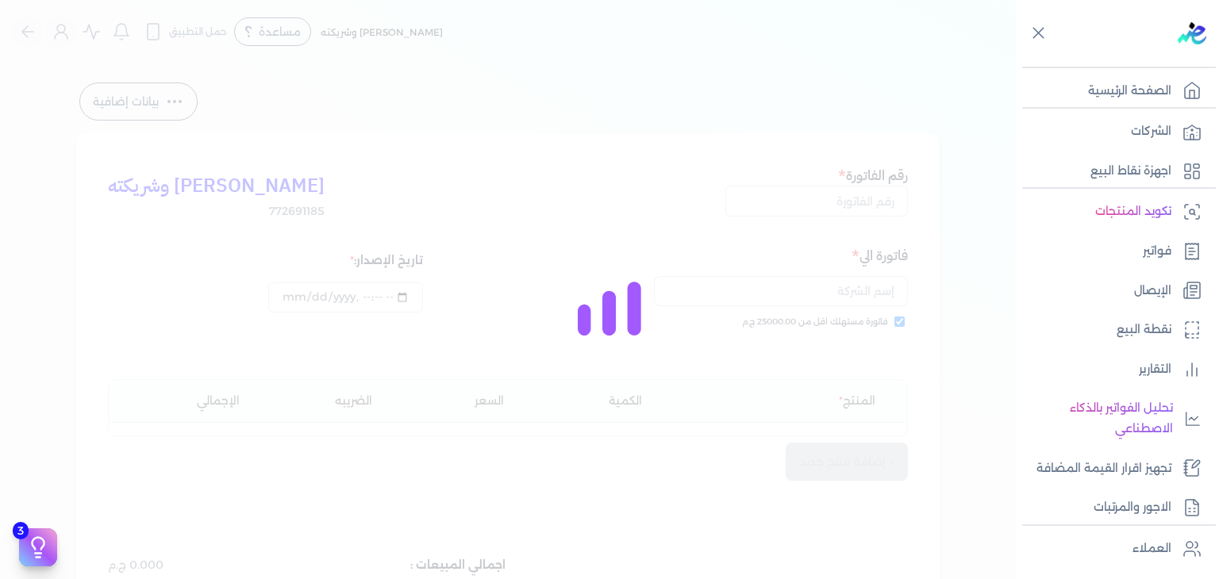
type input "EG3HLVOVR-GEII000008"
checkbox input "true"
type input "2025-09-01T17:26:45"
type input "2025-09-19"
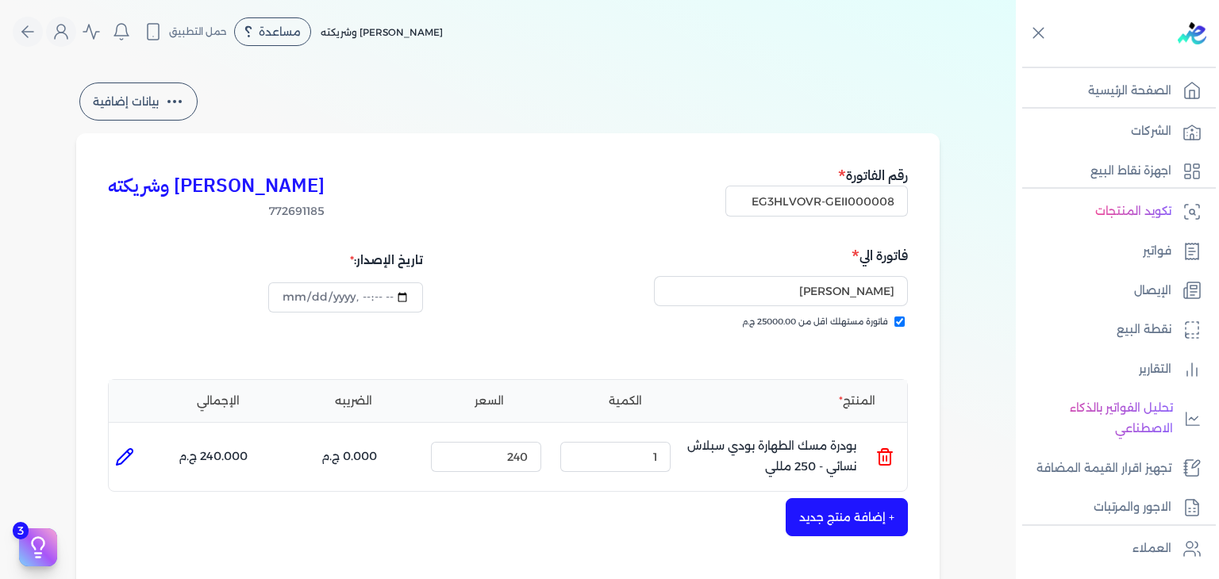
scroll to position [476, 0]
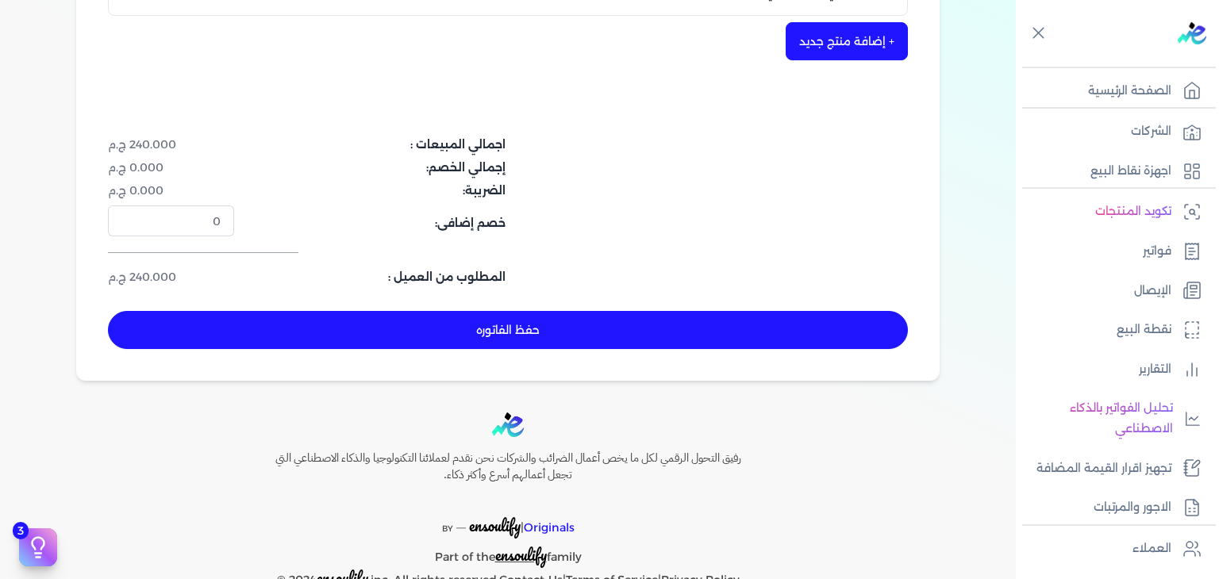
click at [620, 331] on button "حفظ الفاتوره" at bounding box center [508, 330] width 800 height 38
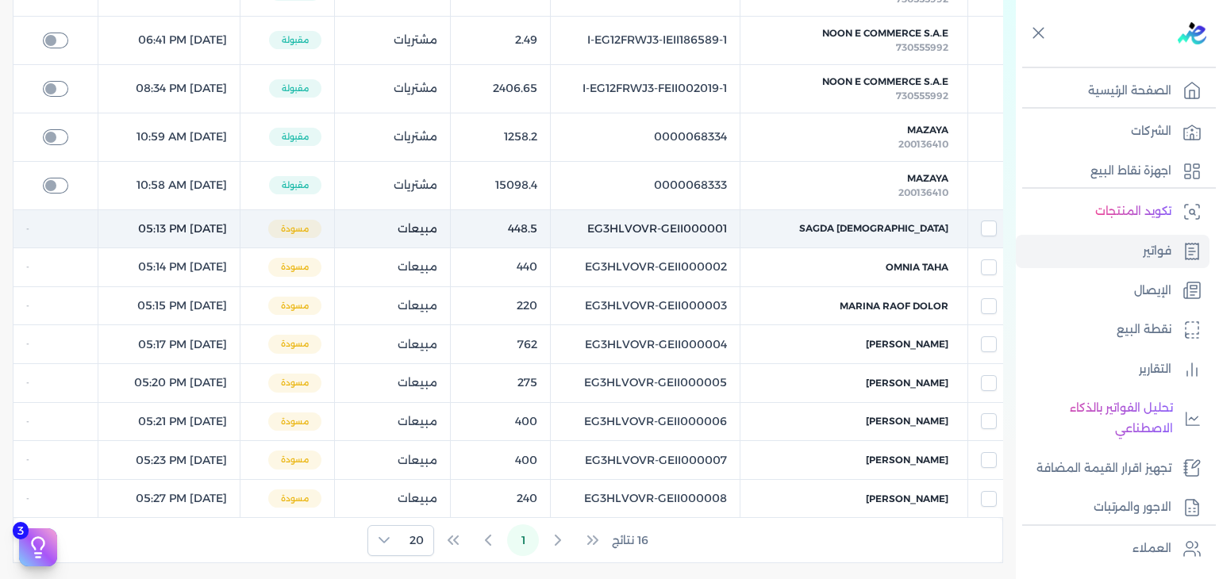
scroll to position [63, 0]
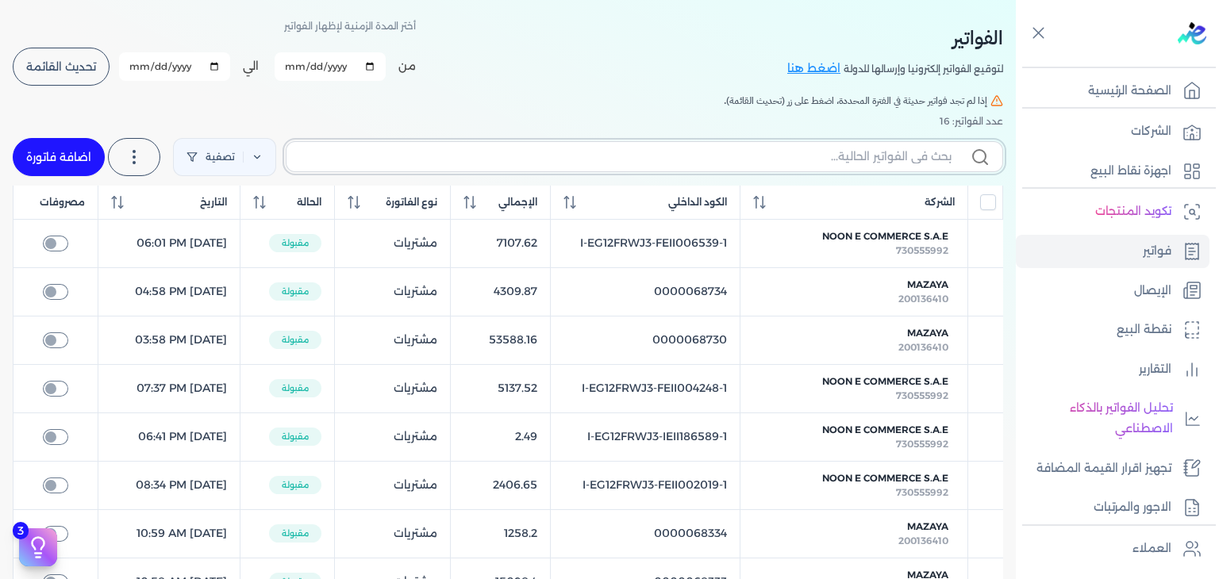
click at [895, 155] on input "text" at bounding box center [625, 156] width 652 height 17
paste input "EG3HLVOVR-GEII000009"
type input "EG3HLVOVR-GEII000009"
checkbox input "false"
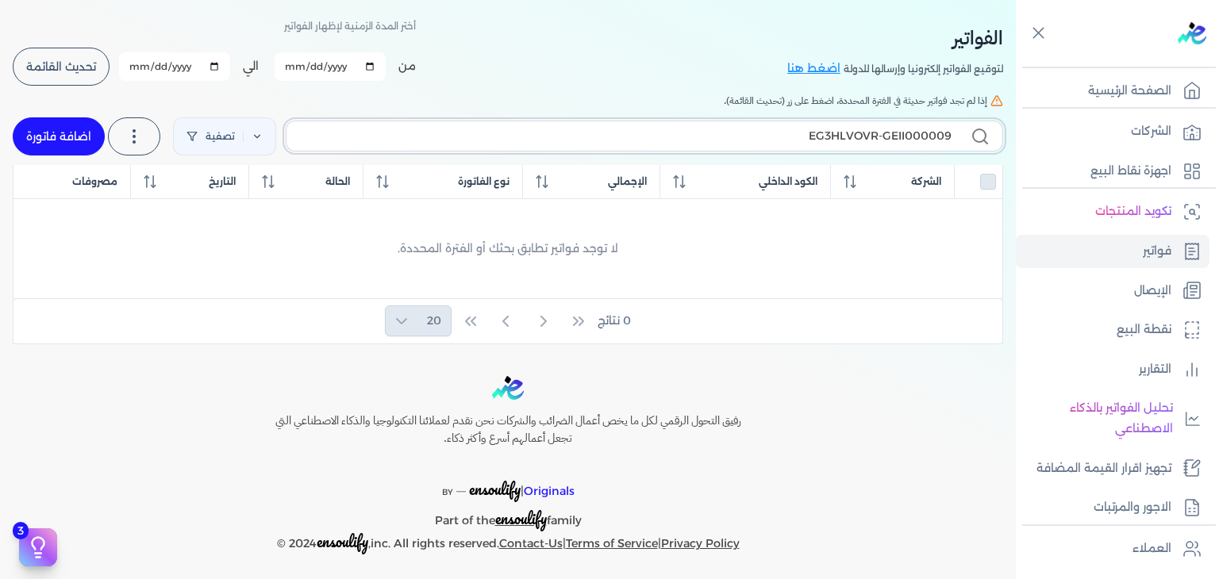
type input "EG3HLVOVR-GEII000009"
click at [66, 153] on link "اضافة فاتورة" at bounding box center [59, 136] width 92 height 38
select select "EGP"
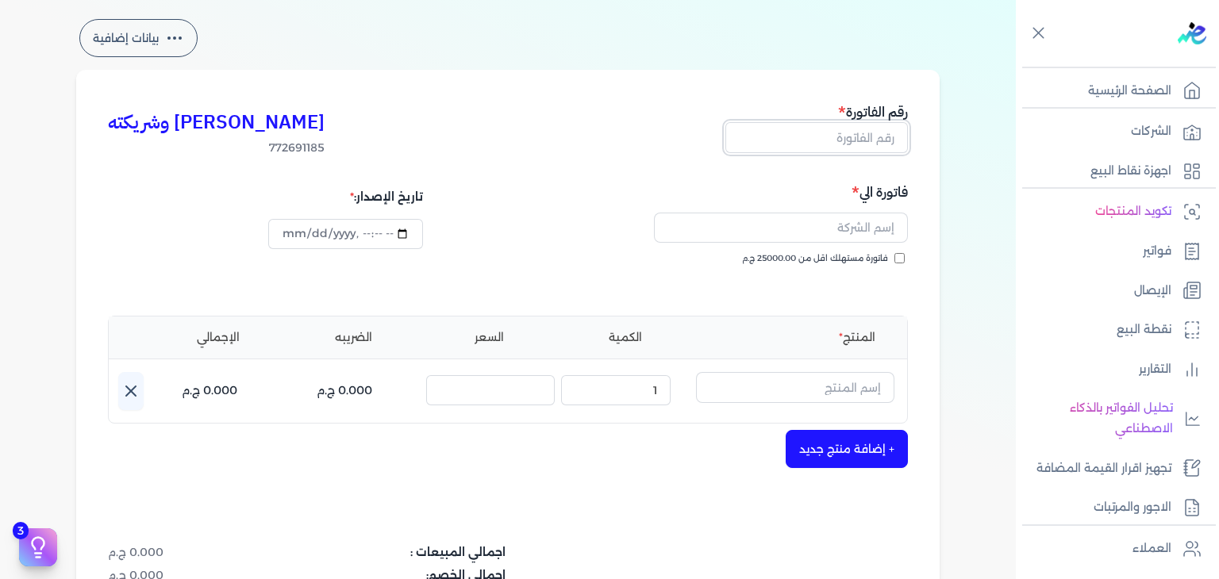
click at [852, 134] on input "text" at bounding box center [816, 137] width 183 height 30
paste input "EG3HLVOVR-GEII000009"
click at [905, 256] on input "فاتورة مستهلك اقل من 25000.00 ج.م" at bounding box center [899, 258] width 10 height 10
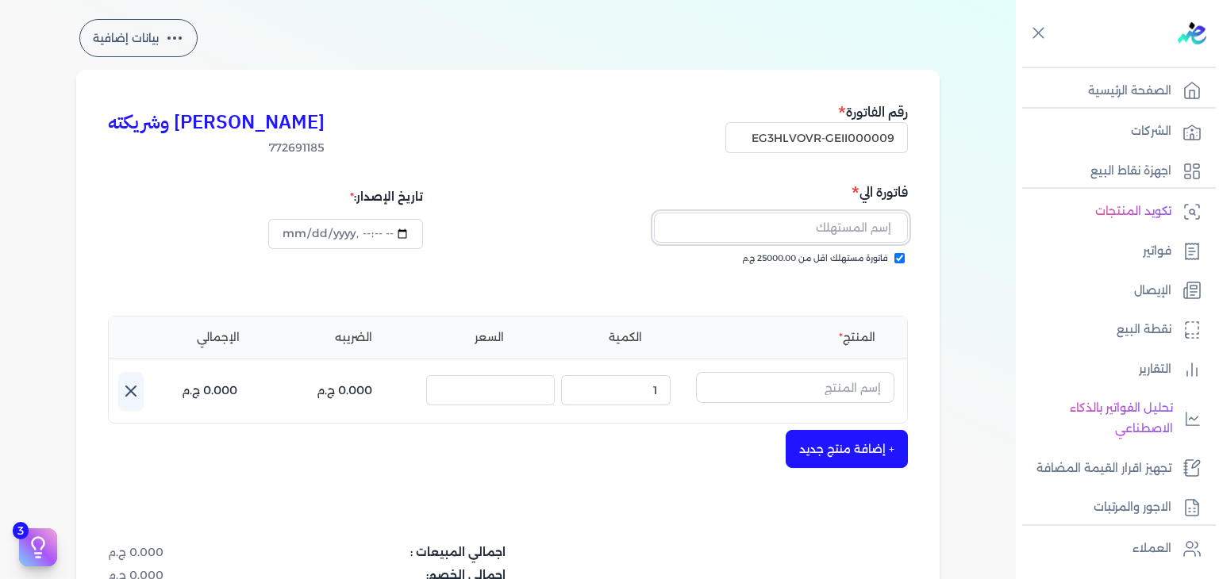
click at [863, 221] on input "text" at bounding box center [781, 228] width 254 height 30
paste input "asmaa samy"
click at [297, 231] on input "datetime-local" at bounding box center [345, 234] width 154 height 30
click at [816, 387] on input "text" at bounding box center [795, 387] width 198 height 30
paste input "يارا رذاذ عطري منعش نسا"
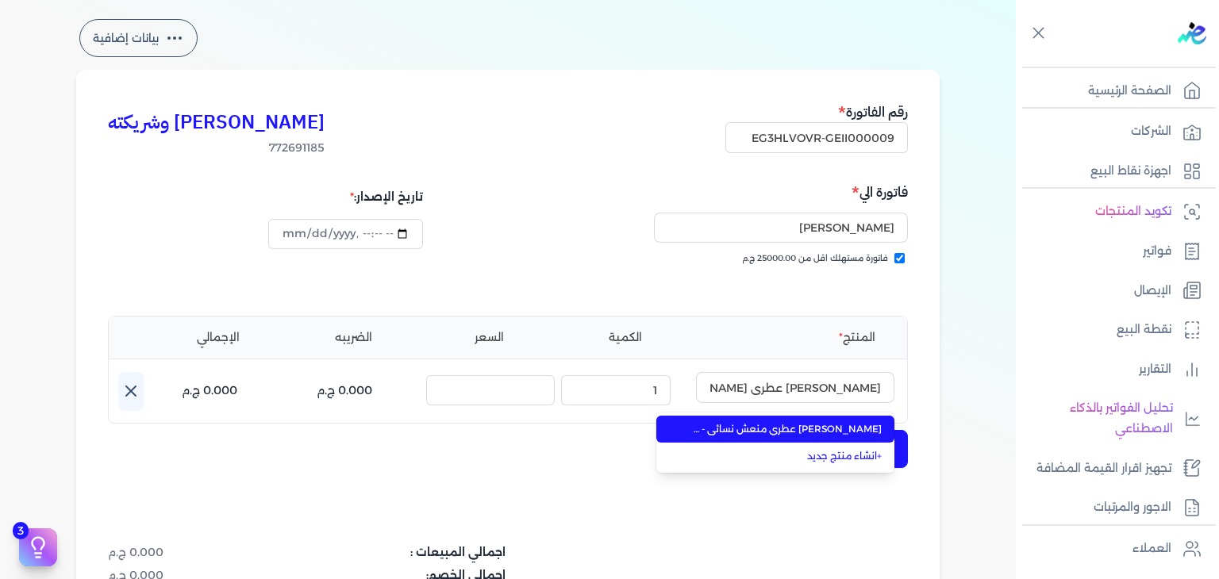
click at [805, 429] on span "يارا رذاذ عطري منعش نسائي - 250 مللي" at bounding box center [785, 429] width 194 height 14
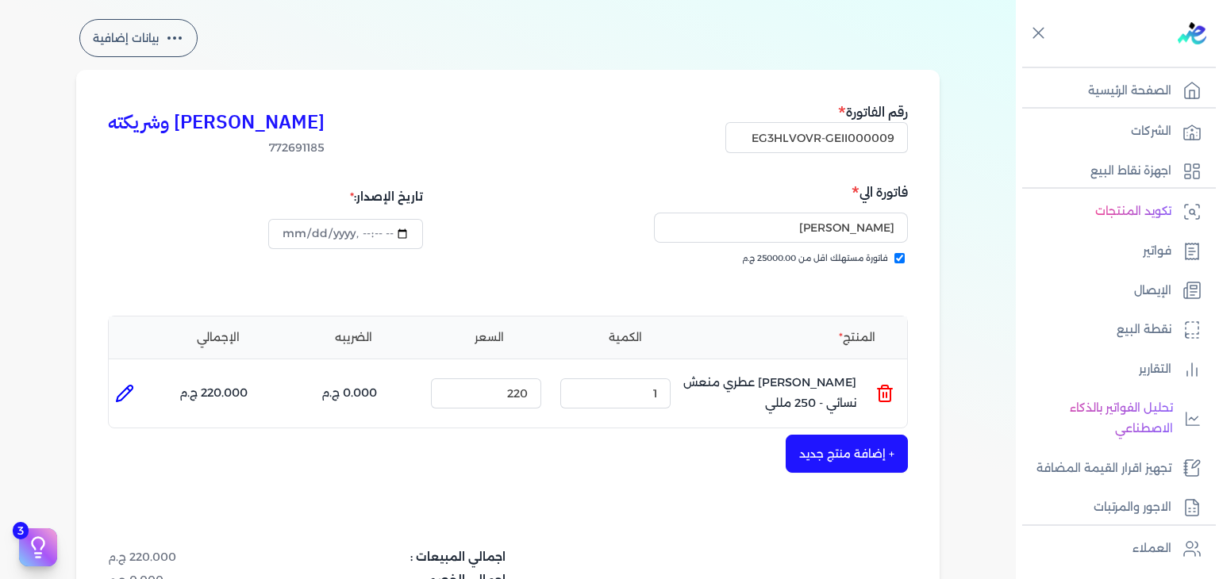
scroll to position [381, 0]
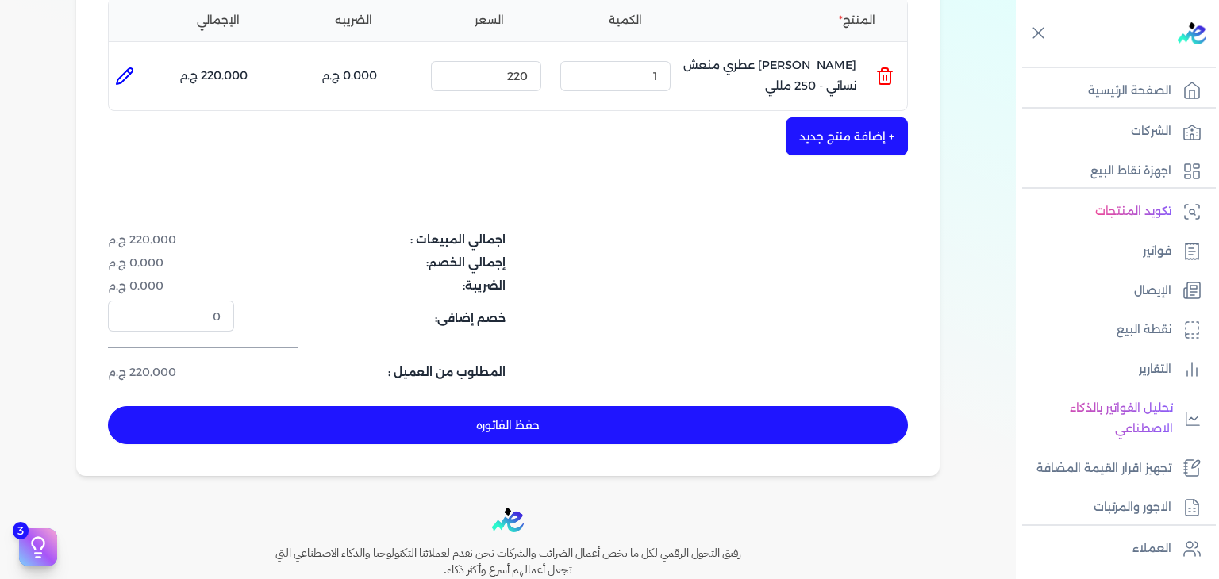
drag, startPoint x: 632, startPoint y: 404, endPoint x: 657, endPoint y: 423, distance: 31.7
click at [632, 404] on div "كريم محمود ابراهيم الدقلة وشريكته 772691185 رقم الفاتورة EG3HLVOVR-GEII000009 ف…" at bounding box center [507, 114] width 863 height 724
click at [661, 425] on button "حفظ الفاتوره" at bounding box center [508, 425] width 800 height 38
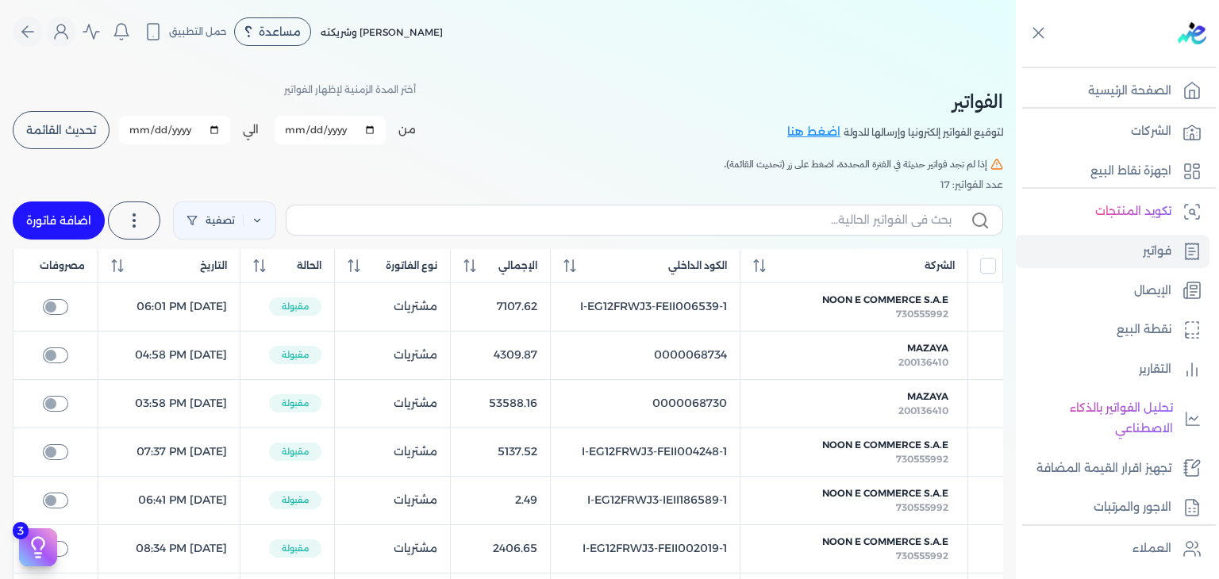
click at [879, 230] on label at bounding box center [644, 220] width 717 height 30
click at [879, 229] on input "text" at bounding box center [625, 220] width 652 height 17
click at [885, 219] on input "text" at bounding box center [625, 220] width 652 height 17
paste input "EG3HLVOVR-GEII000009"
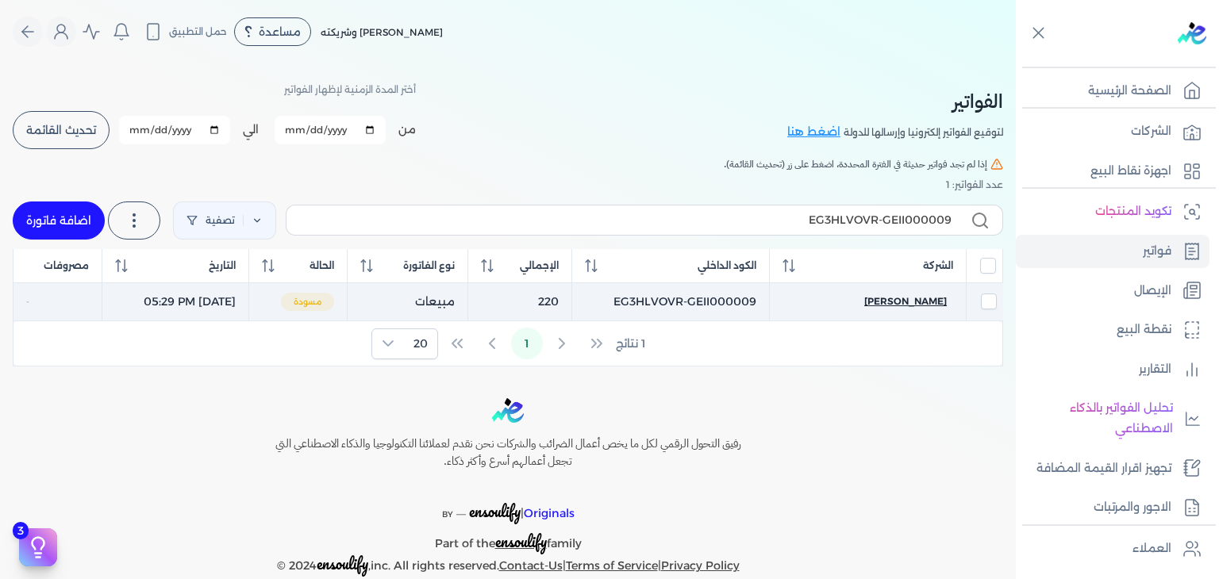
click at [914, 296] on span "asmaa samy" at bounding box center [905, 301] width 83 height 14
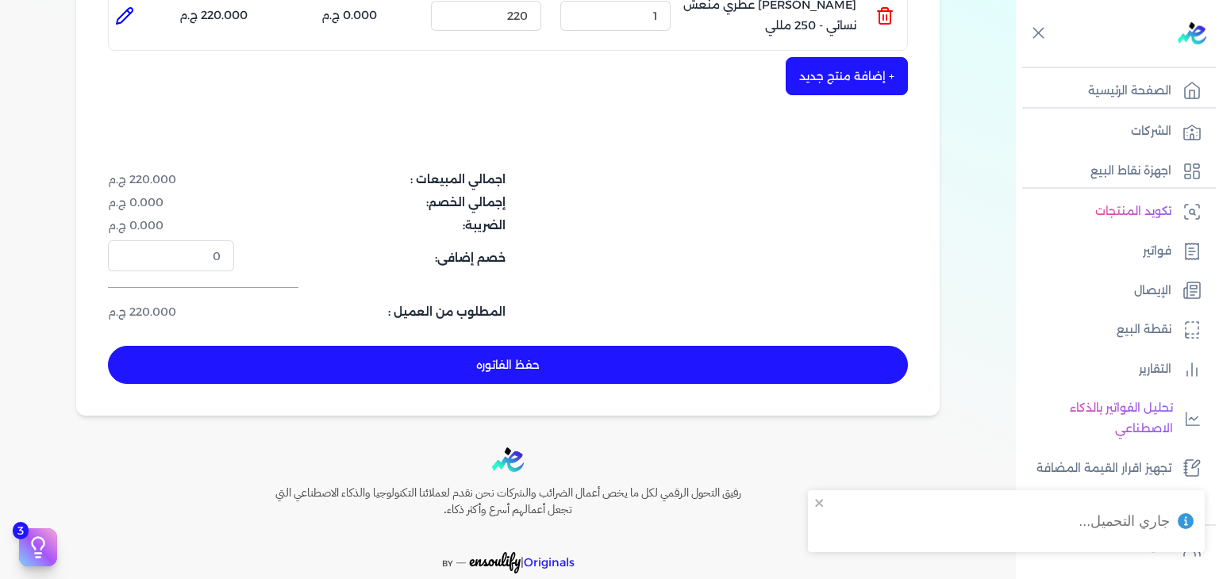
scroll to position [476, 0]
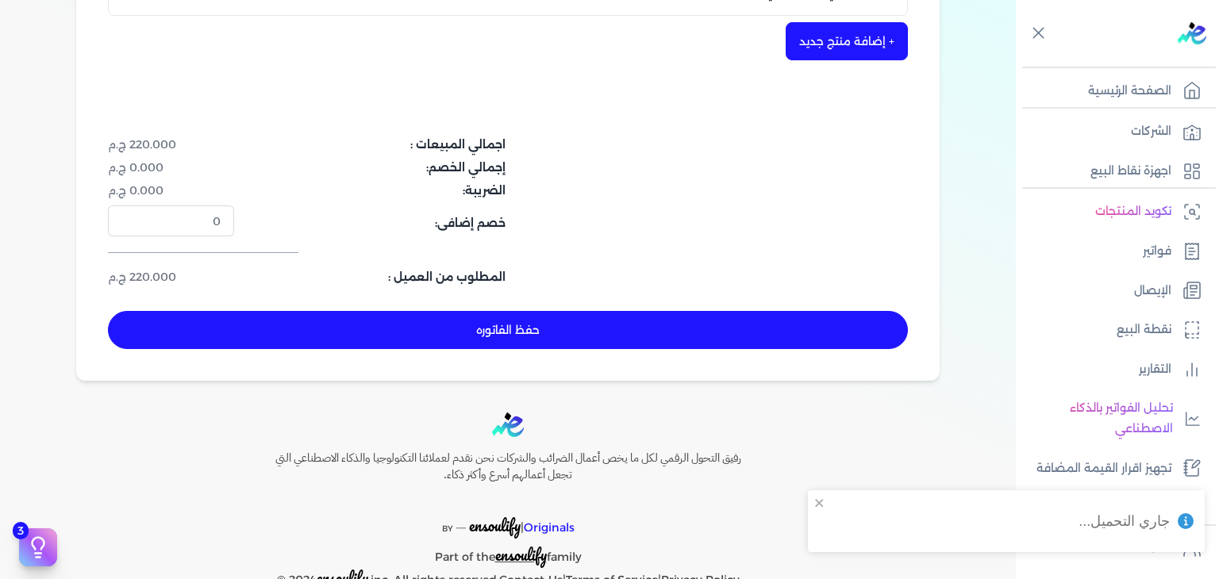
drag, startPoint x: 574, startPoint y: 344, endPoint x: 605, endPoint y: 339, distance: 31.3
click at [578, 343] on button "حفظ الفاتوره" at bounding box center [508, 330] width 800 height 38
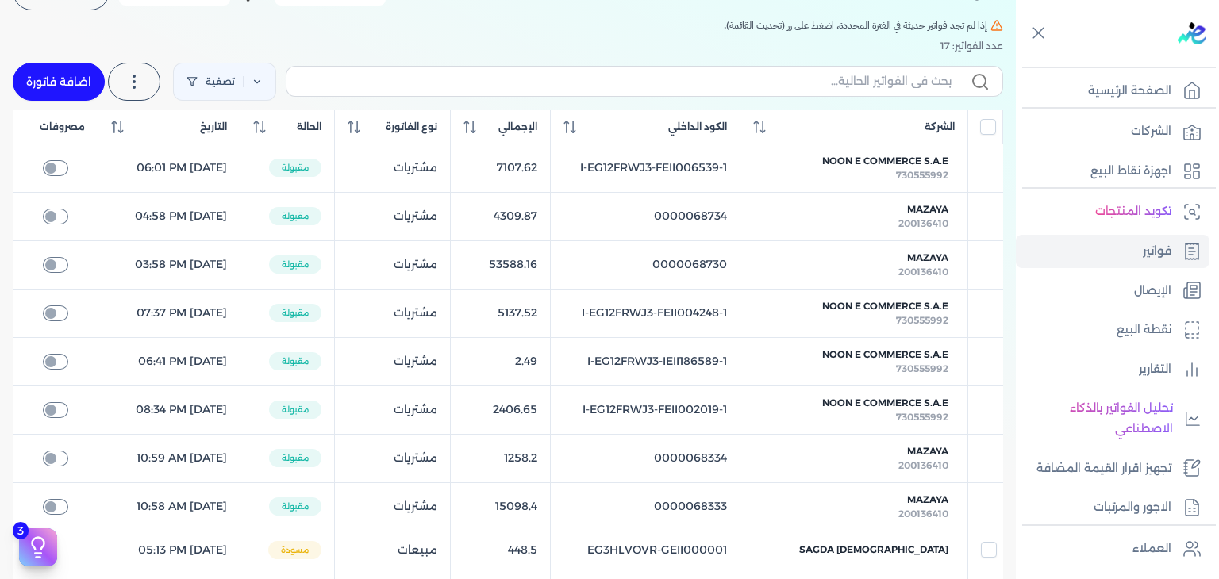
scroll to position [63, 0]
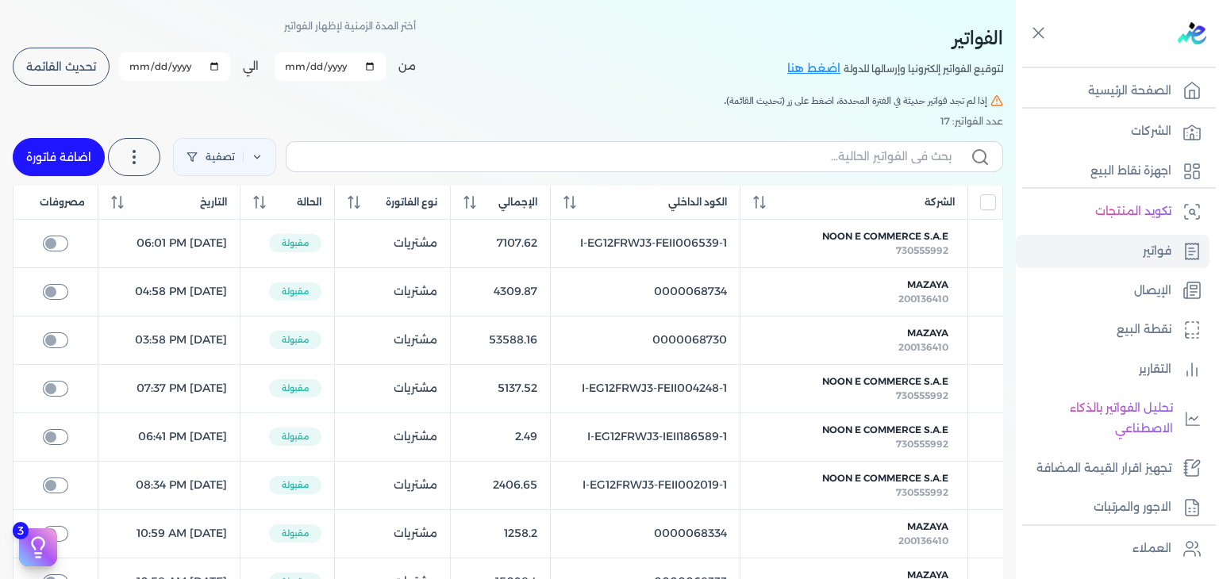
click at [74, 149] on link "اضافة فاتورة" at bounding box center [59, 157] width 92 height 38
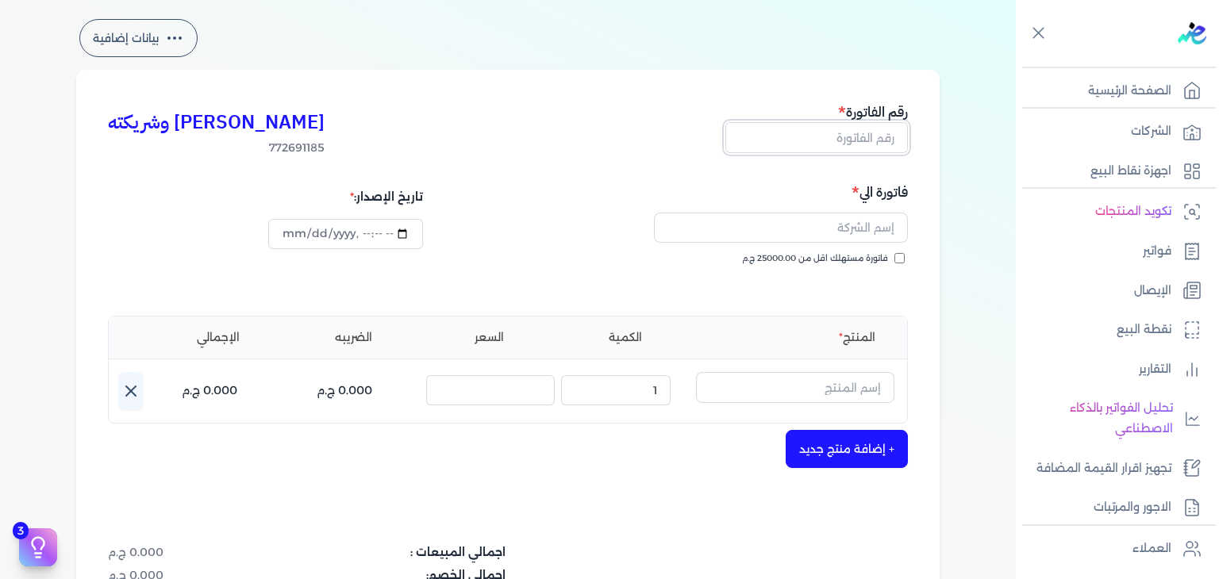
click at [874, 142] on input "text" at bounding box center [816, 137] width 183 height 30
paste input "EG3HLVOVR-GEII000010"
click at [898, 258] on input "فاتورة مستهلك اقل من 25000.00 ج.م" at bounding box center [899, 258] width 10 height 10
click at [844, 236] on input "text" at bounding box center [781, 228] width 254 height 30
paste input "نرمين جبر"
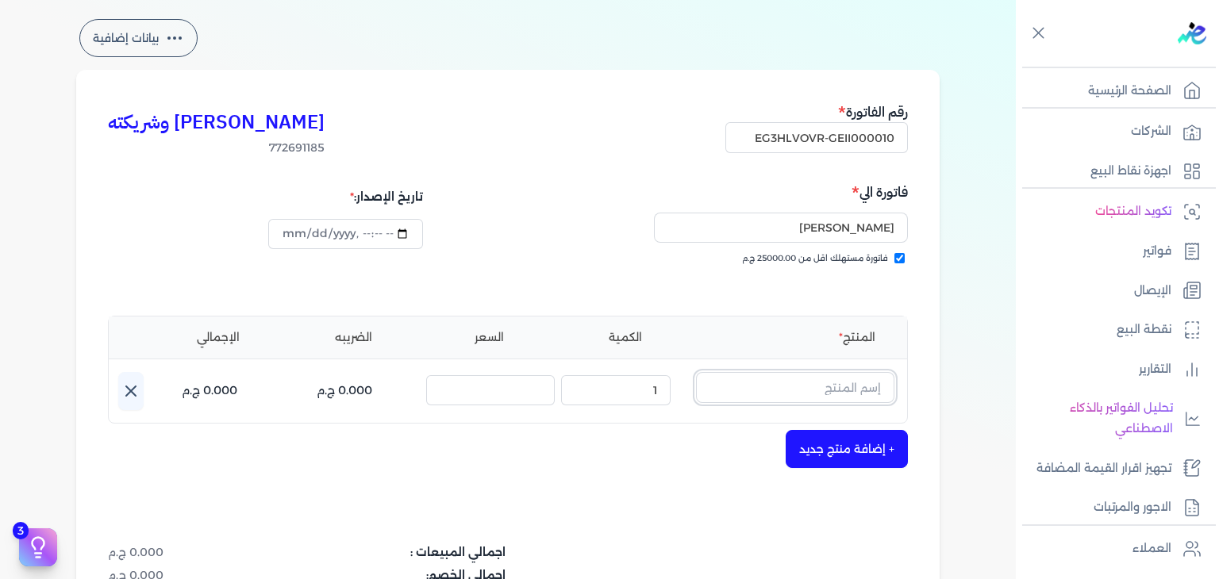
click at [825, 382] on input "text" at bounding box center [795, 387] width 198 height 30
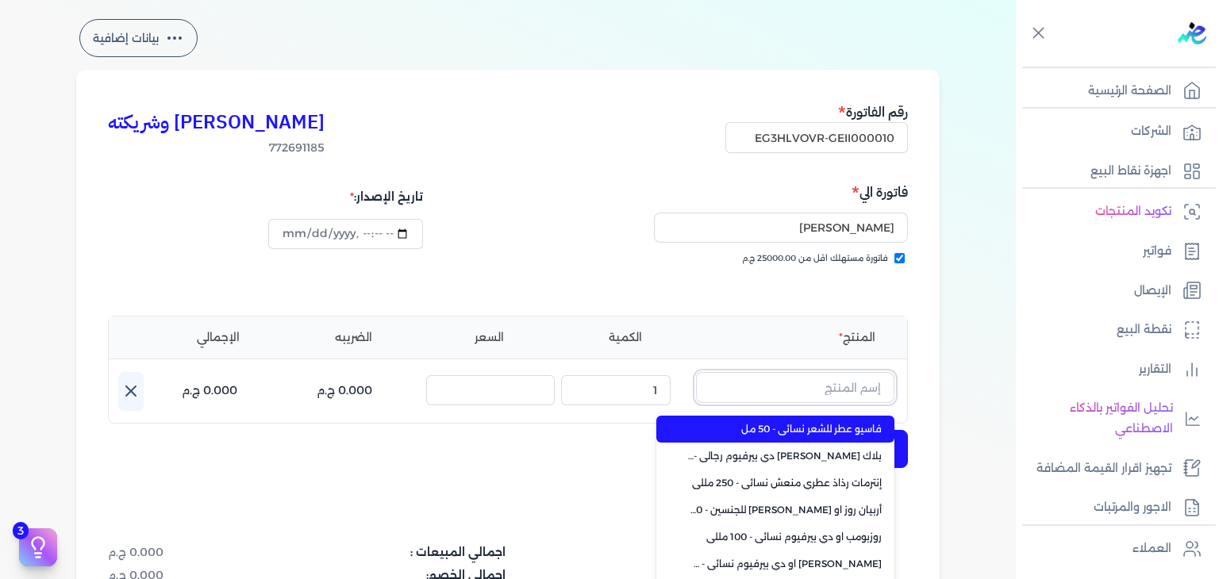
paste input "شي فاشون"
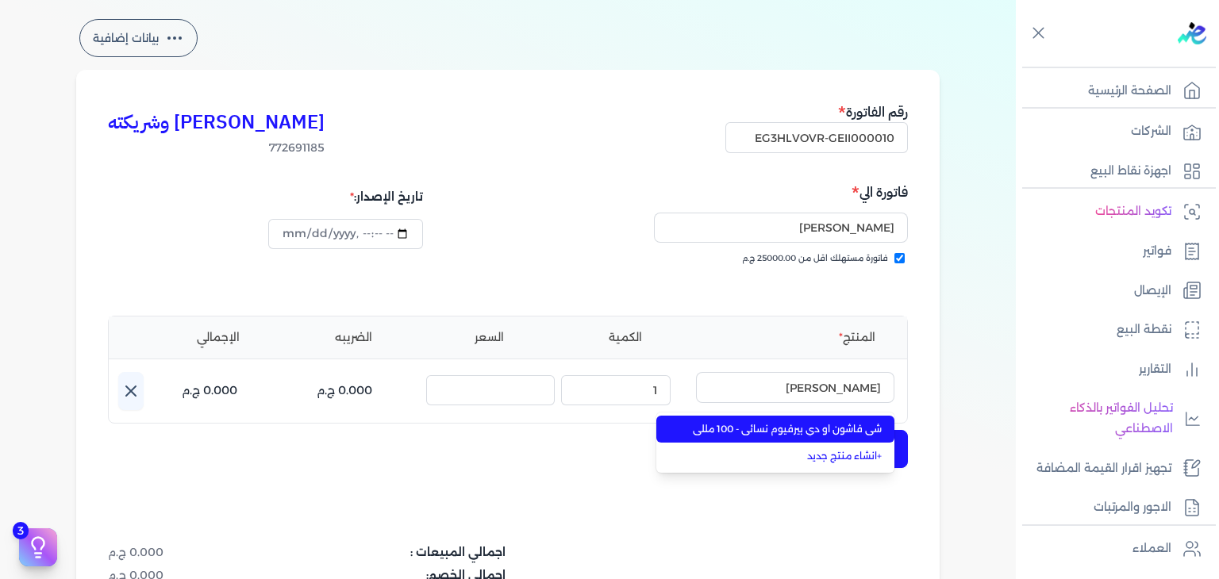
click at [814, 436] on span "شي فاشون او دي بيرفيوم نسائي - 100 مللي" at bounding box center [785, 429] width 194 height 14
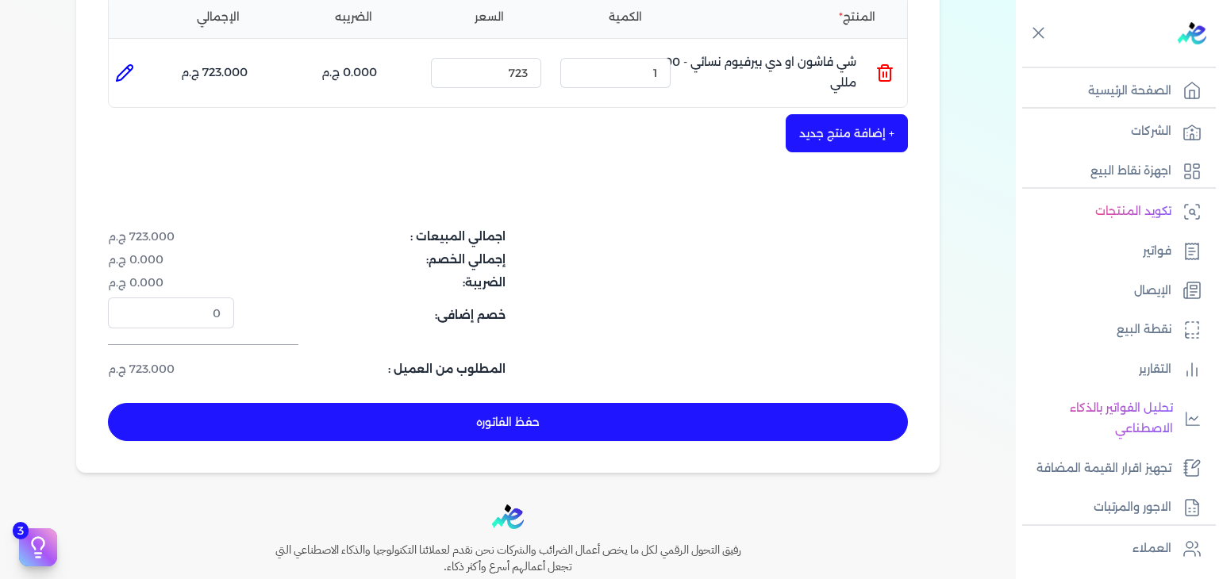
scroll to position [460, 0]
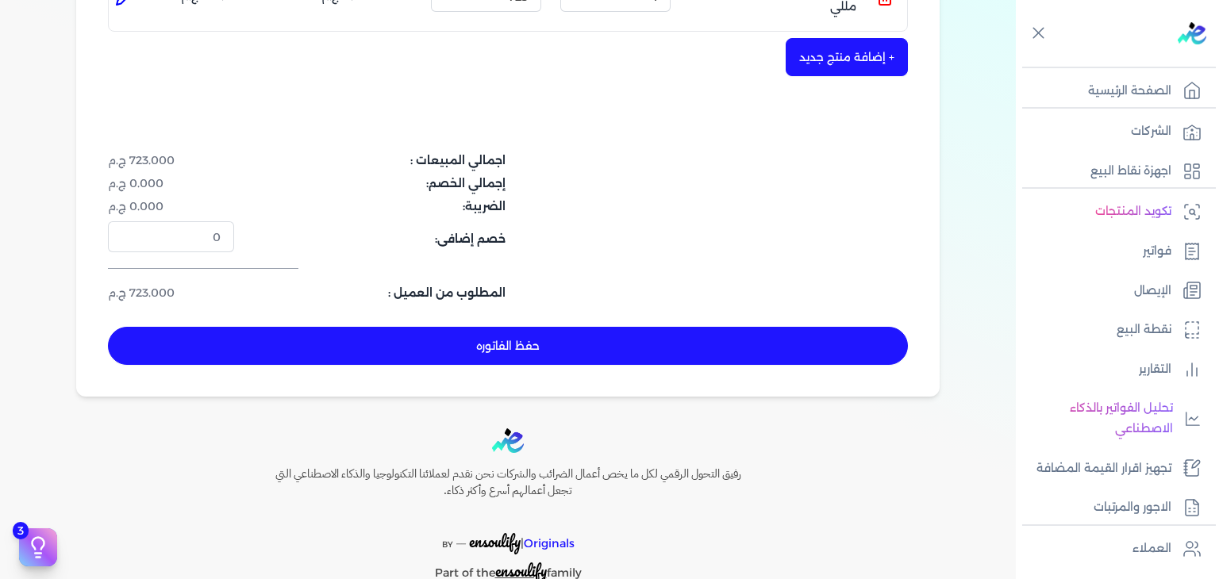
click at [610, 346] on button "حفظ الفاتوره" at bounding box center [508, 346] width 800 height 38
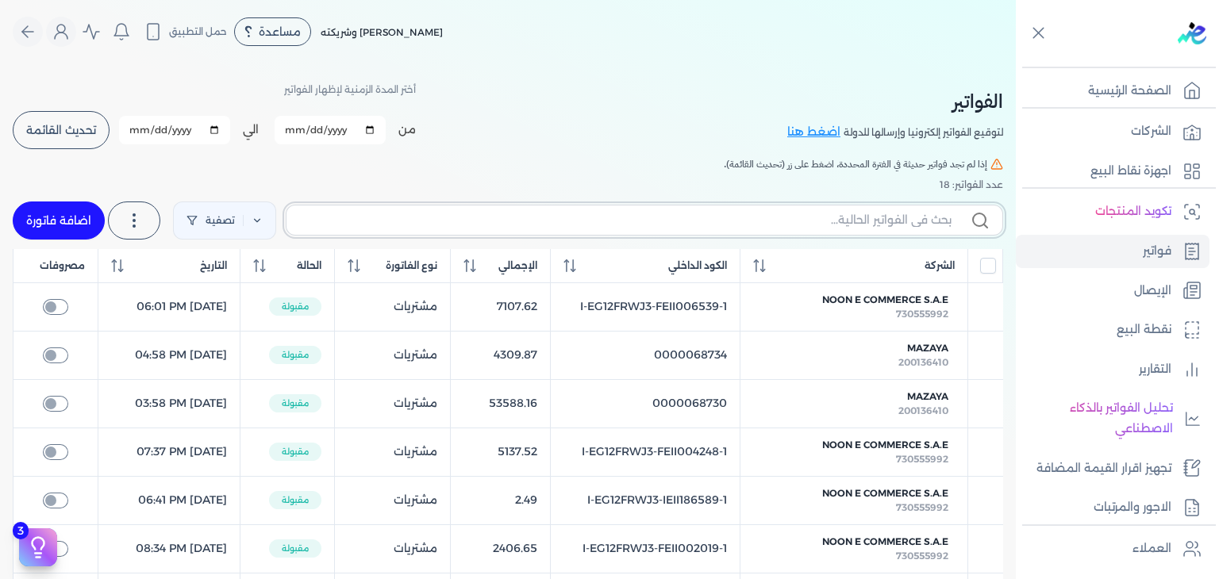
click at [885, 216] on input "text" at bounding box center [625, 220] width 652 height 17
paste input "EG3HLVOVR-GEII000010"
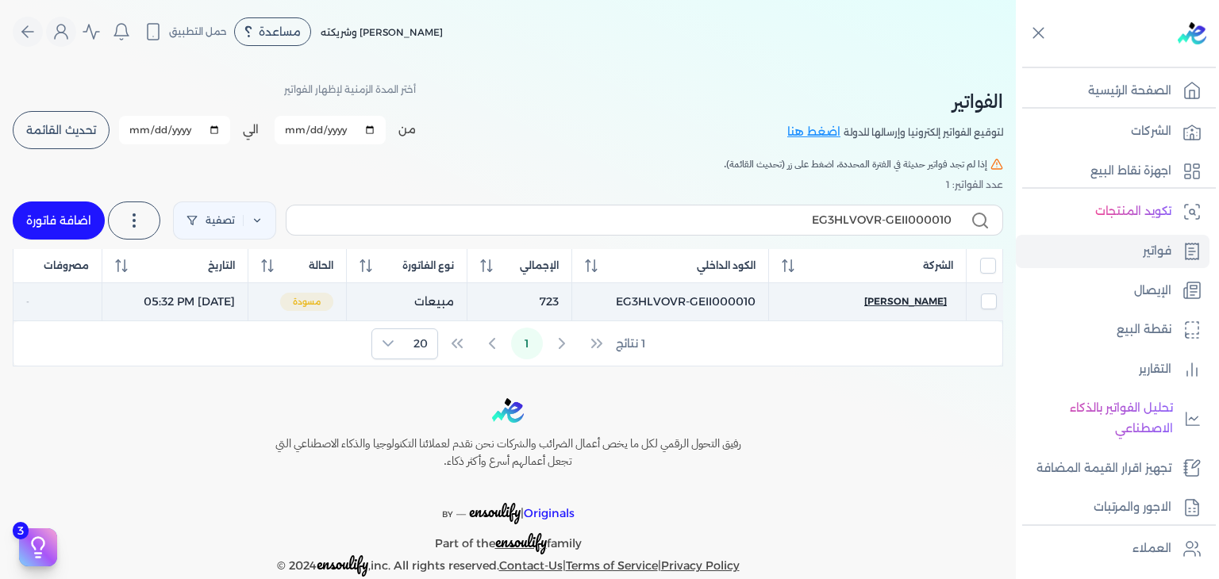
click at [917, 299] on span "نرمين جبر" at bounding box center [905, 301] width 83 height 14
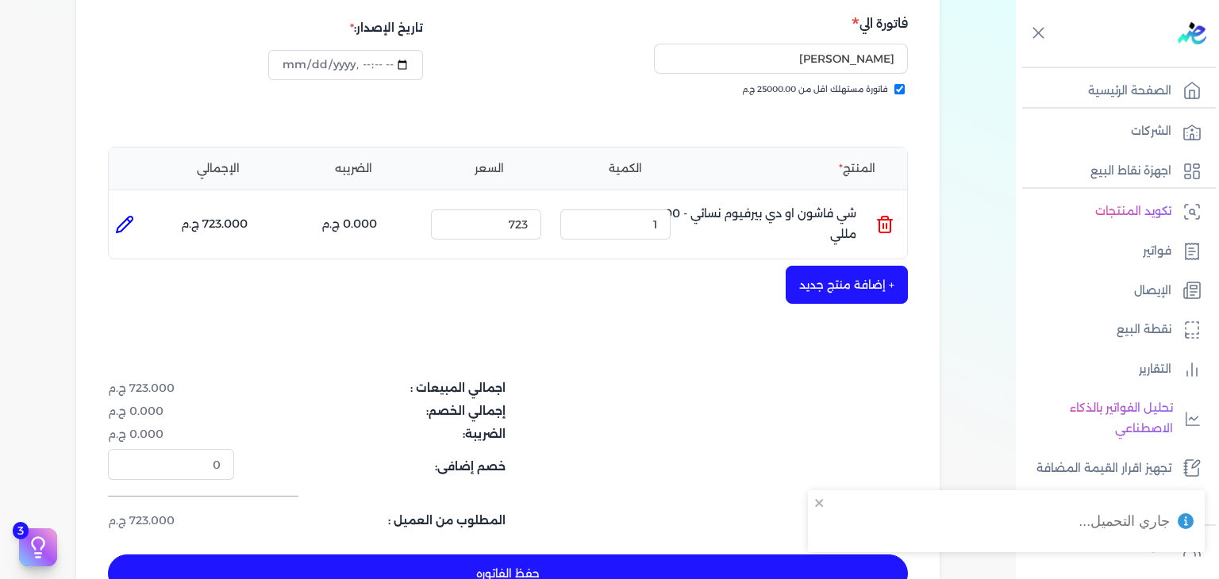
scroll to position [476, 0]
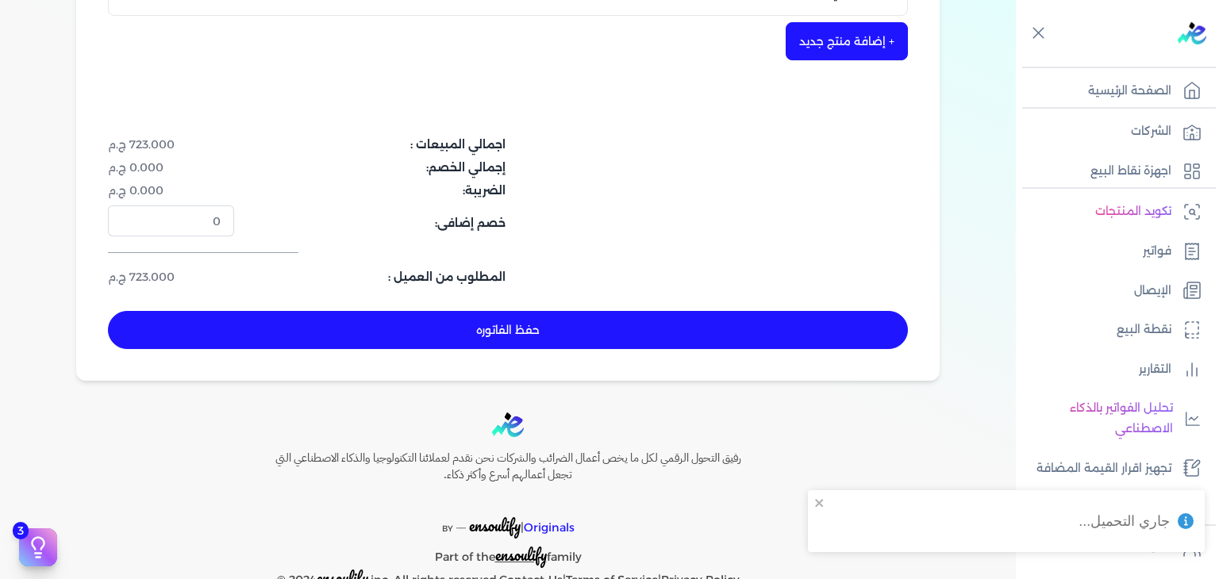
click at [625, 329] on button "حفظ الفاتوره" at bounding box center [508, 330] width 800 height 38
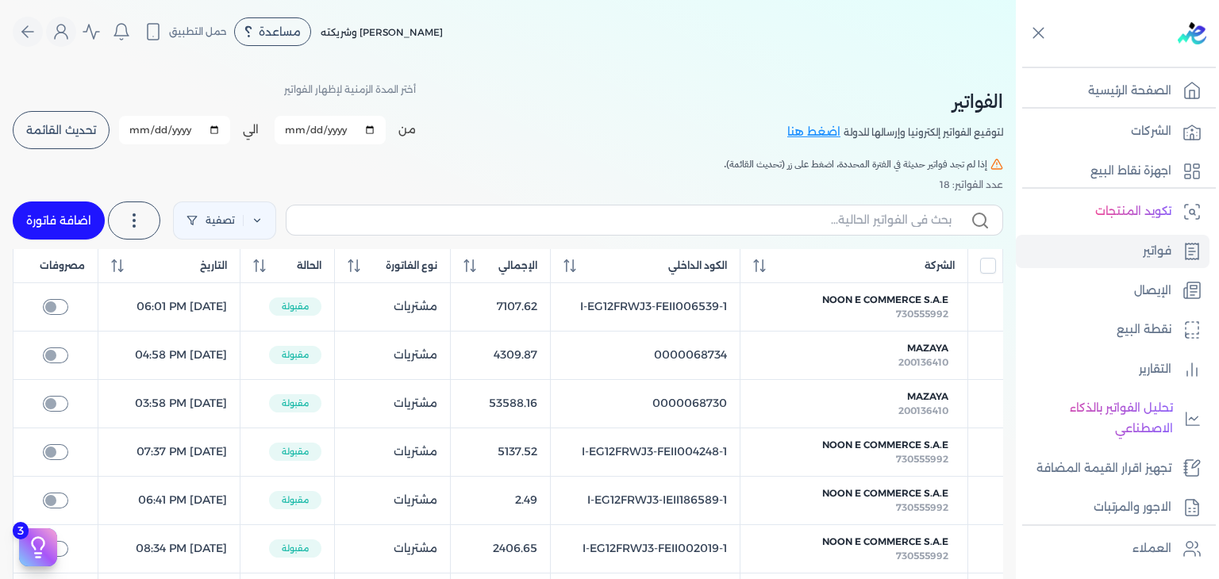
click at [714, 229] on label at bounding box center [644, 220] width 717 height 30
click at [714, 229] on input "text" at bounding box center [625, 220] width 652 height 17
paste input "EG3HLVOVR-GEII000011"
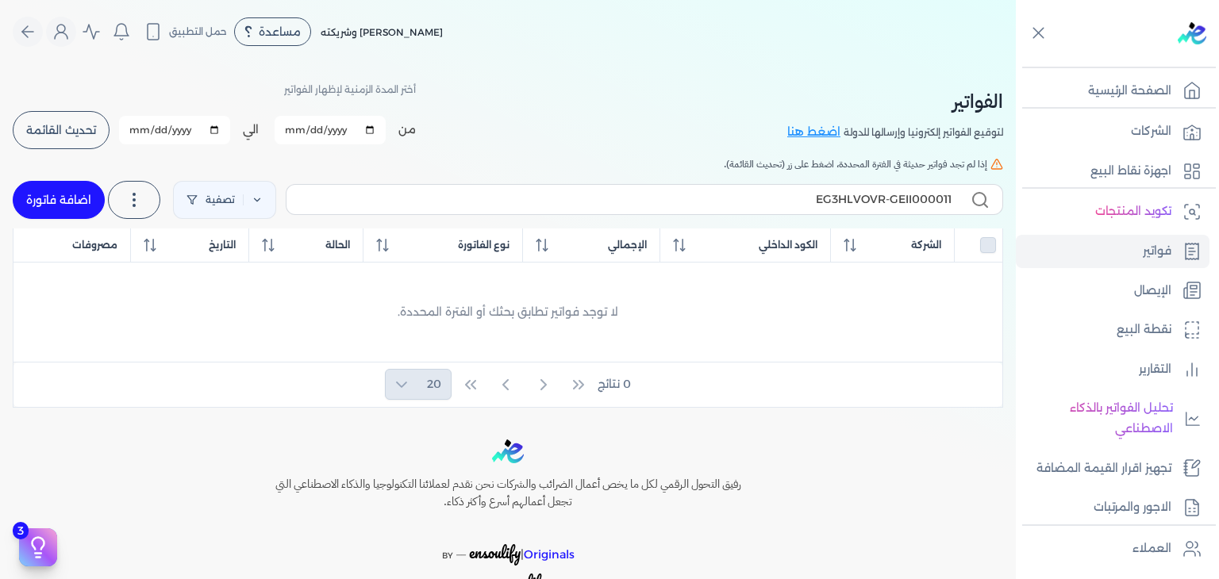
click at [58, 202] on link "اضافة فاتورة" at bounding box center [59, 200] width 92 height 38
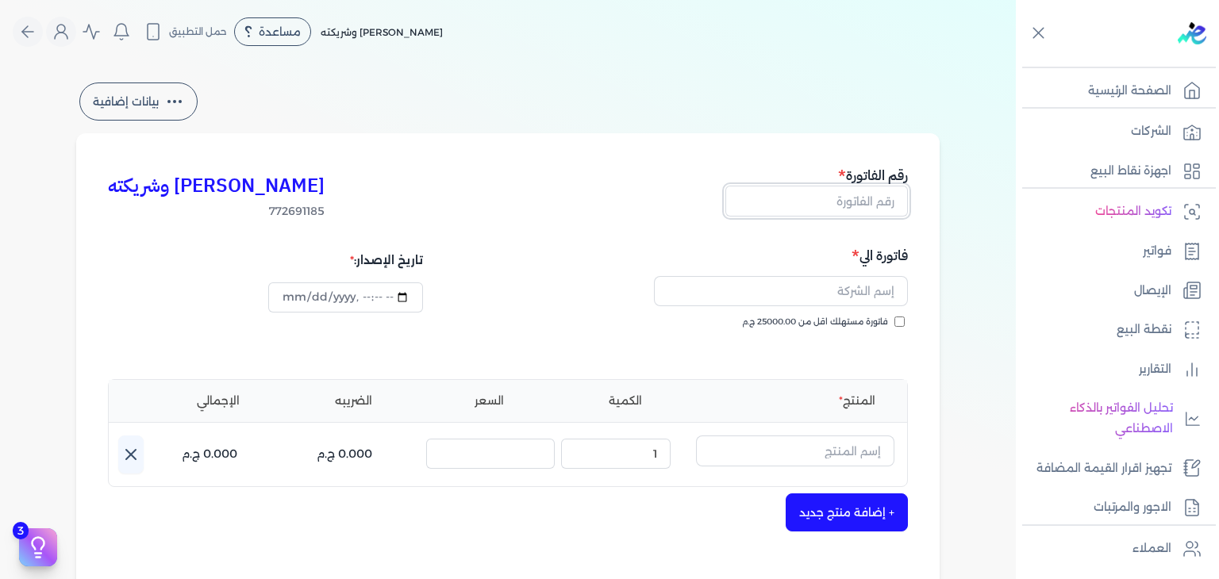
click at [844, 209] on input "text" at bounding box center [816, 201] width 183 height 30
paste input "EG3HLVOVR-GEII000011"
click at [902, 321] on input "فاتورة مستهلك اقل من 25000.00 ج.م" at bounding box center [899, 322] width 10 height 10
click at [874, 309] on div at bounding box center [710, 291] width 395 height 49
click at [875, 294] on input "text" at bounding box center [781, 291] width 254 height 30
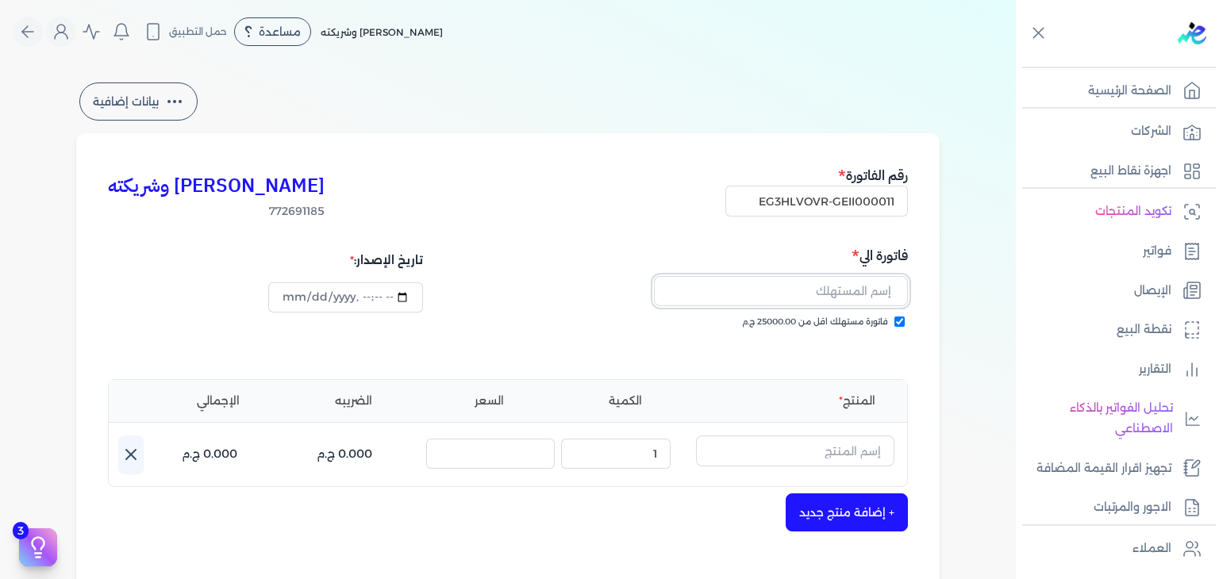
paste input "Mai Atef"
click at [872, 456] on input "text" at bounding box center [795, 451] width 198 height 30
paste input "بلاك أرقم"
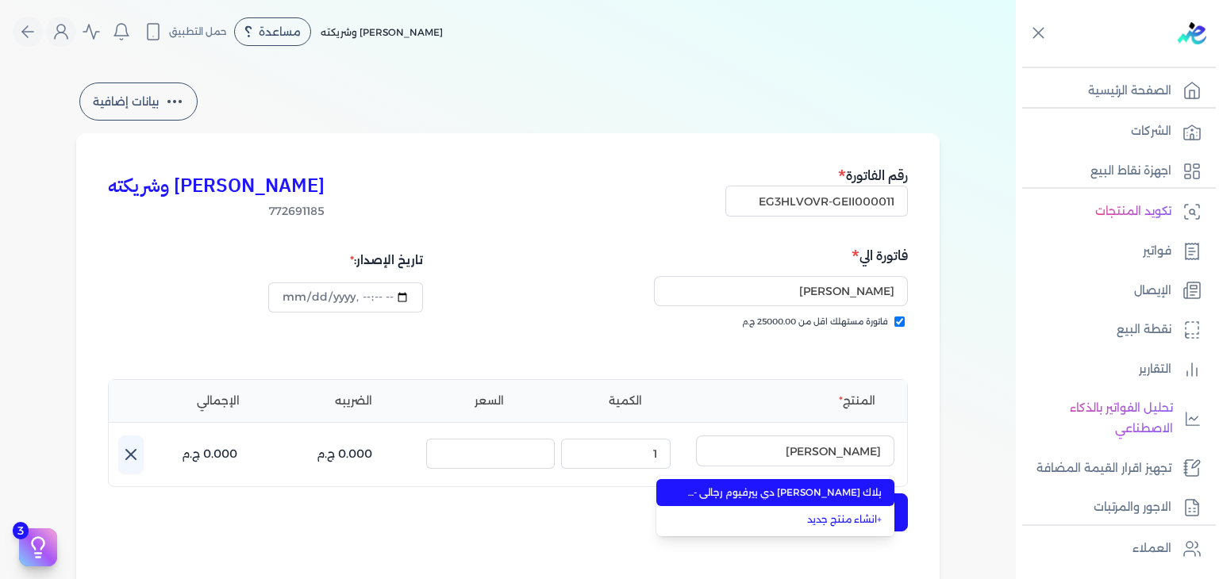
click at [860, 489] on span "بلاك أرقم او دي بيرفيوم رجالي - 100 مللي" at bounding box center [785, 493] width 194 height 14
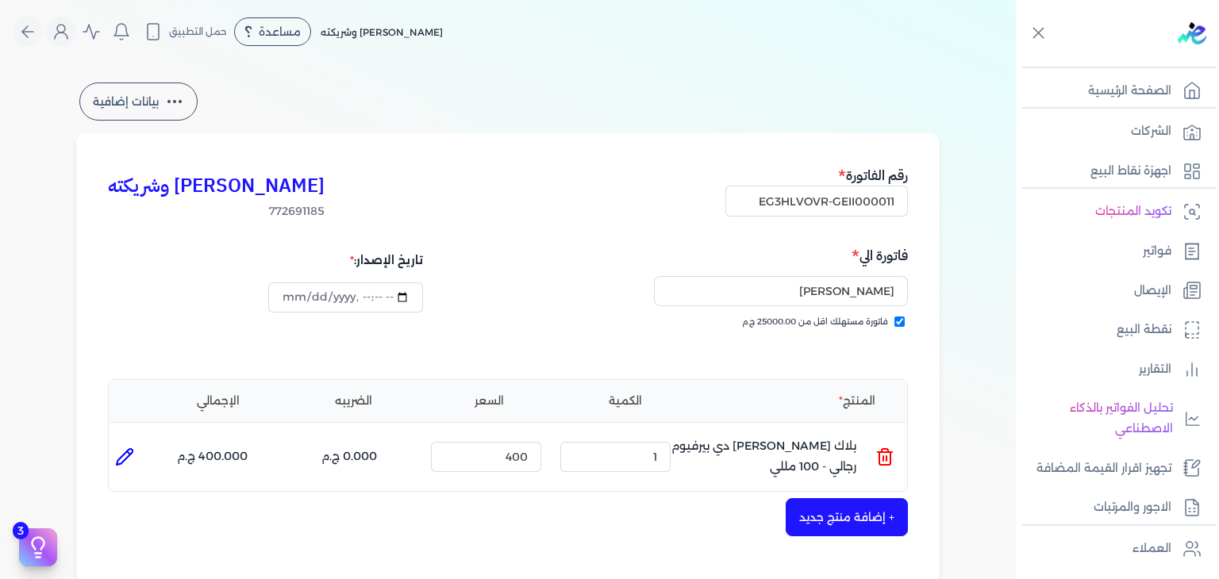
scroll to position [397, 0]
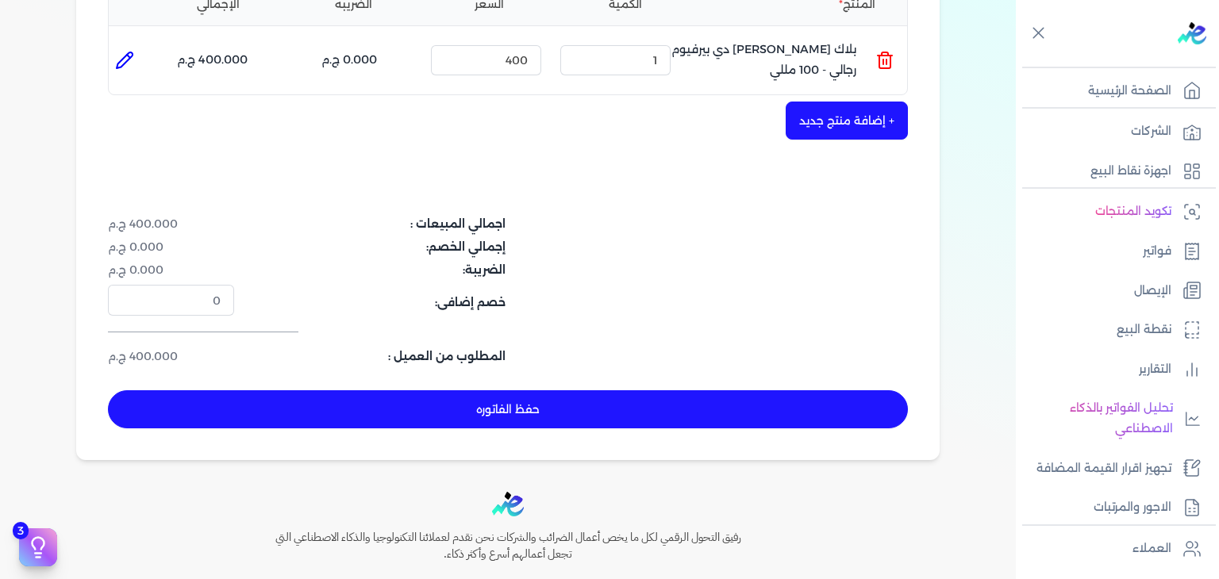
click at [629, 396] on button "حفظ الفاتوره" at bounding box center [508, 409] width 800 height 38
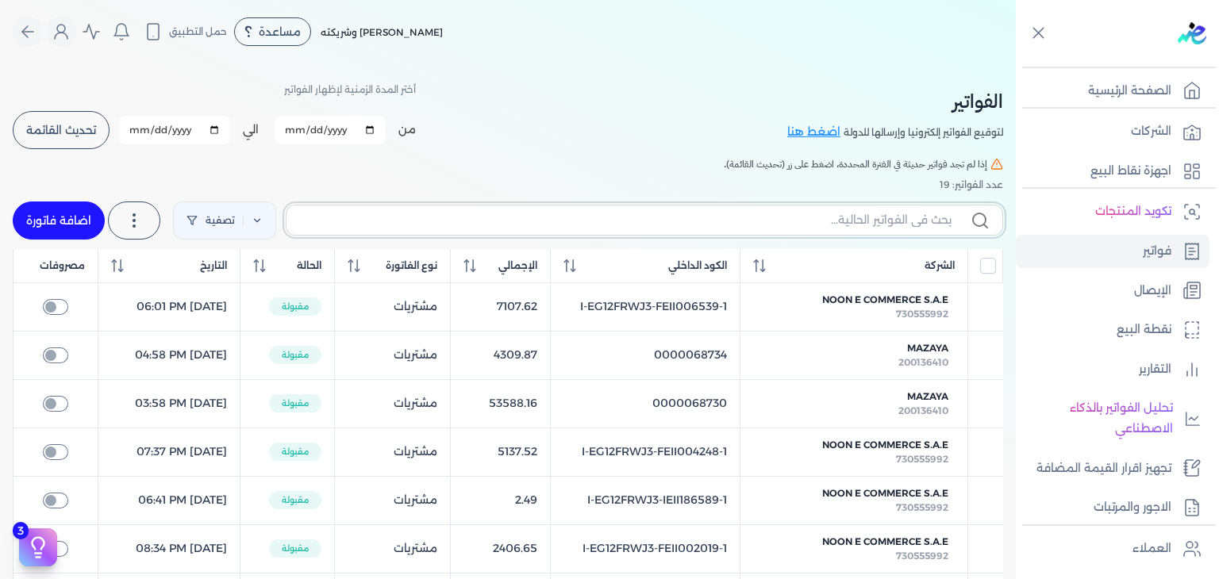
click at [838, 225] on input "text" at bounding box center [625, 220] width 652 height 17
paste input "EG3HLVOVR-GEII000011"
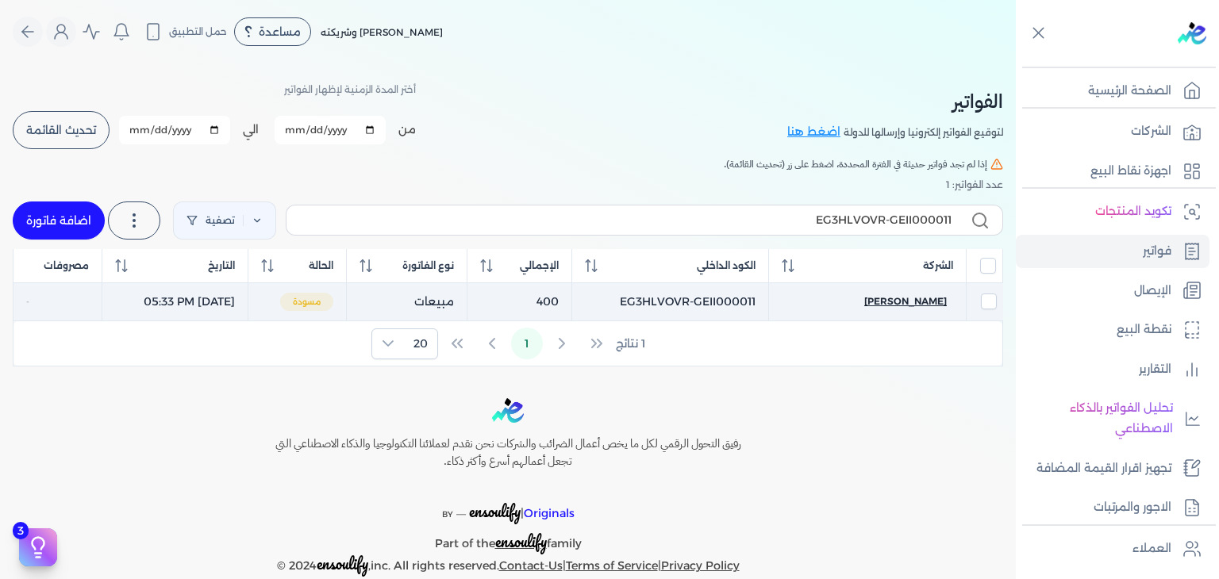
click at [930, 300] on span "Mai Atef" at bounding box center [905, 301] width 83 height 14
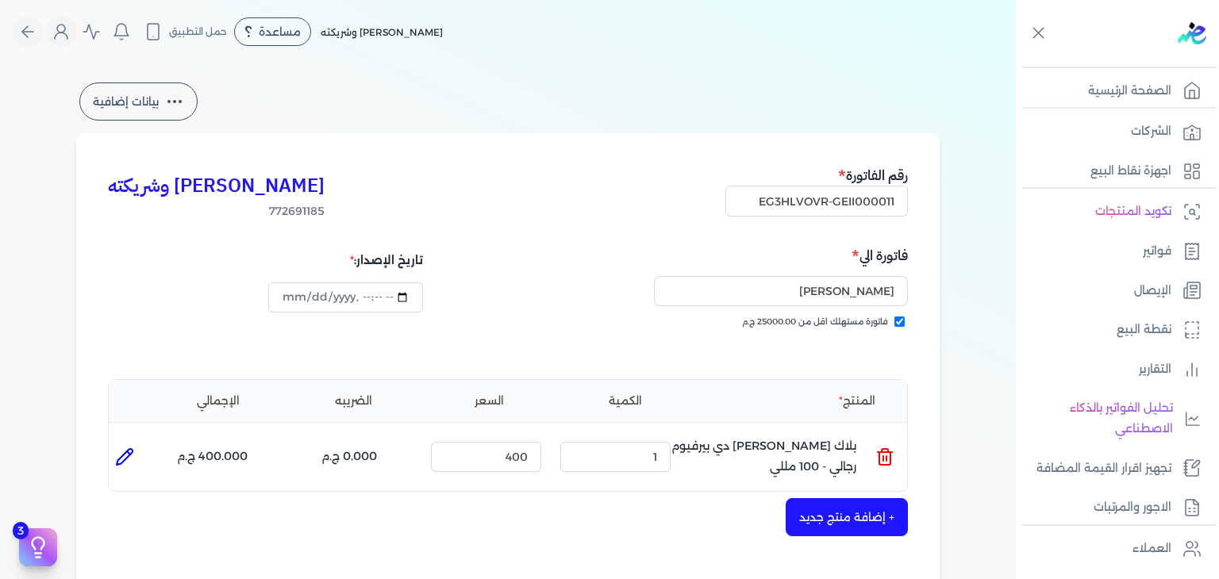
scroll to position [517, 0]
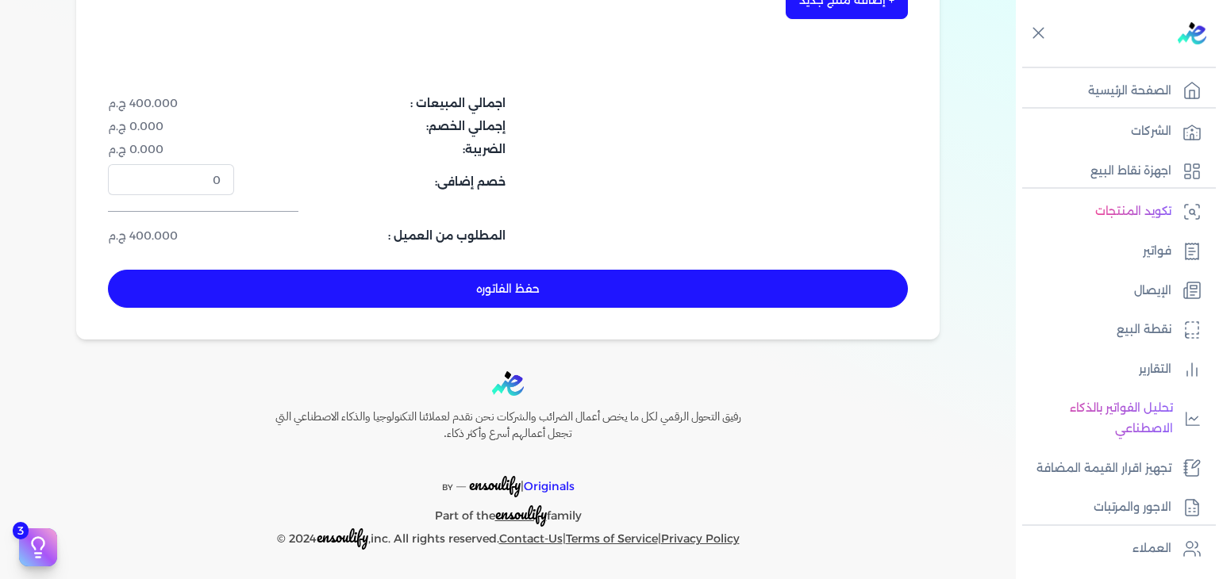
click at [536, 298] on button "حفظ الفاتوره" at bounding box center [508, 289] width 800 height 38
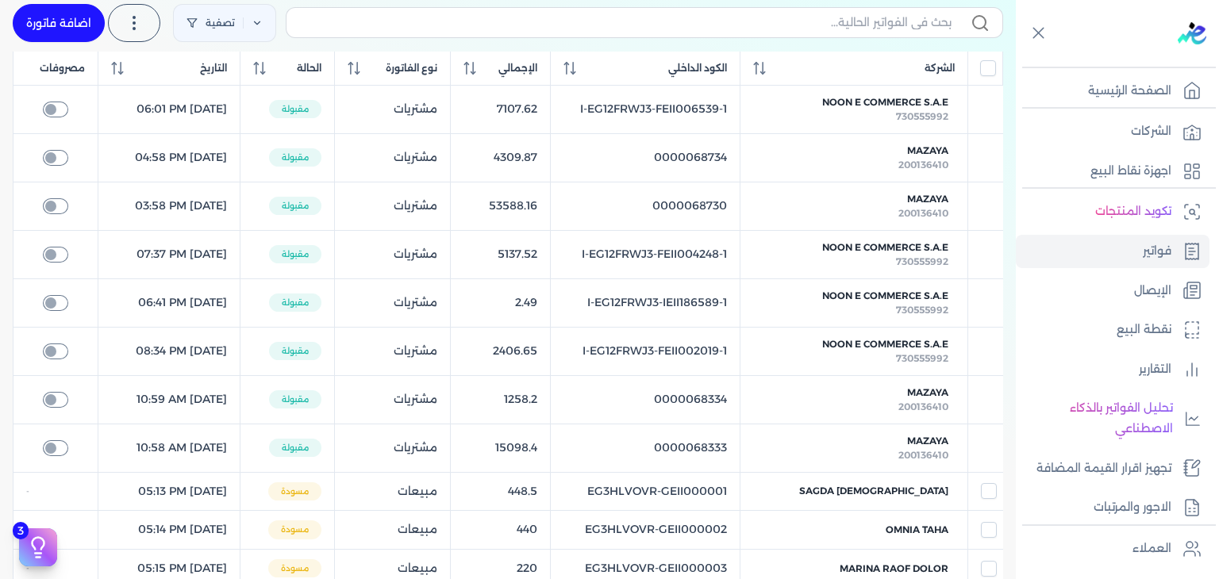
scroll to position [105, 0]
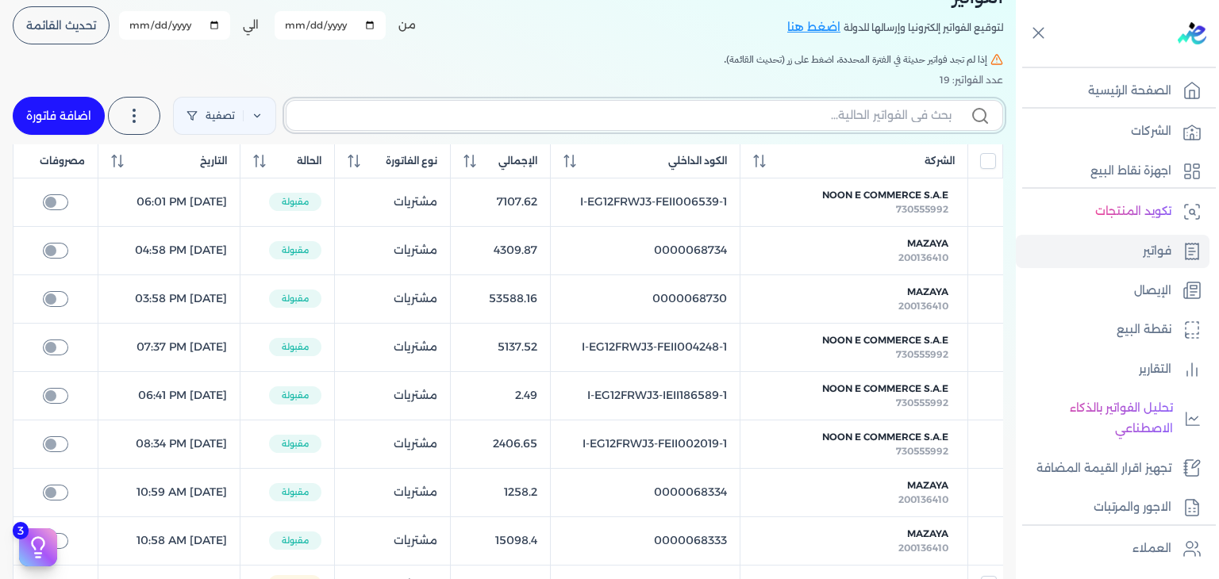
click at [889, 118] on input "text" at bounding box center [625, 115] width 652 height 17
paste input "EG3HLVOVR-GEII000012"
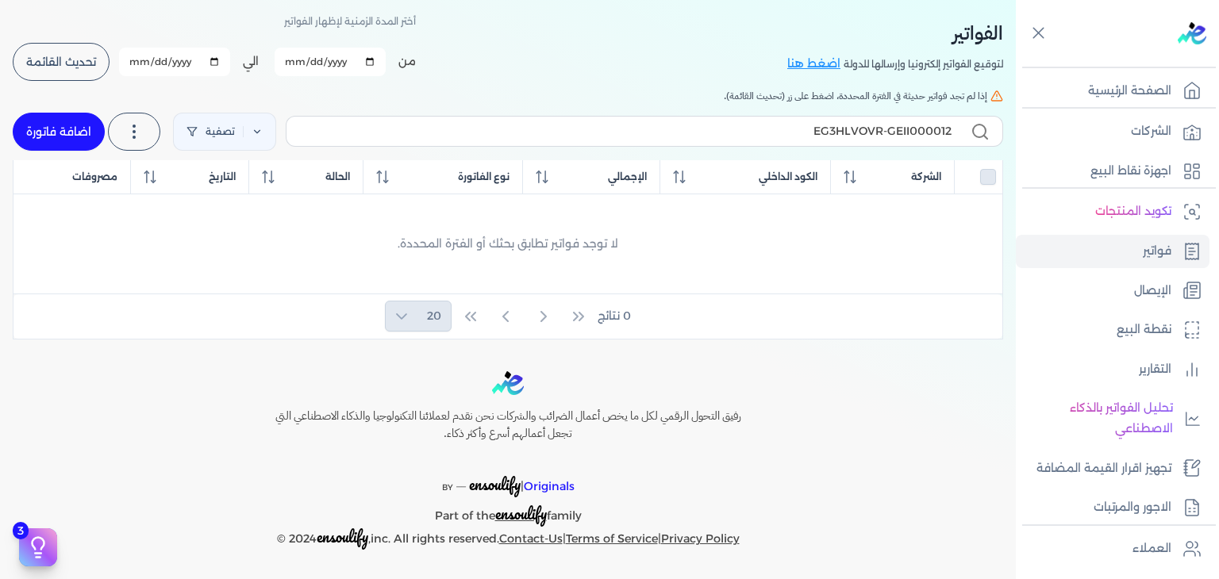
click at [94, 134] on link "اضافة فاتورة" at bounding box center [59, 132] width 92 height 38
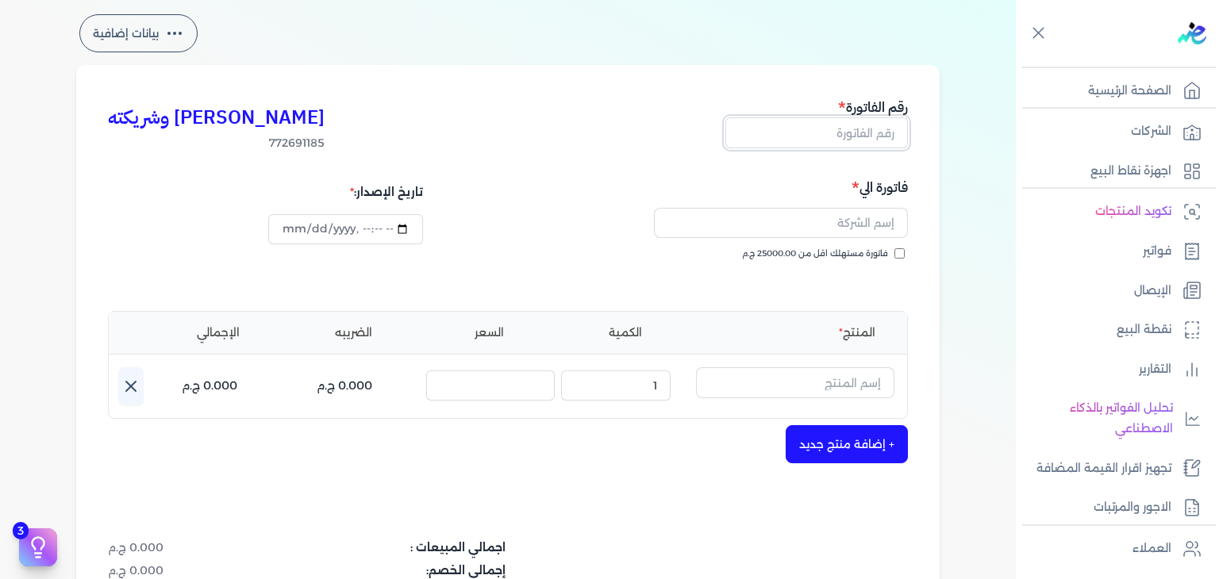
click at [852, 133] on input "text" at bounding box center [816, 132] width 183 height 30
paste input "EG3HLVOVR-GEII000012"
click at [905, 252] on input "فاتورة مستهلك اقل من 25000.00 ج.م" at bounding box center [899, 253] width 10 height 10
click at [796, 219] on input "text" at bounding box center [781, 223] width 254 height 30
paste input "محمد الكلحى"
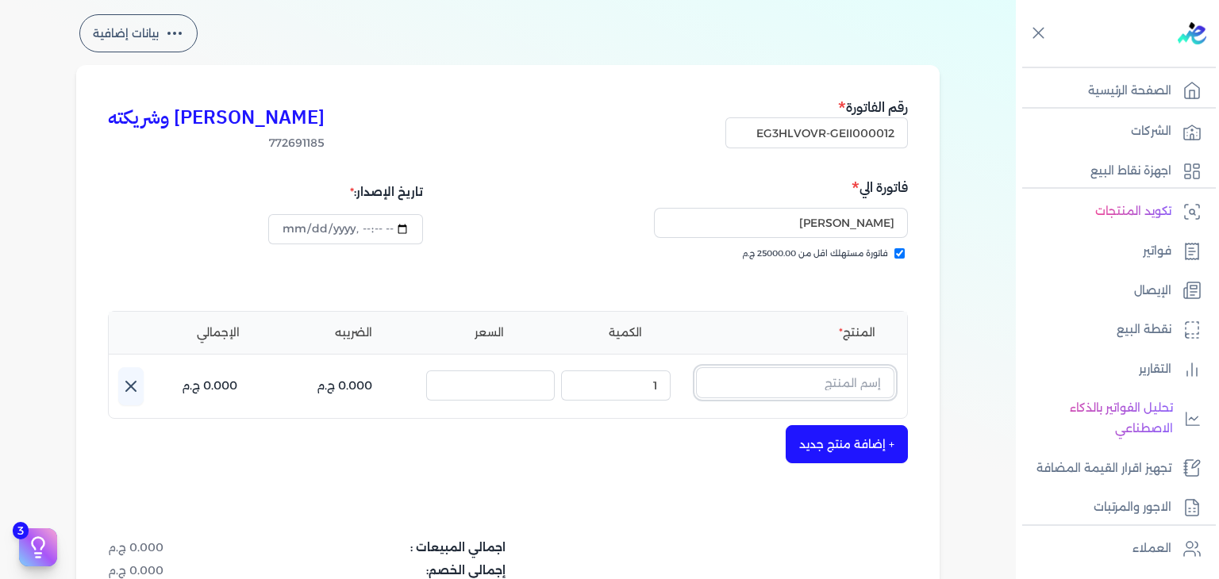
click at [844, 391] on input "text" at bounding box center [795, 382] width 198 height 30
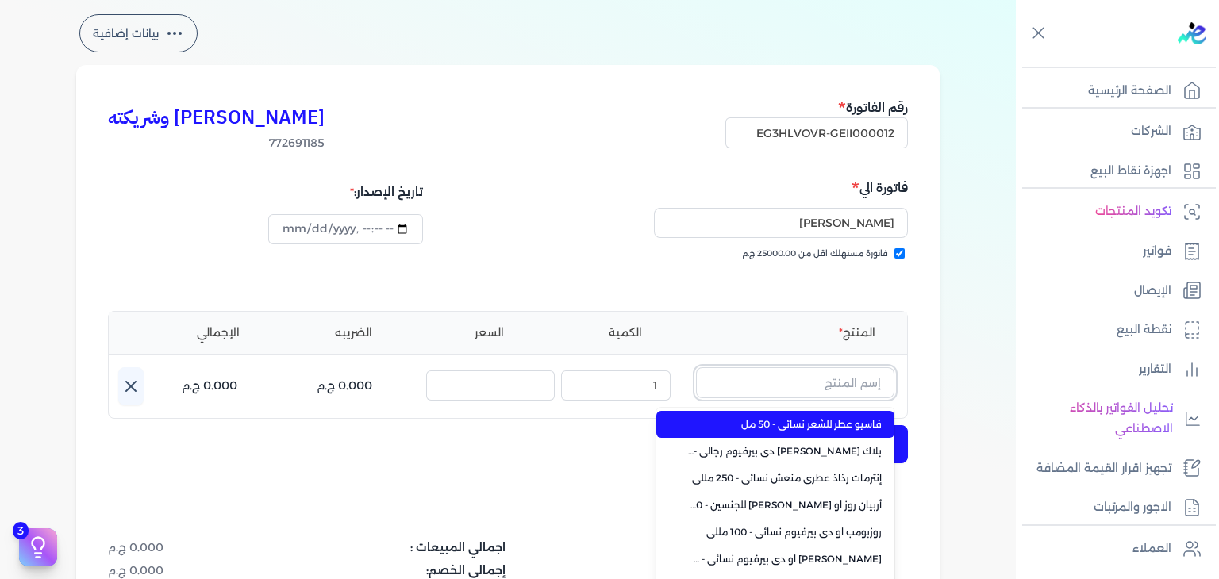
paste input "جواد العرب أز"
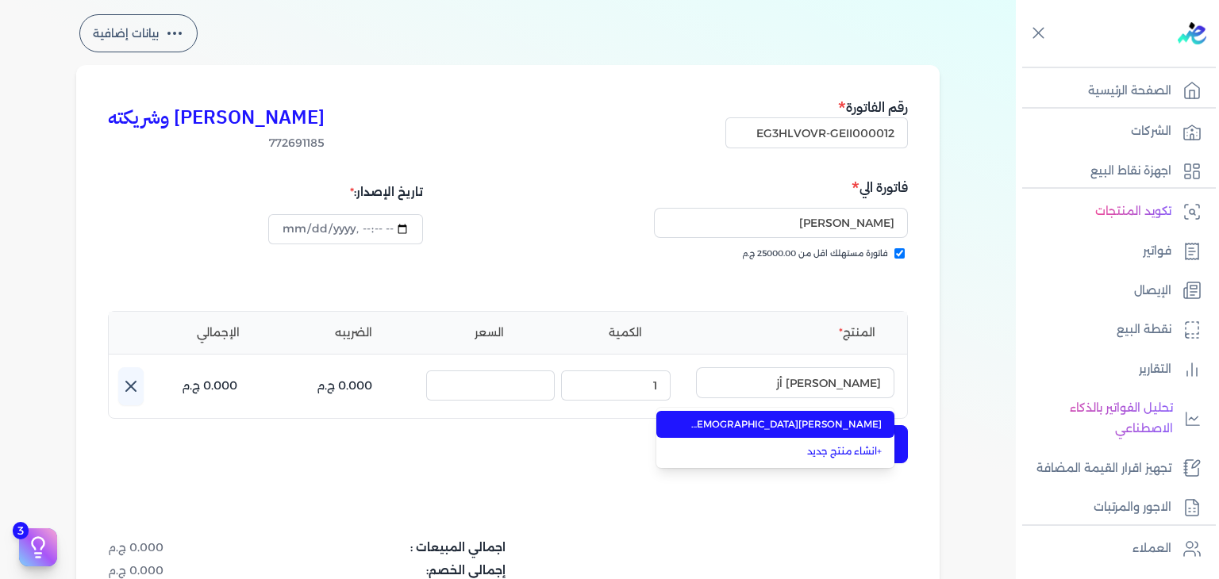
click at [818, 423] on span "جواد العرب أزرق او دي بيرفيوم للجنسين - 100 مللي" at bounding box center [785, 424] width 194 height 14
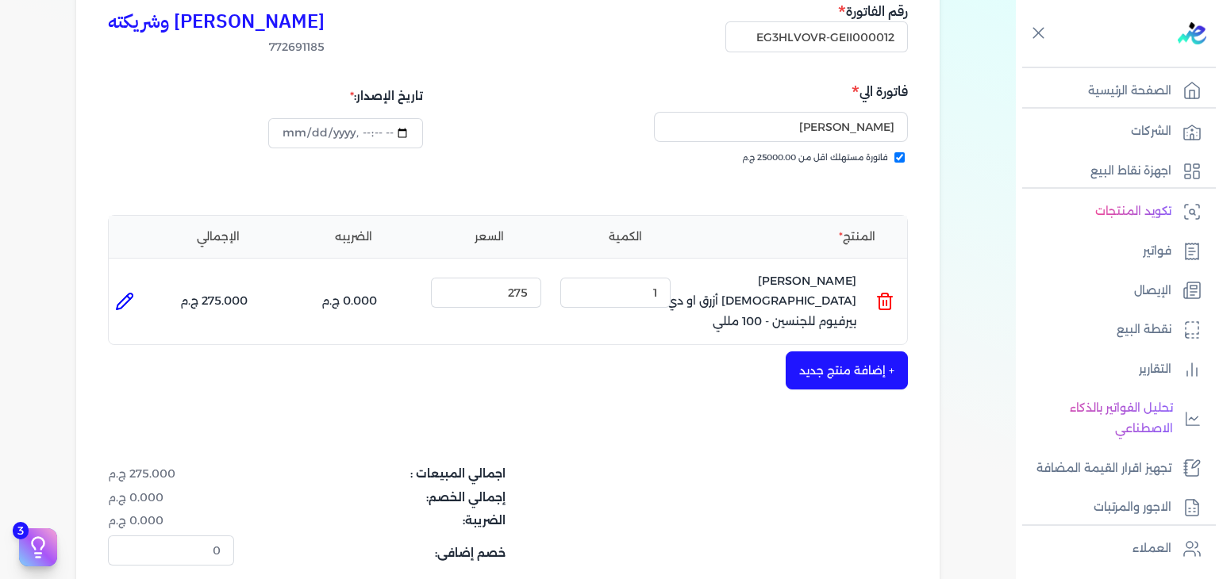
scroll to position [306, 0]
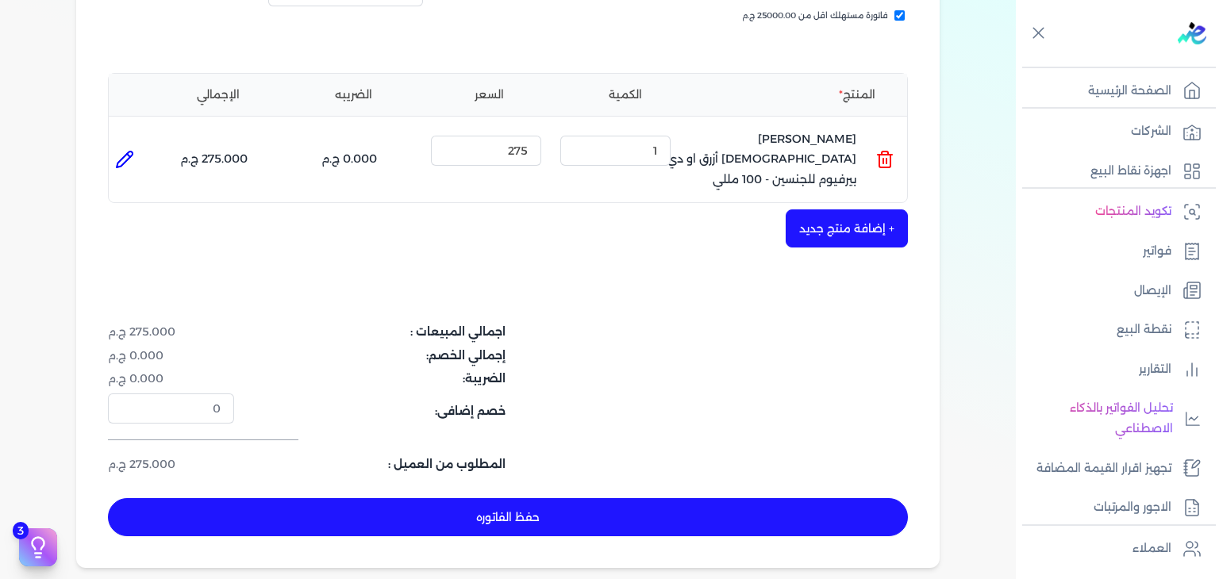
click at [533, 515] on button "حفظ الفاتوره" at bounding box center [508, 517] width 800 height 38
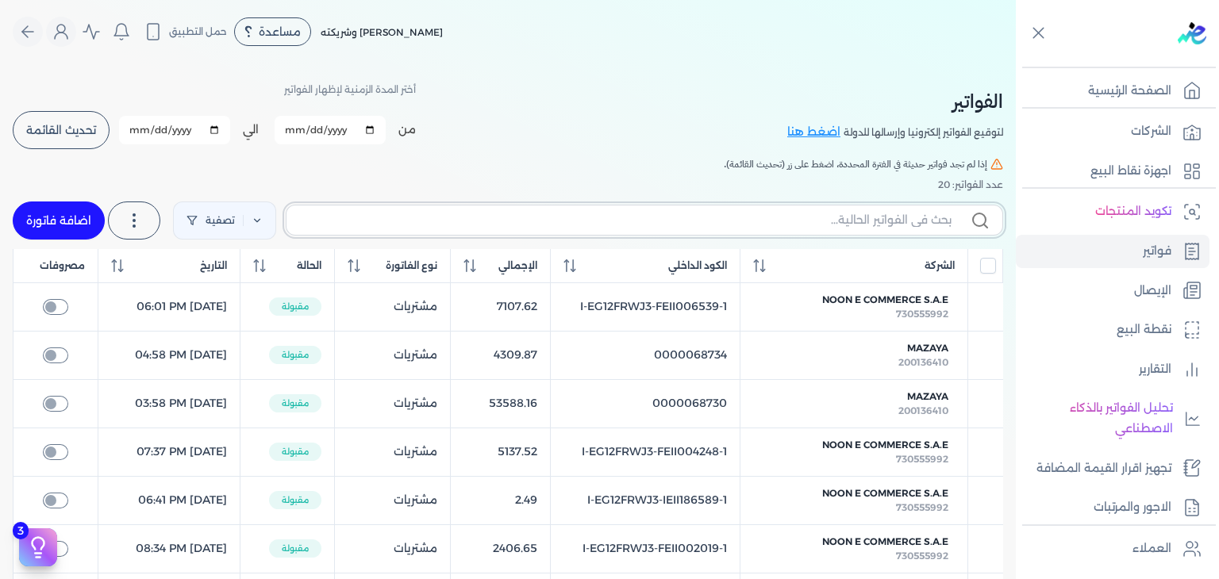
click at [854, 221] on input "text" at bounding box center [625, 220] width 652 height 17
paste input "EG3HLVOVR-GEII000012"
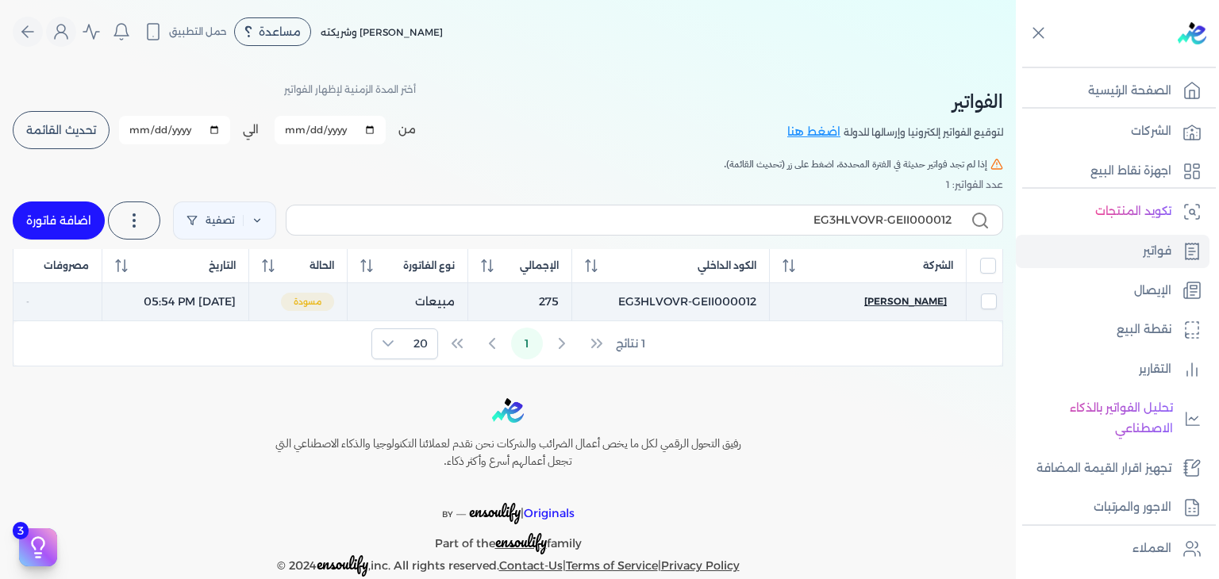
click at [925, 300] on span "محمد الكلحى" at bounding box center [905, 301] width 83 height 14
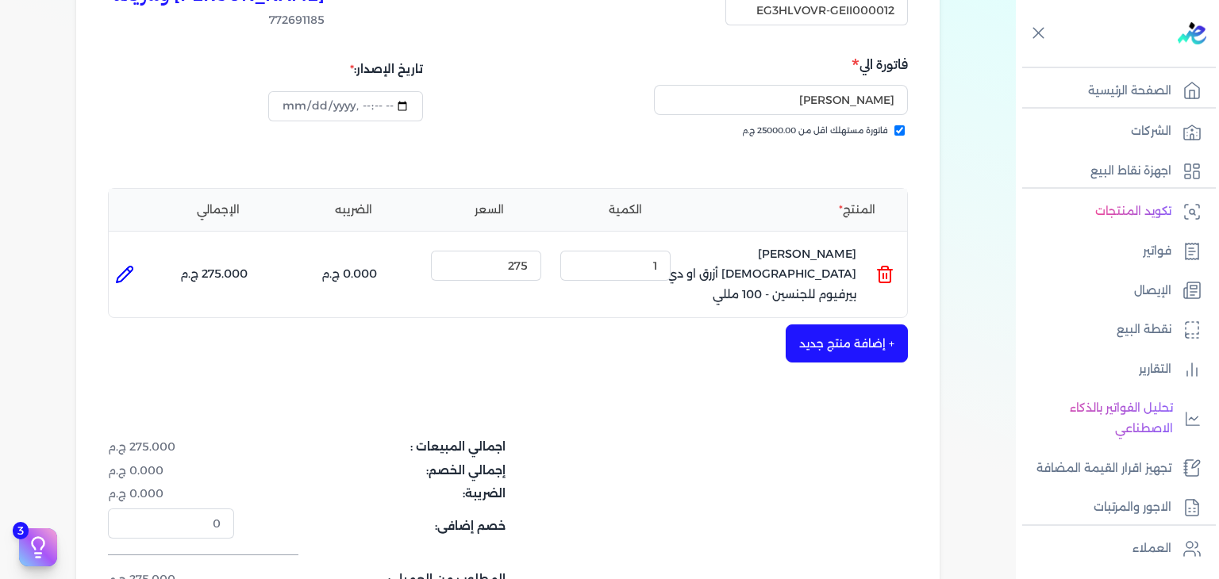
scroll to position [476, 0]
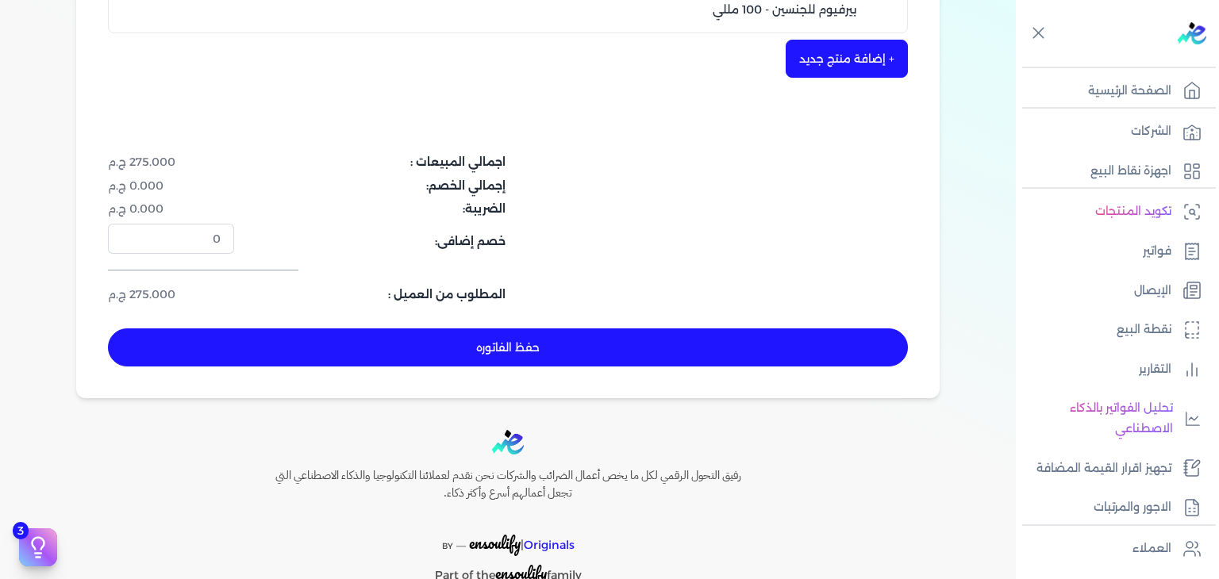
click at [620, 329] on button "حفظ الفاتوره" at bounding box center [508, 348] width 800 height 38
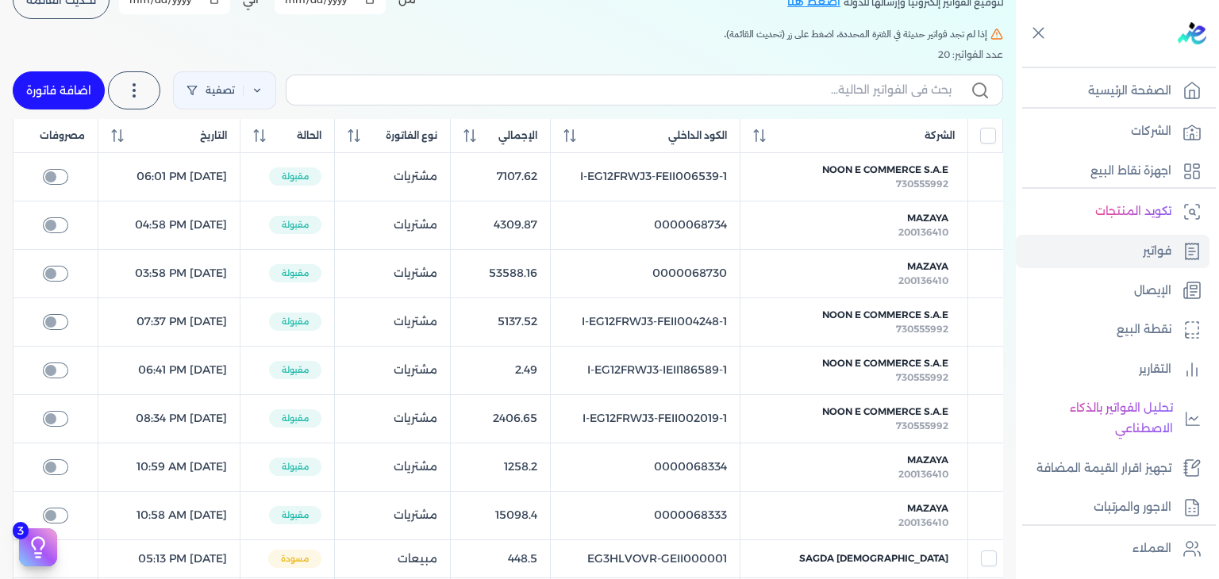
scroll to position [63, 0]
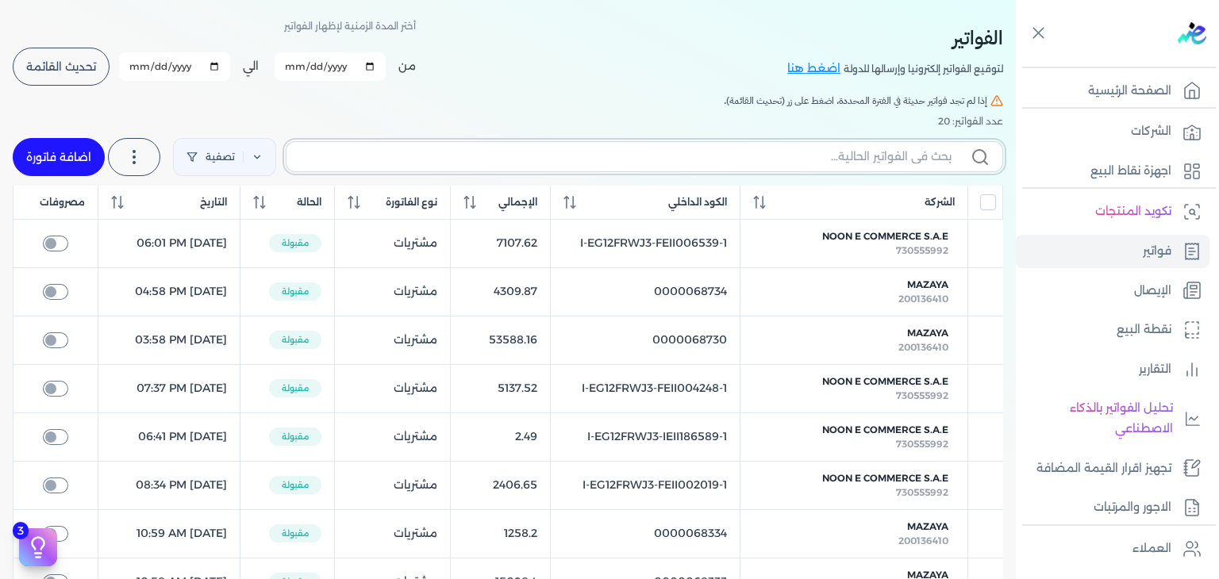
click at [644, 154] on input "text" at bounding box center [625, 156] width 652 height 17
paste input "EG3HLVOVR-GEII000013"
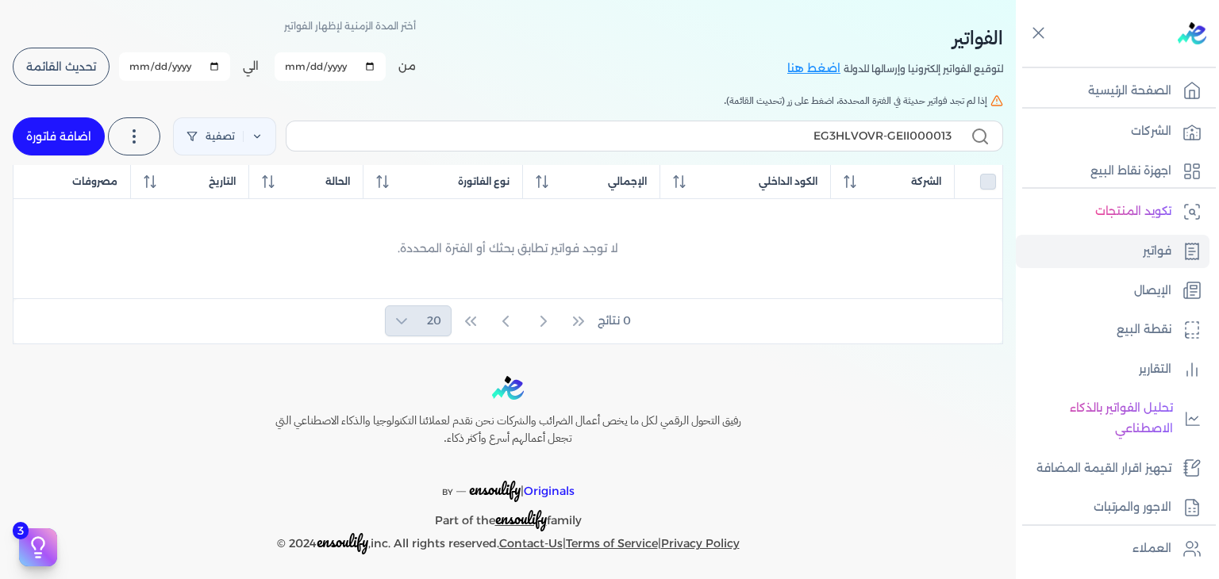
click at [60, 121] on link "اضافة فاتورة" at bounding box center [59, 136] width 92 height 38
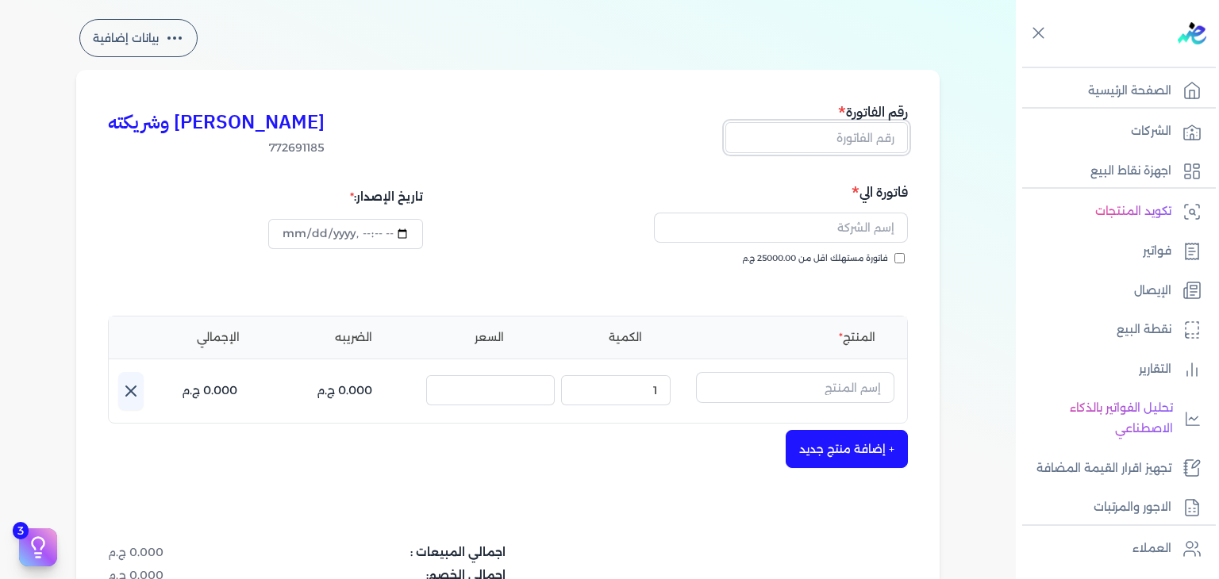
click at [867, 144] on input "text" at bounding box center [816, 137] width 183 height 30
paste input "EG3HLVOVR-GEII000013"
click at [905, 263] on input "فاتورة مستهلك اقل من 25000.00 ج.م" at bounding box center [899, 258] width 10 height 10
click at [786, 234] on input "text" at bounding box center [781, 228] width 254 height 30
paste input "Lobna Abdelaziz"
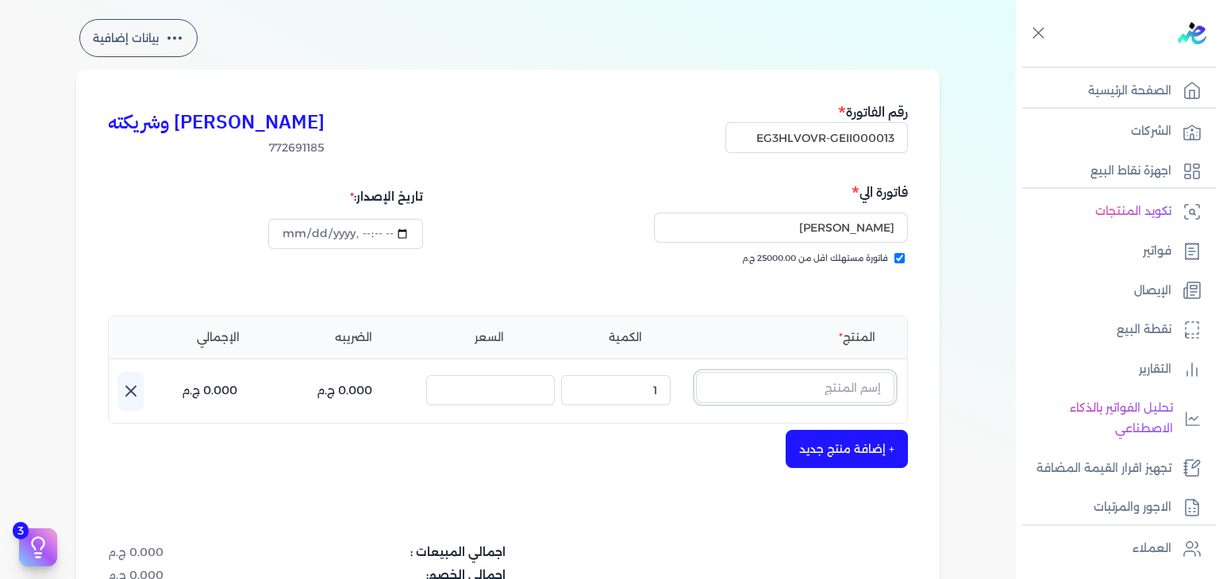
click at [874, 391] on input "text" at bounding box center [795, 387] width 198 height 30
paste input "كلمبا او دي ب"
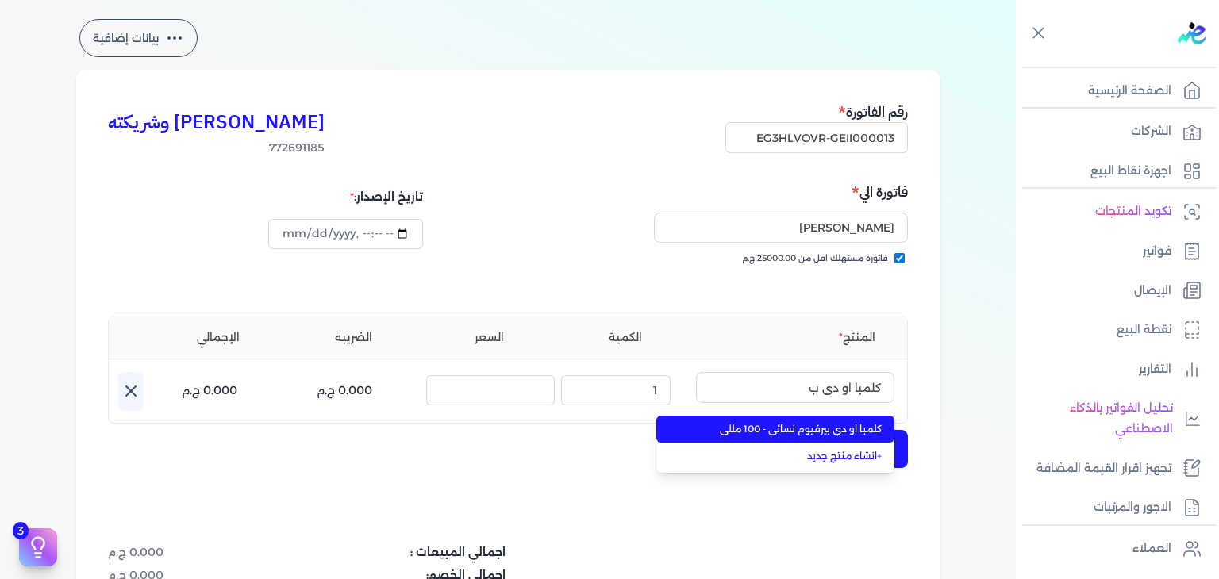
click at [853, 438] on li "كلمبا او دي بيرفيوم نسائي - 100 مللي" at bounding box center [775, 429] width 238 height 27
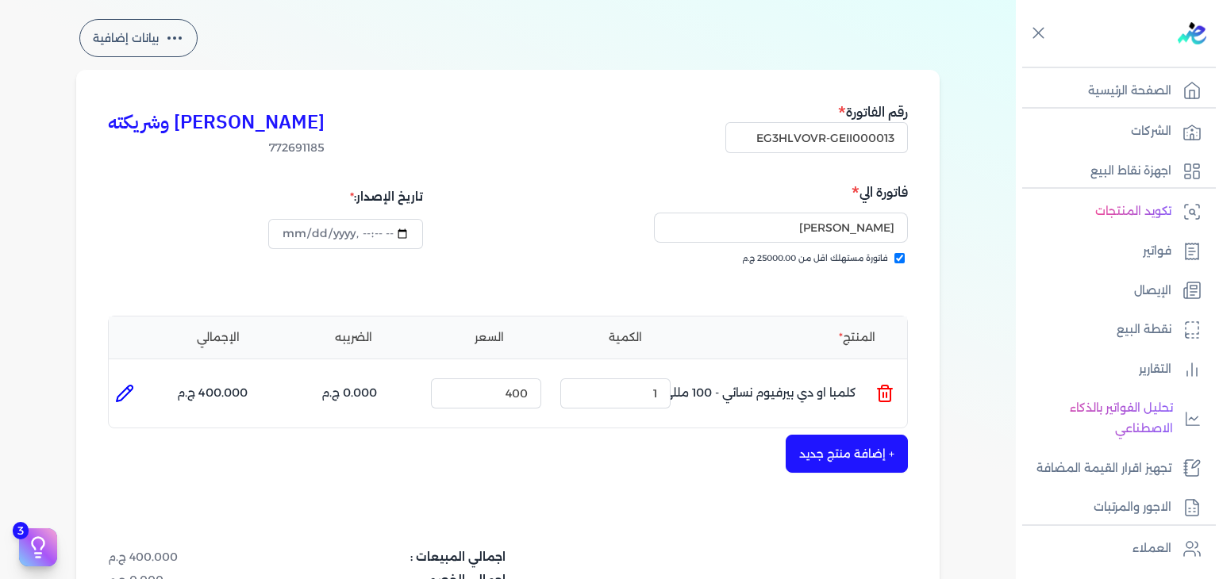
scroll to position [460, 0]
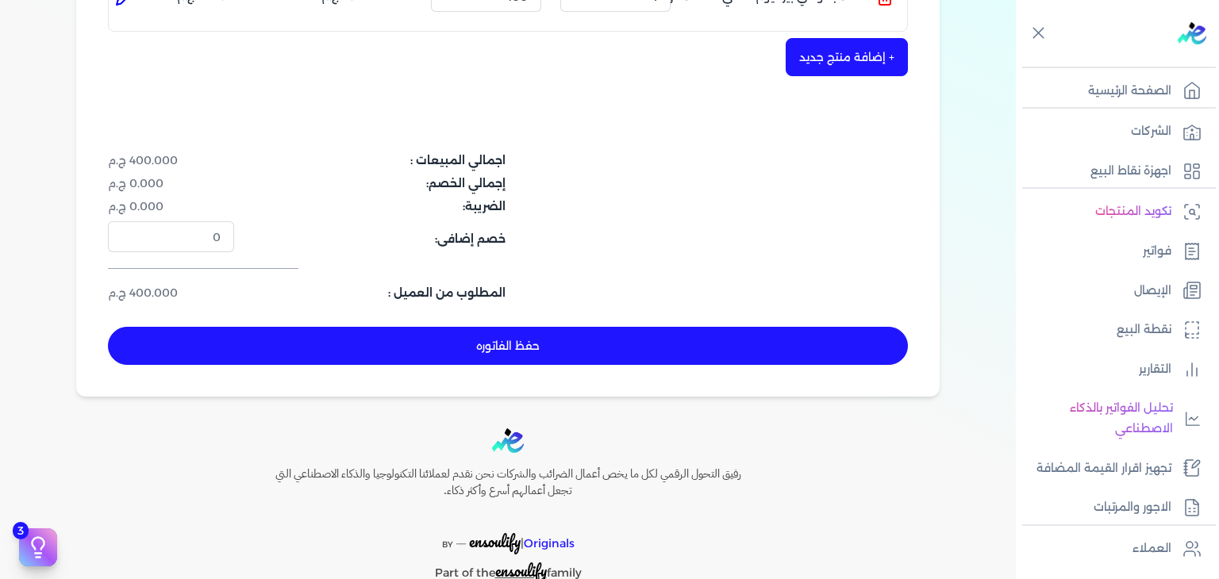
click at [573, 367] on div "كريم محمود ابراهيم الدقلة وشريكته 772691185 رقم الفاتورة EG3HLVOVR-GEII000013 ف…" at bounding box center [507, 35] width 863 height 724
click at [574, 356] on button "حفظ الفاتوره" at bounding box center [508, 346] width 800 height 38
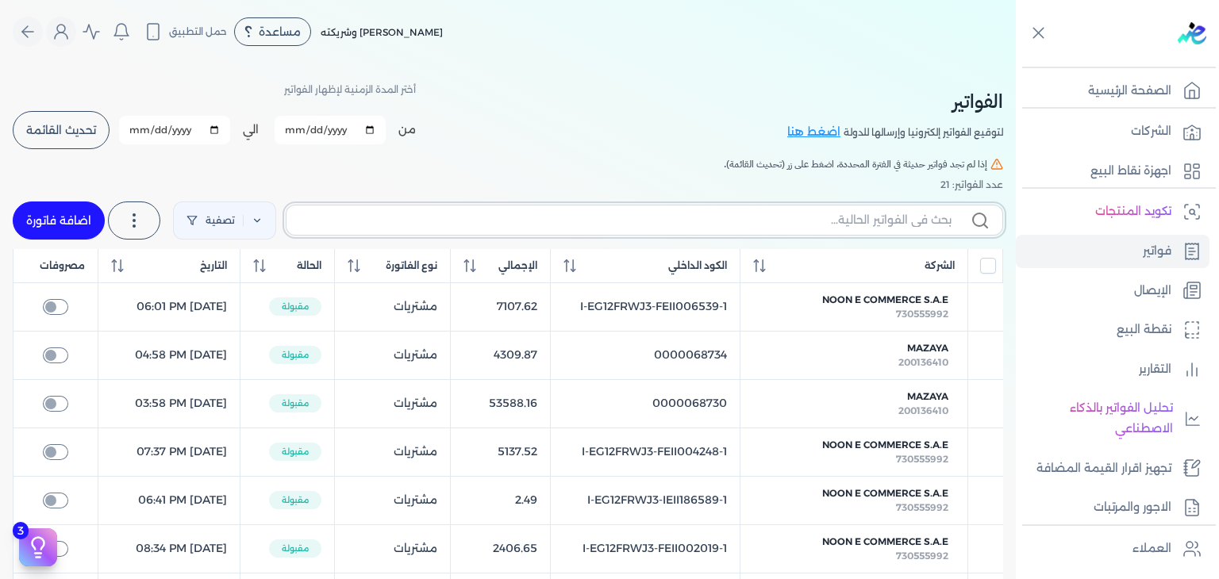
click at [870, 222] on input "text" at bounding box center [625, 220] width 652 height 17
paste input "EG3HLVOVR-GEII000013"
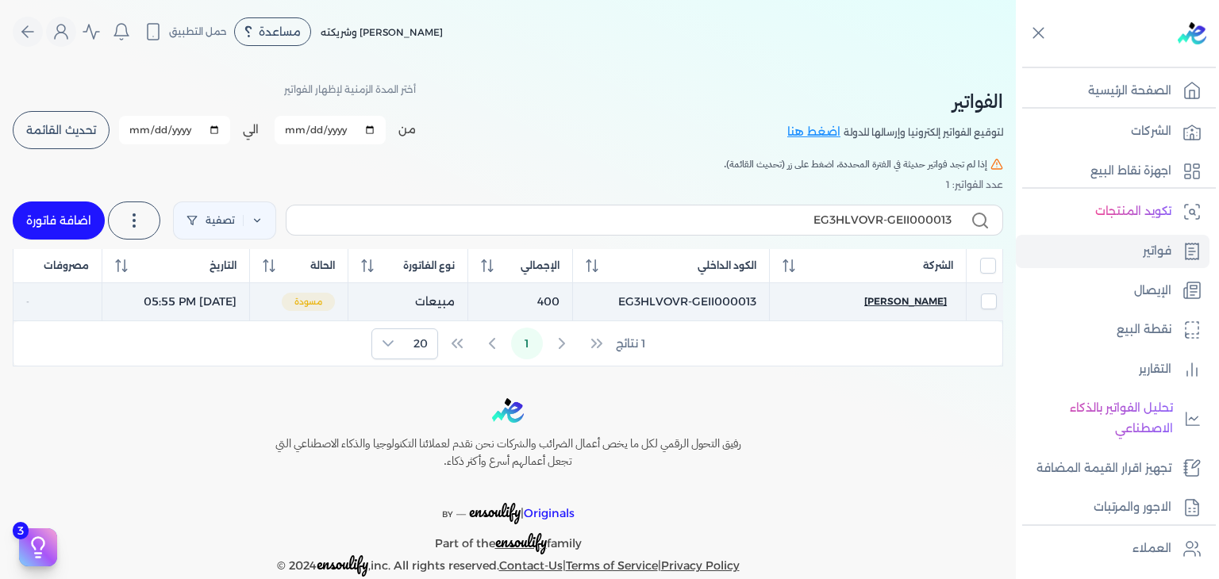
click at [925, 299] on span "Lobna Abdelaziz" at bounding box center [905, 301] width 83 height 14
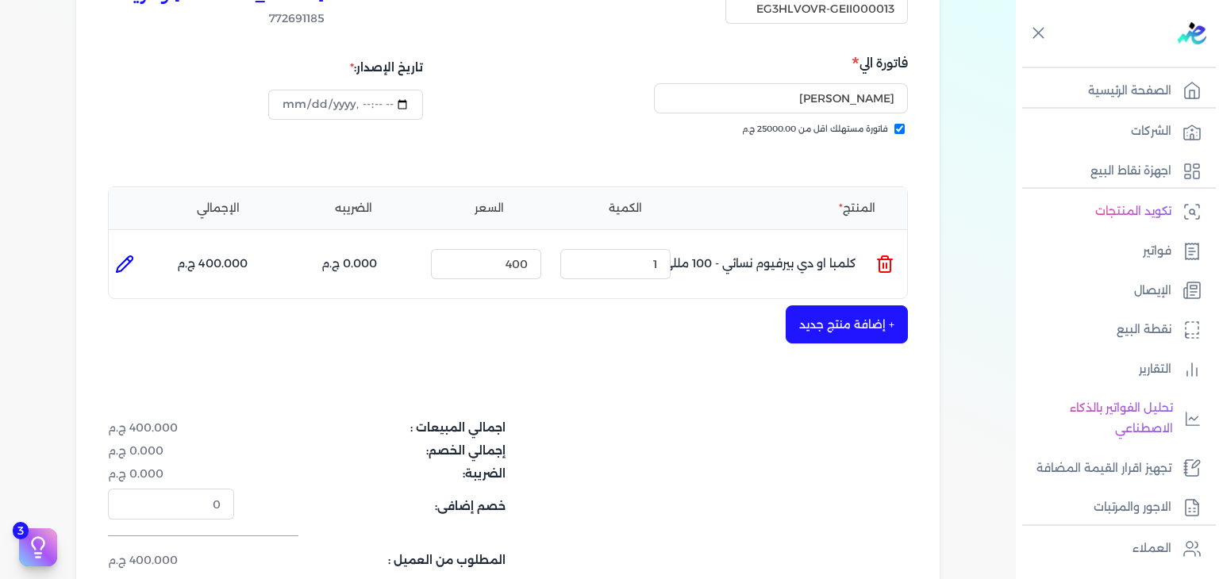
scroll to position [317, 0]
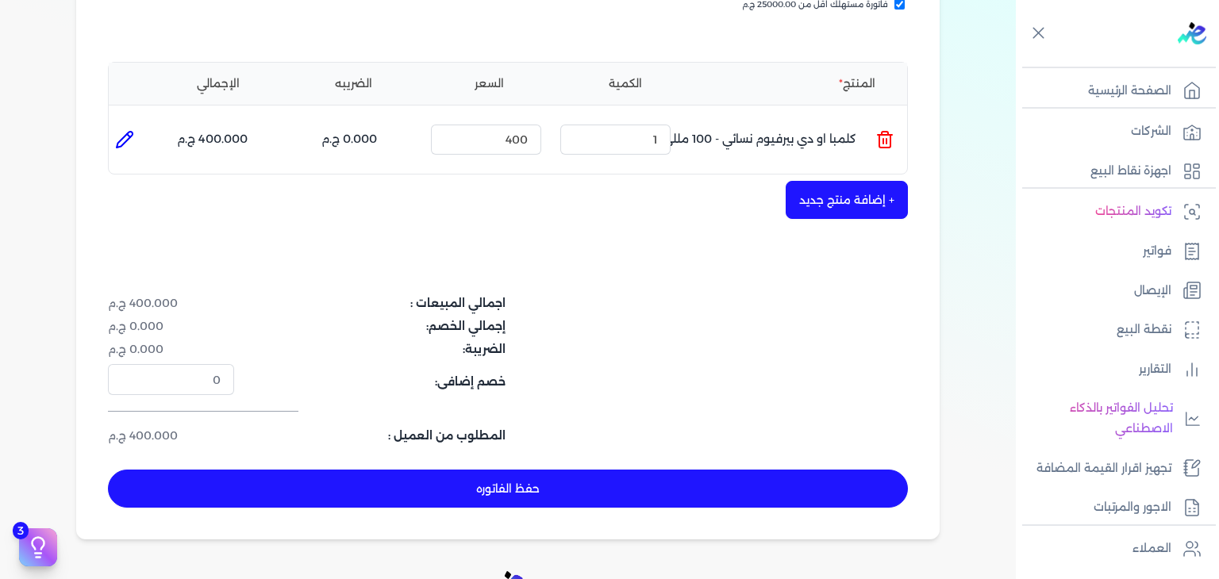
drag, startPoint x: 708, startPoint y: 481, endPoint x: 774, endPoint y: 464, distance: 67.9
click at [709, 482] on button "حفظ الفاتوره" at bounding box center [508, 489] width 800 height 38
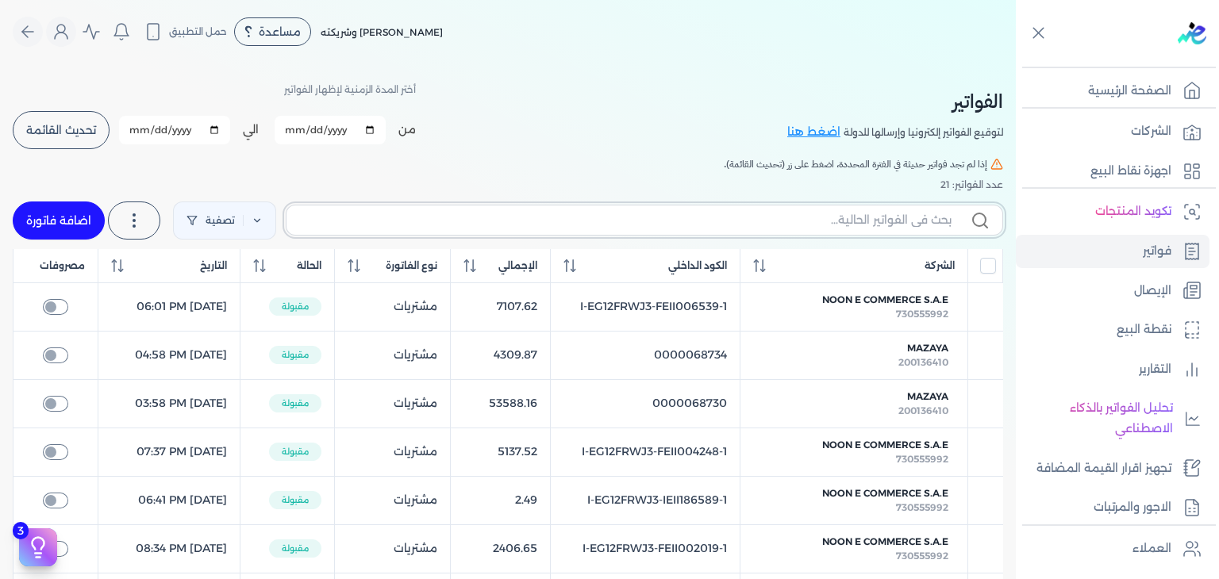
click at [876, 212] on input "text" at bounding box center [625, 220] width 652 height 17
paste input "EG3HLVOVR-GEII000014"
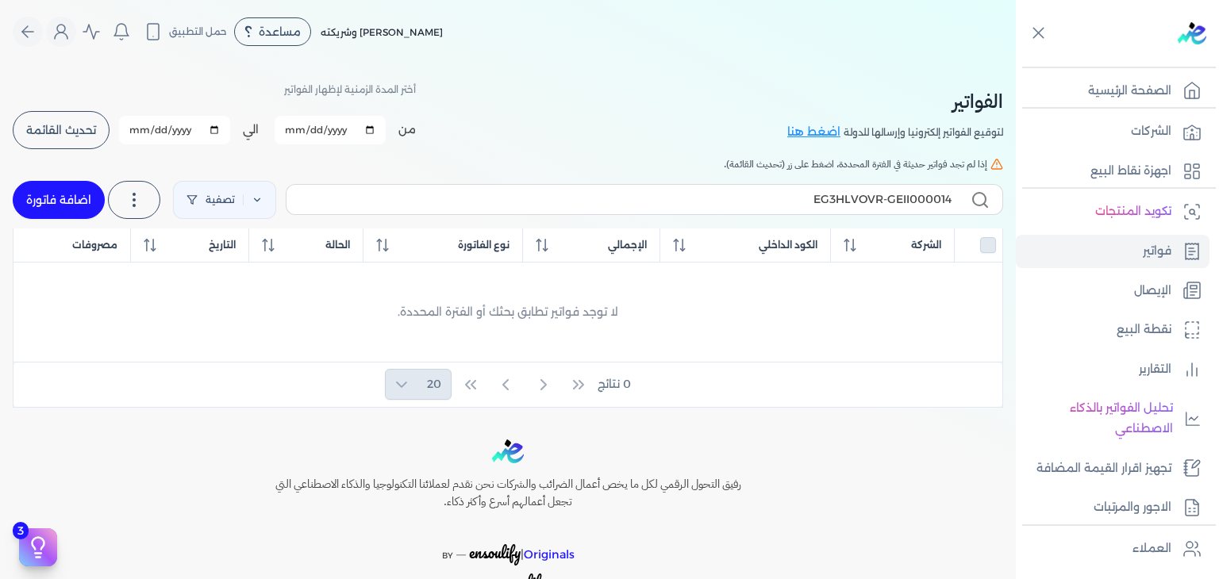
click at [49, 198] on link "اضافة فاتورة" at bounding box center [59, 200] width 92 height 38
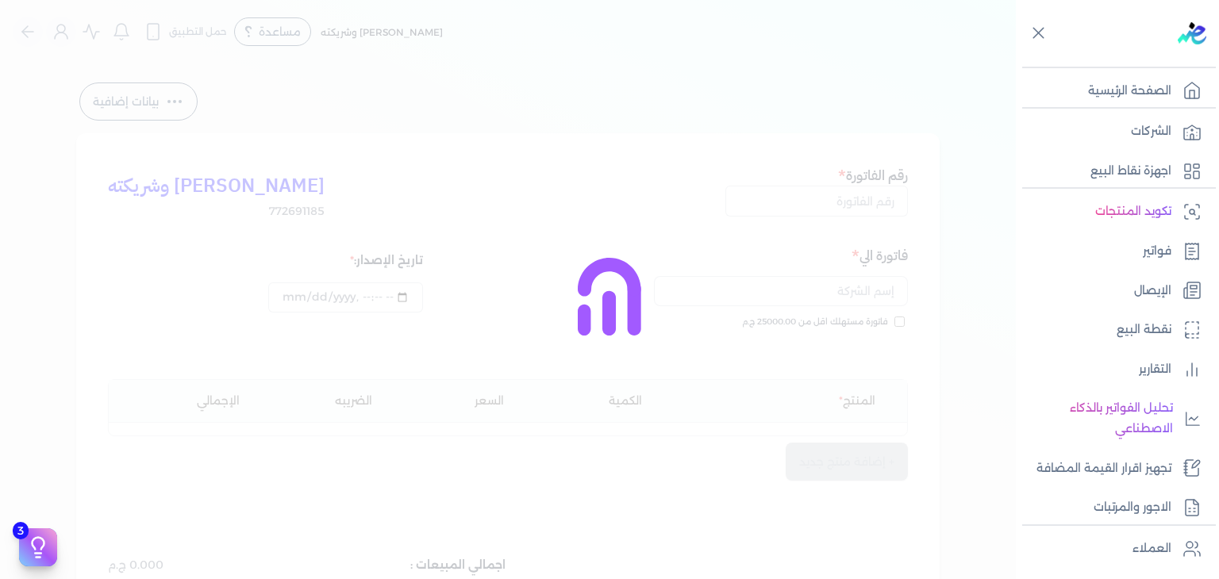
click at [873, 193] on div at bounding box center [609, 289] width 1219 height 579
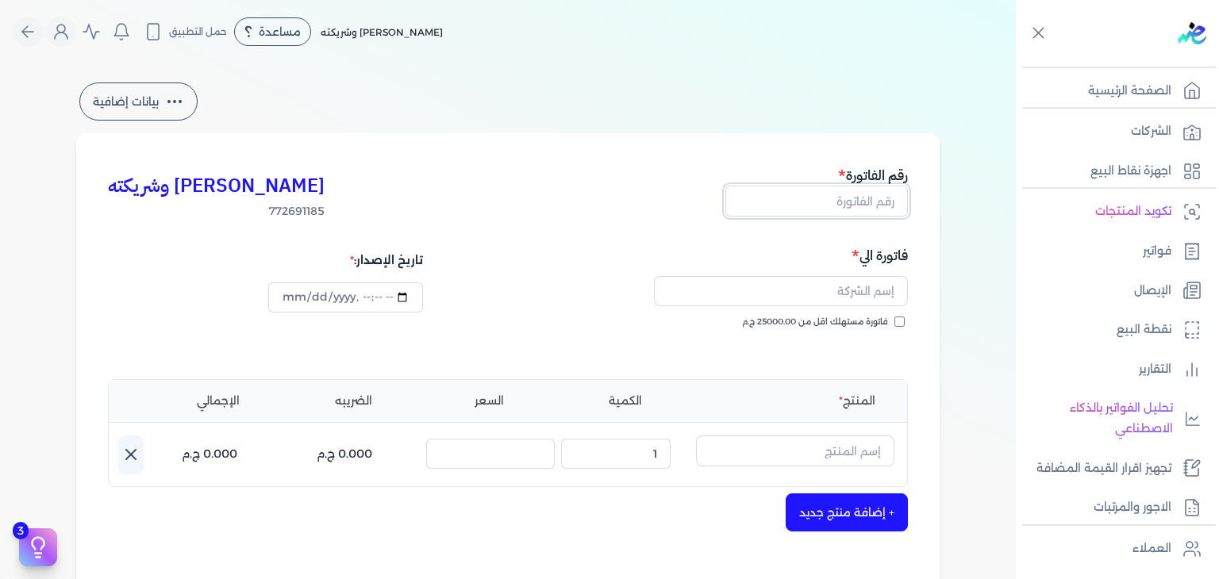
click at [869, 203] on input "text" at bounding box center [816, 201] width 183 height 30
paste input "EG3HLVOVR-GEII000014"
click at [903, 320] on input "فاتورة مستهلك اقل من 25000.00 ج.م" at bounding box center [899, 322] width 10 height 10
click at [283, 293] on input "datetime-local" at bounding box center [345, 298] width 154 height 30
click at [799, 300] on input "text" at bounding box center [781, 291] width 254 height 30
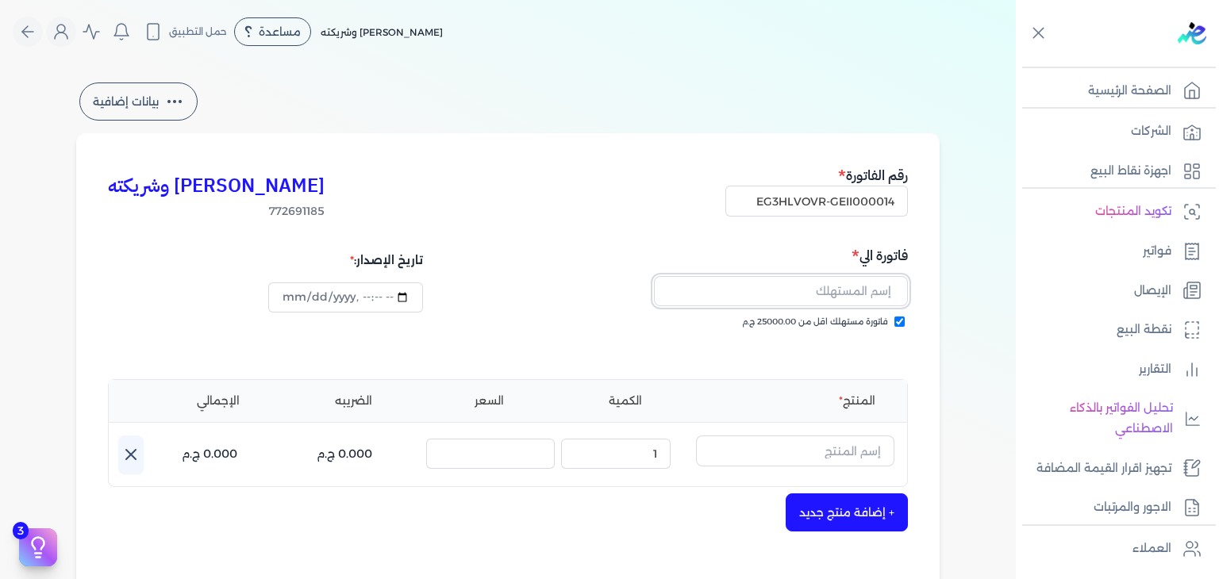
paste input "nora lashin"
click at [787, 456] on input "text" at bounding box center [795, 451] width 198 height 30
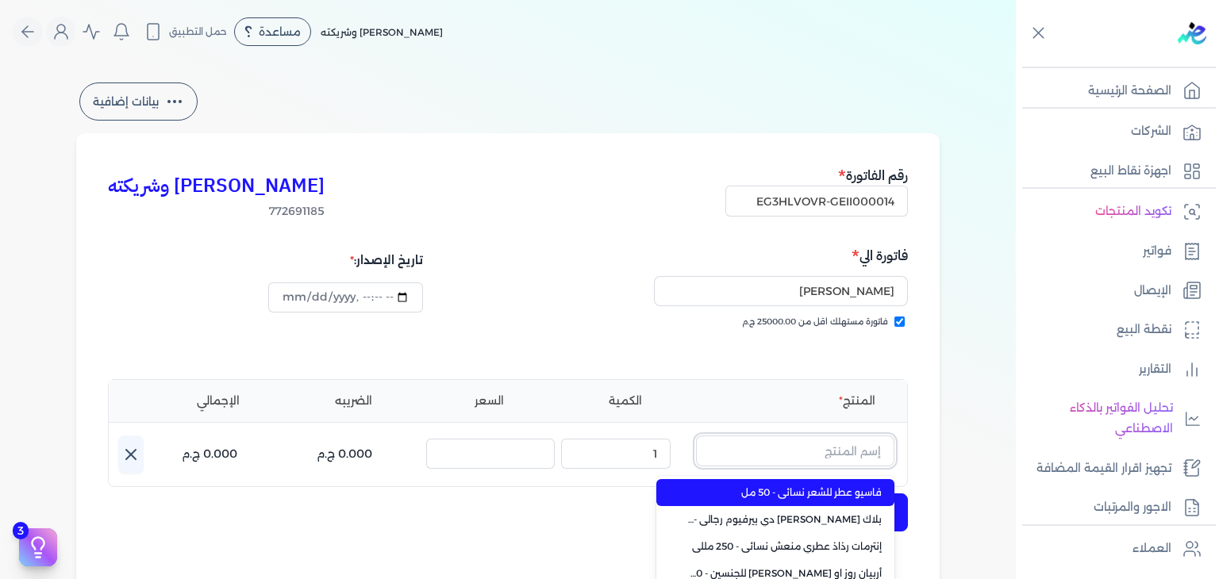
paste input "يارا رذاذ عطري منع"
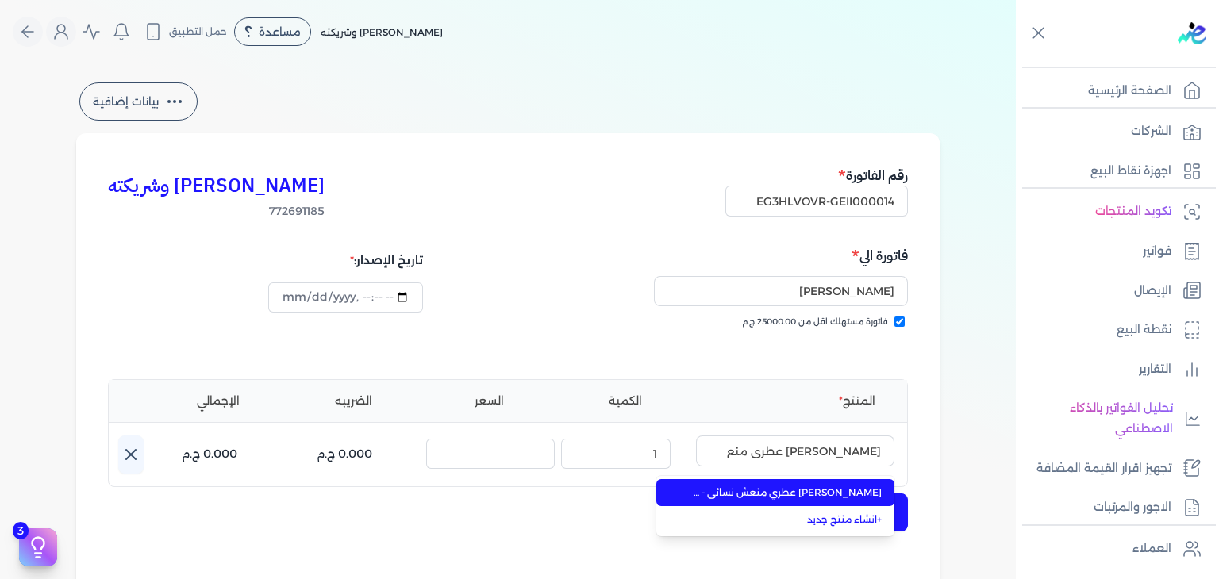
click at [800, 492] on span "يارا رذاذ عطري منعش نسائي - 250 مللي" at bounding box center [785, 493] width 194 height 14
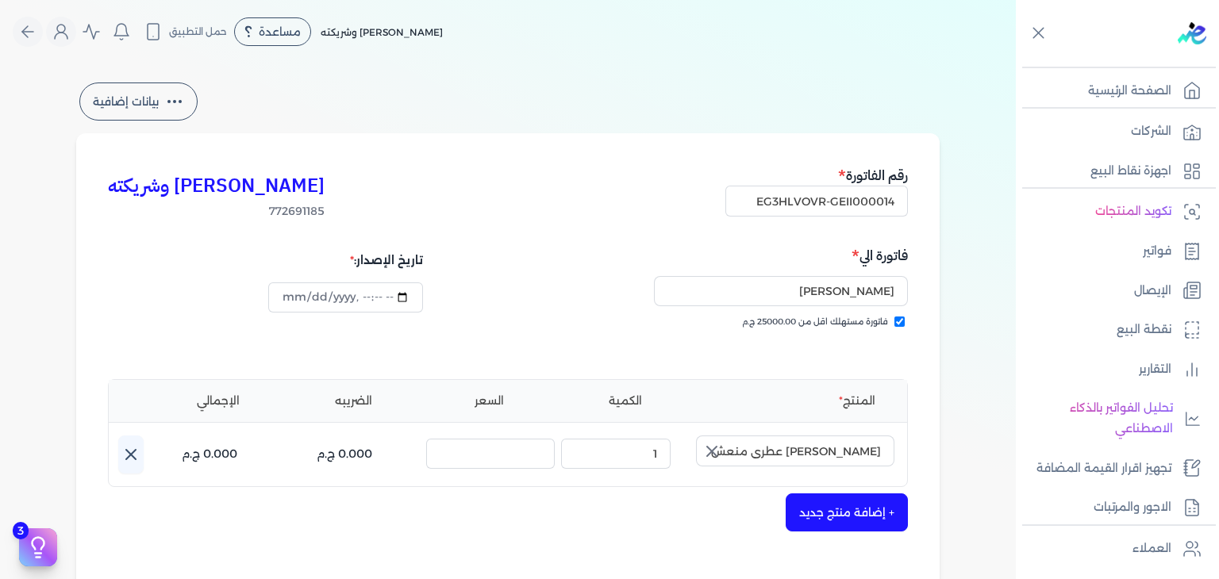
click at [719, 457] on icon "button" at bounding box center [711, 451] width 19 height 19
click at [815, 450] on input "text" at bounding box center [795, 451] width 198 height 30
paste input "يارا رذاذ عطري"
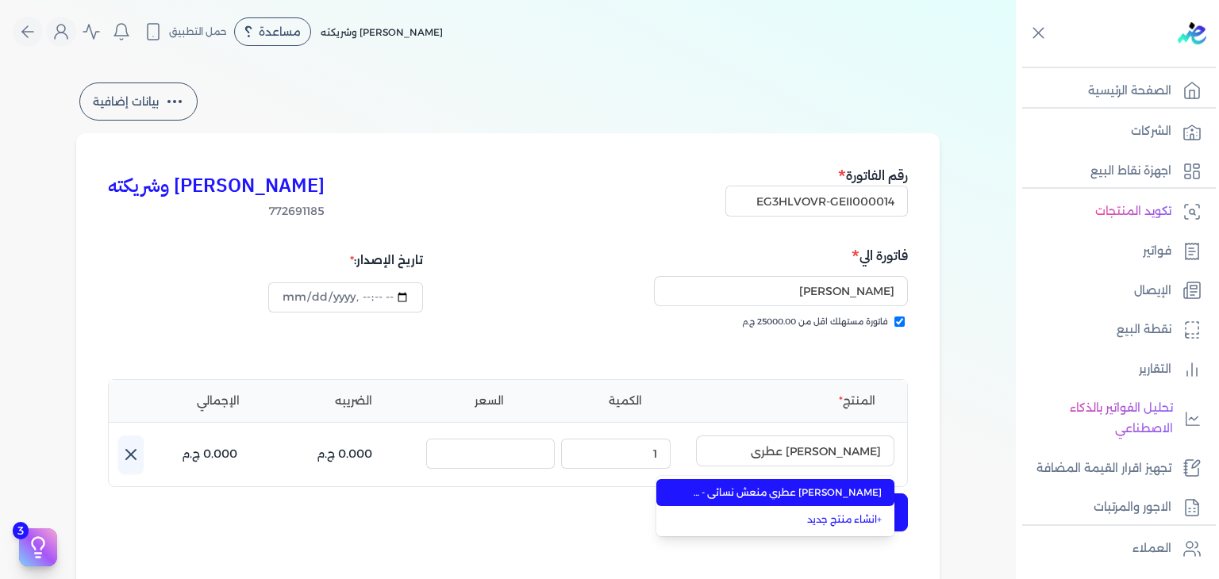
click at [806, 488] on span "يارا رذاذ عطري منعش نسائي - 250 مللي" at bounding box center [785, 493] width 194 height 14
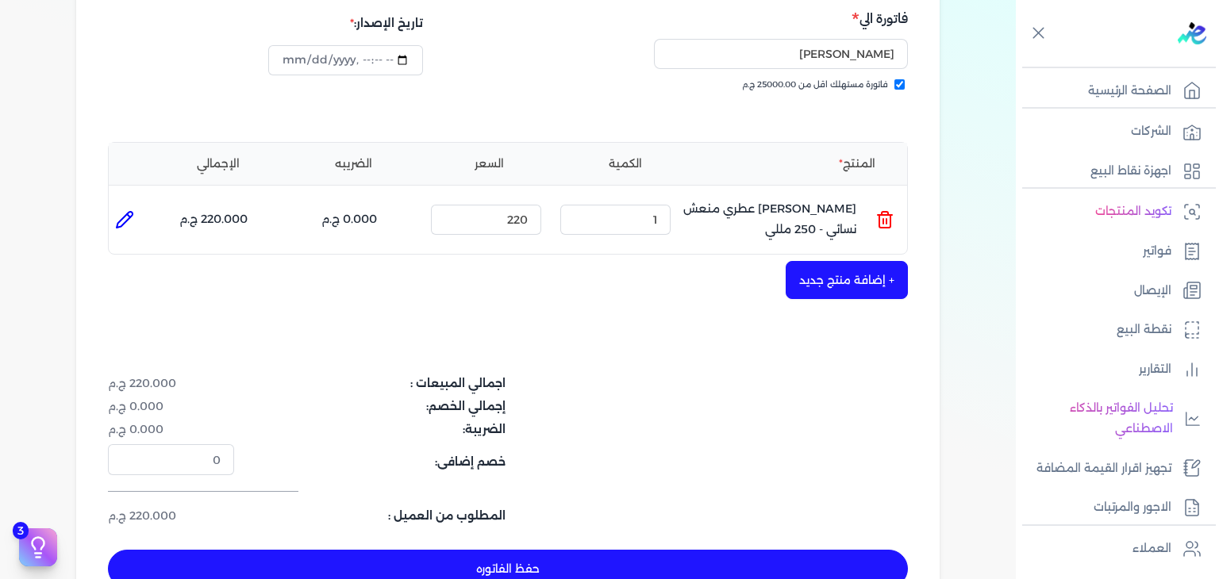
scroll to position [317, 0]
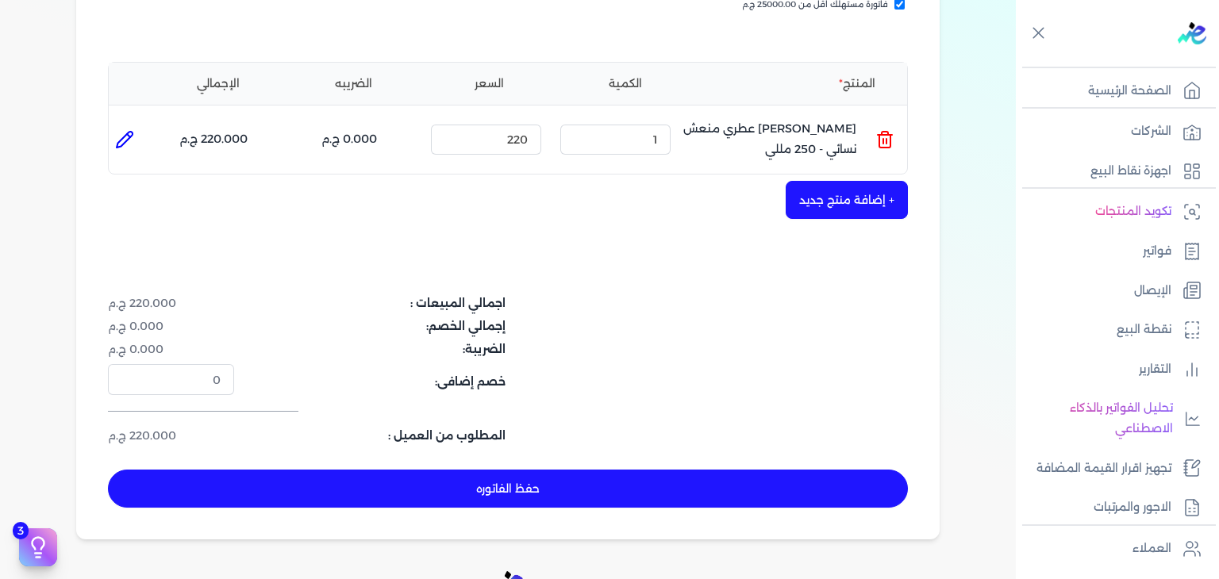
click at [610, 487] on button "حفظ الفاتوره" at bounding box center [508, 489] width 800 height 38
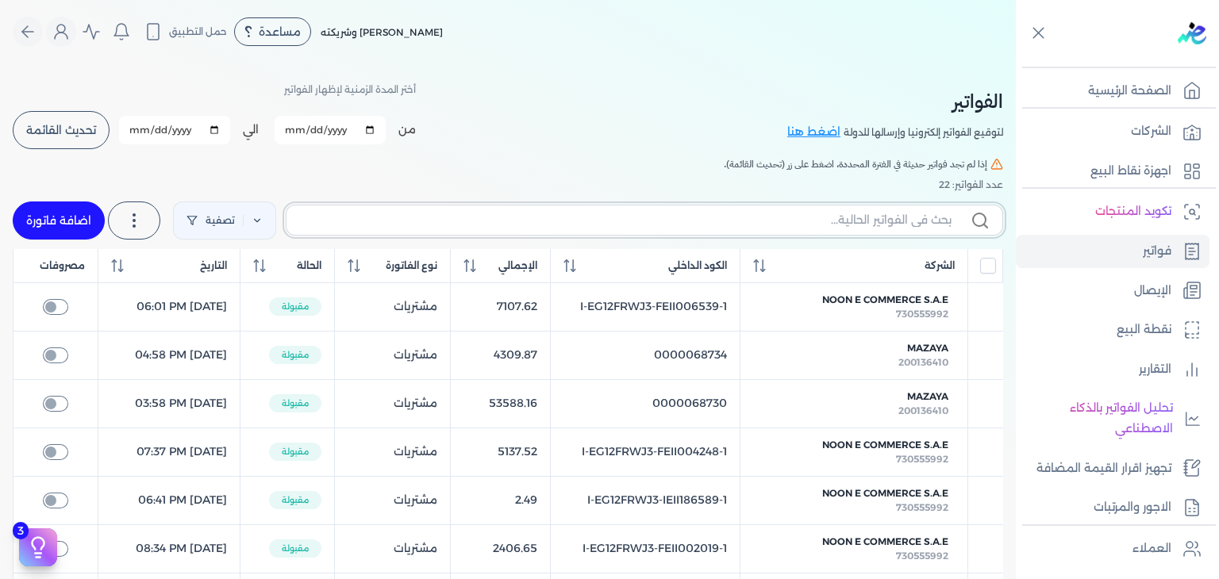
click at [892, 222] on input "text" at bounding box center [625, 220] width 652 height 17
paste input "EG3HLVOVR-GEII000014"
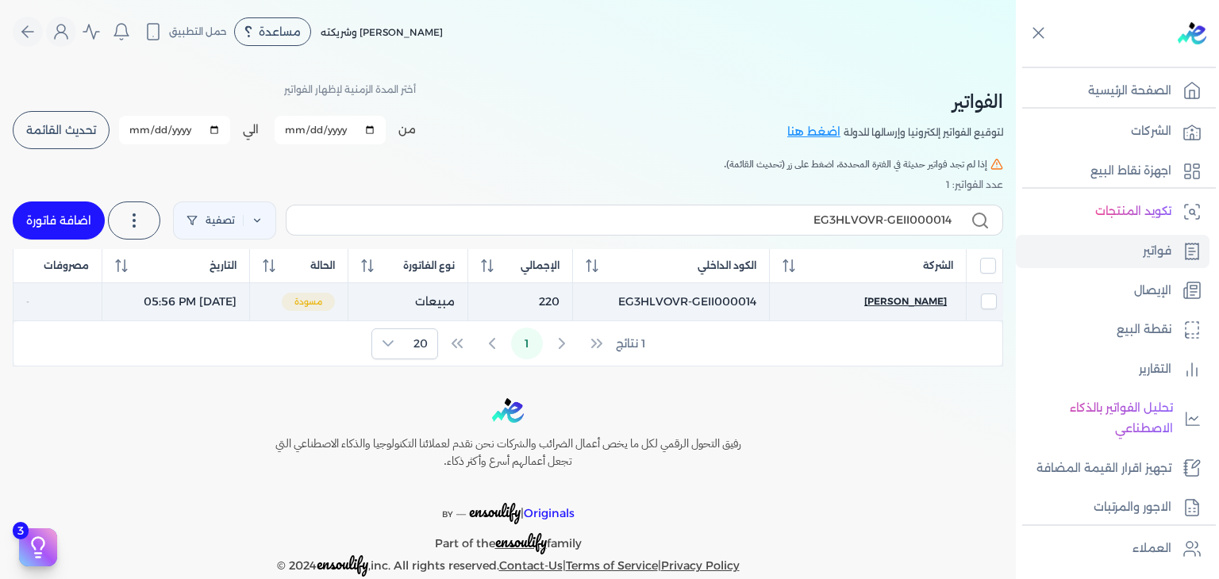
click at [925, 299] on span "nora lashin" at bounding box center [905, 301] width 83 height 14
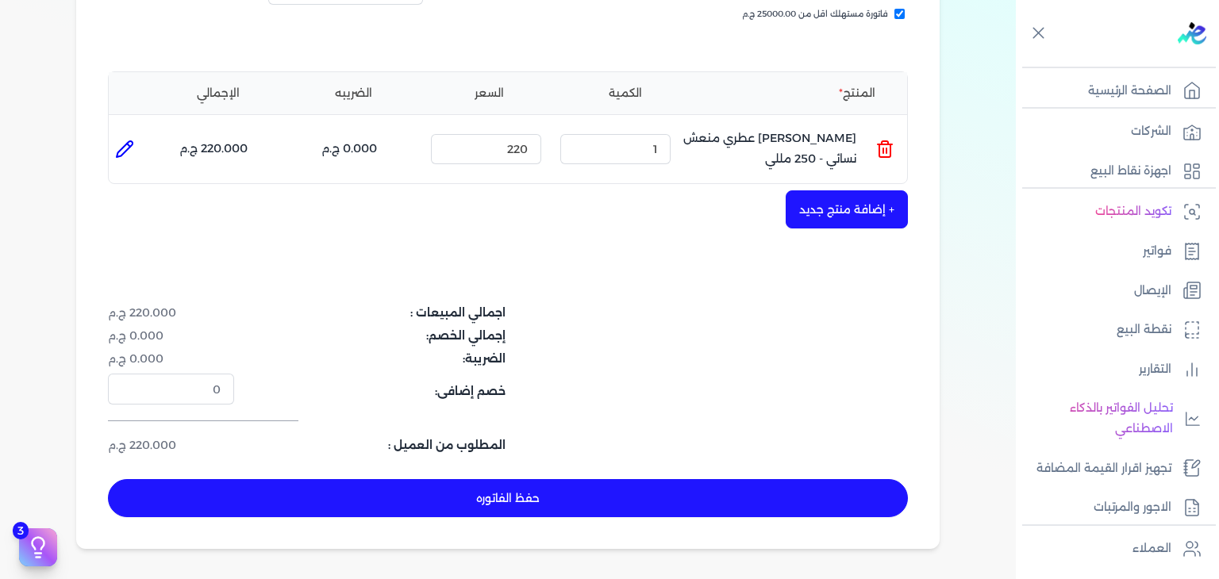
scroll to position [476, 0]
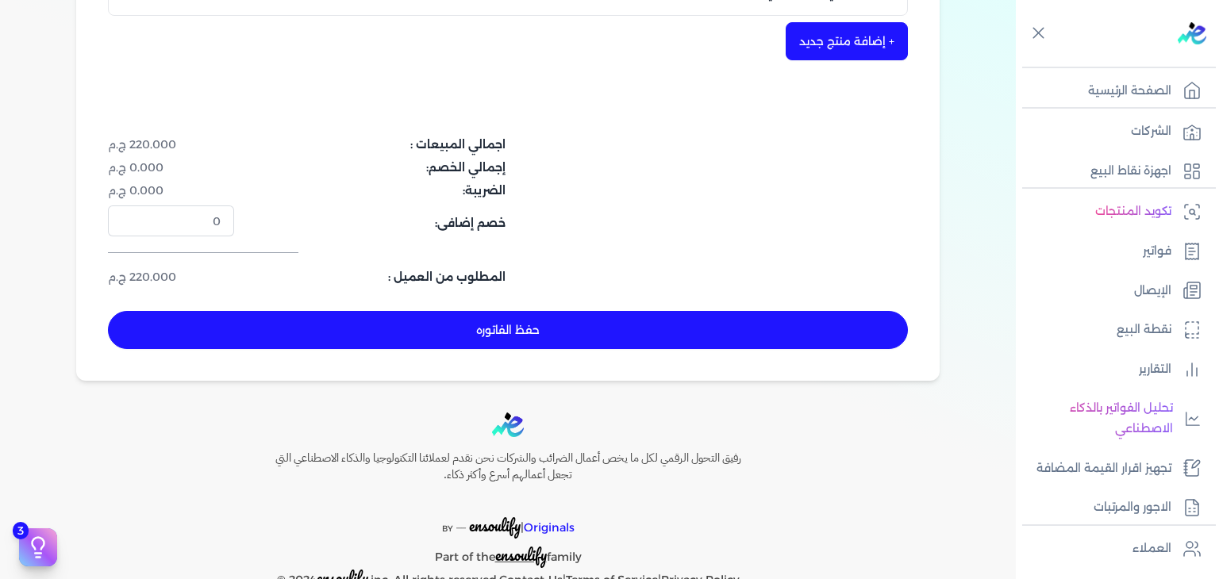
click at [594, 322] on button "حفظ الفاتوره" at bounding box center [508, 330] width 800 height 38
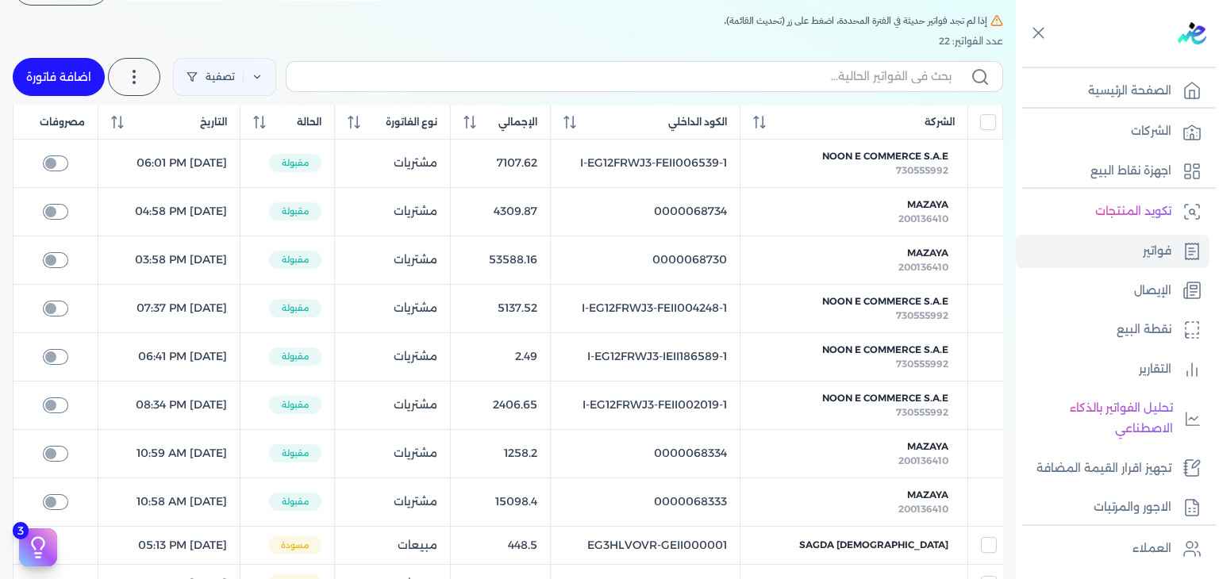
scroll to position [143, 0]
click at [883, 71] on input "text" at bounding box center [625, 77] width 652 height 17
paste input "EG3HLVOVR-GEII000015"
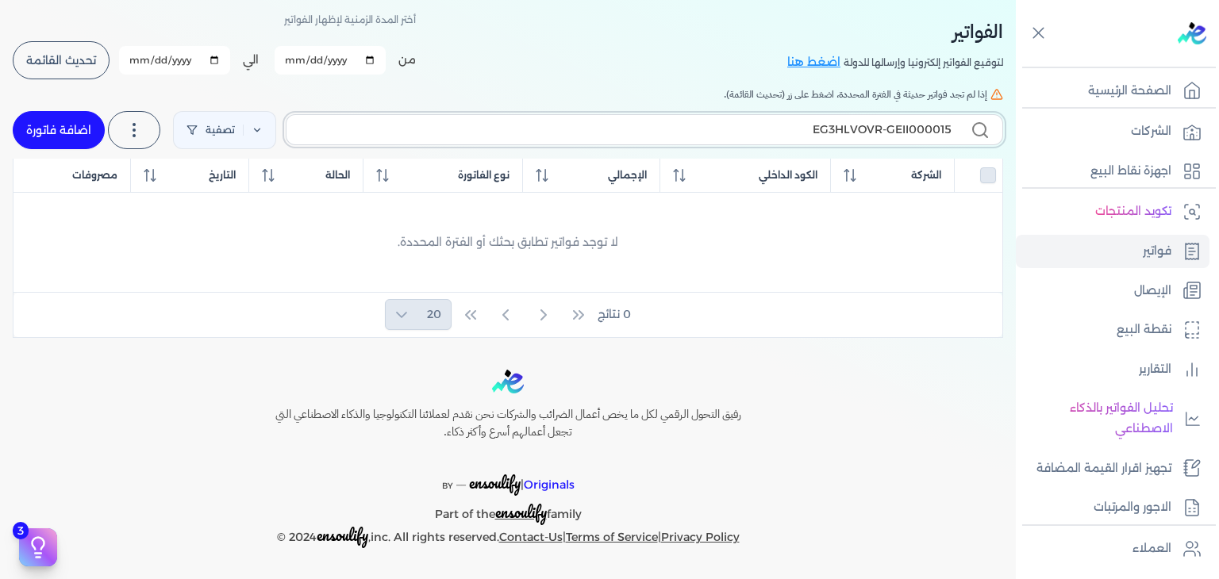
scroll to position [68, 0]
click at [93, 140] on link "اضافة فاتورة" at bounding box center [59, 132] width 92 height 38
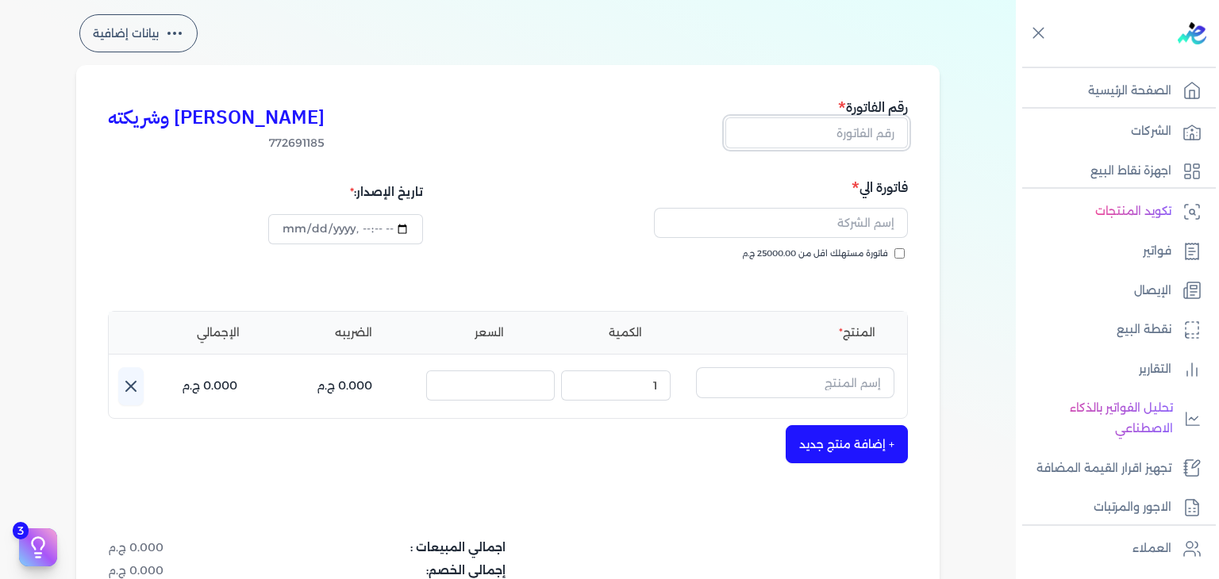
click at [883, 140] on input "text" at bounding box center [816, 132] width 183 height 30
paste input "EG3HLVOVR-GEII000015"
click at [904, 255] on input "فاتورة مستهلك اقل من 25000.00 ج.م" at bounding box center [899, 253] width 10 height 10
click at [879, 223] on input "text" at bounding box center [781, 223] width 254 height 30
paste input "Esraa Sayed"
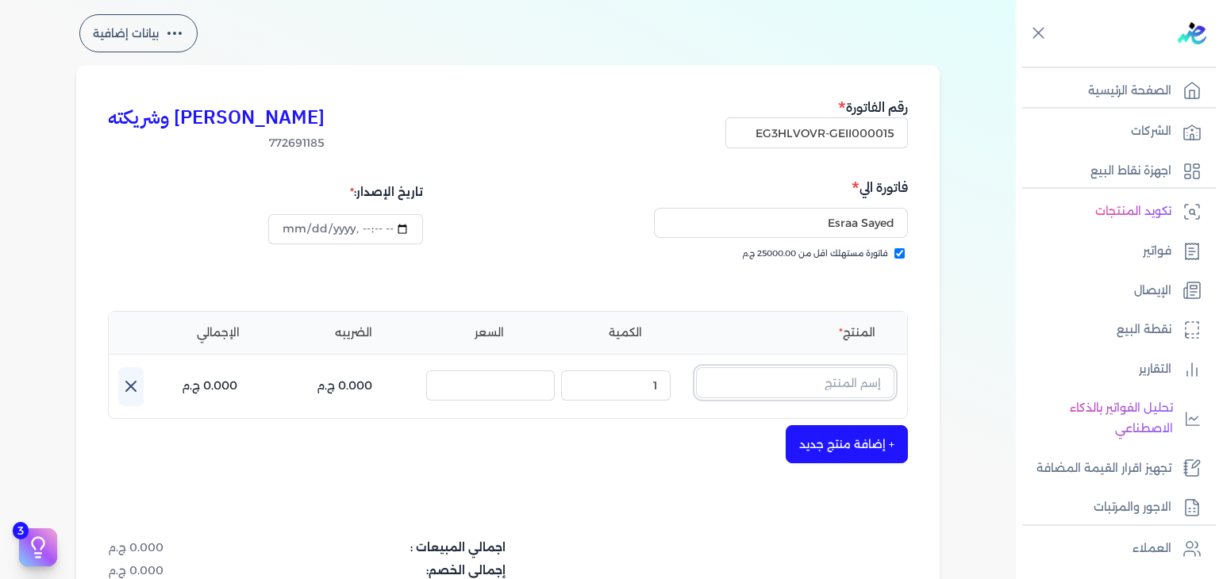
click at [829, 373] on input "text" at bounding box center [795, 382] width 198 height 30
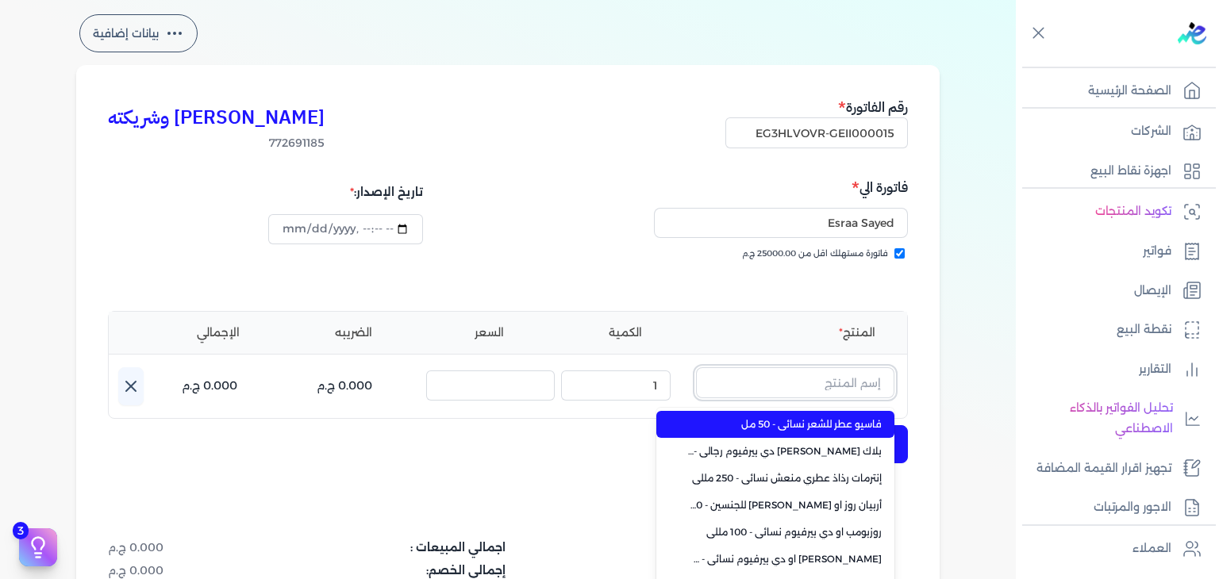
paste input "سينو رذاذ عطر"
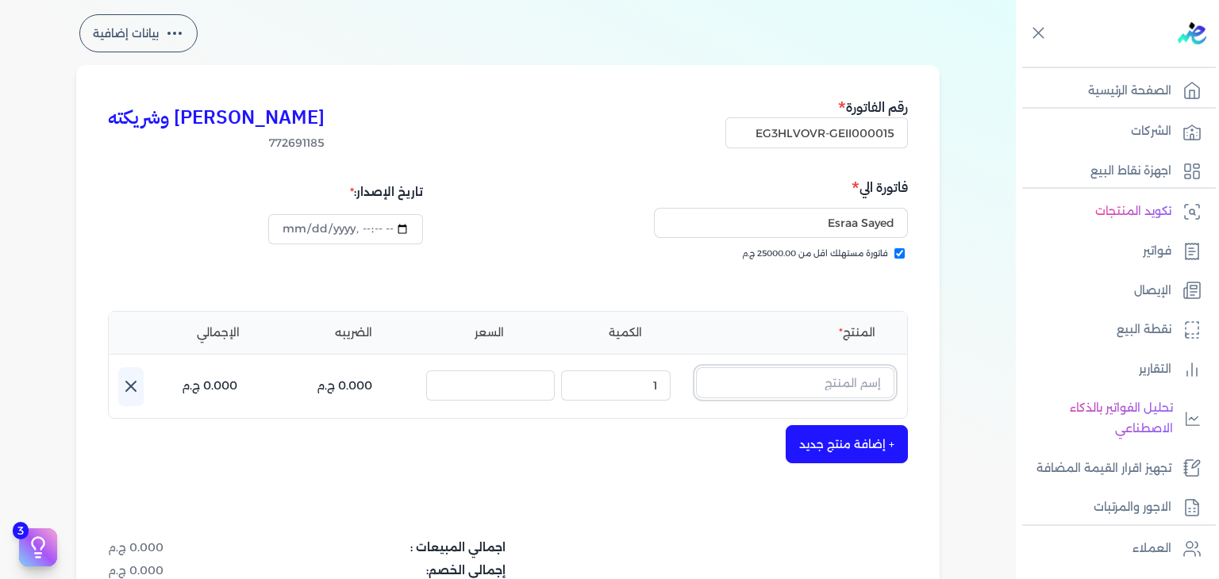
paste input "سينو رذاذ عطر"
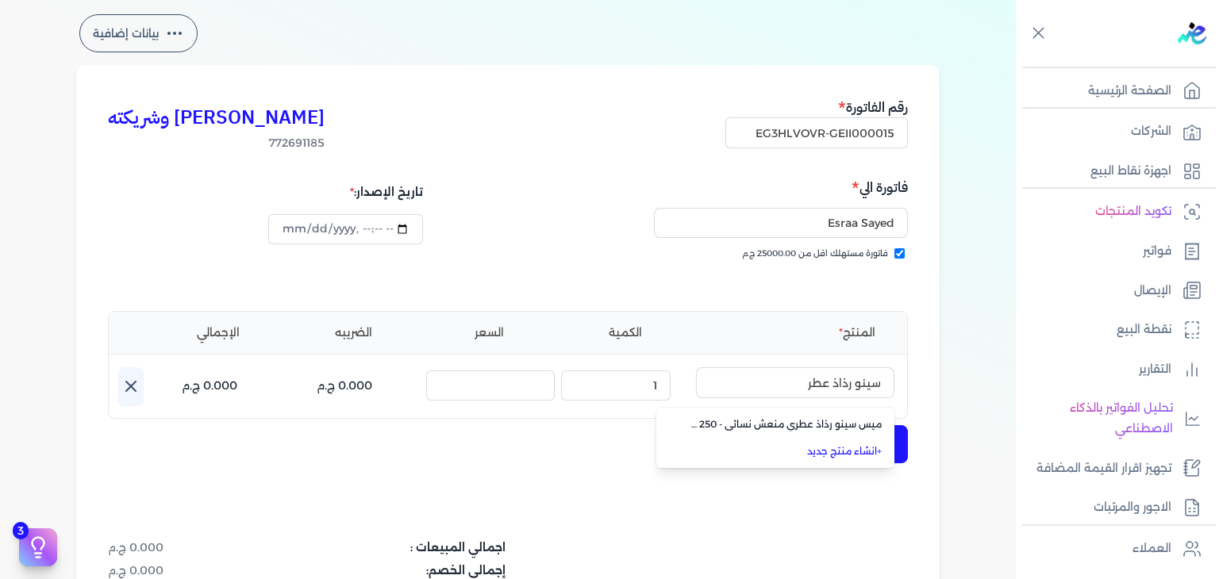
click at [850, 452] on link "+ انشاء منتج جديد" at bounding box center [785, 451] width 194 height 14
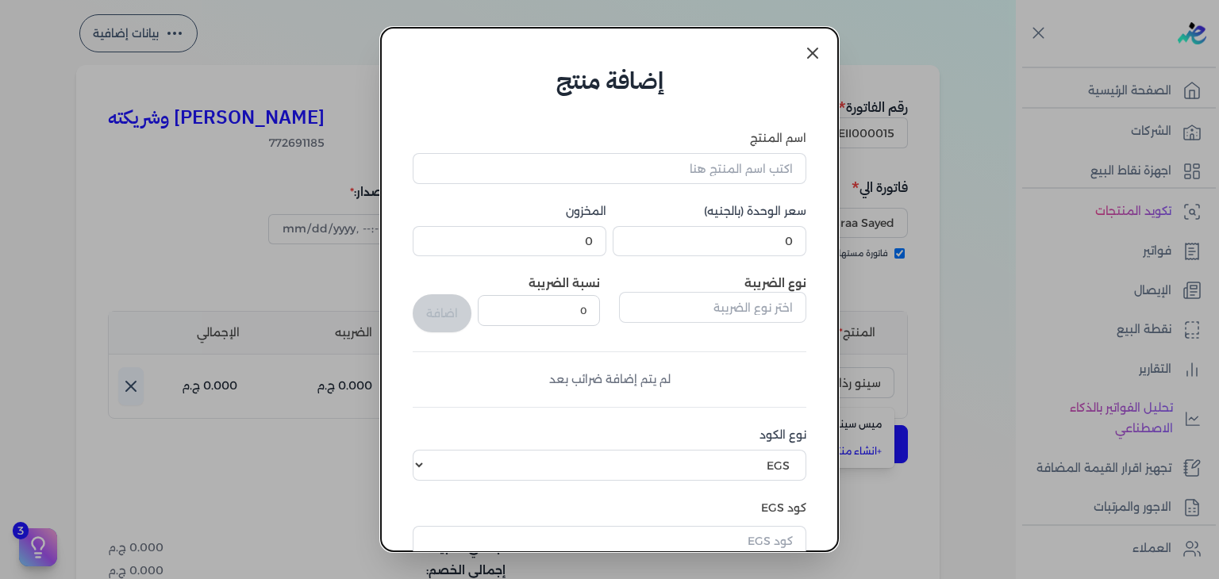
scroll to position [243, 0]
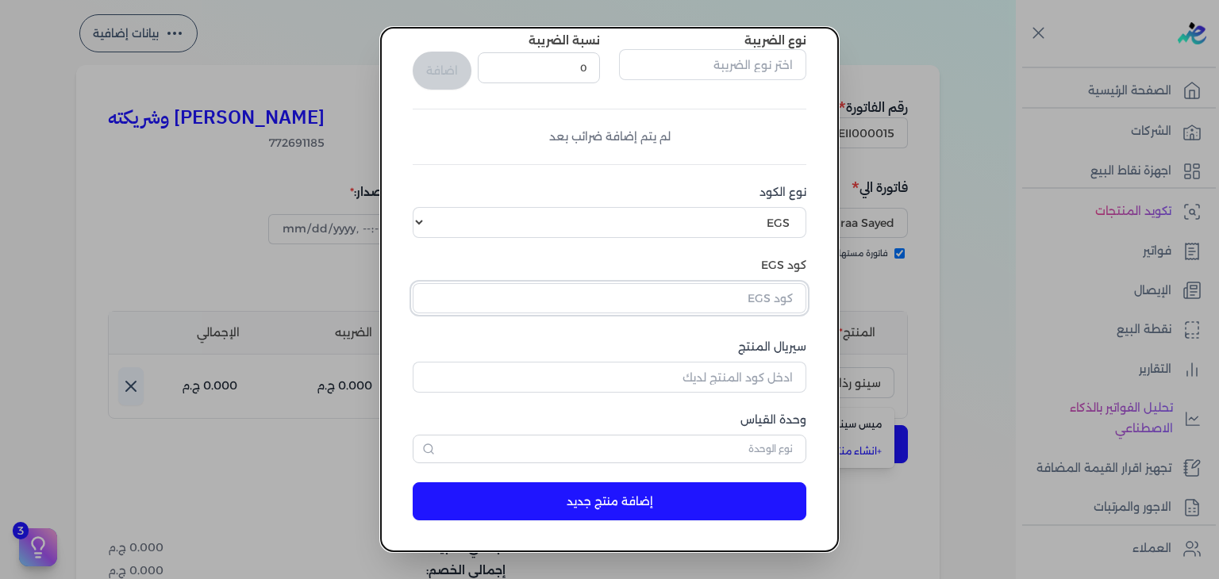
click at [780, 294] on input "text" at bounding box center [610, 298] width 394 height 30
paste input "EG-772691185-EPCF-P-RFM-W-250-16"
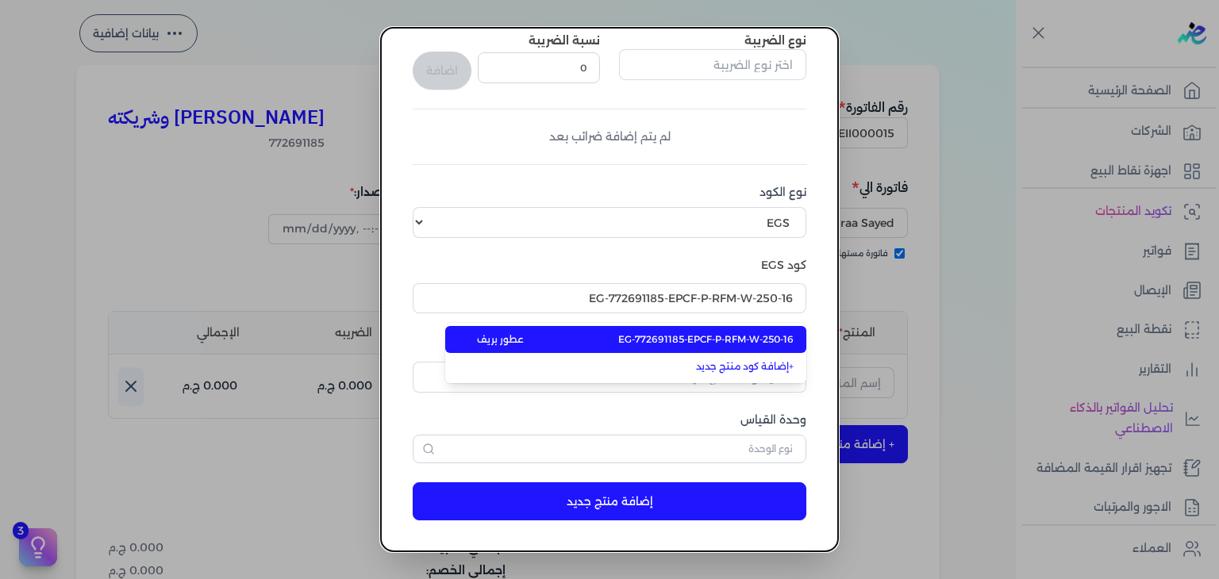
click at [772, 340] on span "EG-772691185-EPCF-P-RFM-W-250-16" at bounding box center [705, 340] width 175 height 14
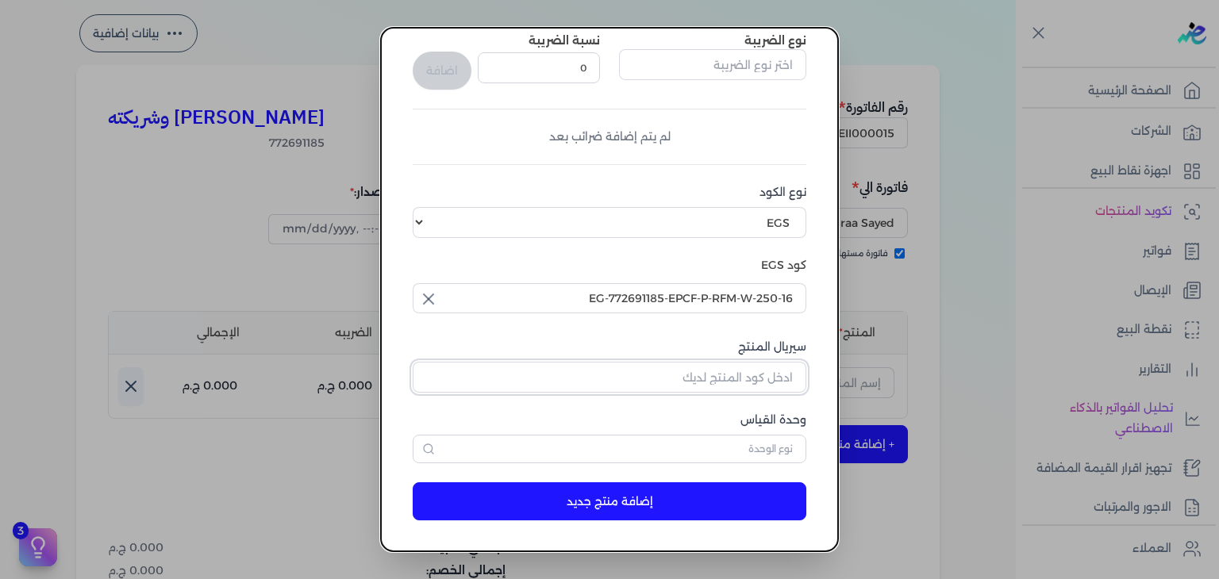
click at [775, 375] on input "سيريال المنتج" at bounding box center [610, 377] width 394 height 30
paste input "Z45374FE850CB78F49359Z-1"
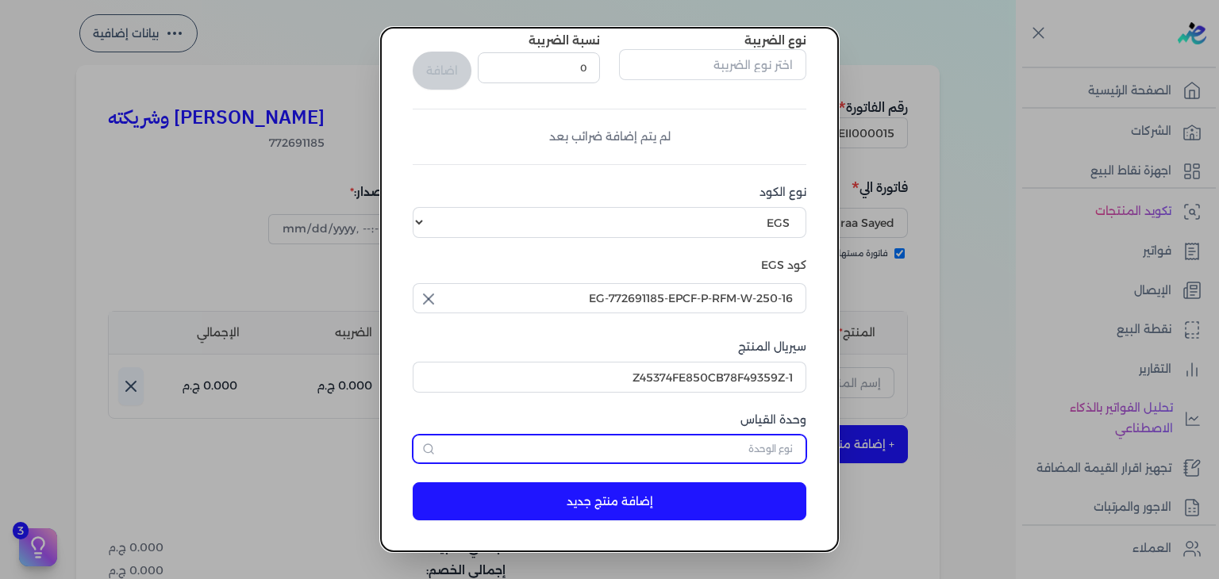
click at [770, 440] on input "text" at bounding box center [610, 449] width 394 height 29
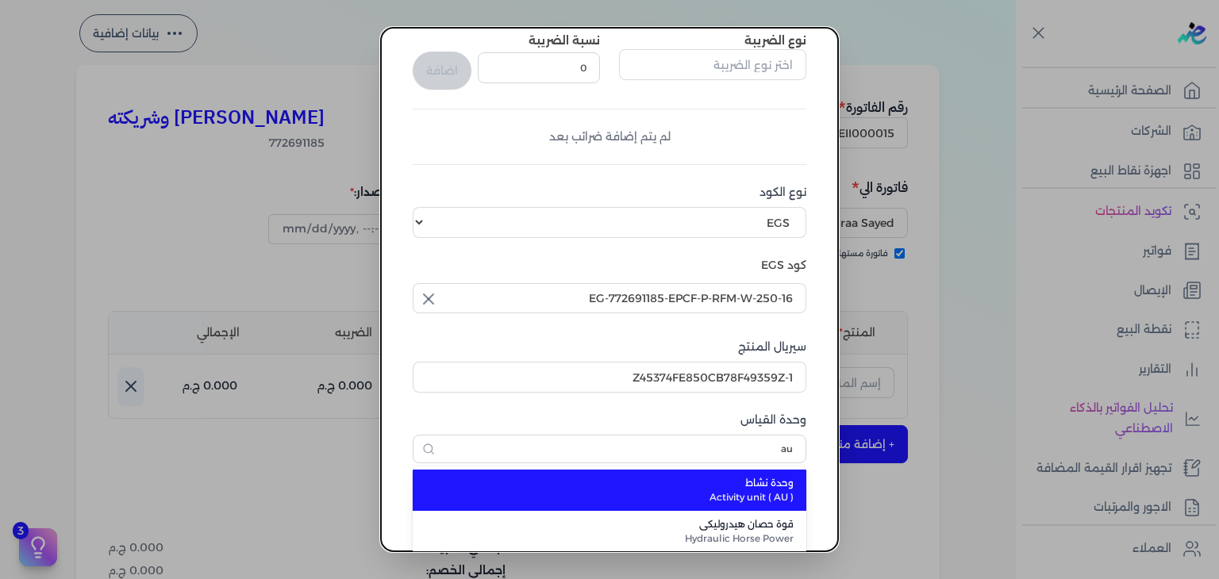
click at [774, 486] on span "وحدة نشاط" at bounding box center [618, 483] width 349 height 14
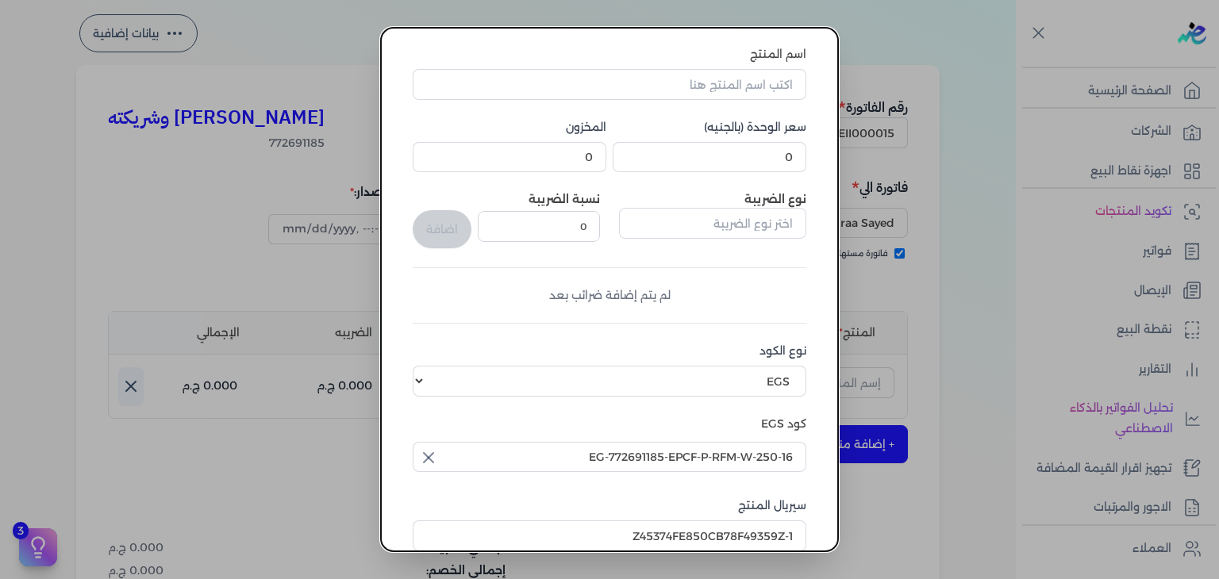
scroll to position [5, 0]
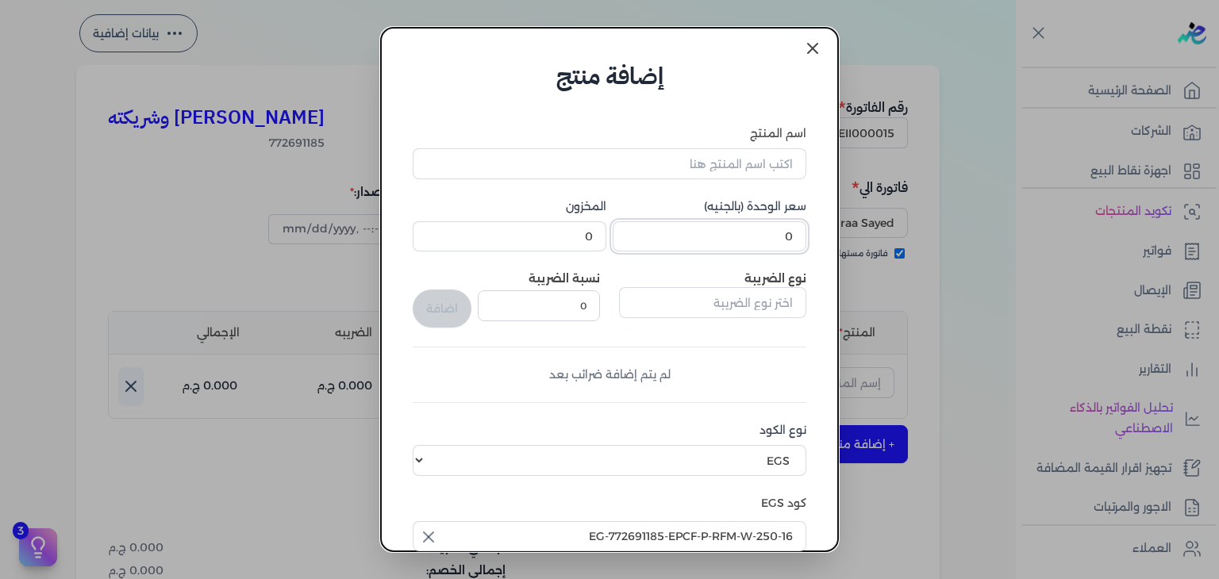
click at [764, 244] on input "0" at bounding box center [710, 236] width 194 height 30
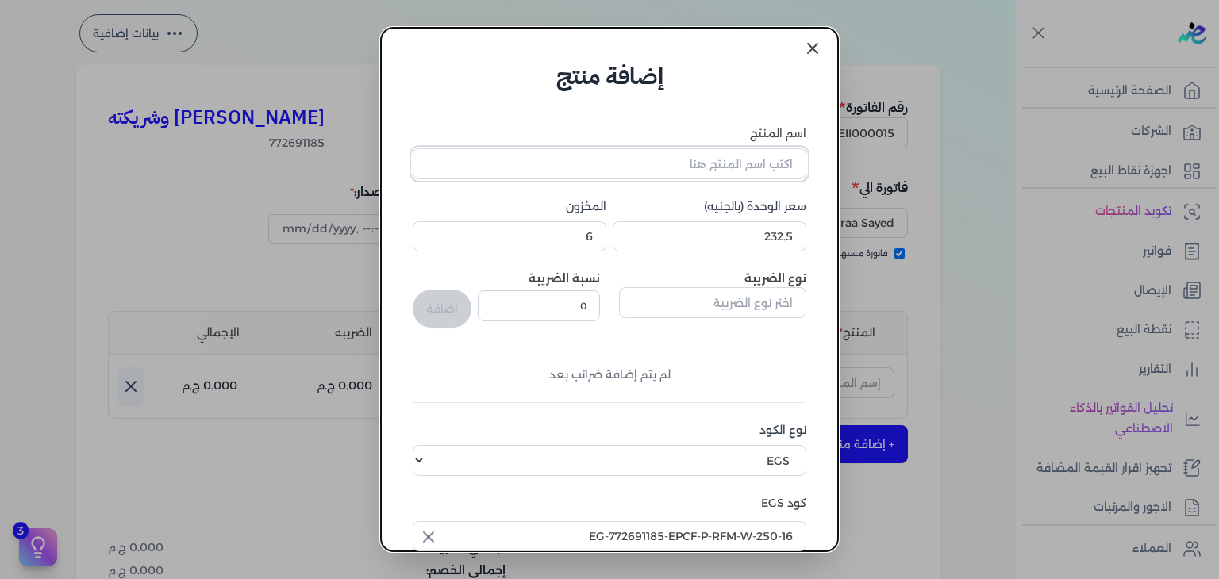
click at [721, 167] on input "اسم المنتج" at bounding box center [610, 163] width 394 height 30
paste input "سينو رذاذ عطري منعش نسائي - 250 مللي"
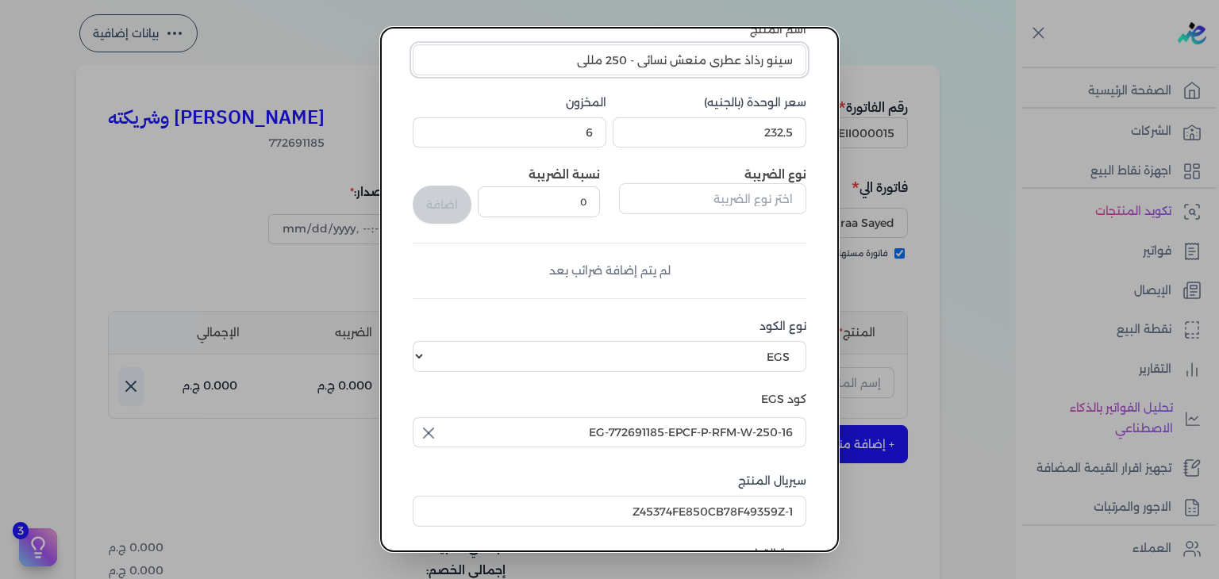
scroll to position [243, 0]
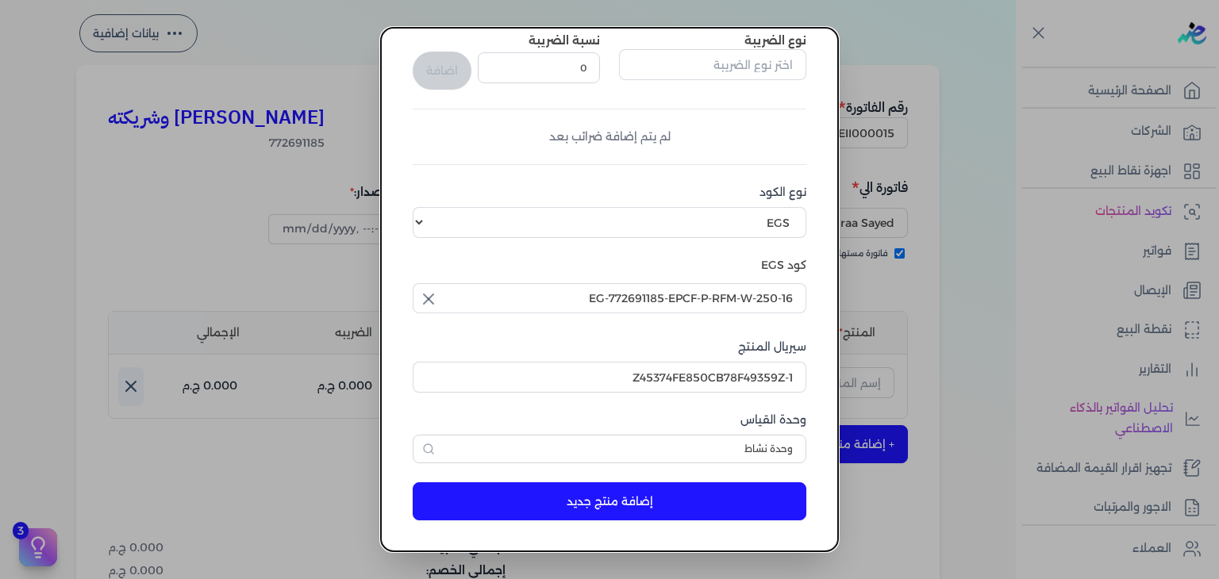
drag, startPoint x: 779, startPoint y: 491, endPoint x: 829, endPoint y: 503, distance: 51.4
click at [779, 492] on button "إضافة منتج جديد" at bounding box center [610, 502] width 394 height 38
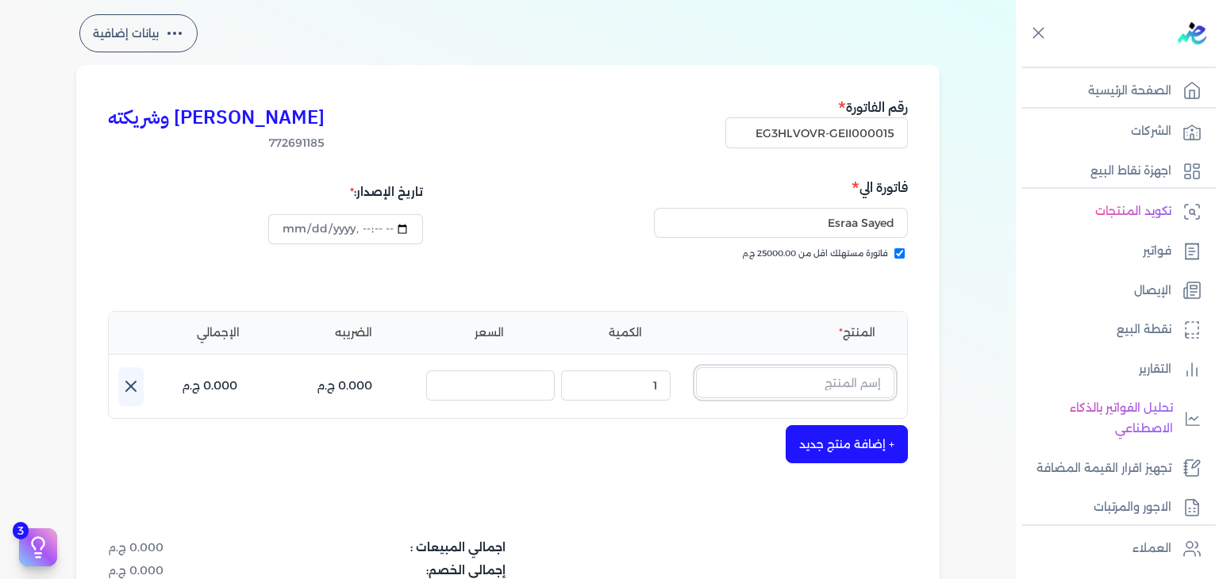
click at [806, 379] on input "text" at bounding box center [795, 382] width 198 height 30
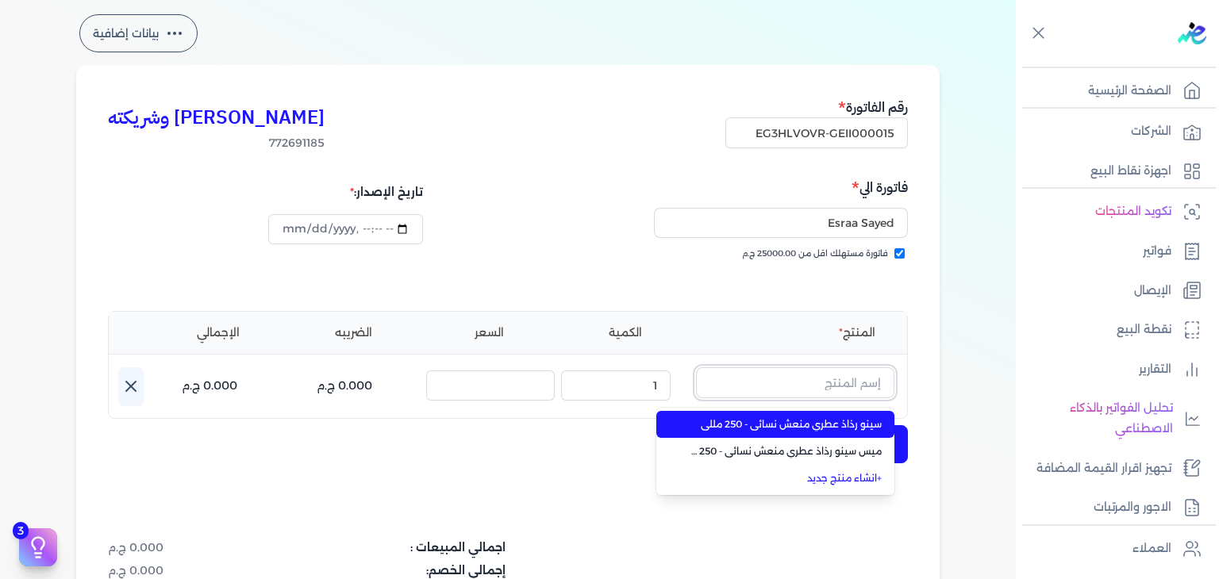
paste input "سينو رذاذ عطر"
click at [832, 429] on span "سينو رذاذ عطري منعش نسائي - 250 مللي" at bounding box center [785, 424] width 194 height 14
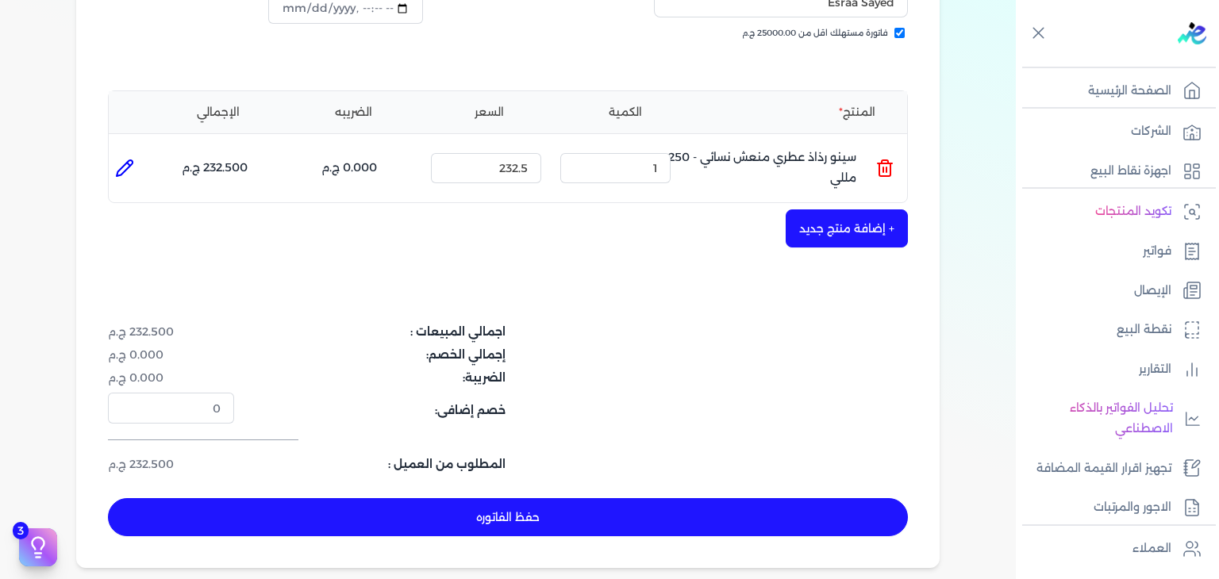
scroll to position [465, 0]
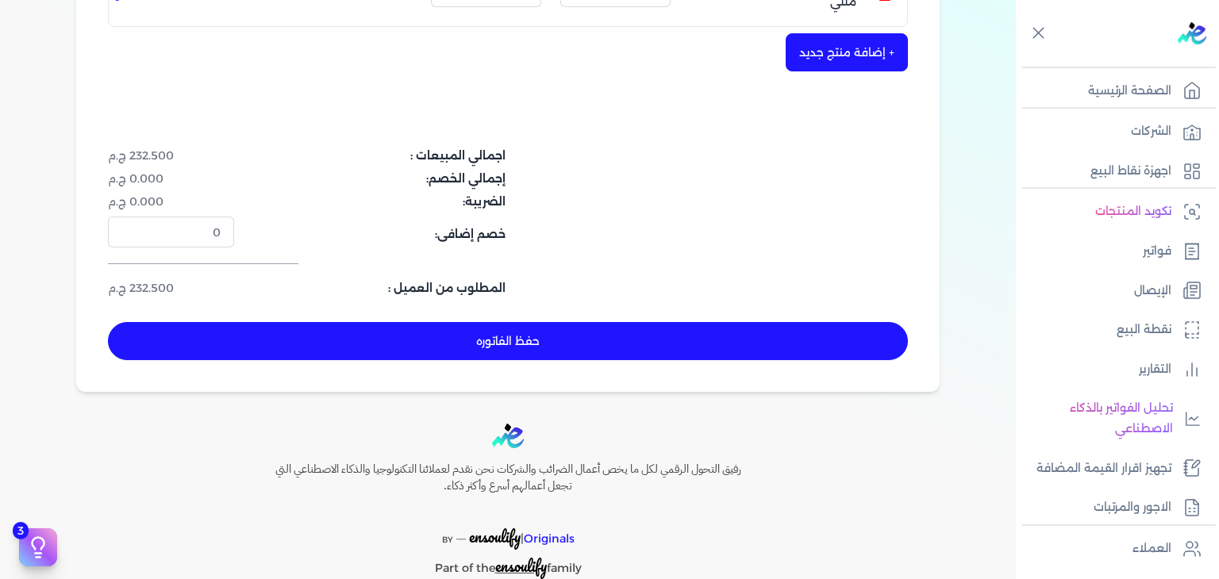
click at [562, 355] on button "حفظ الفاتوره" at bounding box center [508, 341] width 800 height 38
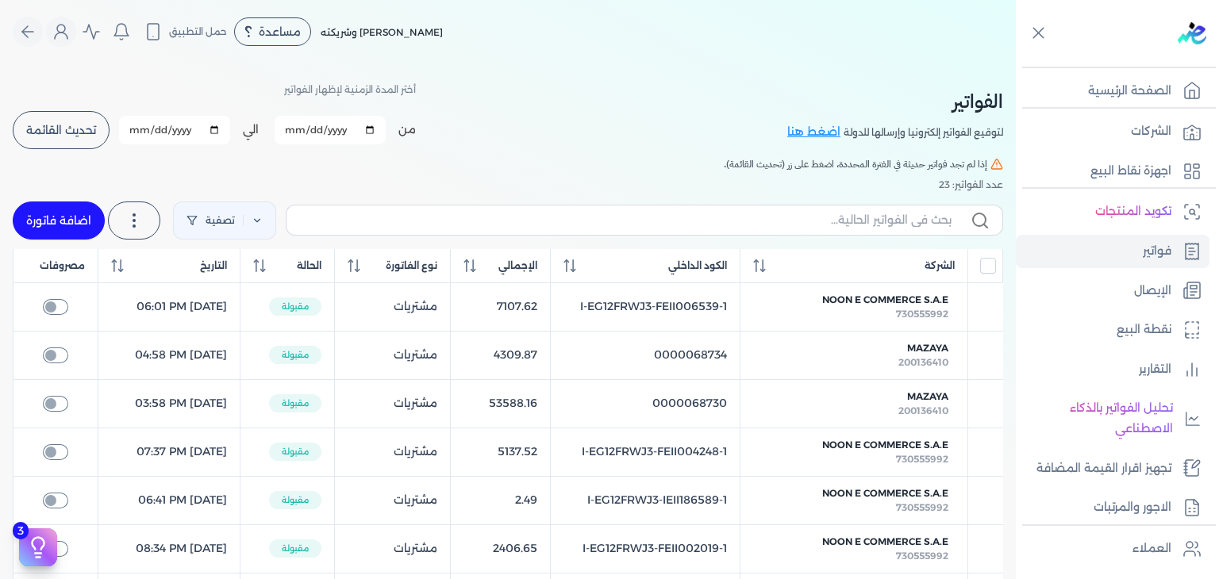
click at [749, 210] on label at bounding box center [644, 220] width 717 height 30
click at [749, 212] on input "text" at bounding box center [625, 220] width 652 height 17
click at [749, 217] on input "text" at bounding box center [625, 220] width 652 height 17
paste input "EG3HLVOVR-GEII000015"
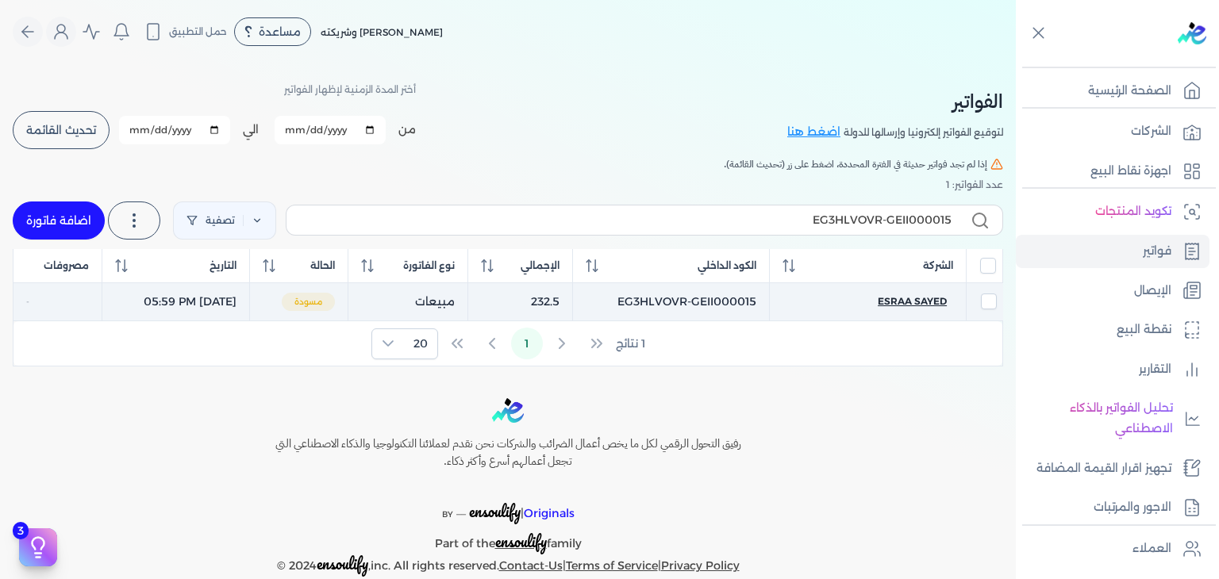
click at [903, 296] on span "Esraa Sayed" at bounding box center [912, 301] width 69 height 14
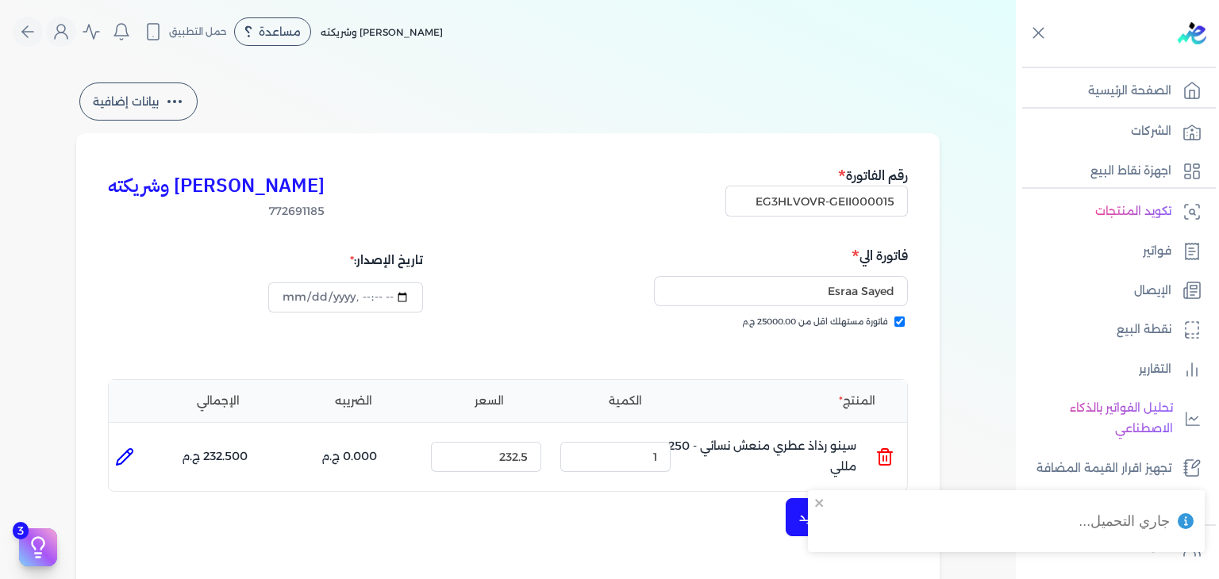
scroll to position [397, 0]
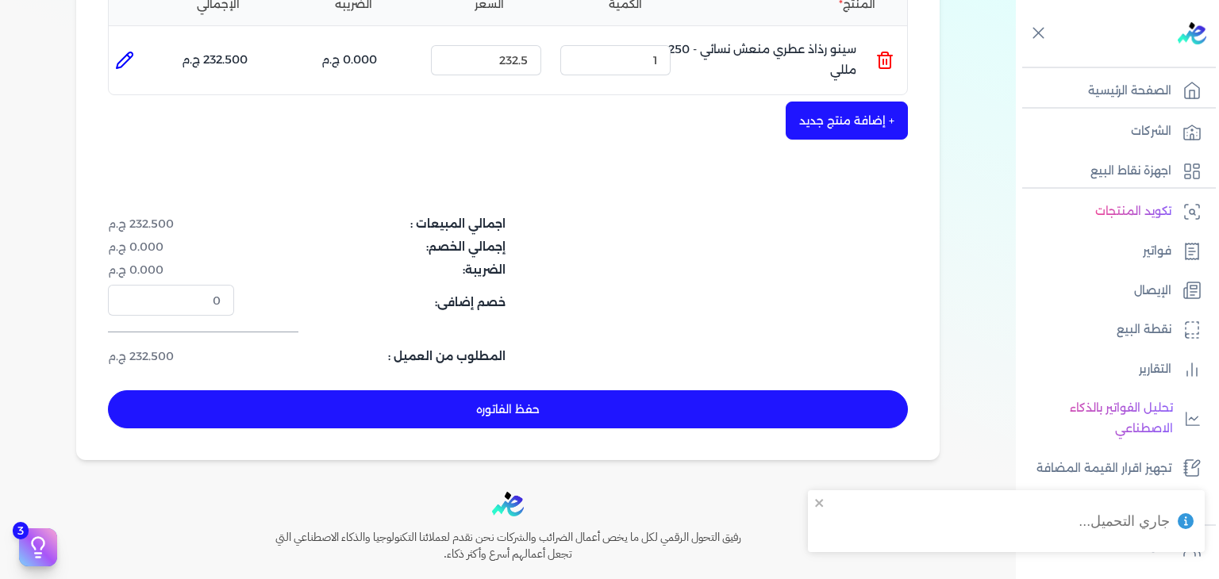
click at [573, 404] on button "حفظ الفاتوره" at bounding box center [508, 409] width 800 height 38
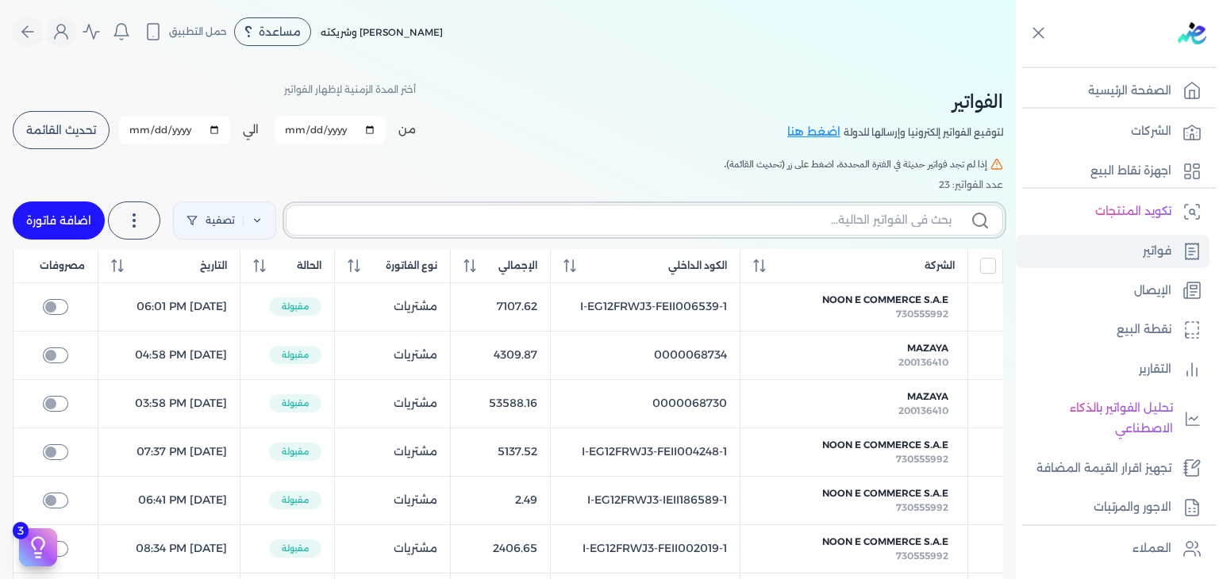
click at [879, 219] on input "text" at bounding box center [625, 220] width 652 height 17
paste input "EG3HLVOVR-GEII000016"
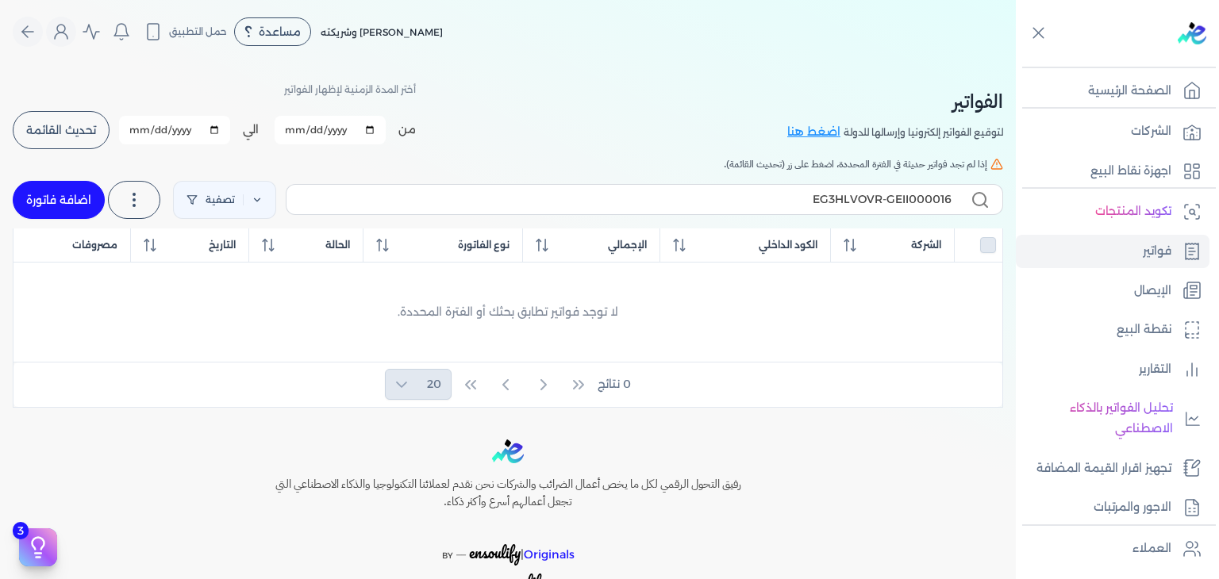
click at [84, 198] on link "اضافة فاتورة" at bounding box center [59, 200] width 92 height 38
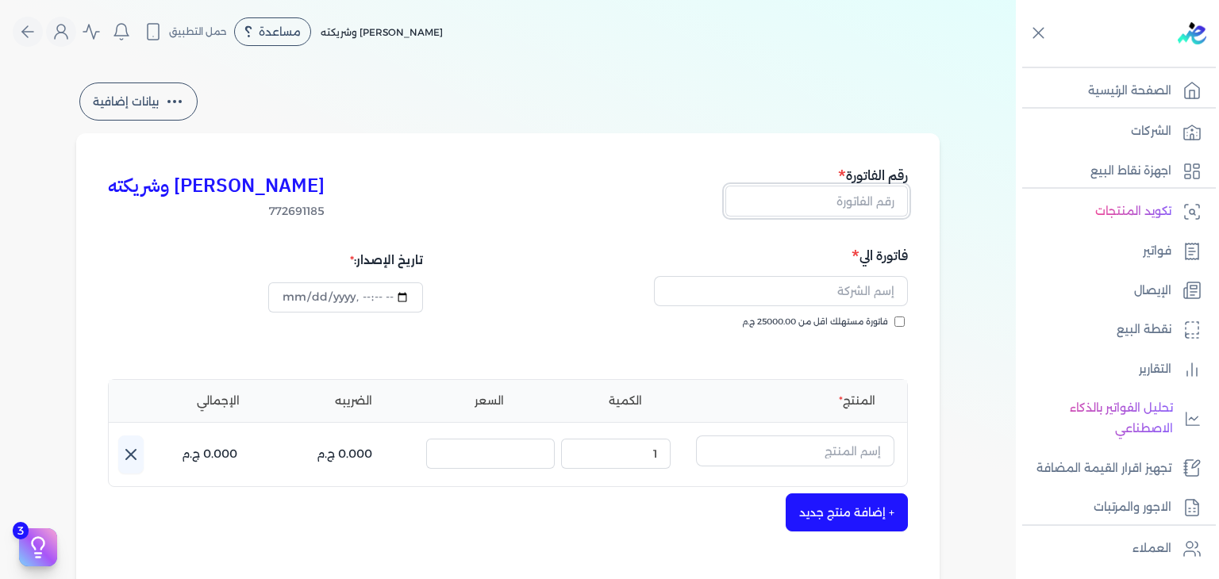
click at [867, 208] on input "text" at bounding box center [816, 201] width 183 height 30
paste input "EG3HLVOVR-GEII000016"
click at [902, 320] on input "فاتورة مستهلك اقل من 25000.00 ج.م" at bounding box center [899, 322] width 10 height 10
click at [287, 298] on input "datetime-local" at bounding box center [345, 298] width 154 height 30
click at [799, 300] on input "text" at bounding box center [781, 291] width 254 height 30
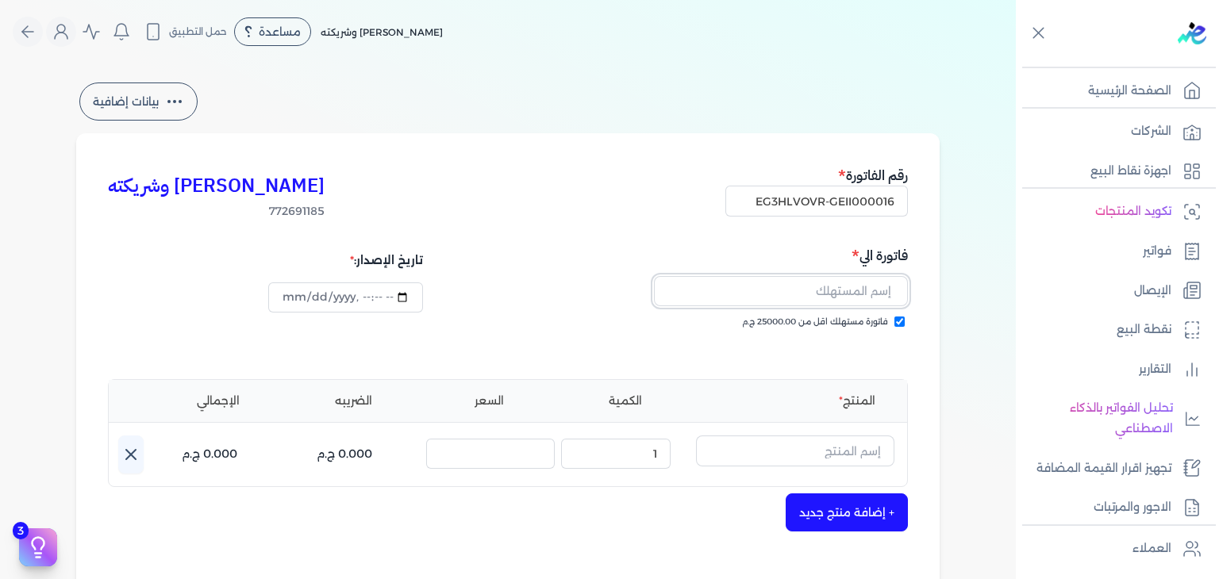
paste input "مصطفى محمد"
click at [771, 459] on input "text" at bounding box center [795, 451] width 198 height 30
paste input "بلاك أرقم او دي بير"
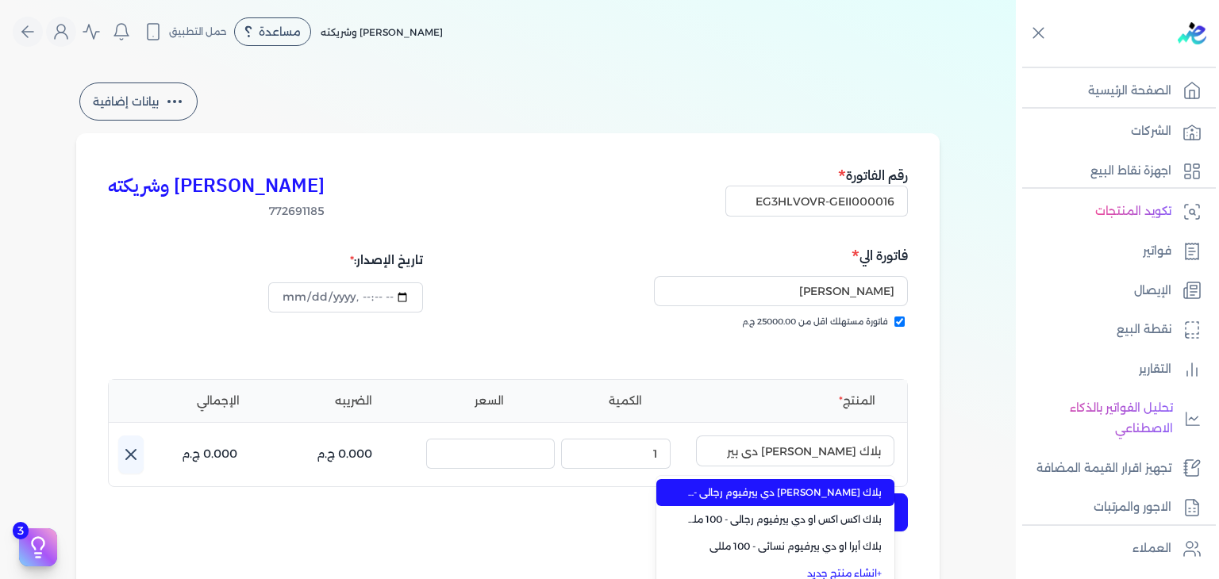
click at [878, 496] on span "بلاك أرقم او دي بيرفيوم رجالي - 100 مللي" at bounding box center [785, 493] width 194 height 14
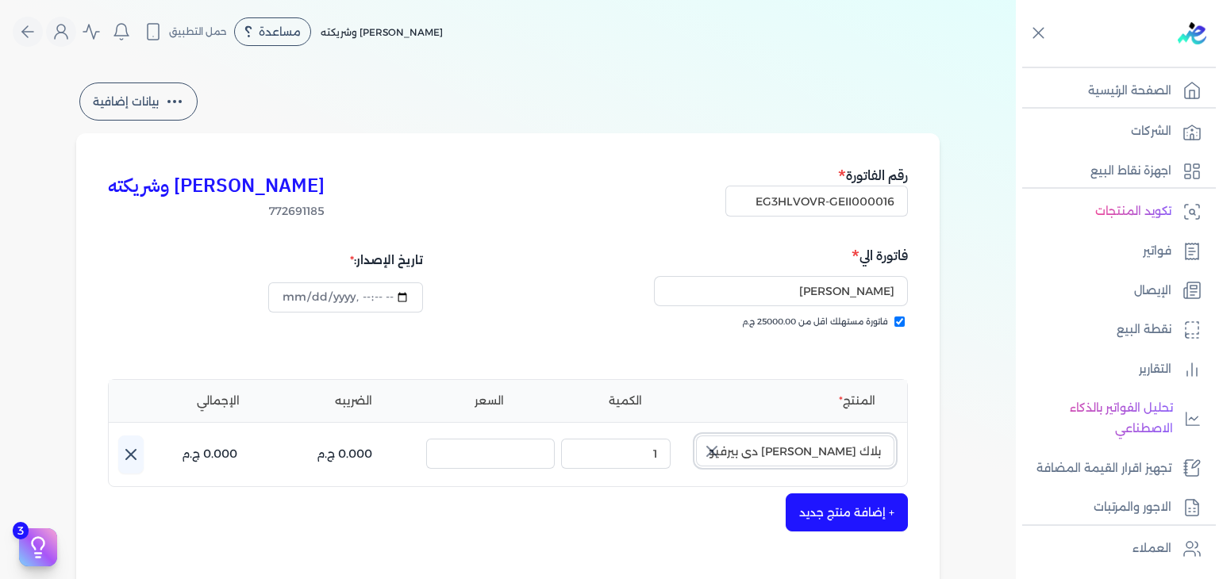
scroll to position [159, 0]
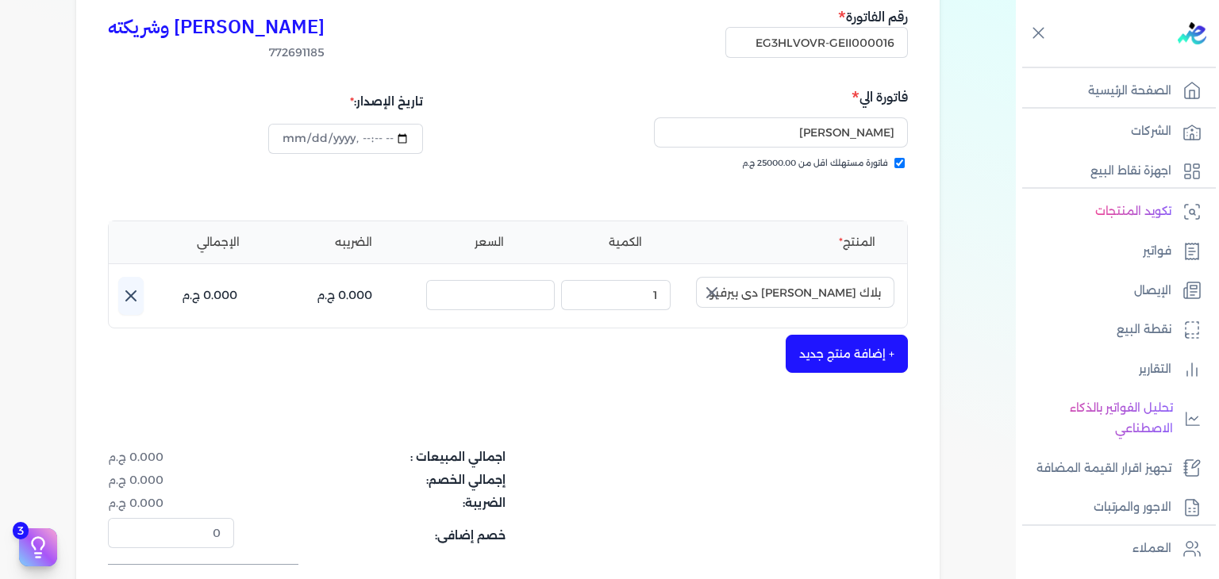
click at [711, 289] on icon "button" at bounding box center [712, 293] width 10 height 10
click at [868, 302] on input "text" at bounding box center [795, 292] width 198 height 30
paste input "بلاك أرقم او دي"
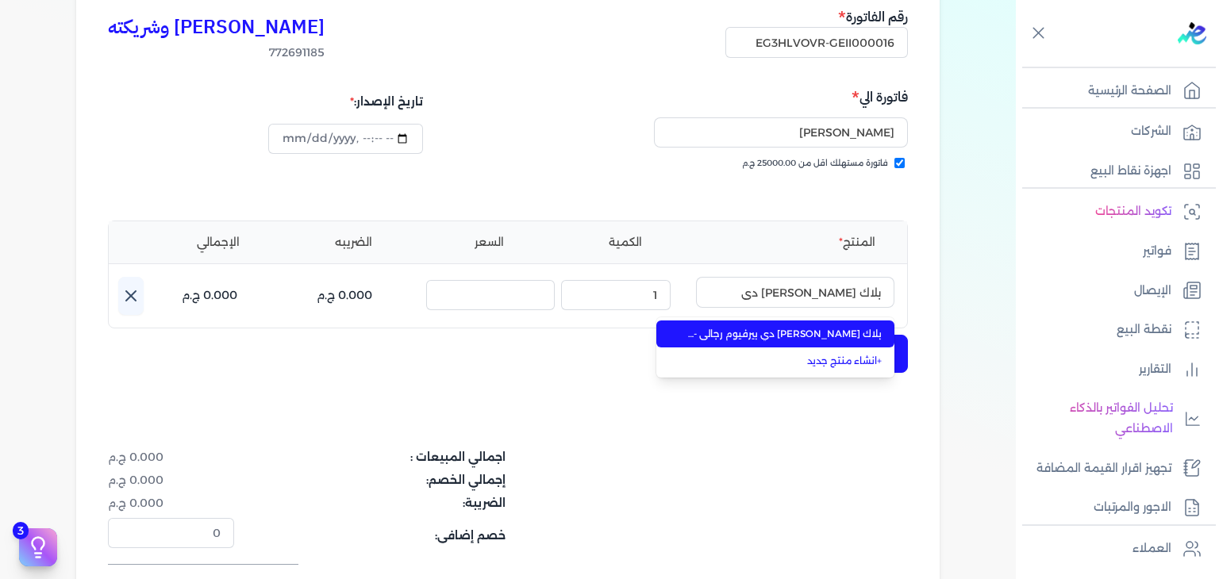
click at [835, 332] on span "بلاك أرقم او دي بيرفيوم رجالي - 100 مللي" at bounding box center [785, 334] width 194 height 14
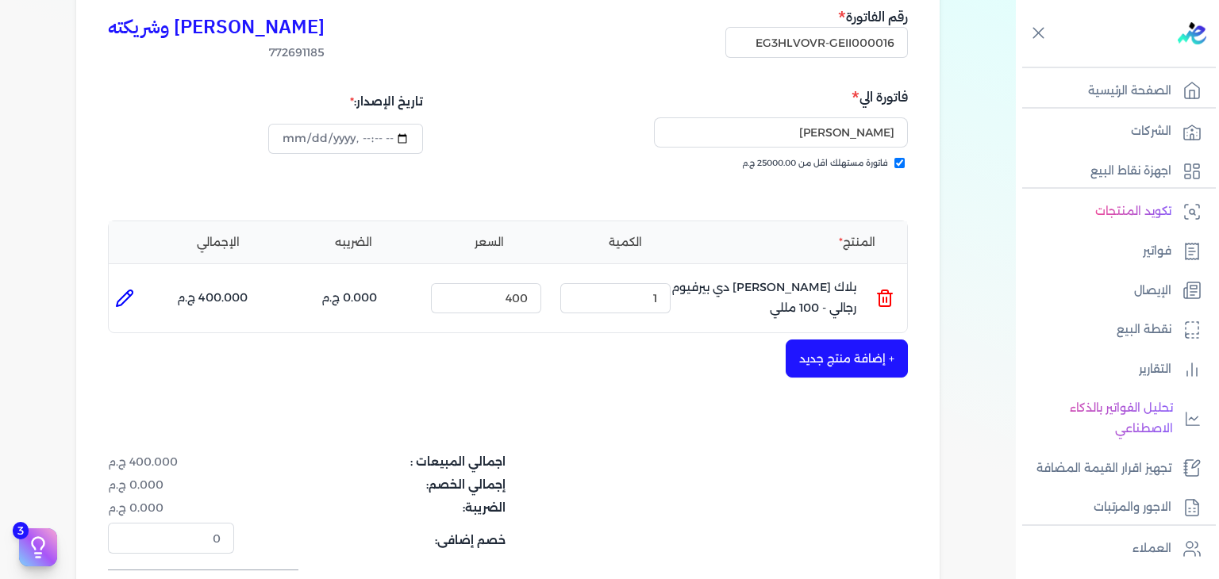
scroll to position [517, 0]
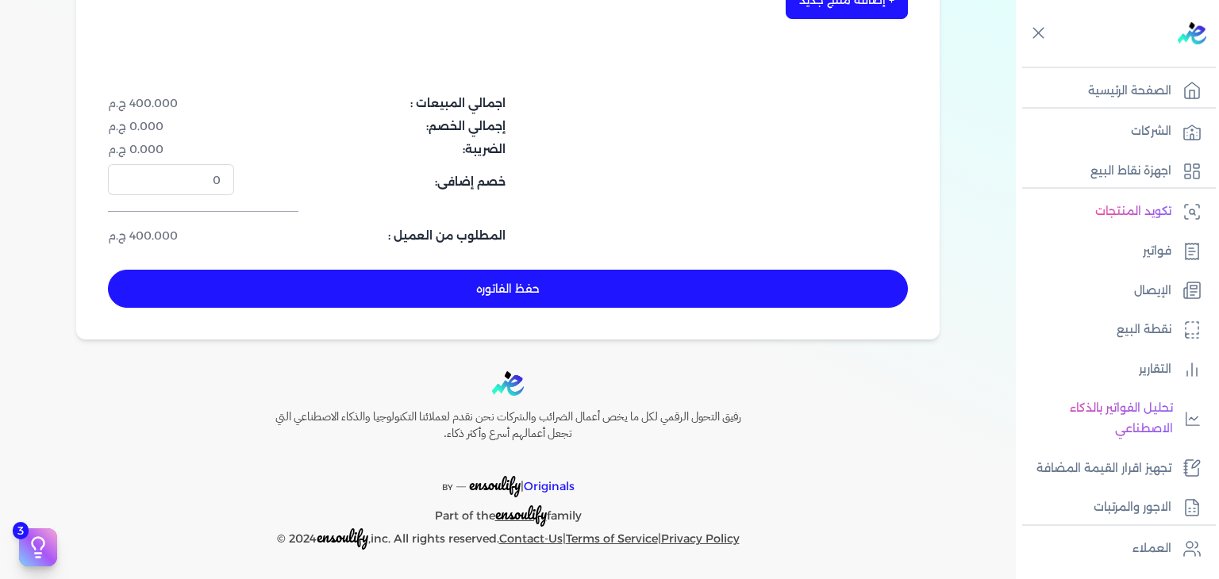
click at [607, 298] on button "حفظ الفاتوره" at bounding box center [508, 289] width 800 height 38
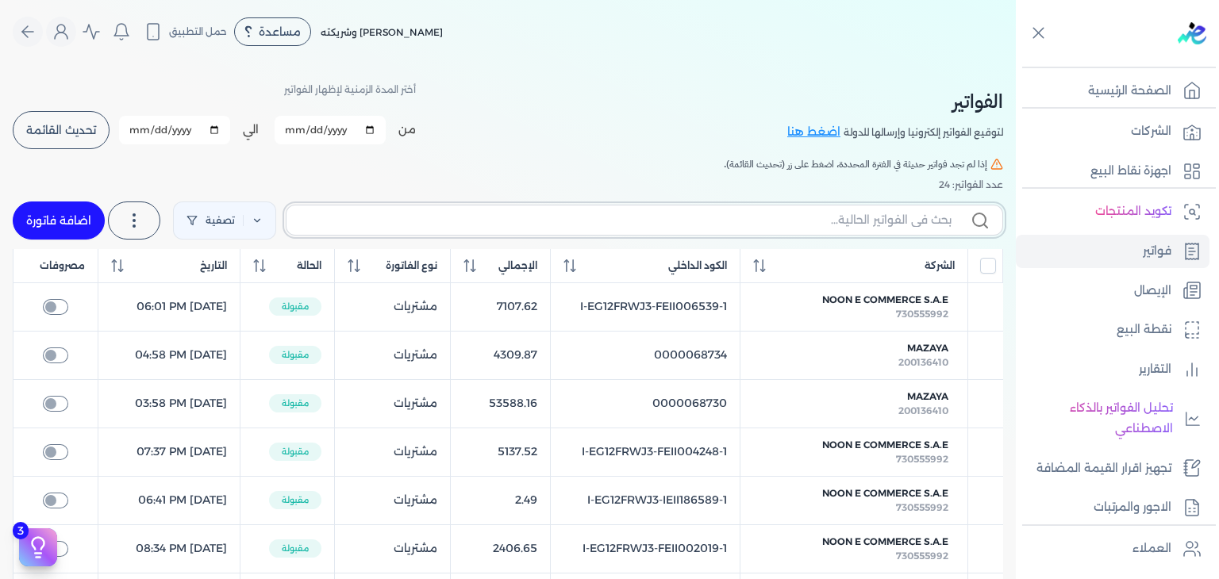
click at [829, 225] on input "text" at bounding box center [625, 220] width 652 height 17
paste input "EG3HLVOVR-GEII000016"
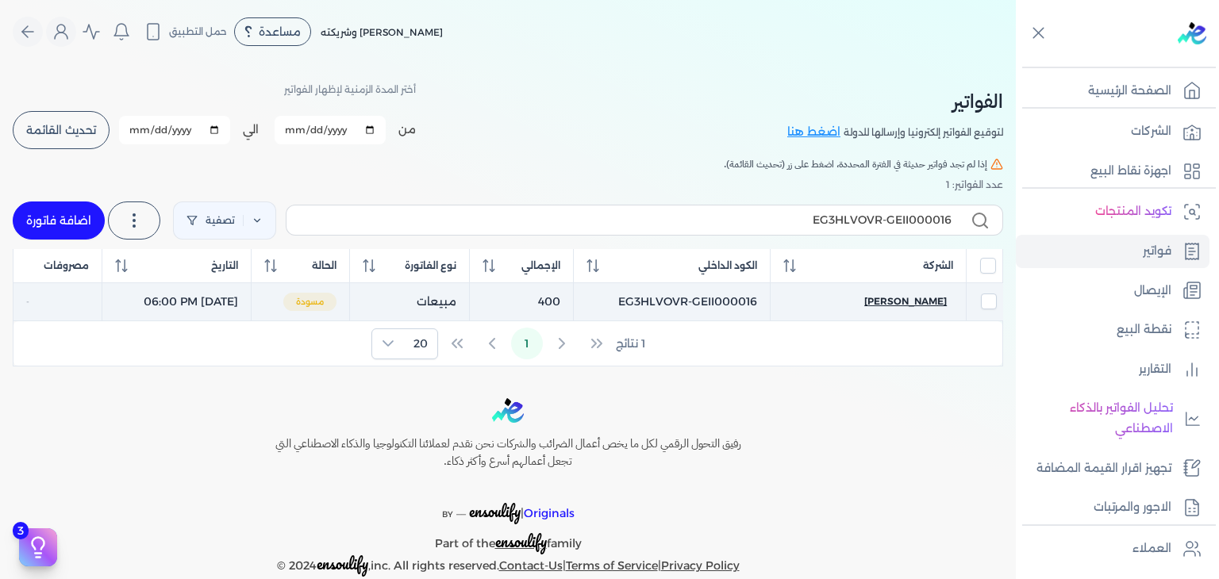
click at [908, 304] on span "مصطفى محمد" at bounding box center [905, 301] width 83 height 14
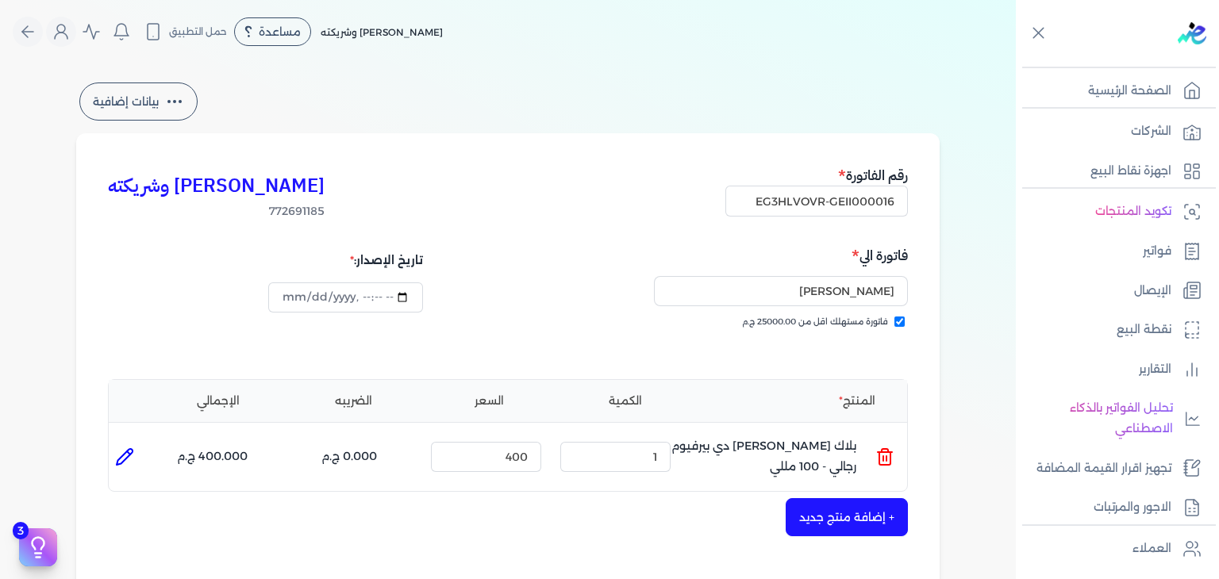
scroll to position [397, 0]
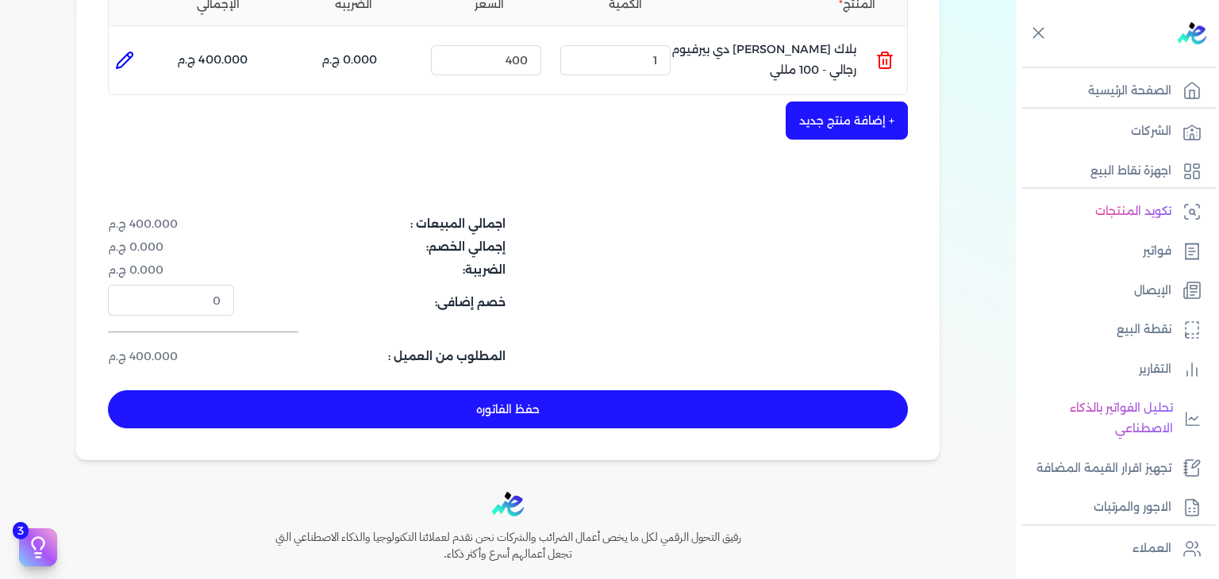
click at [571, 401] on button "حفظ الفاتوره" at bounding box center [508, 409] width 800 height 38
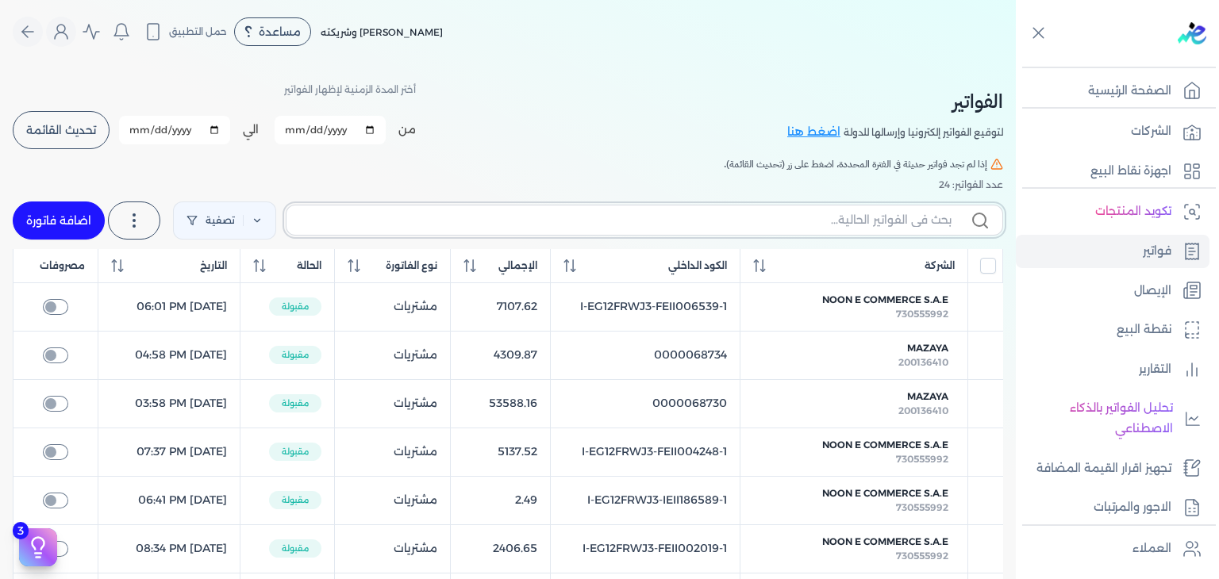
click at [874, 223] on input "text" at bounding box center [625, 220] width 652 height 17
paste input "EG3HLVOVR-GEII000017"
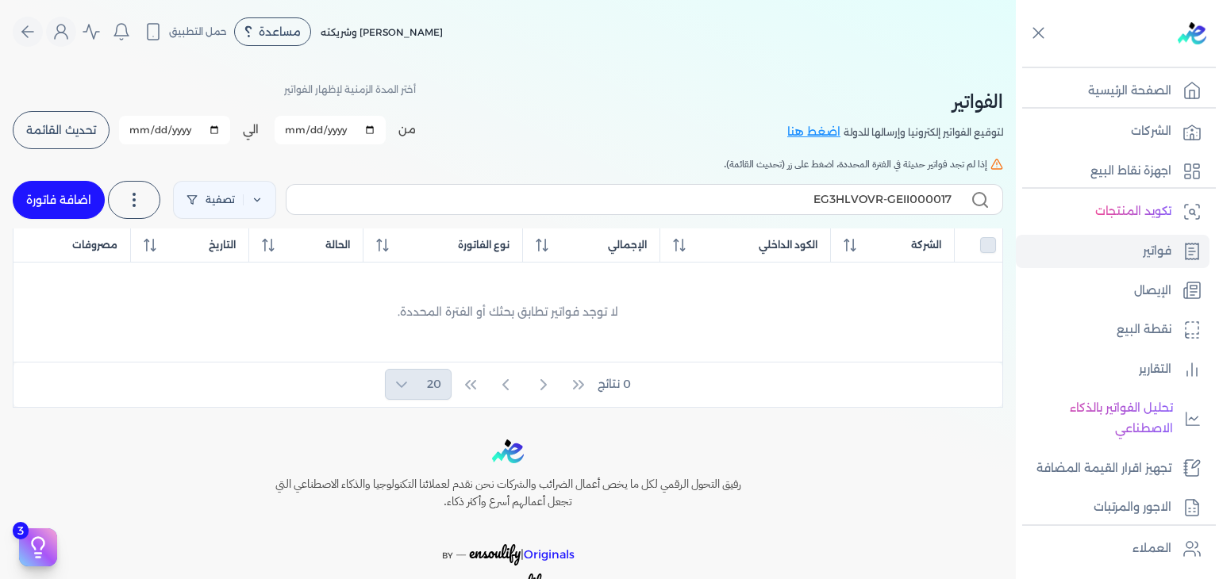
click at [98, 202] on link "اضافة فاتورة" at bounding box center [59, 200] width 92 height 38
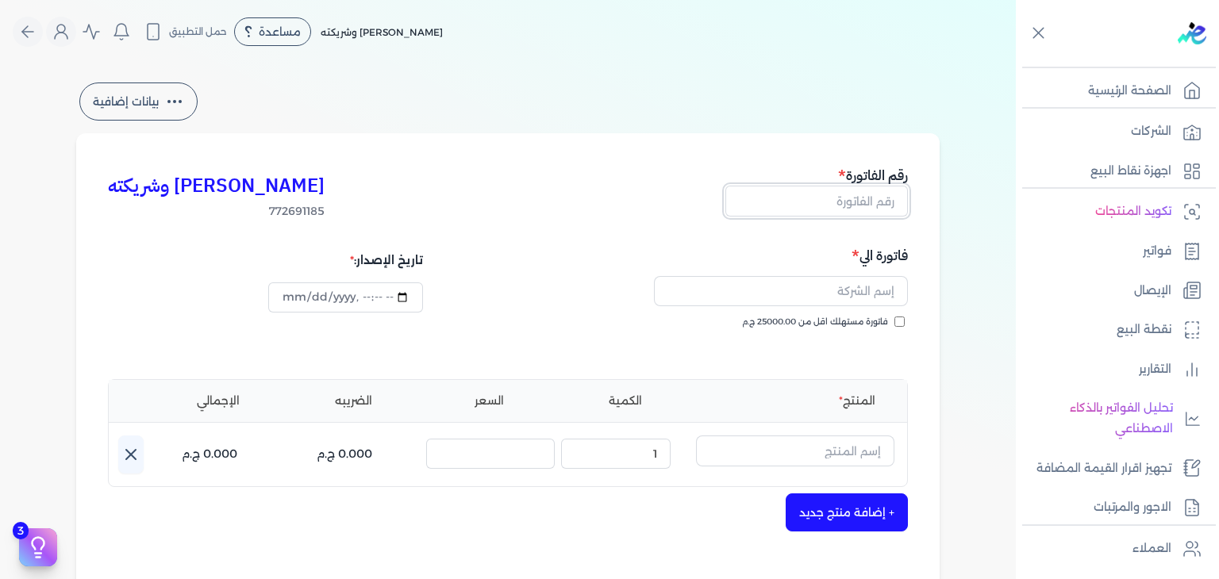
click at [883, 204] on input "text" at bounding box center [816, 201] width 183 height 30
paste input "EG3HLVOVR-GEII000017"
click at [294, 298] on input "datetime-local" at bounding box center [345, 298] width 154 height 30
click at [903, 318] on input "فاتورة مستهلك اقل من 25000.00 ج.م" at bounding box center [899, 322] width 10 height 10
click at [862, 286] on input "text" at bounding box center [781, 291] width 254 height 30
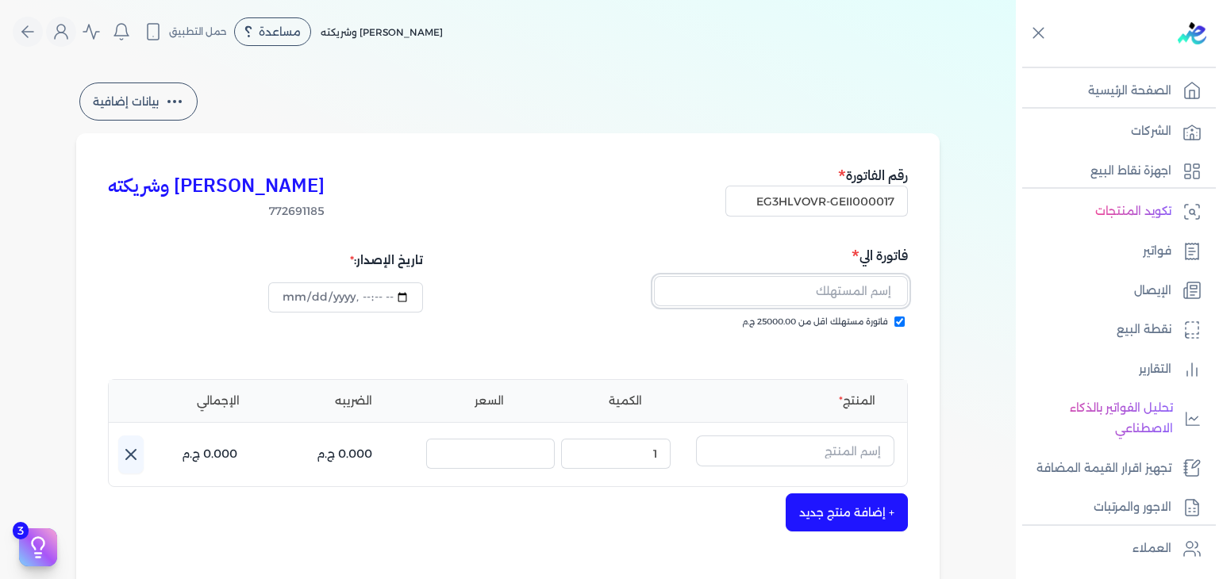
paste input "attefمستشار احمد عاطف attef"
drag, startPoint x: 772, startPoint y: 294, endPoint x: 607, endPoint y: 302, distance: 165.3
click at [607, 302] on div "attefمستشار احمد عاطف attef" at bounding box center [710, 291] width 395 height 49
drag, startPoint x: 868, startPoint y: 291, endPoint x: 954, endPoint y: 291, distance: 85.7
click at [954, 291] on div "بيانات إضافية كريم محمود ابراهيم الدقلة وشريكته 772691185 رقم الفاتورة EG3HLVOV…" at bounding box center [508, 465] width 914 height 772
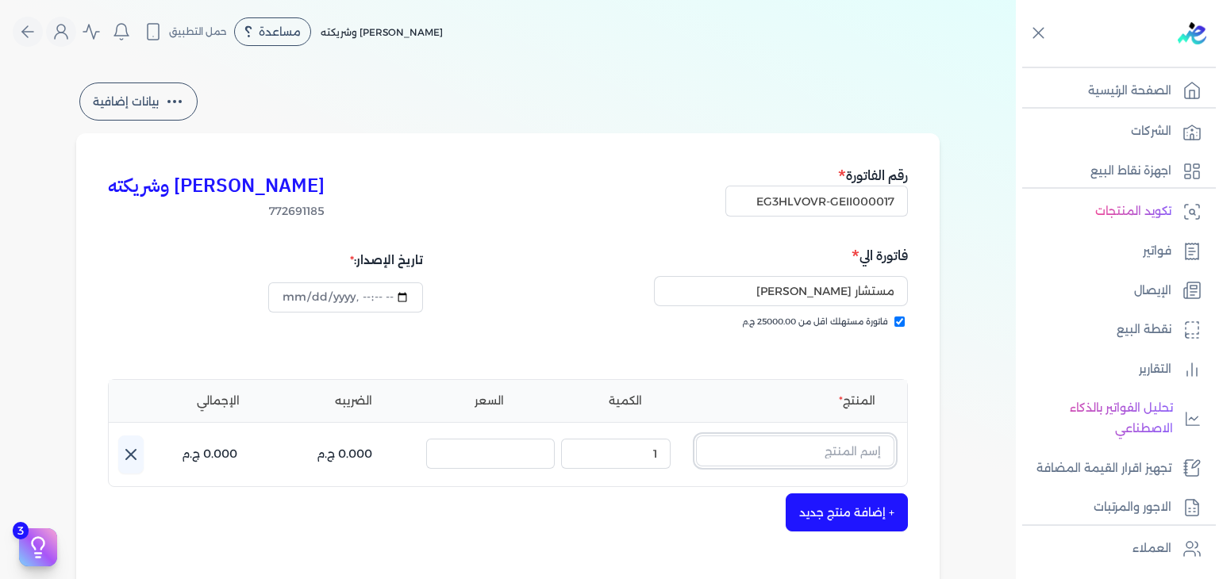
click at [822, 444] on input "text" at bounding box center [795, 451] width 198 height 30
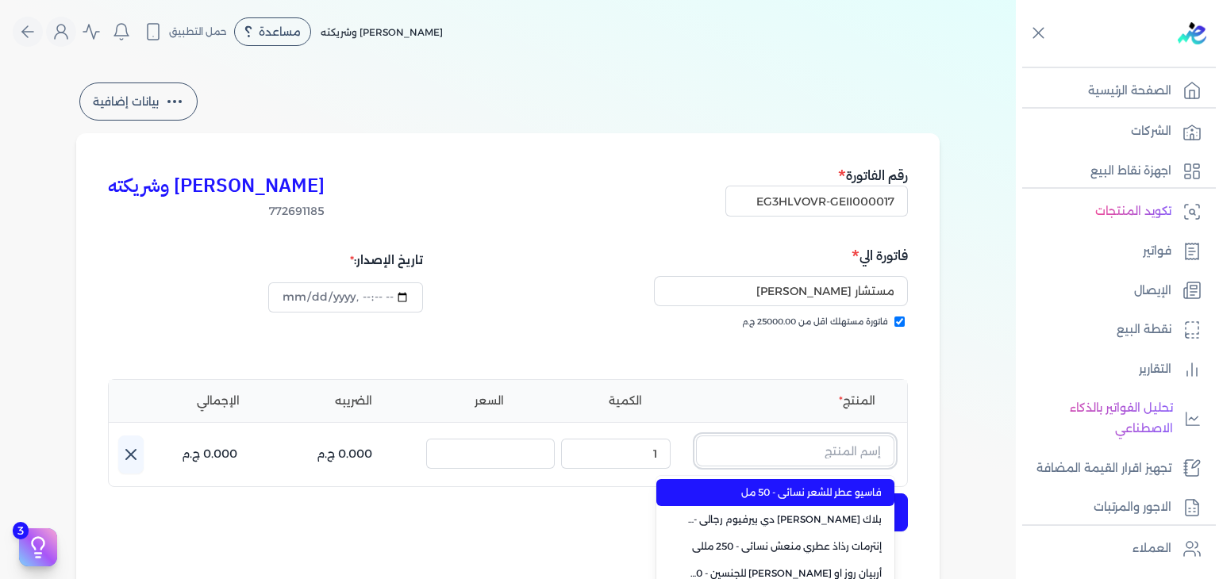
paste input "إكسو او دي بيرفيو"
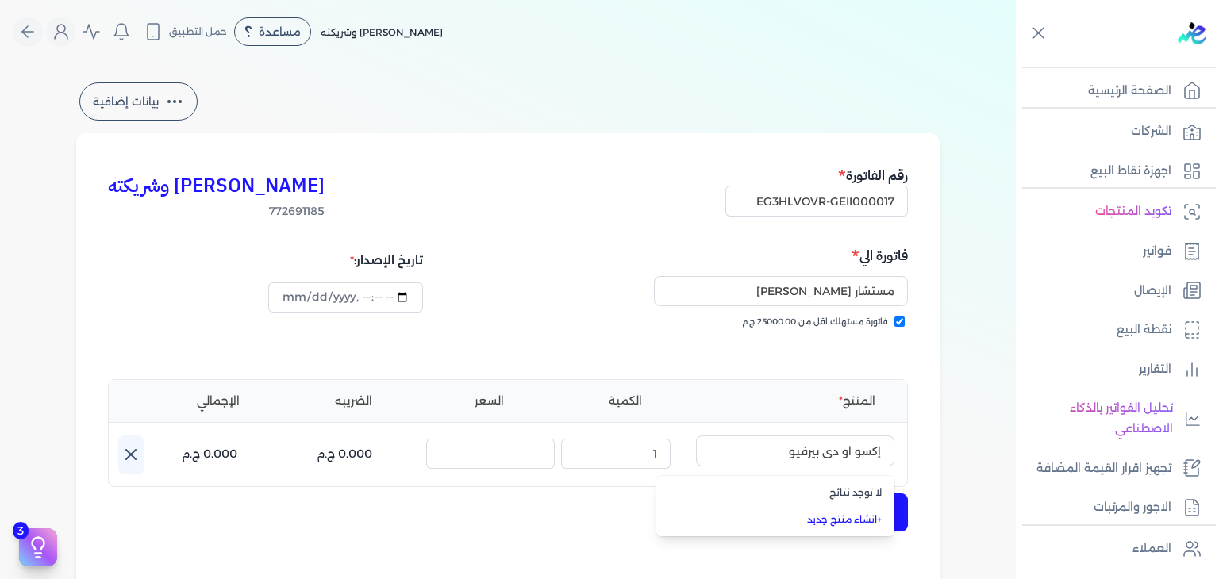
click at [848, 528] on li "+ انشاء منتج جديد" at bounding box center [775, 519] width 238 height 27
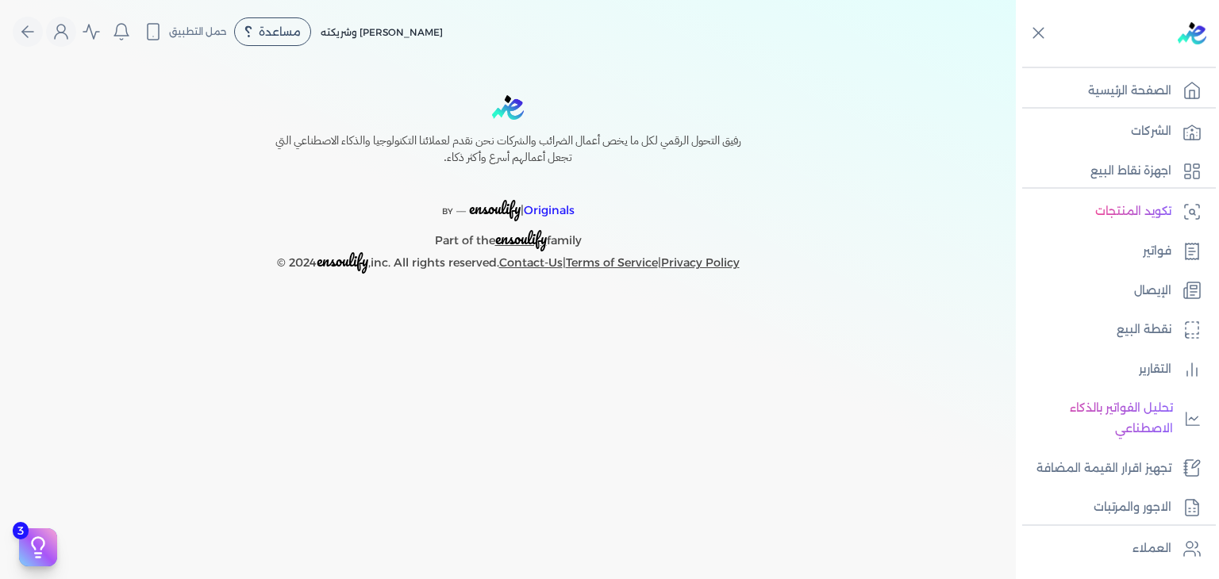
select select "EGP"
select select "B"
select select "EGS"
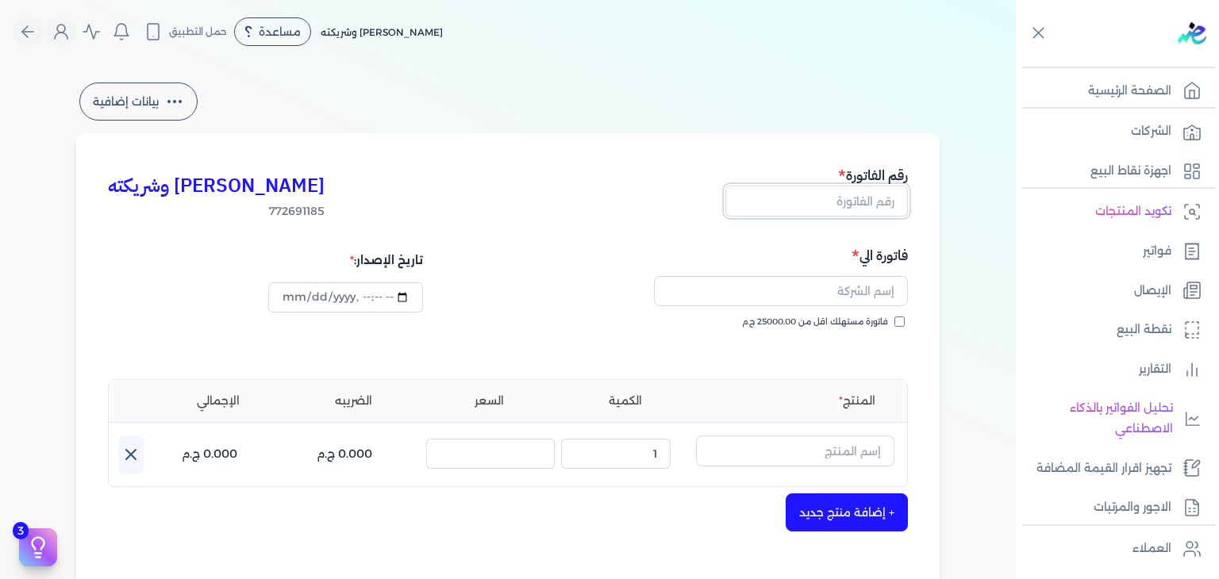
click at [869, 194] on input "text" at bounding box center [816, 201] width 183 height 30
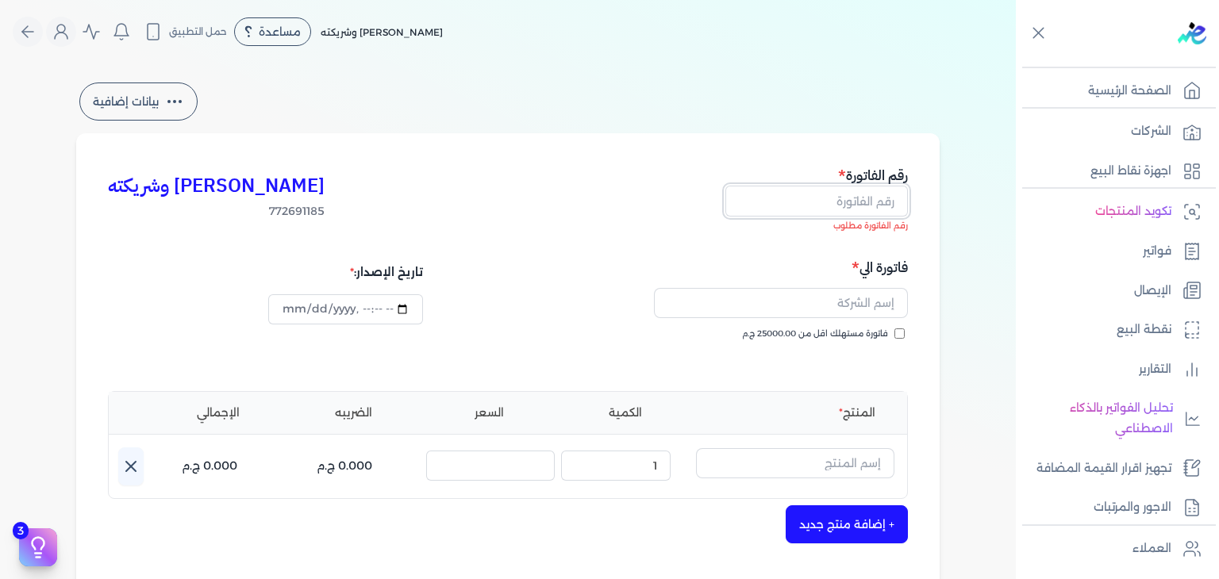
paste input "إثوس نايت"
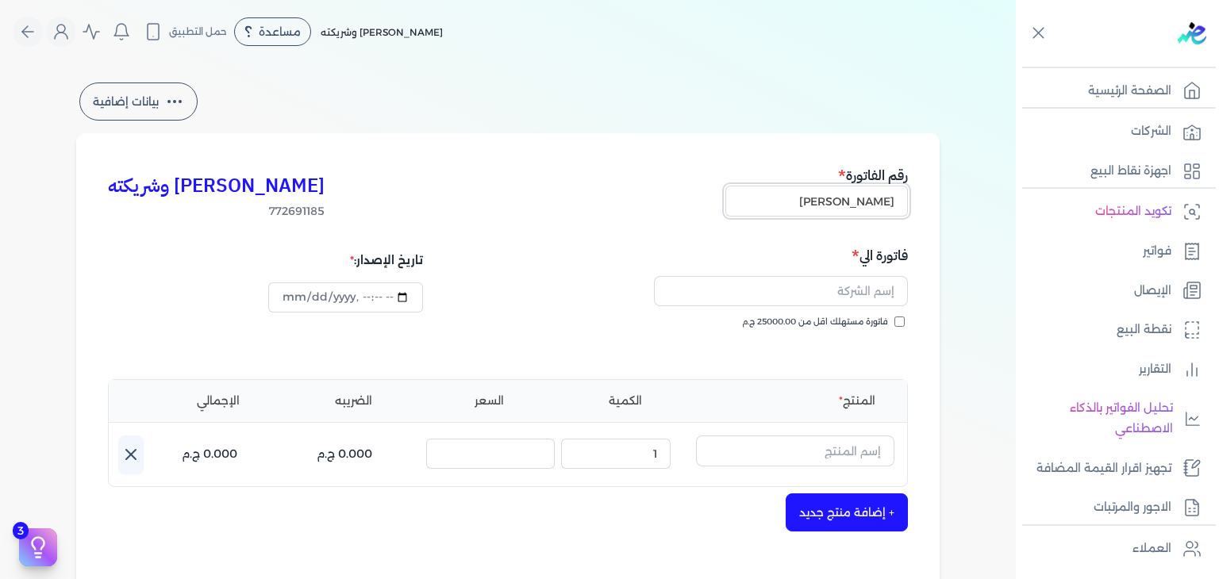
type input "إثوس نايت"
click at [857, 443] on input "text" at bounding box center [795, 451] width 198 height 30
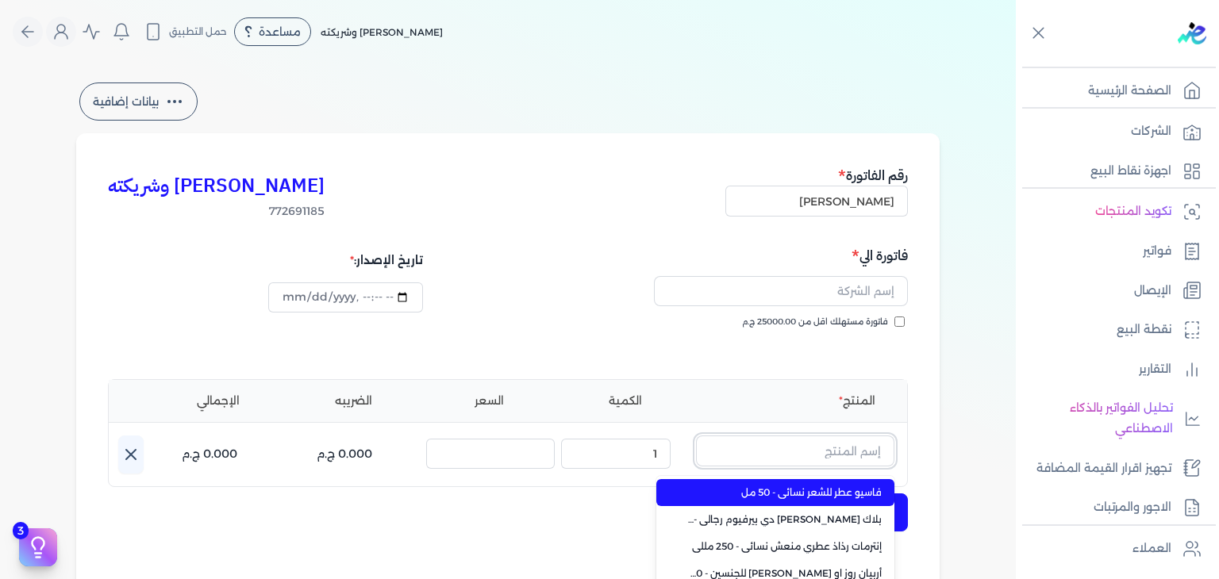
paste input "إثوس نايت"
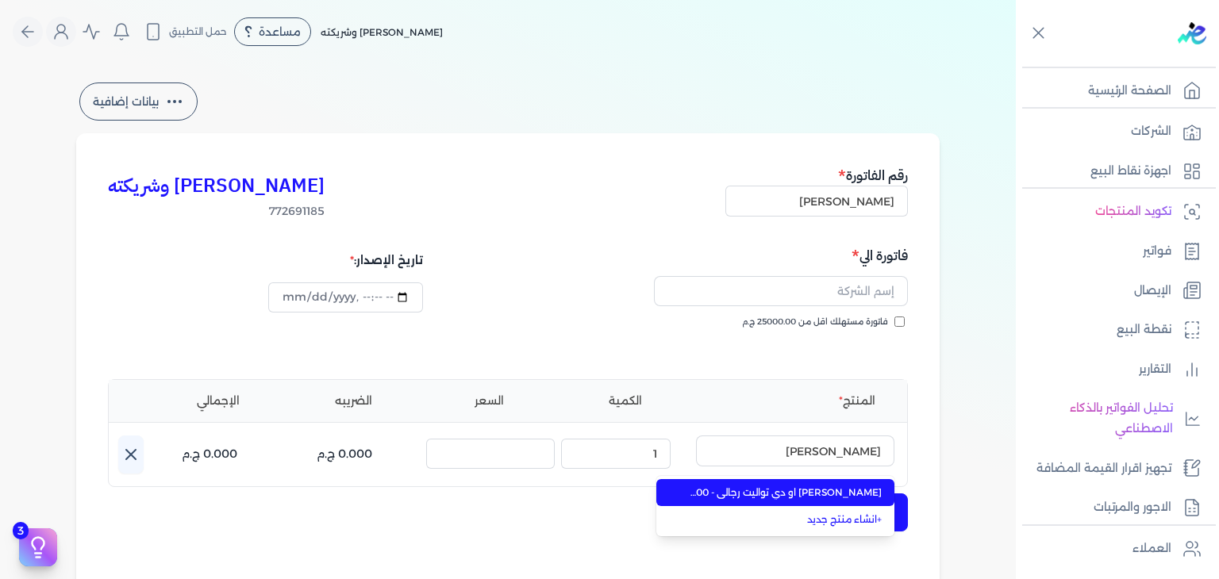
click at [859, 498] on span "إثوس نايت او دي تواليت رجالي - 100 مللي" at bounding box center [785, 493] width 194 height 14
type input "إثوس نايت او دي تواليت رجالي - 100 مللي"
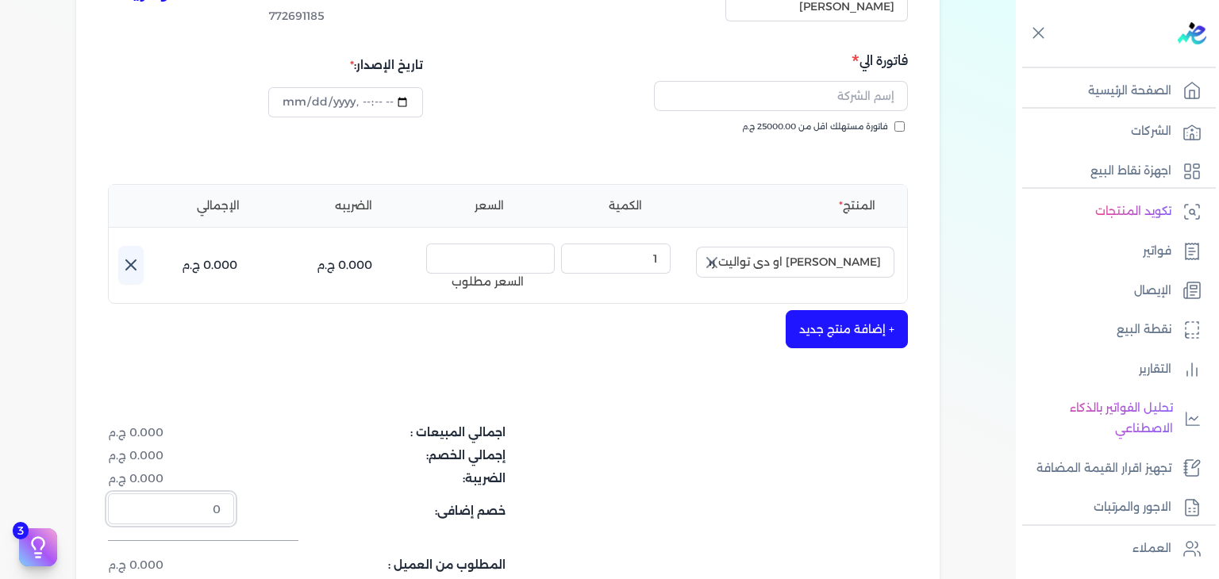
scroll to position [97, 0]
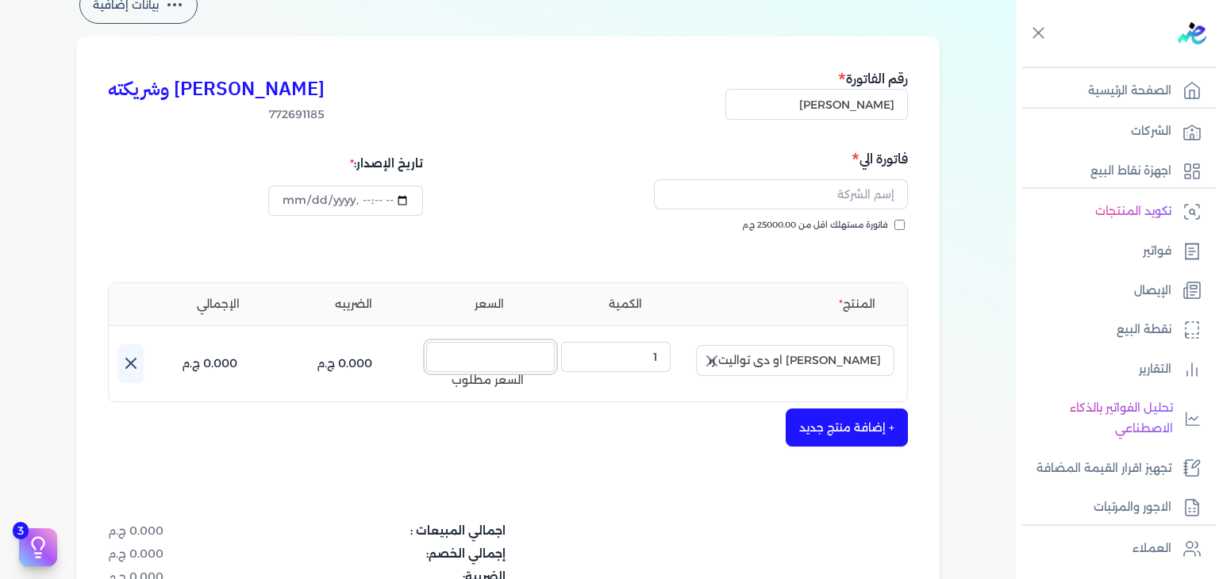
click at [492, 348] on input "السعر :" at bounding box center [490, 357] width 129 height 30
click at [713, 359] on icon "button" at bounding box center [712, 361] width 10 height 10
